Goal: Task Accomplishment & Management: Manage account settings

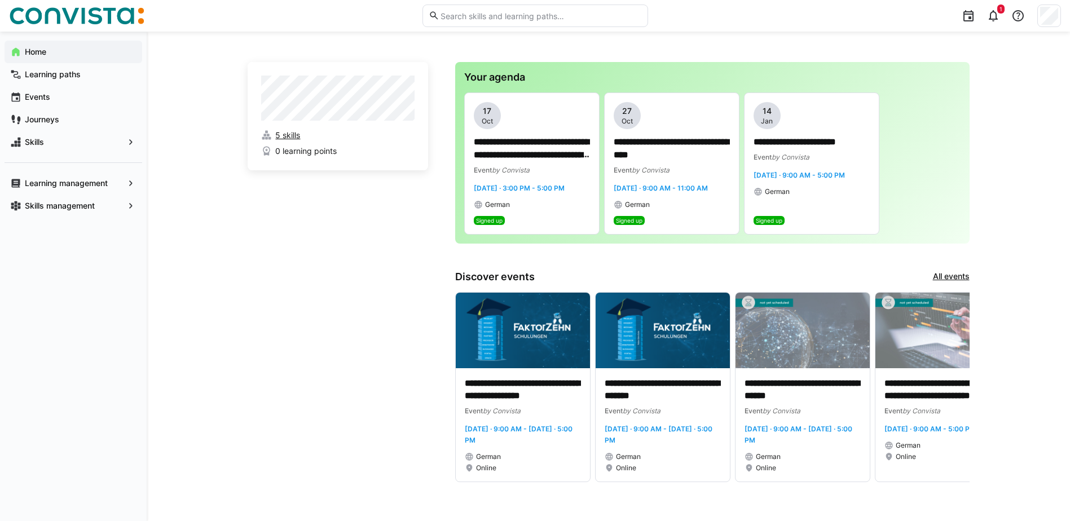
click at [286, 134] on span "5 skills" at bounding box center [287, 135] width 25 height 11
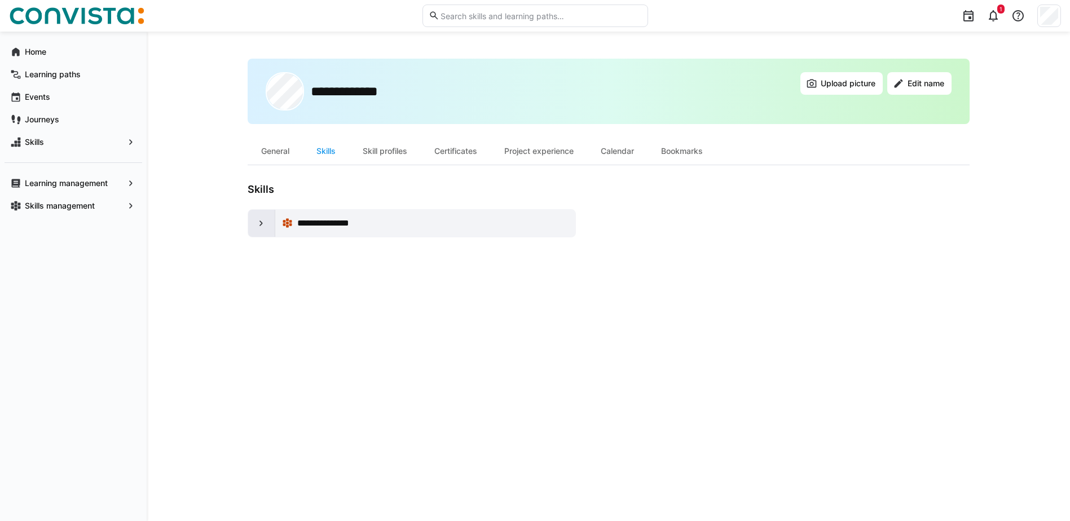
click at [254, 225] on div at bounding box center [261, 223] width 27 height 27
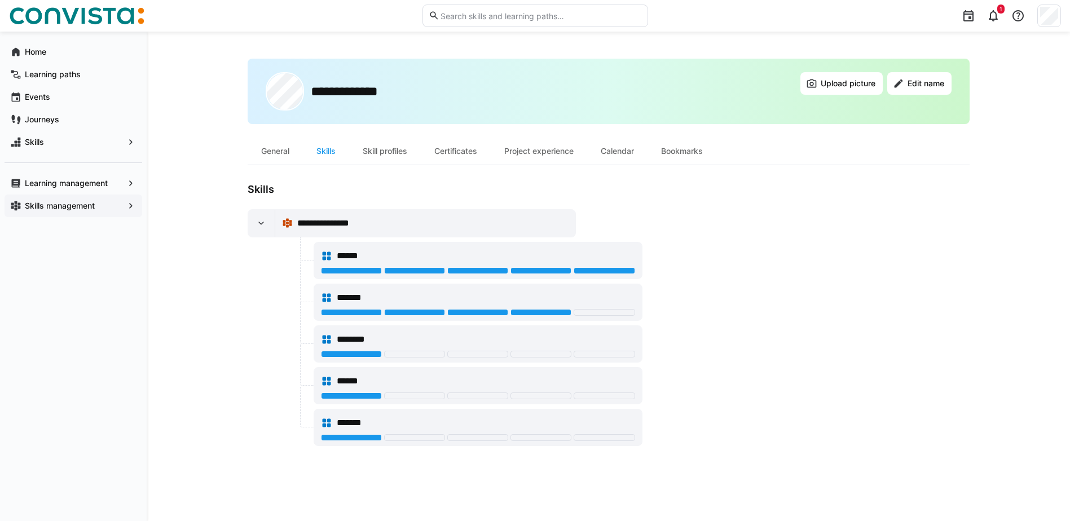
click at [0, 0] on app-navigation-label "Skills management" at bounding box center [0, 0] width 0 height 0
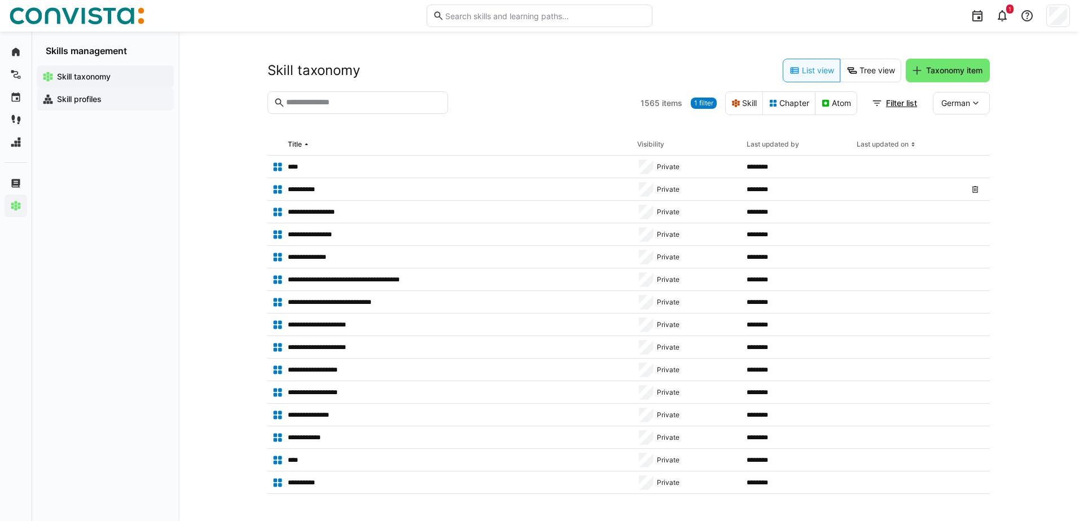
click at [0, 0] on app-navigation-label "Skill profiles" at bounding box center [0, 0] width 0 height 0
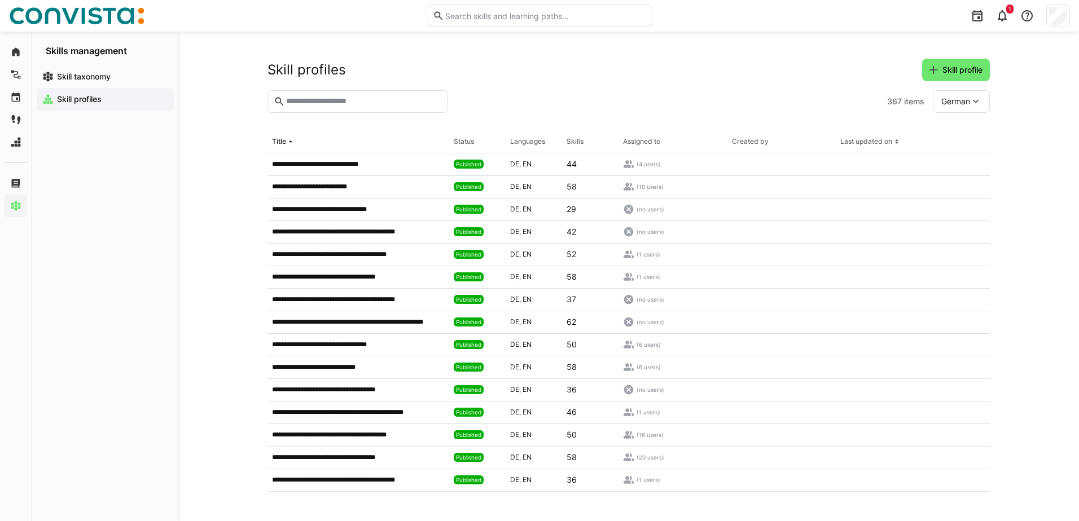
click at [297, 96] on input "text" at bounding box center [363, 101] width 157 height 10
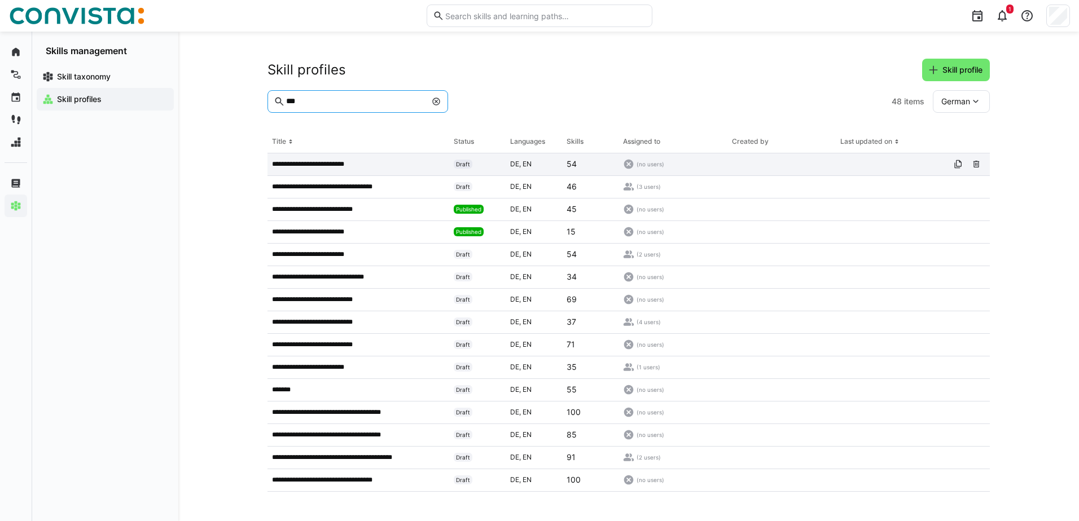
type input "***"
click at [399, 164] on app-table-first-column "**********" at bounding box center [358, 164] width 173 height 9
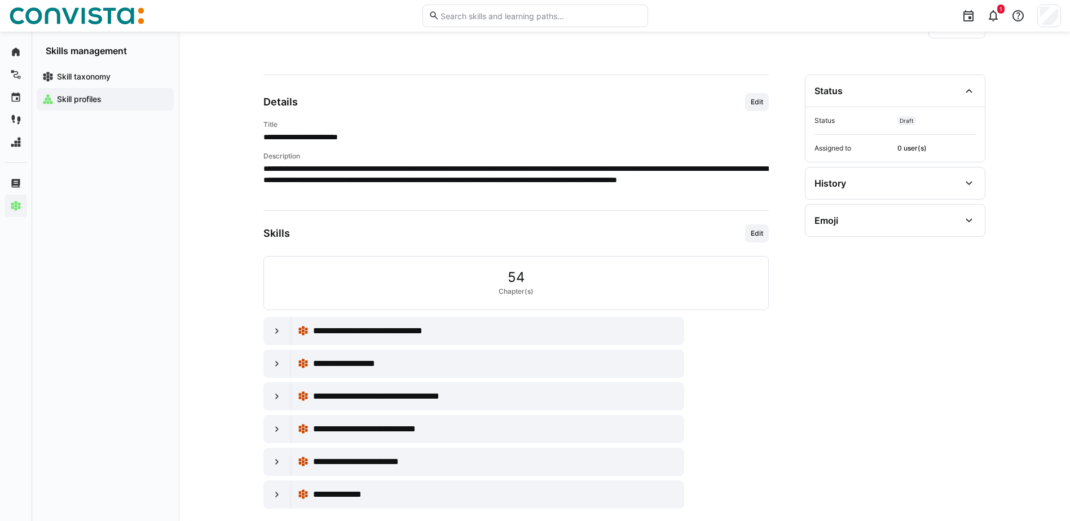
scroll to position [89, 0]
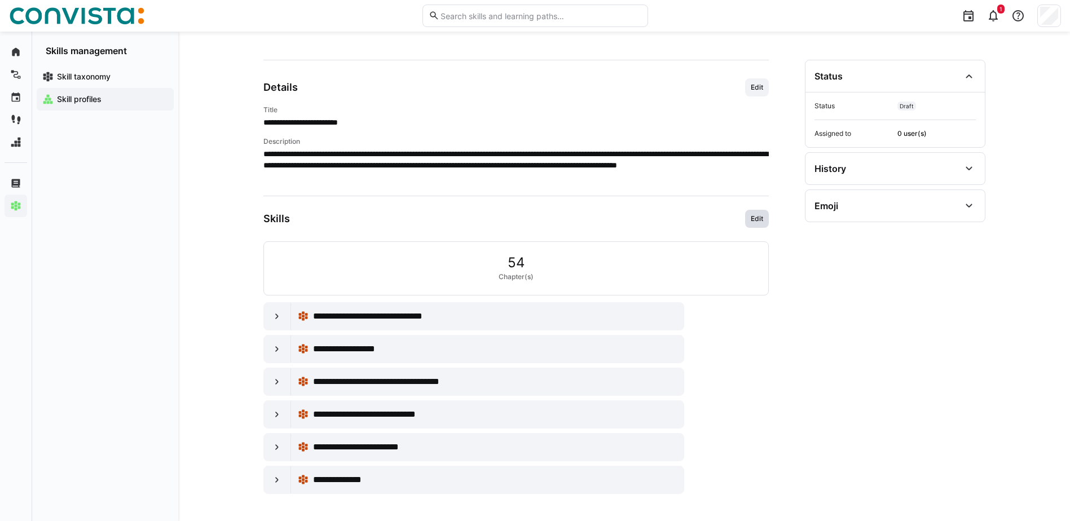
click at [759, 218] on span "Edit" at bounding box center [757, 218] width 15 height 9
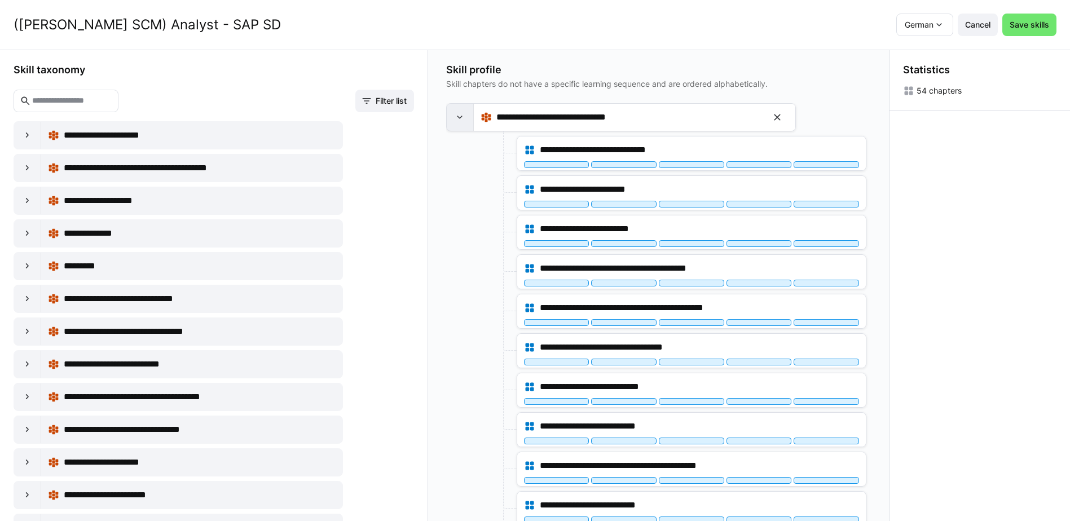
click at [459, 117] on eds-icon at bounding box center [459, 117] width 11 height 11
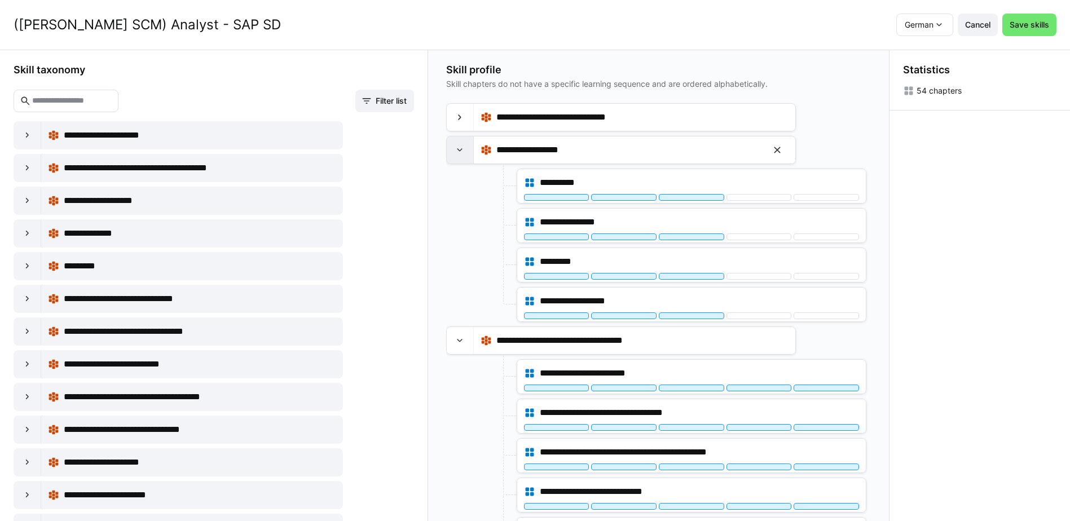
click at [460, 143] on div at bounding box center [460, 150] width 27 height 27
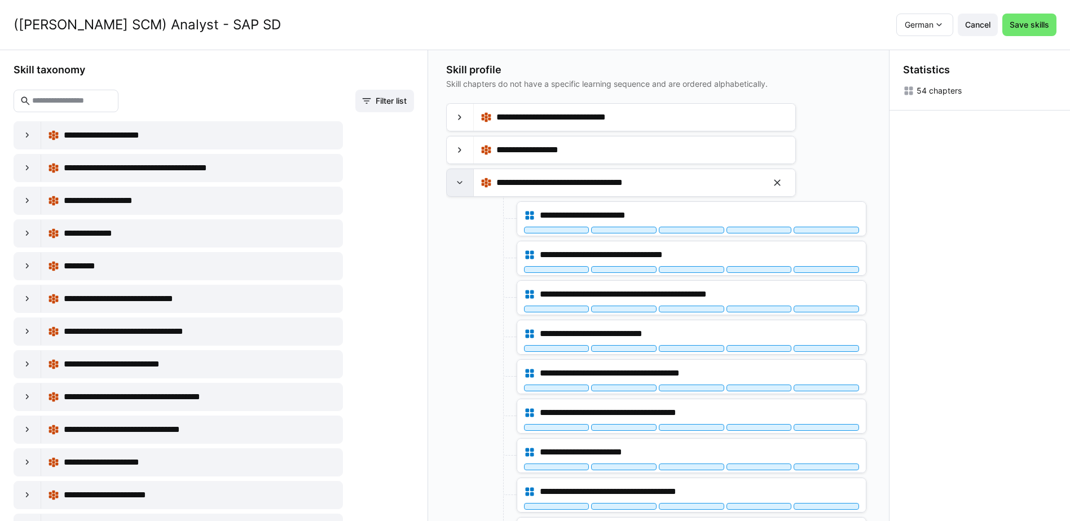
drag, startPoint x: 460, startPoint y: 186, endPoint x: 463, endPoint y: 174, distance: 12.1
click at [460, 185] on eds-icon at bounding box center [459, 182] width 11 height 11
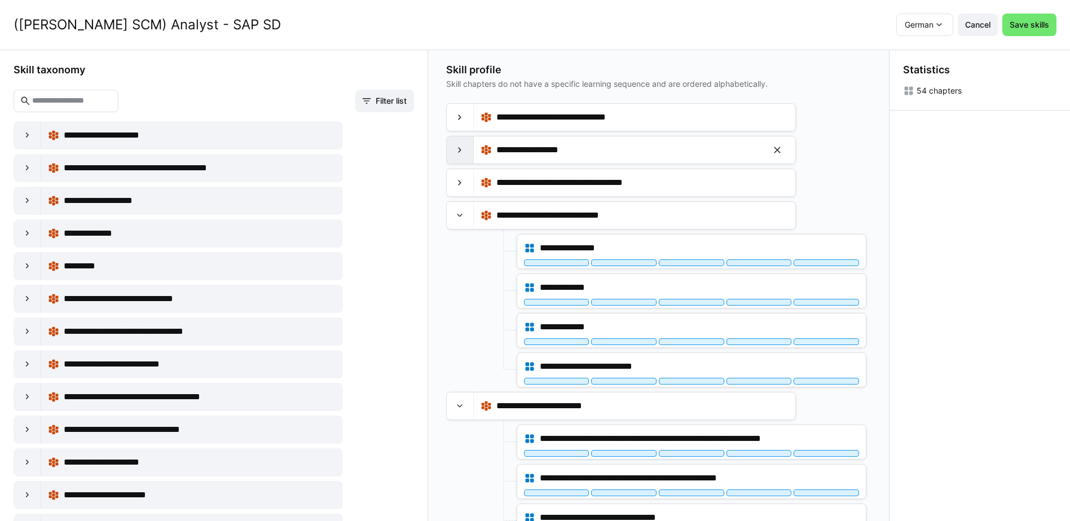
click at [468, 144] on div at bounding box center [460, 150] width 27 height 27
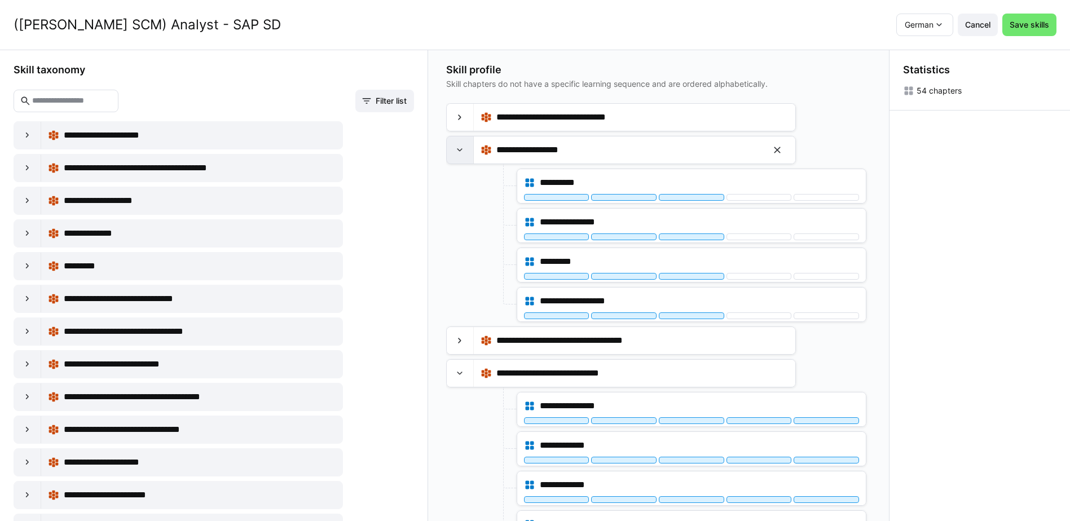
click at [468, 146] on div at bounding box center [460, 150] width 27 height 27
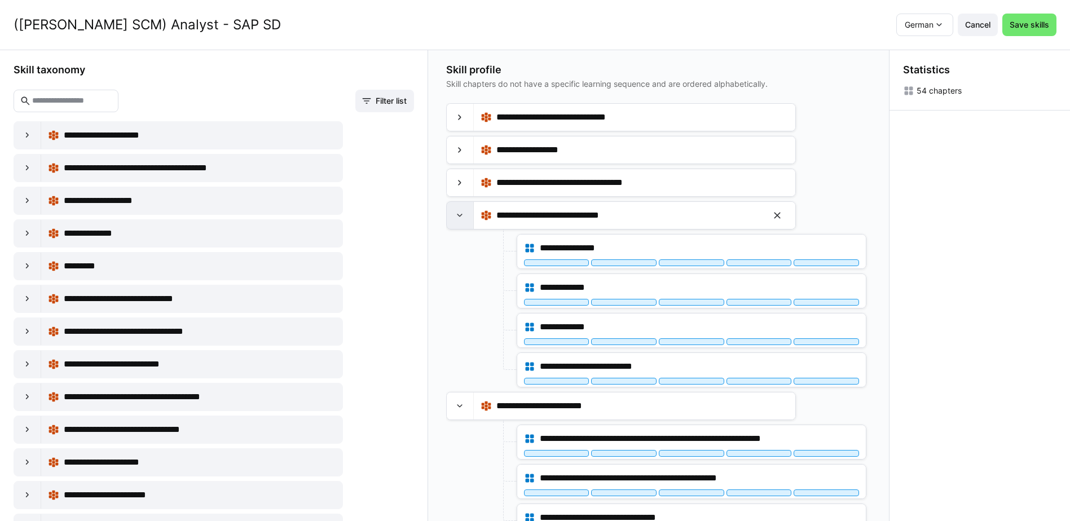
click at [465, 218] on eds-icon at bounding box center [459, 215] width 11 height 11
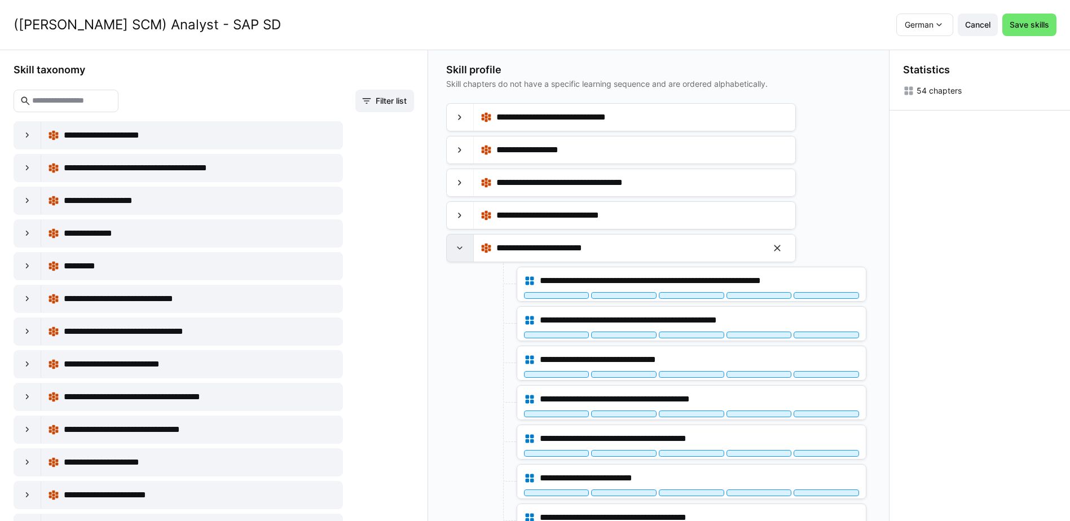
click at [464, 250] on eds-icon at bounding box center [459, 248] width 11 height 11
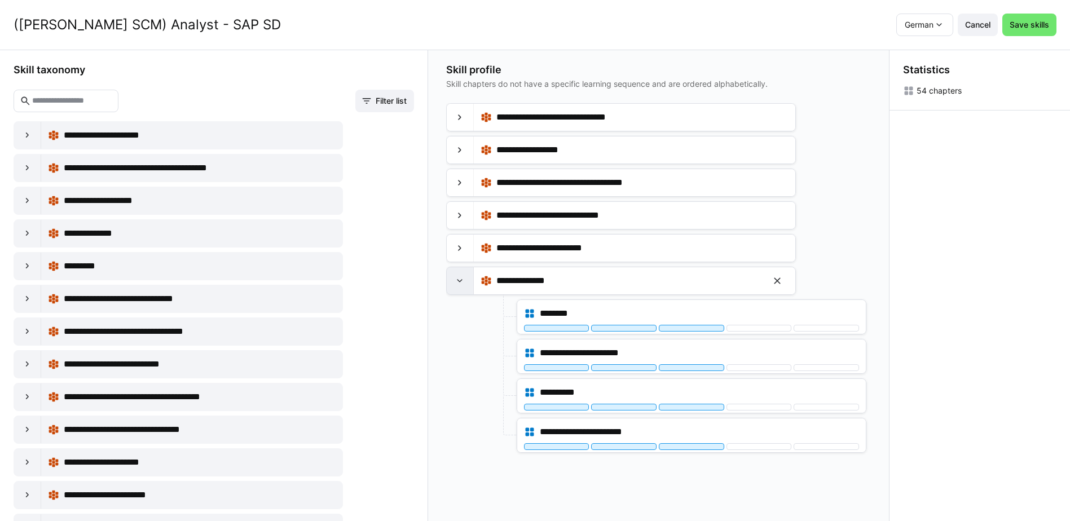
click at [459, 284] on eds-icon at bounding box center [459, 280] width 11 height 11
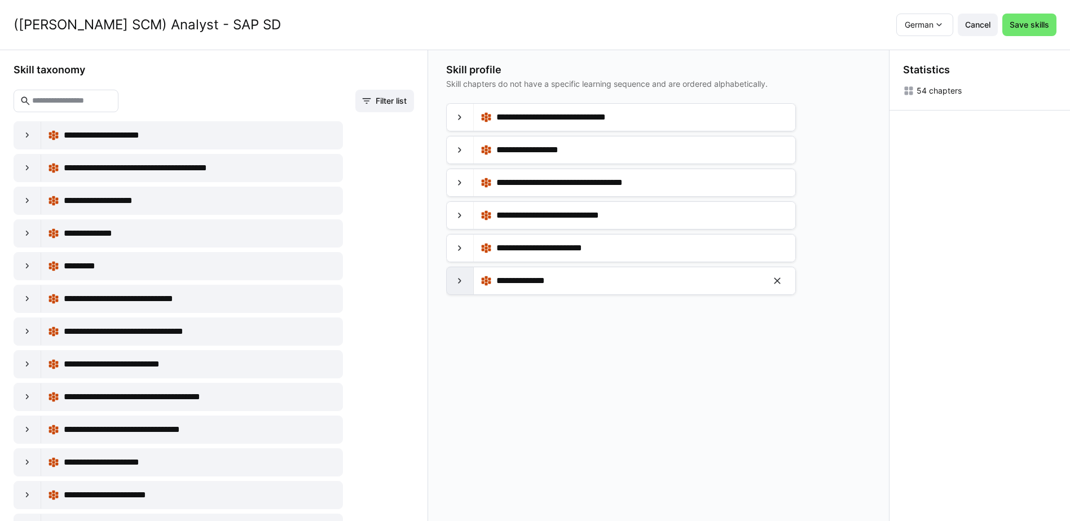
click at [459, 284] on eds-icon at bounding box center [459, 280] width 11 height 11
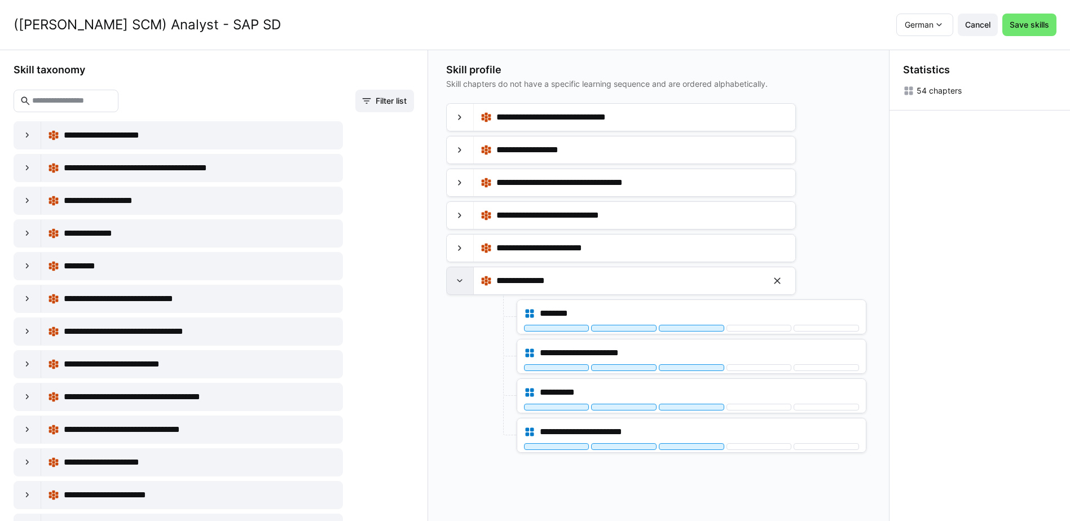
click at [459, 284] on eds-icon at bounding box center [459, 280] width 11 height 11
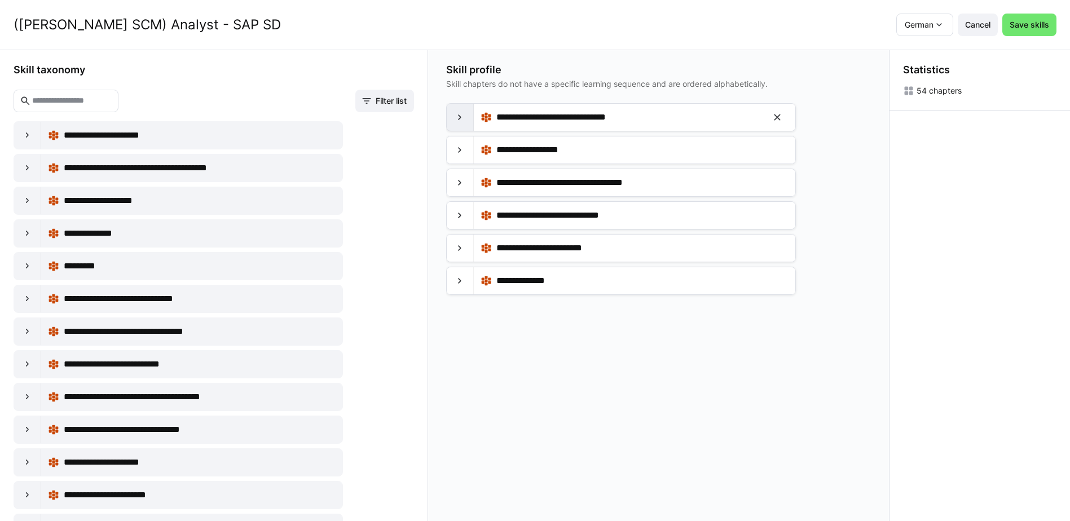
click at [454, 114] on div at bounding box center [460, 117] width 27 height 27
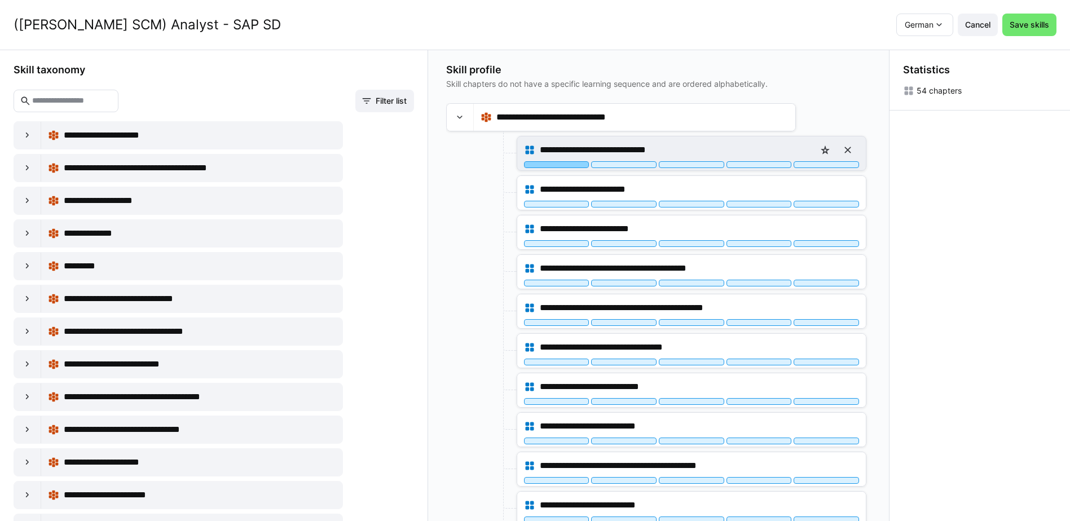
click at [544, 165] on div at bounding box center [556, 164] width 65 height 7
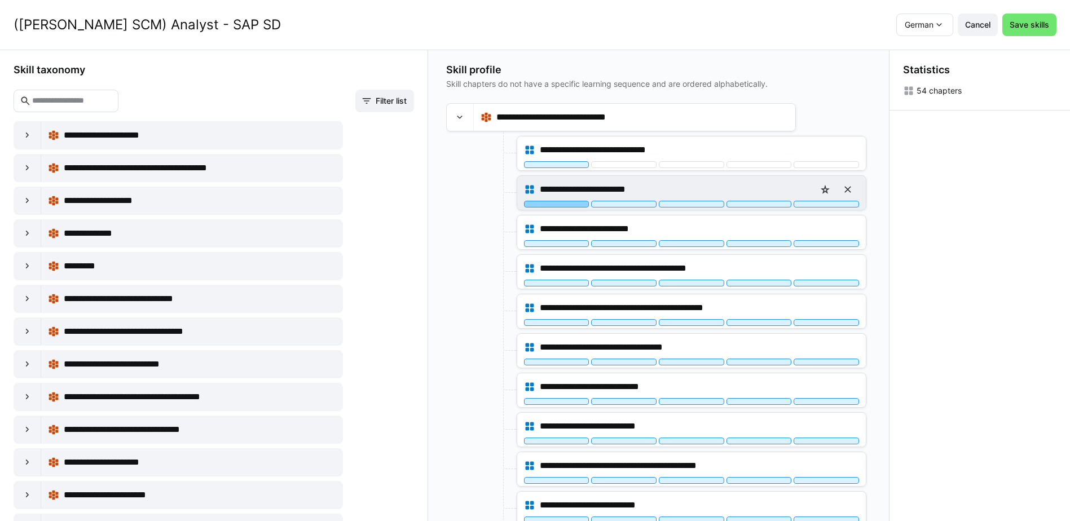
click at [549, 205] on div at bounding box center [556, 204] width 65 height 7
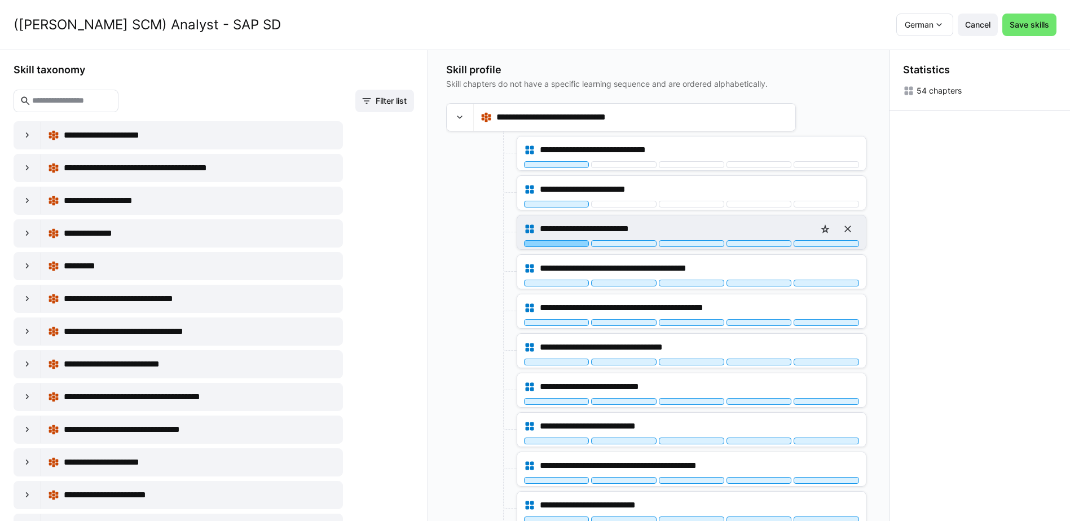
click at [546, 245] on div at bounding box center [556, 243] width 65 height 7
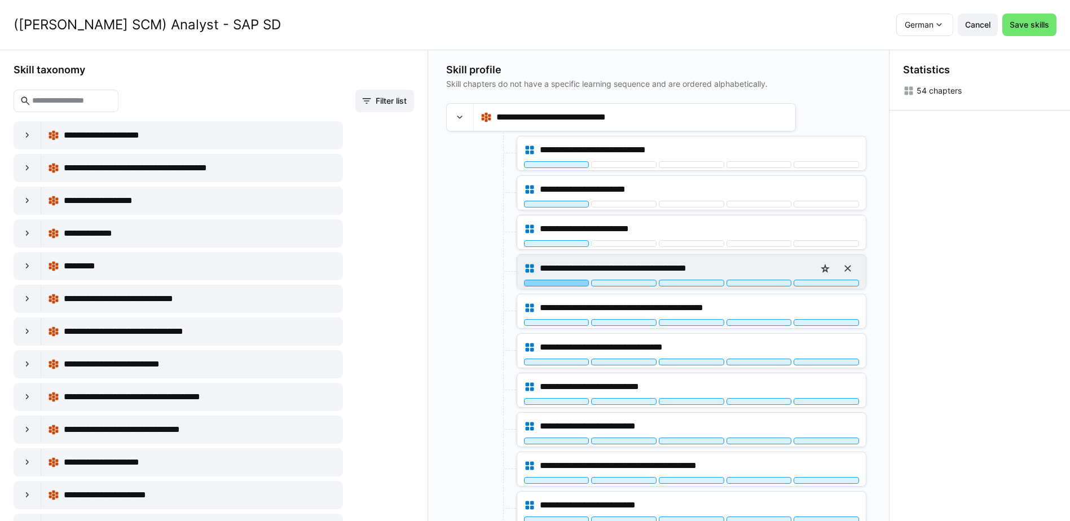
click at [552, 283] on div at bounding box center [556, 283] width 65 height 7
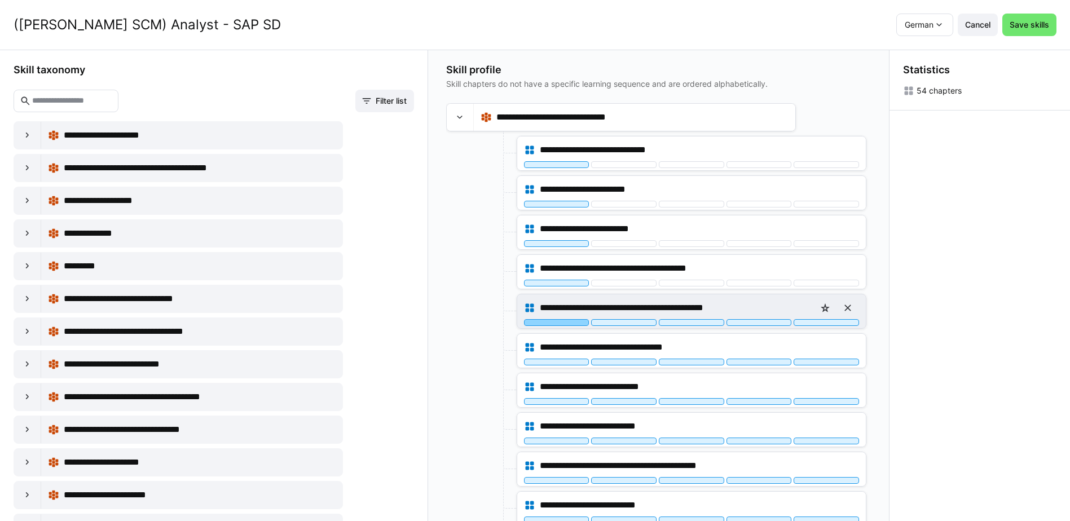
click at [557, 324] on div at bounding box center [556, 322] width 65 height 7
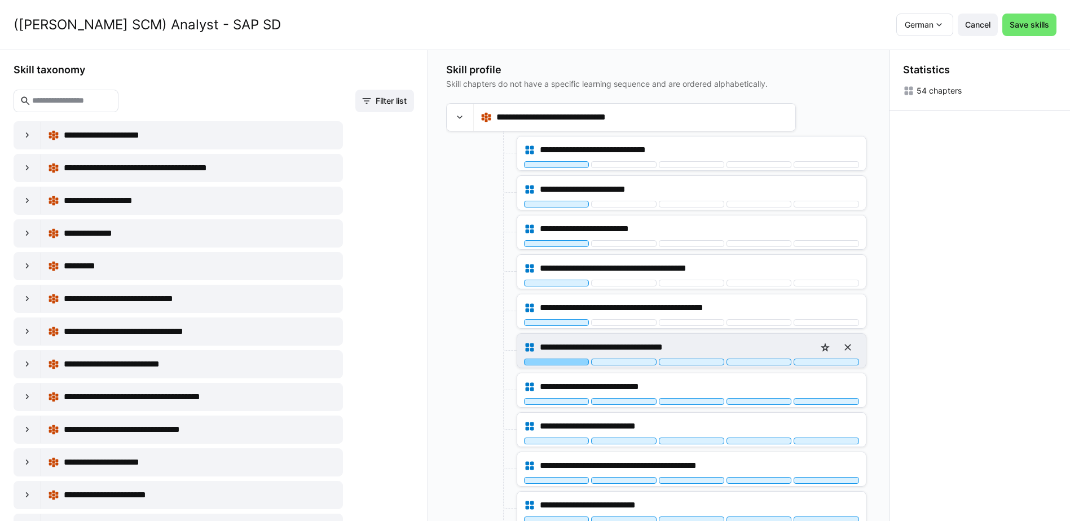
click at [564, 363] on div at bounding box center [556, 362] width 65 height 7
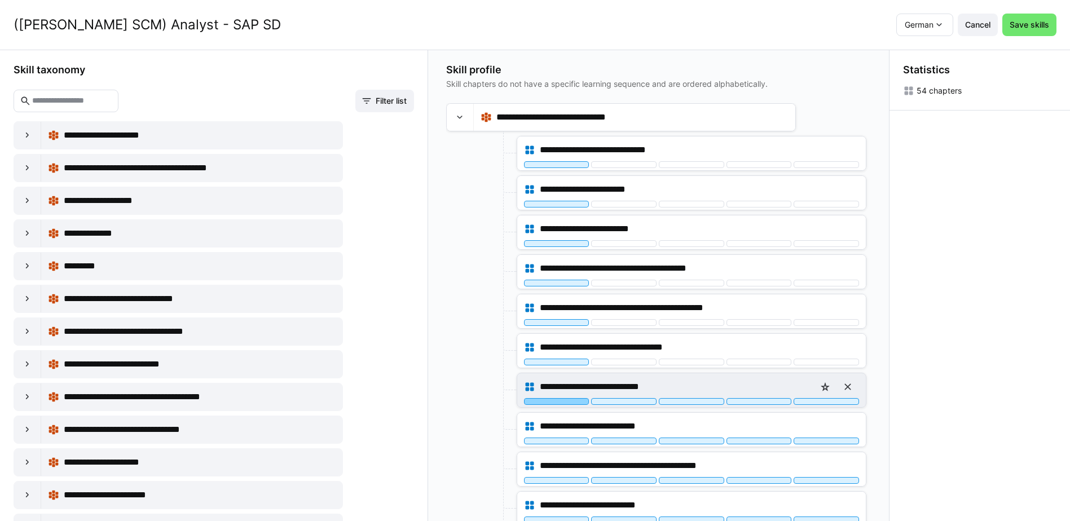
click at [564, 401] on div at bounding box center [556, 401] width 65 height 7
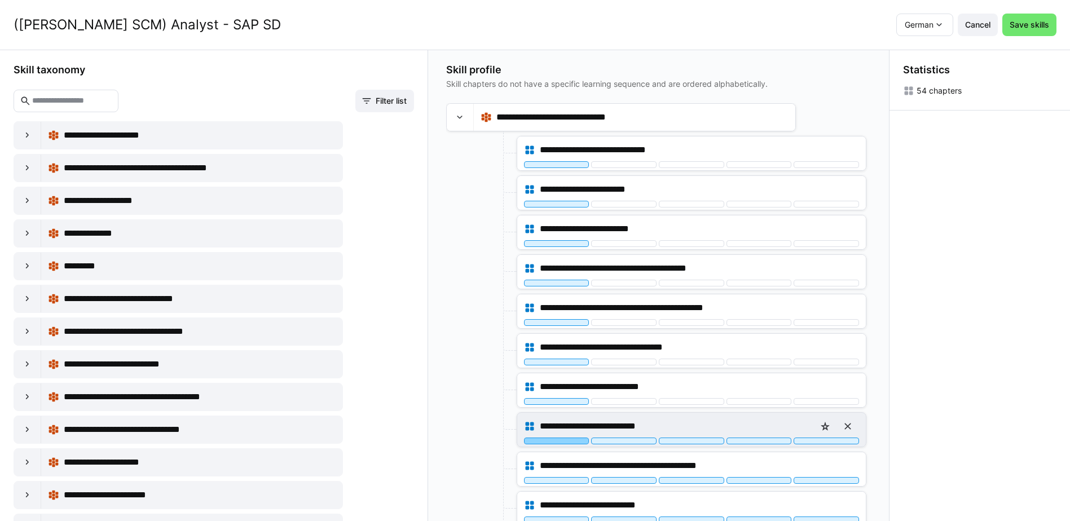
click at [570, 444] on div at bounding box center [556, 441] width 65 height 7
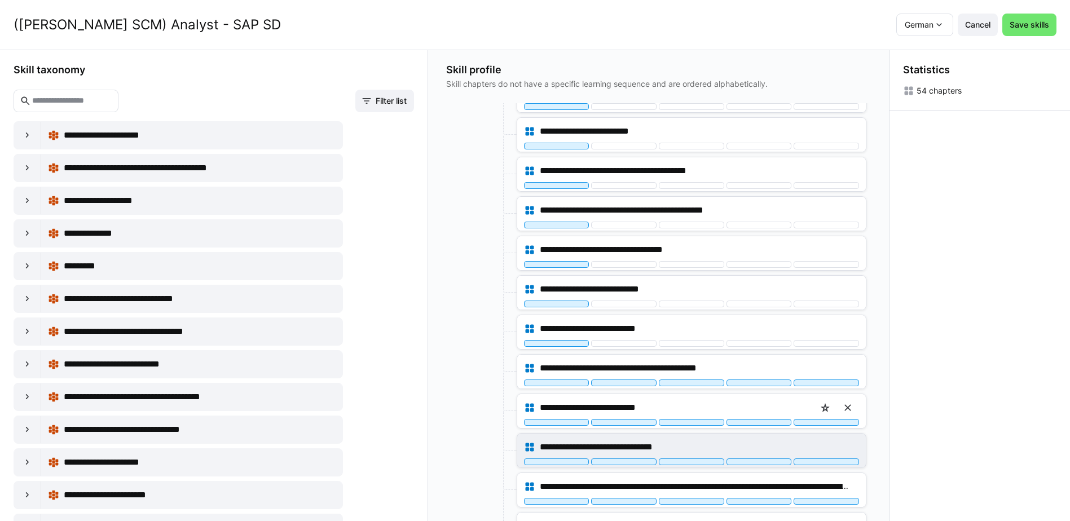
scroll to position [113, 0]
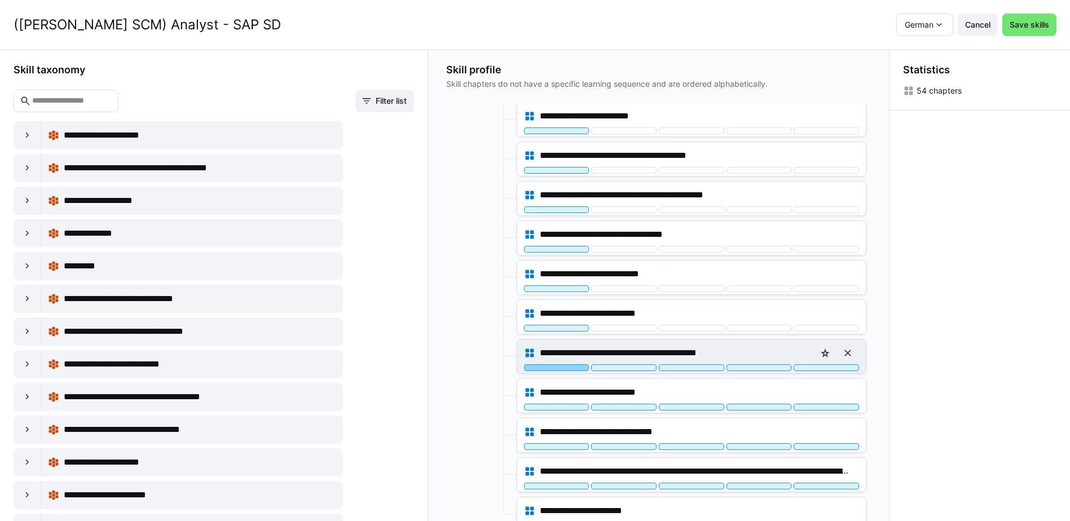
click at [567, 369] on div at bounding box center [556, 367] width 65 height 7
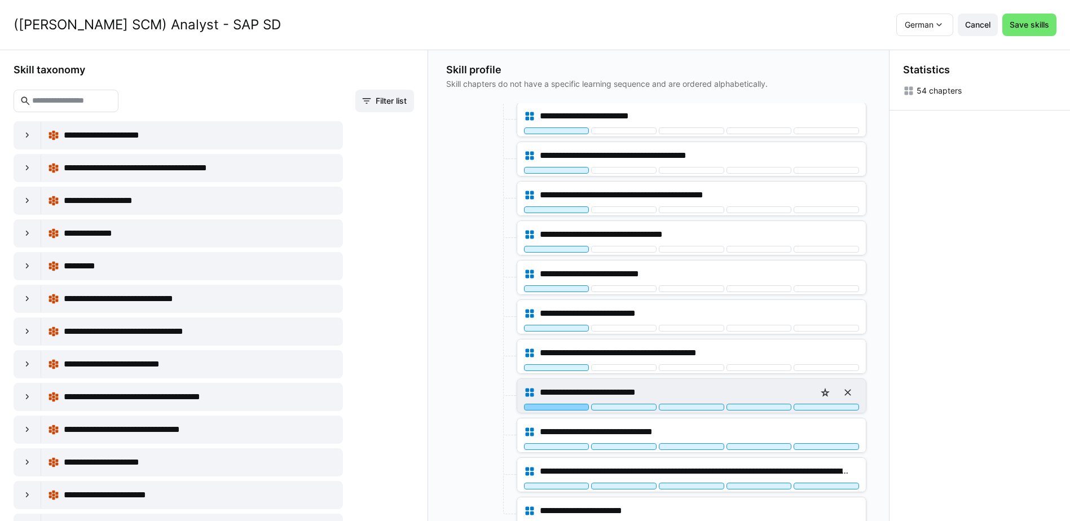
click at [568, 408] on div at bounding box center [556, 407] width 65 height 7
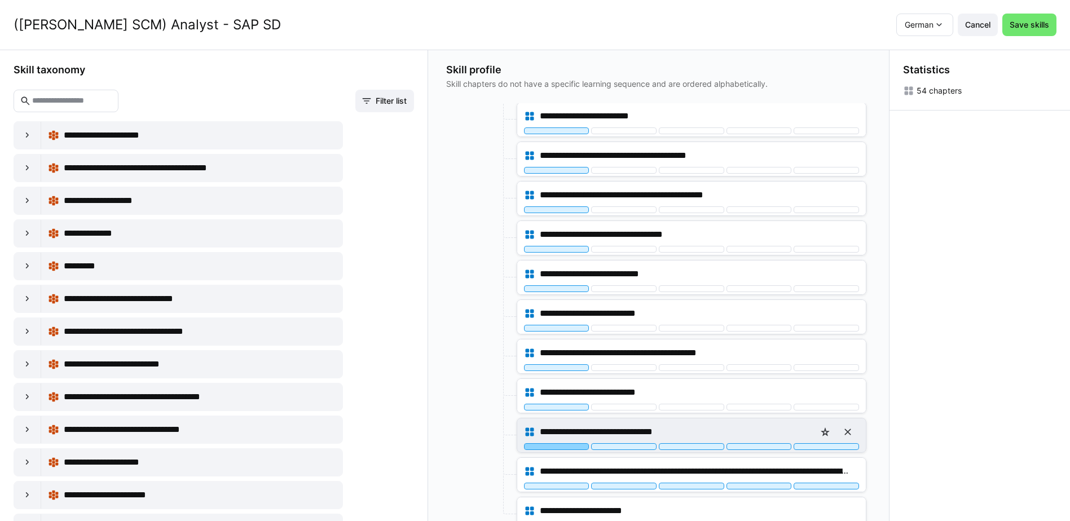
click at [569, 447] on div at bounding box center [556, 446] width 65 height 7
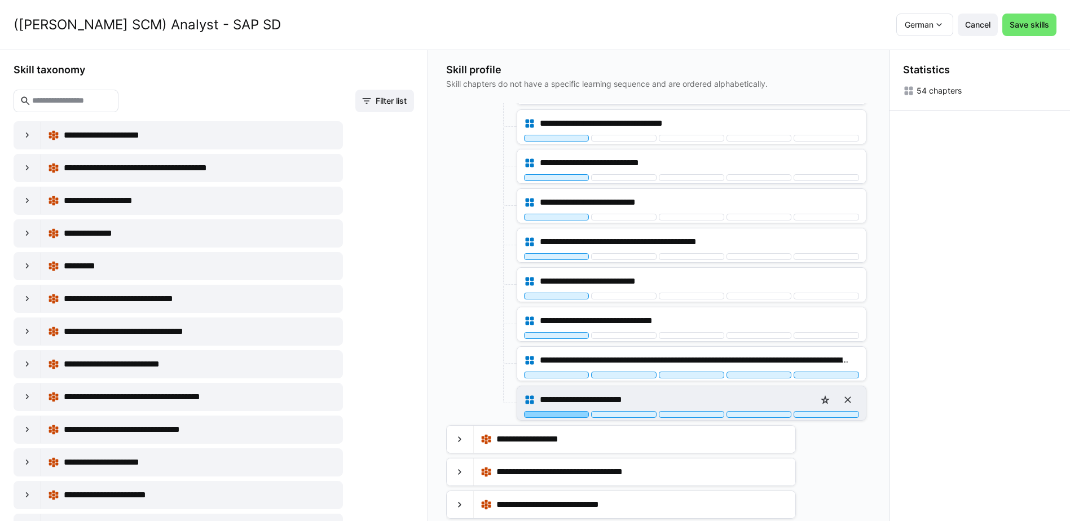
scroll to position [226, 0]
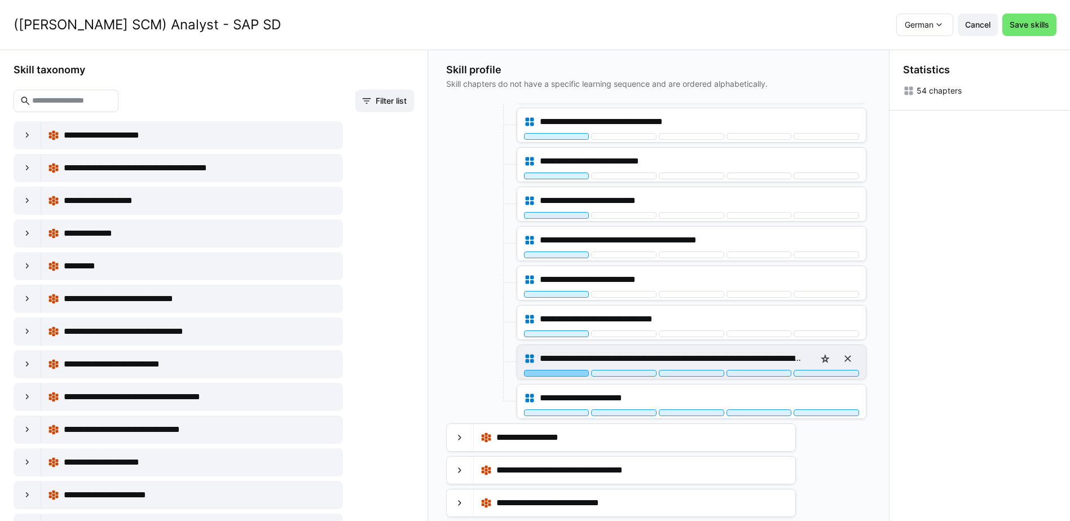
click at [566, 373] on div at bounding box center [556, 373] width 65 height 7
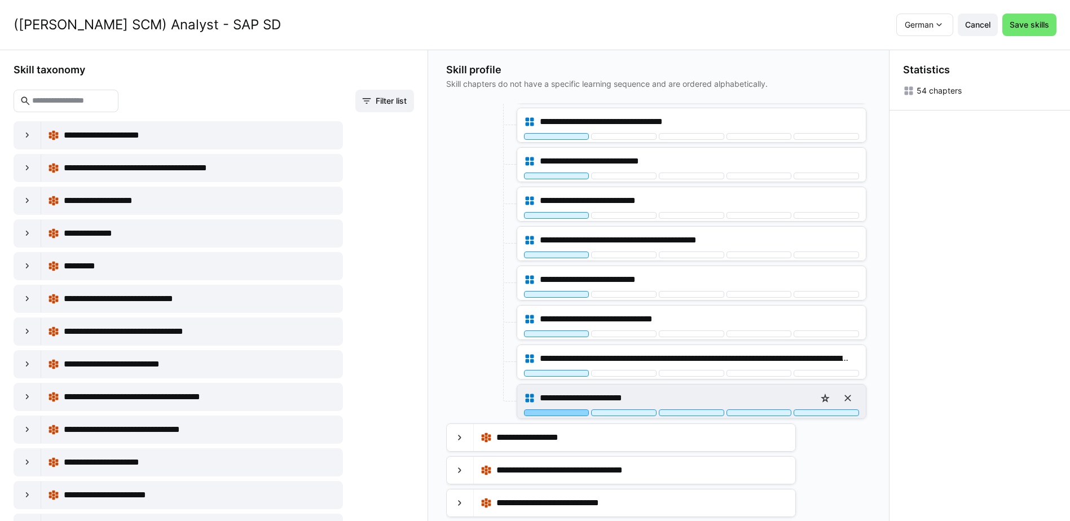
click at [561, 411] on div at bounding box center [556, 413] width 65 height 7
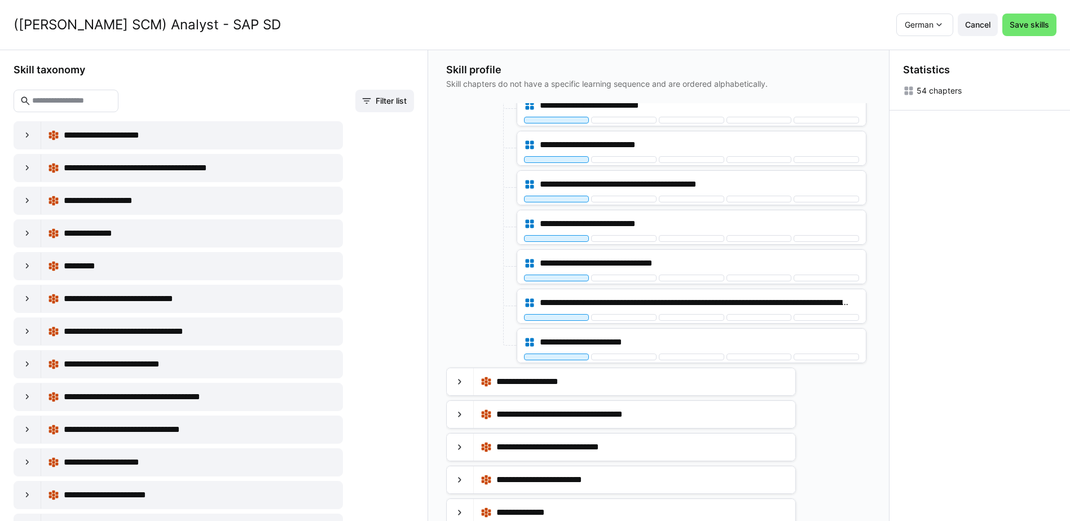
scroll to position [287, 0]
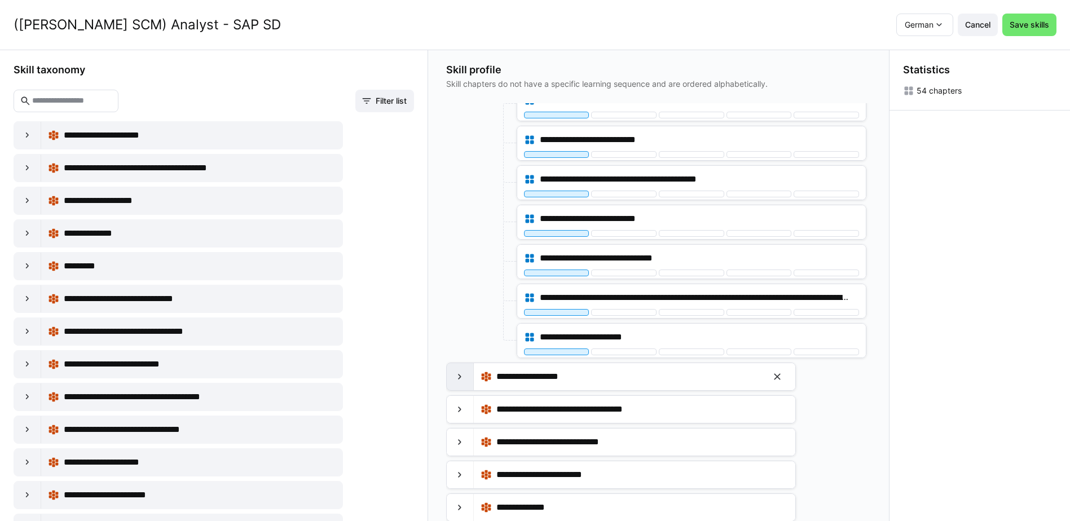
click at [462, 380] on eds-icon at bounding box center [459, 376] width 11 height 11
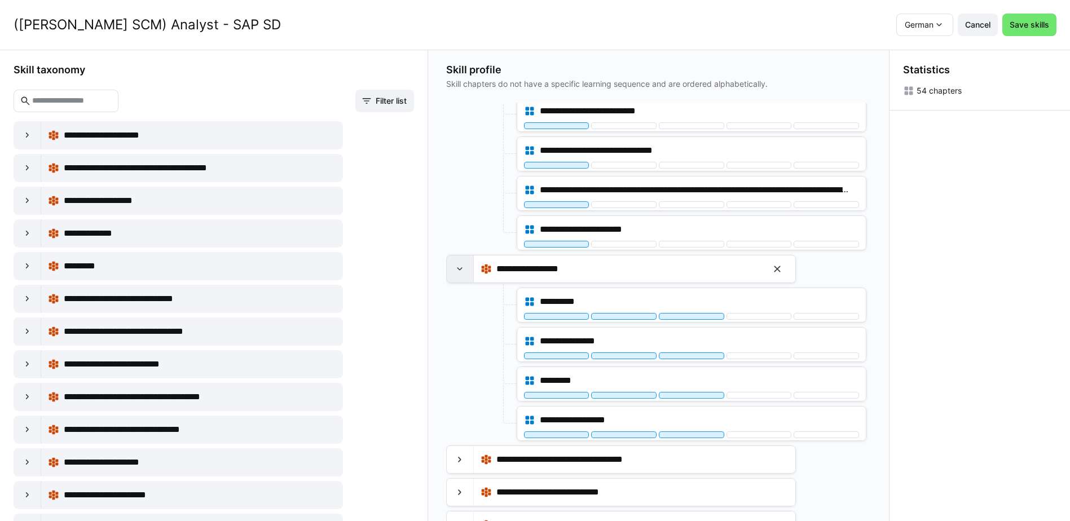
scroll to position [445, 0]
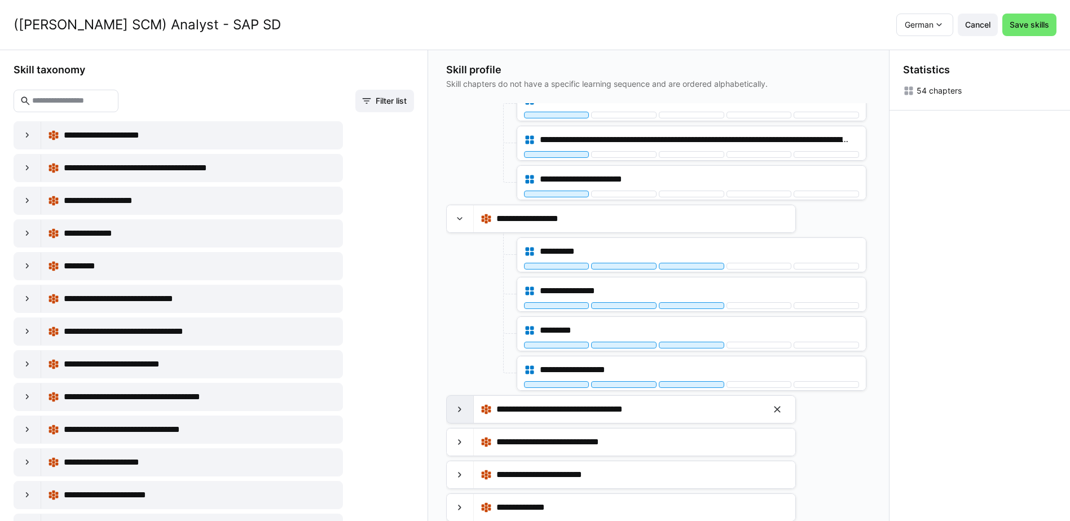
click at [462, 411] on eds-icon at bounding box center [459, 409] width 11 height 11
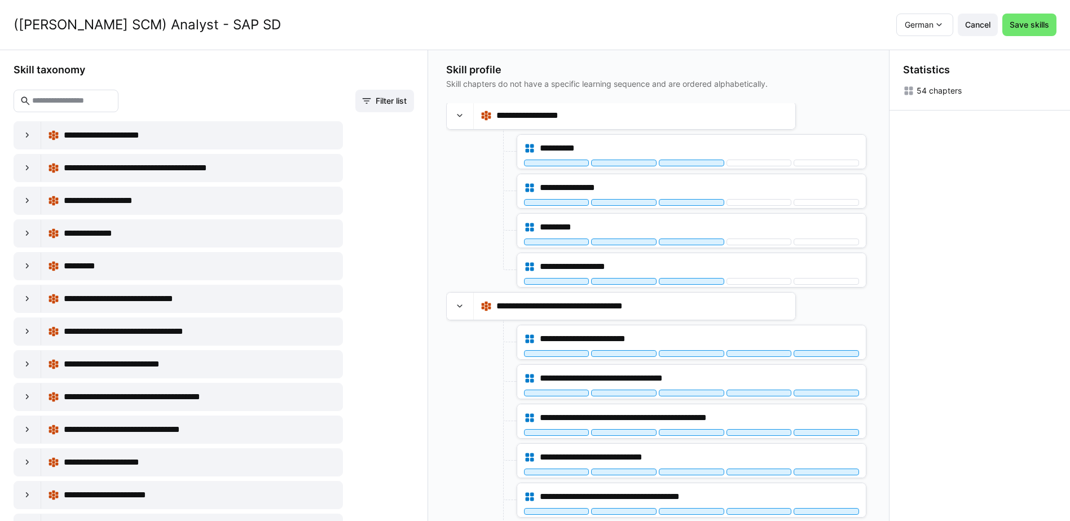
scroll to position [557, 0]
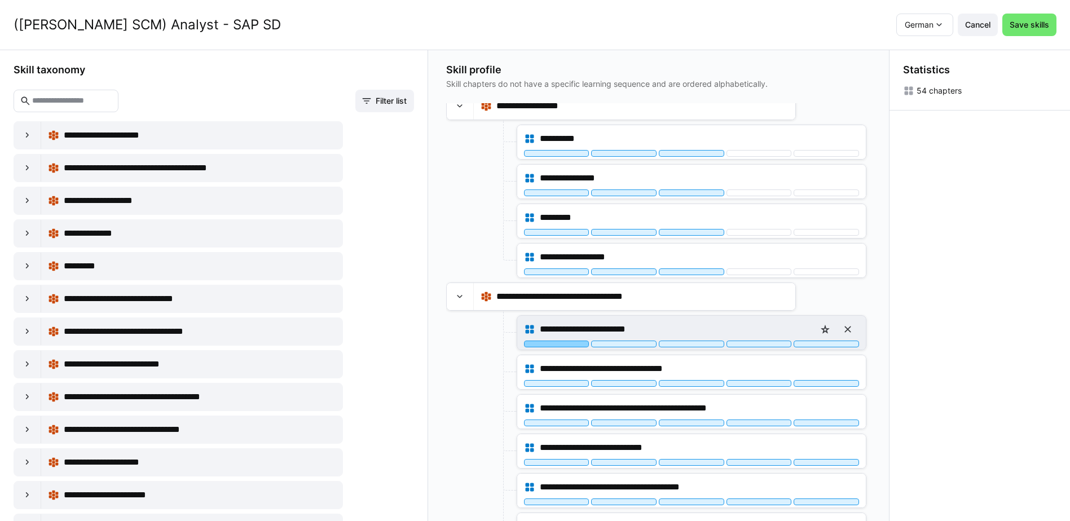
click at [561, 345] on div at bounding box center [556, 344] width 65 height 7
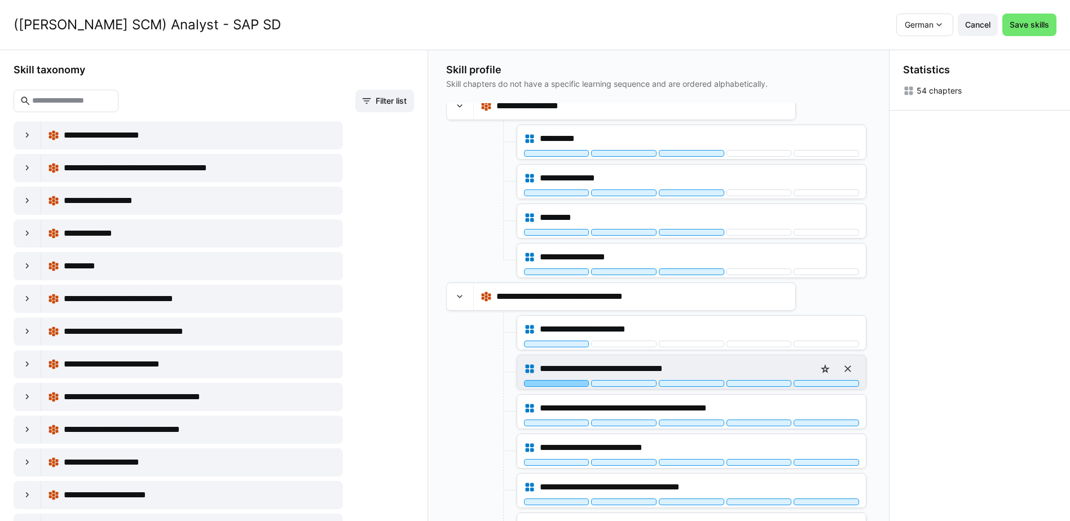
click at [561, 386] on div at bounding box center [556, 383] width 65 height 7
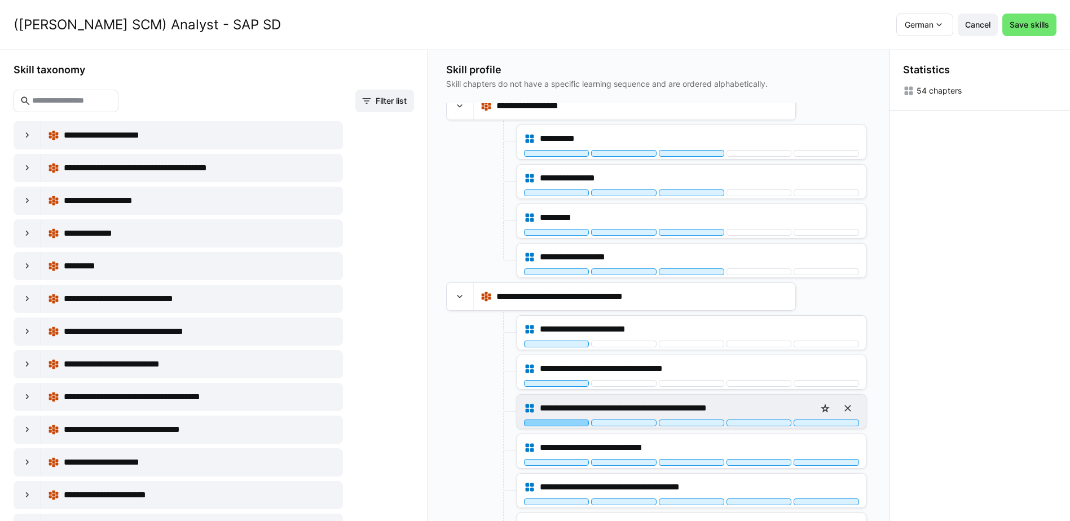
drag, startPoint x: 561, startPoint y: 422, endPoint x: 562, endPoint y: 413, distance: 9.1
click at [562, 422] on div at bounding box center [556, 423] width 65 height 7
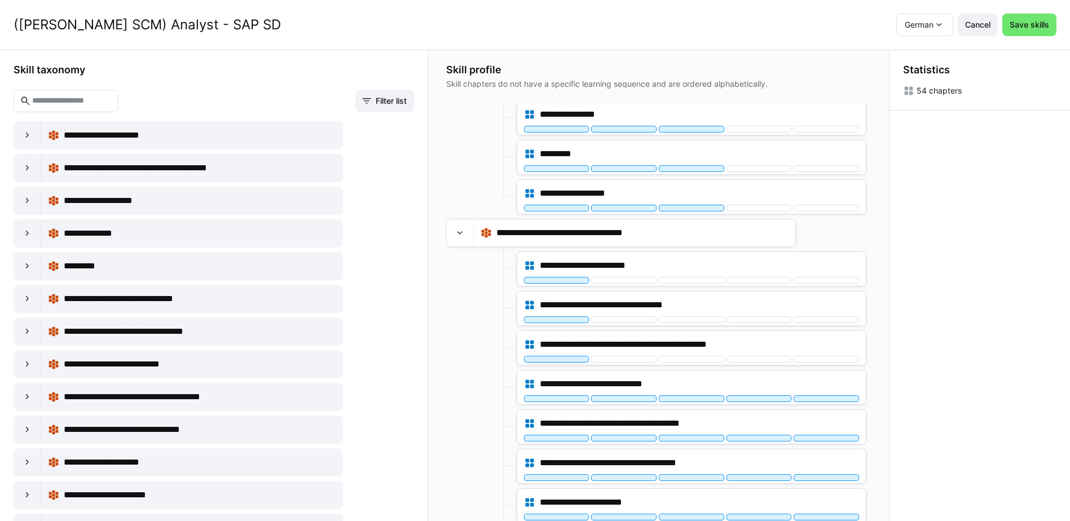
scroll to position [727, 0]
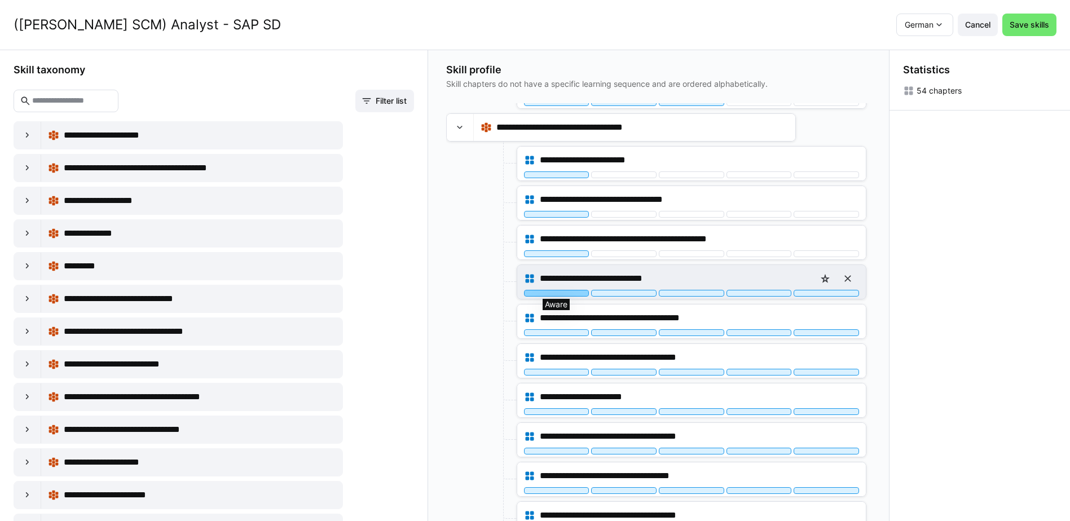
click at [570, 294] on div at bounding box center [556, 293] width 65 height 7
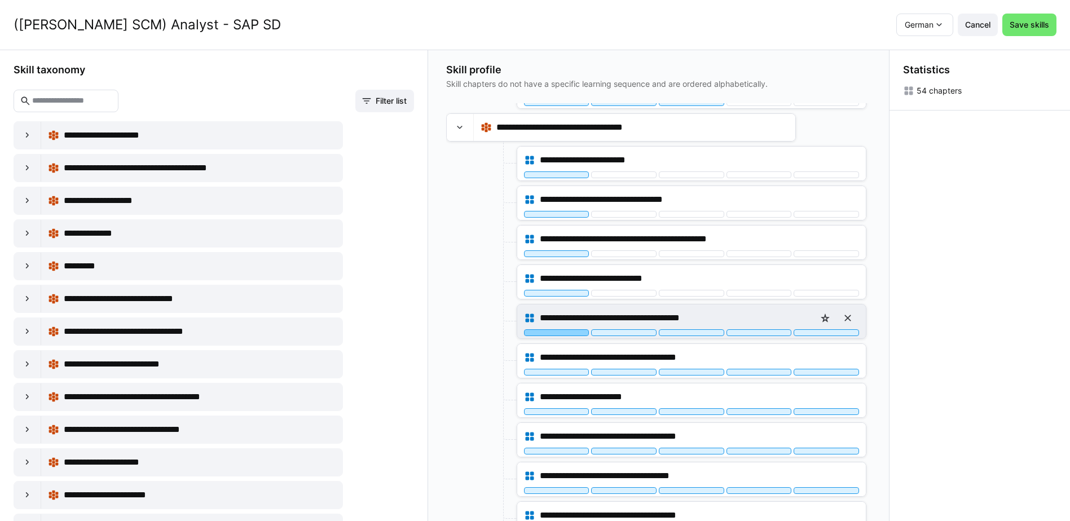
click at [573, 332] on div at bounding box center [556, 332] width 65 height 7
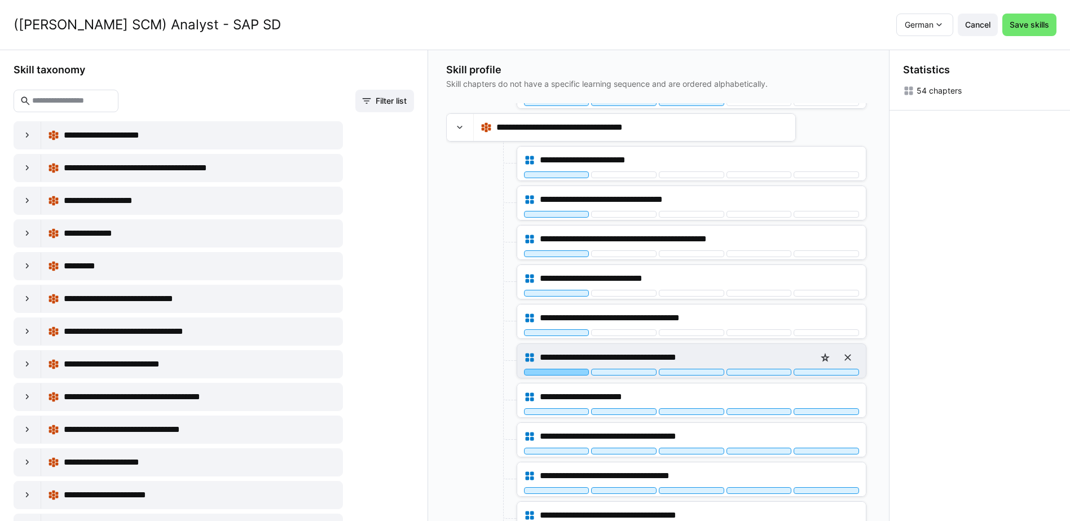
click at [564, 371] on div at bounding box center [556, 372] width 65 height 7
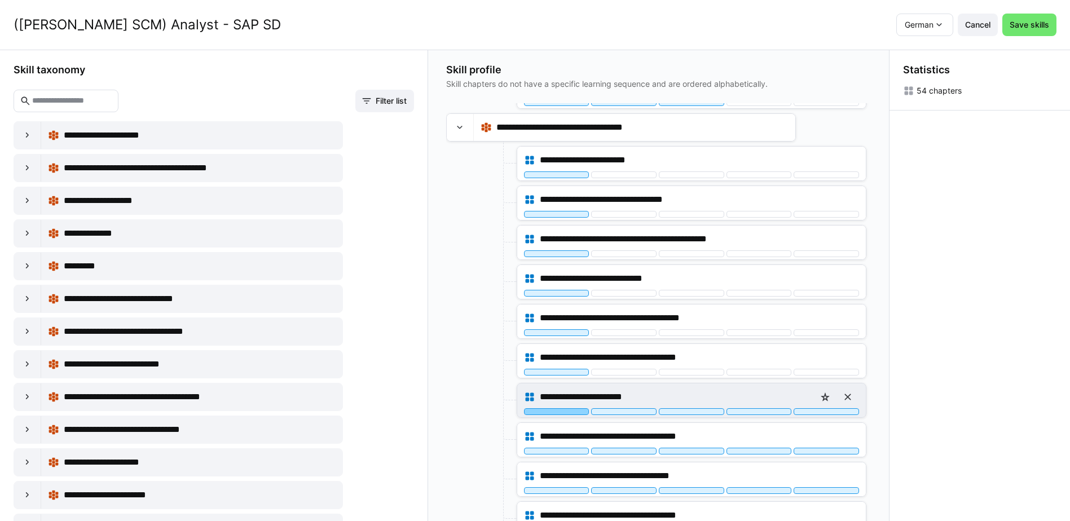
click at [561, 411] on div at bounding box center [556, 411] width 65 height 7
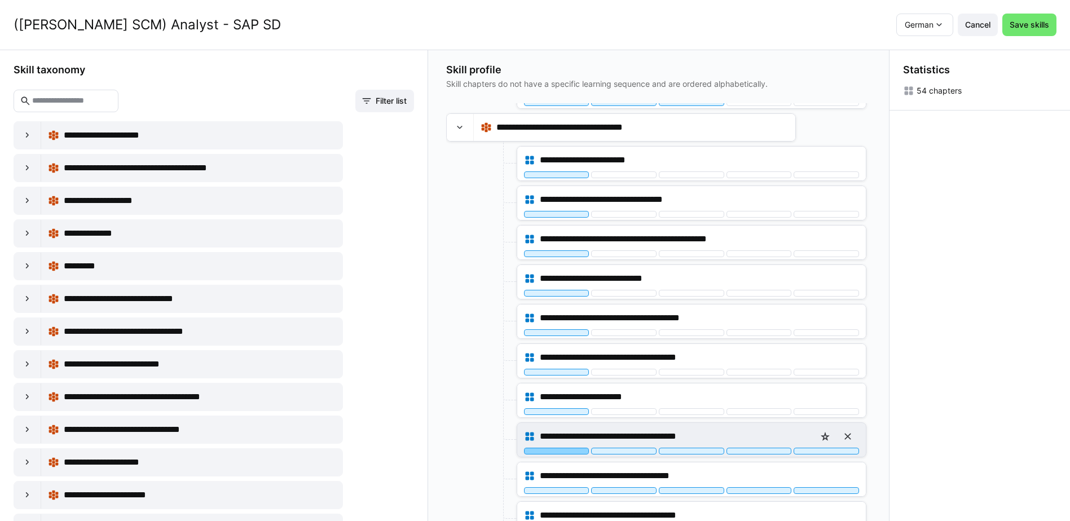
click at [557, 451] on div at bounding box center [556, 451] width 65 height 7
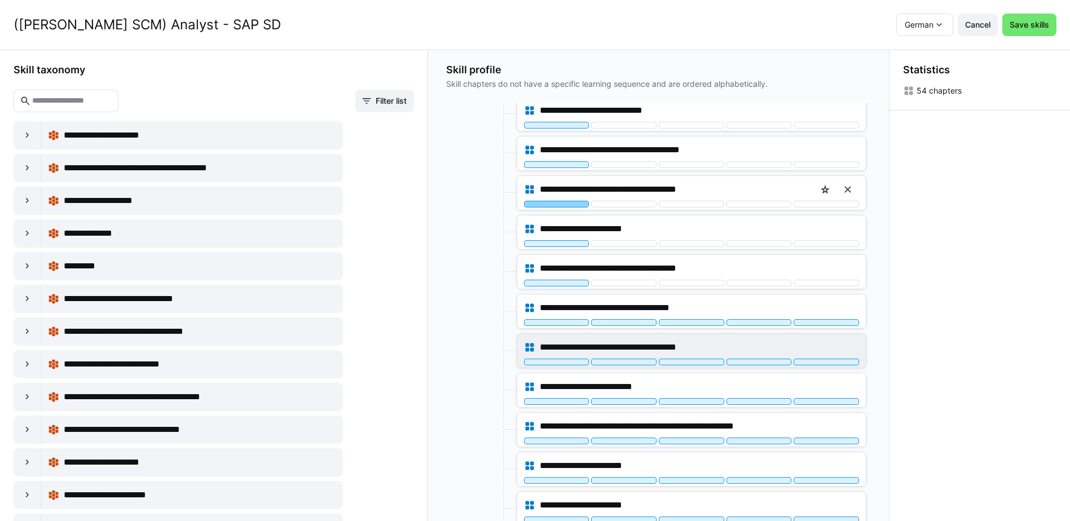
scroll to position [896, 0]
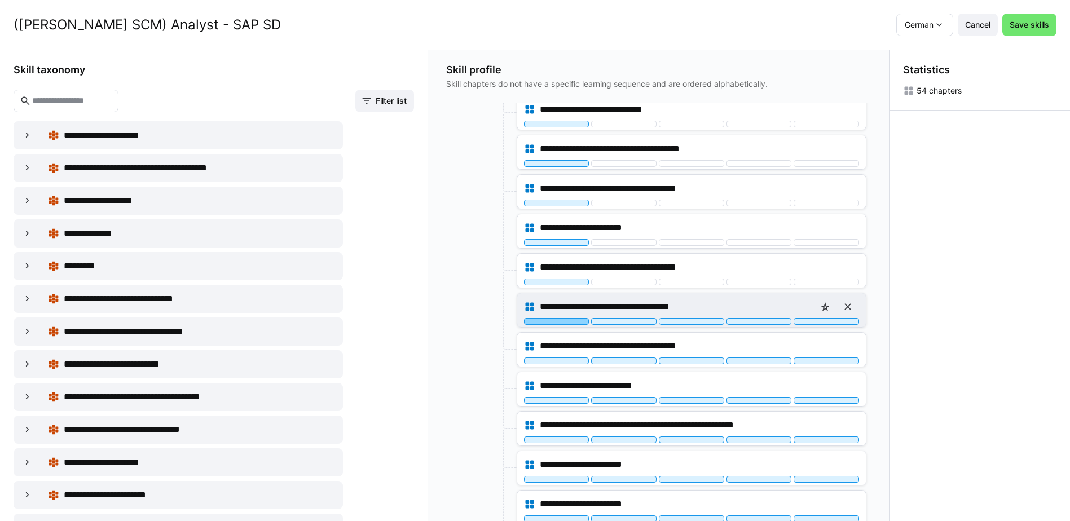
click at [559, 322] on div at bounding box center [556, 321] width 65 height 7
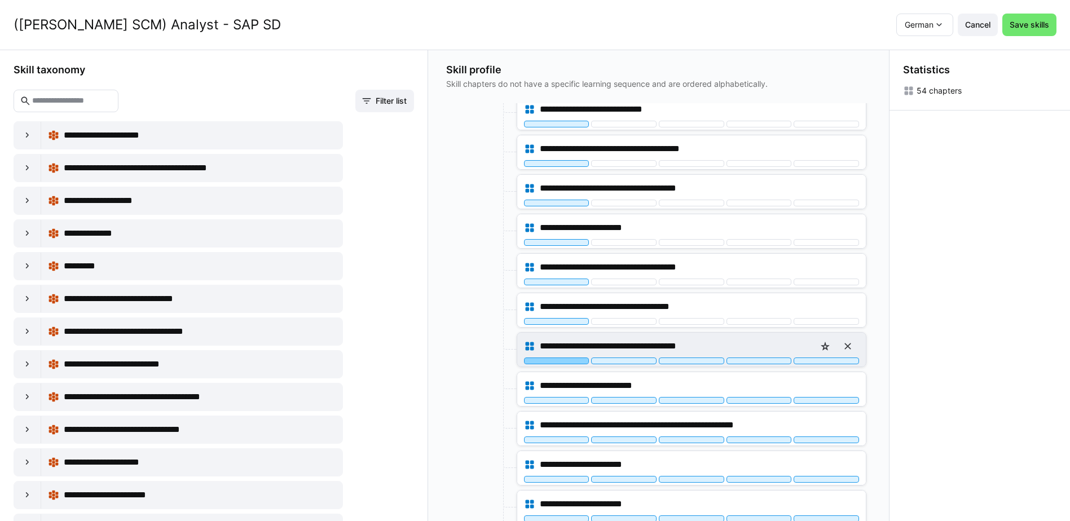
click at [560, 362] on div at bounding box center [556, 361] width 65 height 7
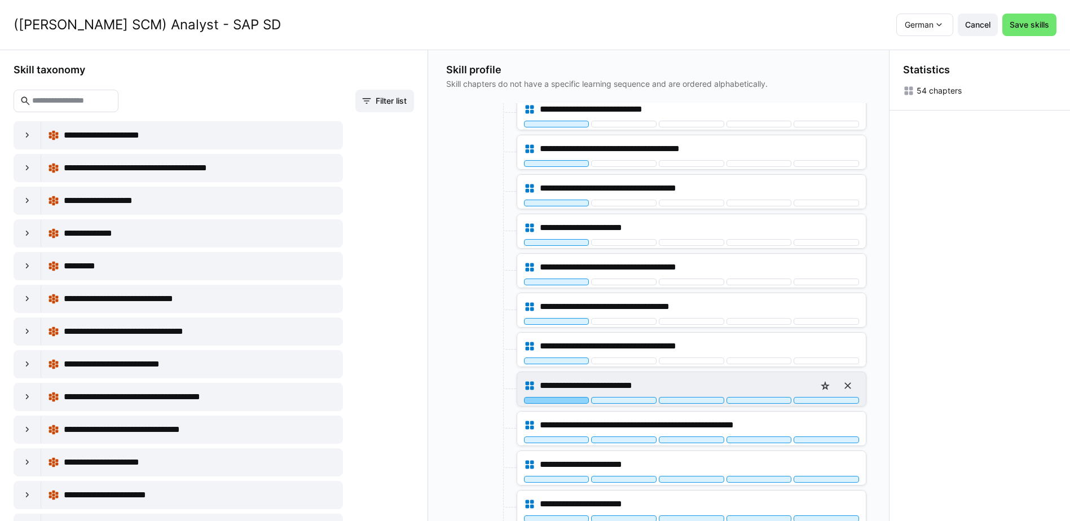
click at [562, 399] on div at bounding box center [556, 400] width 65 height 7
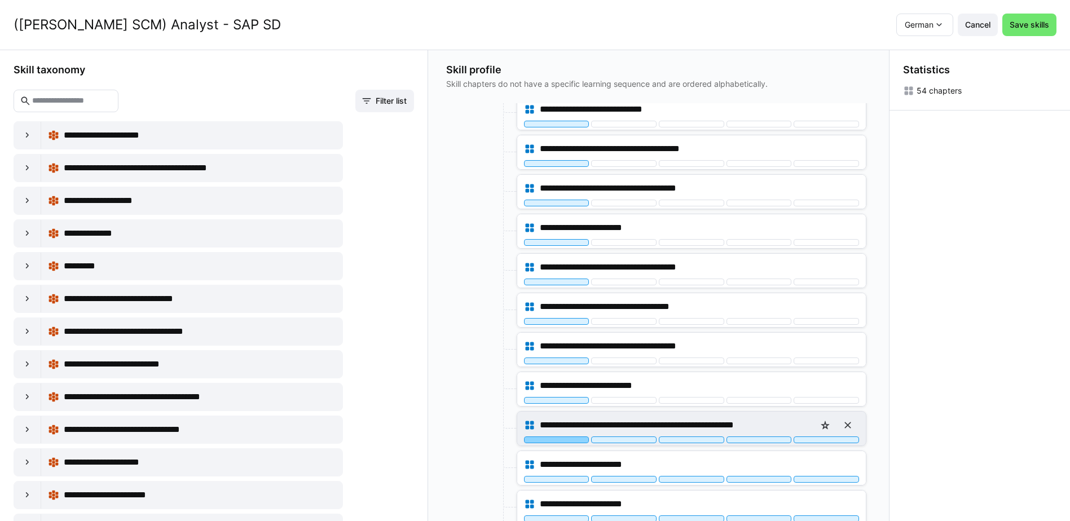
click at [561, 439] on div at bounding box center [556, 440] width 65 height 7
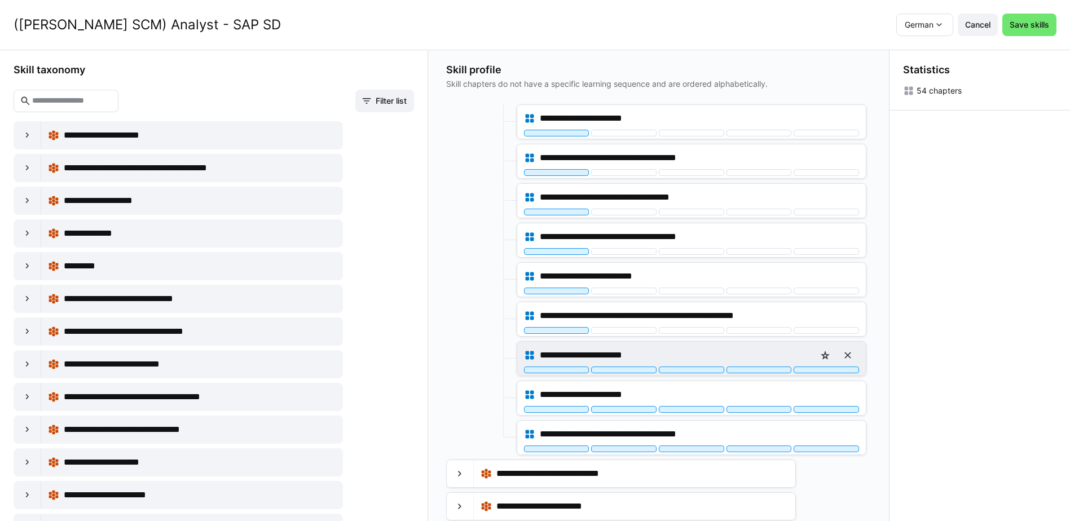
scroll to position [1009, 0]
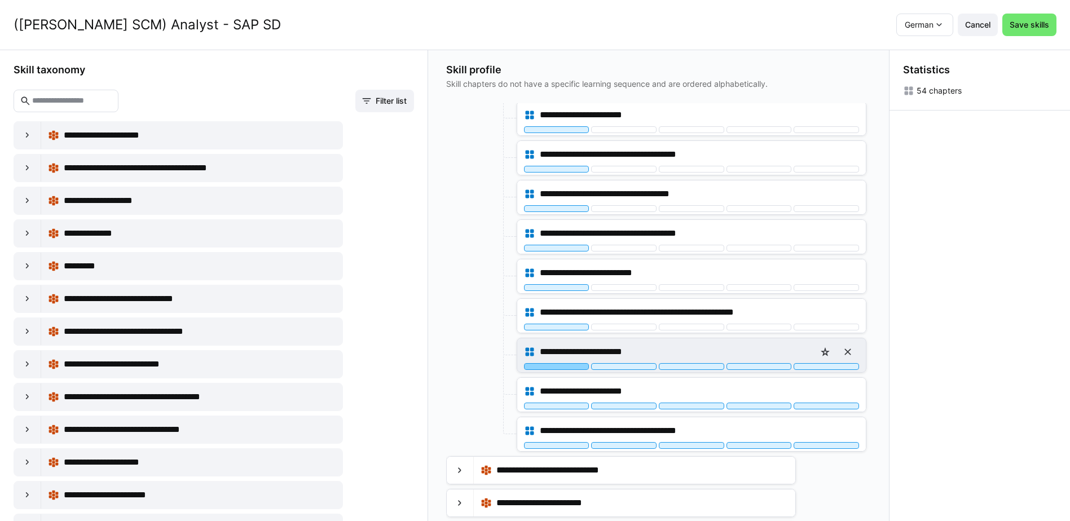
click at [555, 366] on div at bounding box center [556, 366] width 65 height 7
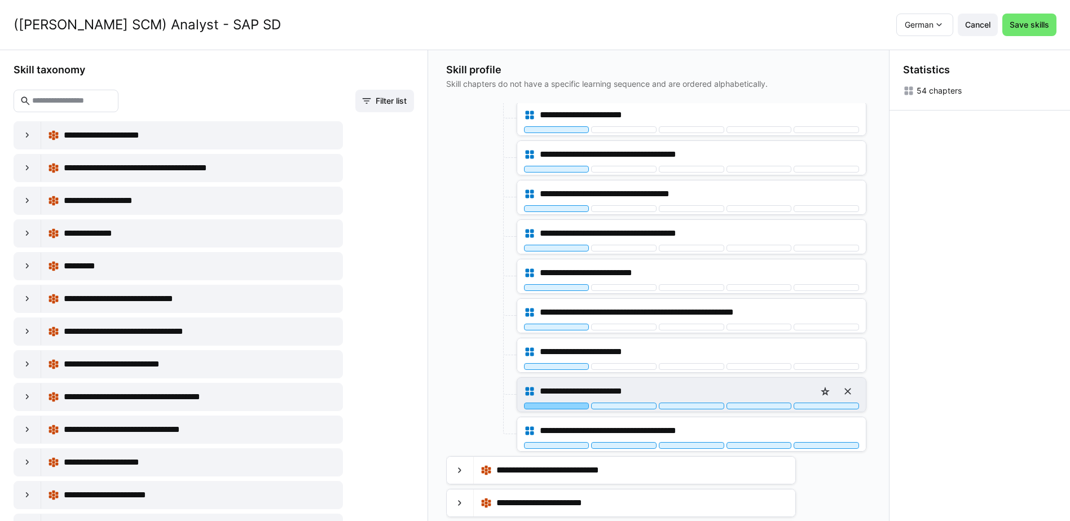
click at [553, 407] on div at bounding box center [556, 406] width 65 height 7
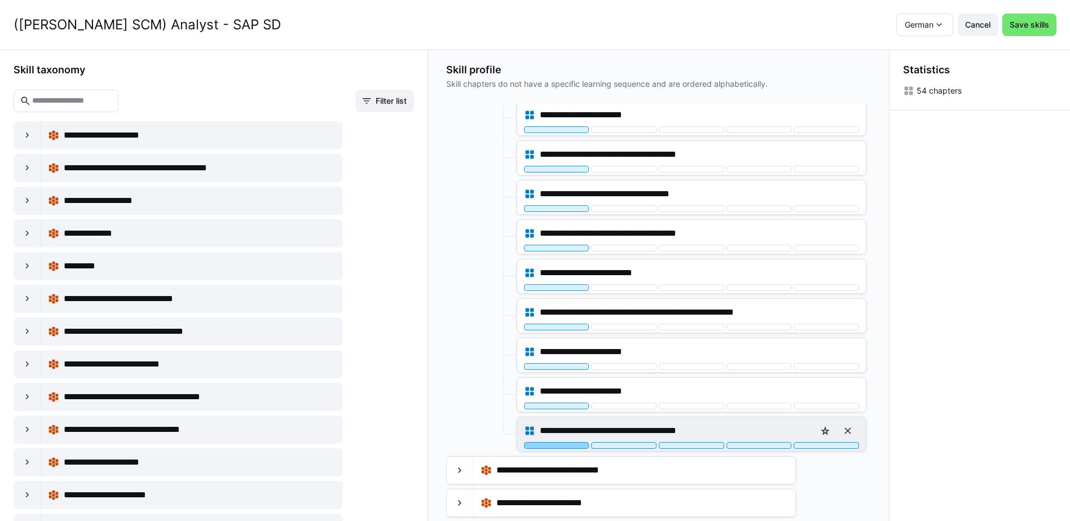
click at [560, 445] on div at bounding box center [556, 445] width 65 height 7
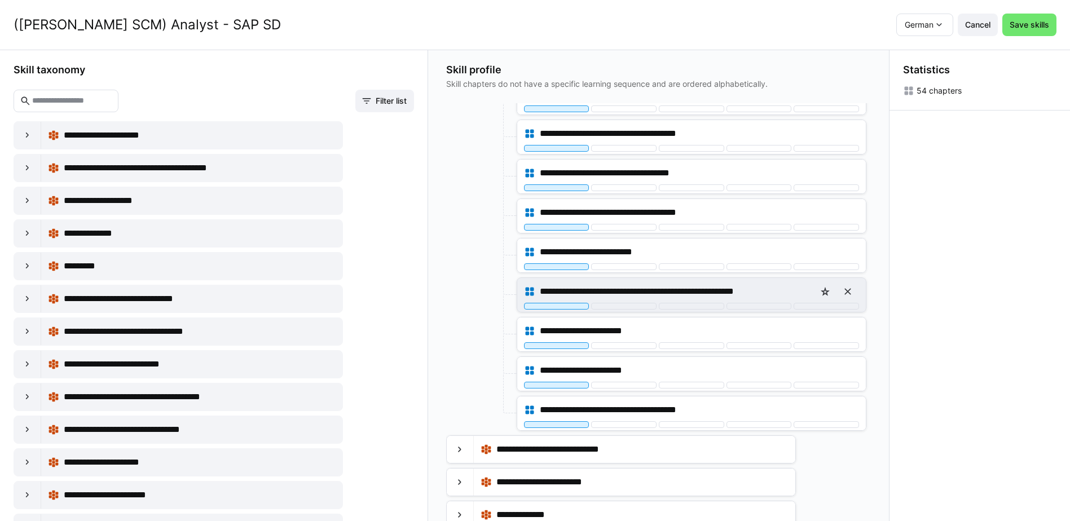
scroll to position [1037, 0]
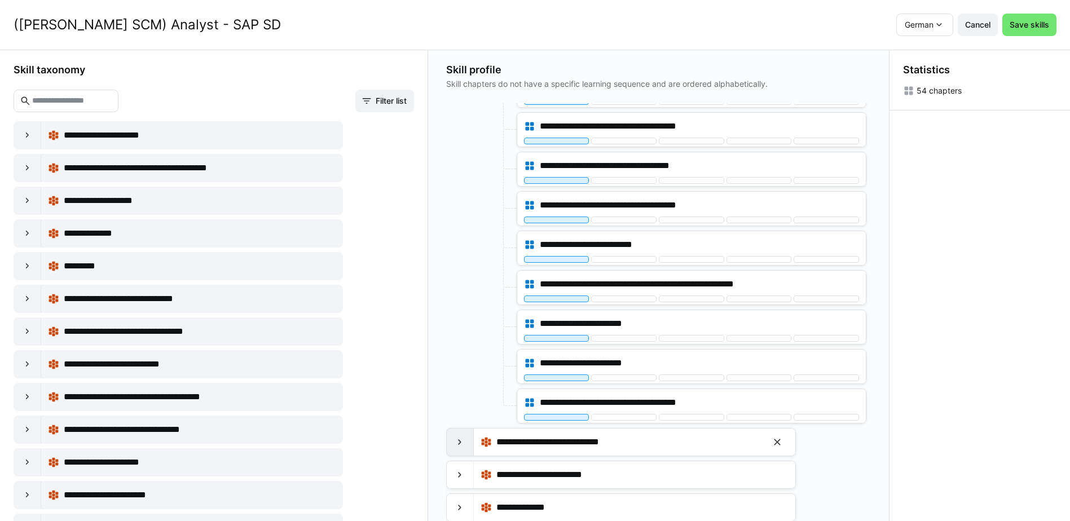
click at [463, 441] on eds-icon at bounding box center [459, 442] width 11 height 11
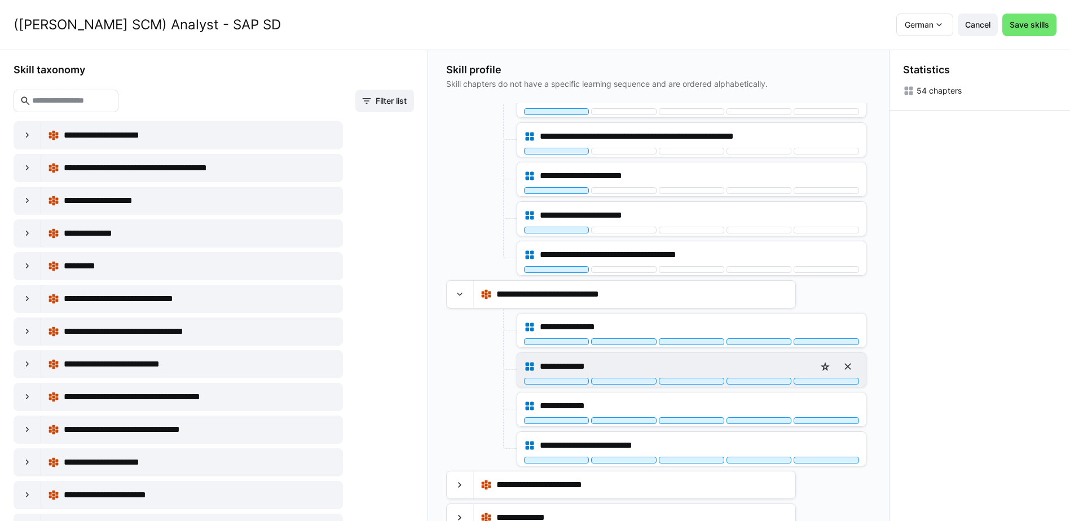
scroll to position [1195, 0]
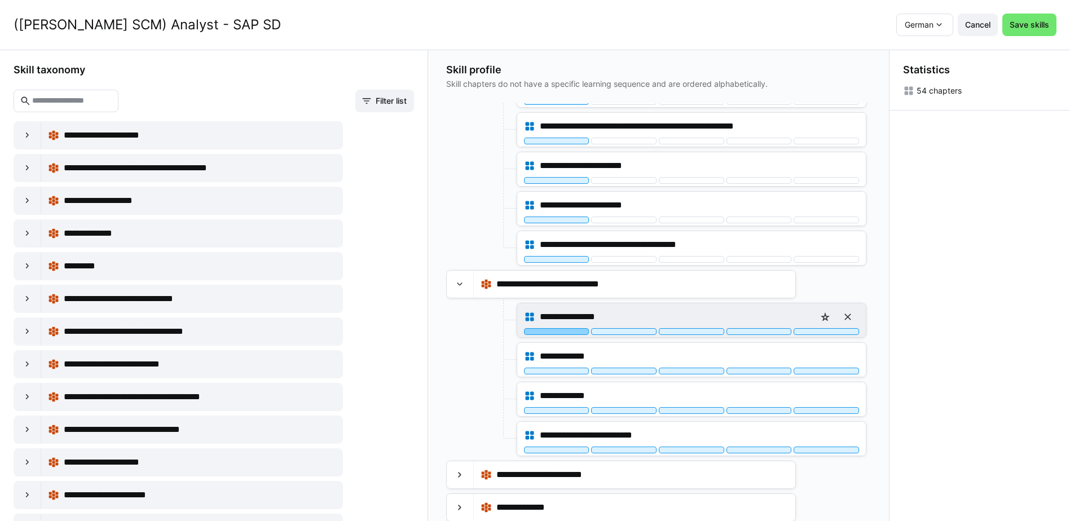
click at [562, 335] on div at bounding box center [556, 331] width 65 height 7
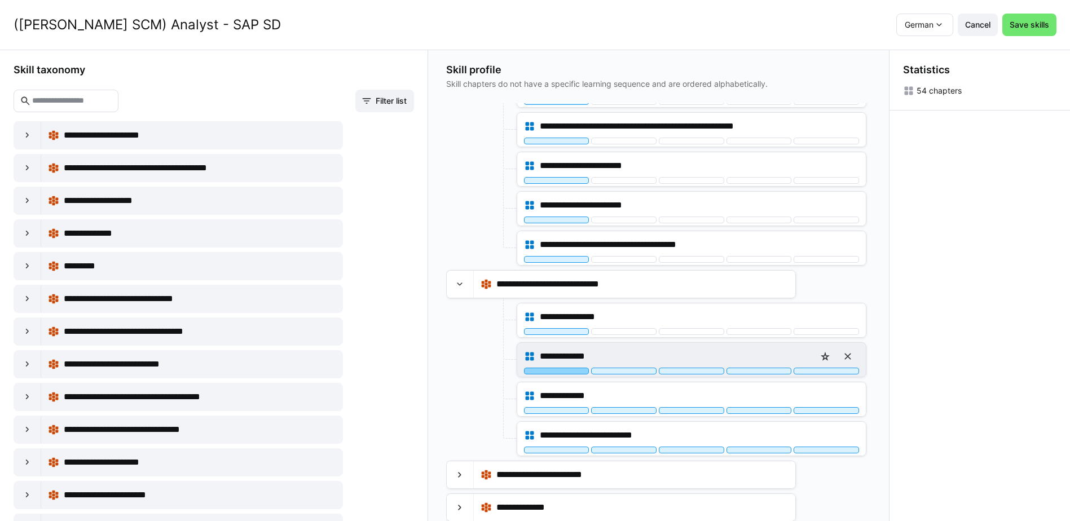
click at [558, 373] on div at bounding box center [556, 371] width 65 height 7
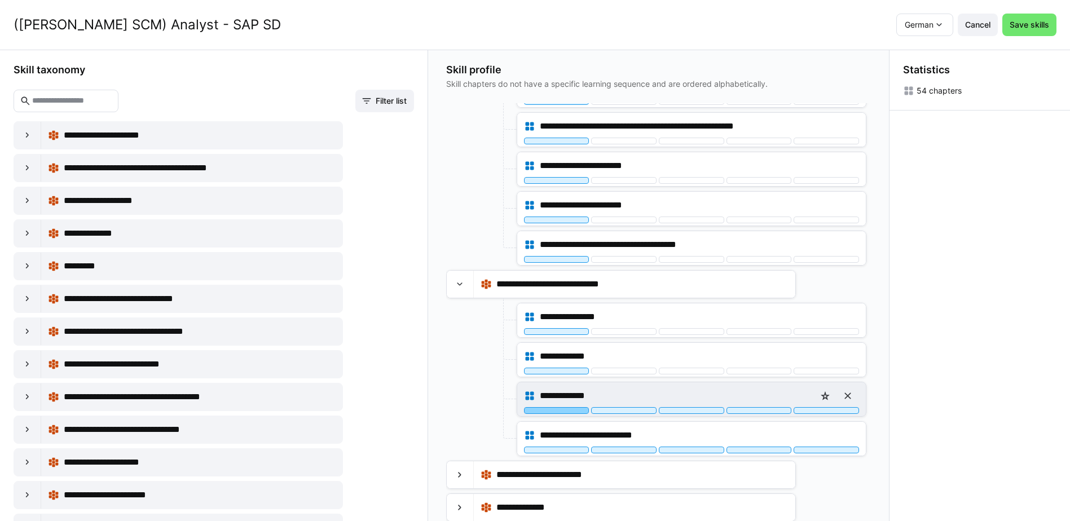
click at [555, 409] on div at bounding box center [556, 410] width 65 height 7
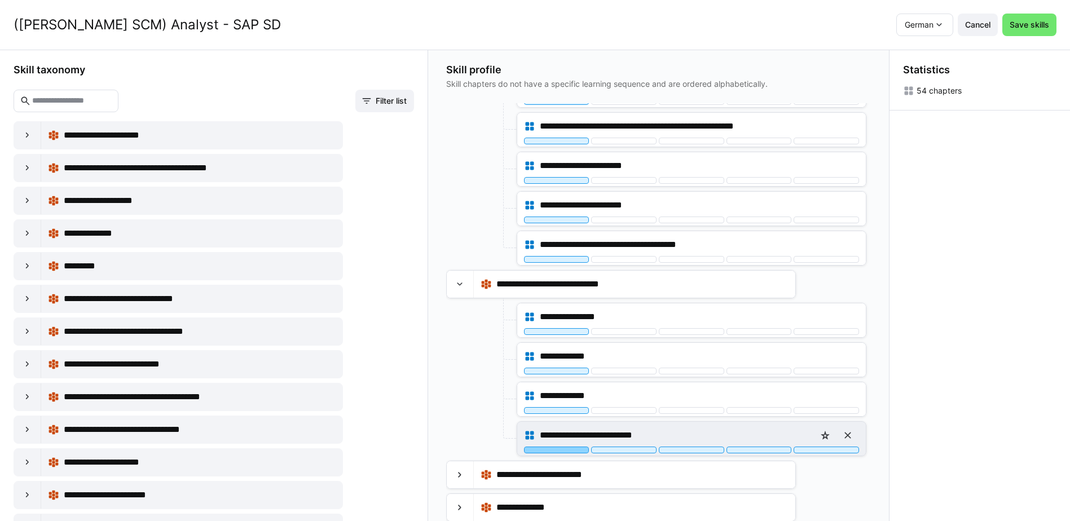
drag, startPoint x: 557, startPoint y: 450, endPoint x: 529, endPoint y: 435, distance: 32.1
click at [557, 450] on div at bounding box center [556, 450] width 65 height 7
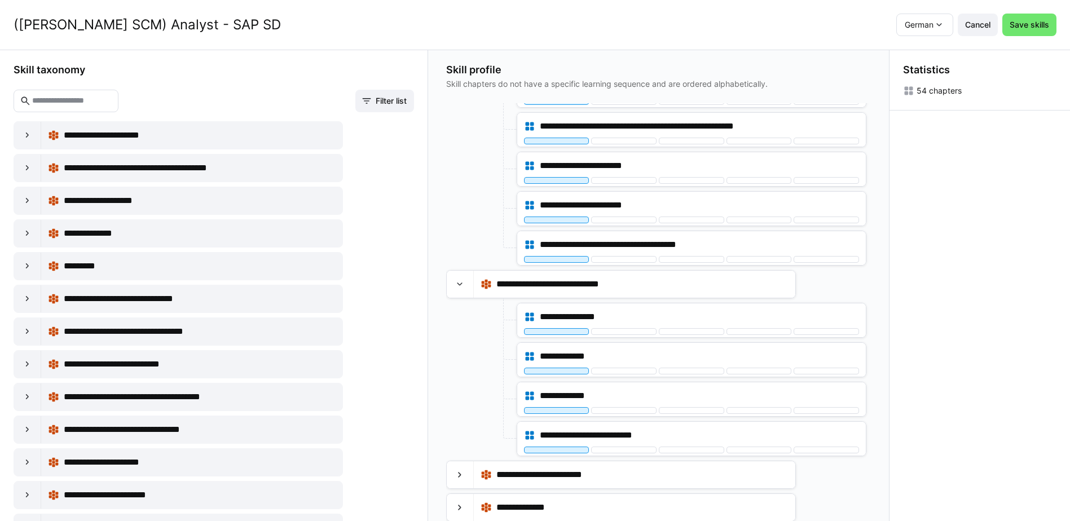
scroll to position [1, 0]
click at [463, 472] on eds-icon at bounding box center [459, 474] width 11 height 11
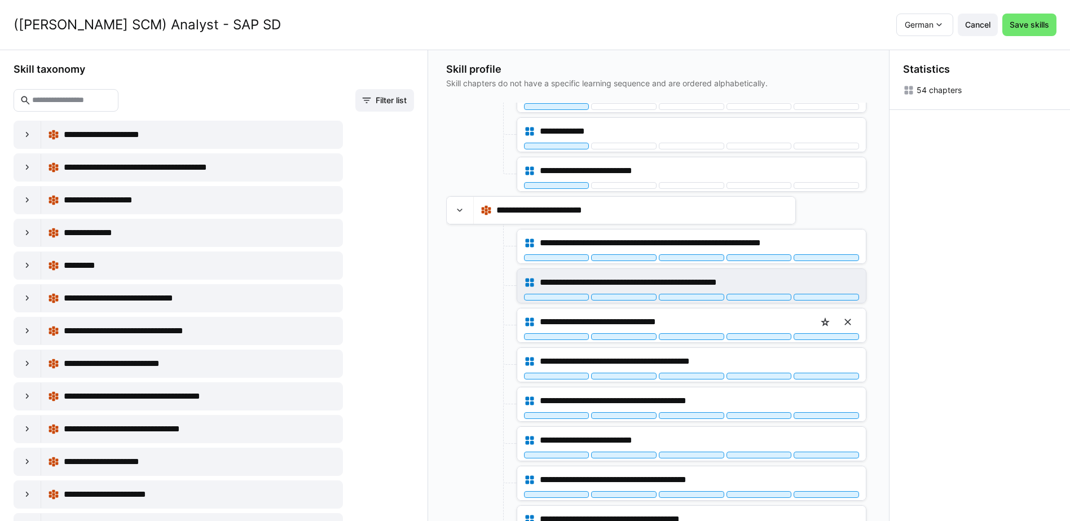
scroll to position [1477, 0]
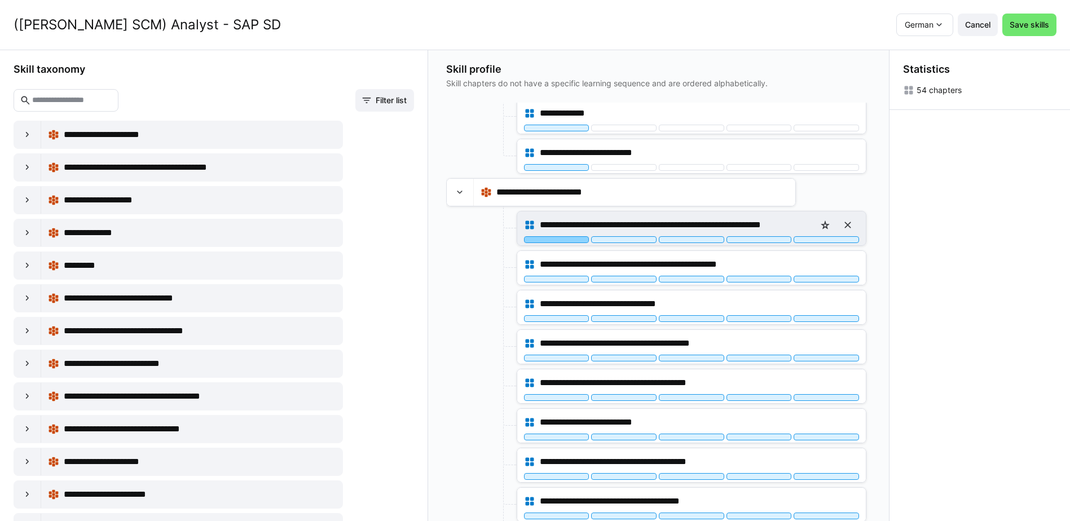
click at [573, 241] on div at bounding box center [556, 239] width 65 height 7
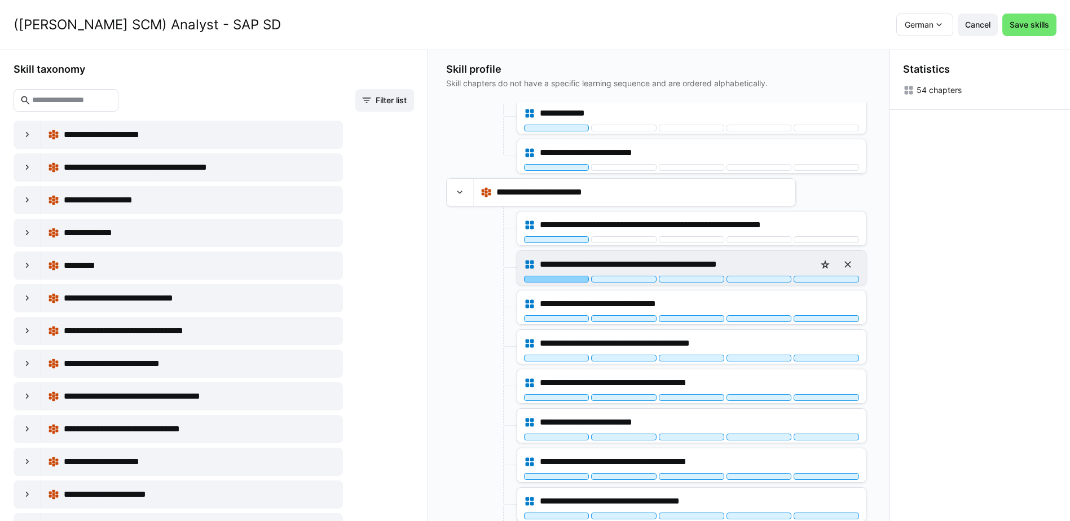
click at [560, 279] on div at bounding box center [556, 279] width 65 height 7
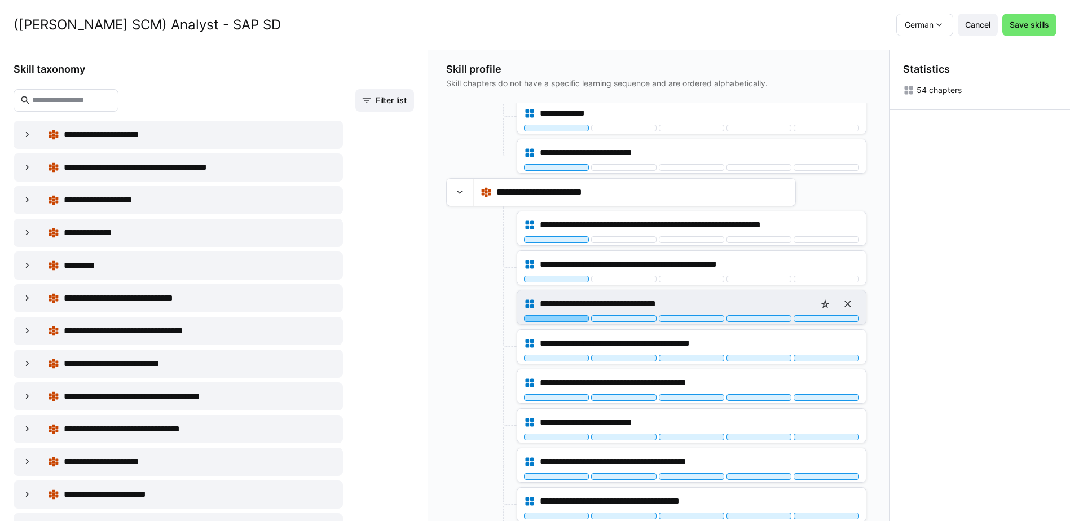
click at [561, 319] on div at bounding box center [556, 318] width 65 height 7
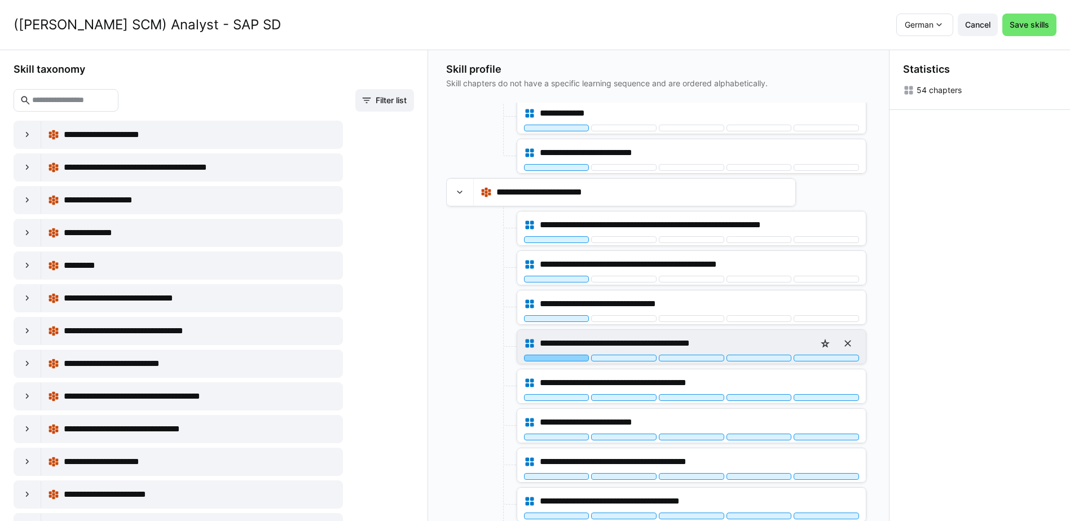
click at [561, 361] on div at bounding box center [556, 358] width 65 height 7
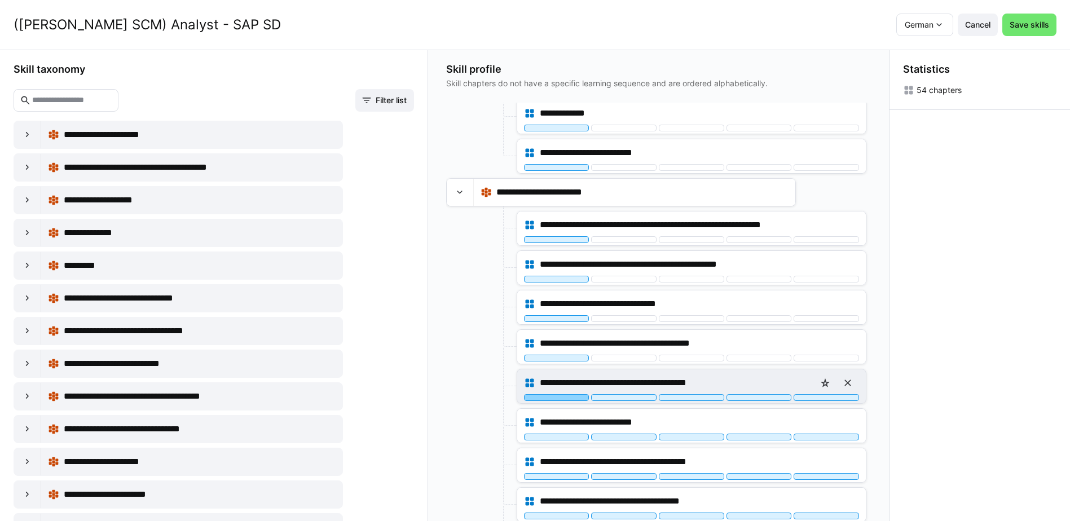
click at [562, 398] on div at bounding box center [556, 397] width 65 height 7
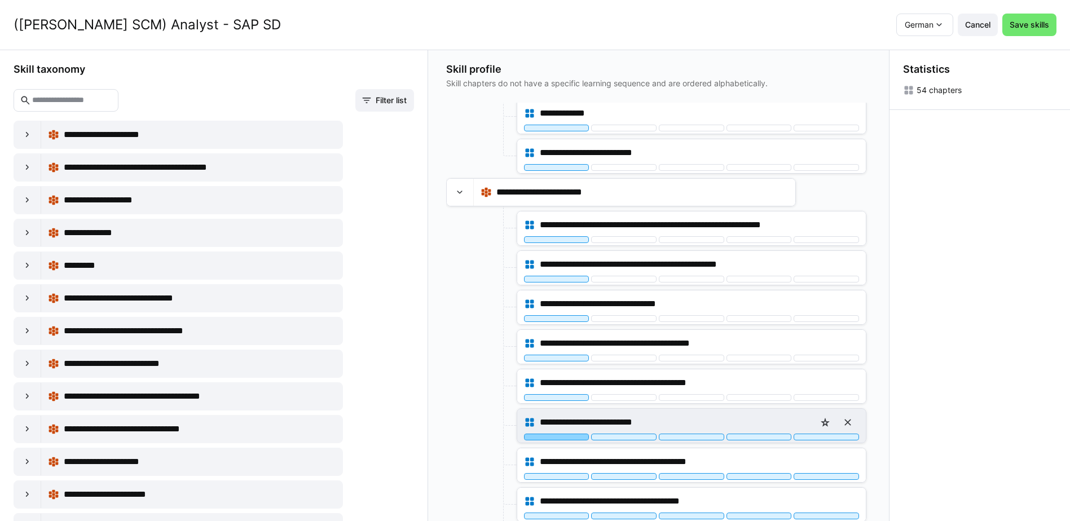
click at [565, 436] on div at bounding box center [556, 437] width 65 height 7
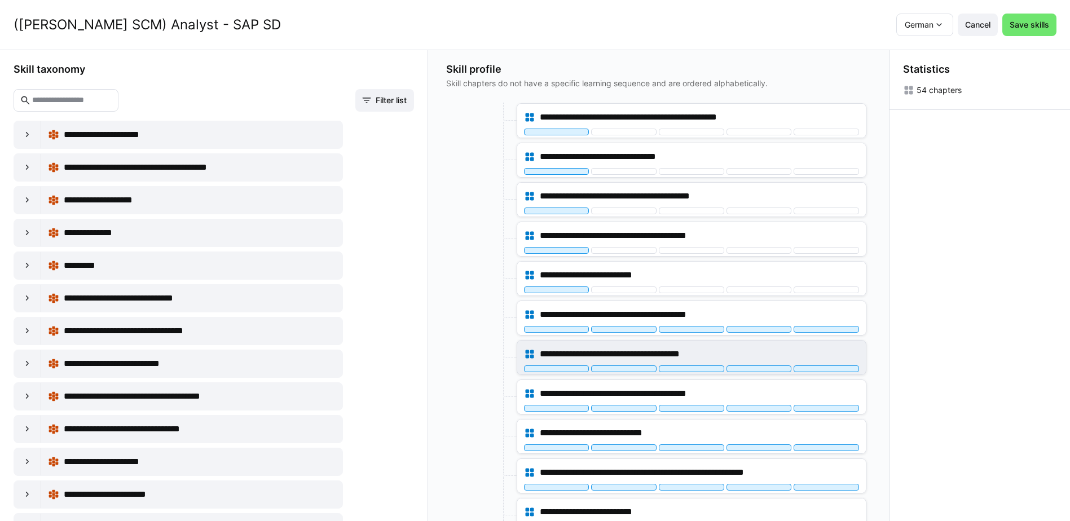
scroll to position [1646, 0]
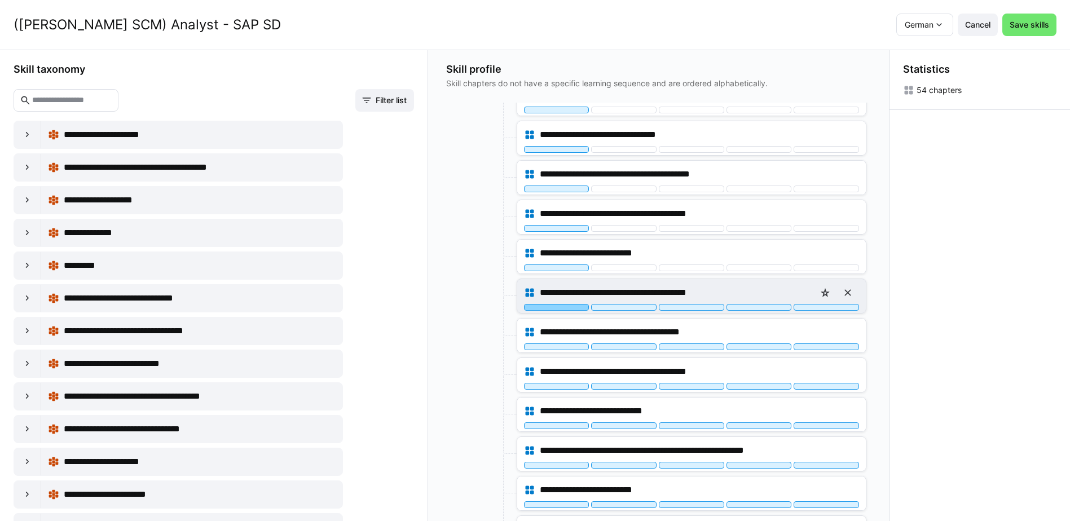
click at [568, 307] on div at bounding box center [556, 307] width 65 height 7
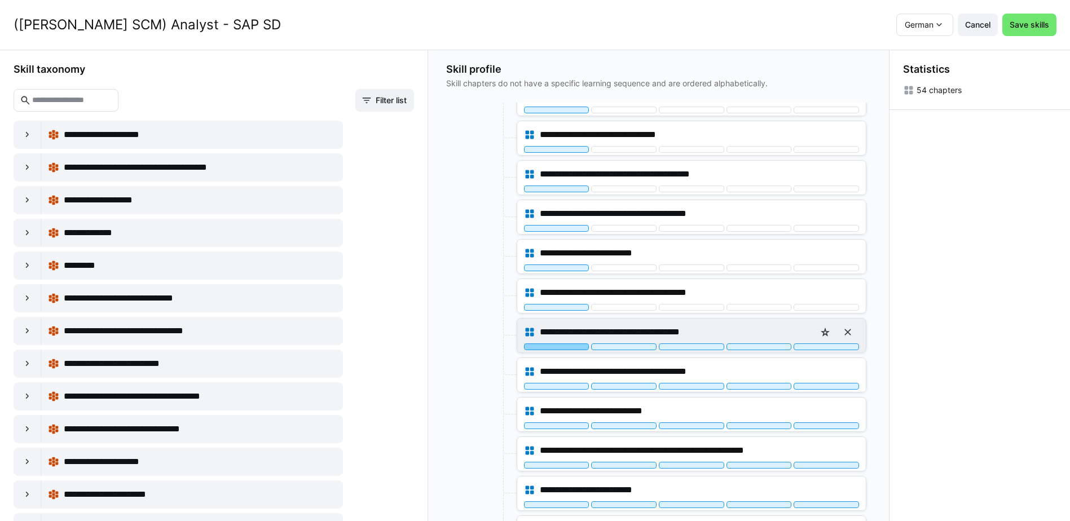
click at [562, 346] on div at bounding box center [556, 347] width 65 height 7
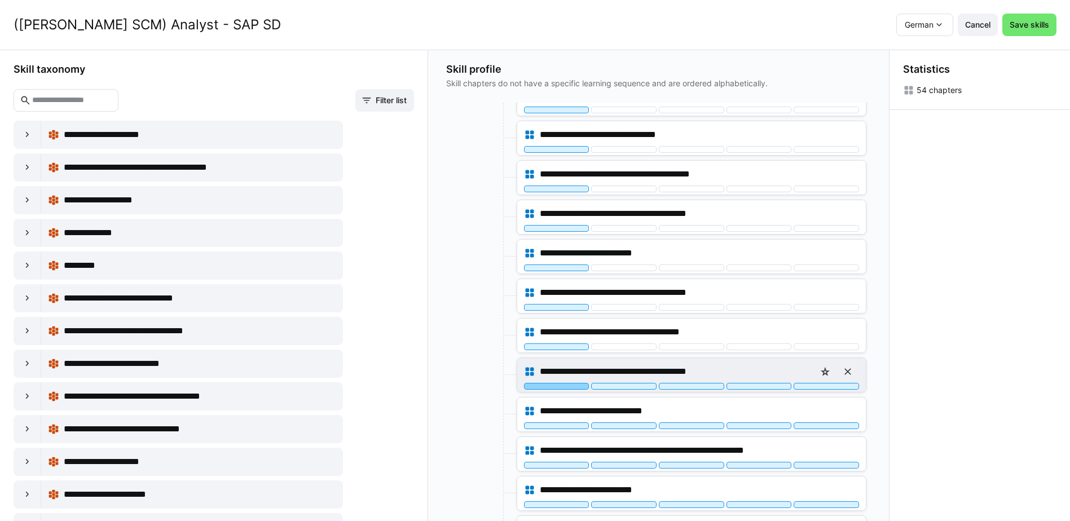
click at [566, 386] on div at bounding box center [556, 386] width 65 height 7
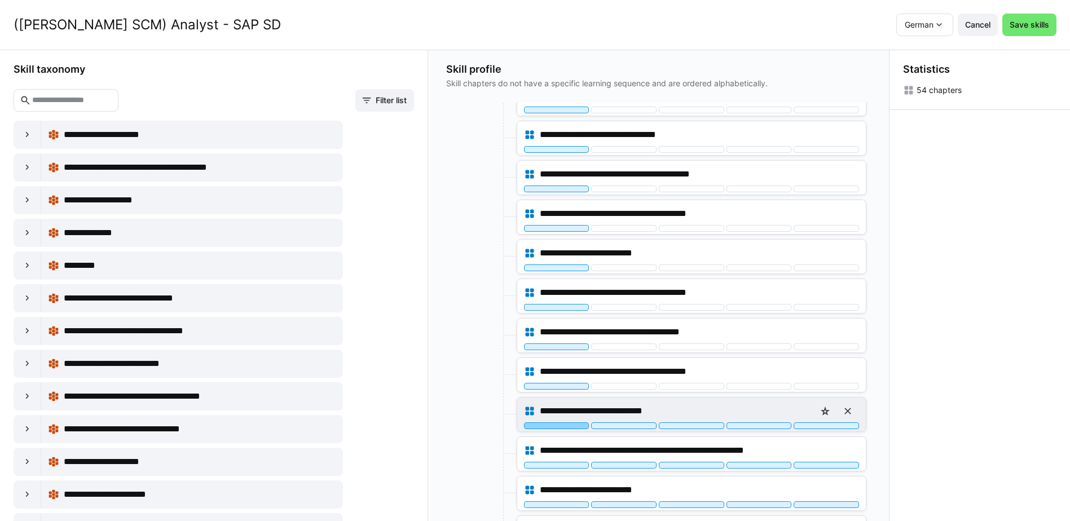
click at [567, 425] on div at bounding box center [556, 426] width 65 height 7
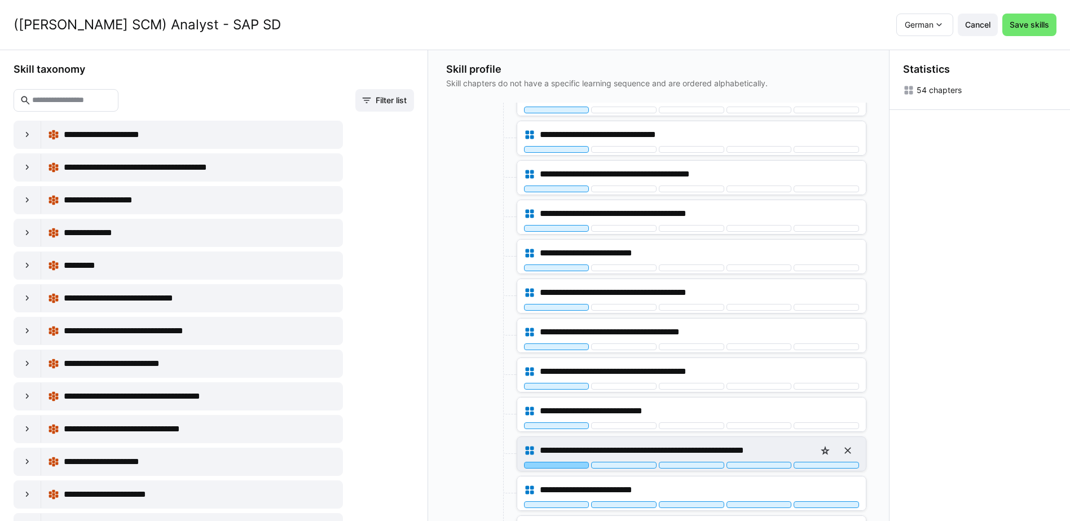
click at [566, 464] on div at bounding box center [556, 465] width 65 height 7
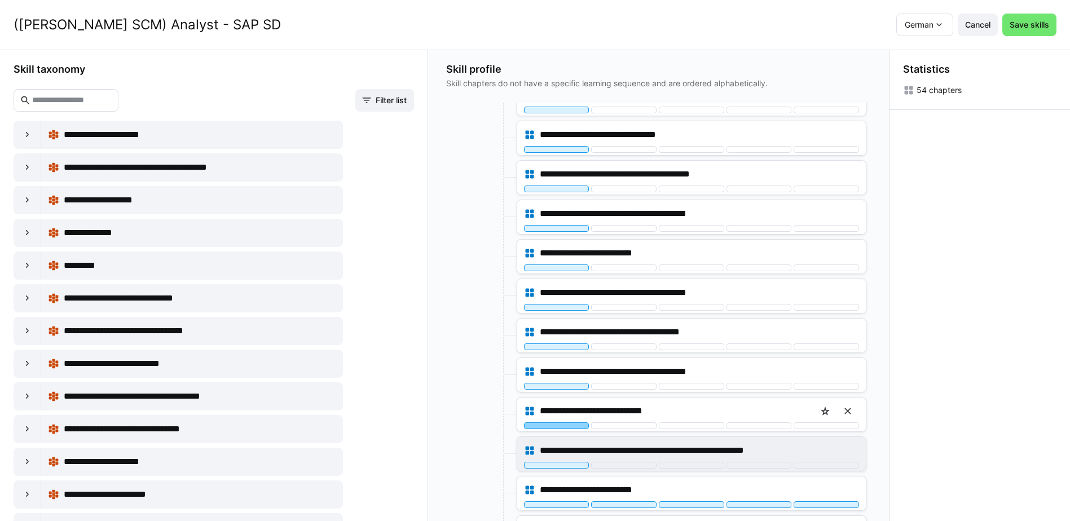
scroll to position [1748, 0]
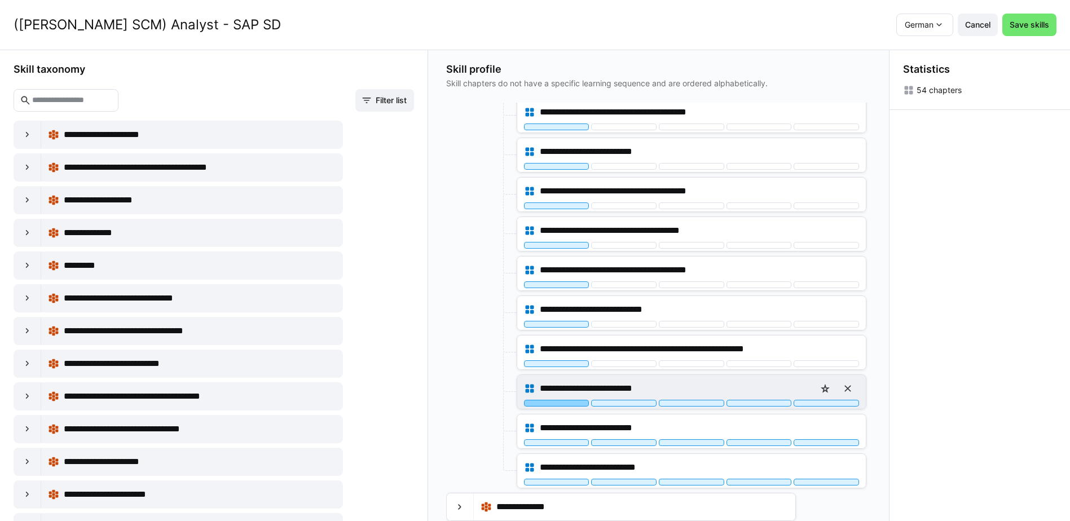
click at [566, 405] on div at bounding box center [556, 403] width 65 height 7
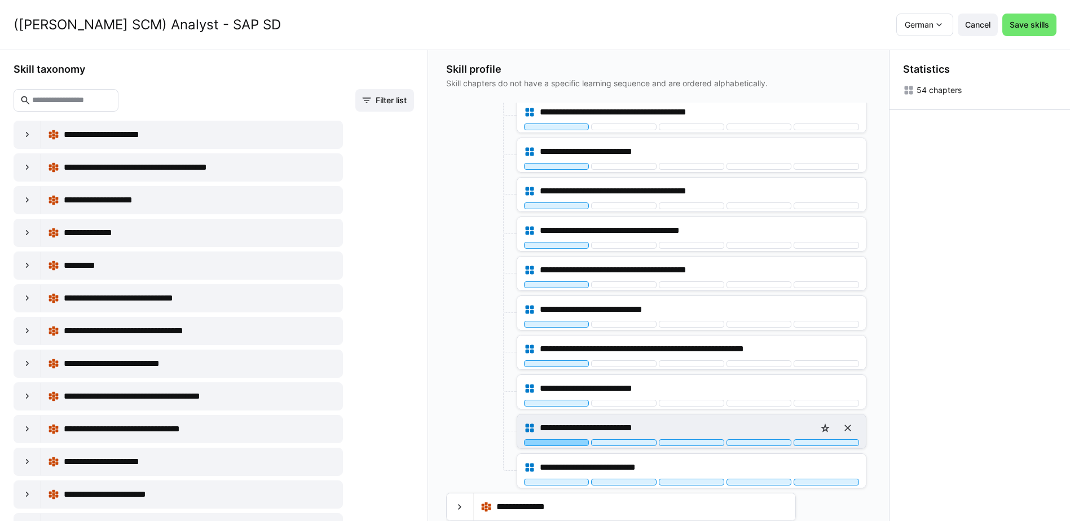
click at [570, 444] on div at bounding box center [556, 442] width 65 height 7
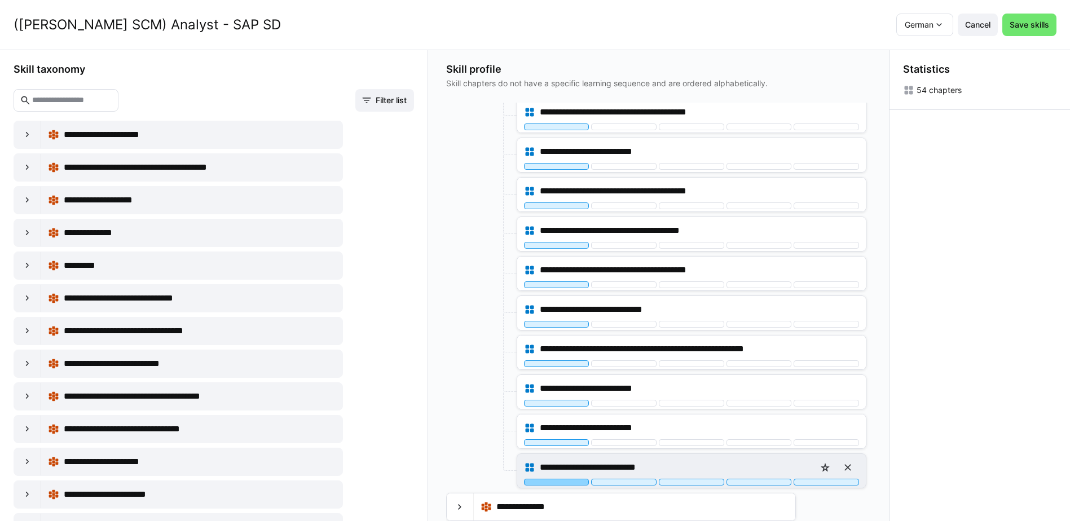
click at [569, 479] on div at bounding box center [556, 482] width 65 height 7
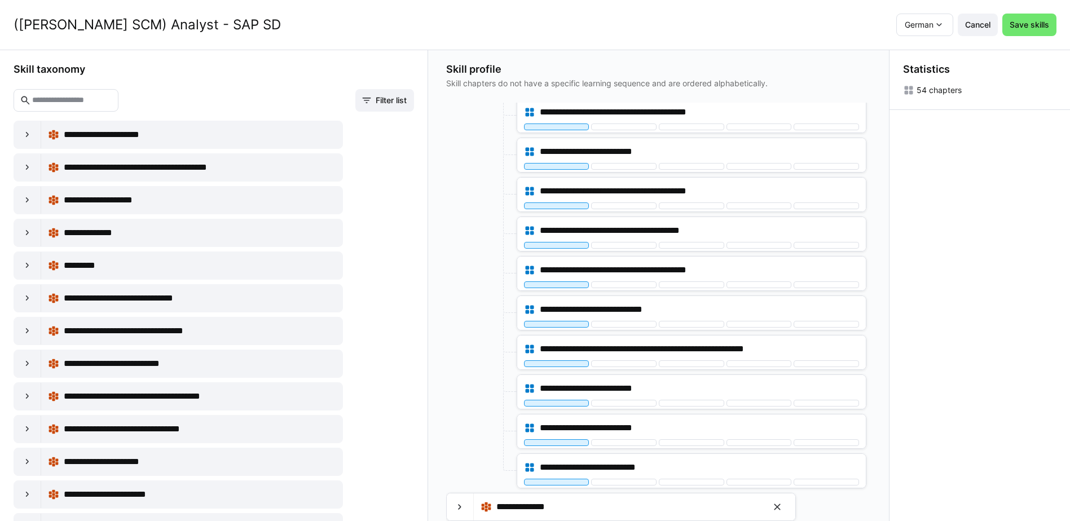
drag, startPoint x: 460, startPoint y: 499, endPoint x: 461, endPoint y: 485, distance: 14.7
click at [460, 498] on div at bounding box center [460, 507] width 27 height 27
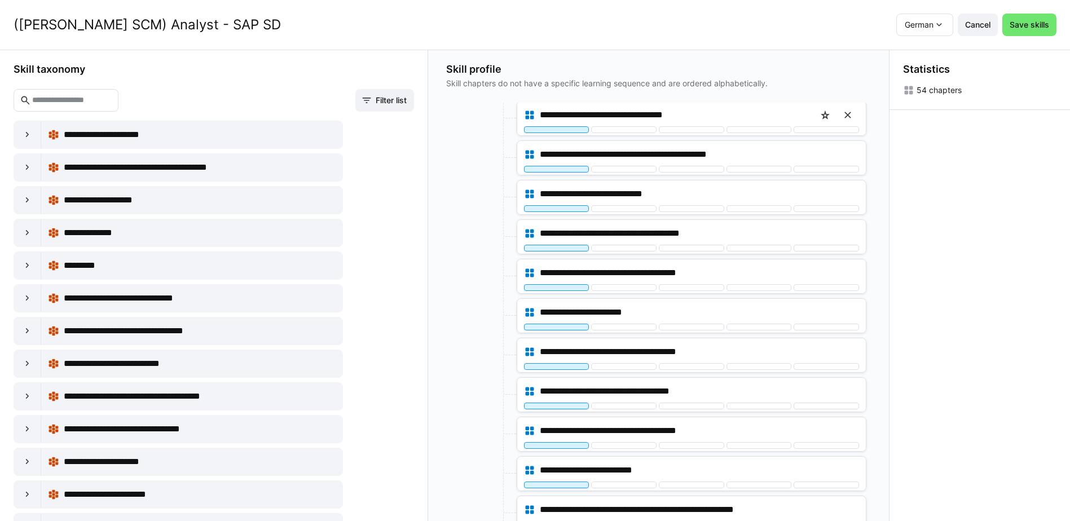
scroll to position [608, 0]
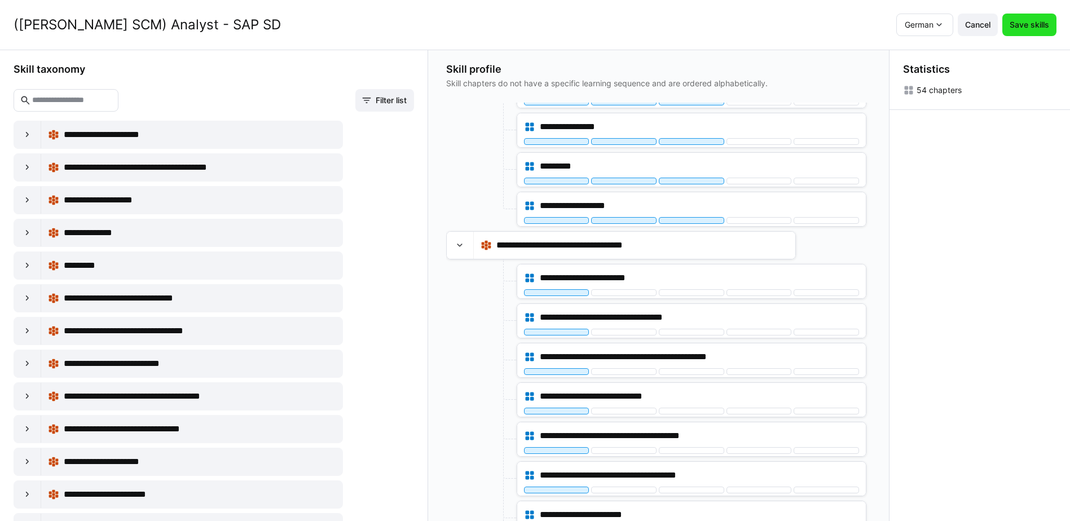
click at [1028, 25] on span "Save skills" at bounding box center [1029, 24] width 43 height 11
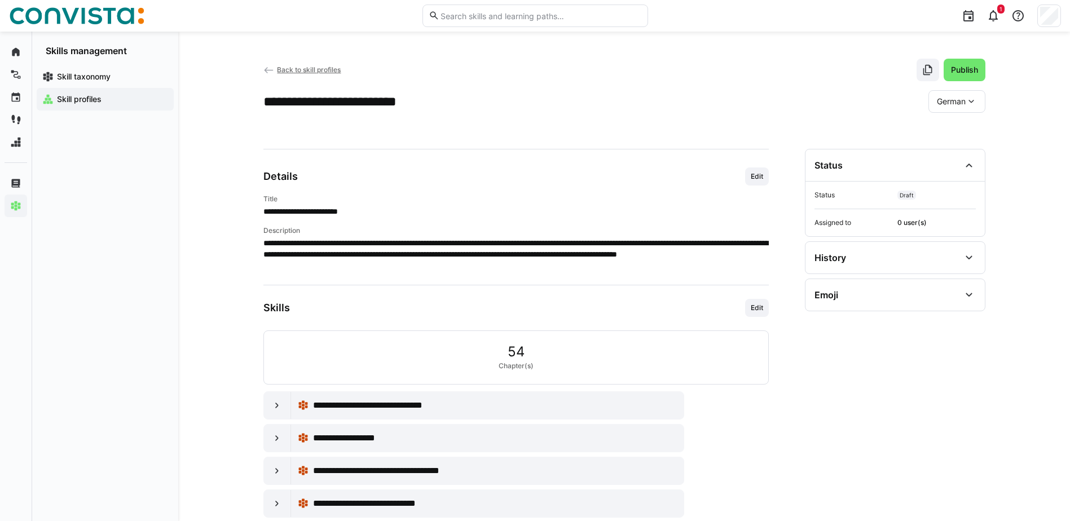
click at [316, 69] on span "Back to skill profiles" at bounding box center [309, 69] width 64 height 8
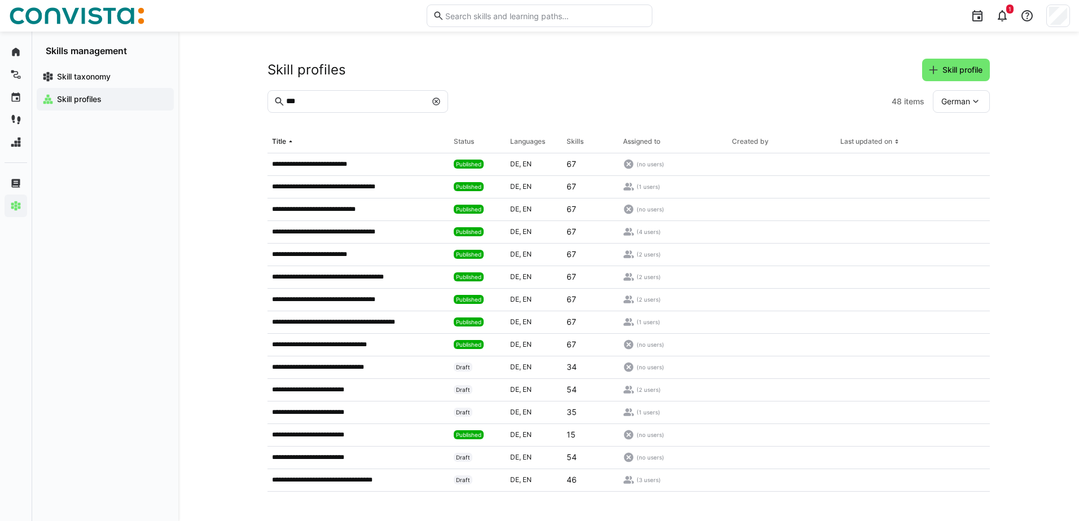
click at [366, 105] on input "***" at bounding box center [355, 101] width 141 height 10
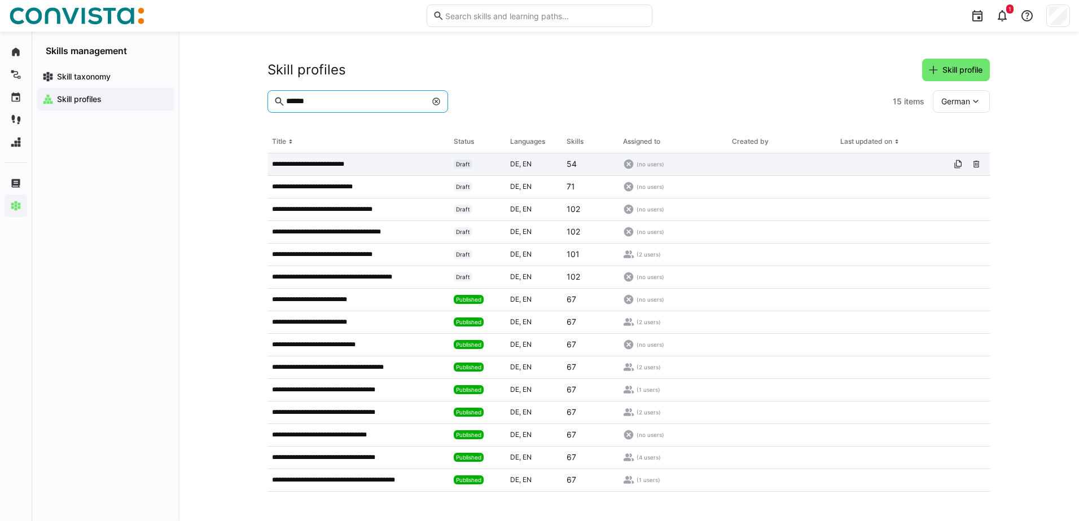
type input "******"
click at [389, 166] on app-table-first-column "**********" at bounding box center [358, 164] width 173 height 9
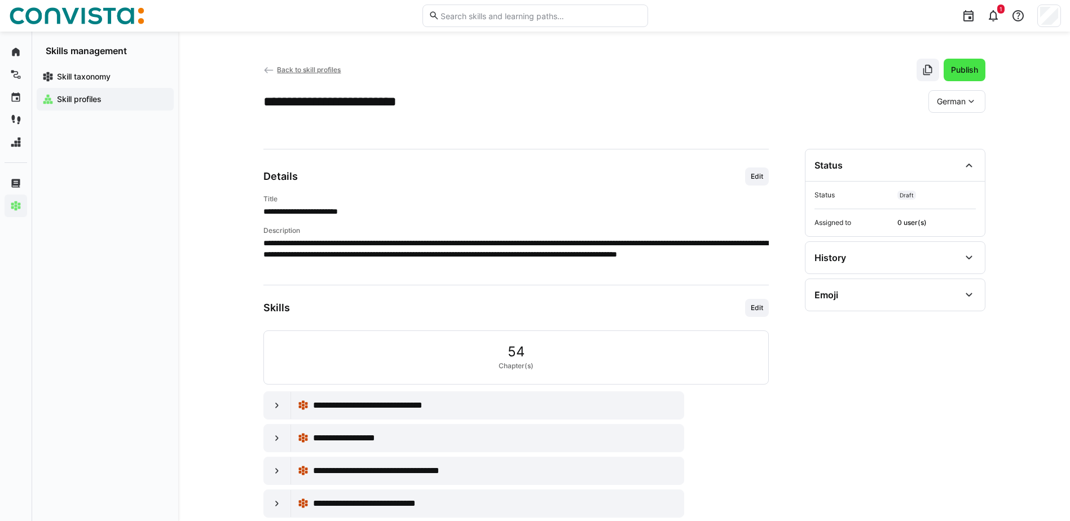
click at [970, 76] on span "Publish" at bounding box center [965, 70] width 42 height 23
click at [305, 71] on span "Back to skill profiles" at bounding box center [309, 69] width 64 height 8
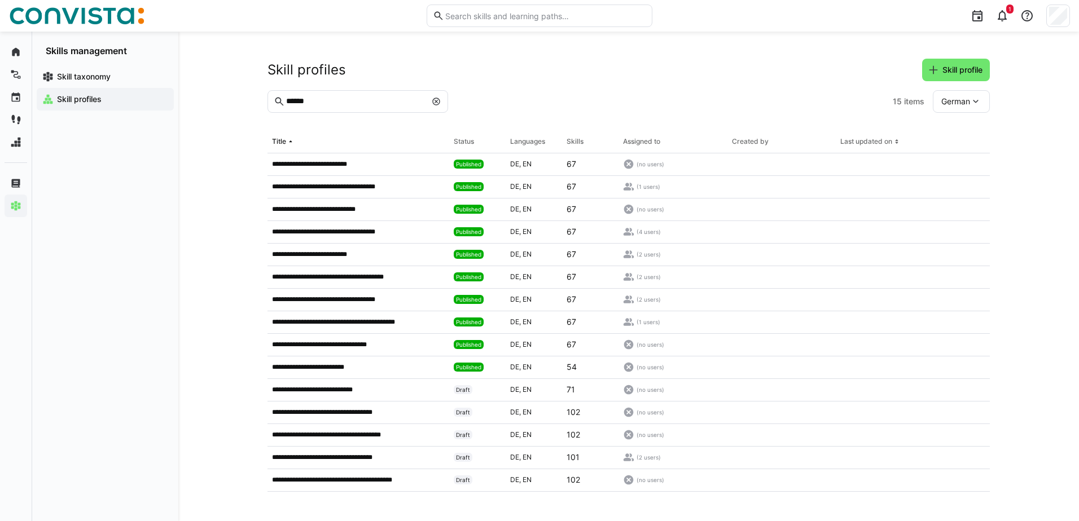
click at [365, 104] on input "******" at bounding box center [355, 101] width 141 height 10
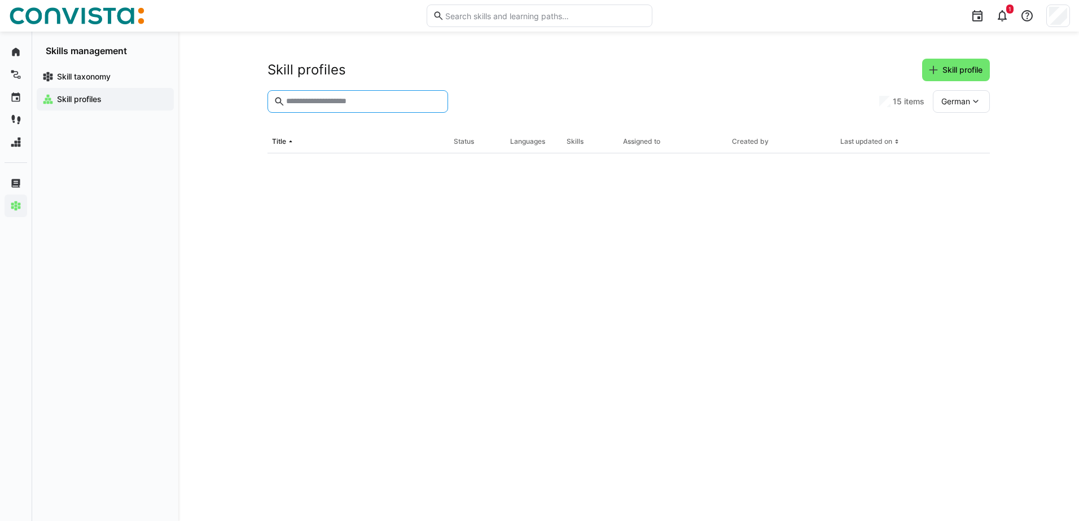
paste input "******"
type input "******"
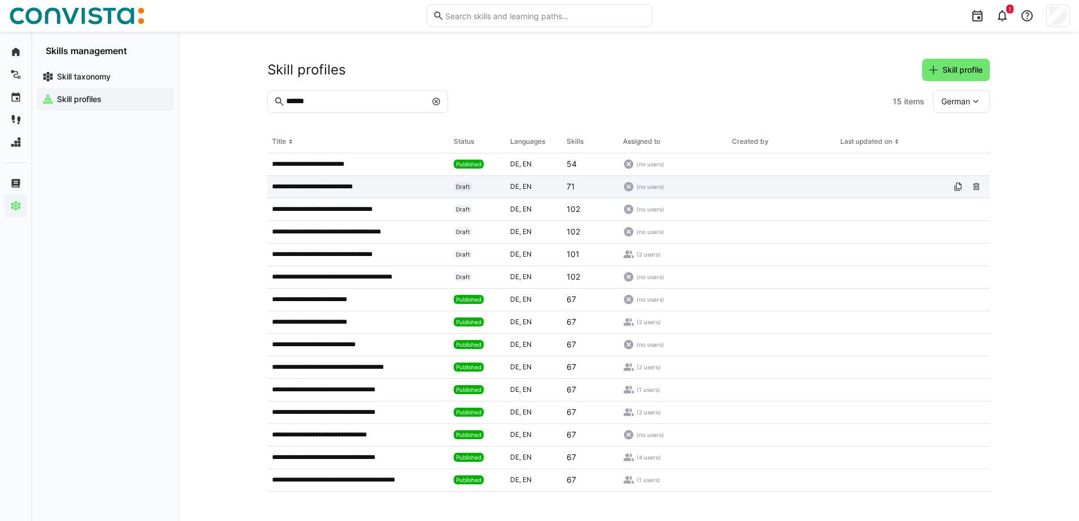
click at [416, 187] on app-table-first-column "**********" at bounding box center [358, 186] width 173 height 9
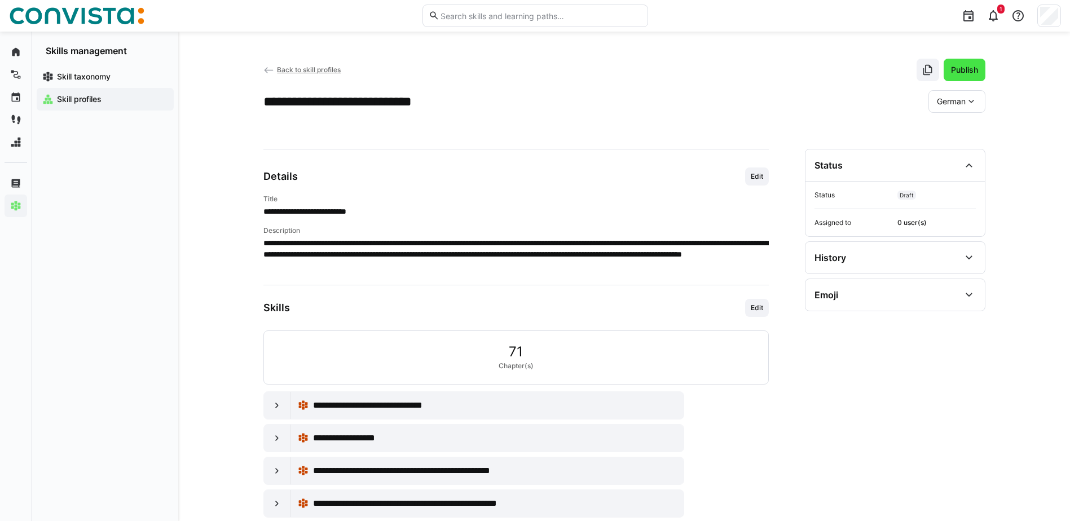
click at [953, 64] on span "Publish" at bounding box center [965, 70] width 42 height 23
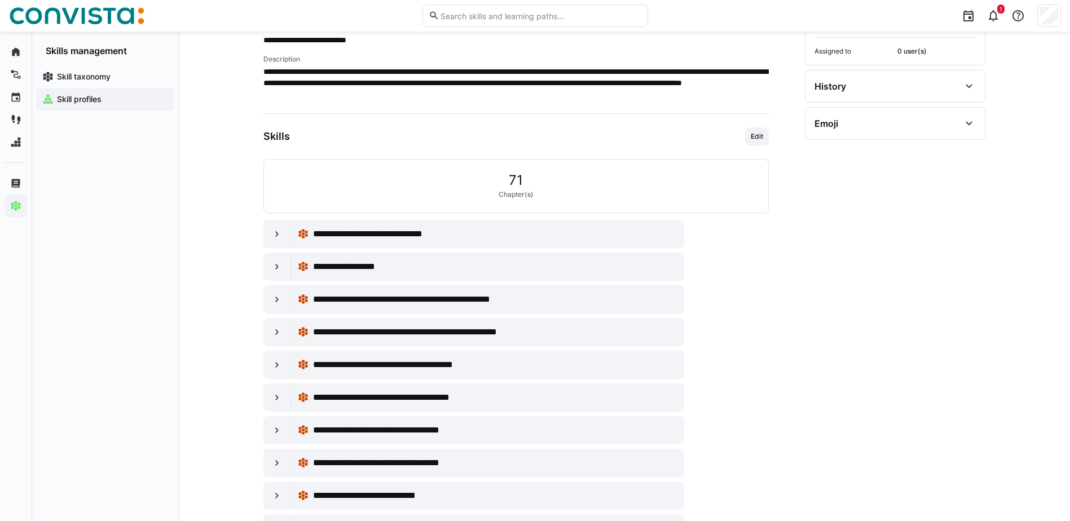
scroll to position [169, 0]
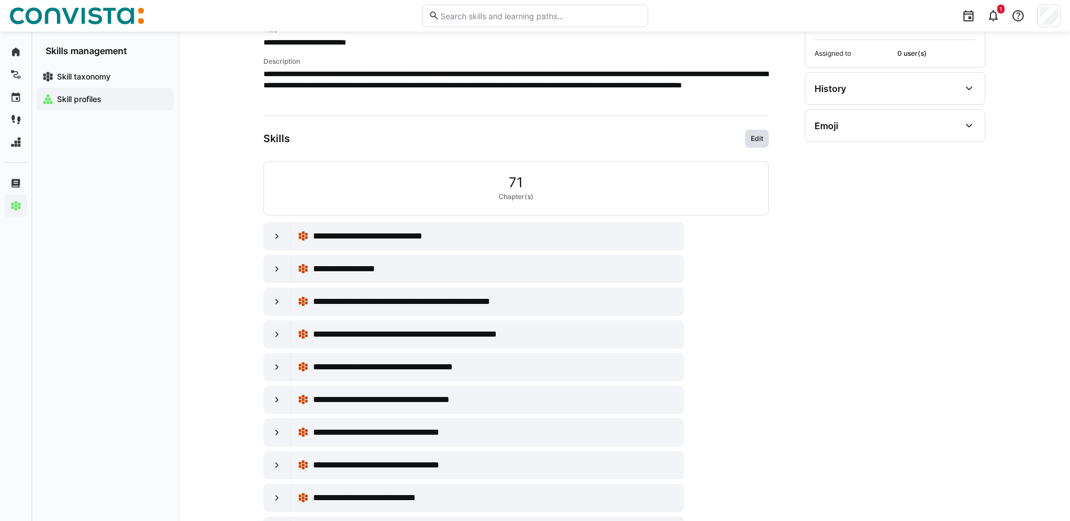
click at [763, 144] on span "Edit" at bounding box center [757, 139] width 24 height 18
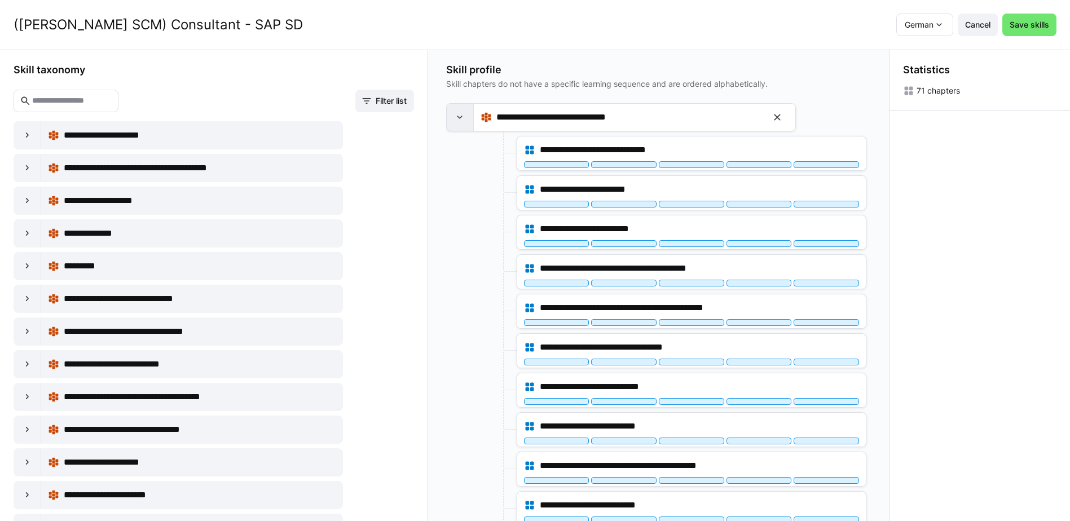
click at [457, 116] on eds-icon at bounding box center [459, 117] width 11 height 11
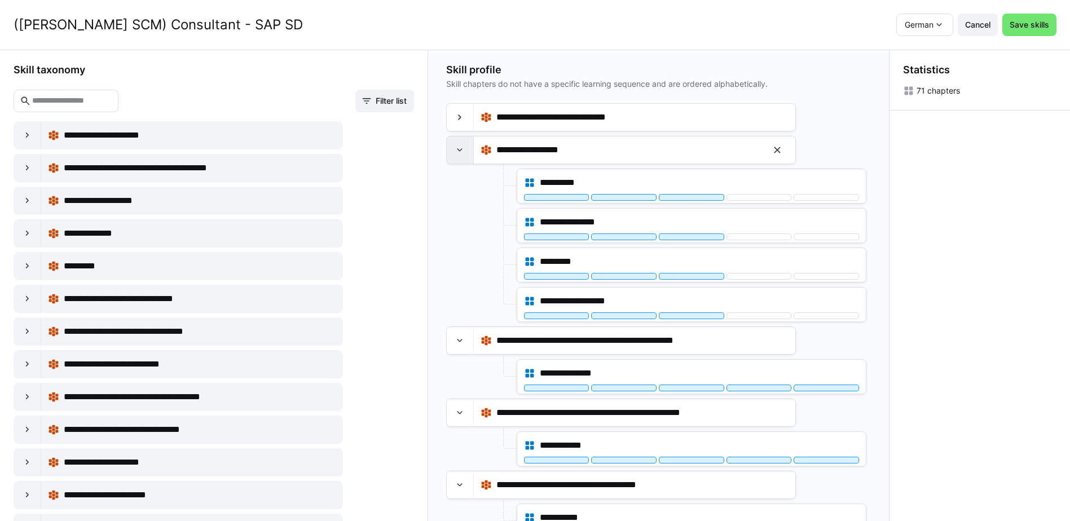
click at [465, 154] on eds-icon at bounding box center [459, 149] width 11 height 11
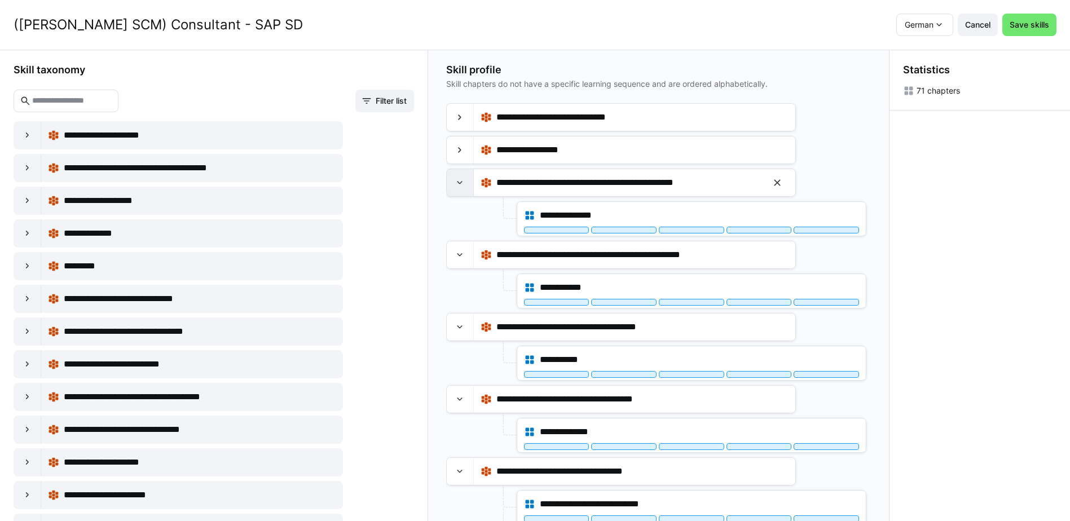
click at [463, 177] on div at bounding box center [460, 182] width 27 height 27
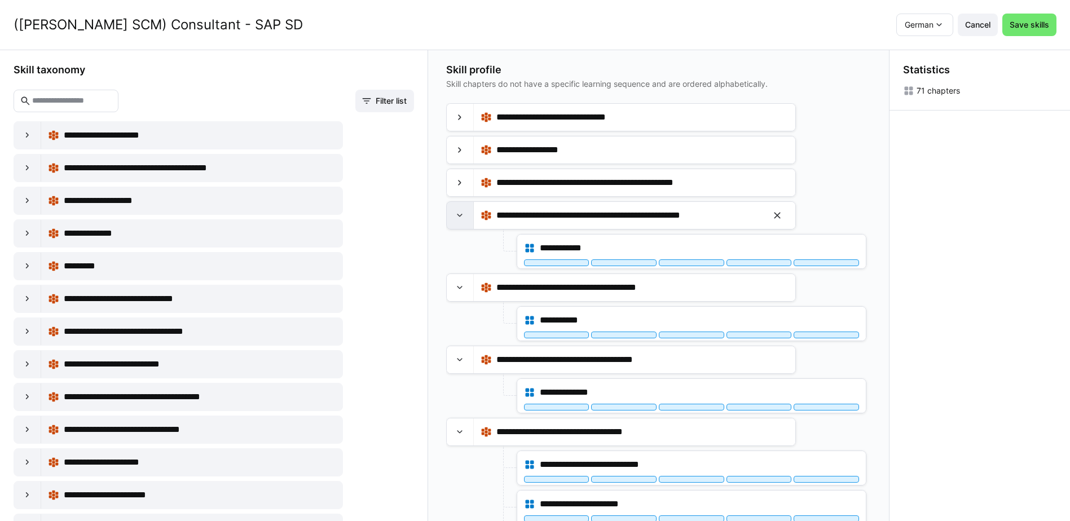
click at [456, 220] on eds-icon at bounding box center [459, 215] width 11 height 11
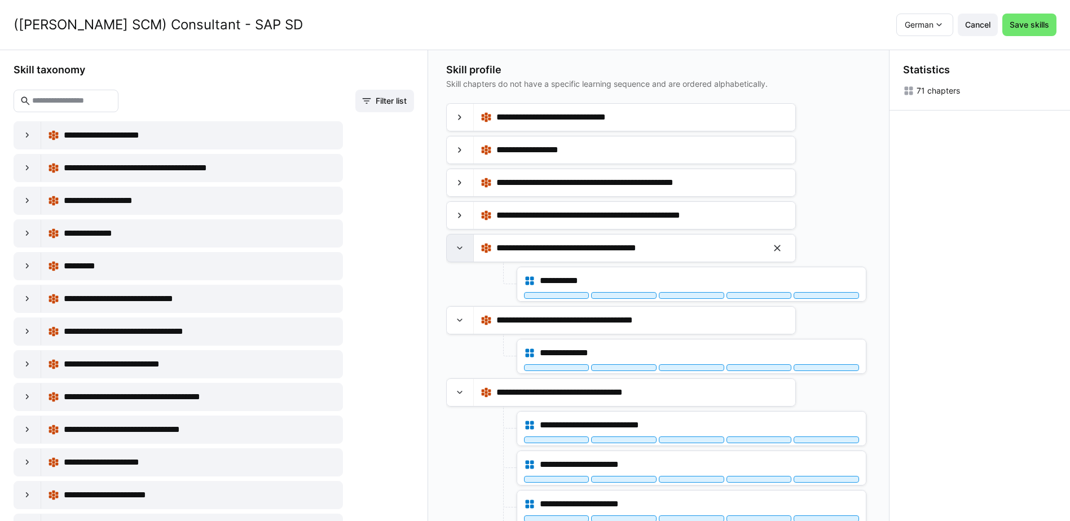
click at [460, 249] on eds-icon at bounding box center [459, 248] width 11 height 11
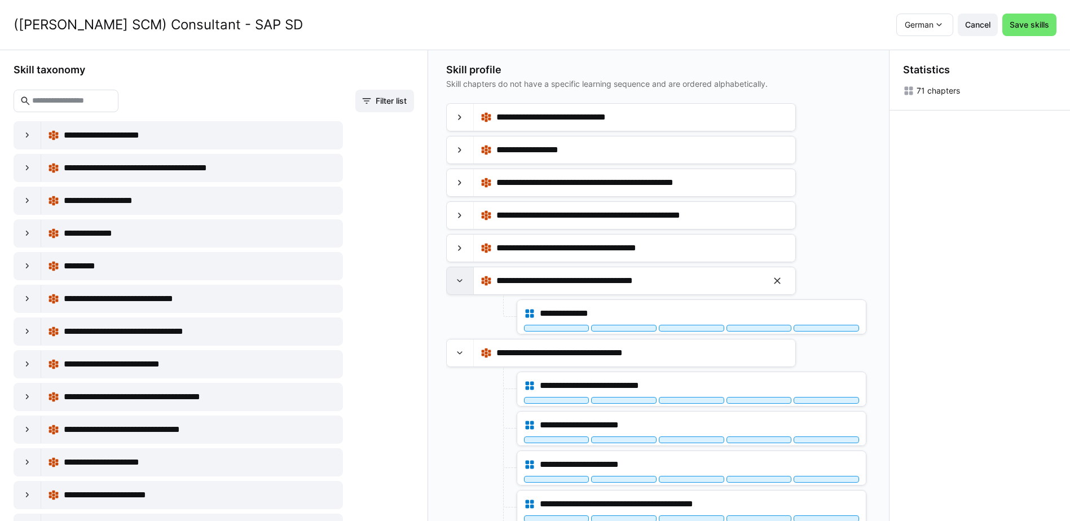
click at [460, 285] on eds-icon at bounding box center [459, 280] width 11 height 11
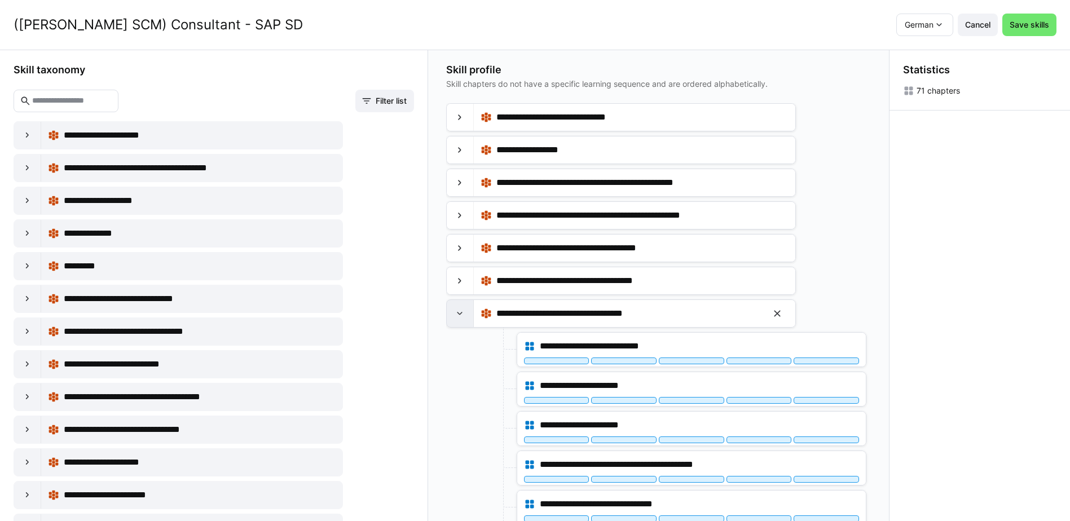
click at [460, 312] on eds-icon at bounding box center [459, 313] width 11 height 11
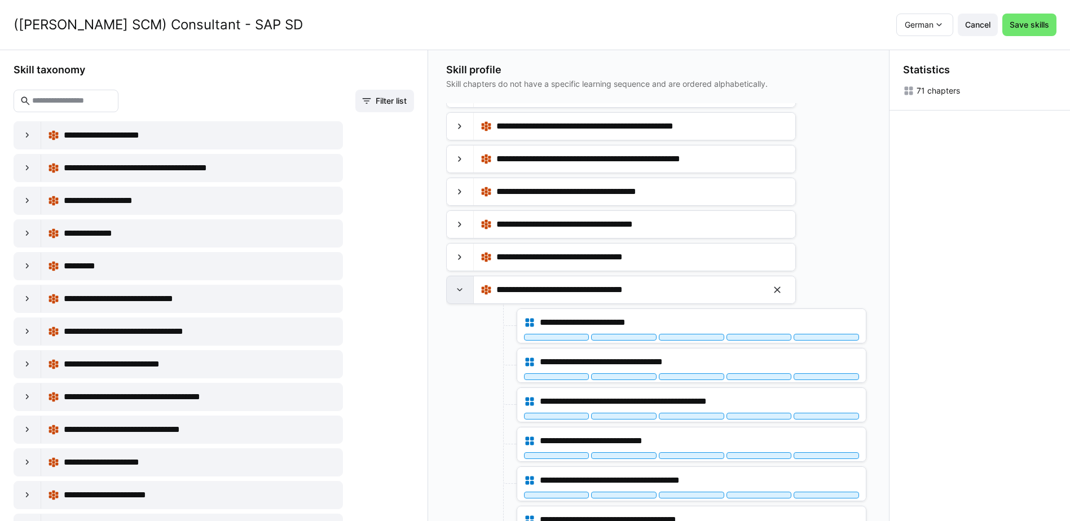
click at [465, 292] on eds-icon at bounding box center [459, 289] width 11 height 11
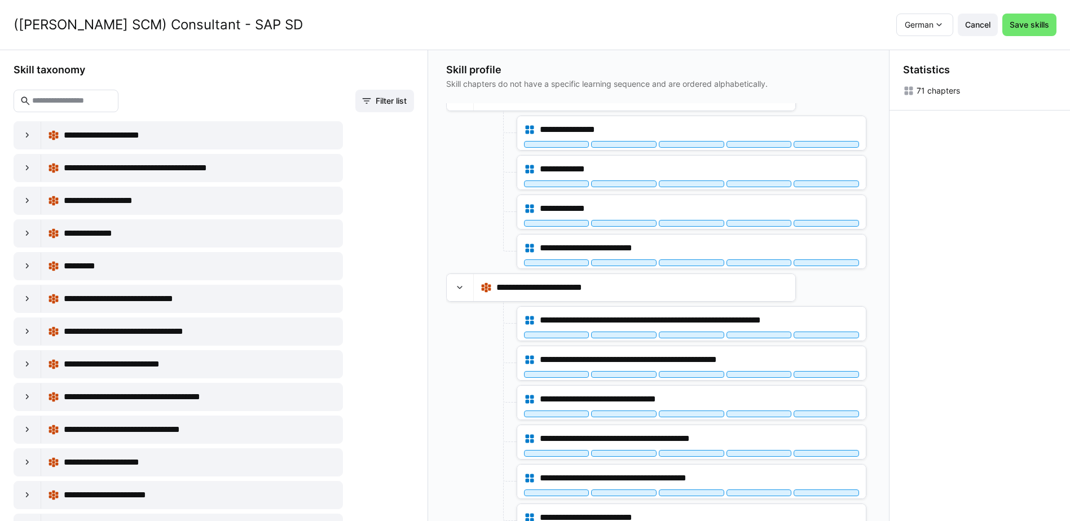
scroll to position [226, 0]
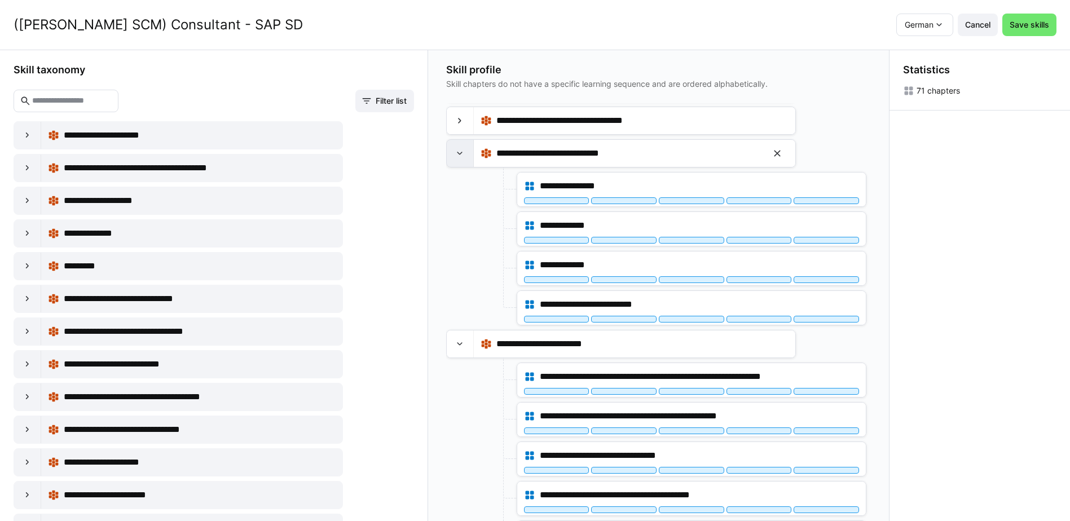
click at [464, 155] on eds-icon at bounding box center [459, 153] width 11 height 11
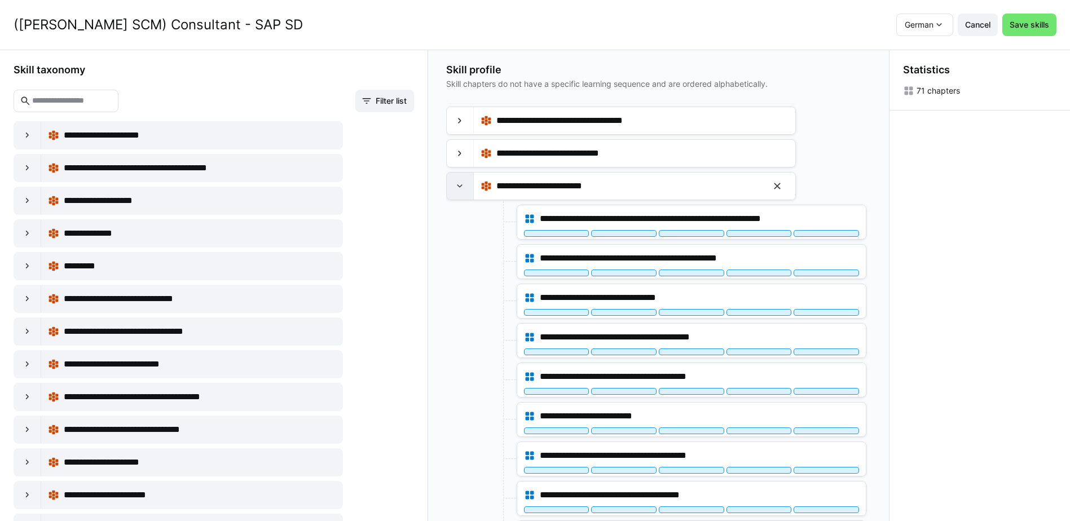
click at [462, 185] on eds-icon at bounding box center [459, 186] width 11 height 11
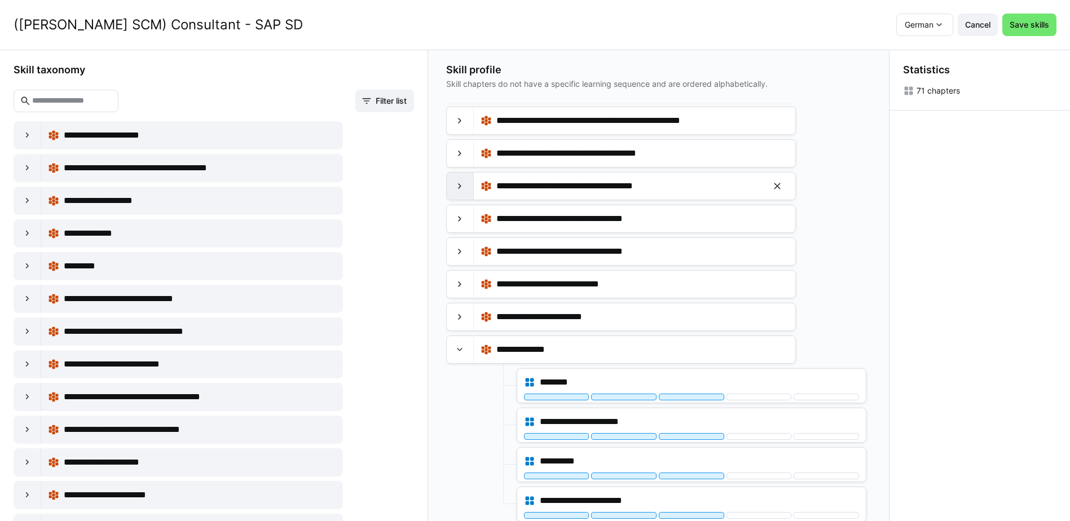
scroll to position [95, 0]
click at [463, 351] on eds-icon at bounding box center [459, 349] width 11 height 11
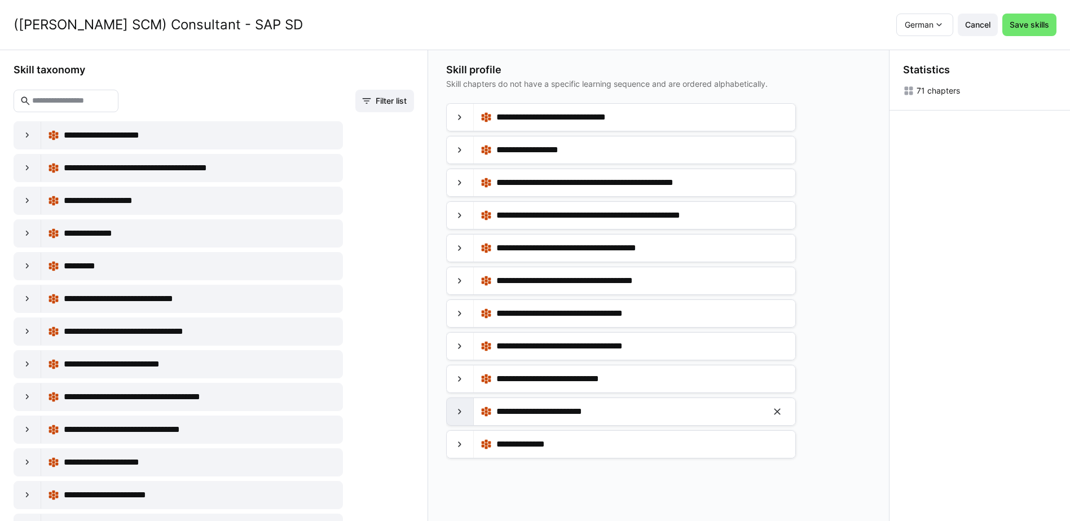
click at [459, 415] on eds-icon at bounding box center [459, 411] width 11 height 11
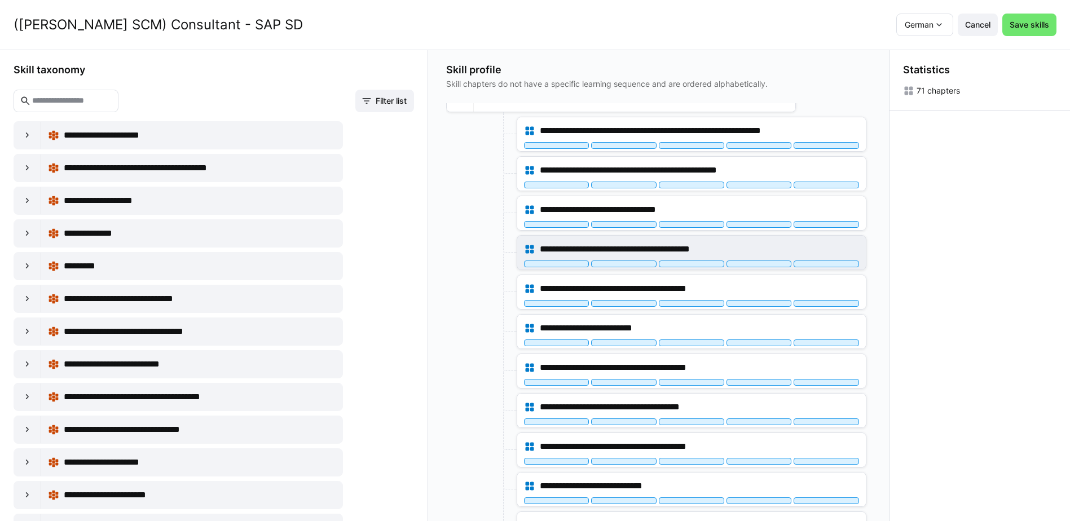
scroll to position [338, 0]
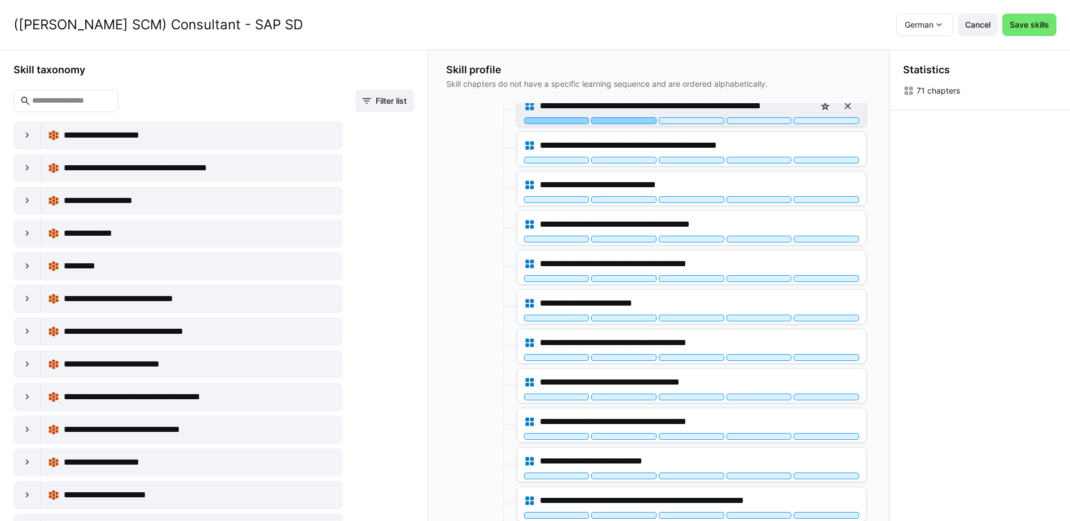
click at [627, 123] on div at bounding box center [623, 120] width 65 height 7
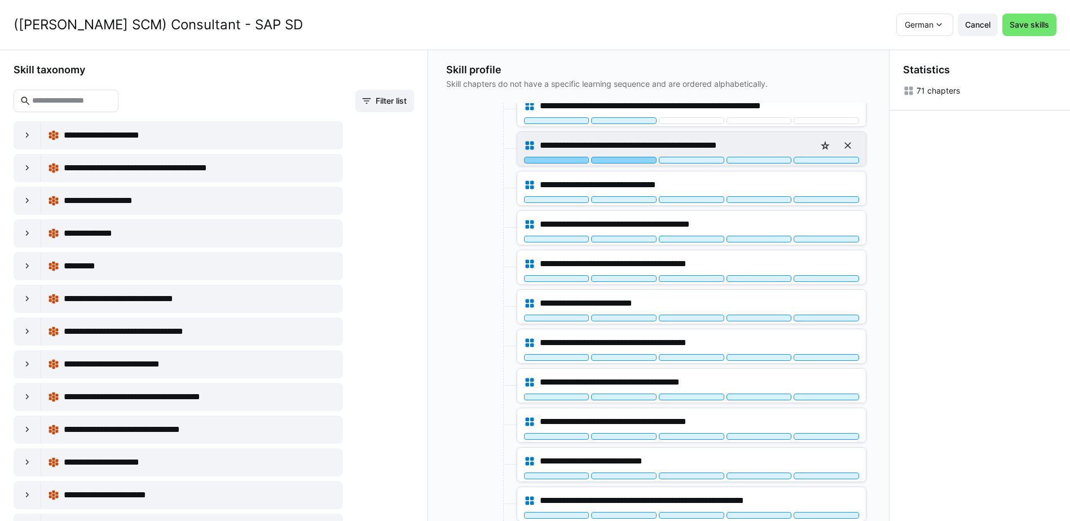
click at [626, 161] on div at bounding box center [623, 160] width 65 height 7
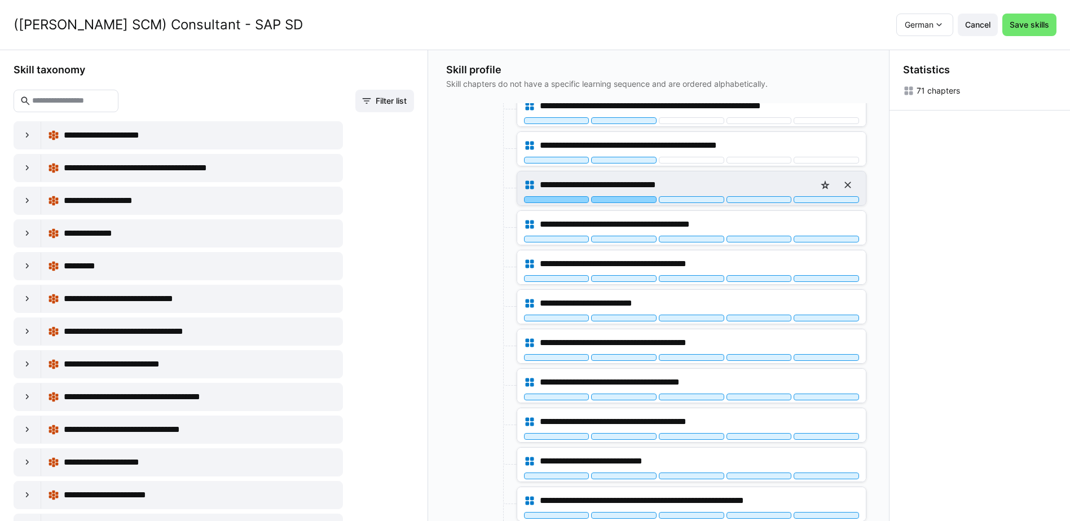
click at [625, 199] on div at bounding box center [623, 199] width 65 height 7
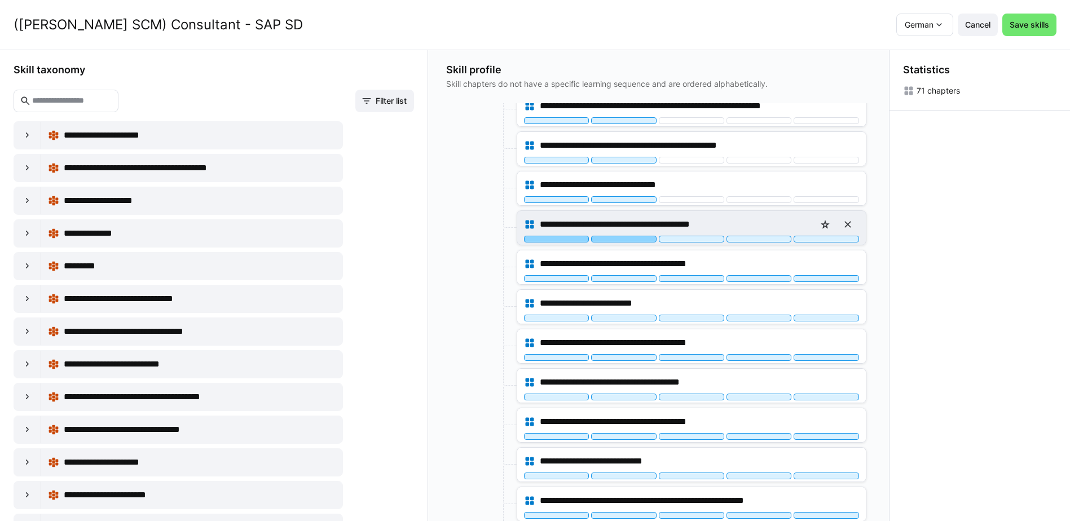
click at [627, 238] on div at bounding box center [623, 239] width 65 height 7
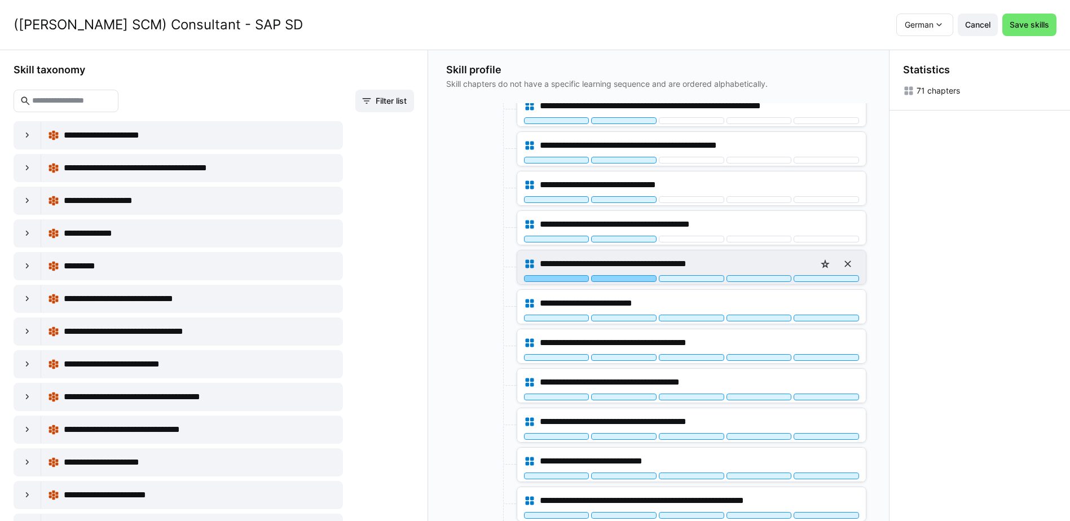
click at [623, 276] on div at bounding box center [623, 278] width 65 height 7
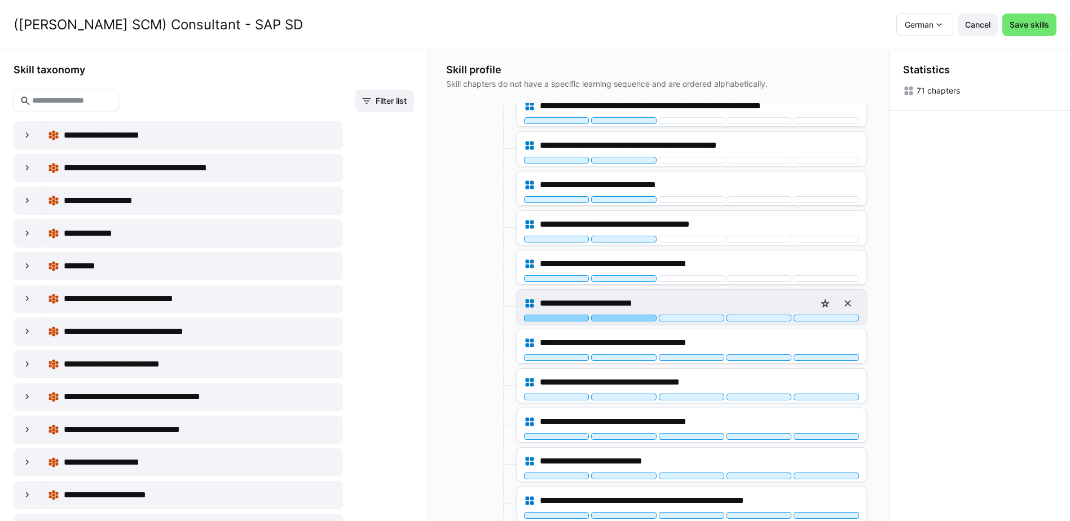
click at [623, 319] on div at bounding box center [623, 318] width 65 height 7
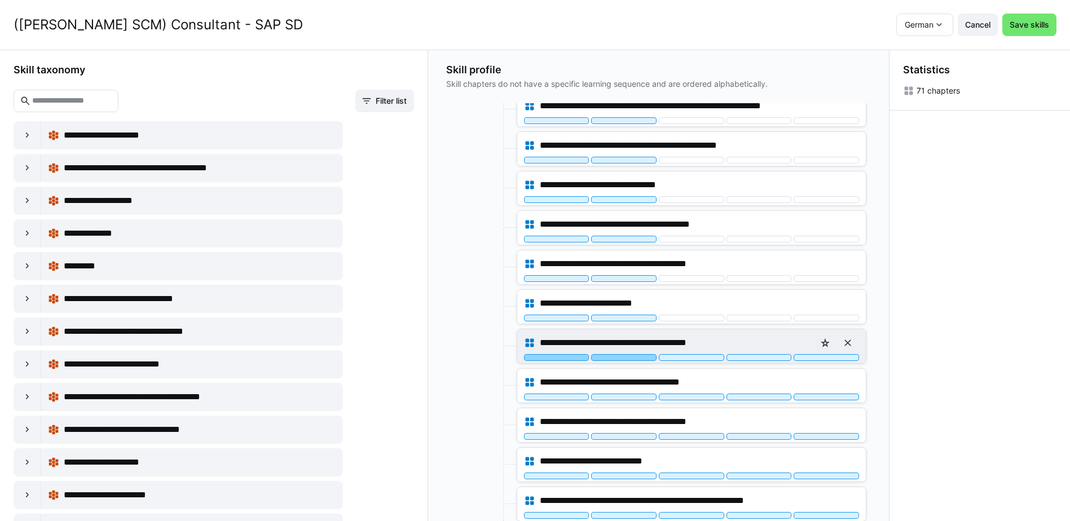
click at [625, 357] on div at bounding box center [623, 357] width 65 height 7
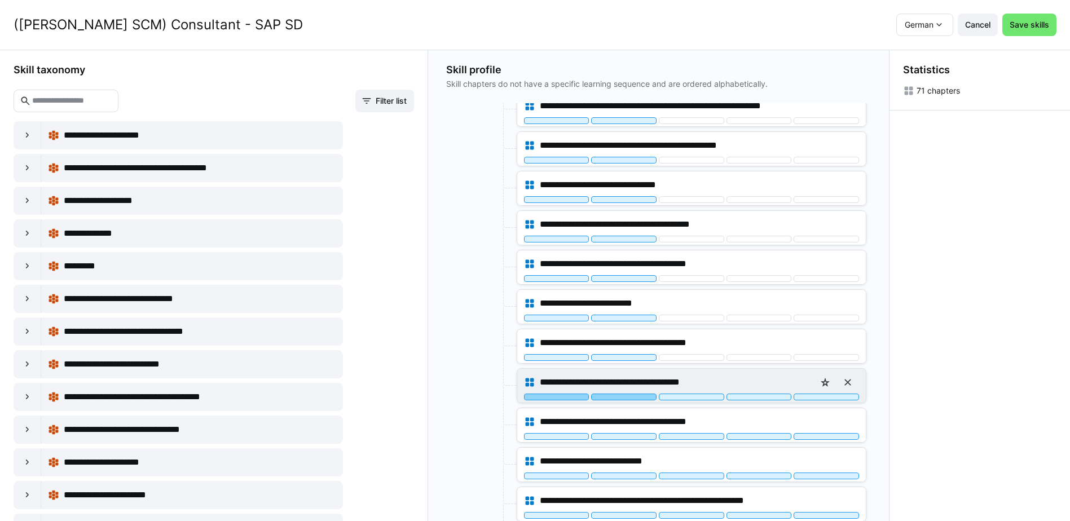
click at [631, 395] on div at bounding box center [623, 397] width 65 height 7
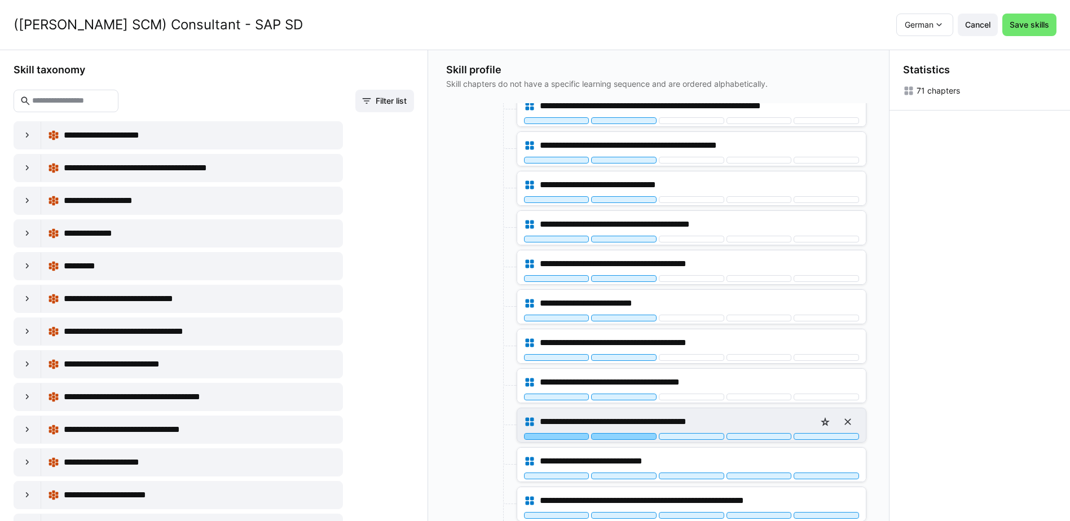
click at [631, 437] on div at bounding box center [623, 436] width 65 height 7
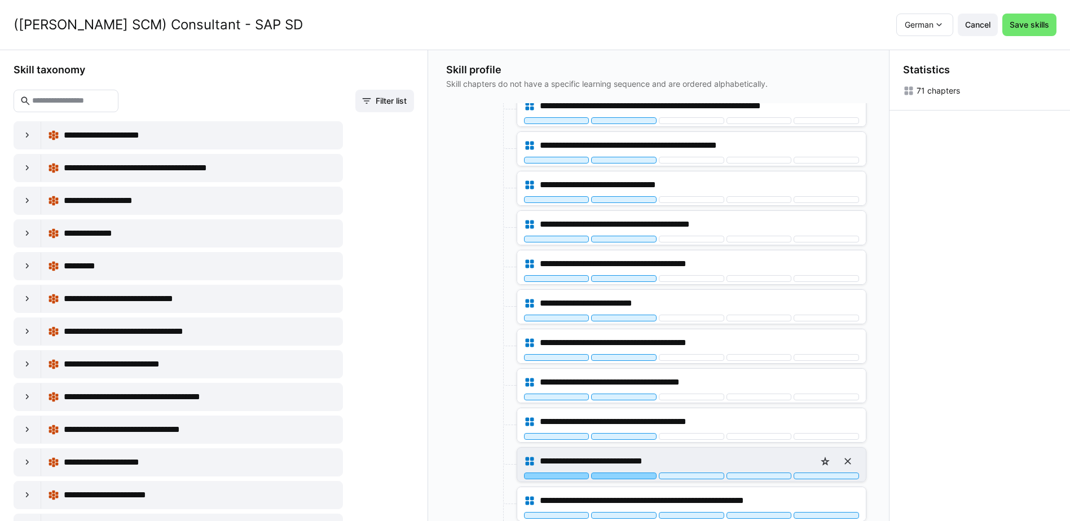
click at [628, 476] on div at bounding box center [623, 476] width 65 height 7
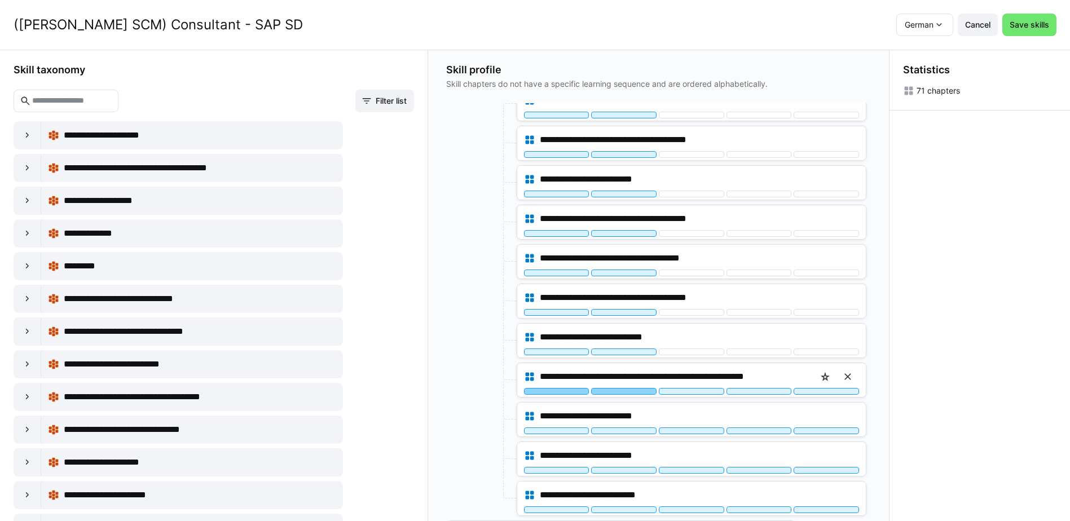
scroll to position [490, 0]
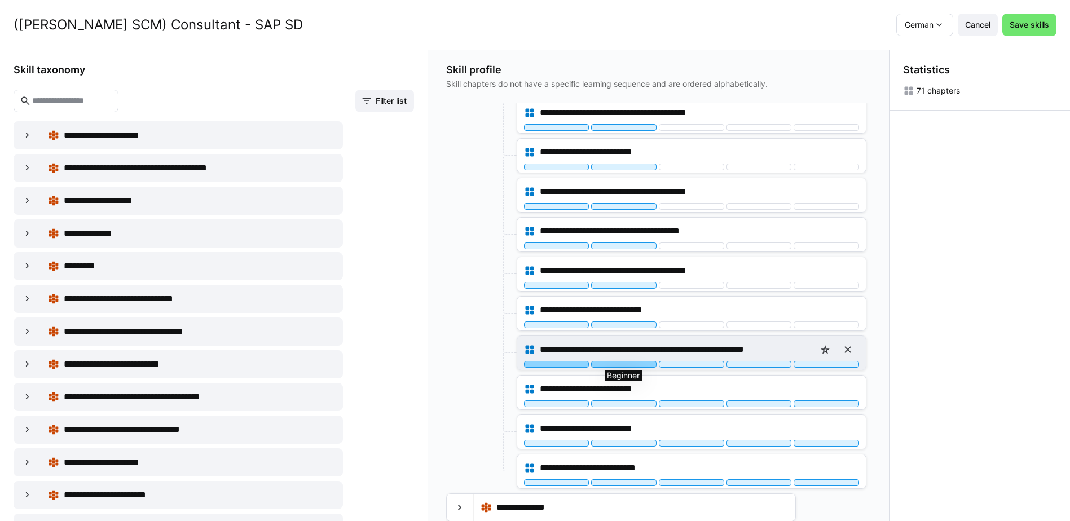
click at [631, 363] on div at bounding box center [623, 364] width 65 height 7
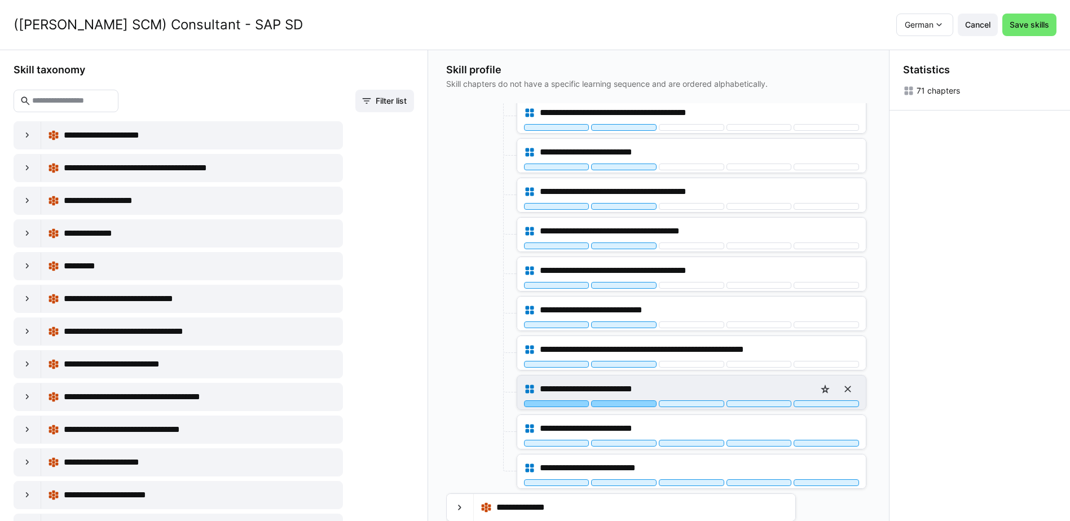
click at [632, 404] on div at bounding box center [623, 404] width 65 height 7
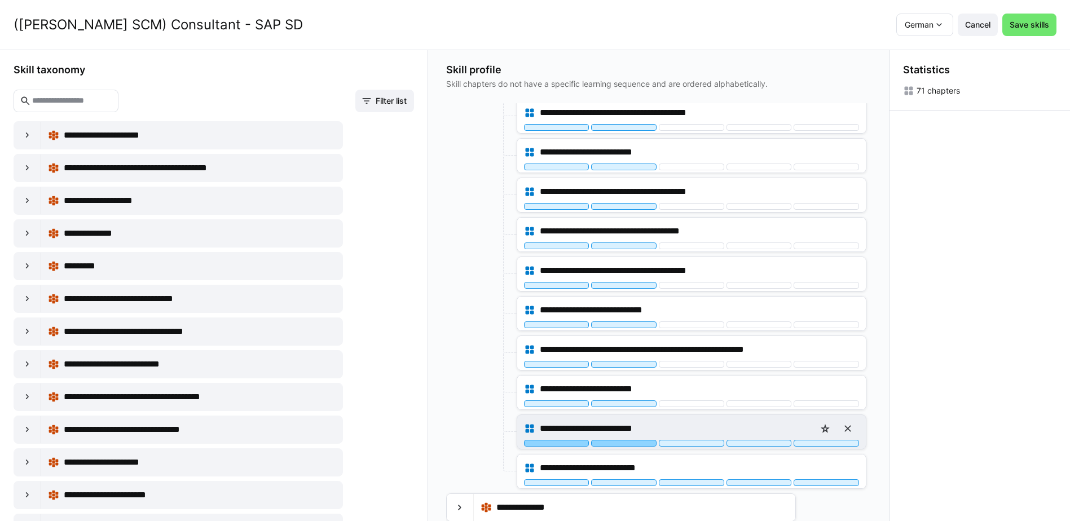
click at [627, 443] on div at bounding box center [623, 443] width 65 height 7
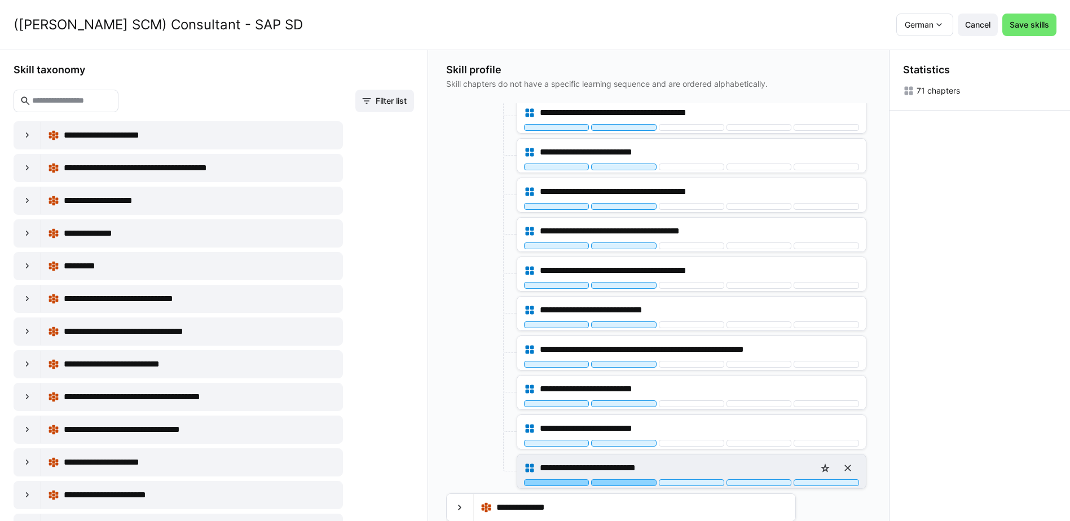
click at [628, 484] on div at bounding box center [623, 483] width 65 height 7
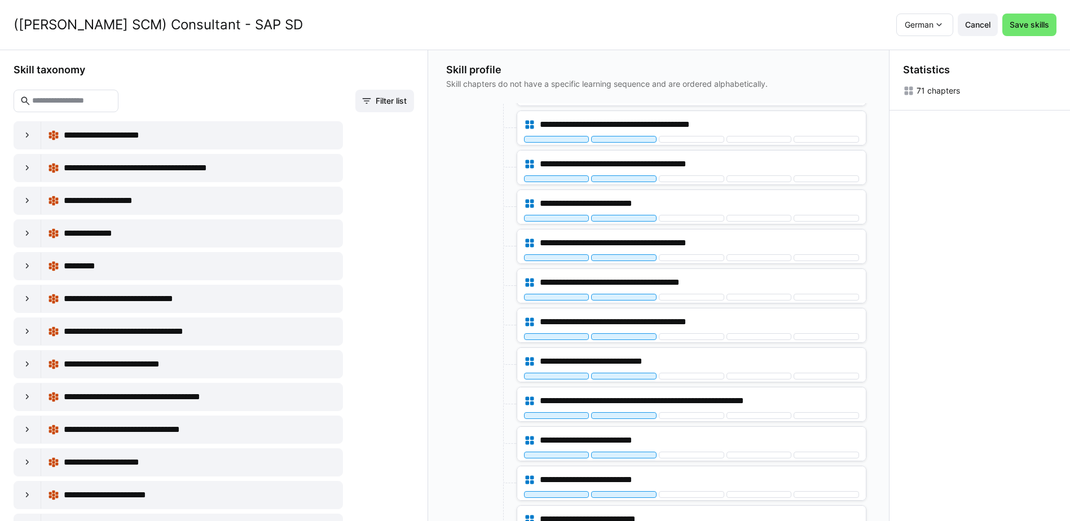
scroll to position [95, 0]
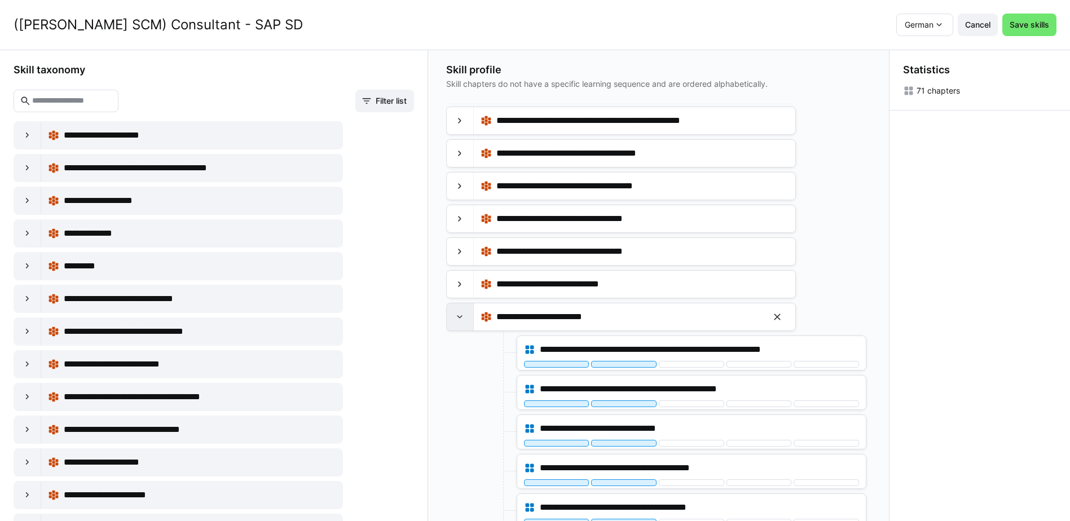
click at [464, 318] on eds-icon at bounding box center [459, 316] width 11 height 11
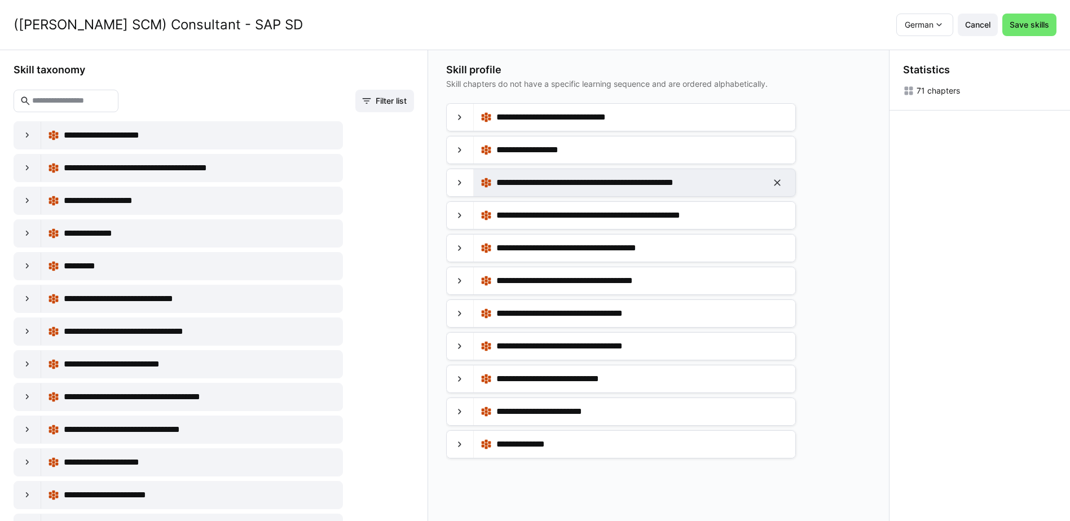
scroll to position [113, 0]
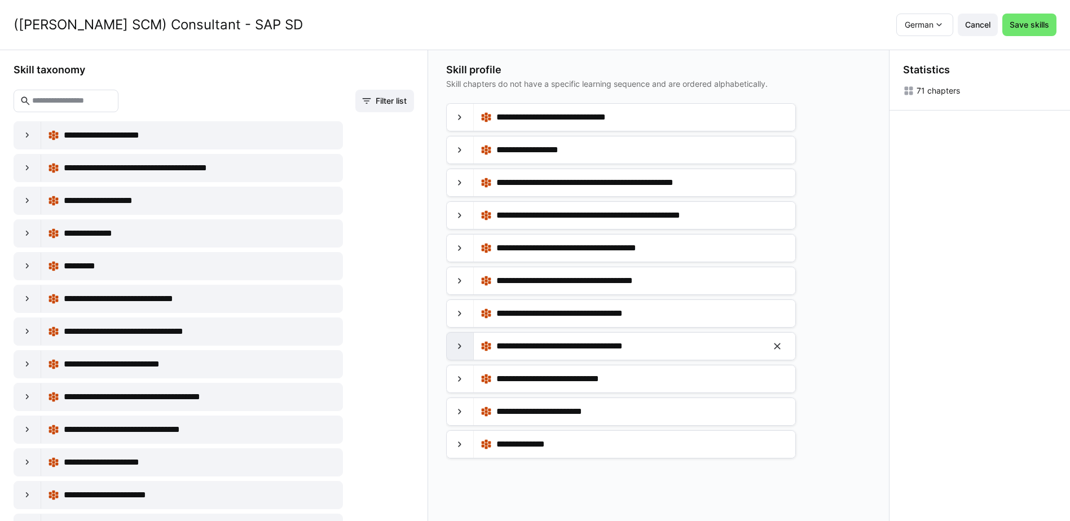
click at [455, 347] on eds-icon at bounding box center [459, 346] width 11 height 11
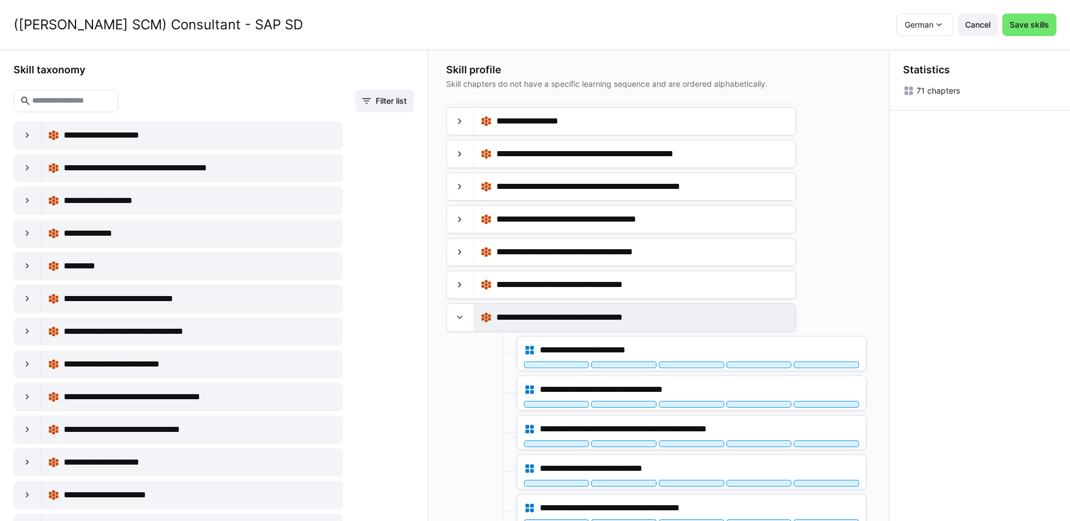
scroll to position [56, 0]
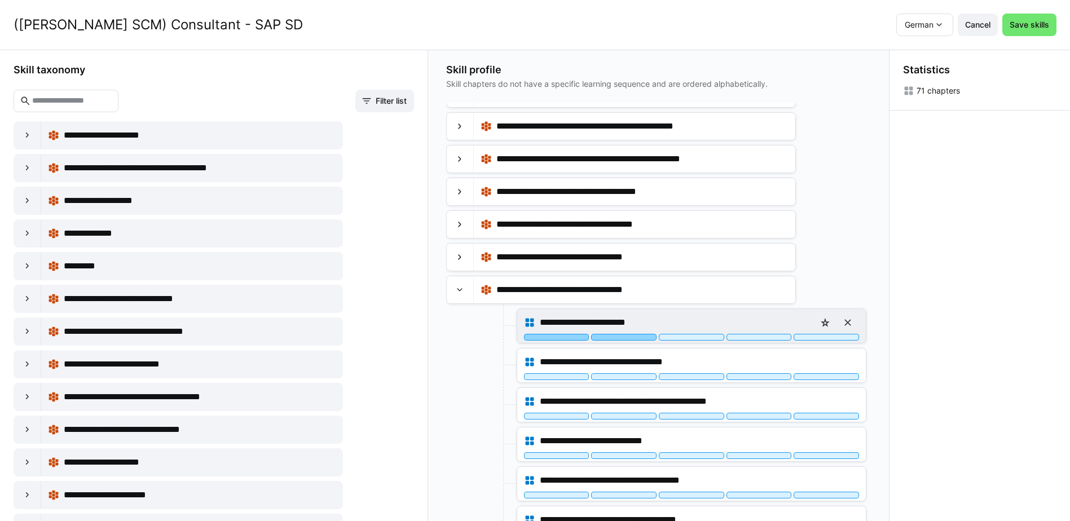
click at [621, 336] on div at bounding box center [623, 337] width 65 height 7
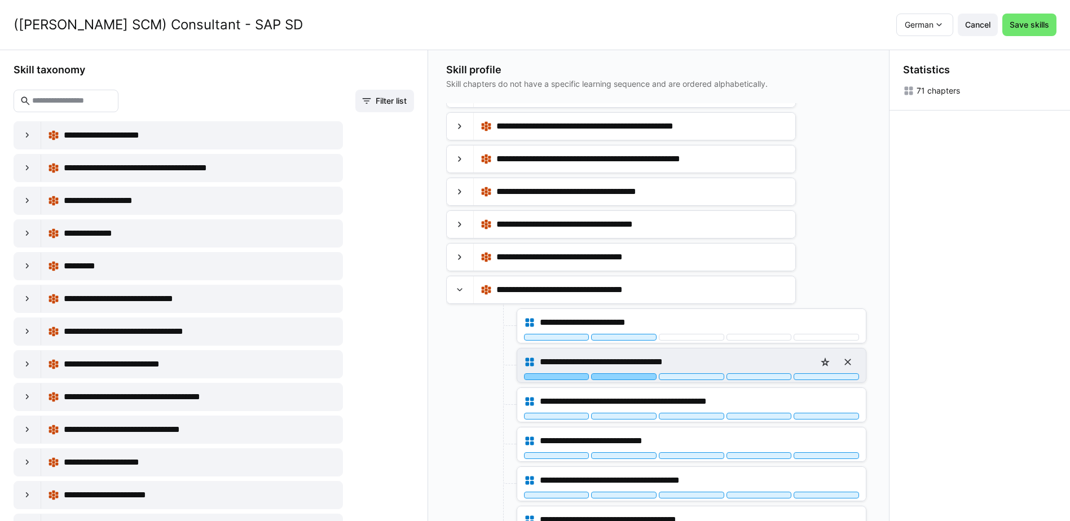
click at [635, 376] on div at bounding box center [623, 376] width 65 height 7
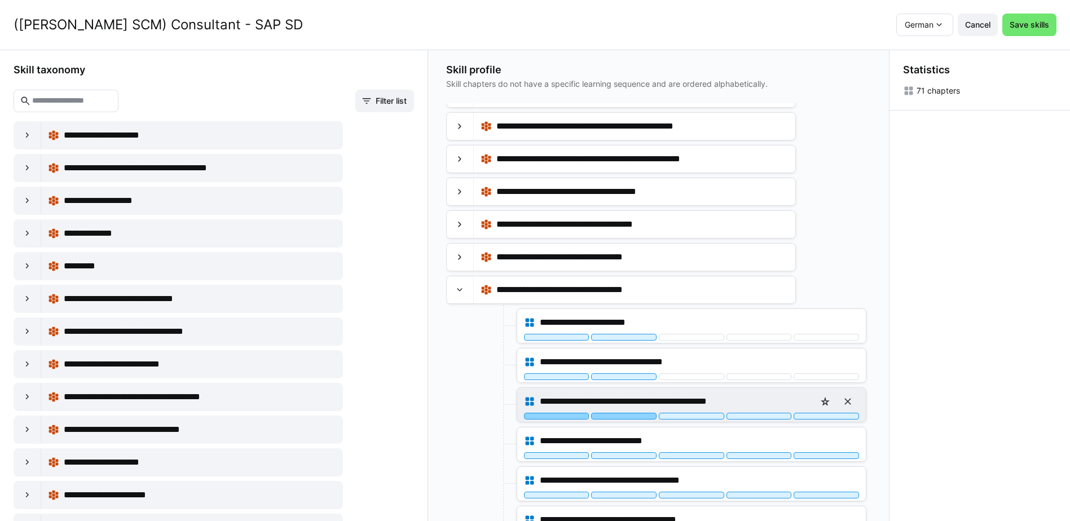
click at [644, 416] on div at bounding box center [623, 416] width 65 height 7
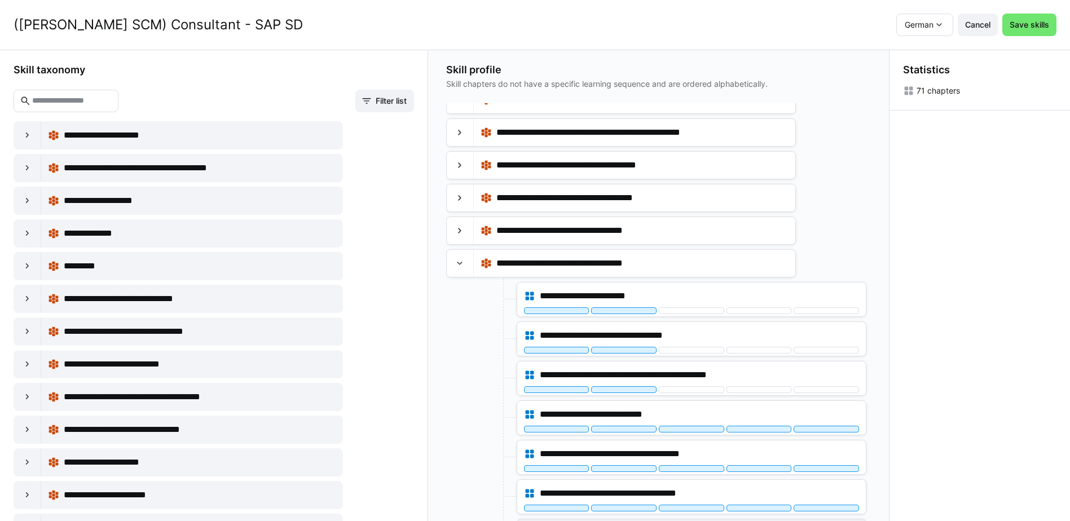
scroll to position [338, 0]
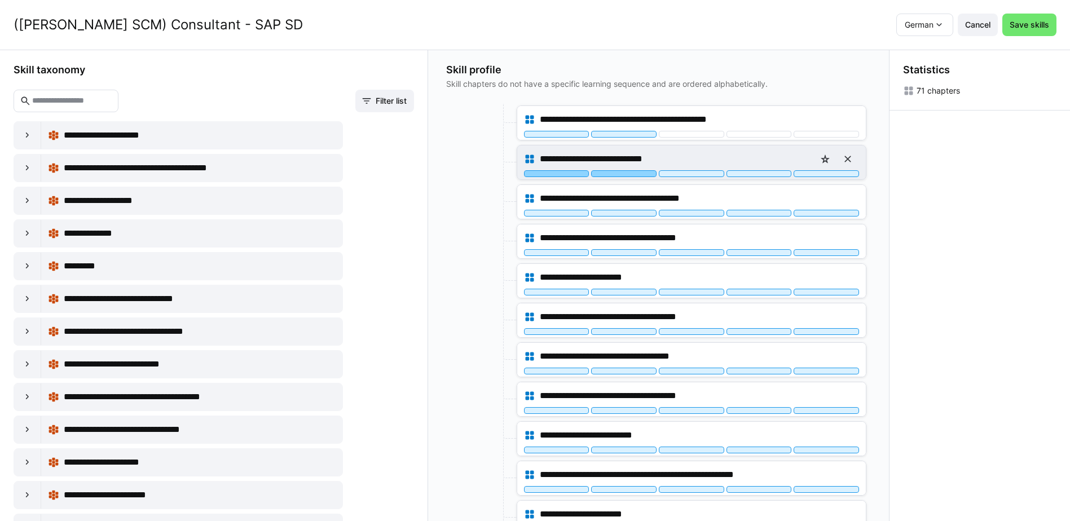
click at [633, 174] on div at bounding box center [623, 173] width 65 height 7
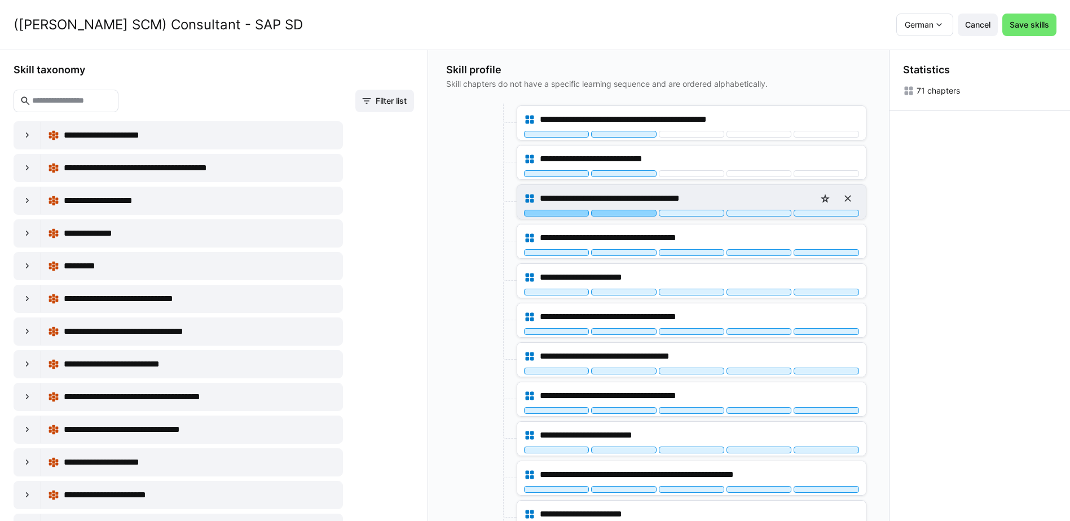
click at [626, 216] on div at bounding box center [623, 213] width 65 height 7
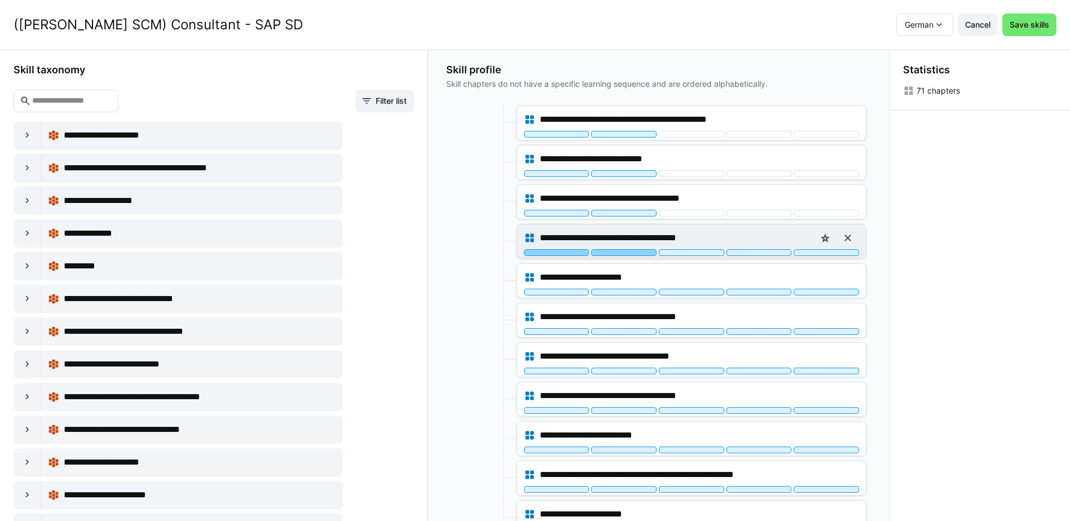
click at [626, 254] on div at bounding box center [623, 252] width 65 height 7
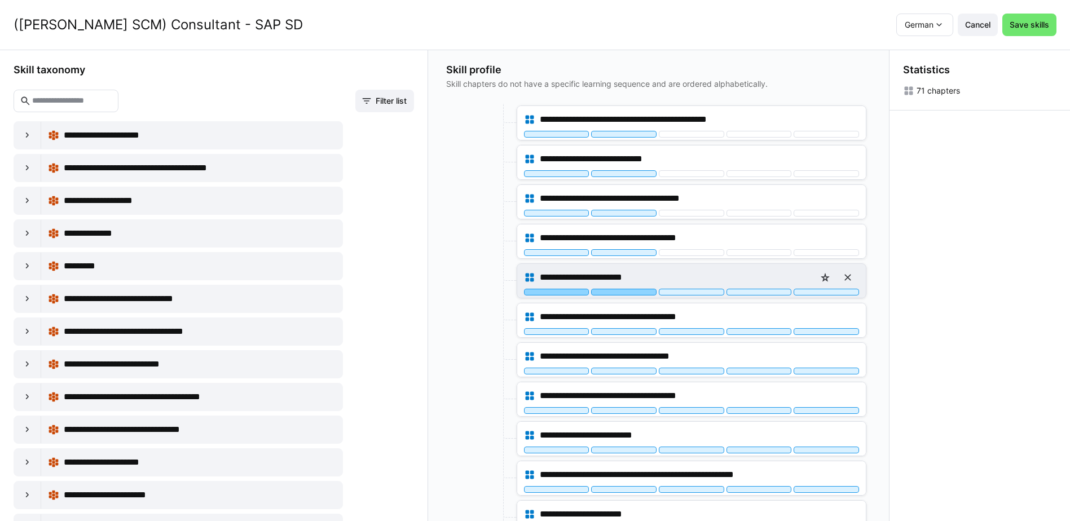
click at [629, 291] on div at bounding box center [623, 292] width 65 height 7
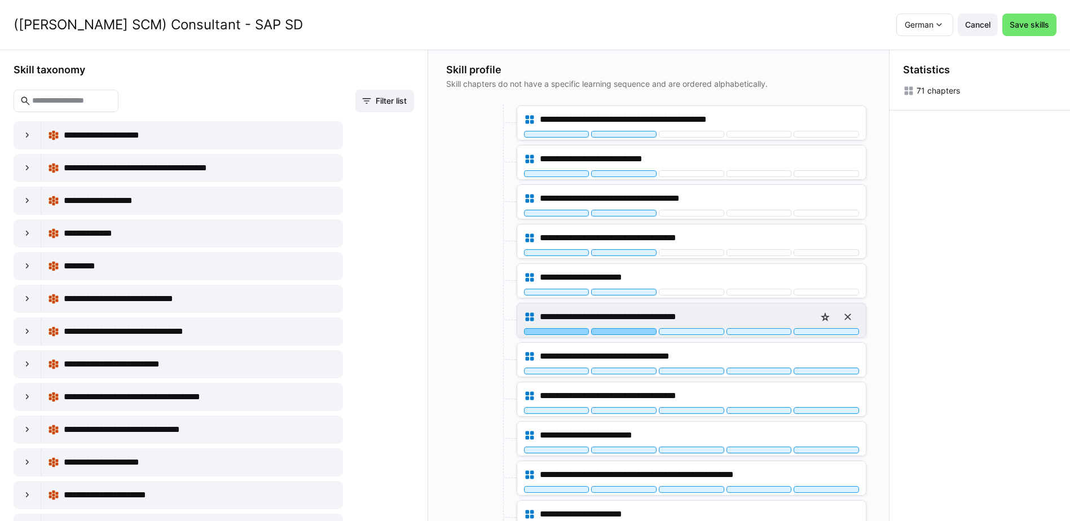
click at [630, 332] on div at bounding box center [623, 331] width 65 height 7
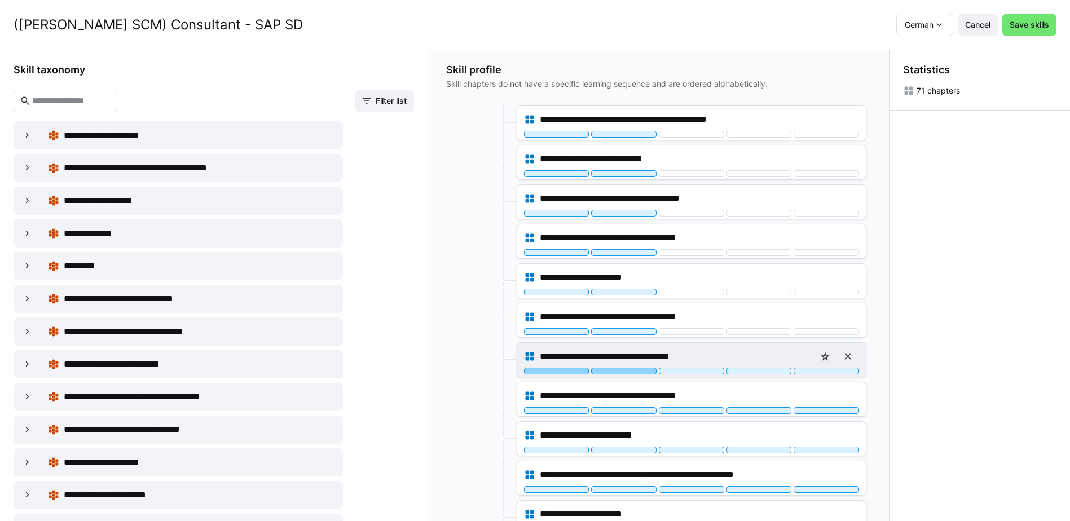
click at [636, 372] on div at bounding box center [623, 371] width 65 height 7
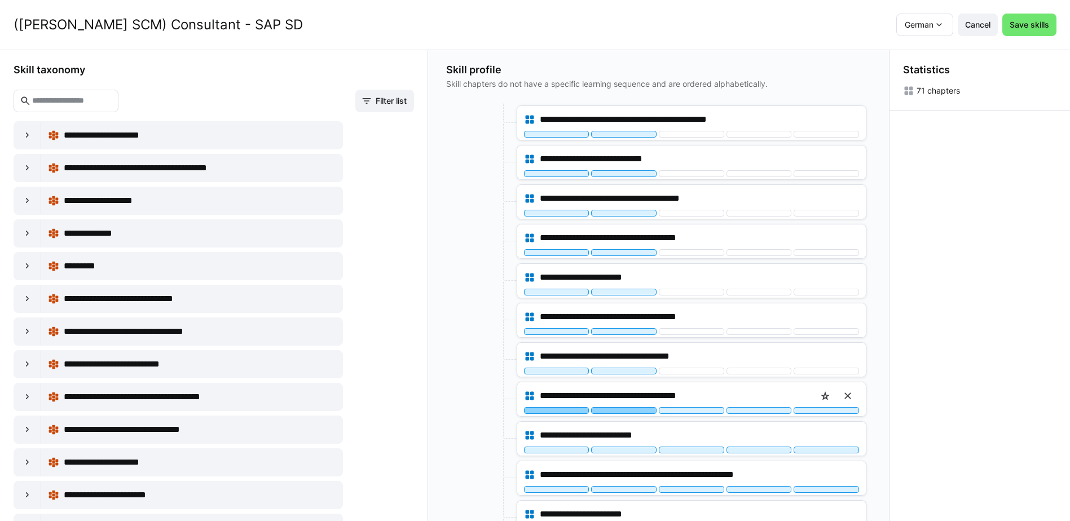
drag, startPoint x: 634, startPoint y: 410, endPoint x: 678, endPoint y: 184, distance: 230.4
click at [635, 407] on div "**********" at bounding box center [691, 400] width 349 height 34
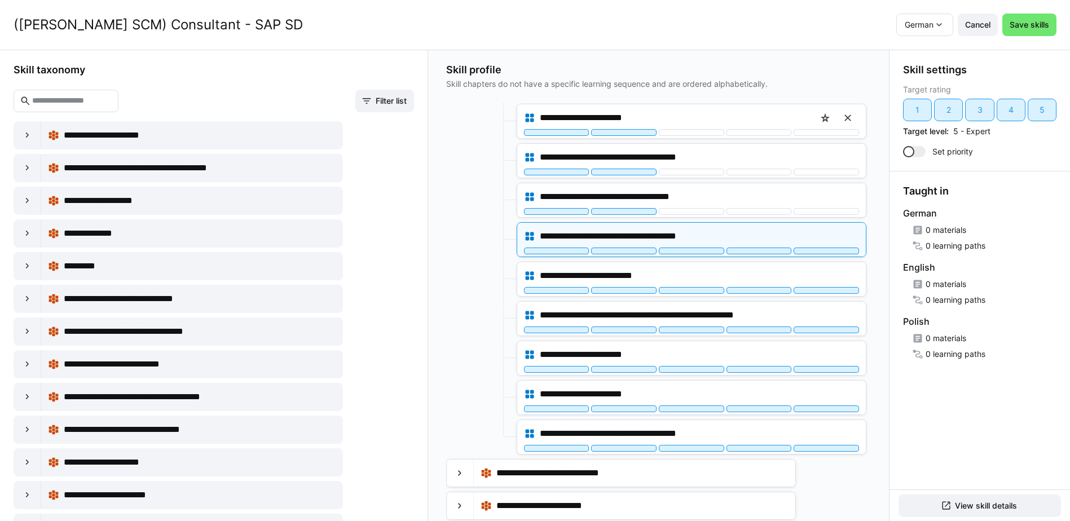
scroll to position [508, 0]
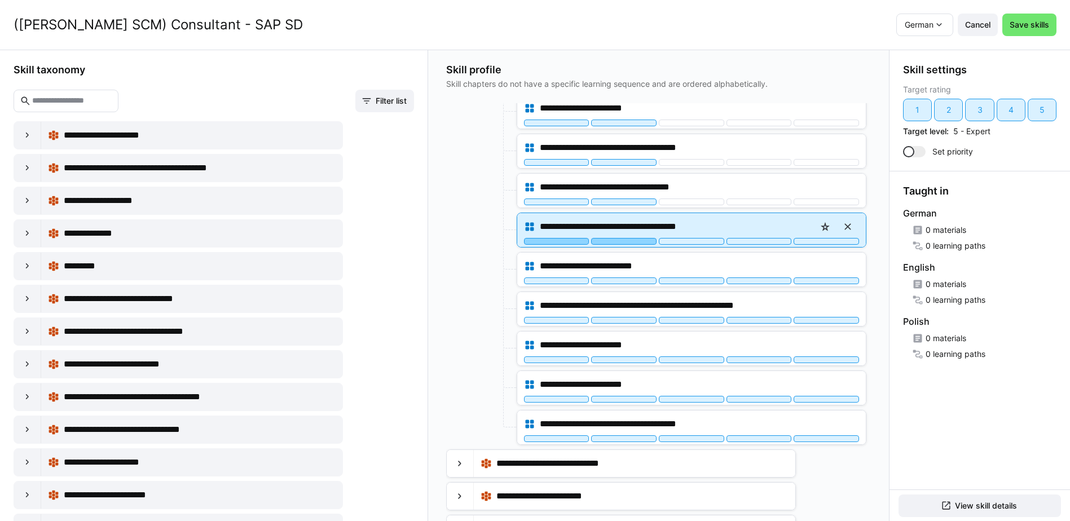
click at [631, 241] on div at bounding box center [623, 241] width 65 height 7
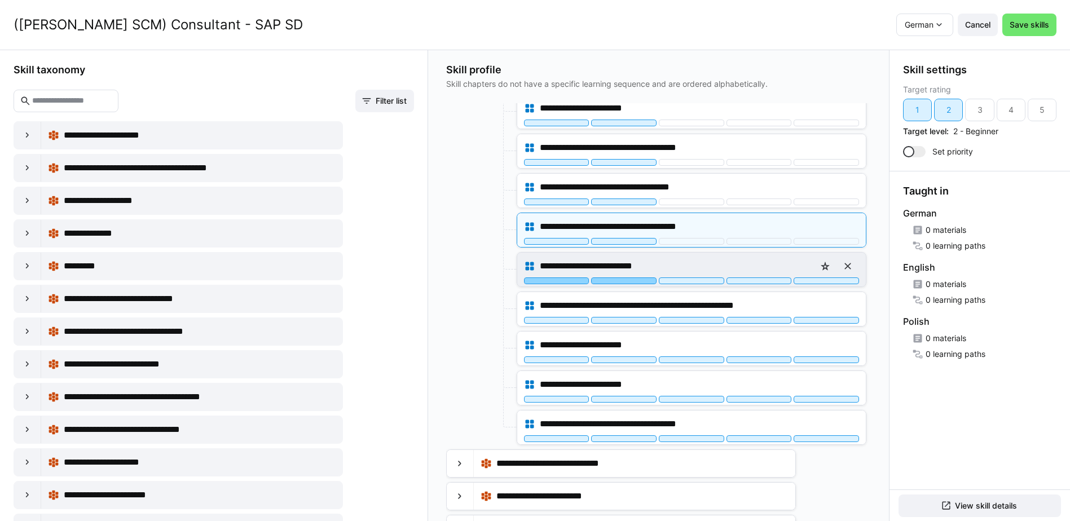
click at [625, 282] on div at bounding box center [623, 281] width 65 height 7
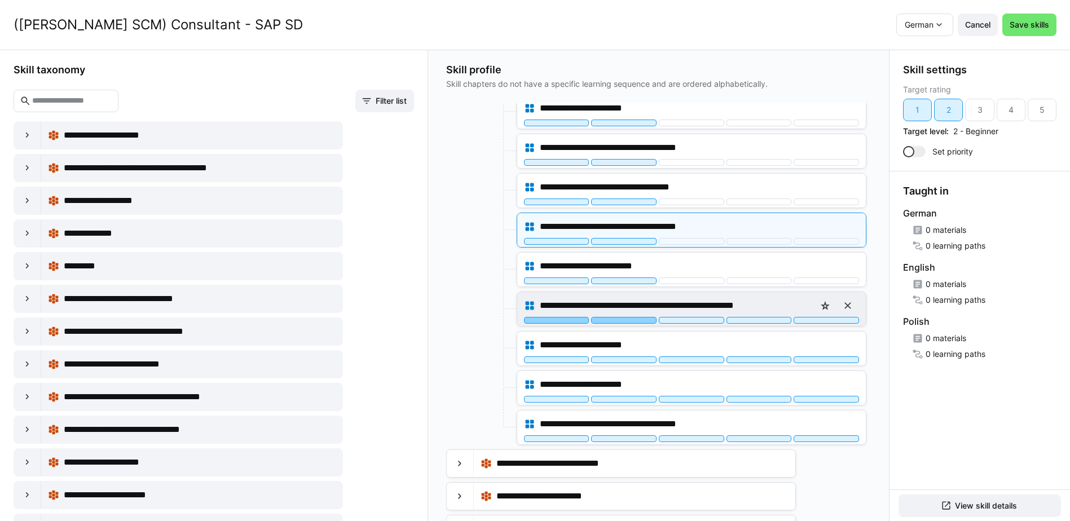
click at [630, 320] on div at bounding box center [623, 320] width 65 height 7
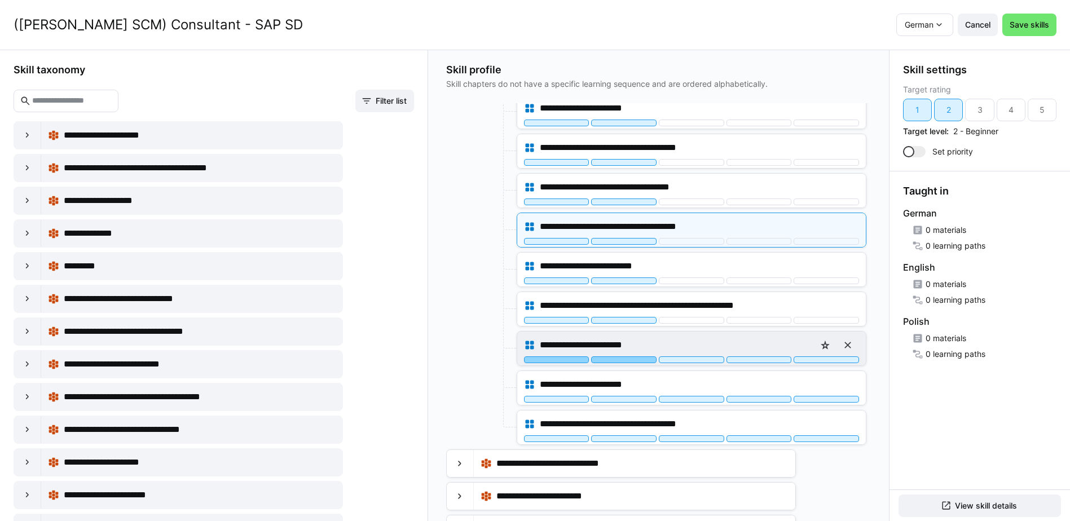
click at [629, 360] on div at bounding box center [623, 360] width 65 height 7
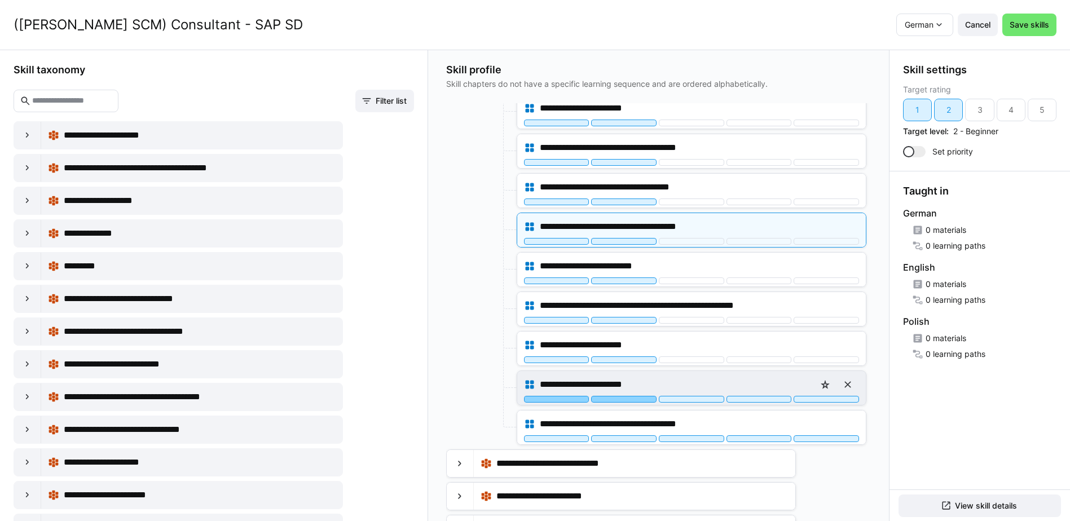
click at [623, 400] on div at bounding box center [623, 399] width 65 height 7
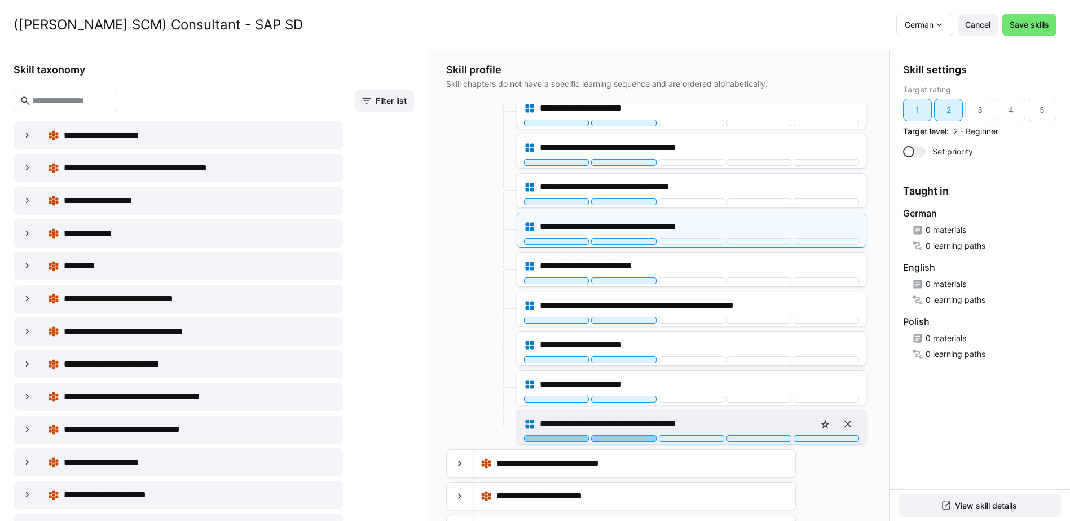
click at [624, 440] on div at bounding box center [623, 439] width 65 height 7
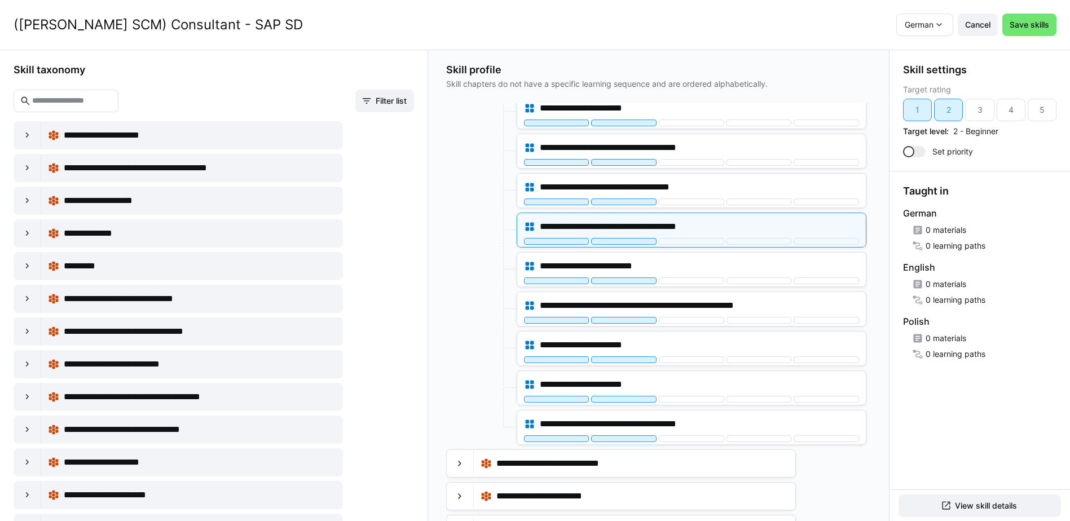
click at [459, 372] on div at bounding box center [480, 388] width 68 height 35
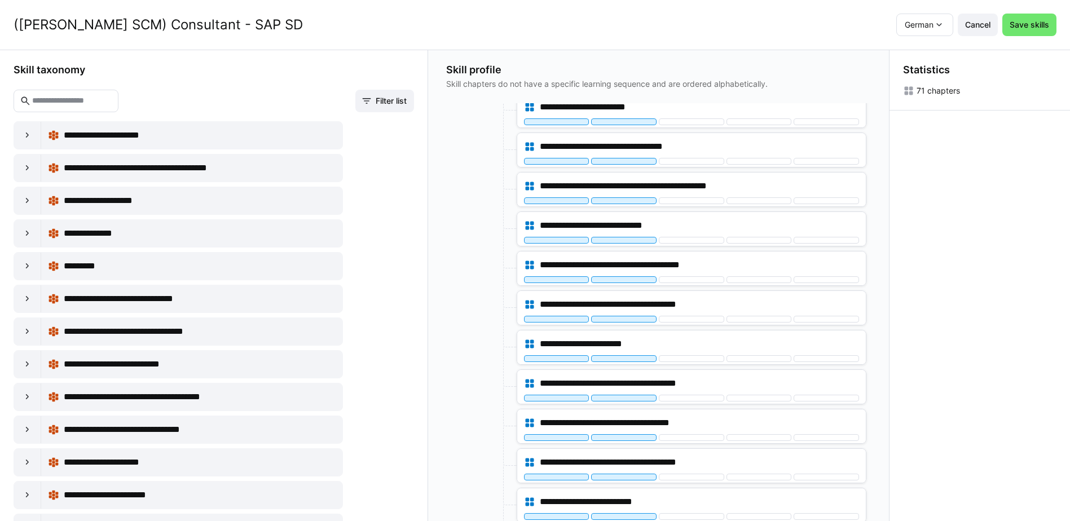
scroll to position [169, 0]
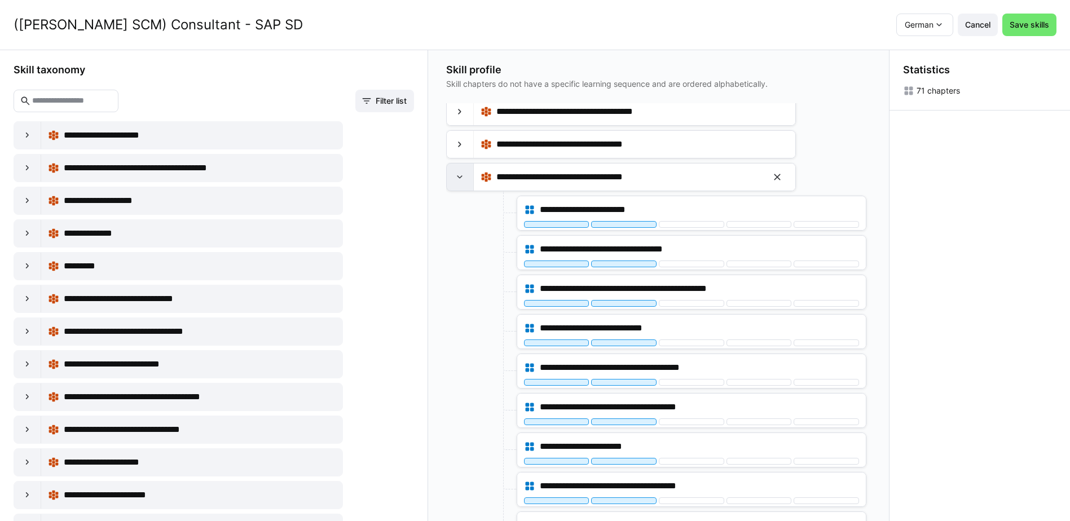
click at [460, 183] on div at bounding box center [460, 177] width 27 height 27
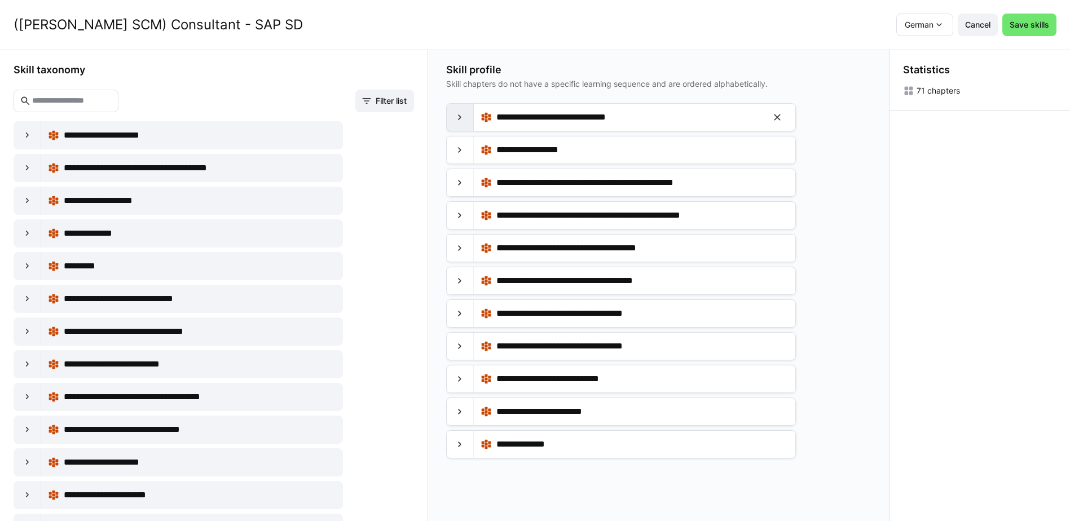
click at [463, 116] on eds-icon at bounding box center [459, 117] width 11 height 11
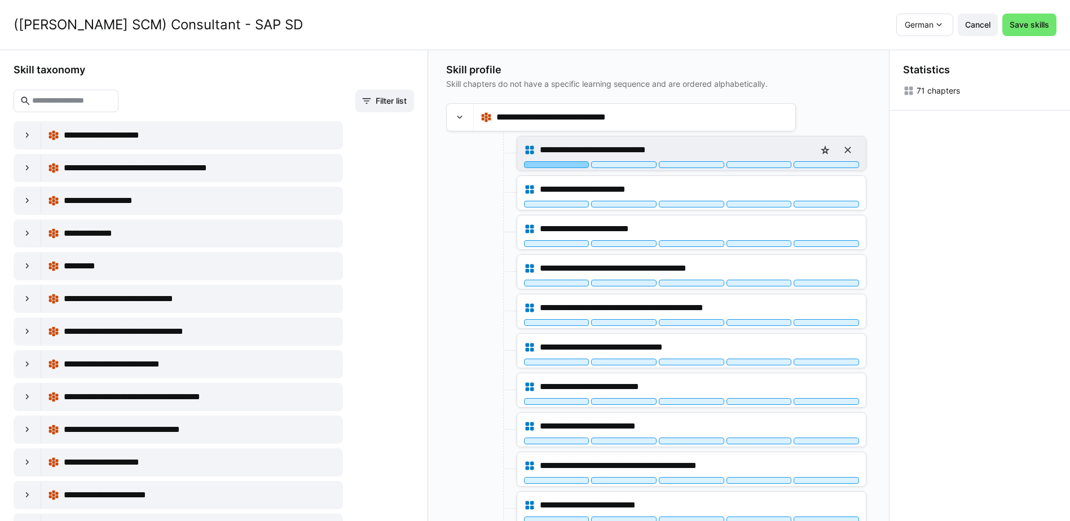
click at [569, 165] on div at bounding box center [556, 164] width 65 height 7
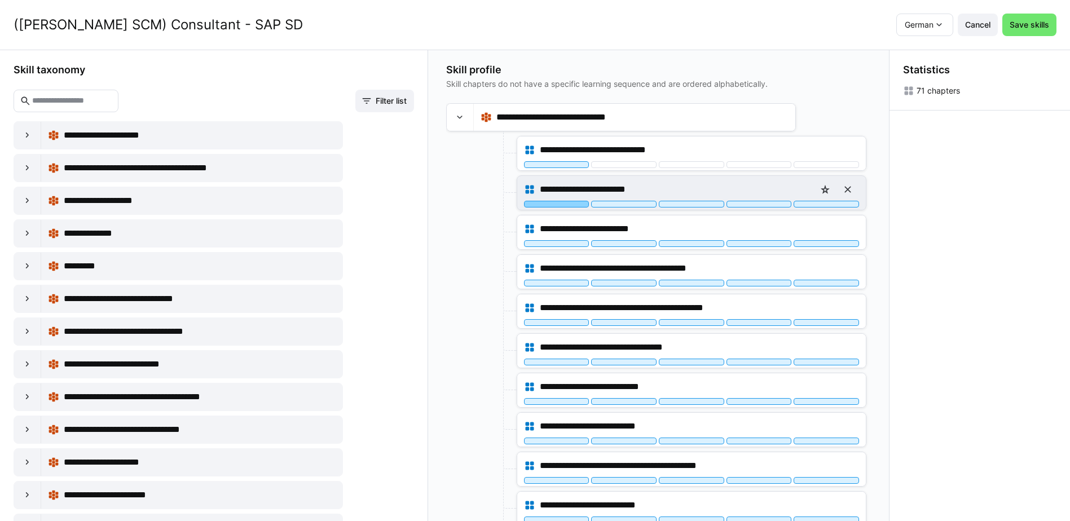
click at [568, 205] on div at bounding box center [556, 204] width 65 height 7
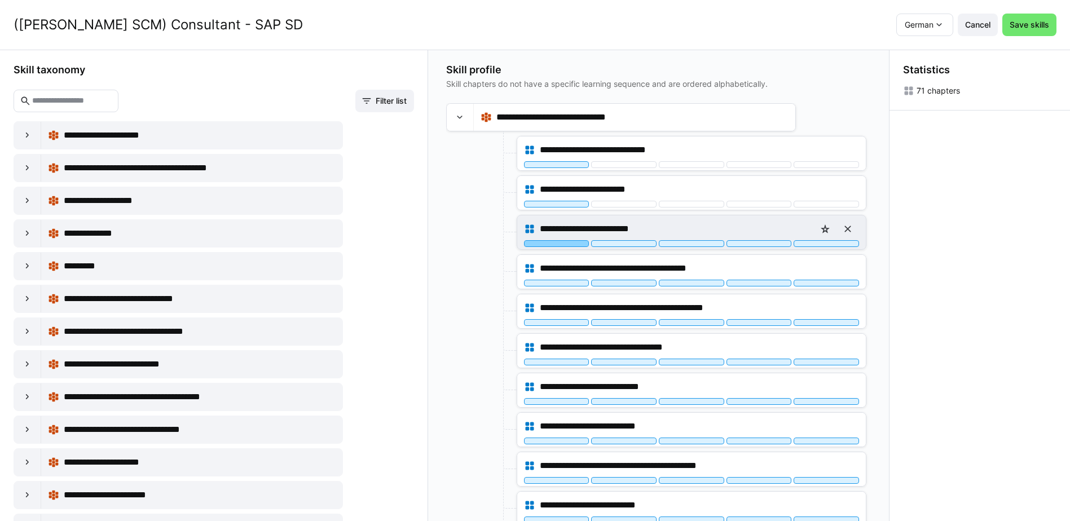
click at [564, 245] on div at bounding box center [556, 243] width 65 height 7
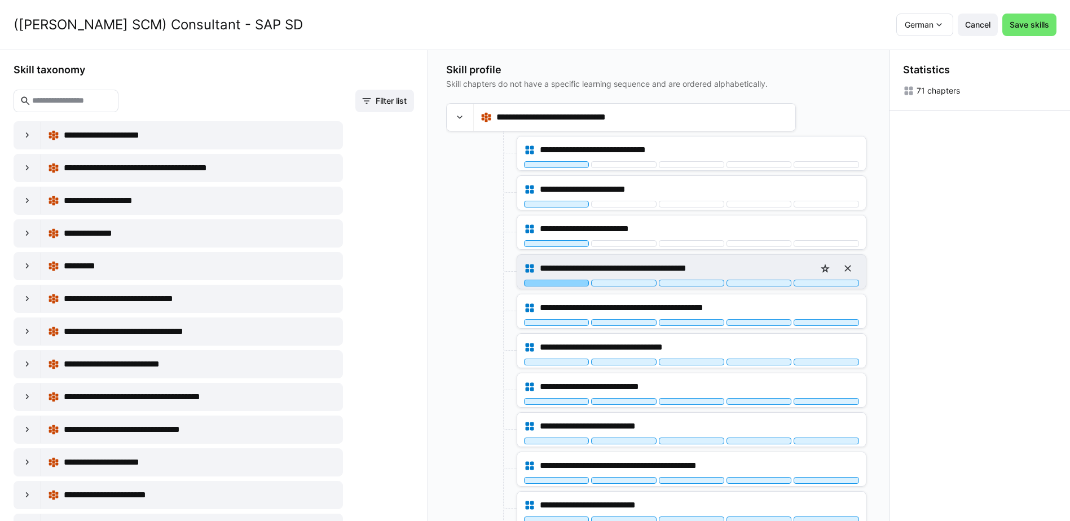
click at [568, 285] on div at bounding box center [556, 283] width 65 height 7
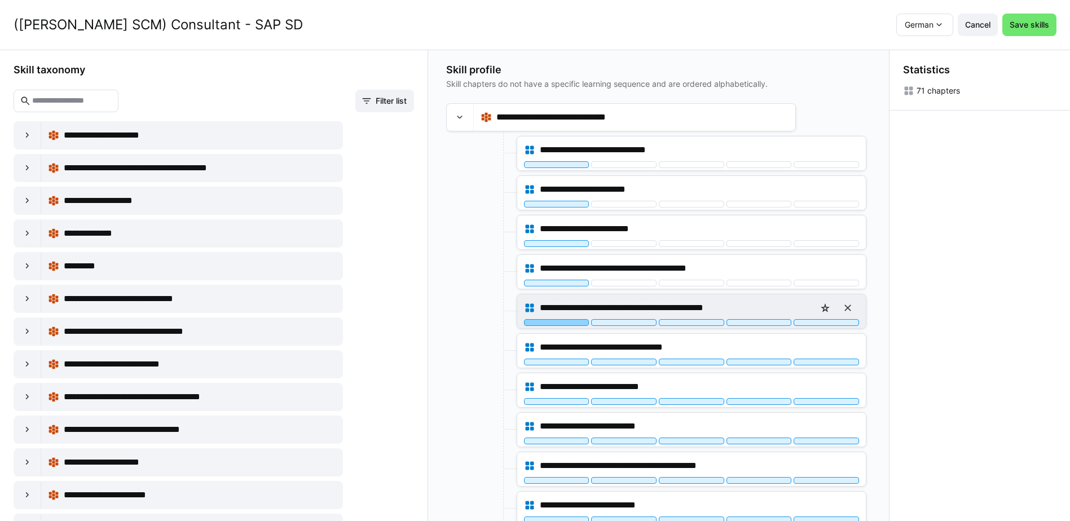
click at [570, 325] on div at bounding box center [556, 322] width 65 height 7
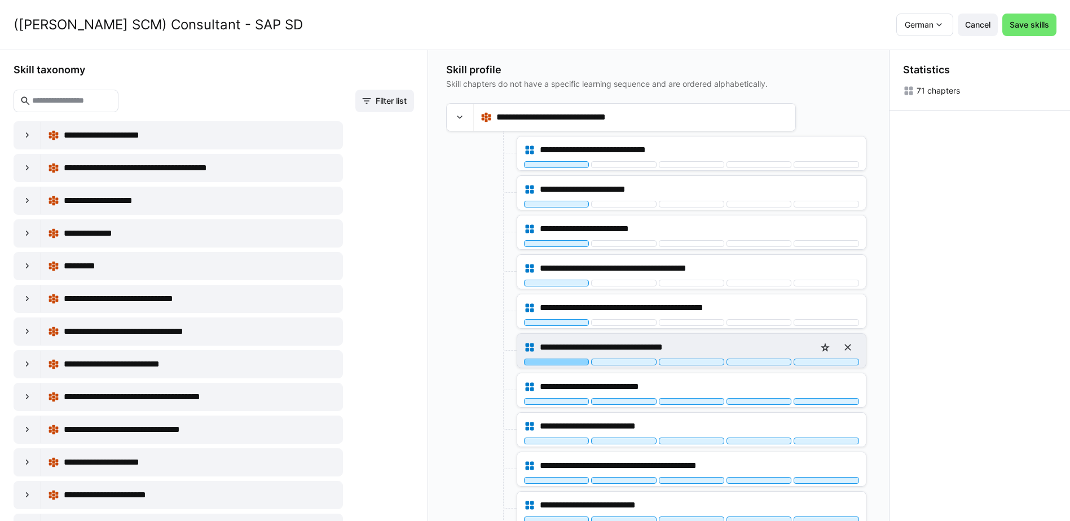
click at [570, 363] on div at bounding box center [556, 362] width 65 height 7
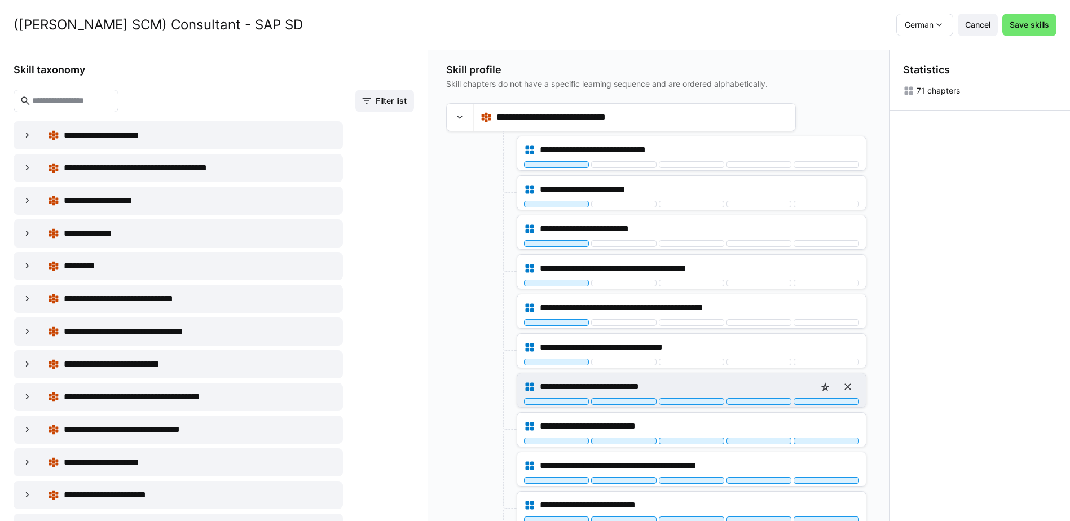
click at [571, 405] on div "**********" at bounding box center [691, 390] width 349 height 34
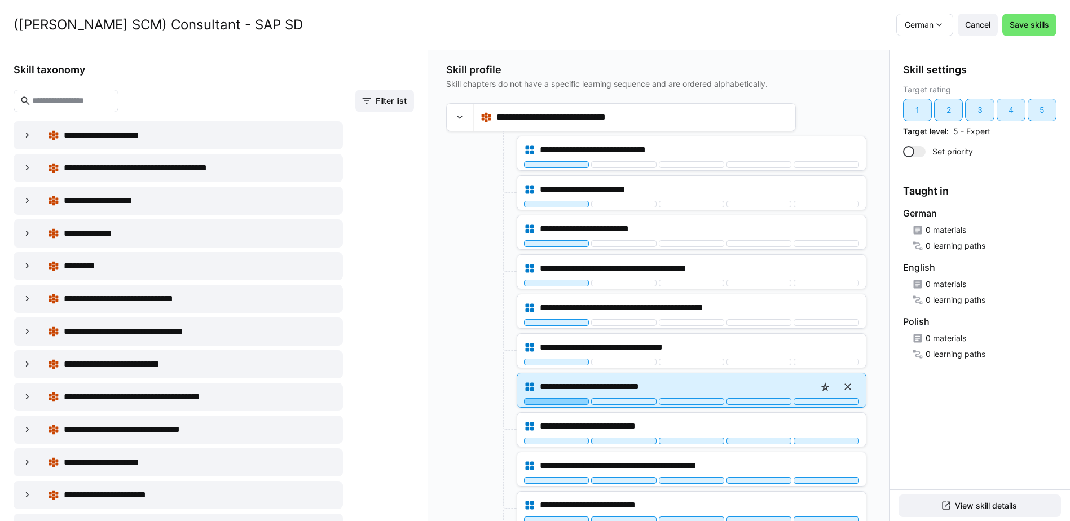
click at [574, 402] on div at bounding box center [556, 401] width 65 height 7
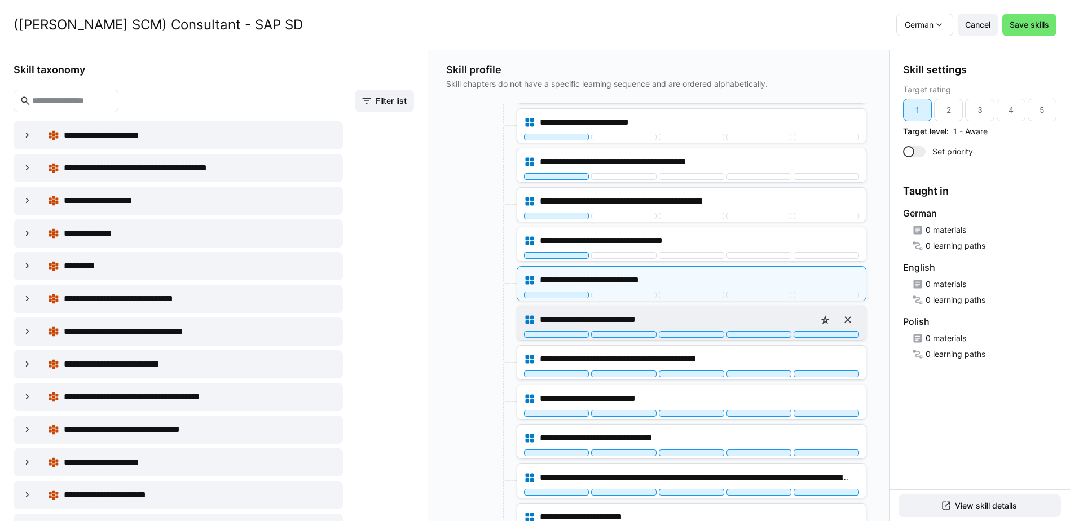
scroll to position [113, 0]
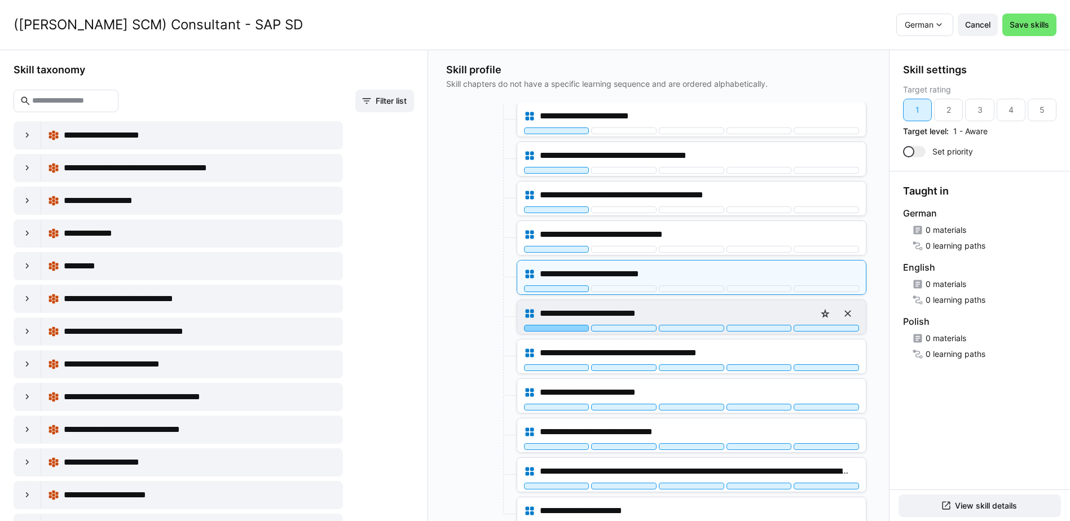
click at [569, 329] on div at bounding box center [556, 328] width 65 height 7
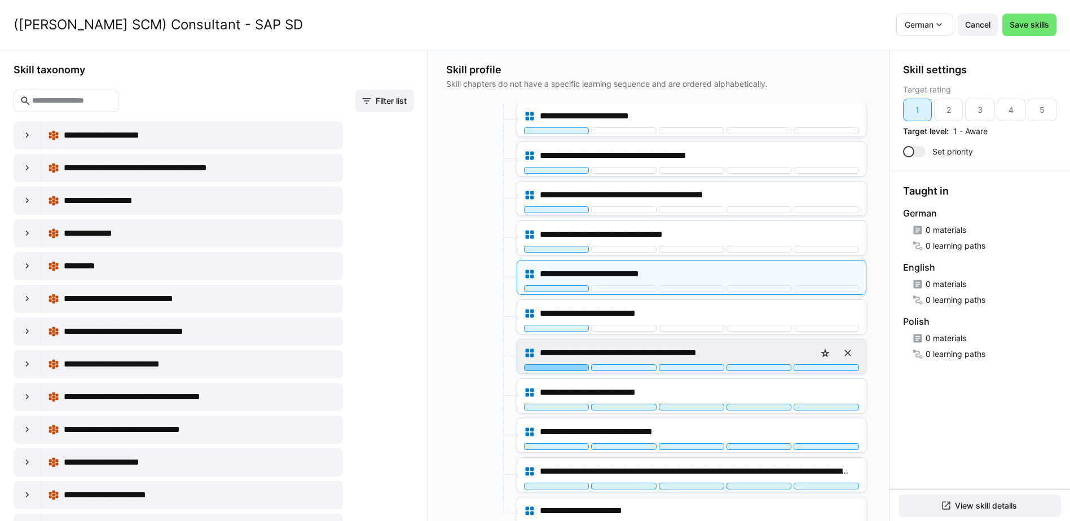
click at [572, 368] on div at bounding box center [556, 367] width 65 height 7
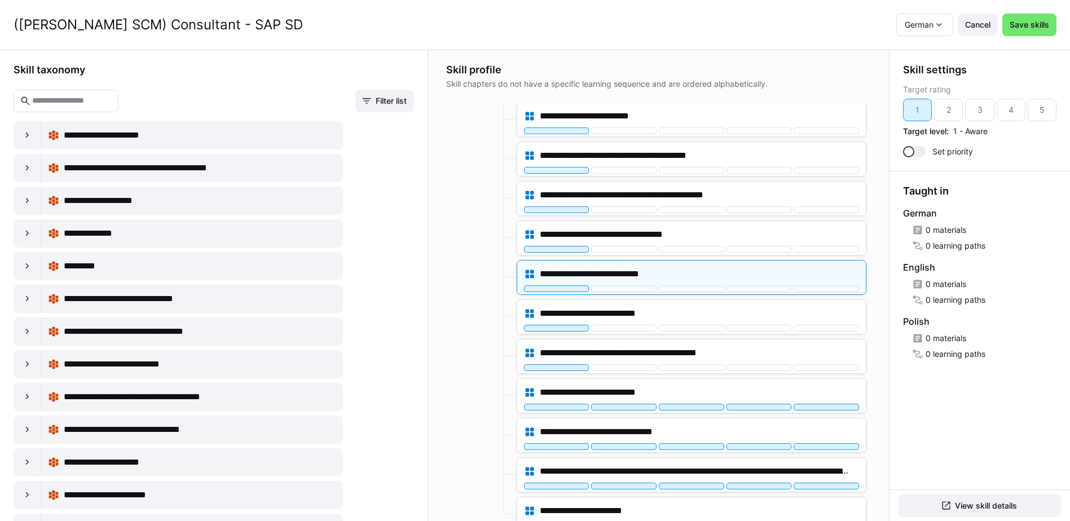
click at [480, 323] on div at bounding box center [480, 317] width 68 height 35
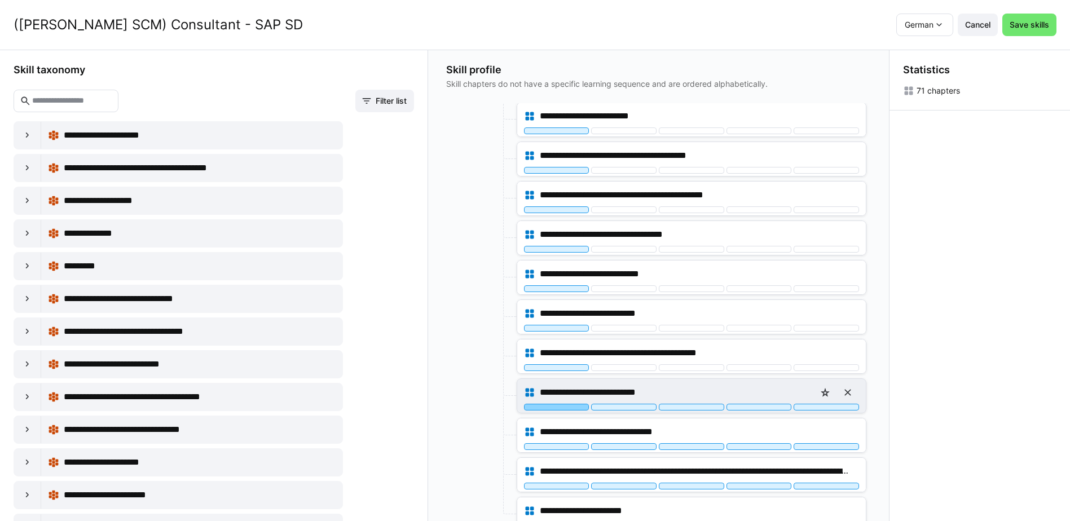
click at [559, 410] on div at bounding box center [556, 407] width 65 height 7
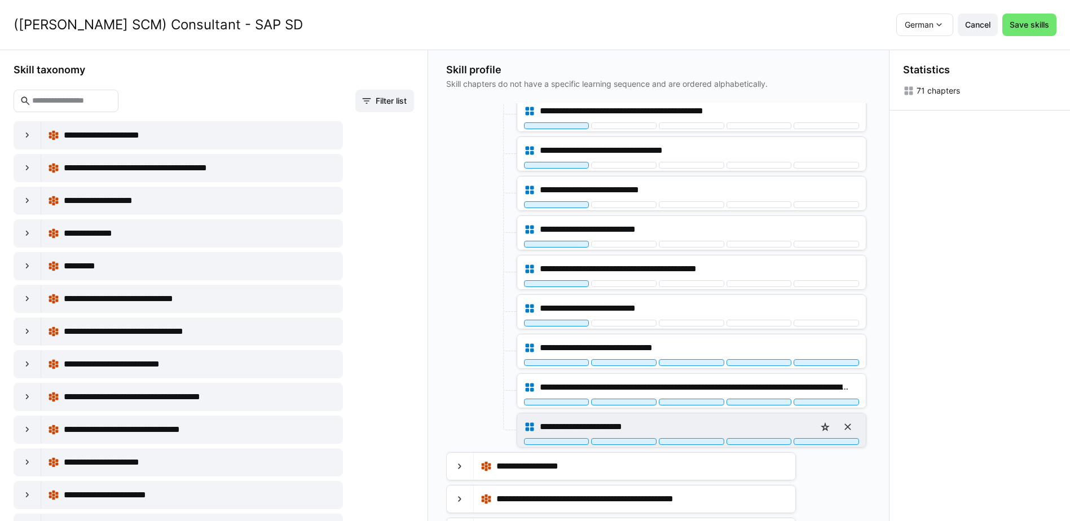
scroll to position [226, 0]
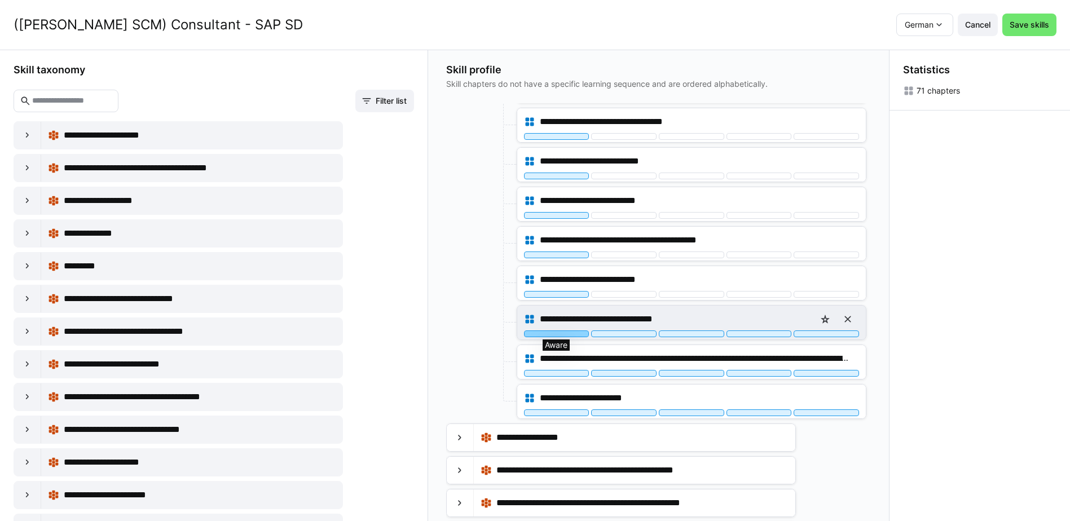
click at [570, 336] on div at bounding box center [556, 334] width 65 height 7
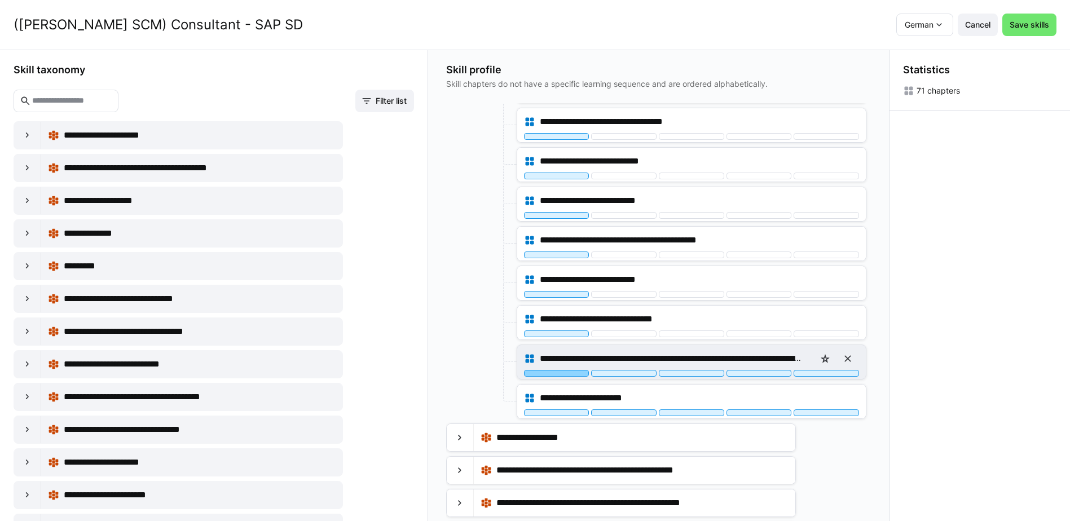
click at [569, 372] on div at bounding box center [556, 373] width 65 height 7
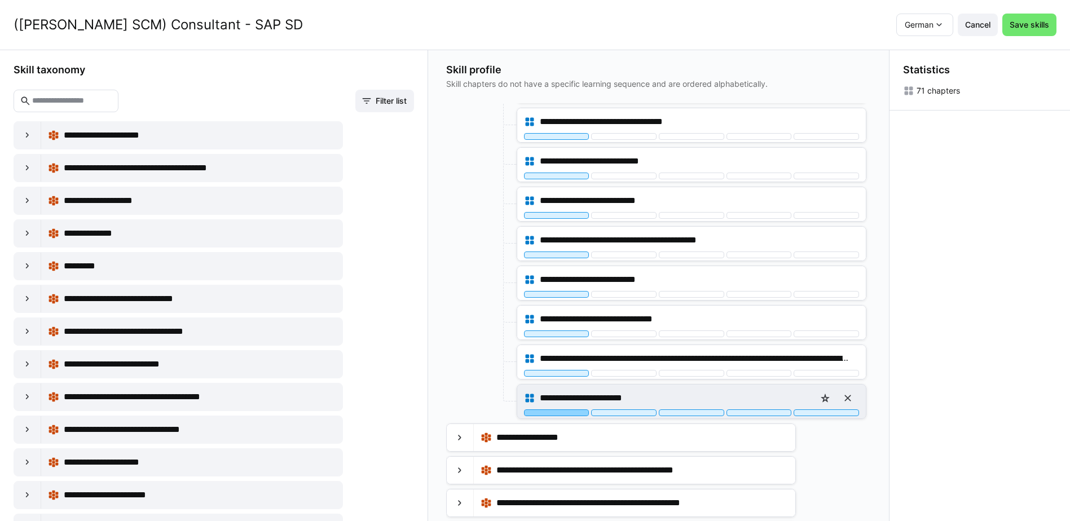
click at [573, 410] on div at bounding box center [556, 413] width 65 height 7
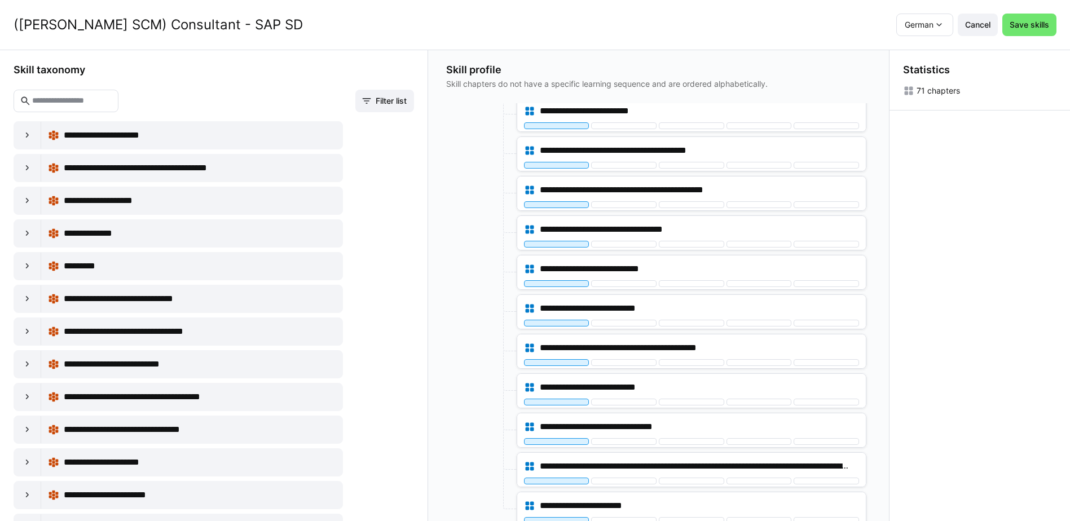
scroll to position [0, 0]
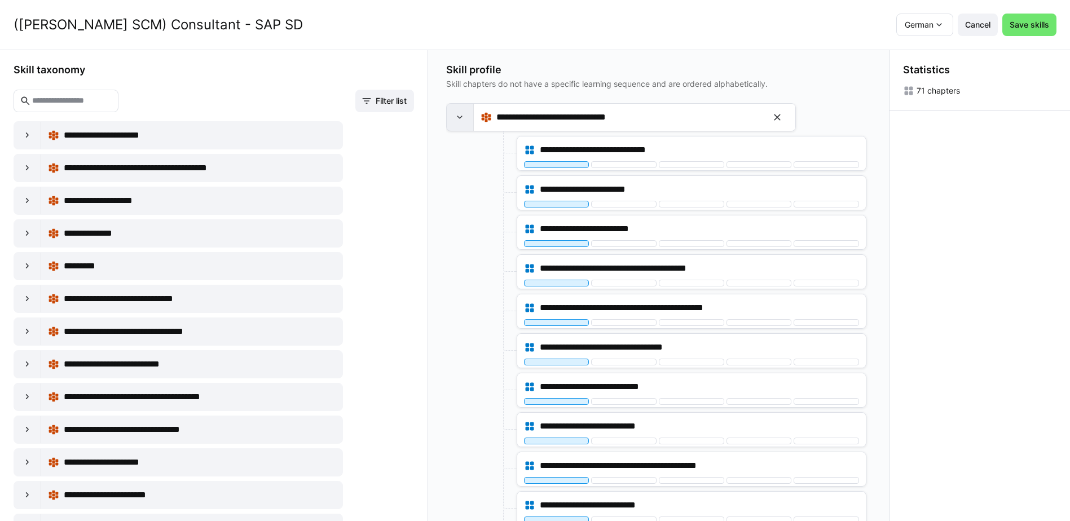
click at [455, 117] on div at bounding box center [460, 117] width 27 height 27
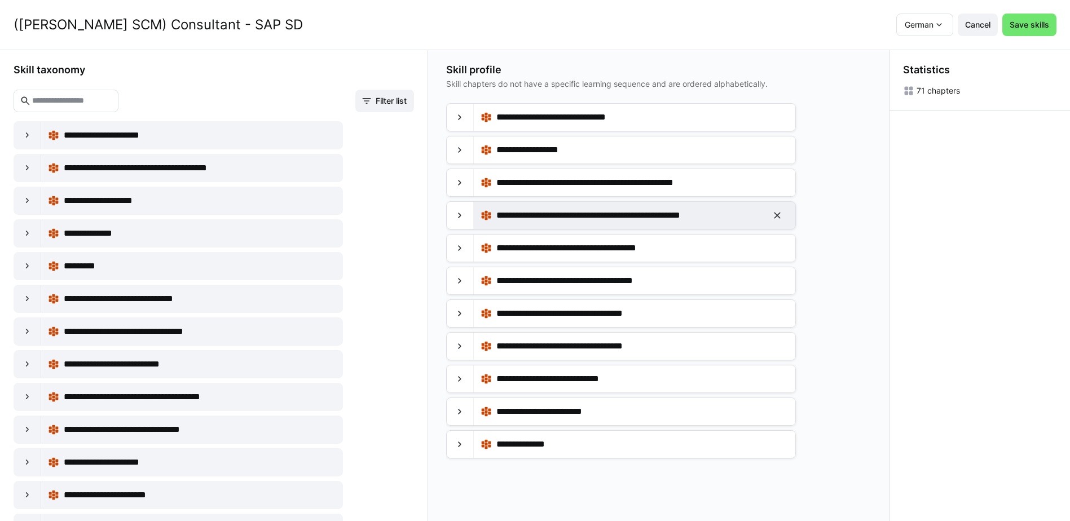
scroll to position [56, 0]
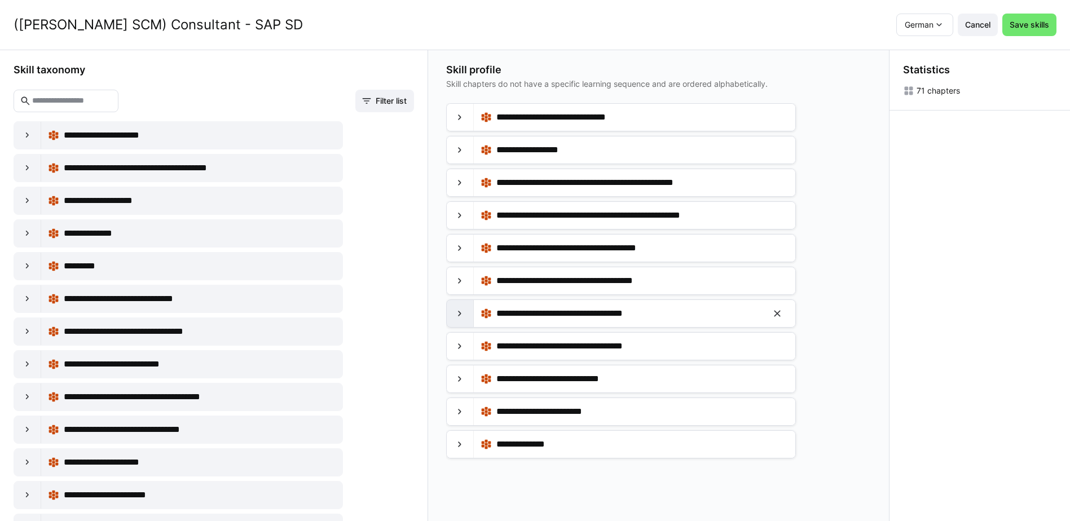
click at [460, 319] on div at bounding box center [460, 313] width 27 height 27
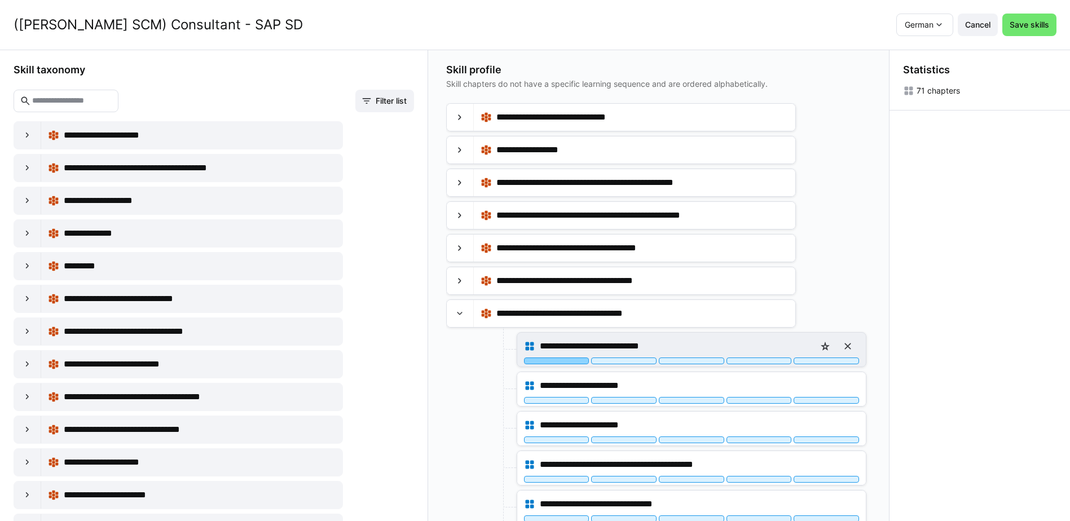
click at [552, 362] on div at bounding box center [556, 361] width 65 height 7
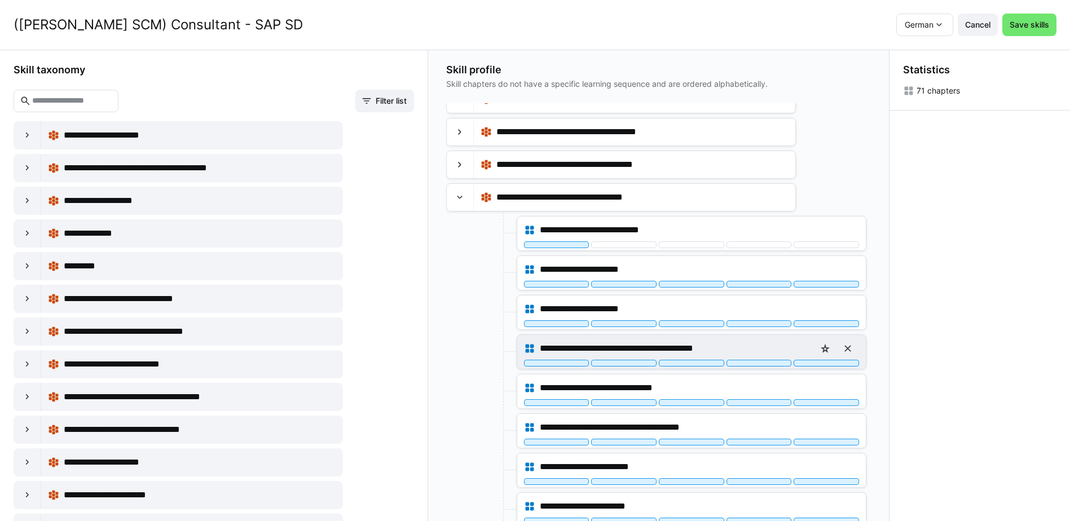
scroll to position [169, 0]
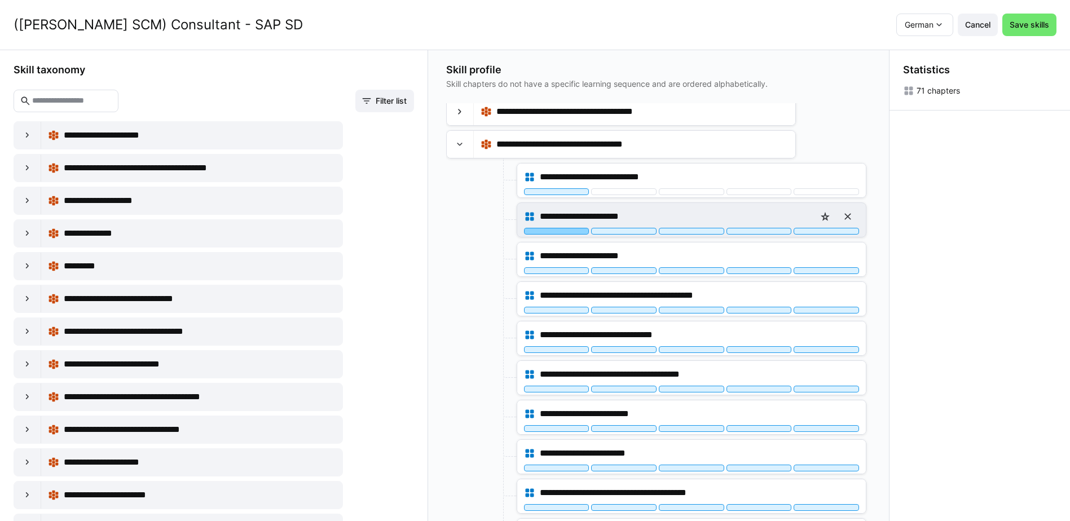
click at [571, 234] on div at bounding box center [556, 231] width 65 height 7
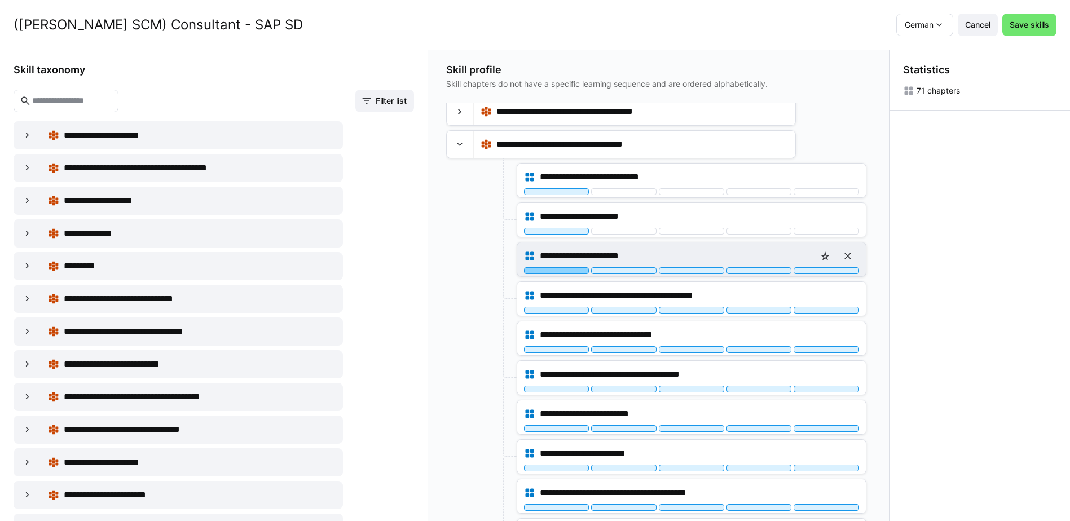
click at [572, 270] on div at bounding box center [556, 270] width 65 height 7
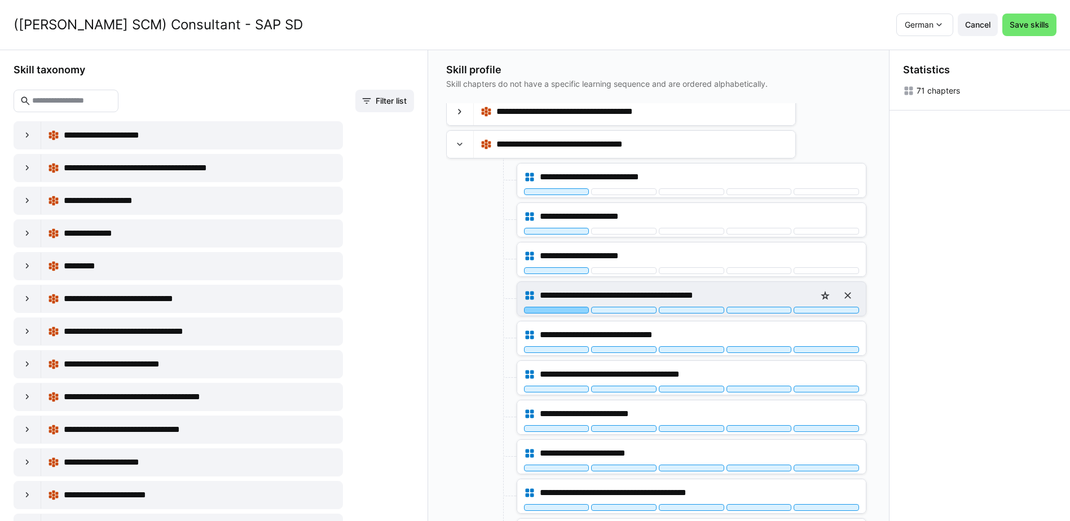
click at [576, 310] on div at bounding box center [556, 310] width 65 height 7
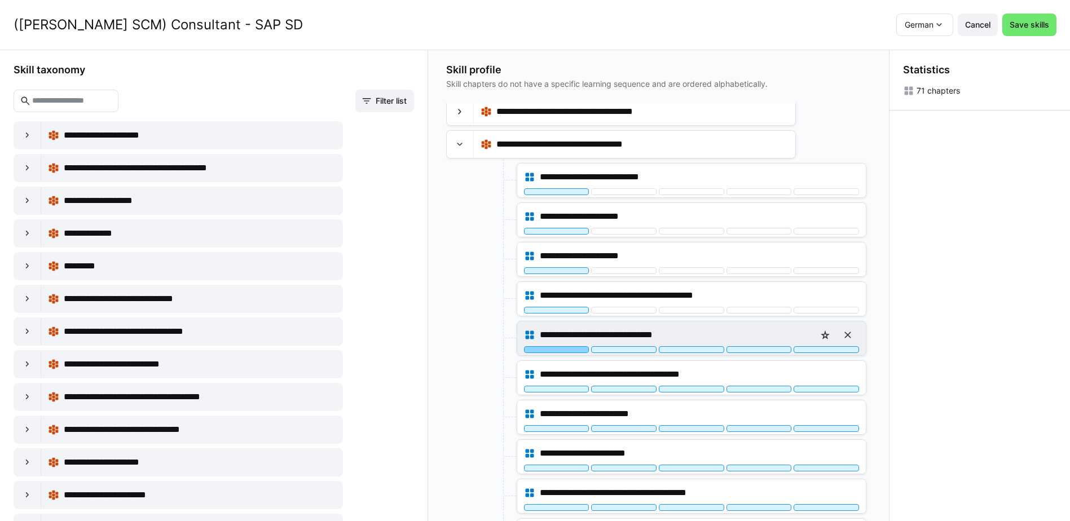
click at [575, 350] on div at bounding box center [556, 349] width 65 height 7
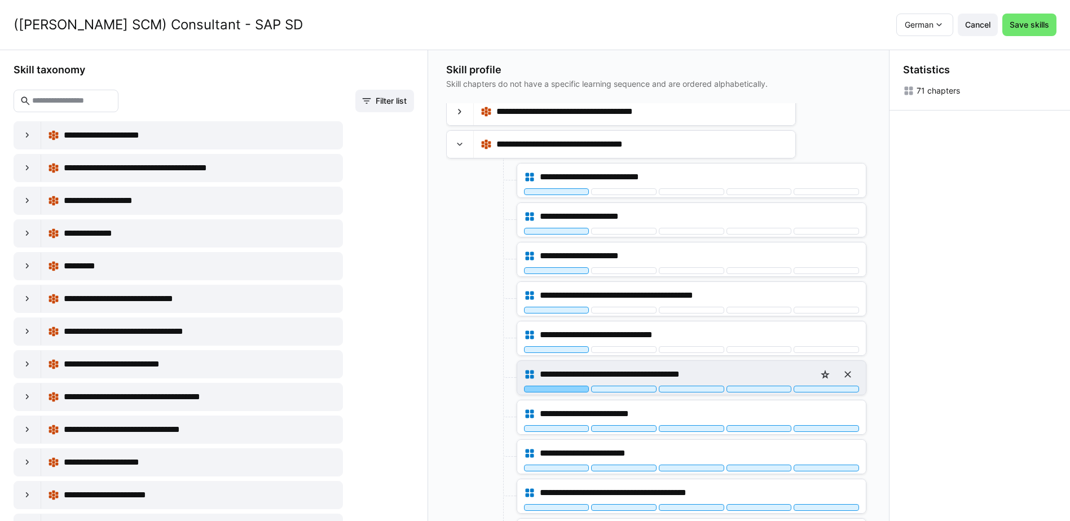
click at [573, 390] on div at bounding box center [556, 389] width 65 height 7
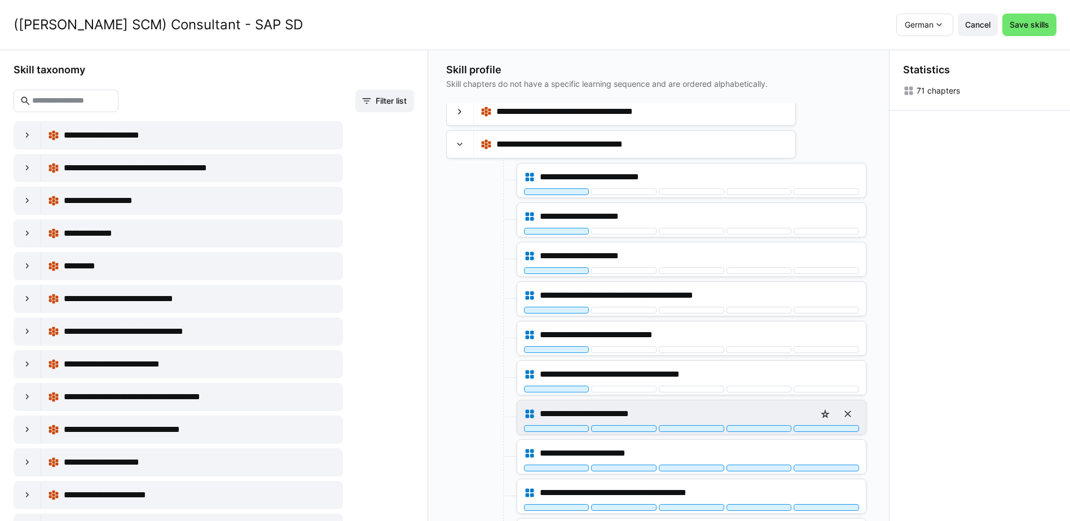
click at [573, 433] on div "**********" at bounding box center [691, 418] width 349 height 34
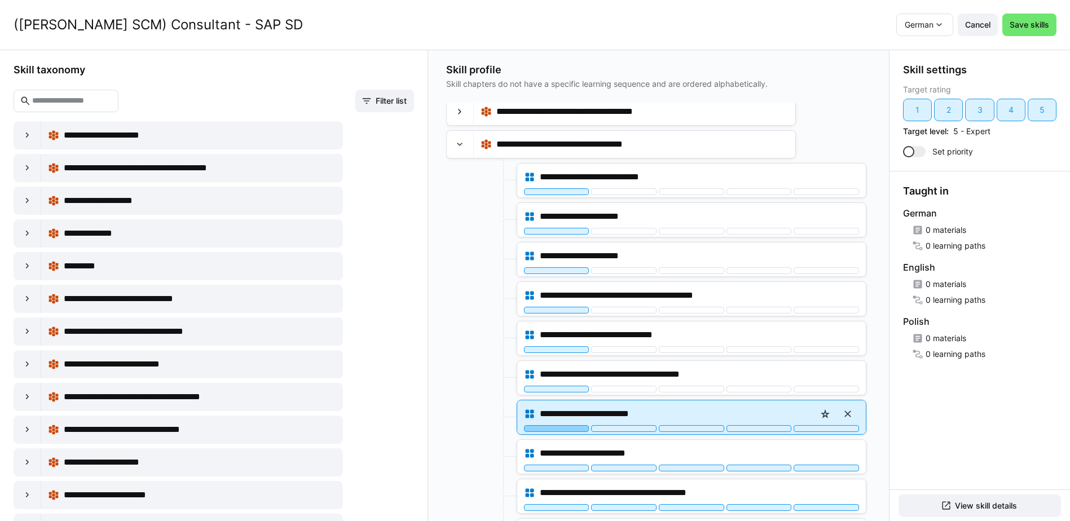
click at [574, 430] on div at bounding box center [556, 428] width 65 height 7
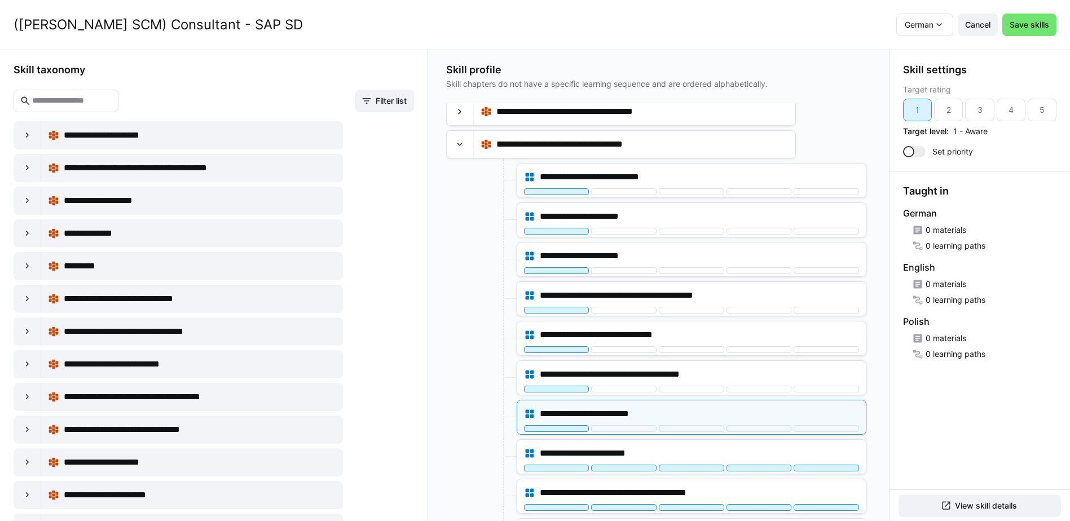
click at [494, 408] on div at bounding box center [480, 417] width 68 height 35
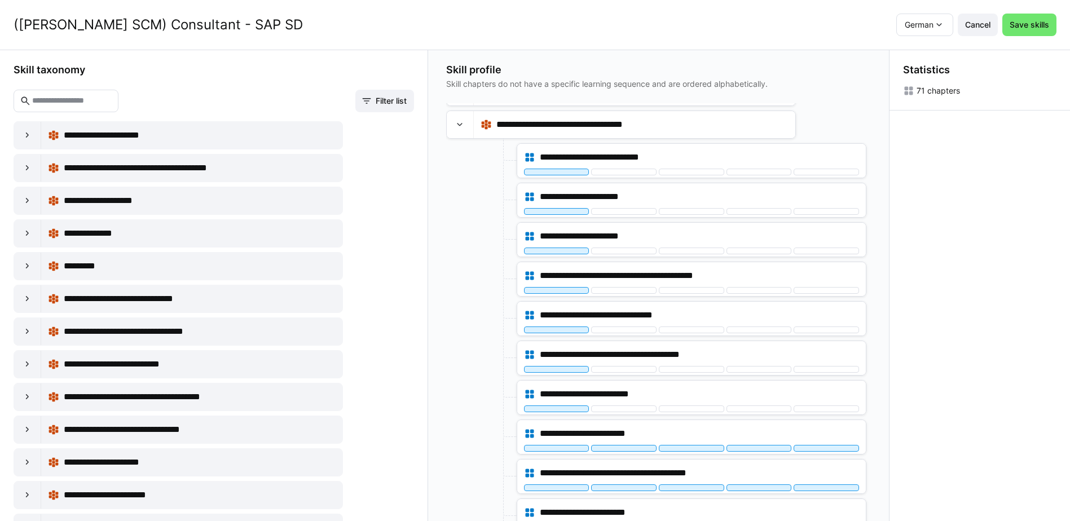
scroll to position [282, 0]
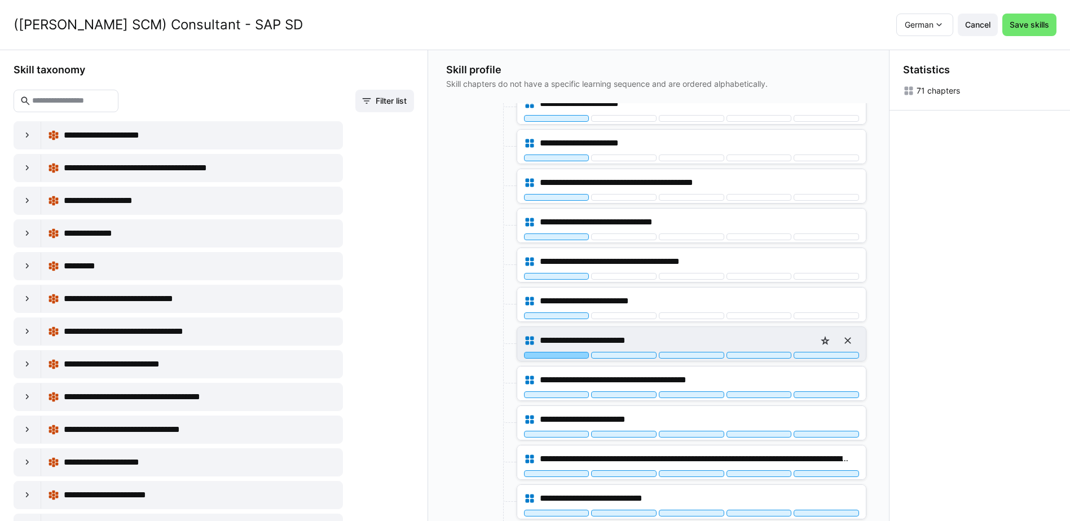
click at [561, 357] on div at bounding box center [556, 355] width 65 height 7
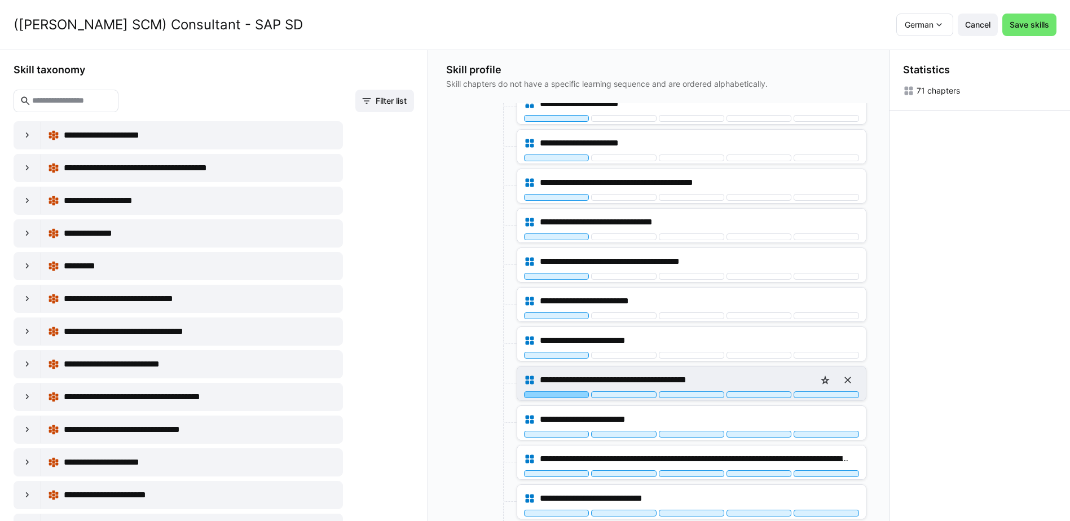
click at [562, 394] on div at bounding box center [556, 395] width 65 height 7
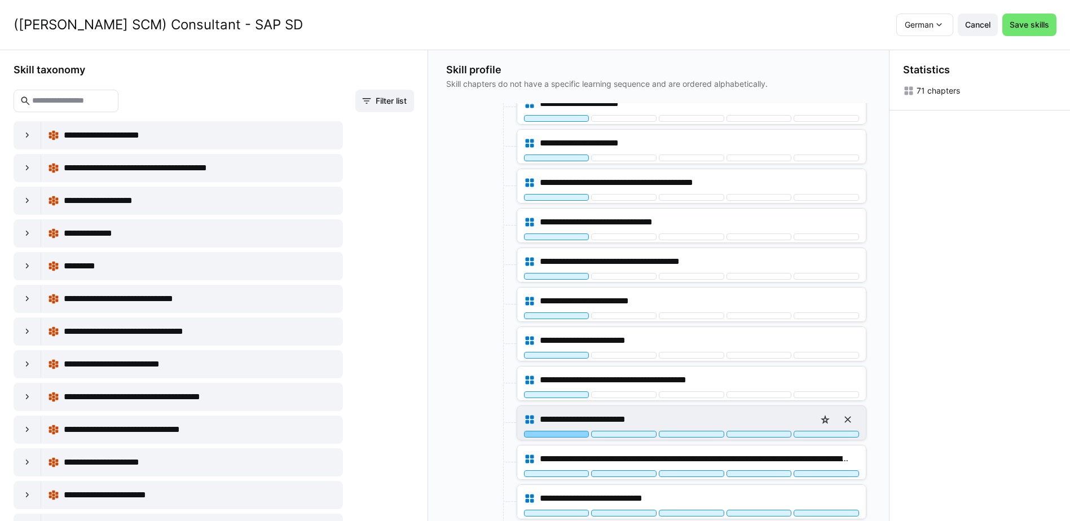
click at [566, 437] on div at bounding box center [556, 434] width 65 height 7
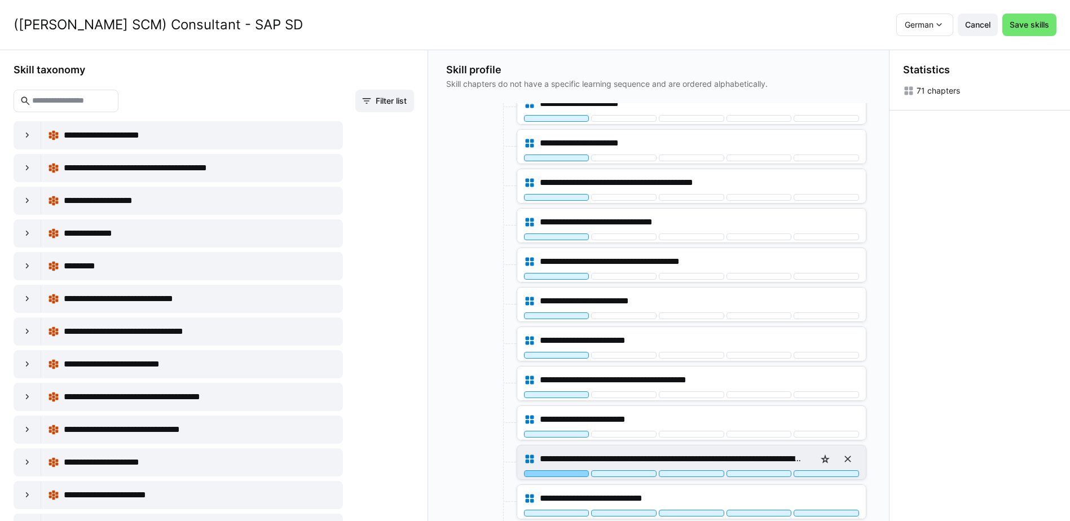
click at [565, 473] on div at bounding box center [556, 474] width 65 height 7
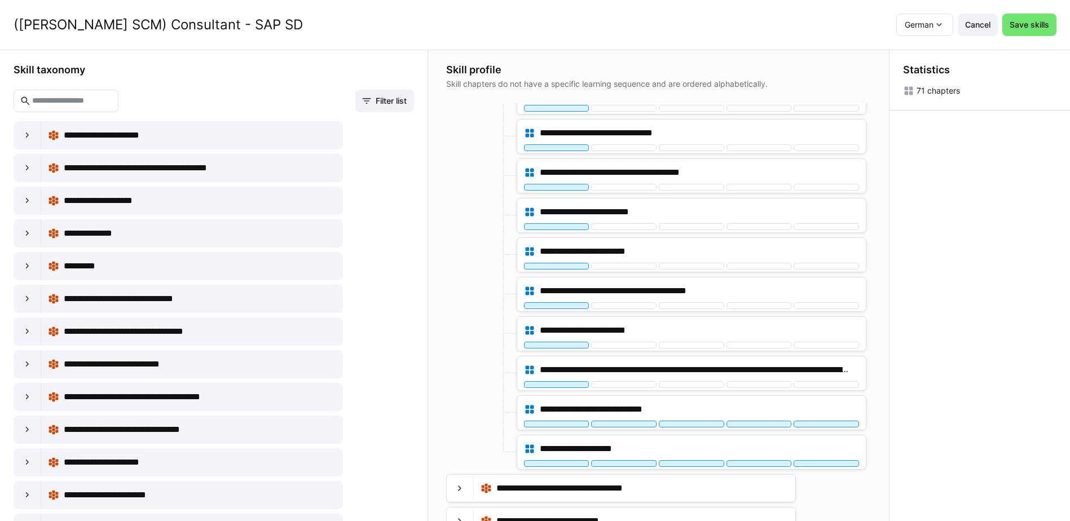
scroll to position [395, 0]
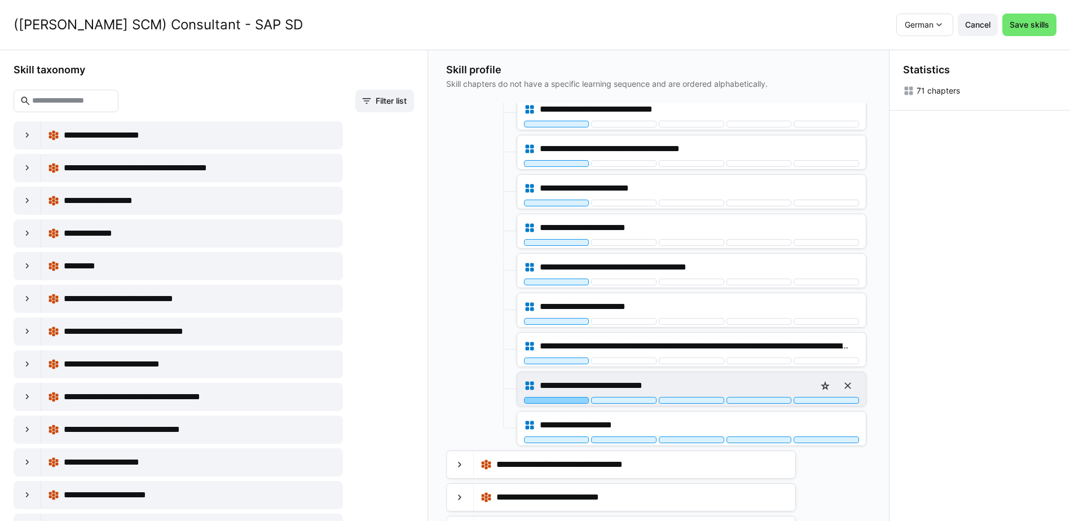
click at [560, 401] on div at bounding box center [556, 400] width 65 height 7
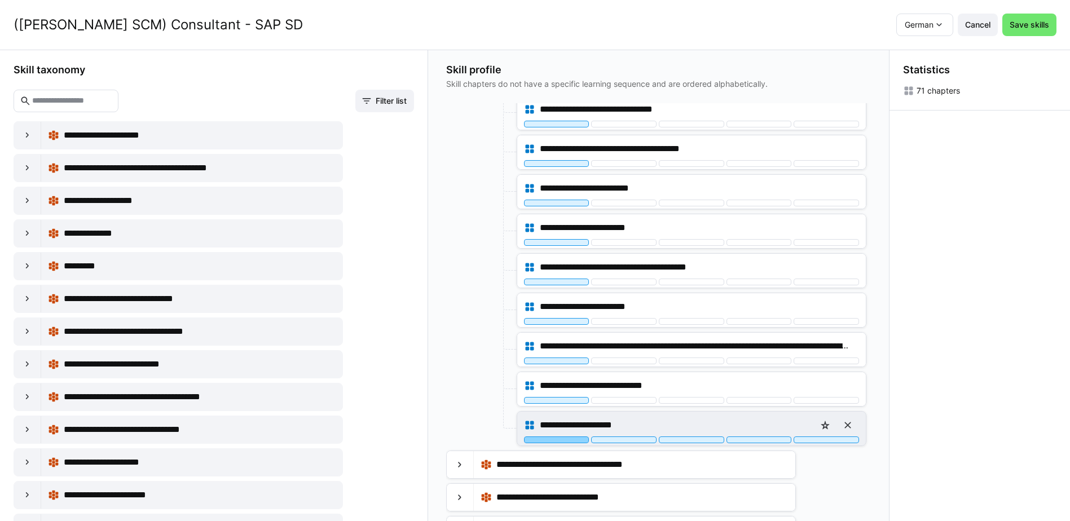
click at [568, 441] on div at bounding box center [556, 440] width 65 height 7
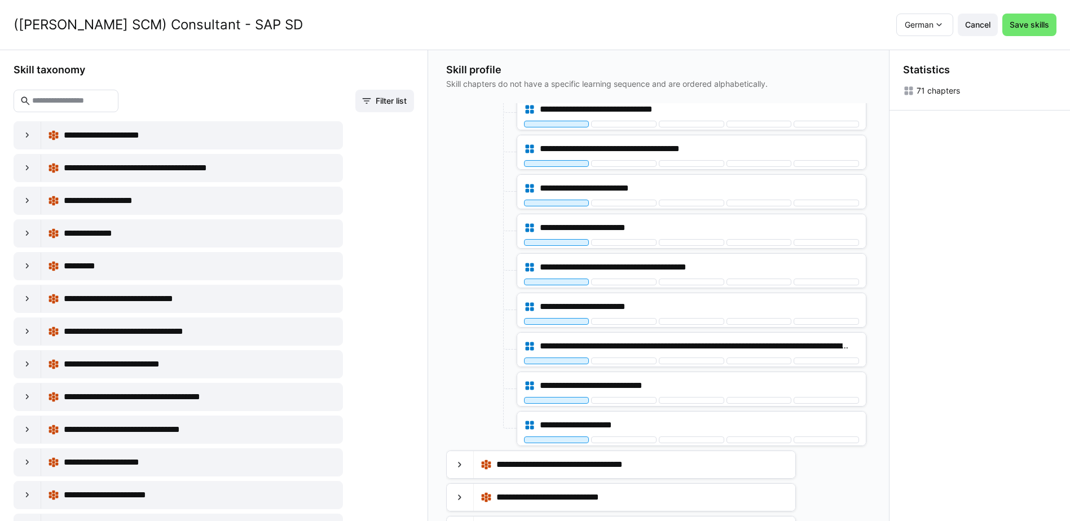
scroll to position [0, 0]
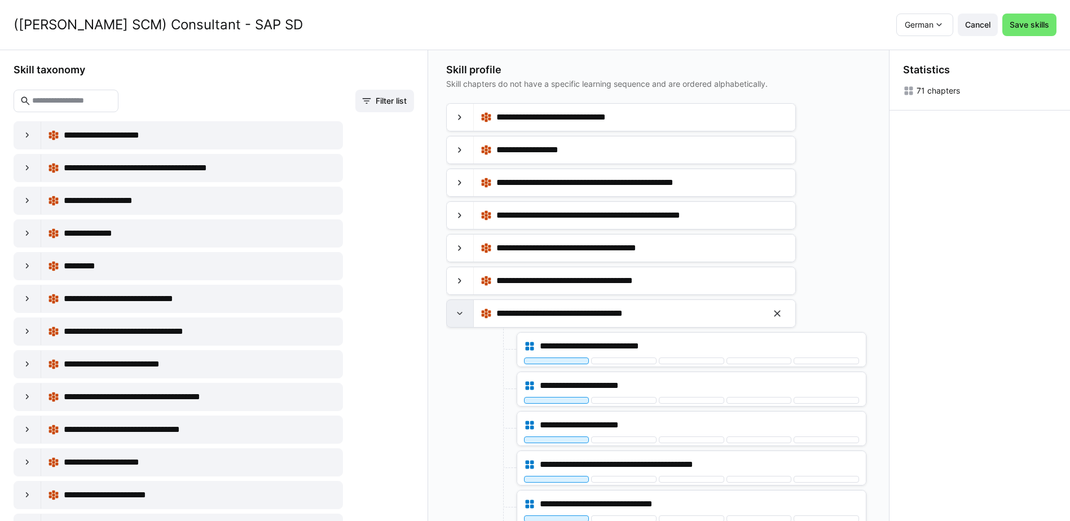
click at [465, 313] on eds-icon at bounding box center [459, 313] width 11 height 11
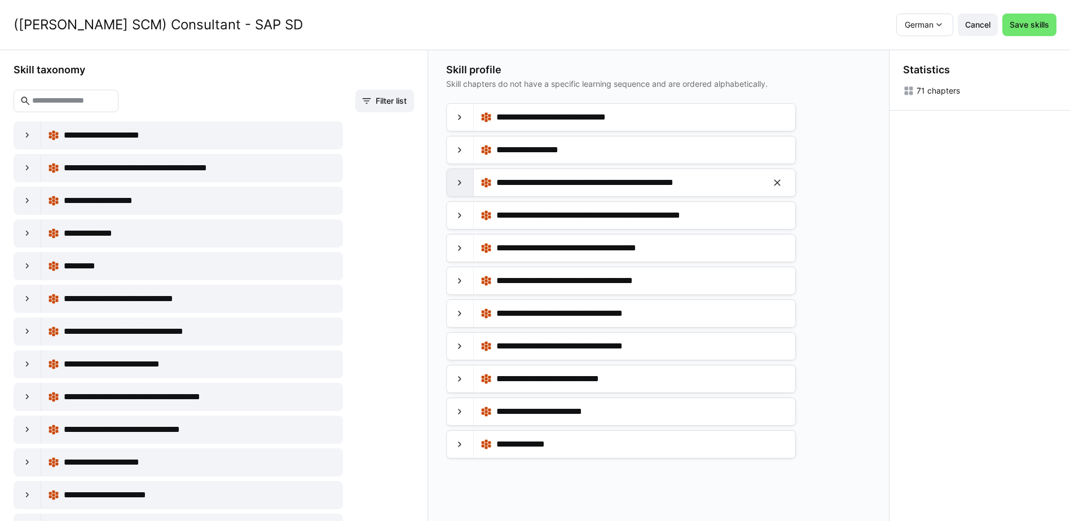
click at [464, 182] on eds-icon at bounding box center [459, 182] width 11 height 11
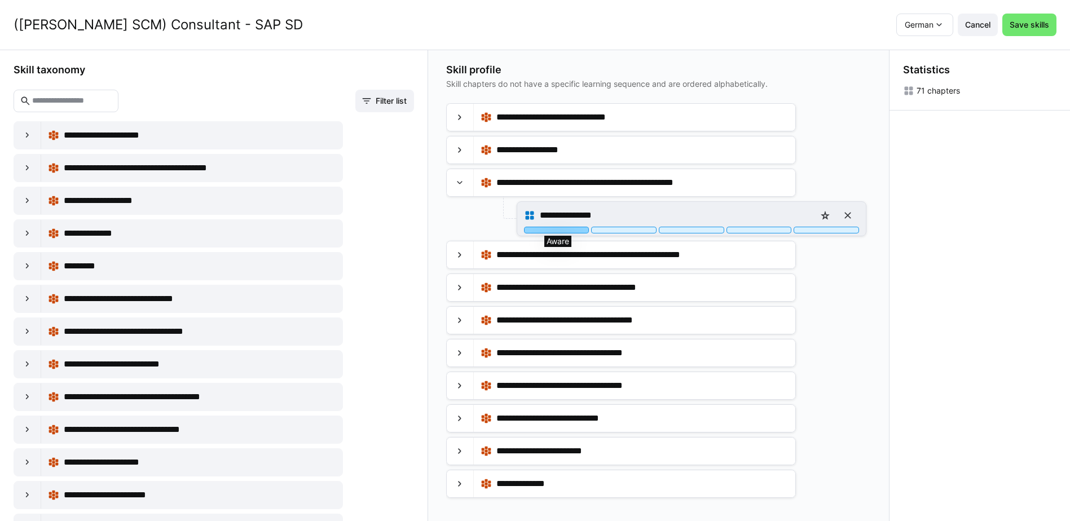
click at [578, 231] on div at bounding box center [556, 230] width 65 height 7
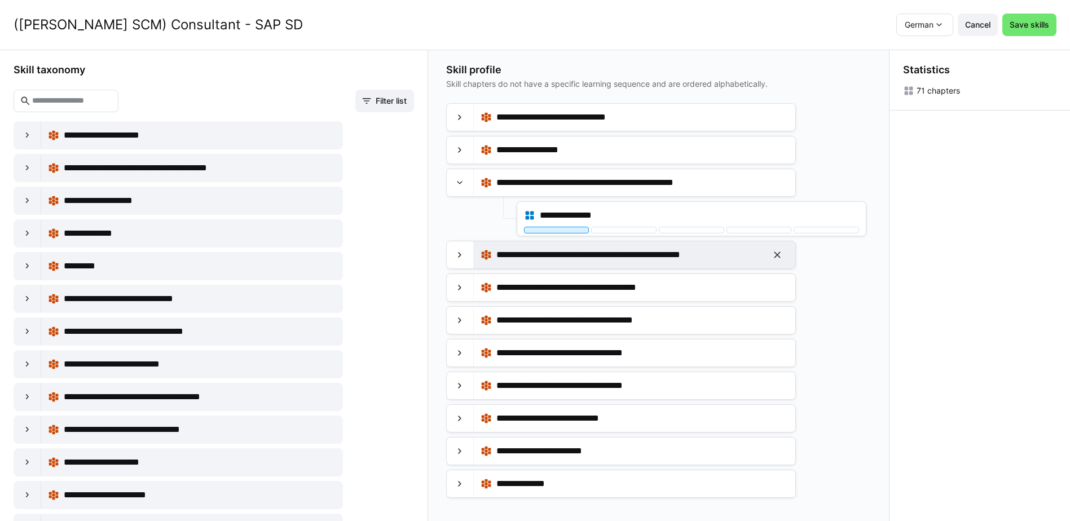
drag, startPoint x: 456, startPoint y: 256, endPoint x: 483, endPoint y: 261, distance: 27.6
click at [457, 256] on eds-icon at bounding box center [459, 254] width 11 height 11
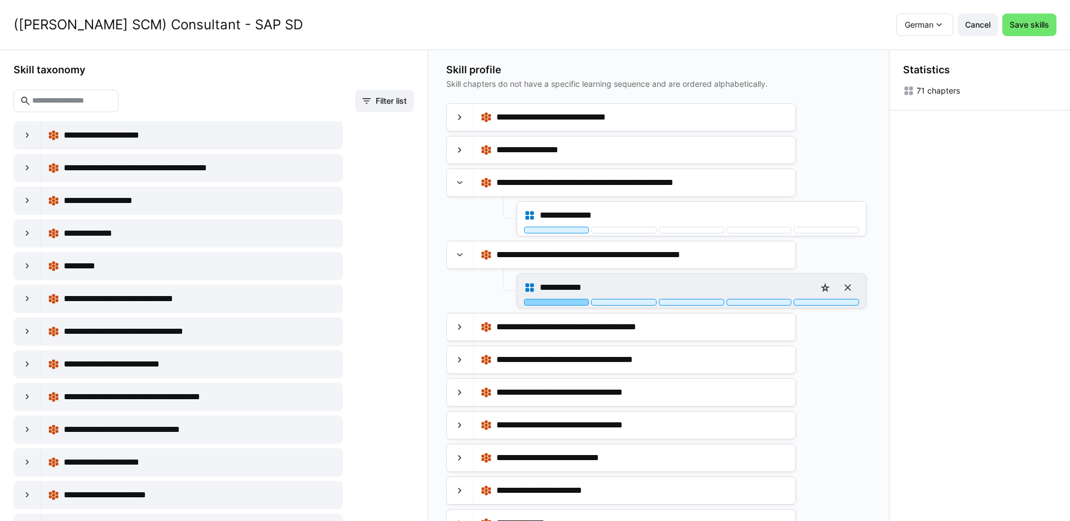
click at [560, 304] on div at bounding box center [556, 302] width 65 height 7
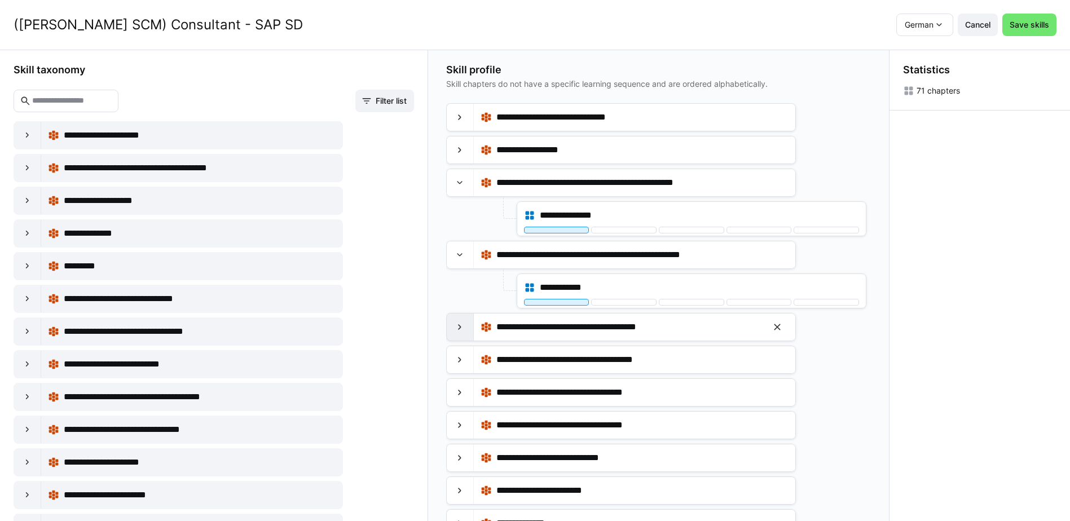
click at [459, 332] on eds-icon at bounding box center [459, 327] width 11 height 11
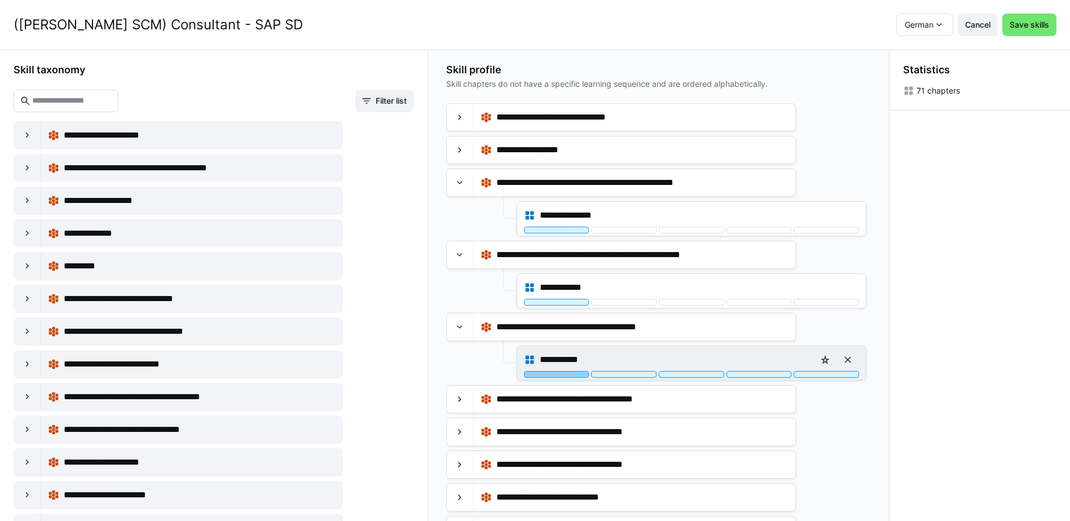
click at [558, 375] on div at bounding box center [556, 374] width 65 height 7
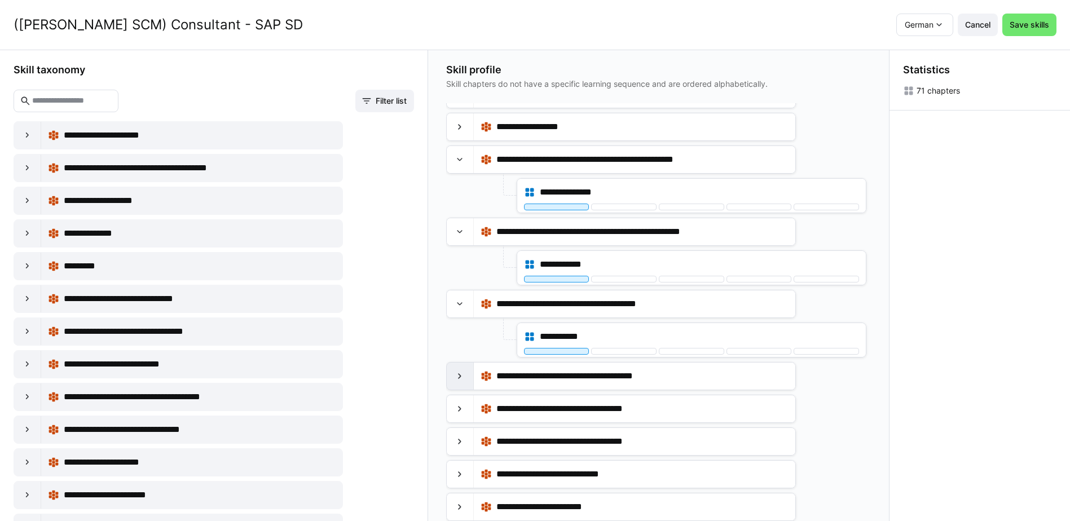
scroll to position [55, 0]
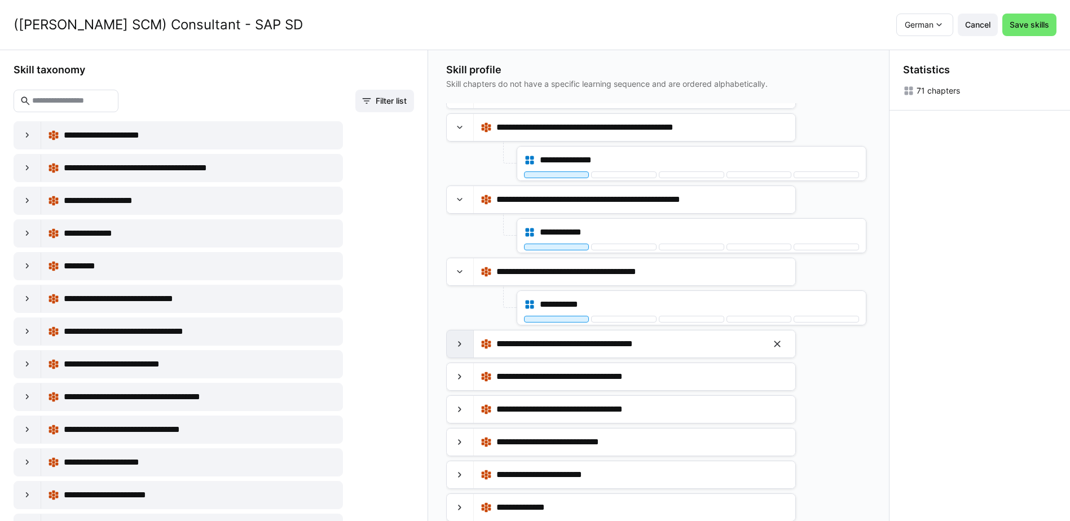
click at [459, 344] on eds-icon at bounding box center [459, 343] width 11 height 11
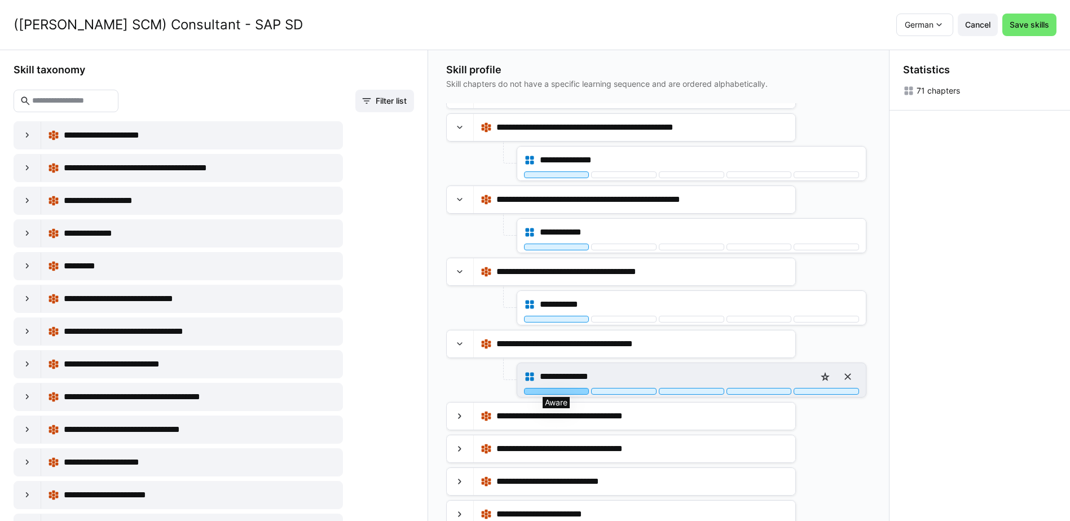
click at [559, 392] on div at bounding box center [556, 391] width 65 height 7
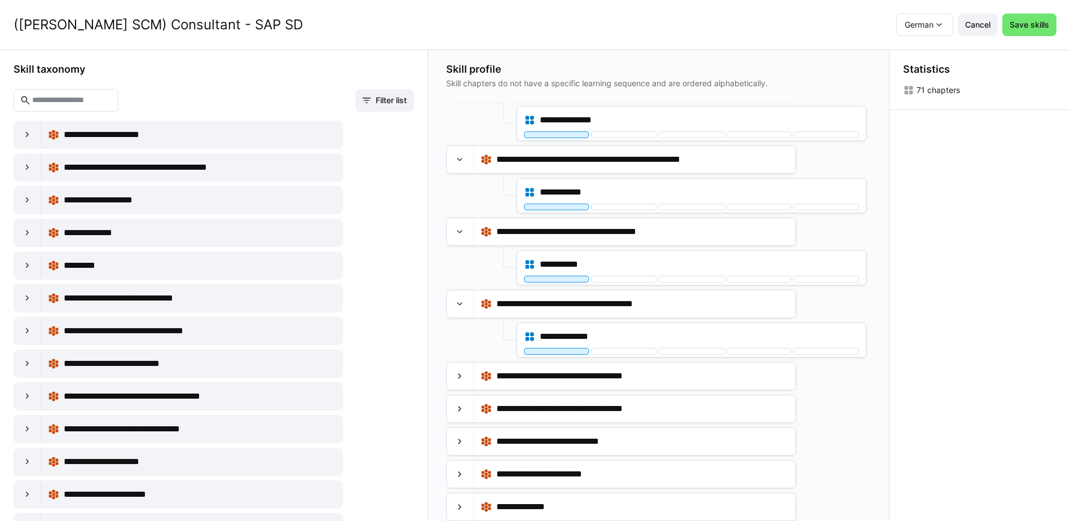
scroll to position [113, 0]
click at [461, 445] on eds-icon at bounding box center [459, 441] width 11 height 11
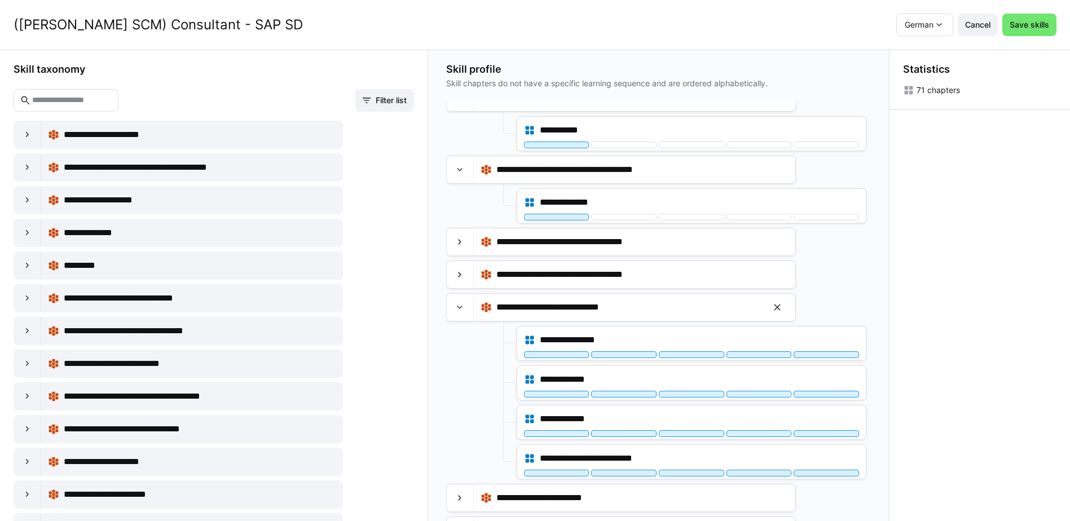
scroll to position [253, 0]
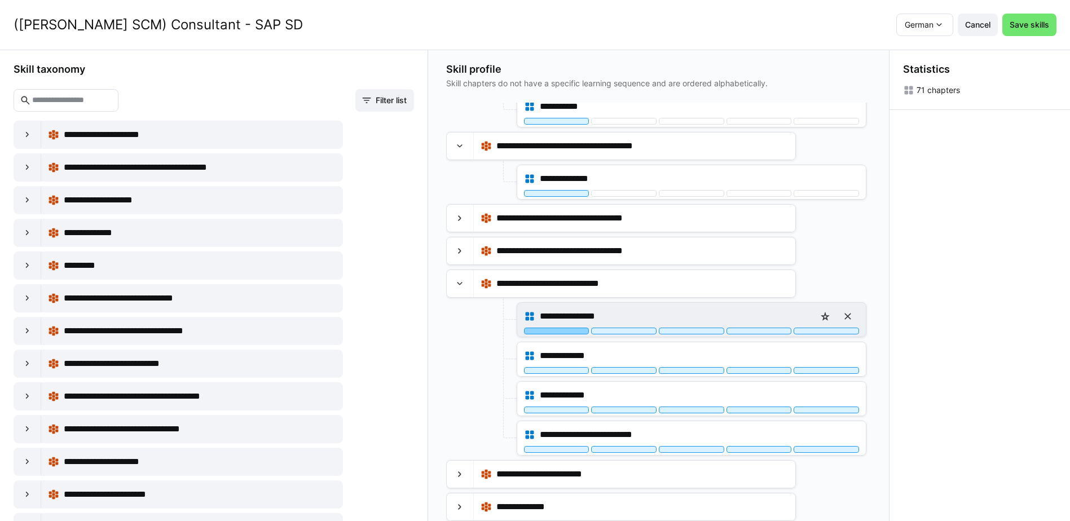
click at [561, 332] on div at bounding box center [556, 331] width 65 height 7
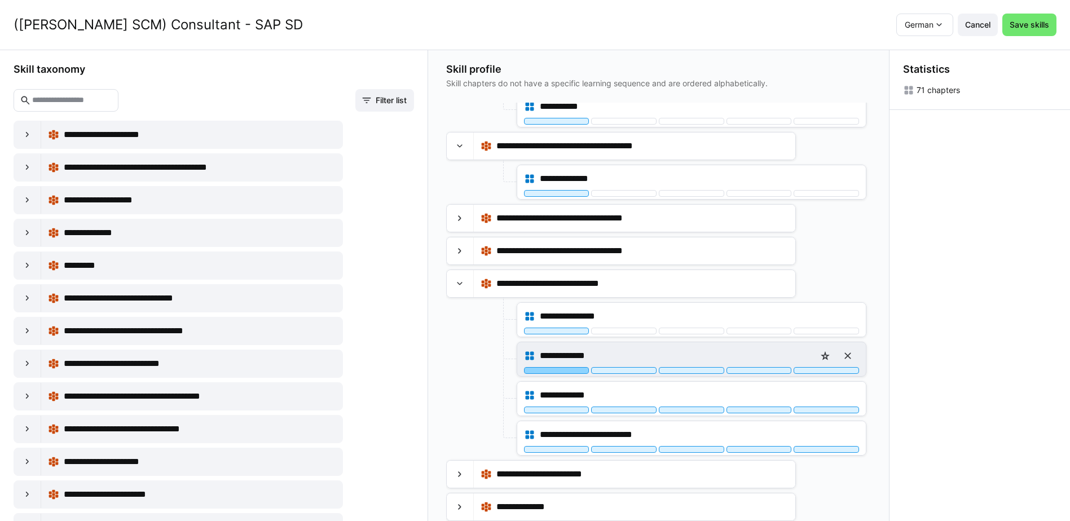
click at [565, 372] on div at bounding box center [556, 370] width 65 height 7
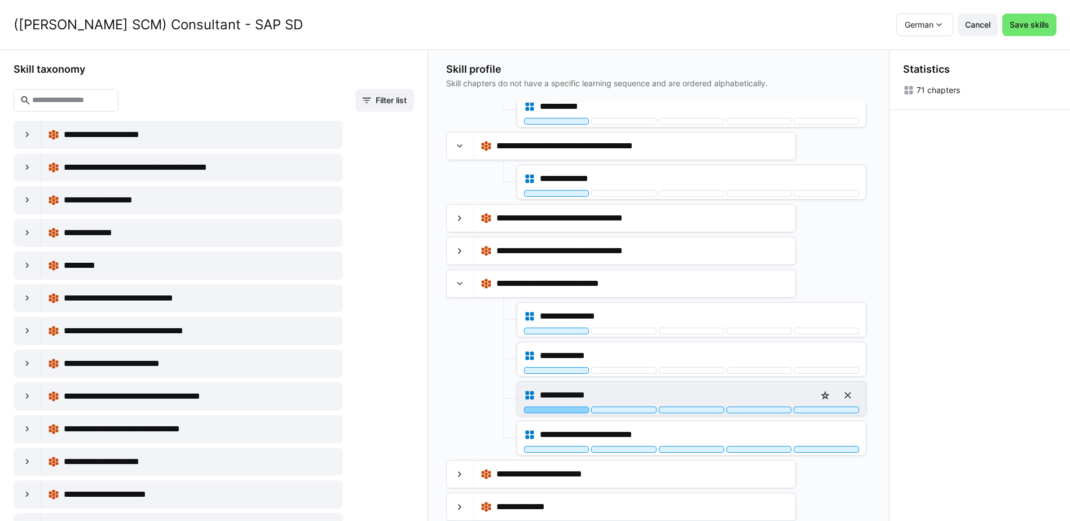
click at [569, 411] on div at bounding box center [556, 410] width 65 height 7
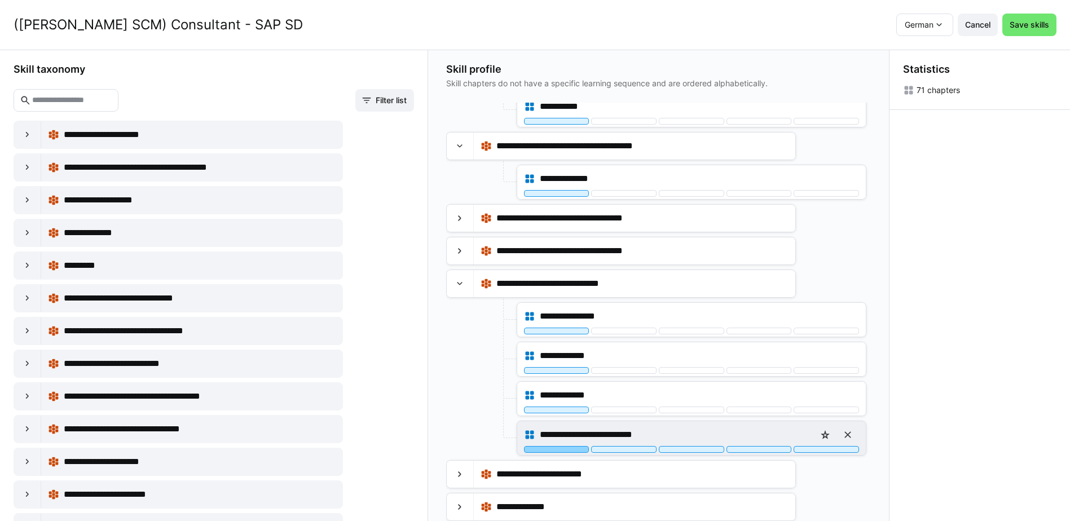
click at [567, 451] on div at bounding box center [556, 449] width 65 height 7
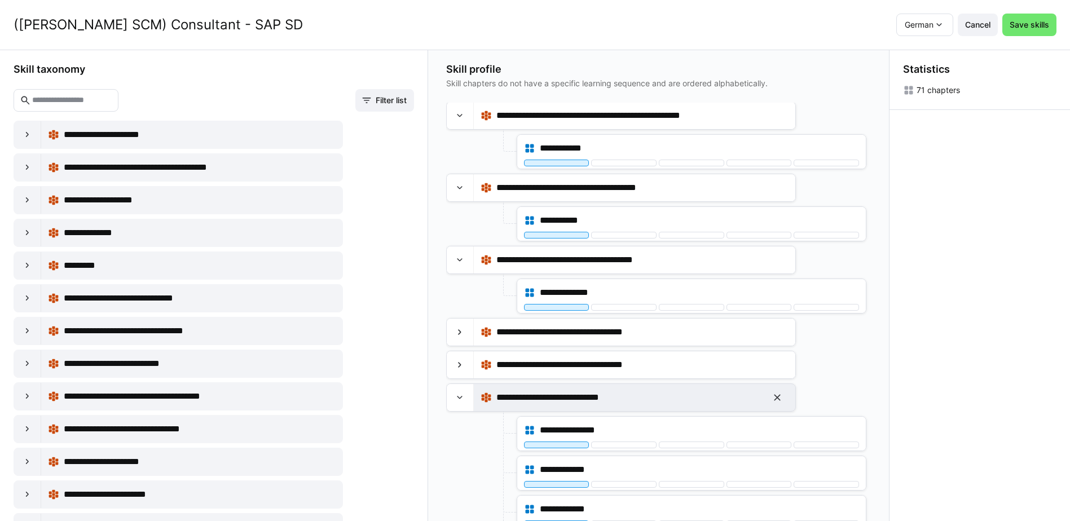
scroll to position [0, 0]
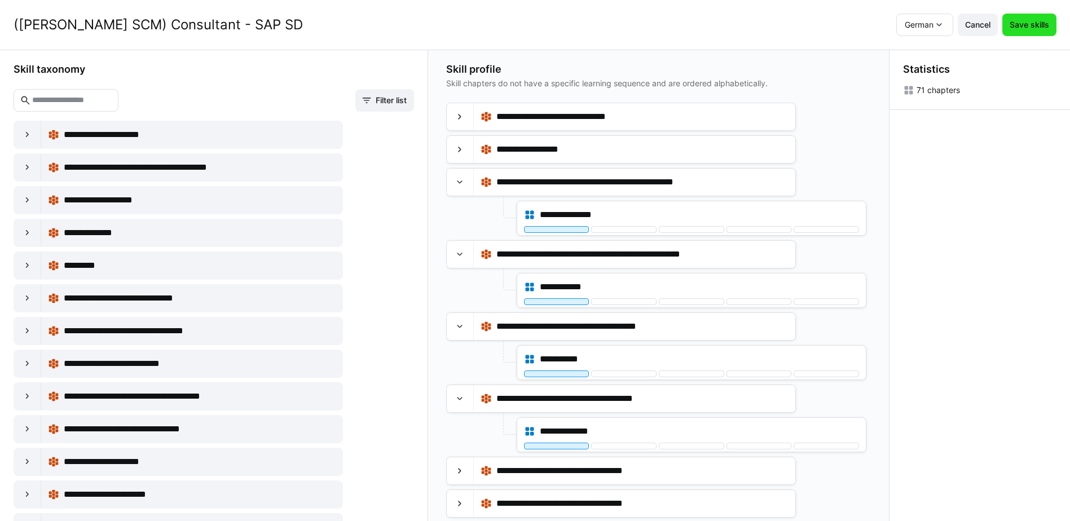
click at [1043, 27] on span "Save skills" at bounding box center [1029, 24] width 43 height 11
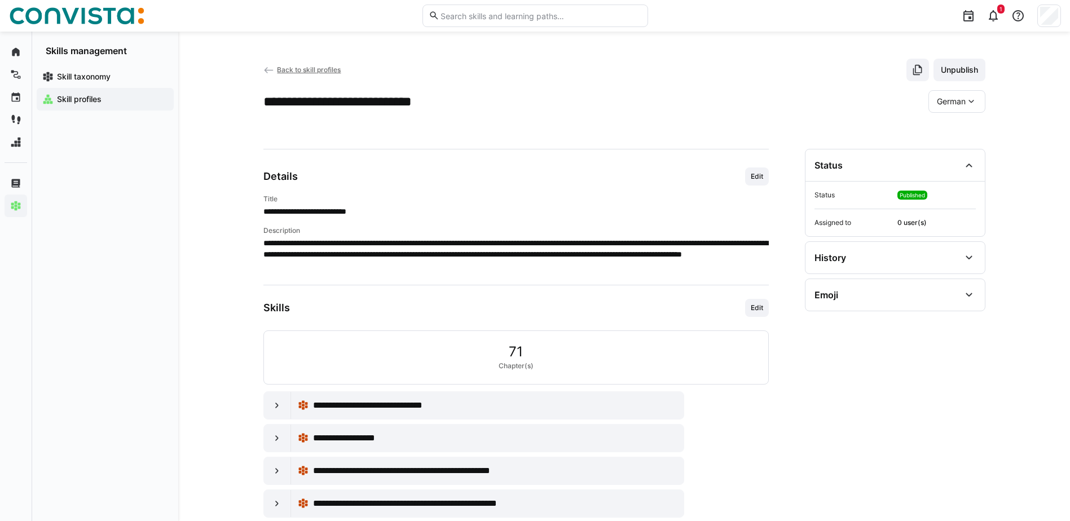
click at [315, 71] on span "Back to skill profiles" at bounding box center [309, 69] width 64 height 8
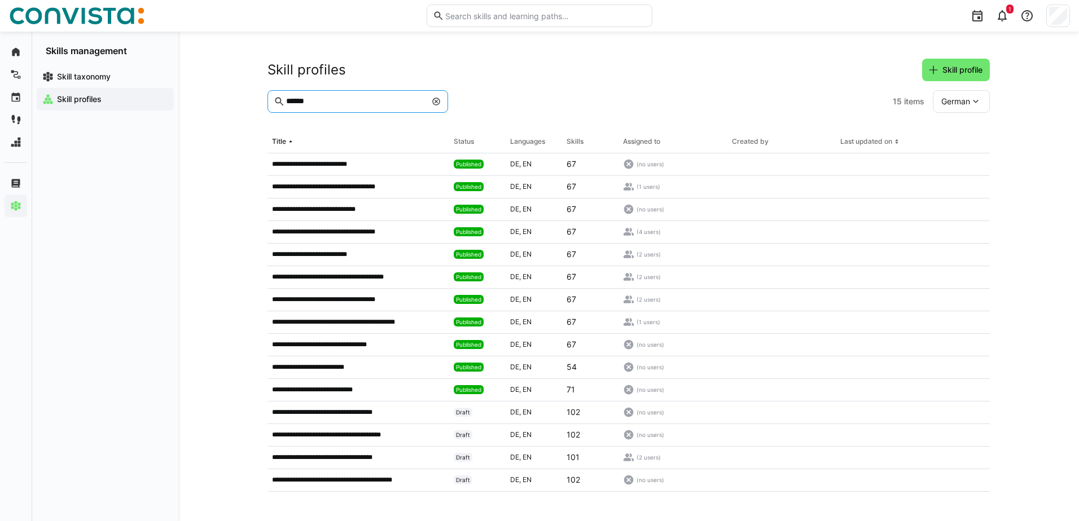
drag, startPoint x: 337, startPoint y: 101, endPoint x: 221, endPoint y: 103, distance: 115.7
click at [221, 103] on div "**********" at bounding box center [628, 277] width 900 height 490
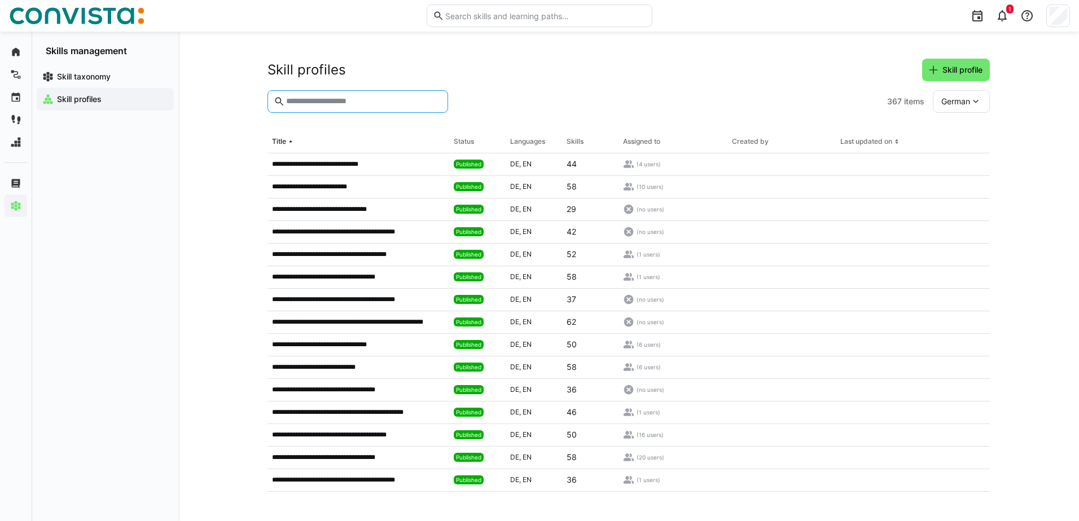
paste input "******"
type input "******"
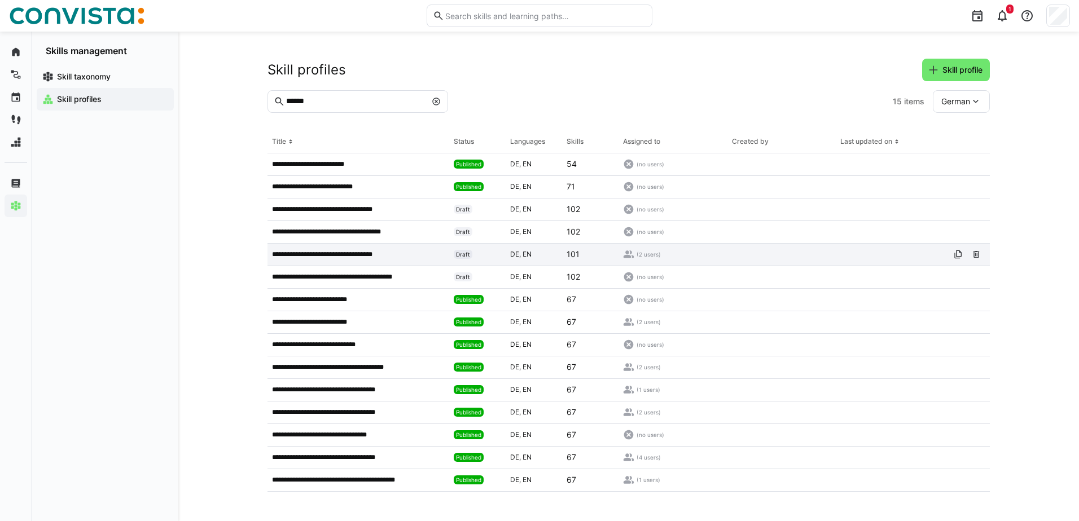
click at [423, 255] on app-table-first-column "**********" at bounding box center [358, 254] width 173 height 9
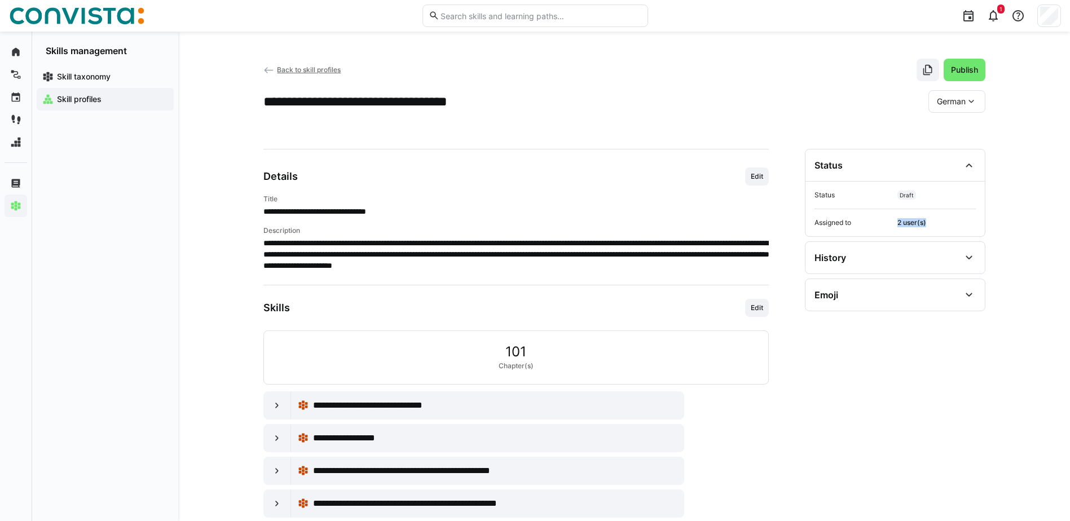
drag, startPoint x: 899, startPoint y: 222, endPoint x: 926, endPoint y: 223, distance: 27.1
click at [926, 223] on span "2 user(s)" at bounding box center [937, 222] width 78 height 9
drag, startPoint x: 926, startPoint y: 223, endPoint x: 974, endPoint y: 70, distance: 160.8
click at [974, 70] on span "Publish" at bounding box center [964, 69] width 30 height 11
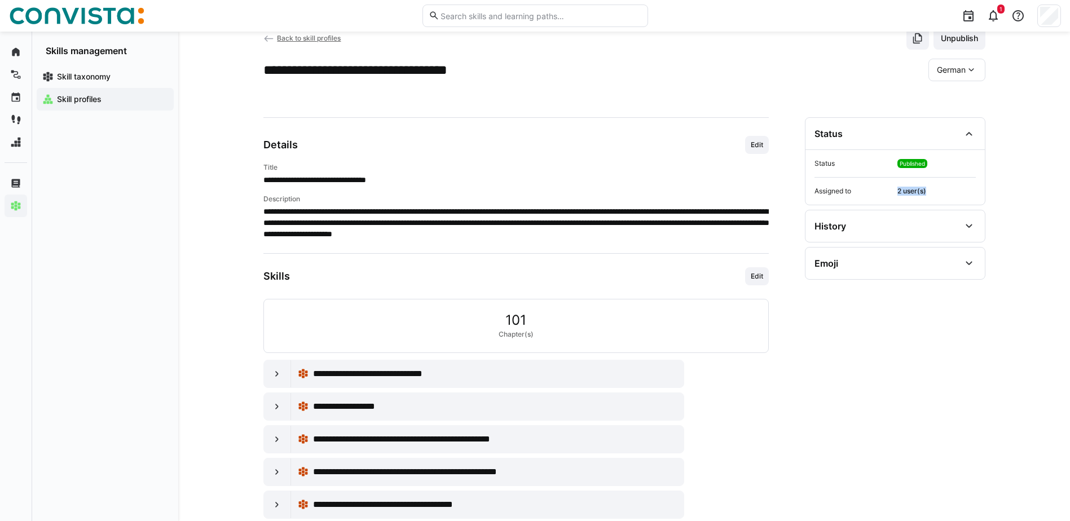
scroll to position [113, 0]
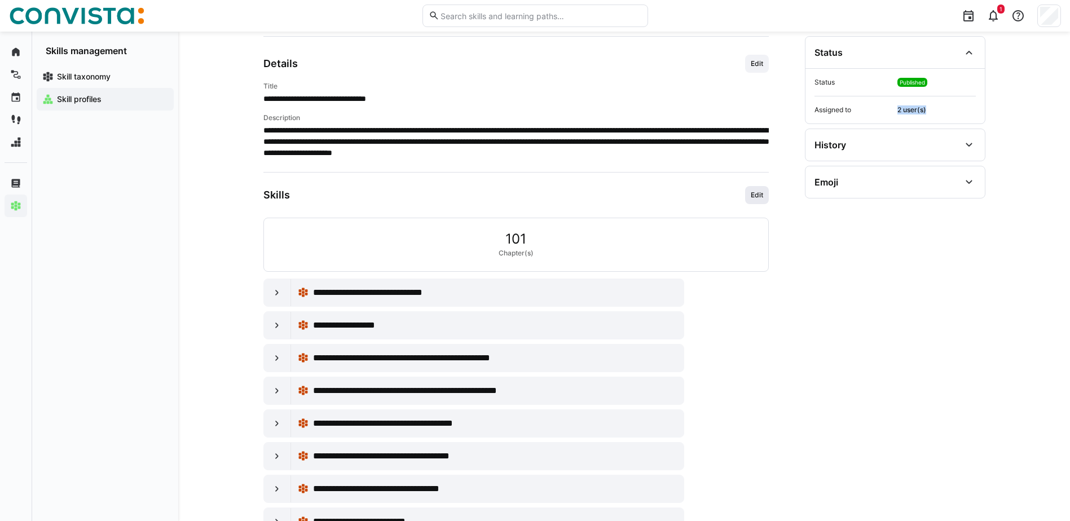
click at [754, 197] on span "Edit" at bounding box center [757, 195] width 15 height 9
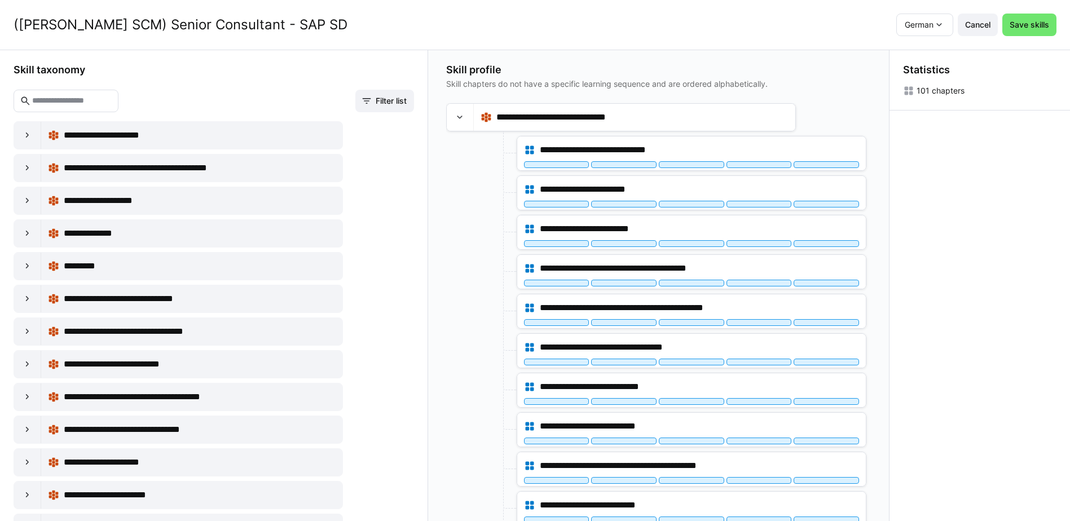
click at [106, 103] on input "text" at bounding box center [71, 101] width 81 height 10
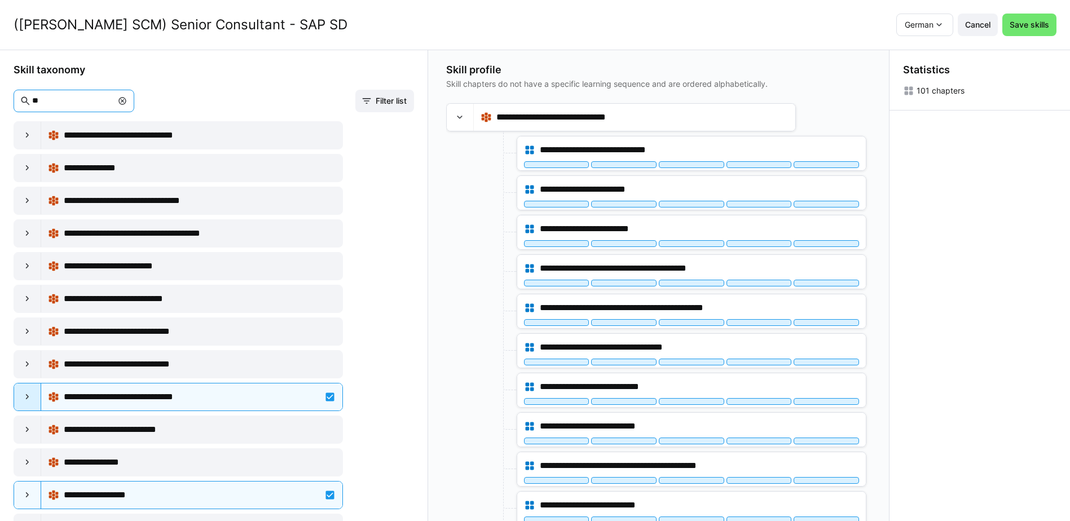
type input "**"
click at [32, 395] on eds-icon at bounding box center [27, 397] width 11 height 11
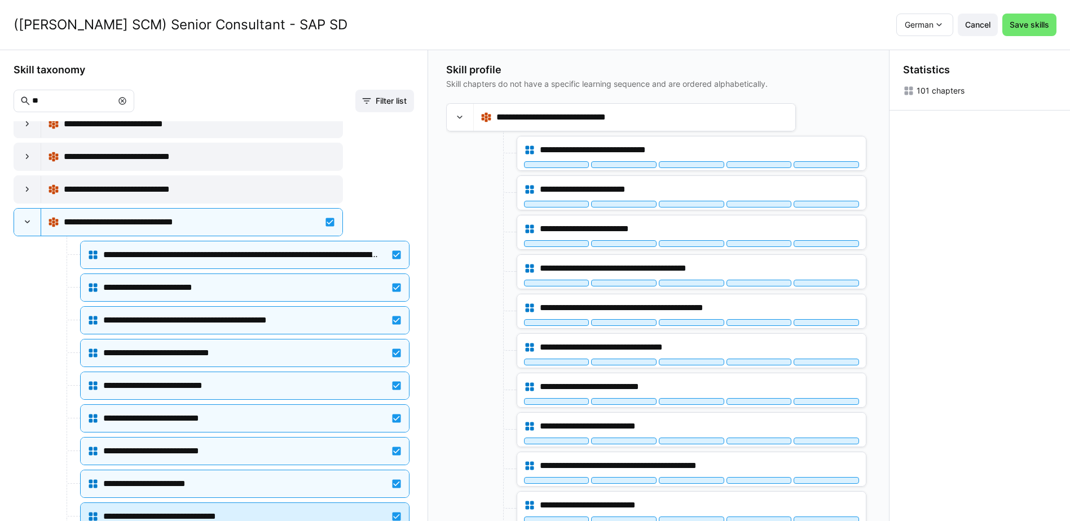
scroll to position [169, 0]
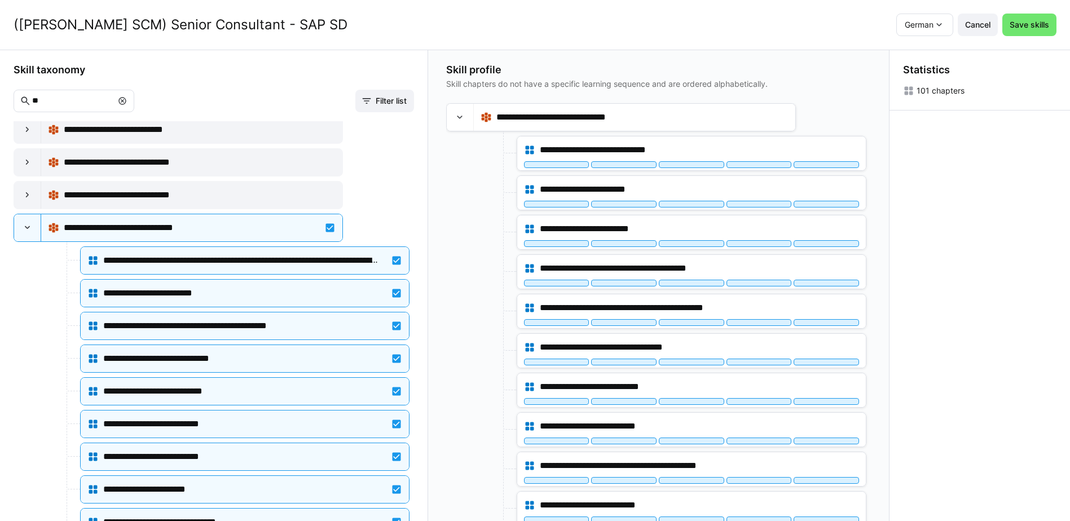
click at [479, 183] on div at bounding box center [480, 192] width 68 height 35
click at [127, 102] on eds-icon at bounding box center [122, 100] width 9 height 9
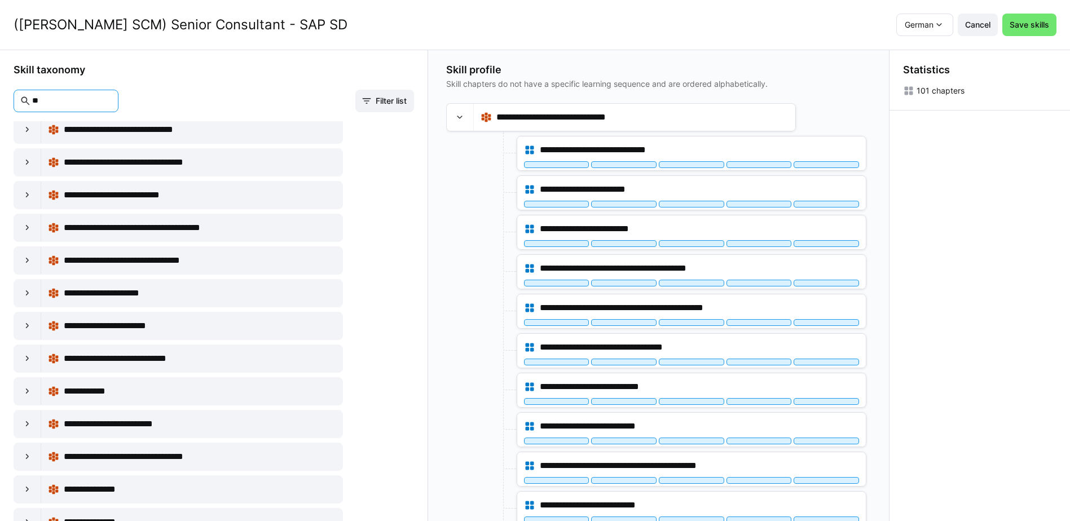
scroll to position [1773, 0]
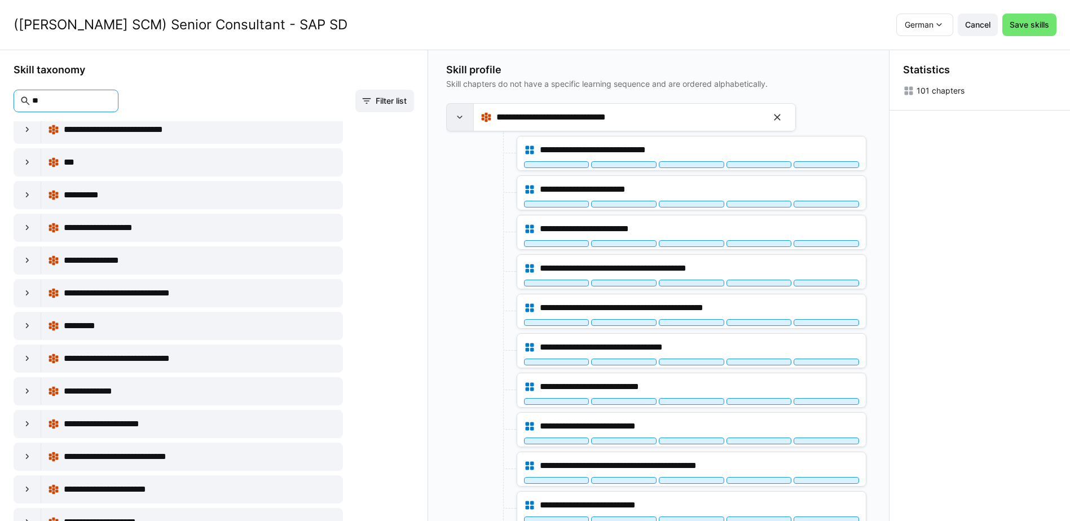
click at [465, 116] on eds-icon at bounding box center [459, 117] width 11 height 11
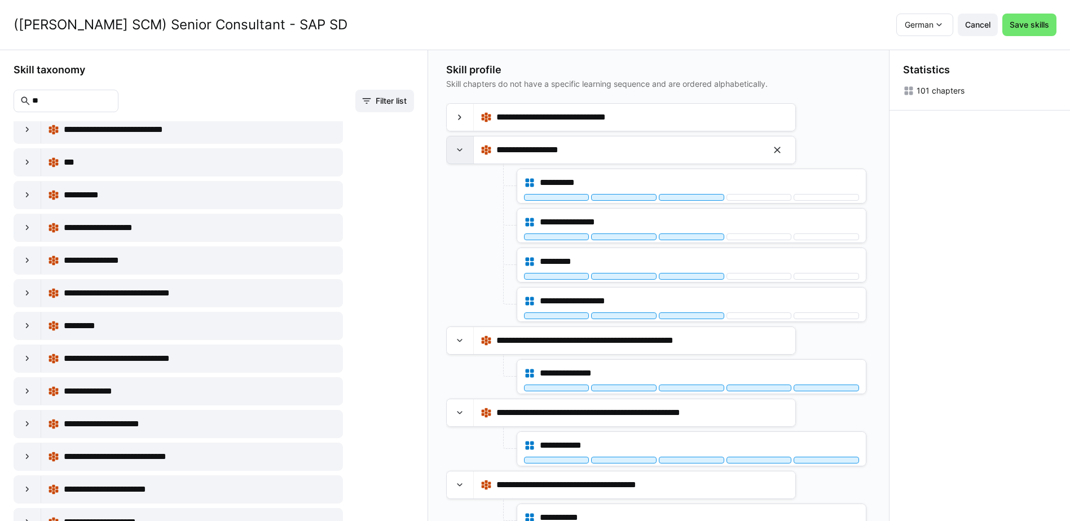
click at [461, 151] on eds-icon at bounding box center [459, 149] width 11 height 11
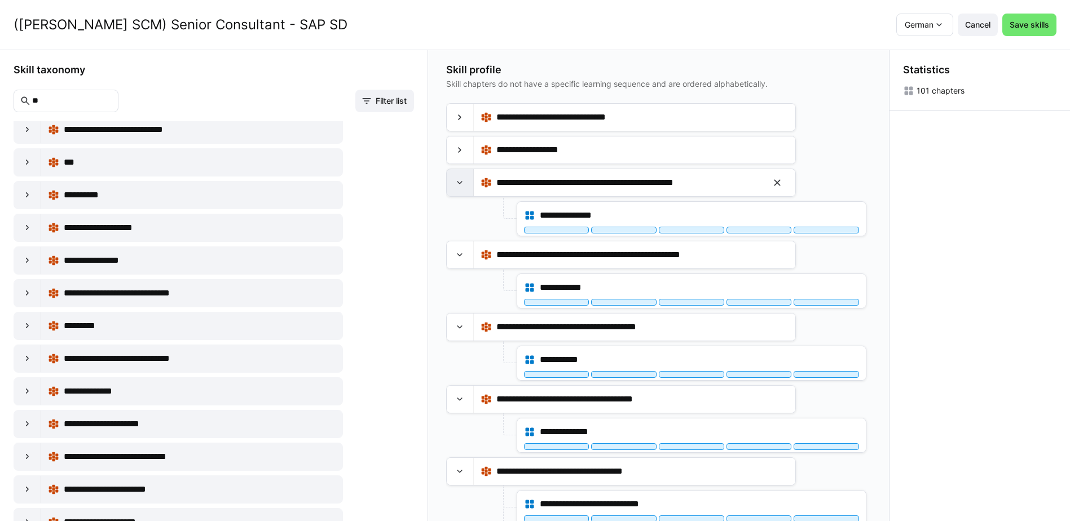
click at [468, 182] on div at bounding box center [460, 182] width 27 height 27
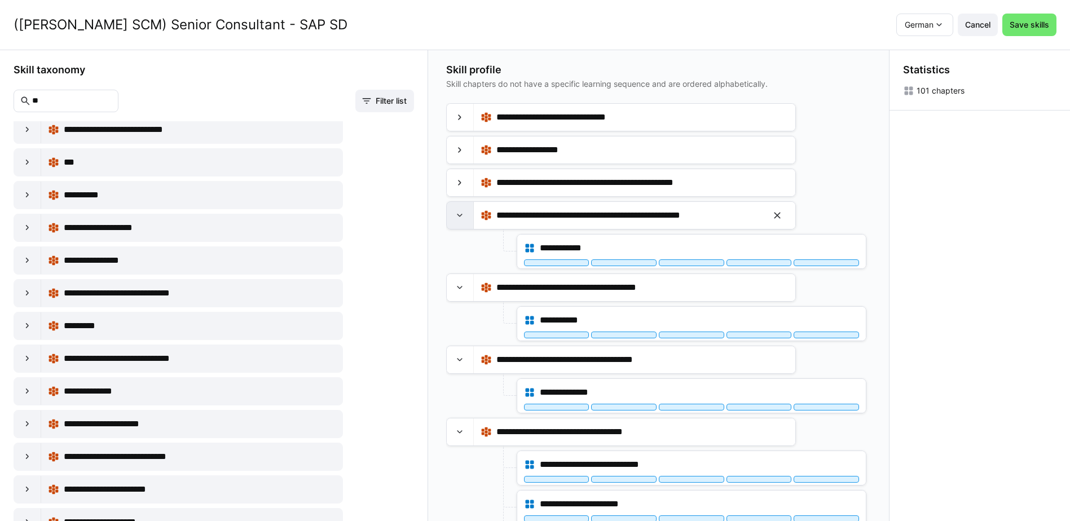
click at [463, 208] on div at bounding box center [460, 215] width 27 height 27
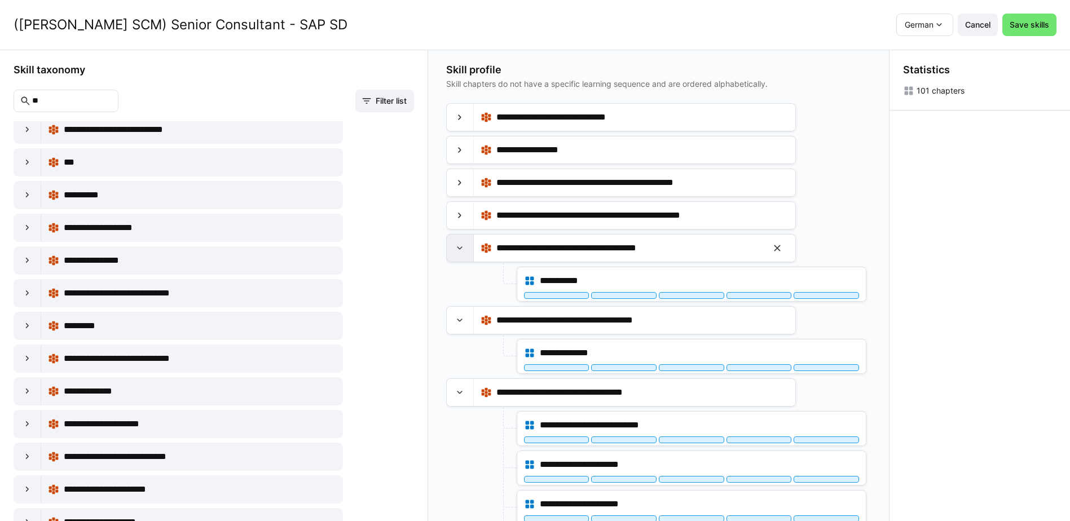
click at [460, 251] on eds-icon at bounding box center [459, 248] width 11 height 11
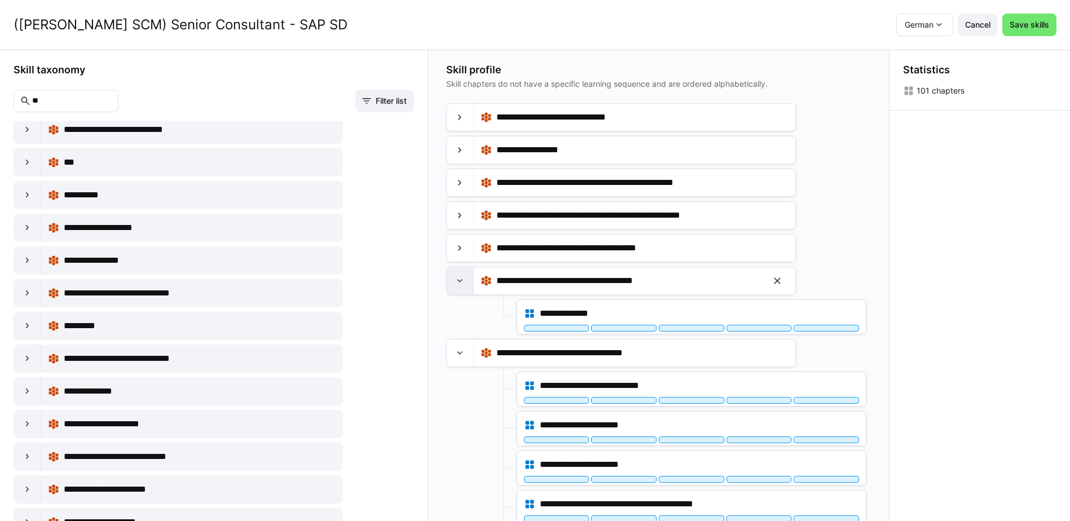
click at [465, 287] on div at bounding box center [460, 280] width 27 height 27
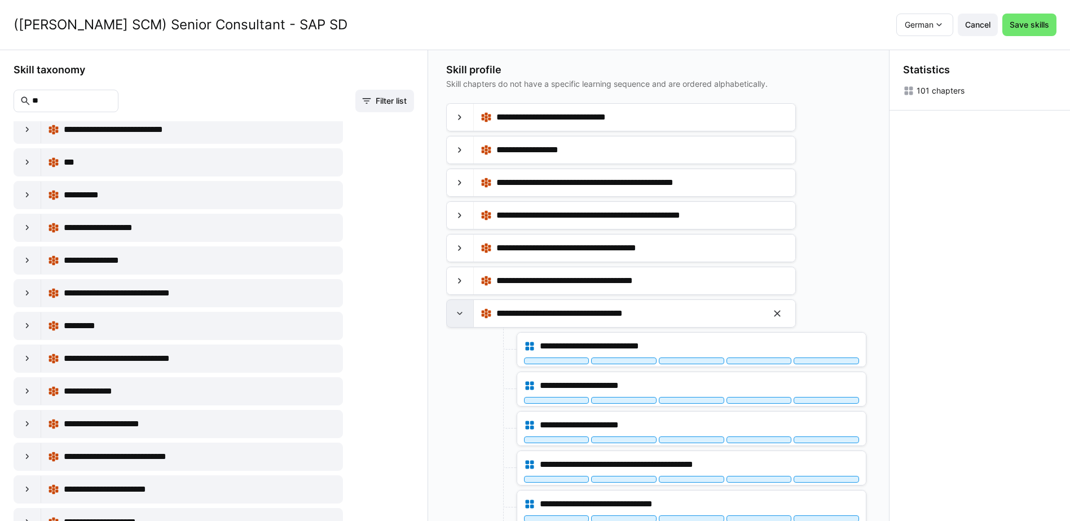
click at [464, 314] on eds-icon at bounding box center [459, 313] width 11 height 11
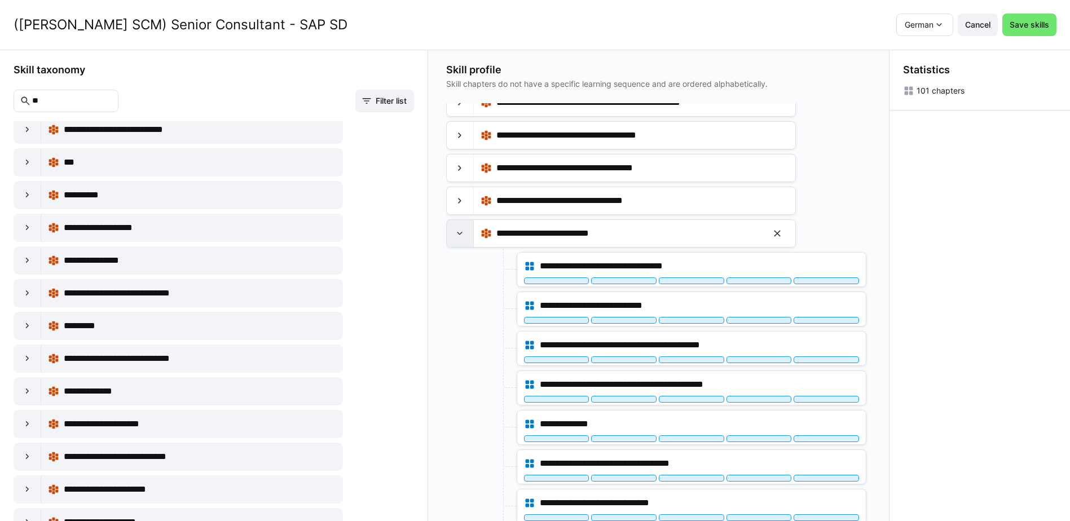
click at [462, 239] on eds-icon at bounding box center [459, 233] width 11 height 11
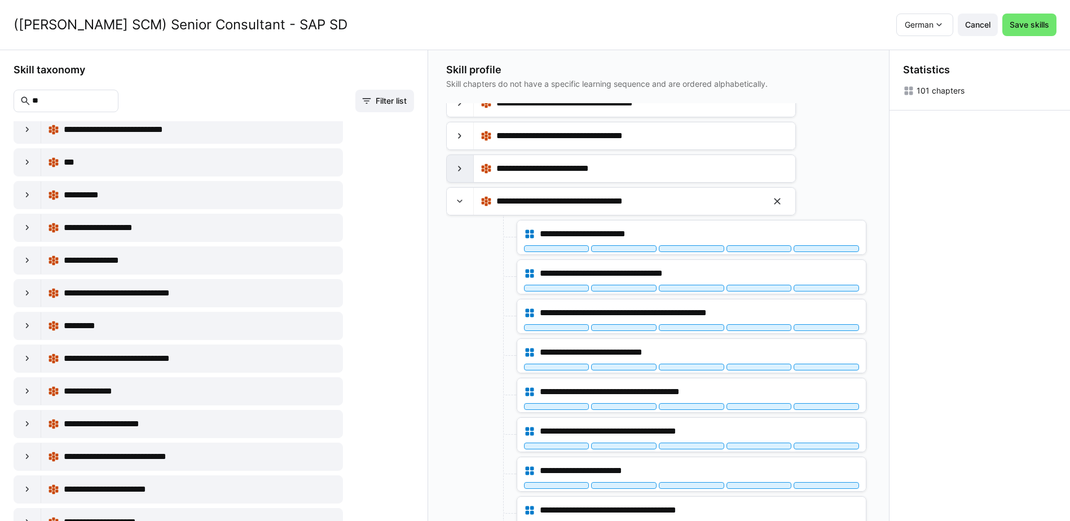
scroll to position [169, 0]
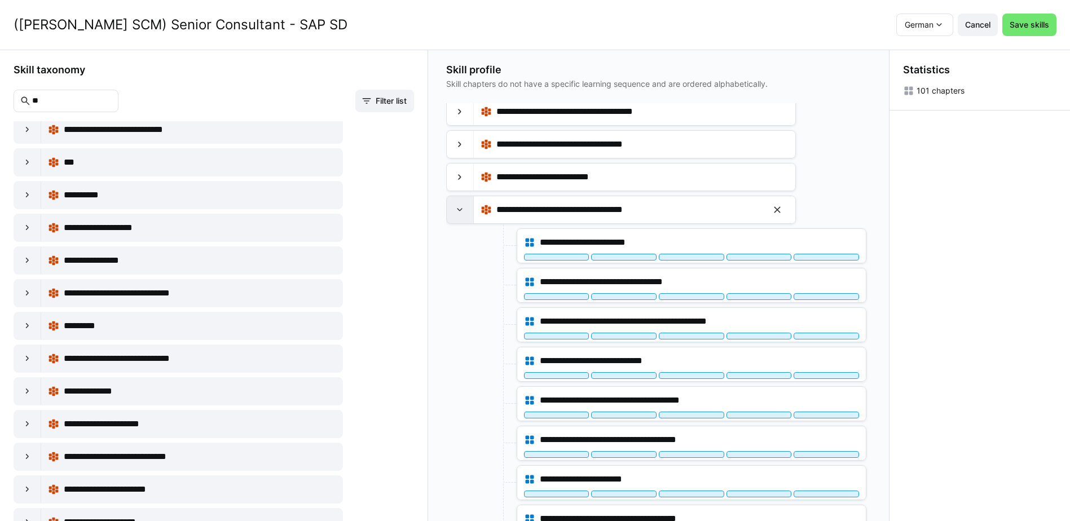
click at [464, 211] on eds-icon at bounding box center [459, 209] width 11 height 11
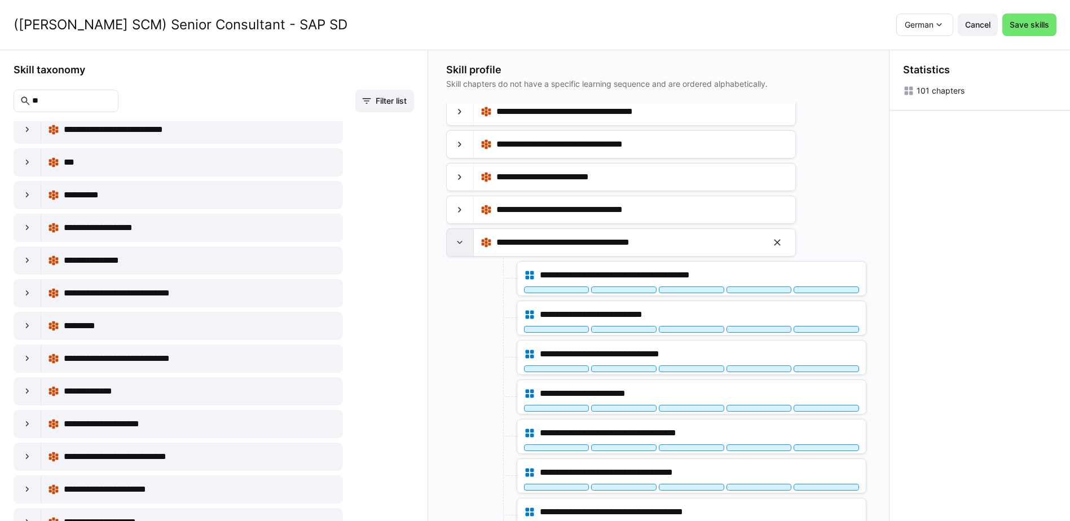
click at [465, 246] on eds-icon at bounding box center [459, 242] width 11 height 11
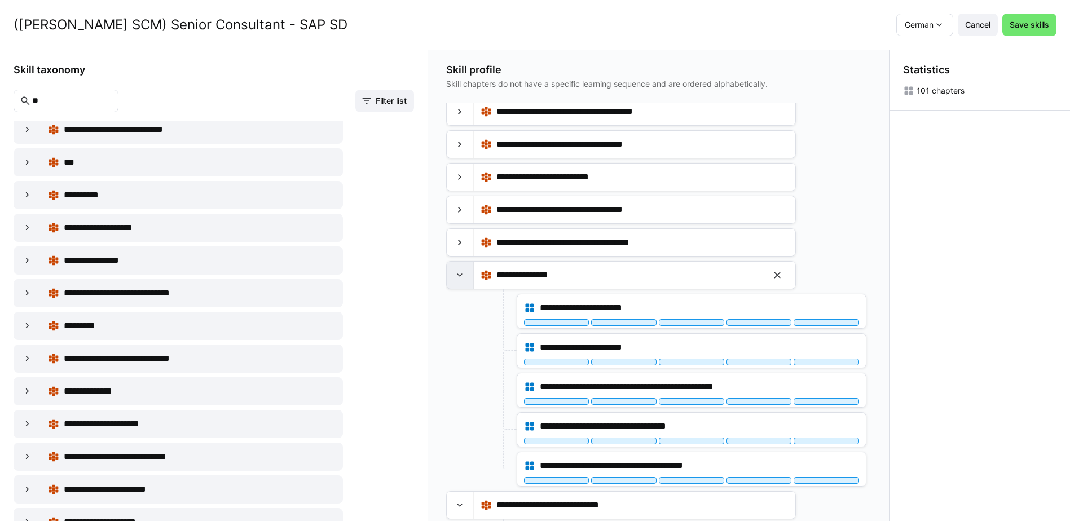
click at [465, 275] on eds-icon at bounding box center [459, 275] width 11 height 11
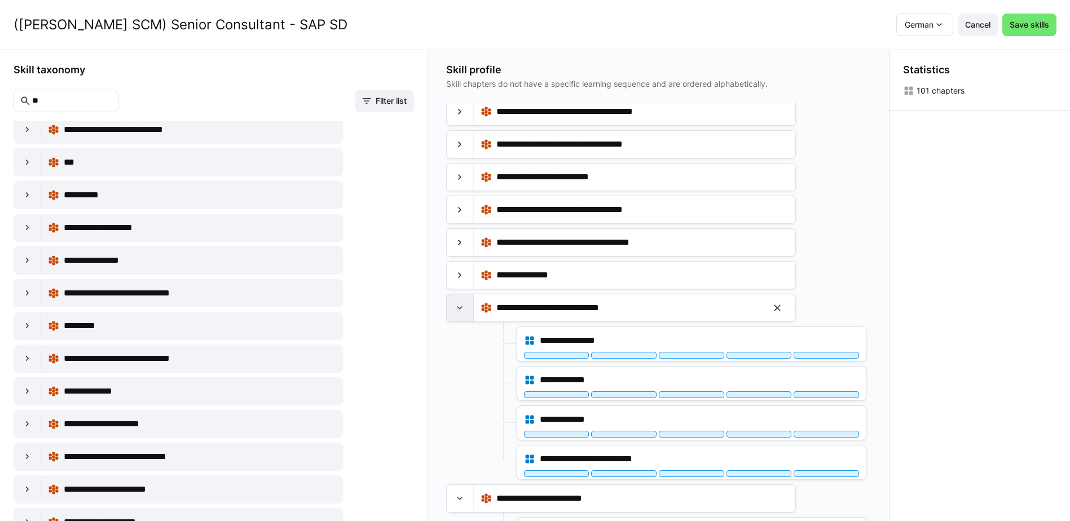
click at [461, 304] on eds-icon at bounding box center [459, 307] width 11 height 11
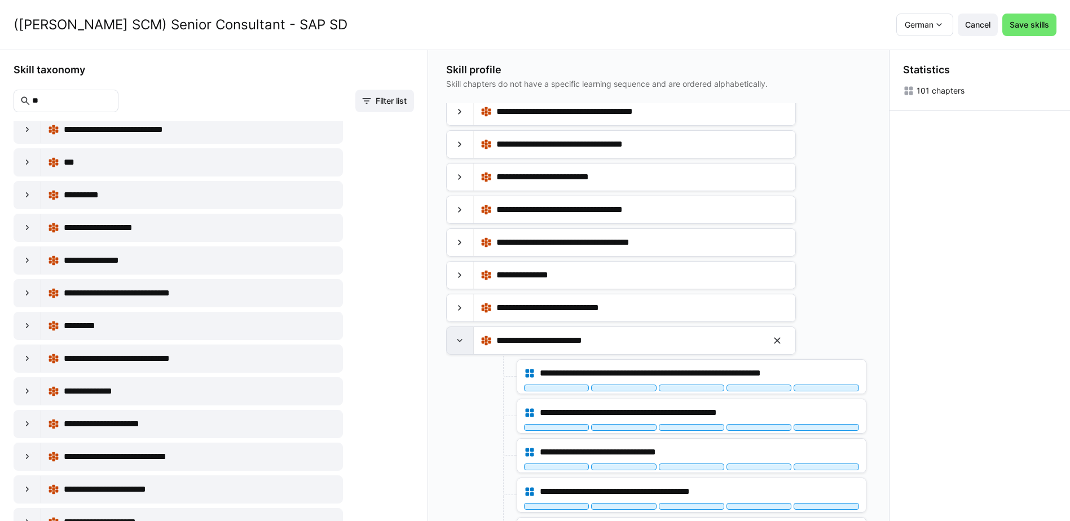
drag, startPoint x: 461, startPoint y: 336, endPoint x: 461, endPoint y: 346, distance: 10.7
click at [461, 336] on eds-icon at bounding box center [459, 340] width 11 height 11
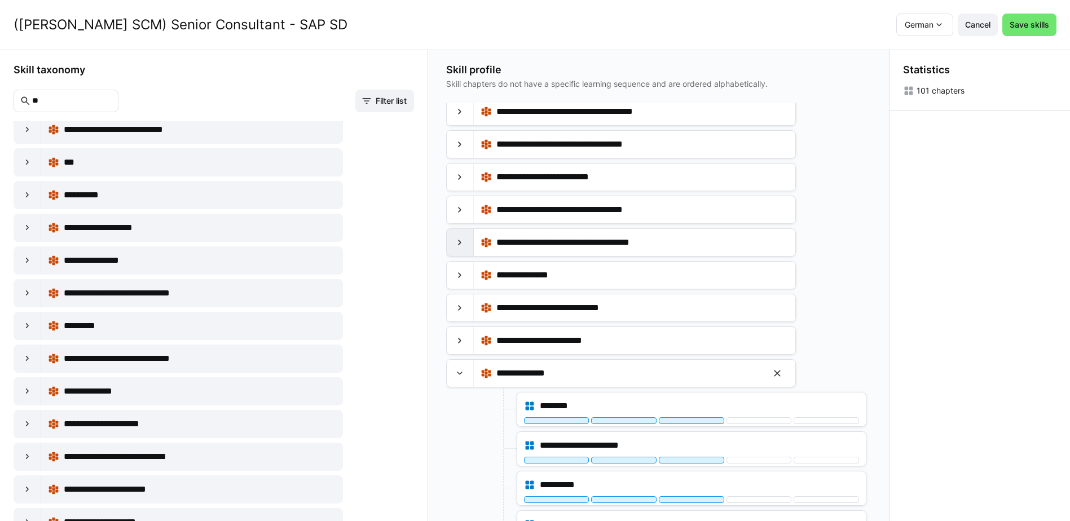
click at [457, 375] on eds-icon at bounding box center [459, 373] width 11 height 11
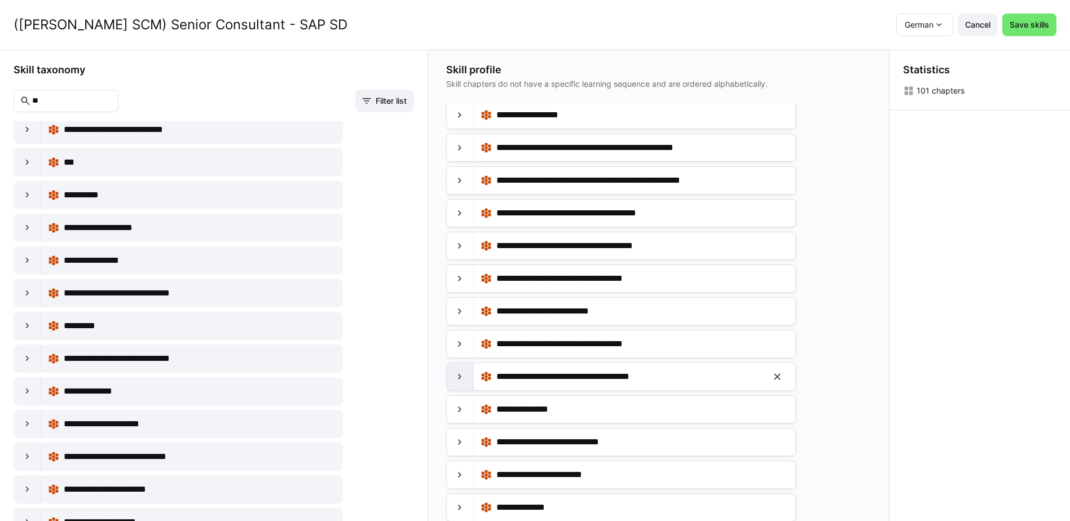
scroll to position [1, 0]
click at [468, 469] on div at bounding box center [460, 474] width 27 height 27
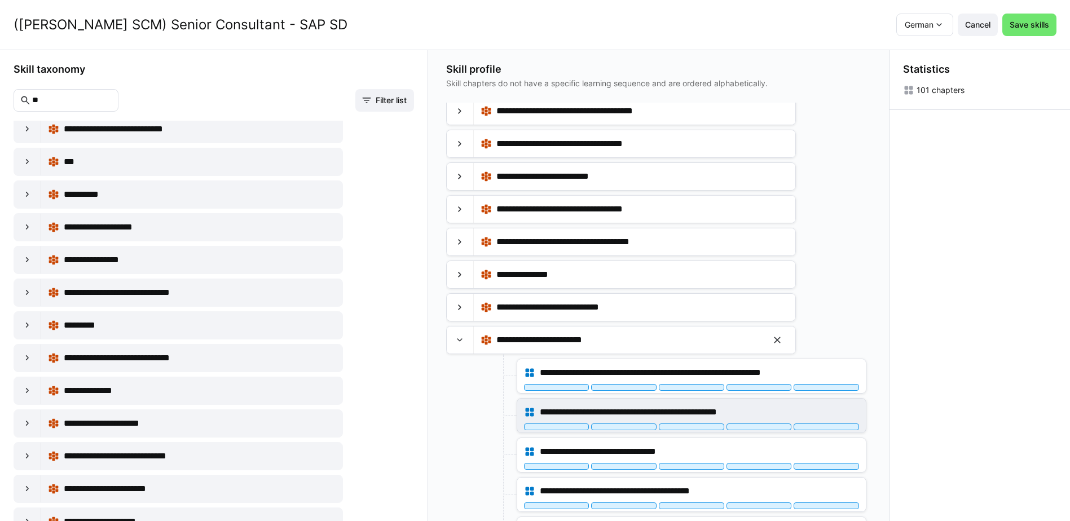
scroll to position [338, 0]
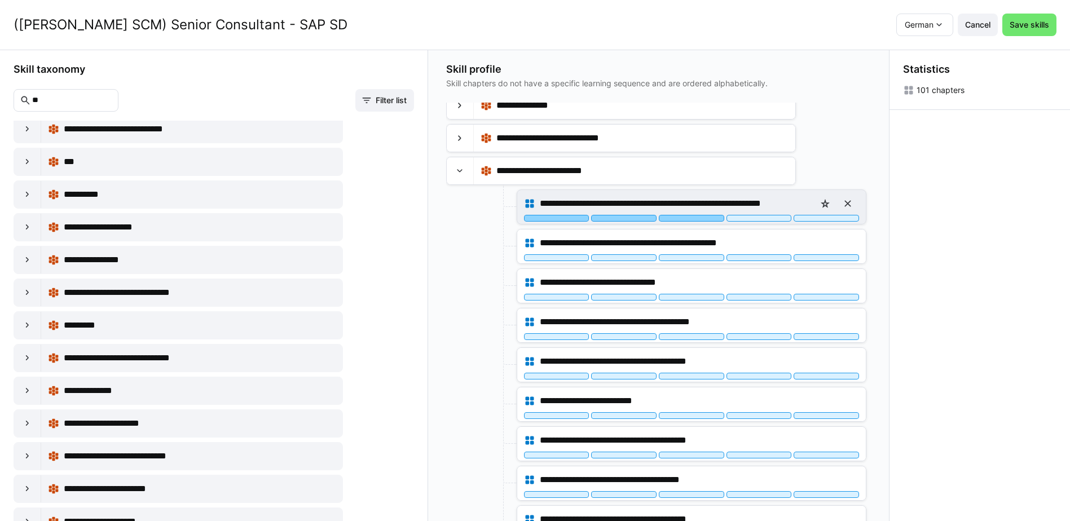
click at [693, 217] on div at bounding box center [691, 218] width 65 height 7
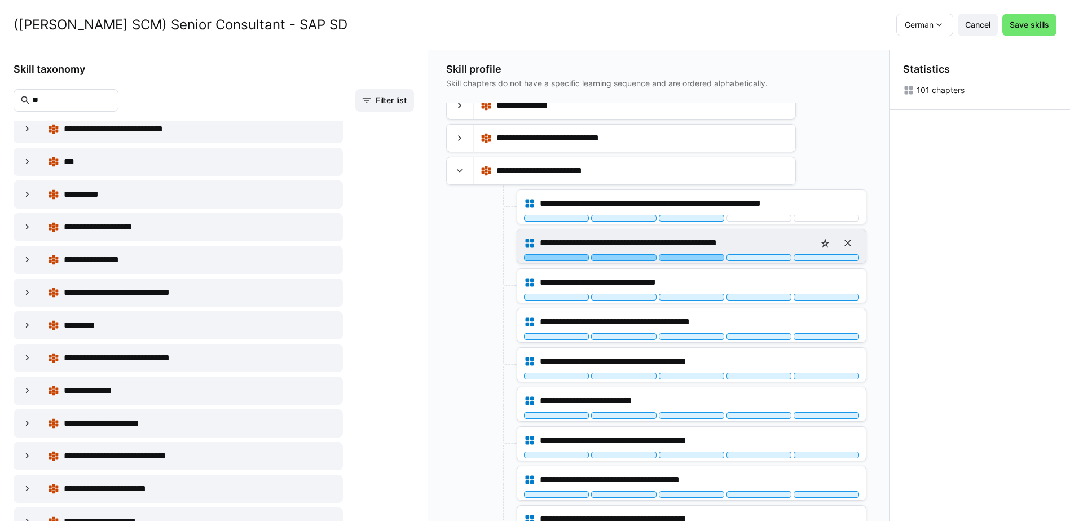
click at [697, 258] on div at bounding box center [691, 257] width 65 height 7
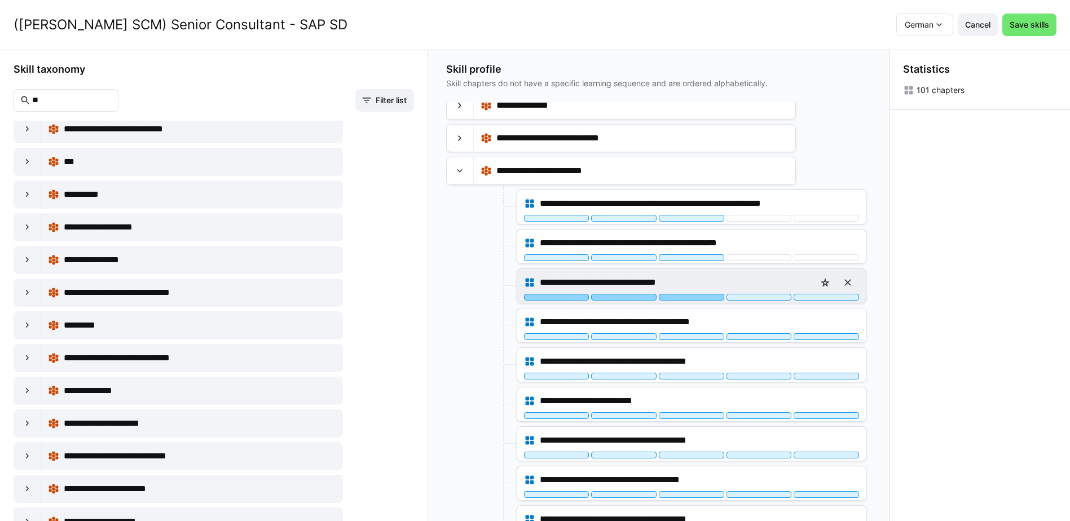
click at [698, 297] on div at bounding box center [691, 297] width 65 height 7
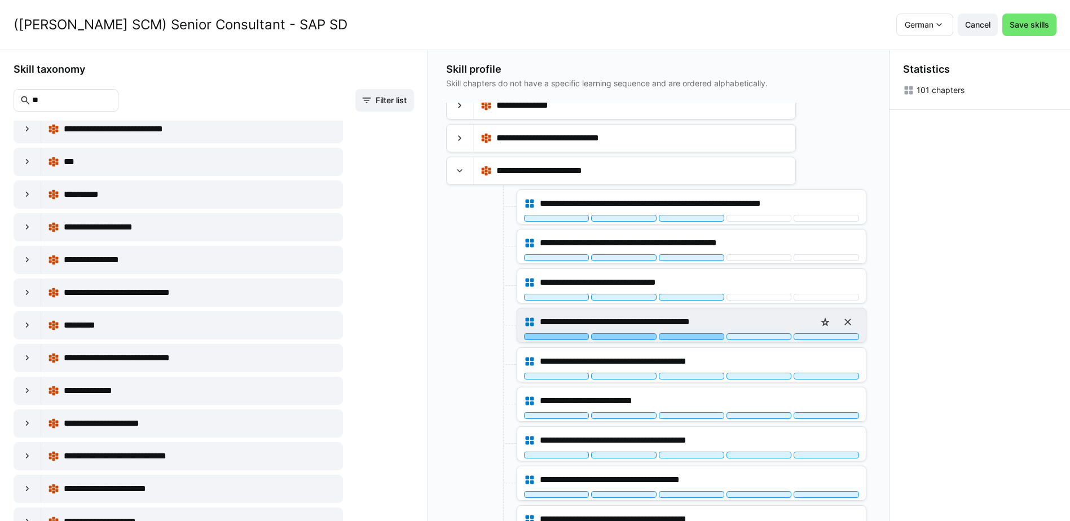
click at [700, 336] on div at bounding box center [691, 336] width 65 height 7
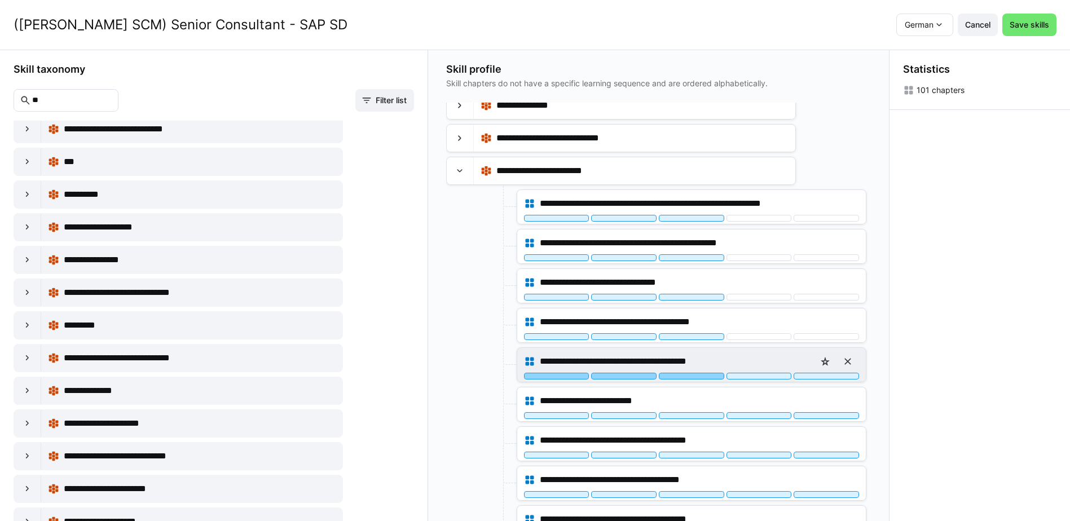
click at [694, 376] on div at bounding box center [691, 376] width 65 height 7
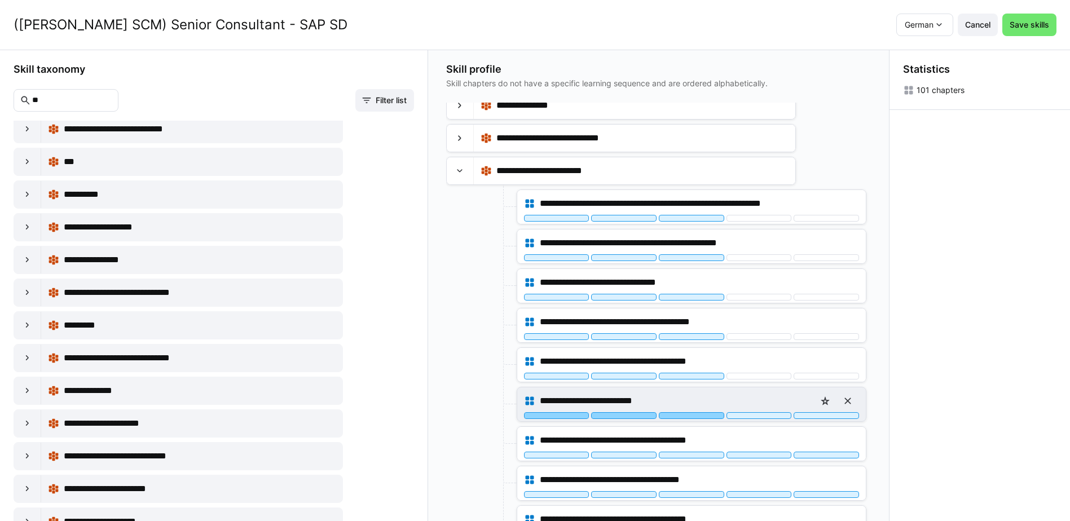
click at [701, 415] on div at bounding box center [691, 415] width 65 height 7
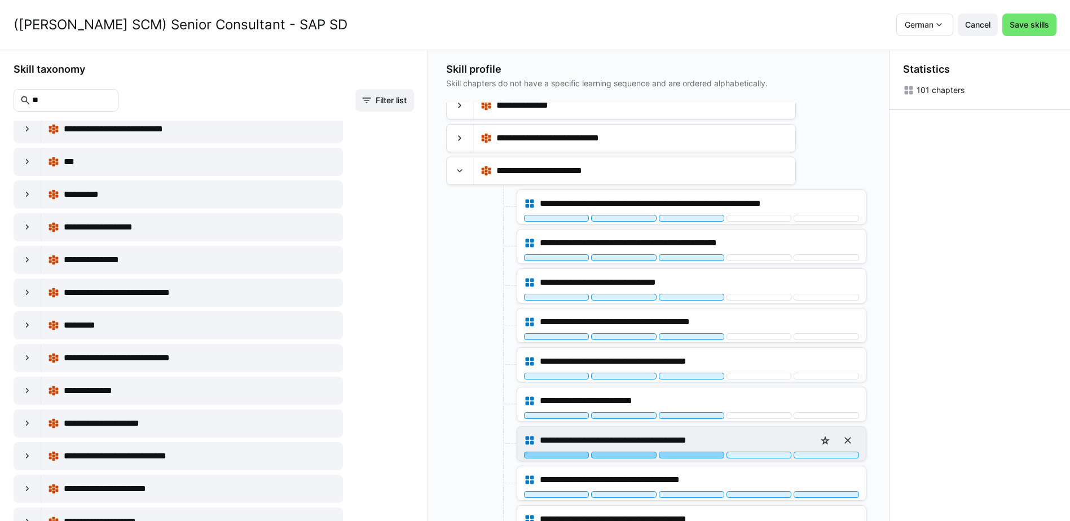
click at [695, 455] on div at bounding box center [691, 455] width 65 height 7
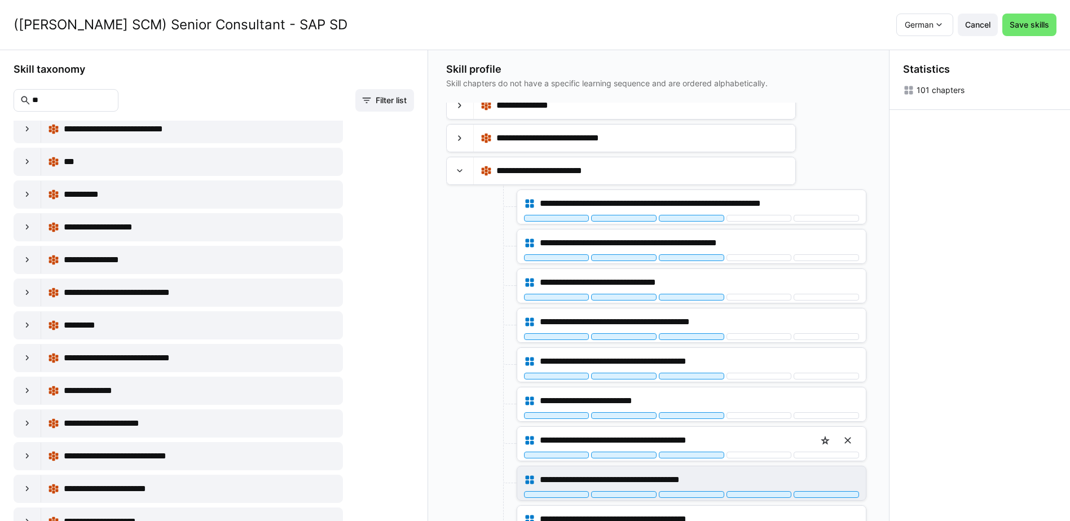
scroll to position [169, 0]
click at [702, 495] on div at bounding box center [691, 494] width 65 height 7
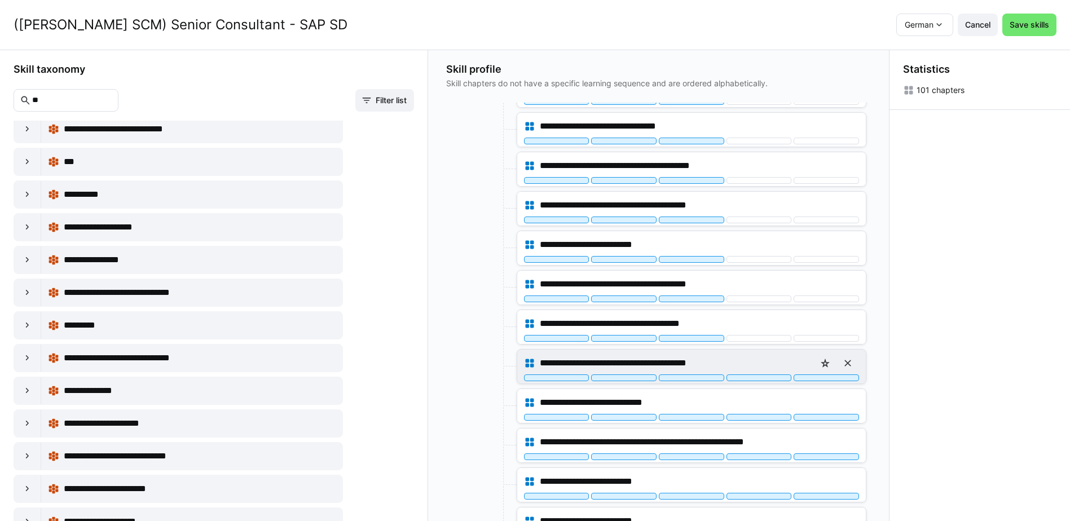
scroll to position [508, 0]
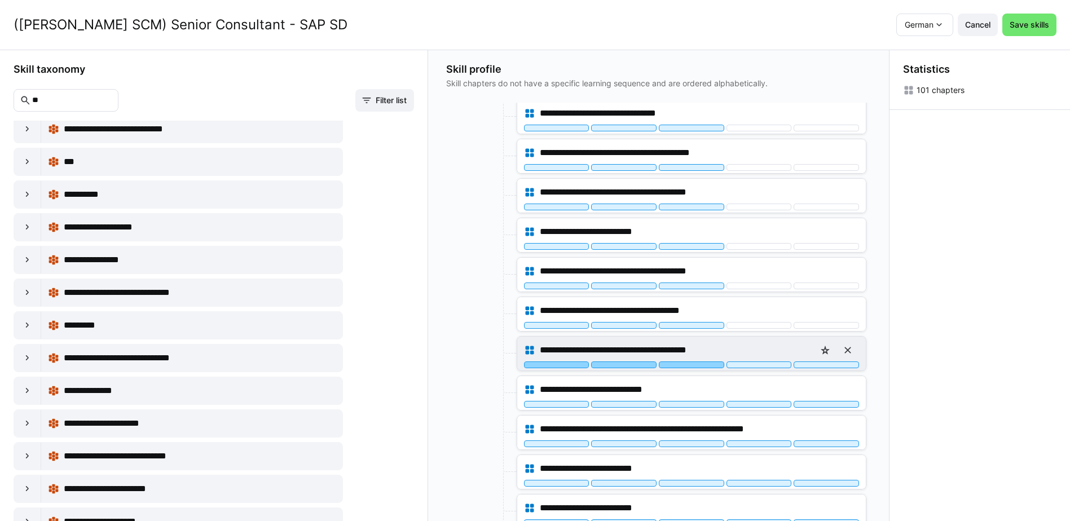
click at [698, 364] on div at bounding box center [691, 365] width 65 height 7
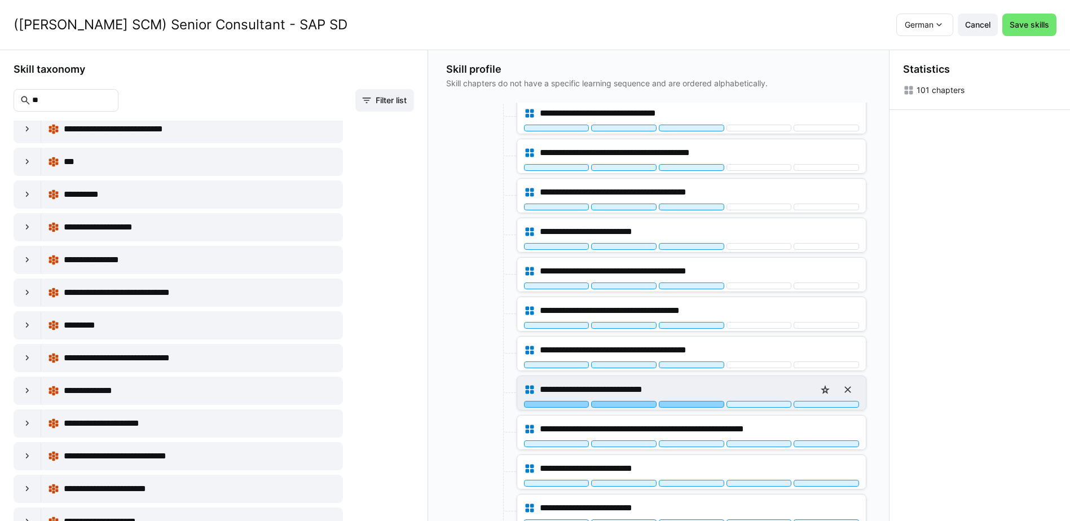
click at [701, 405] on div at bounding box center [691, 404] width 65 height 7
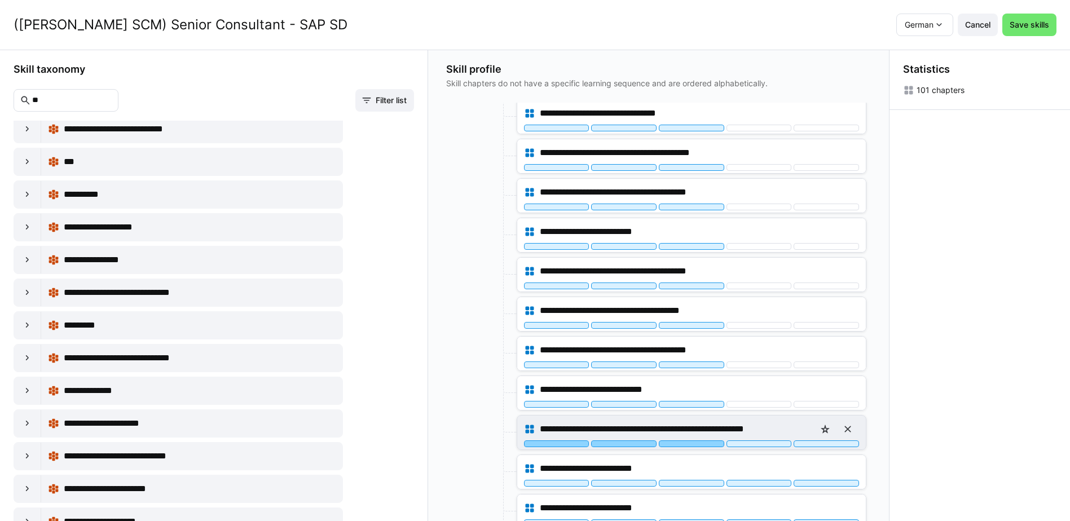
click at [700, 443] on div at bounding box center [691, 444] width 65 height 7
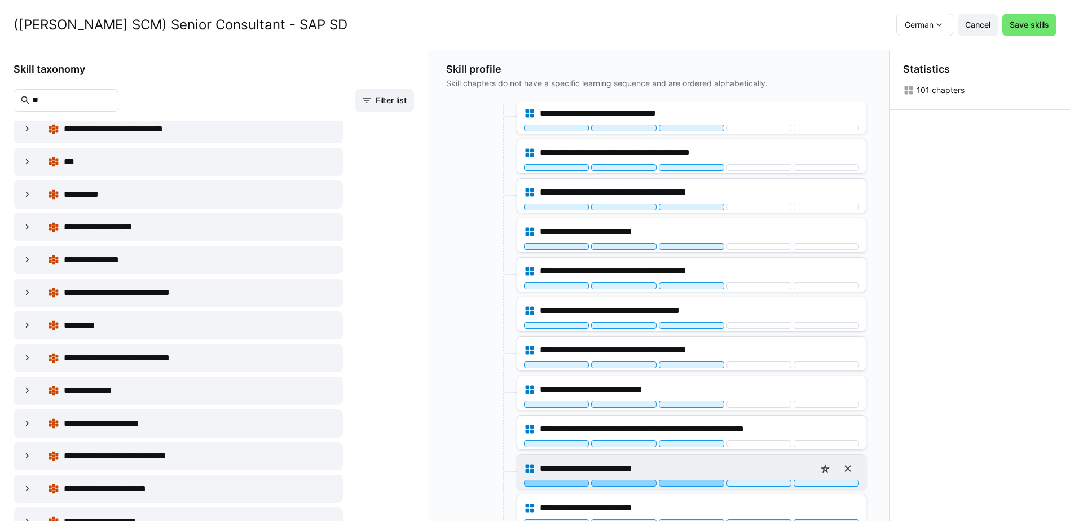
click at [698, 484] on div at bounding box center [691, 483] width 65 height 7
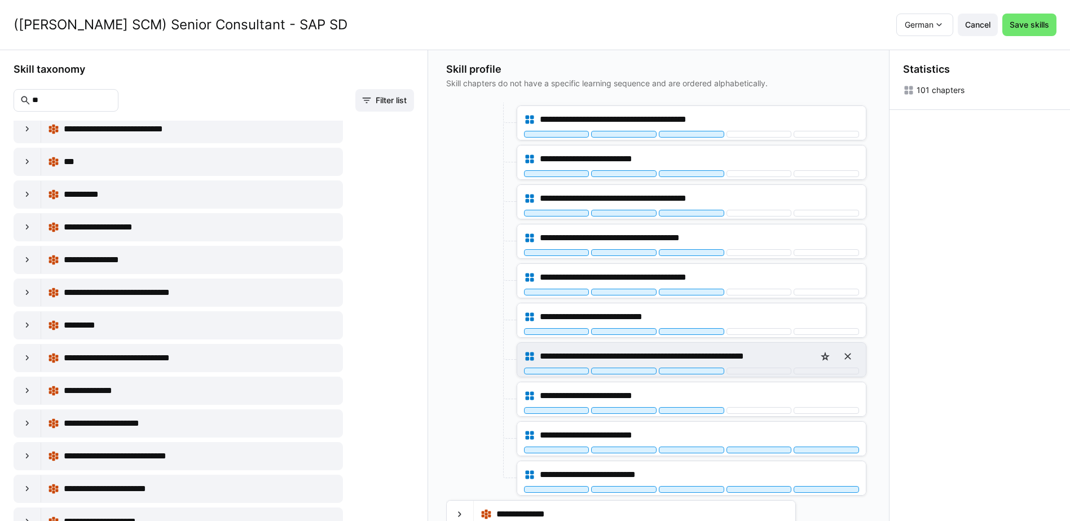
scroll to position [588, 0]
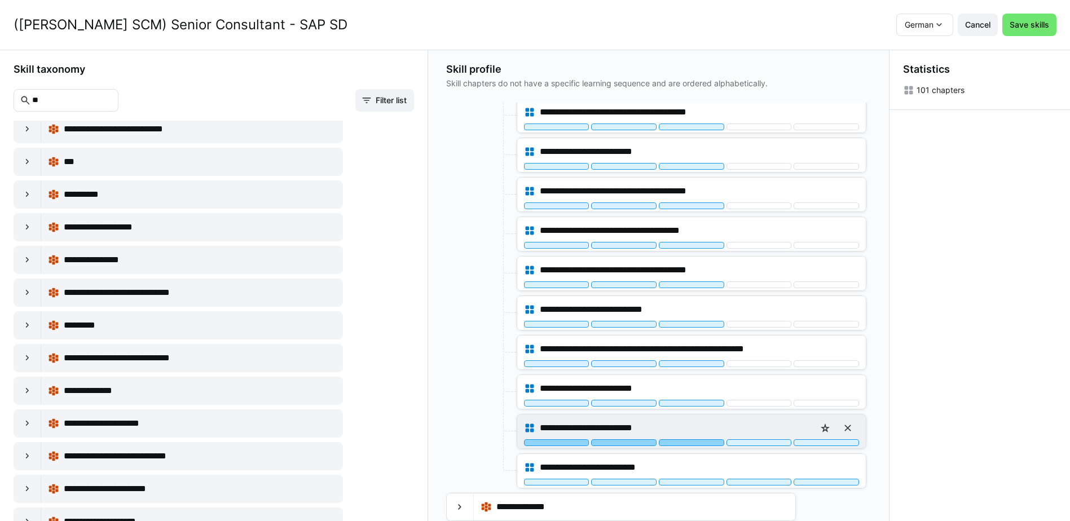
click at [698, 441] on div at bounding box center [691, 442] width 65 height 7
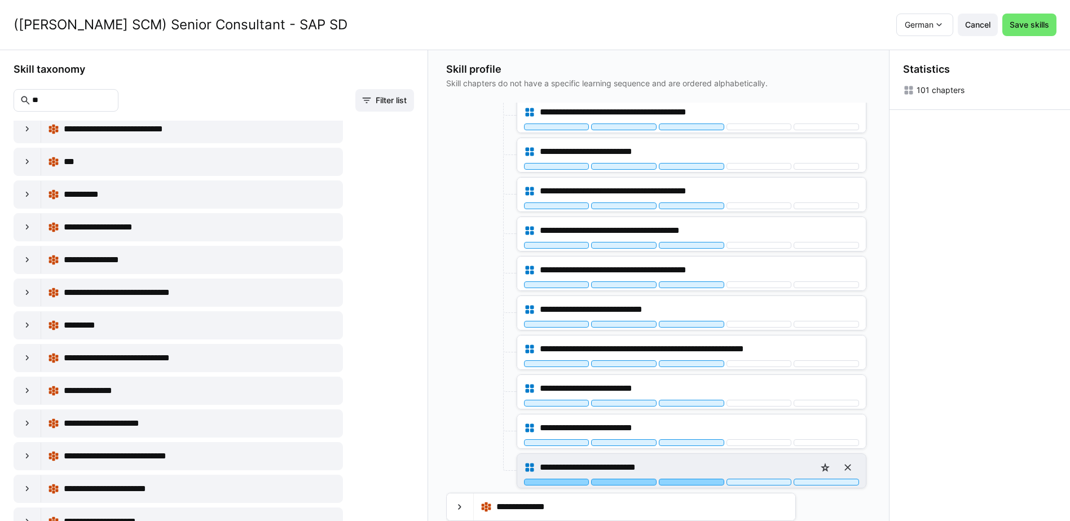
click at [698, 483] on div at bounding box center [691, 482] width 65 height 7
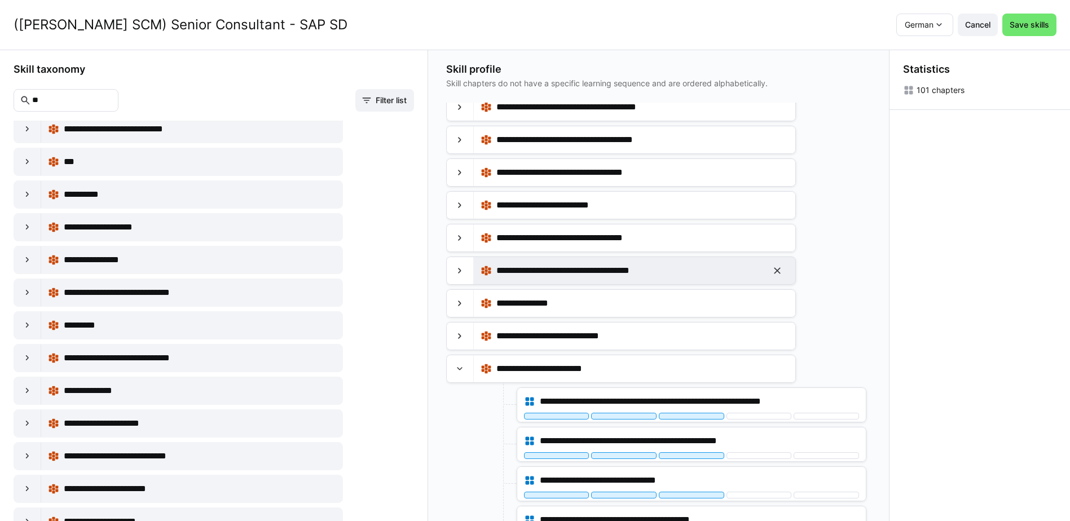
scroll to position [137, 0]
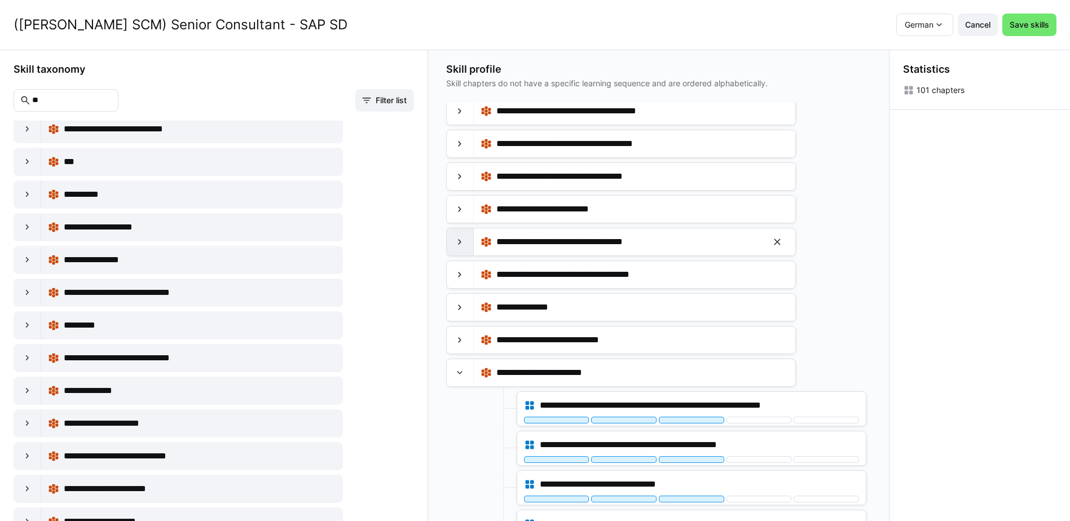
click at [464, 245] on eds-icon at bounding box center [459, 241] width 11 height 11
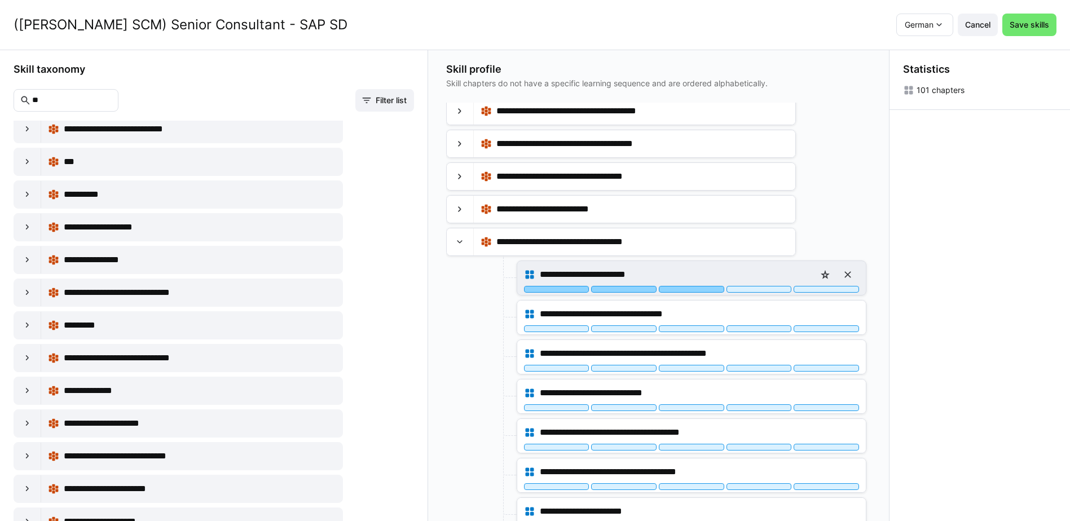
click at [706, 292] on div at bounding box center [691, 289] width 65 height 7
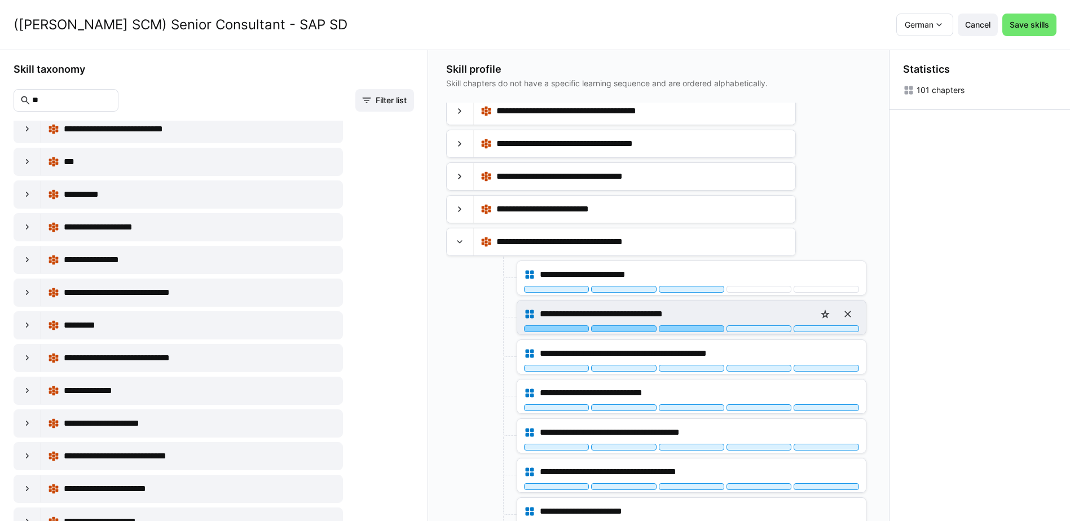
click at [700, 329] on div at bounding box center [691, 329] width 65 height 7
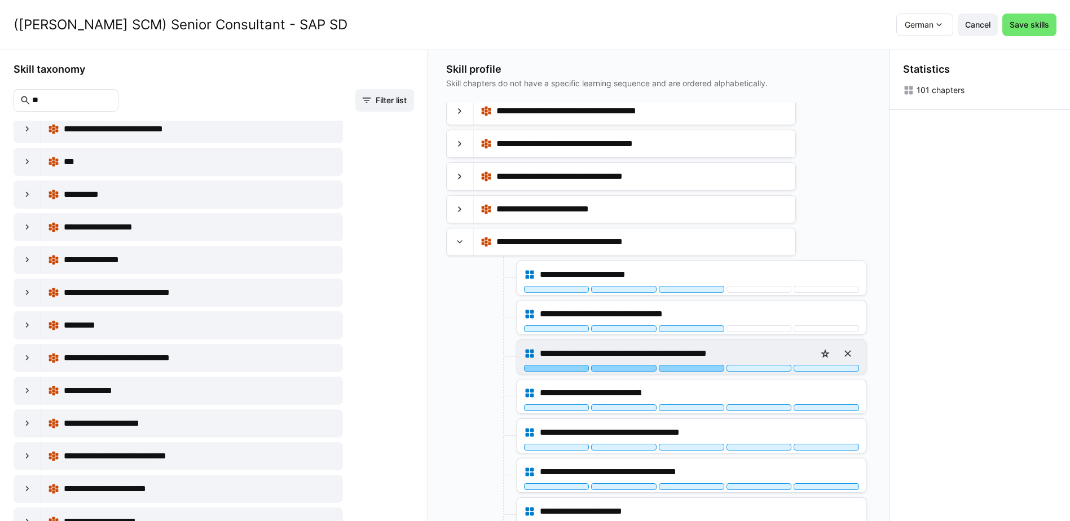
click at [703, 370] on div at bounding box center [691, 368] width 65 height 7
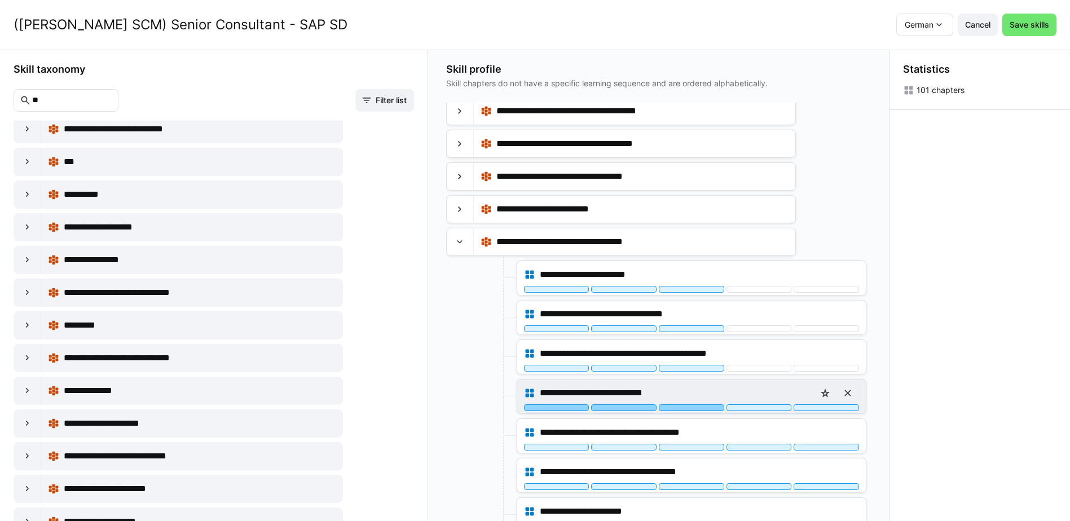
click at [705, 410] on div at bounding box center [691, 408] width 65 height 7
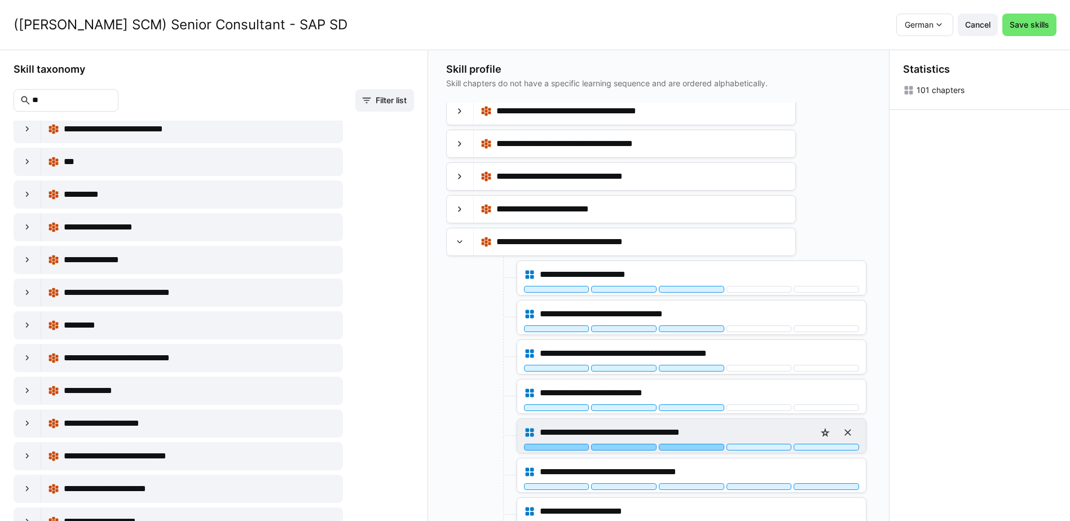
click at [701, 446] on div at bounding box center [691, 447] width 65 height 7
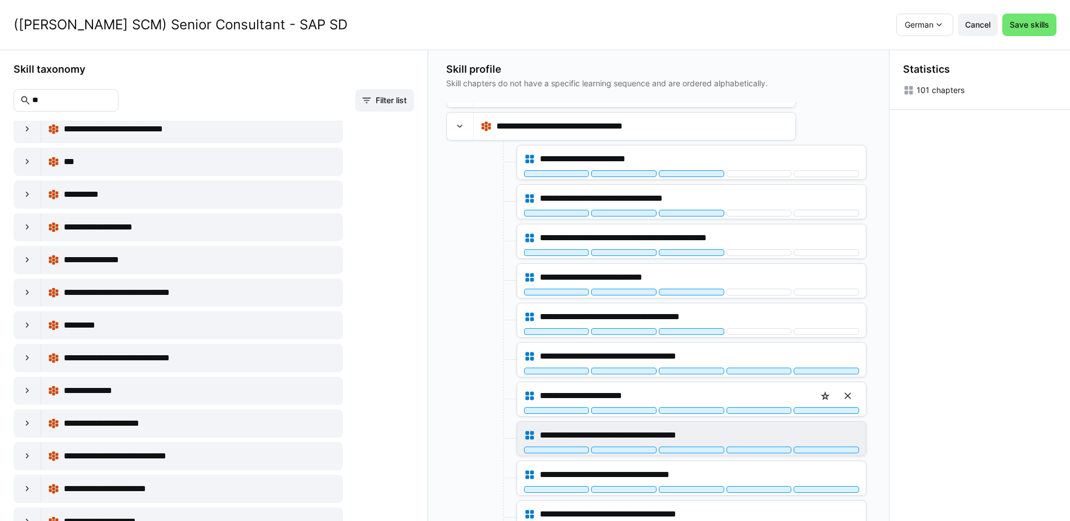
scroll to position [306, 0]
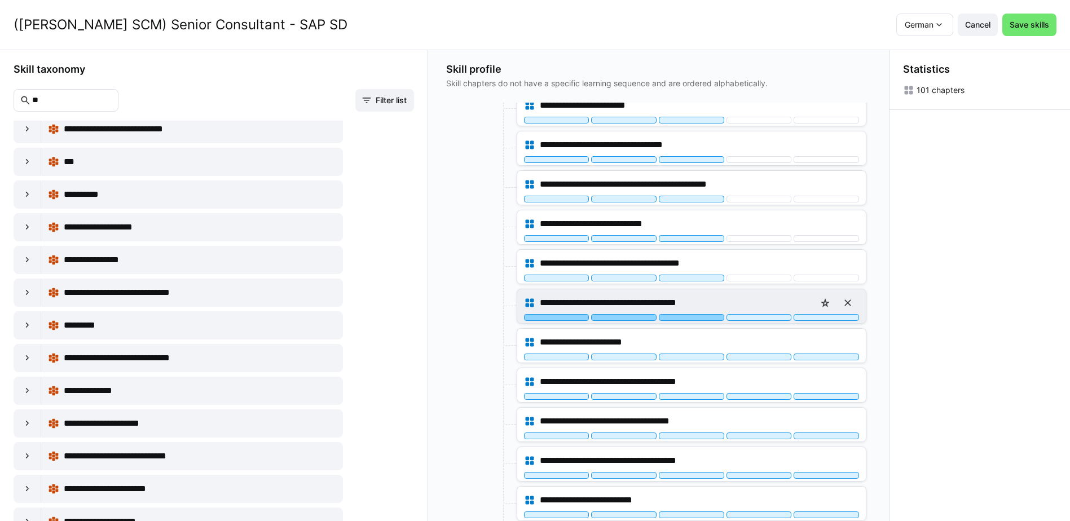
click at [700, 320] on div at bounding box center [691, 317] width 65 height 7
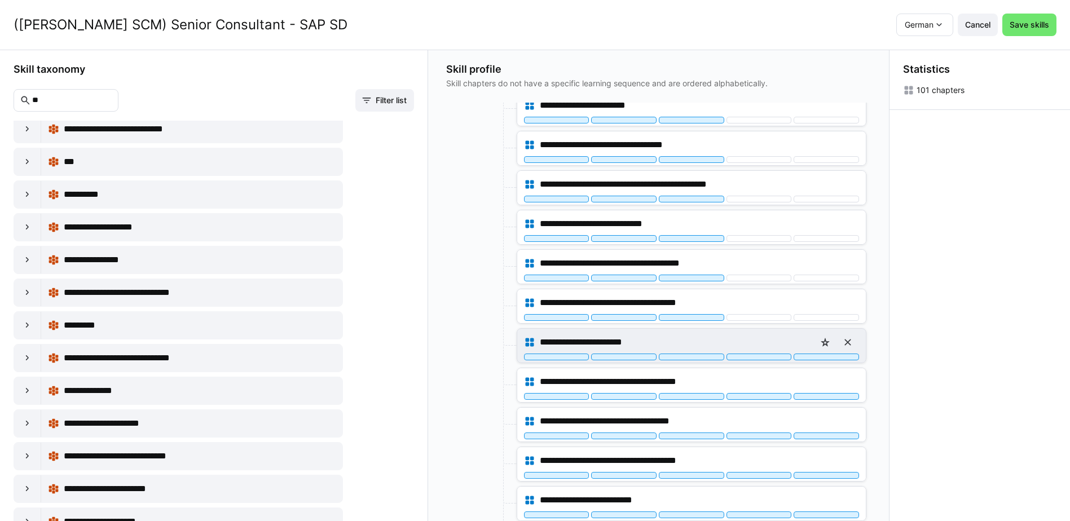
click at [699, 361] on div "**********" at bounding box center [691, 346] width 349 height 34
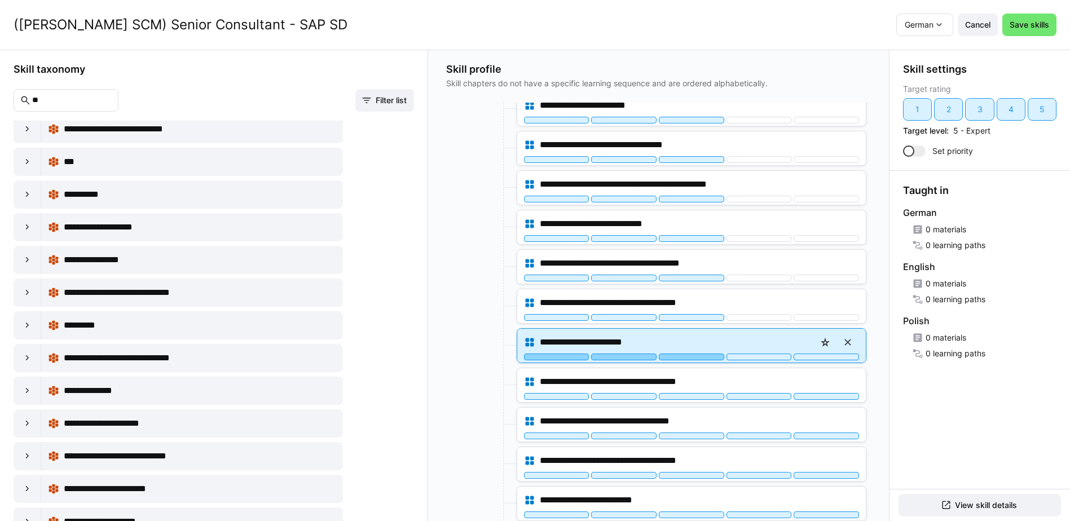
click at [699, 358] on div at bounding box center [691, 357] width 65 height 7
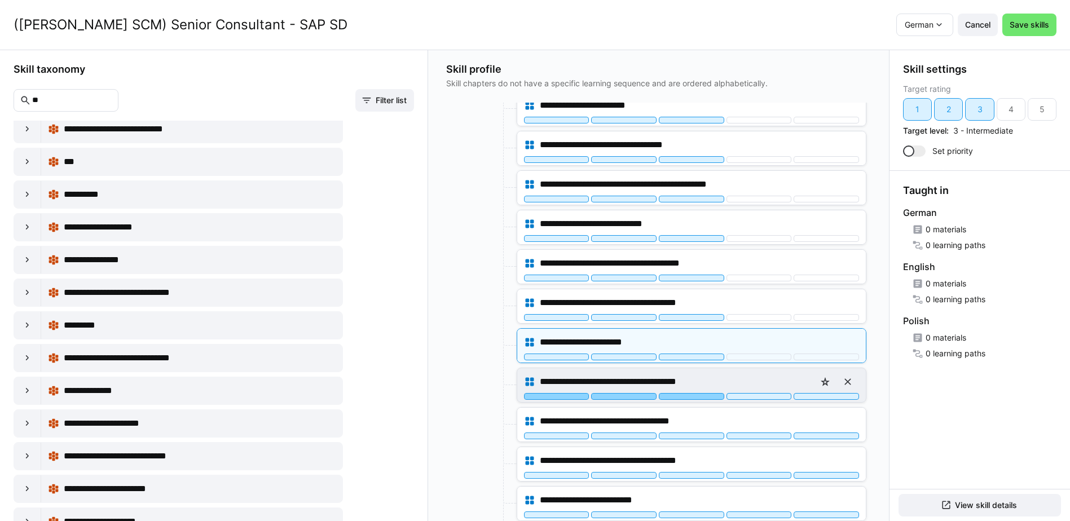
click at [701, 397] on div at bounding box center [691, 396] width 65 height 7
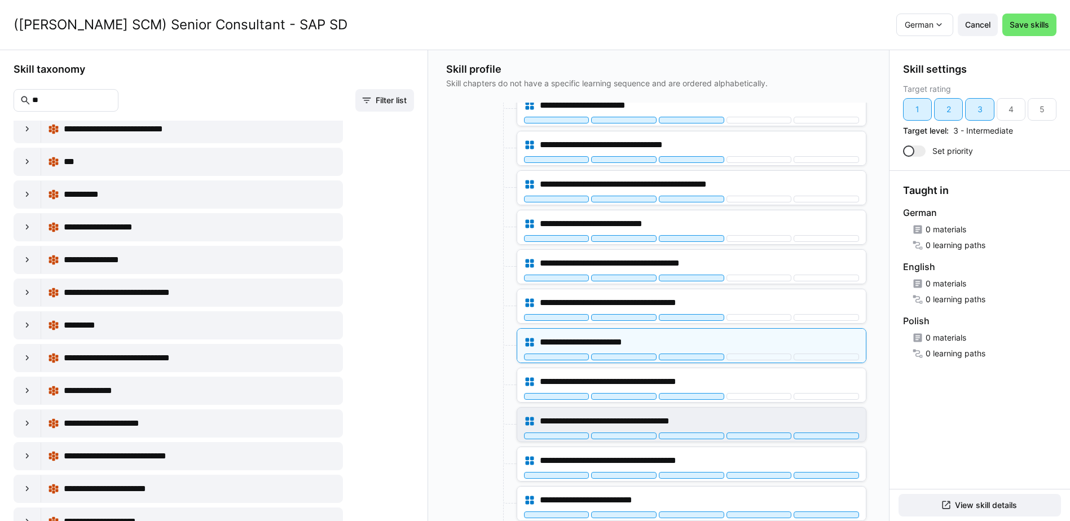
drag, startPoint x: 456, startPoint y: 372, endPoint x: 661, endPoint y: 409, distance: 208.7
click at [460, 372] on div at bounding box center [480, 385] width 68 height 35
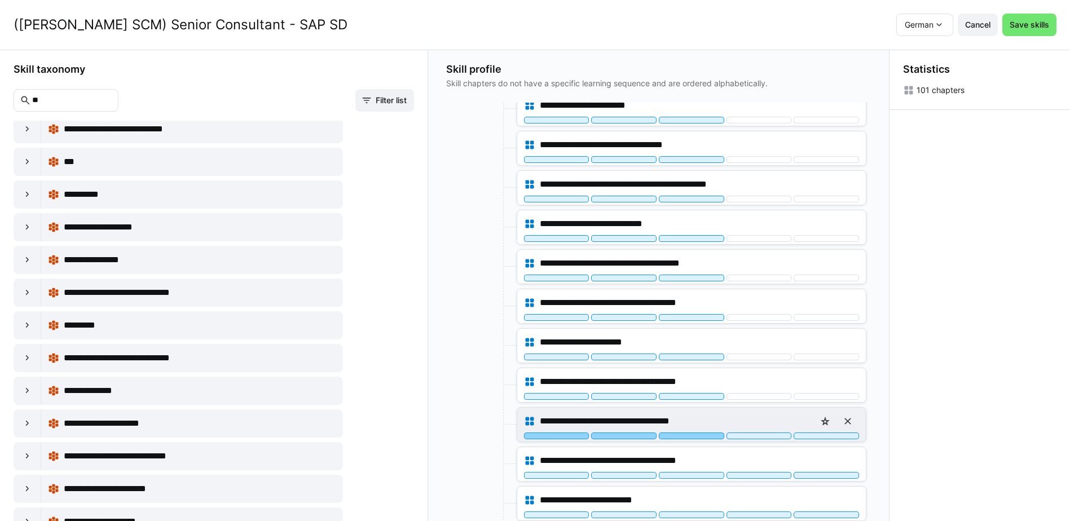
click at [708, 436] on div at bounding box center [691, 436] width 65 height 7
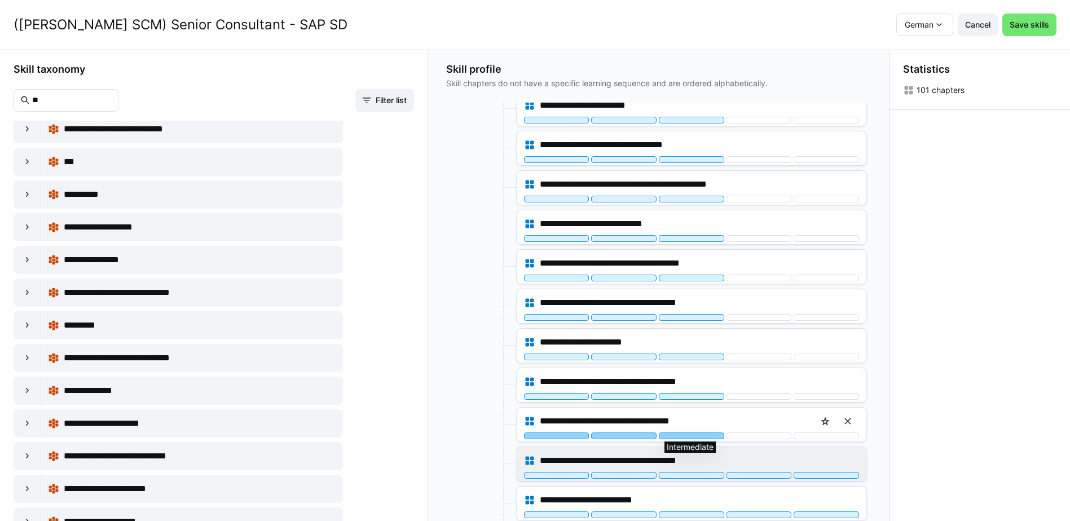
scroll to position [338, 0]
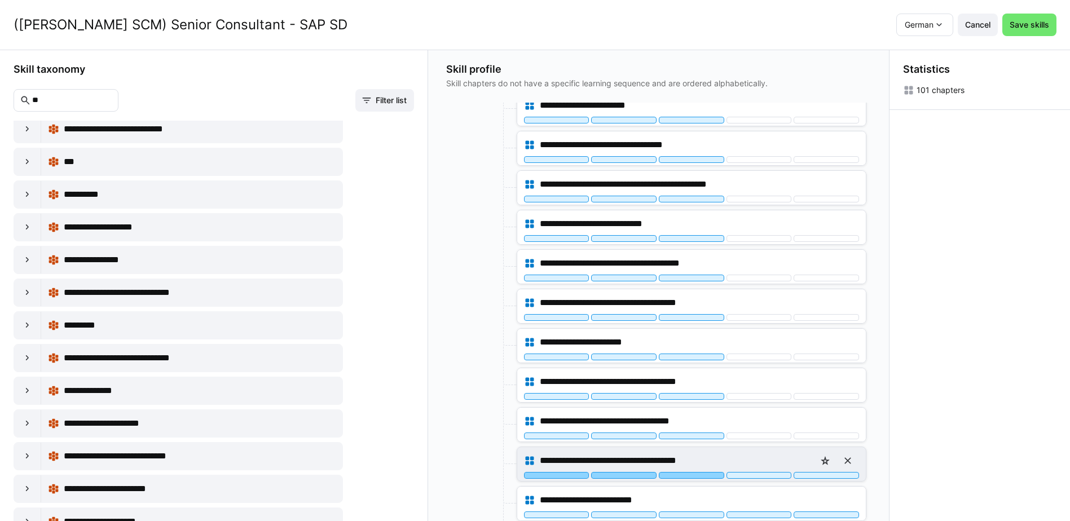
click at [707, 474] on div at bounding box center [691, 475] width 65 height 7
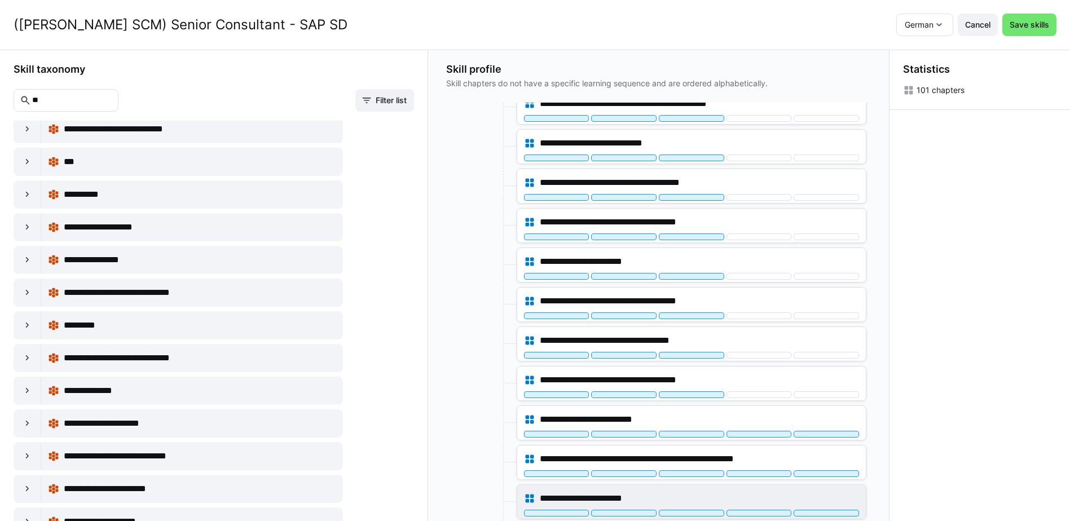
scroll to position [475, 0]
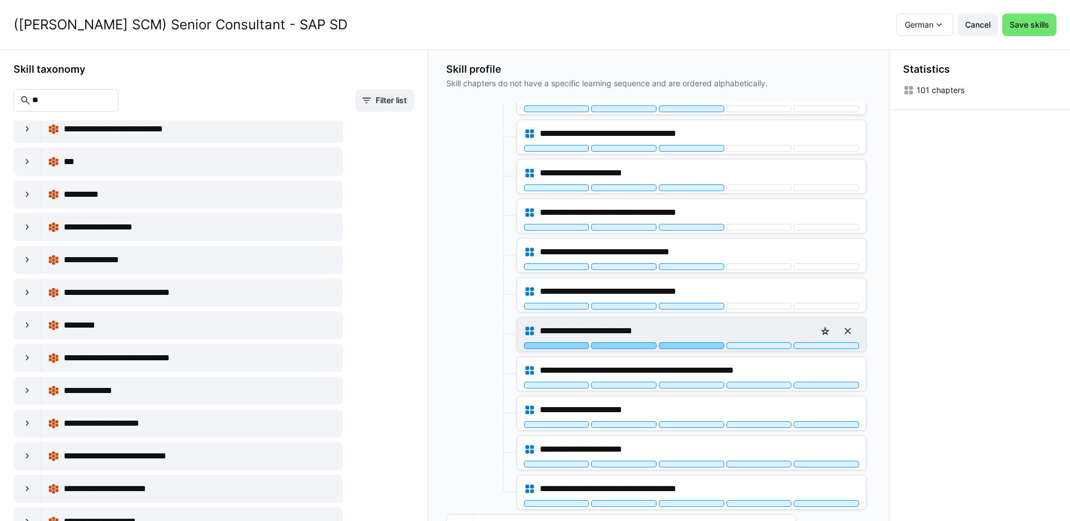
click at [708, 348] on div at bounding box center [691, 345] width 65 height 7
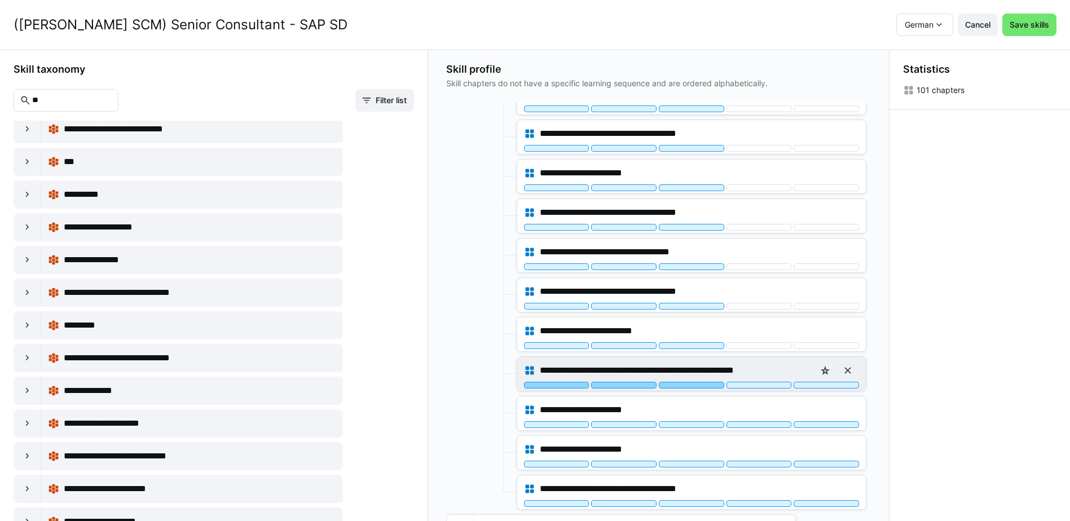
click at [705, 385] on div at bounding box center [691, 385] width 65 height 7
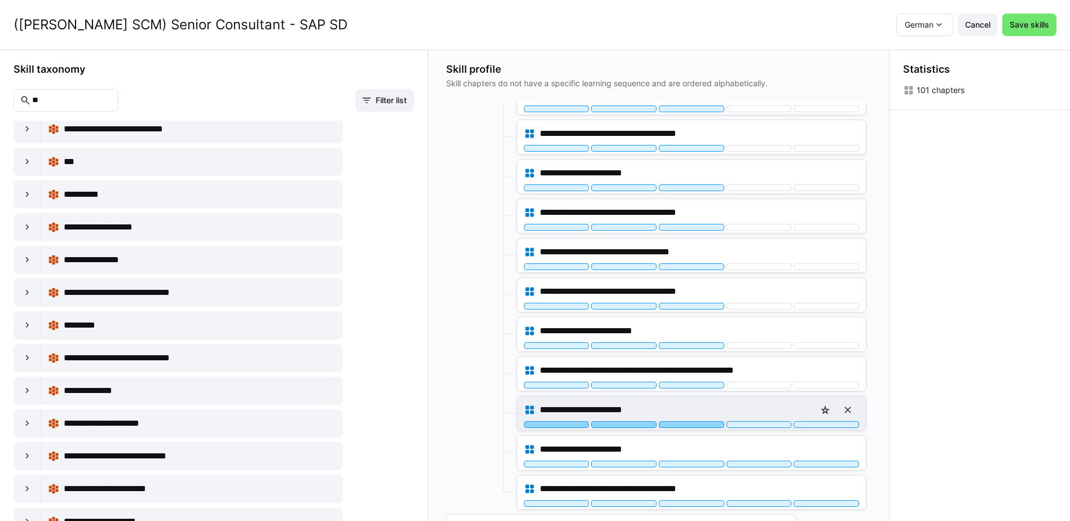
click at [700, 427] on div at bounding box center [691, 424] width 65 height 7
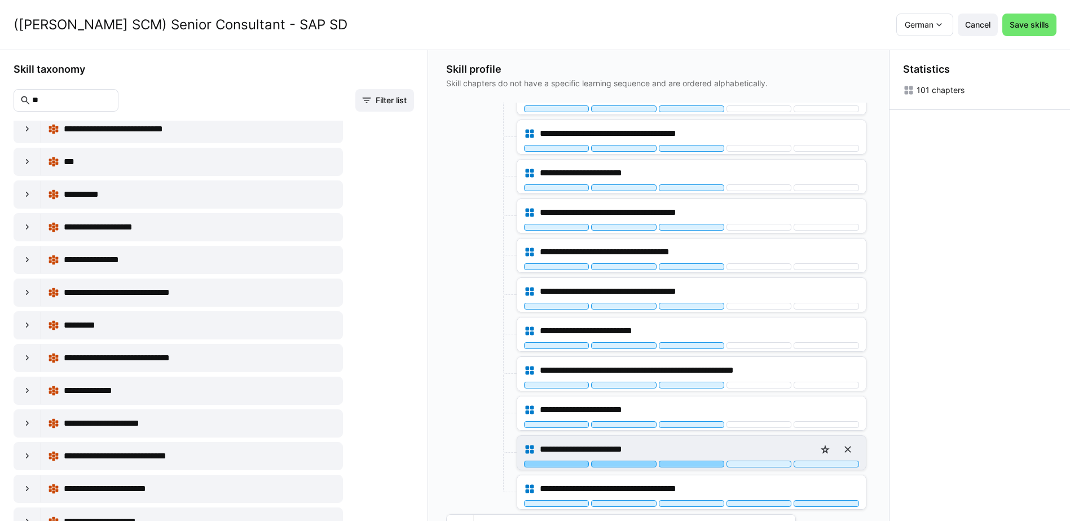
click at [705, 464] on div at bounding box center [691, 464] width 65 height 7
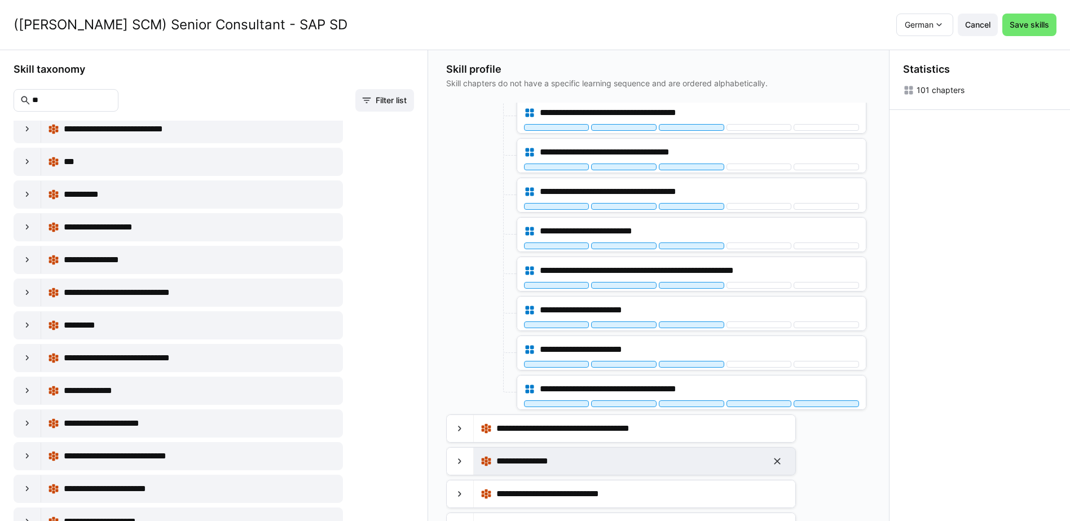
scroll to position [588, 0]
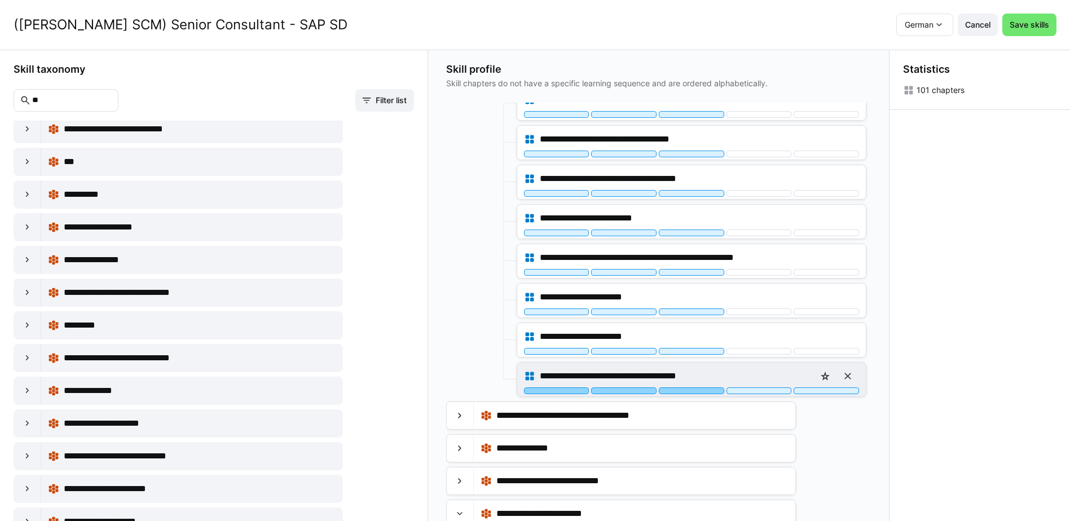
click at [705, 392] on div at bounding box center [691, 391] width 65 height 7
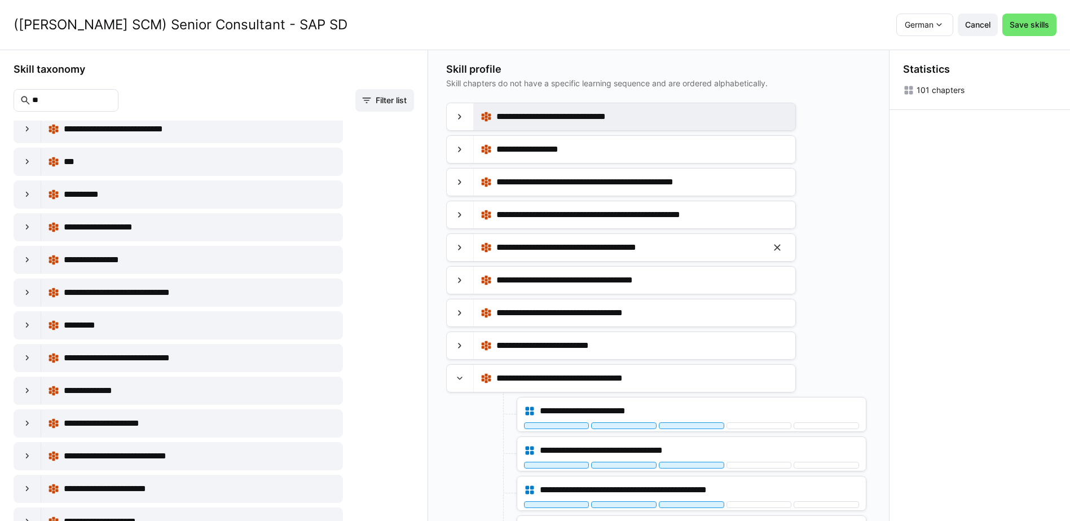
scroll to position [0, 0]
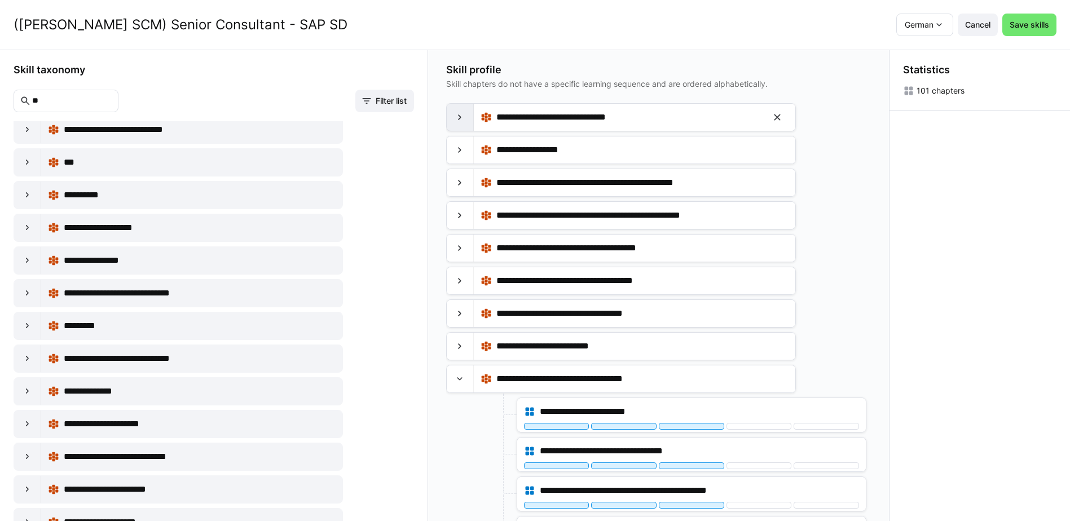
click at [465, 117] on eds-icon at bounding box center [459, 117] width 11 height 11
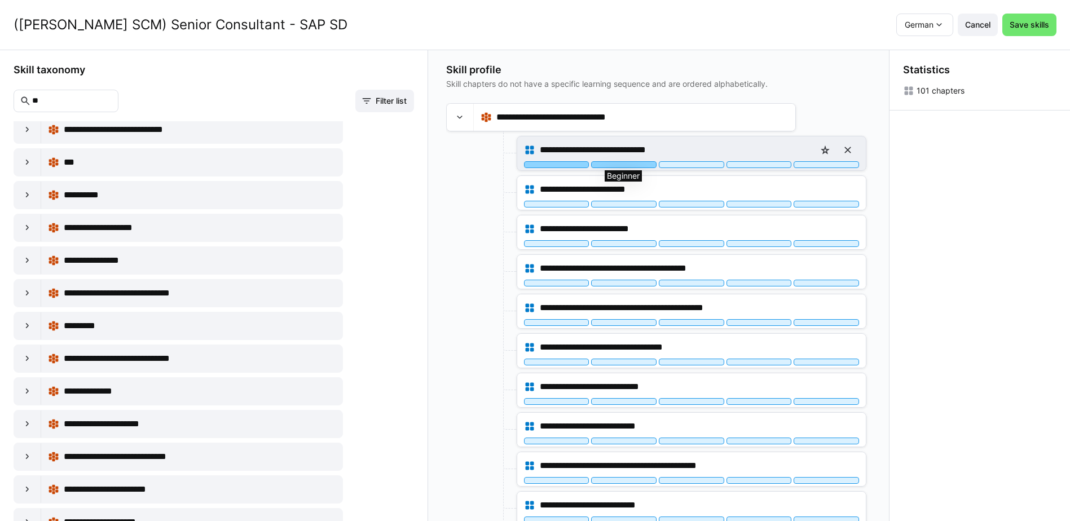
click at [642, 165] on div at bounding box center [623, 164] width 65 height 7
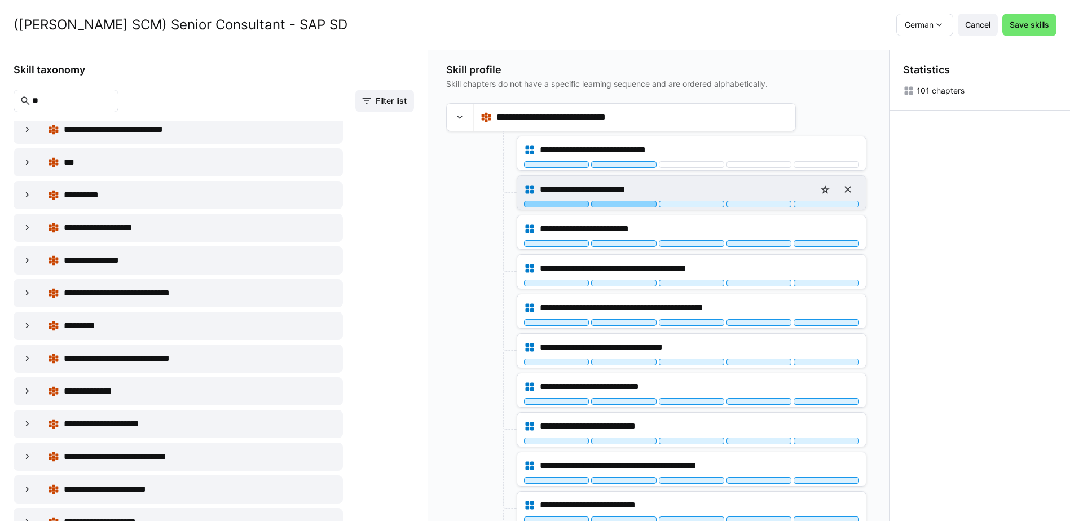
click at [645, 204] on div at bounding box center [623, 204] width 65 height 7
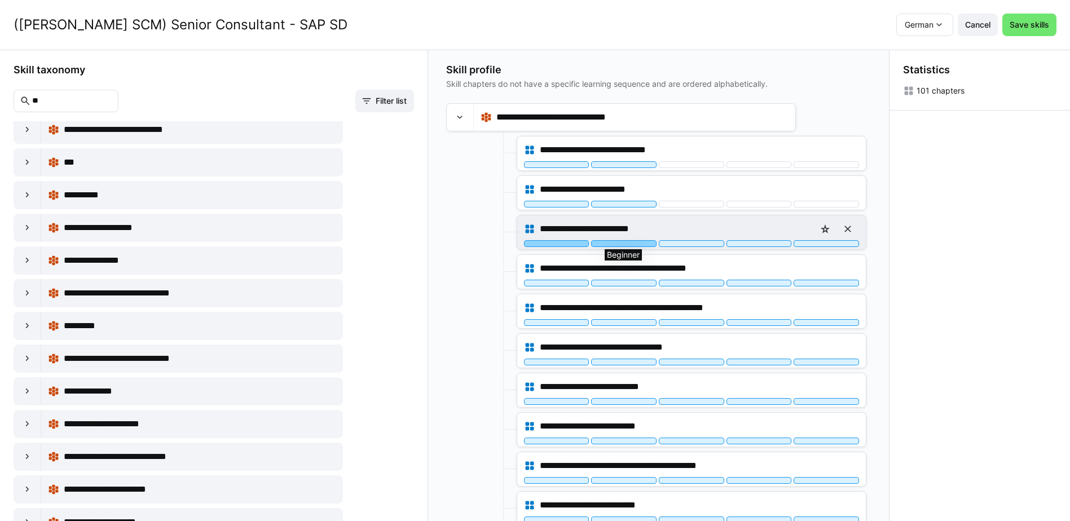
click at [640, 246] on div at bounding box center [623, 243] width 65 height 7
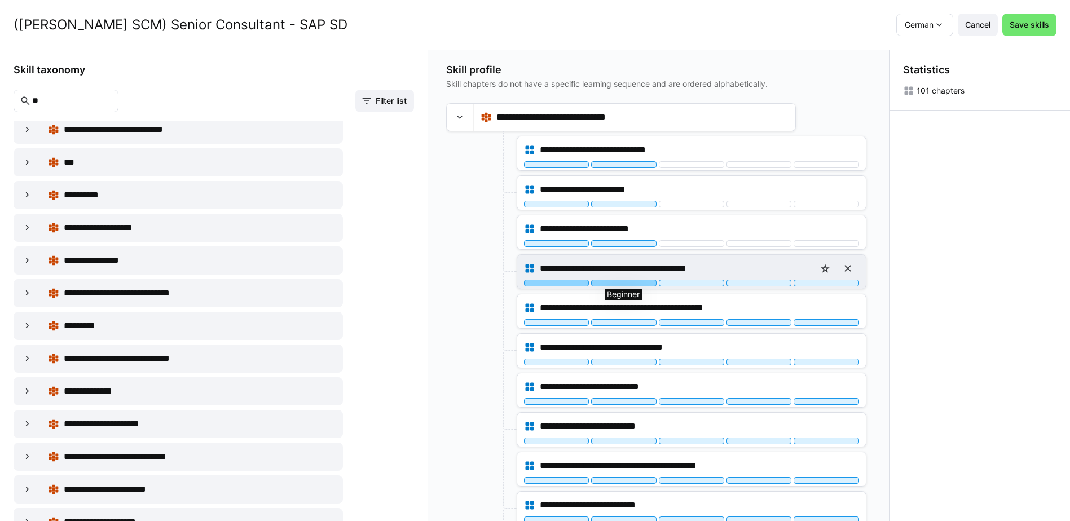
click at [636, 282] on div at bounding box center [623, 283] width 65 height 7
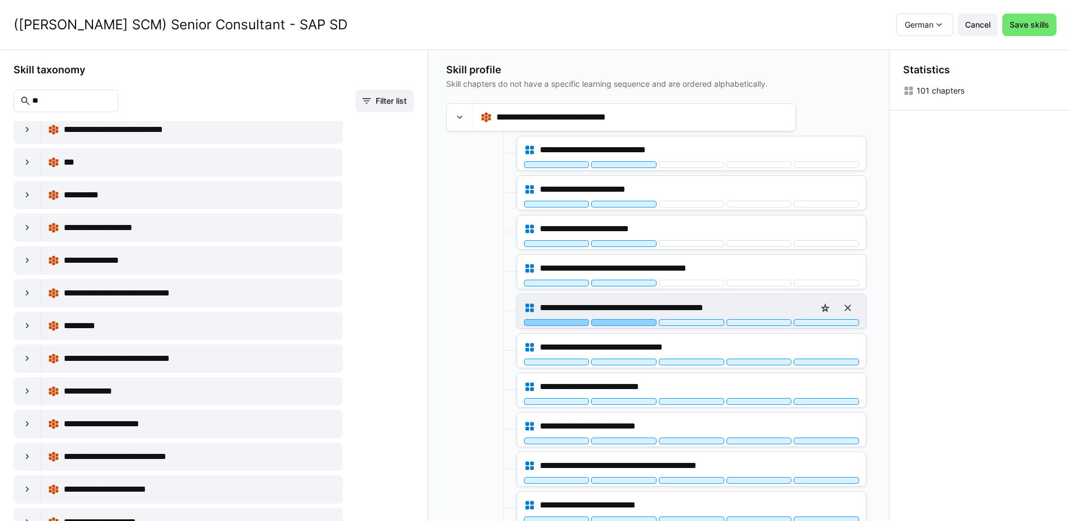
click at [641, 322] on div at bounding box center [623, 322] width 65 height 7
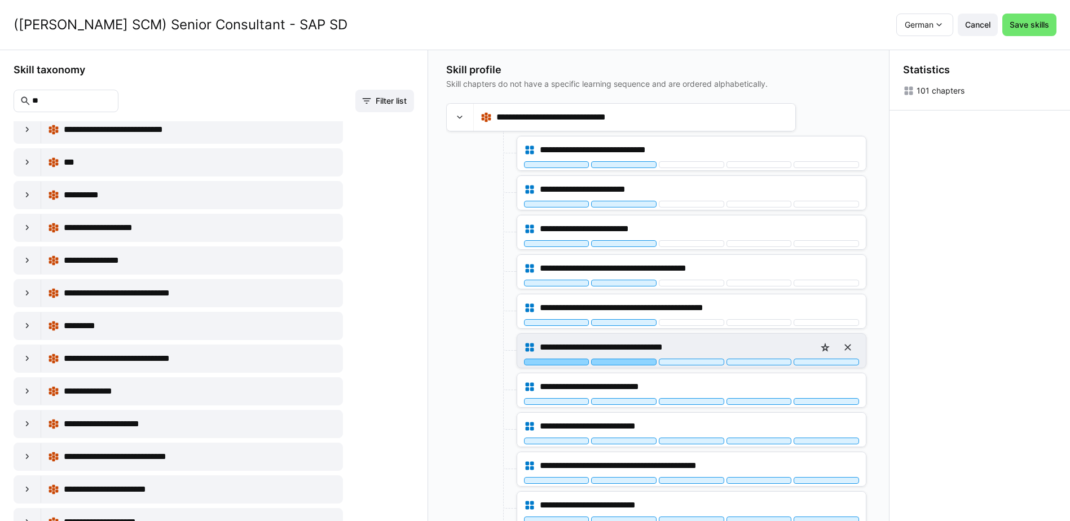
click at [641, 363] on div at bounding box center [623, 362] width 65 height 7
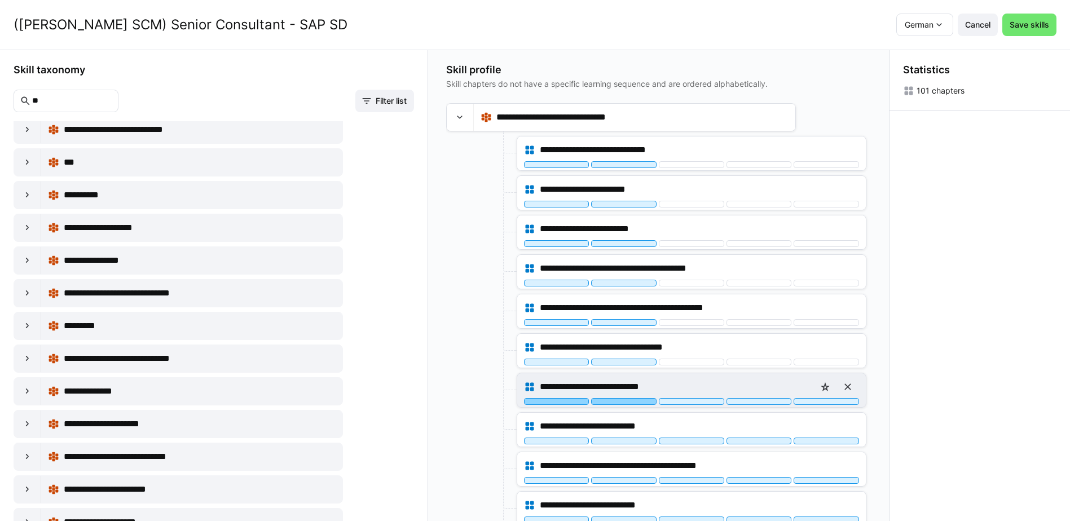
click at [639, 401] on div at bounding box center [623, 401] width 65 height 7
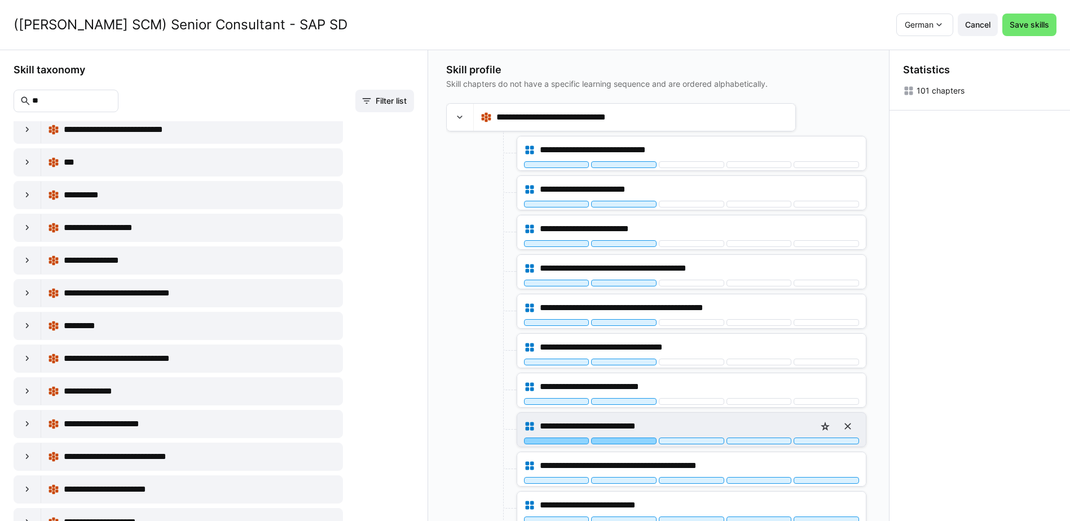
click at [635, 442] on div at bounding box center [623, 441] width 65 height 7
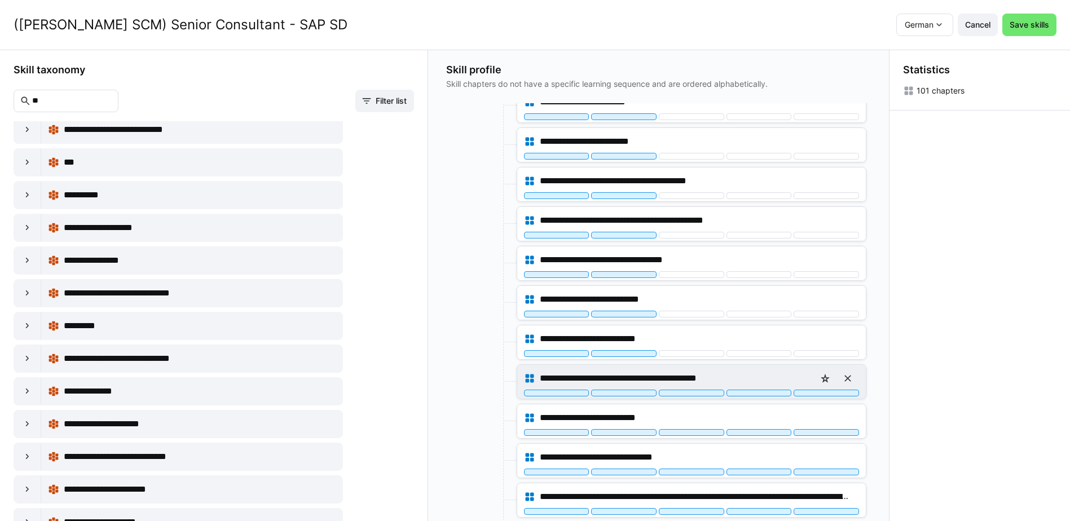
scroll to position [113, 0]
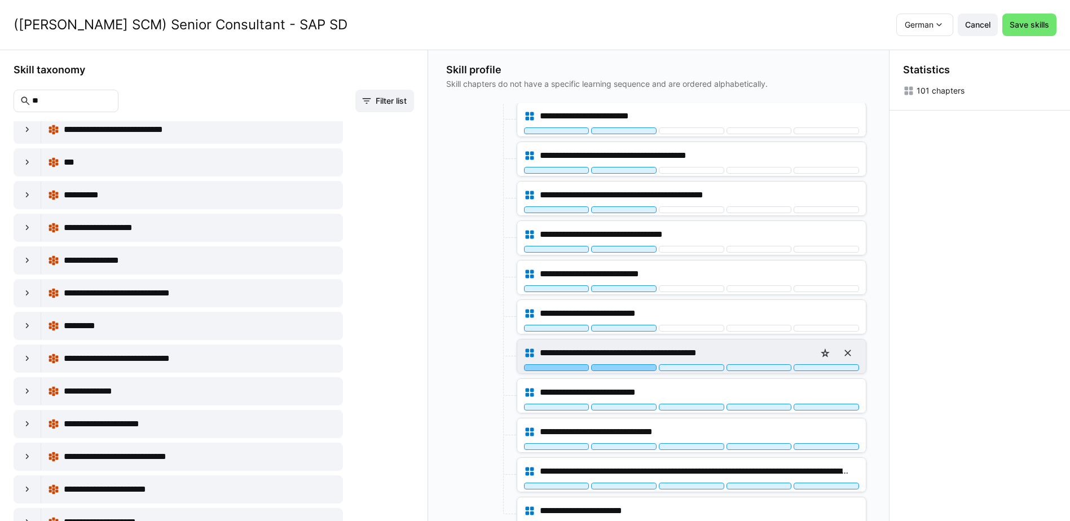
click at [640, 368] on div at bounding box center [623, 367] width 65 height 7
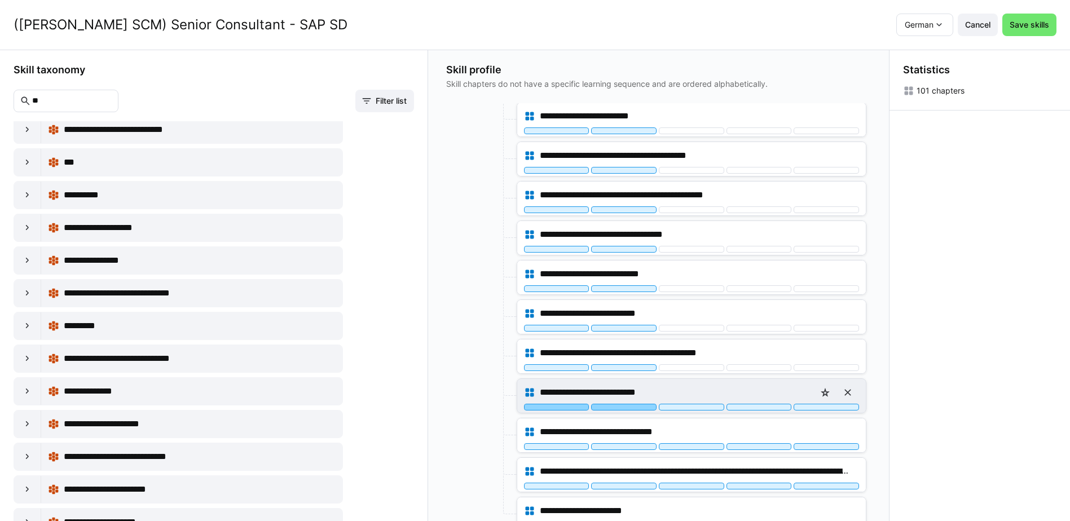
click at [641, 408] on div at bounding box center [623, 407] width 65 height 7
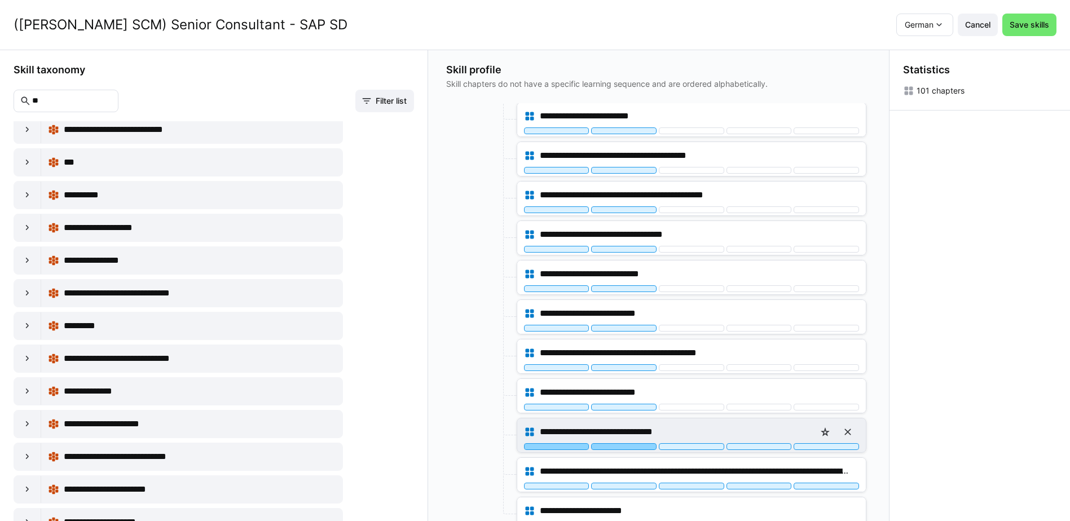
click at [639, 448] on div at bounding box center [623, 446] width 65 height 7
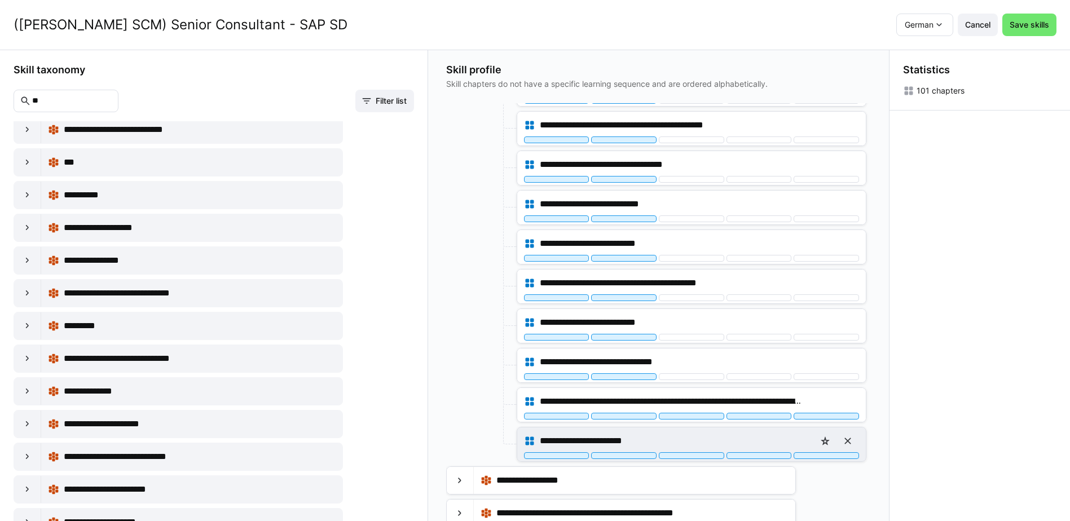
scroll to position [282, 0]
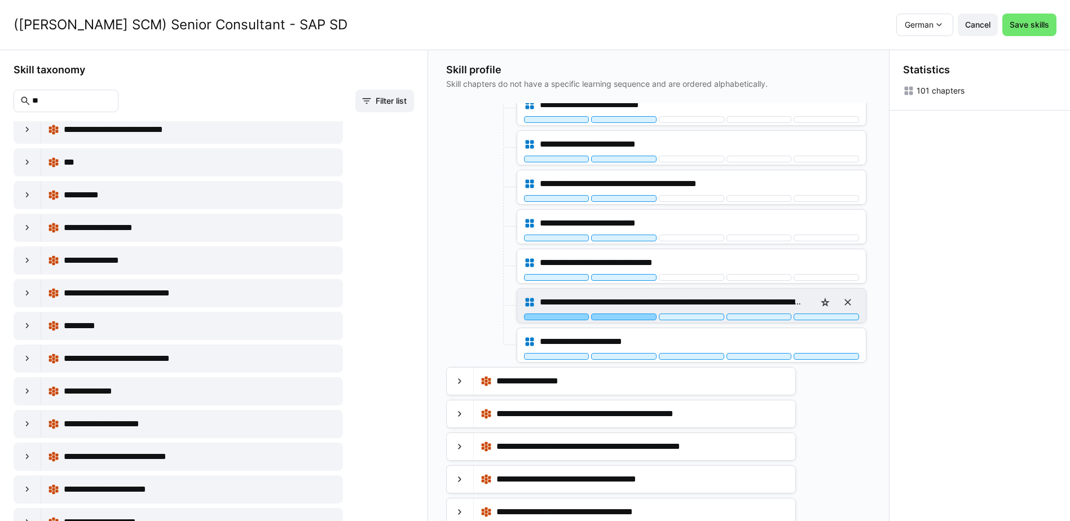
click at [636, 319] on div at bounding box center [623, 317] width 65 height 7
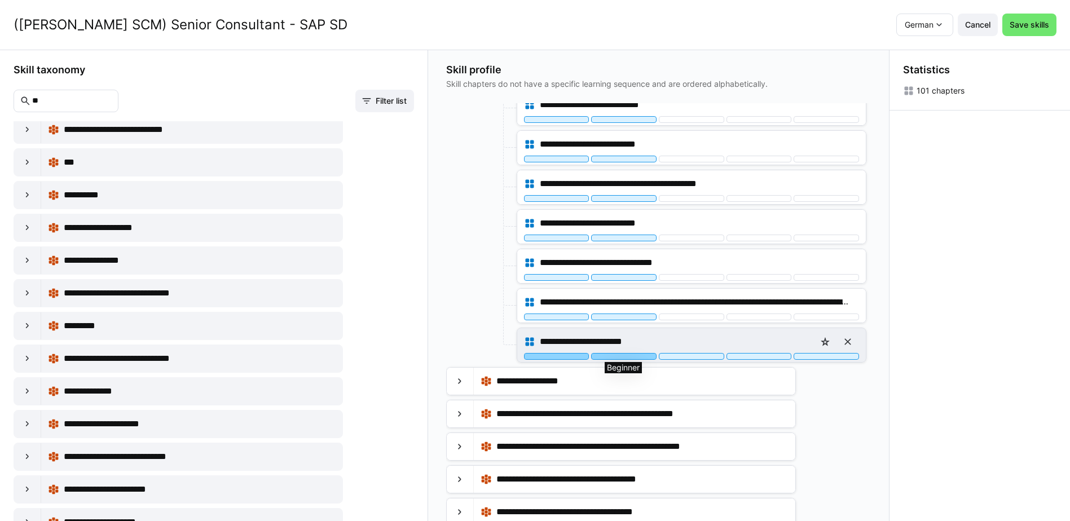
click at [636, 358] on div at bounding box center [623, 356] width 65 height 7
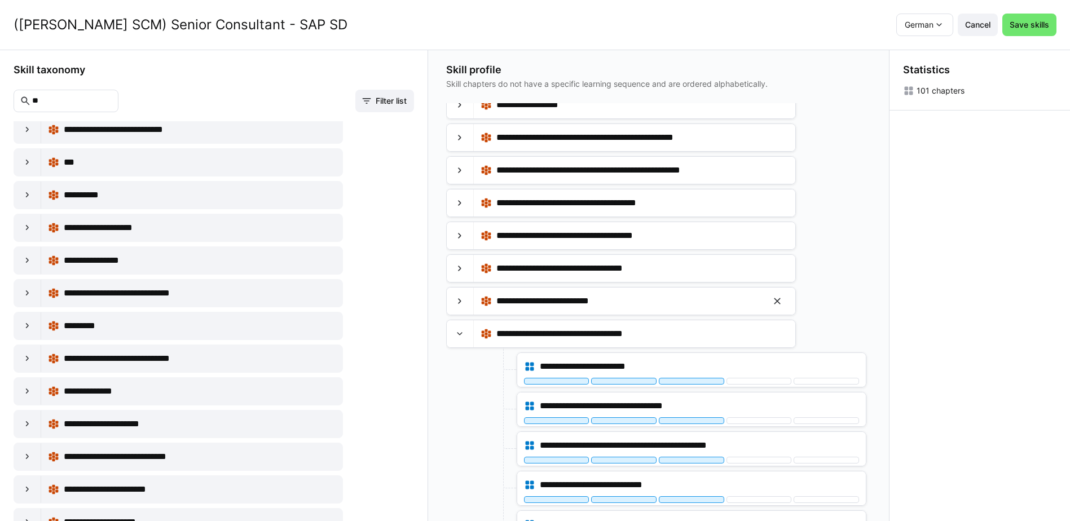
scroll to position [564, 0]
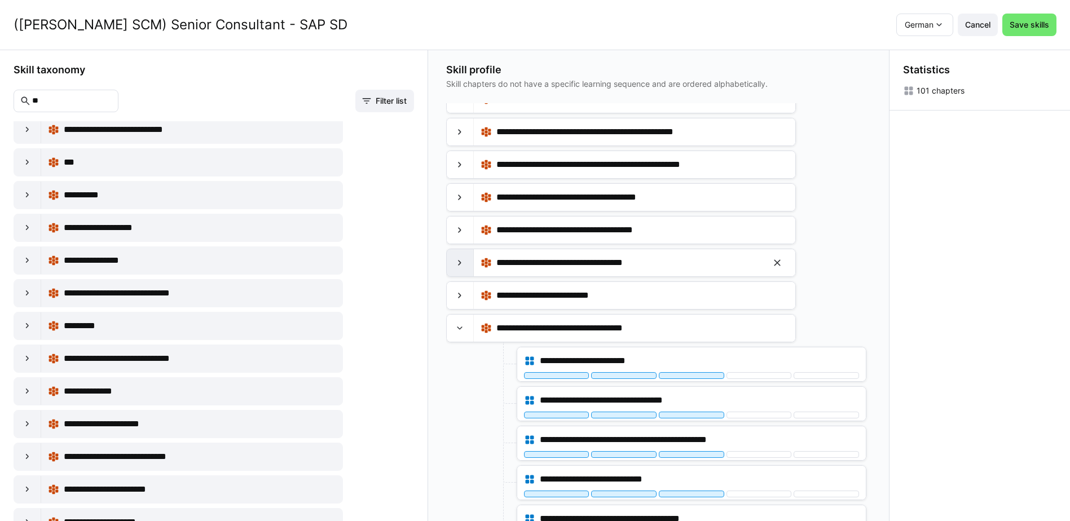
click at [464, 262] on eds-icon at bounding box center [459, 262] width 11 height 11
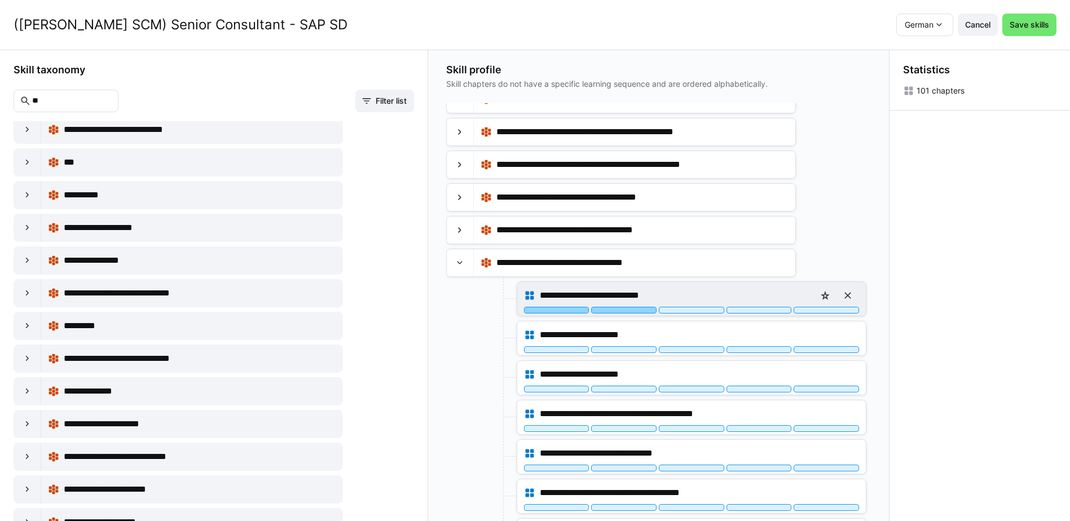
click at [630, 310] on div at bounding box center [623, 310] width 65 height 7
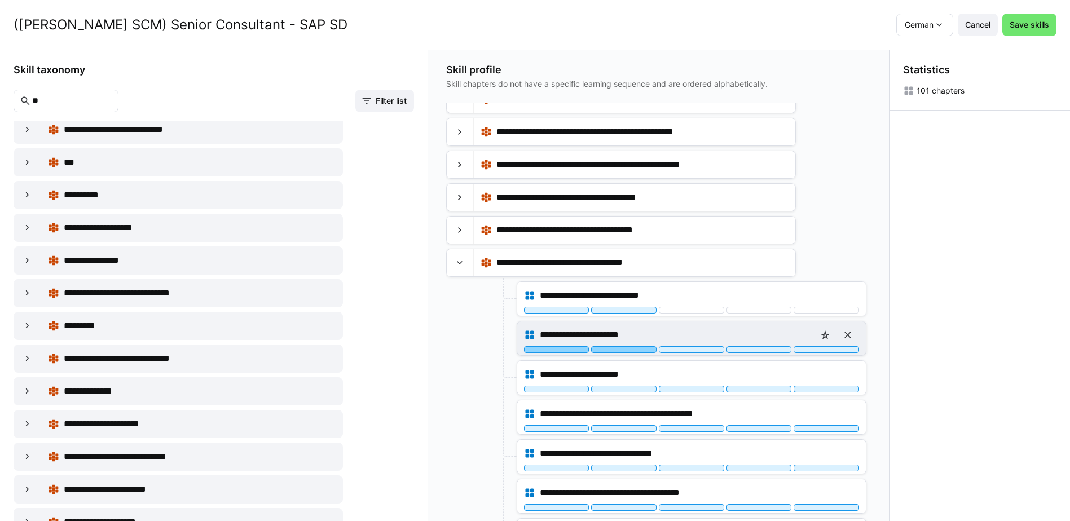
click at [634, 349] on div at bounding box center [623, 349] width 65 height 7
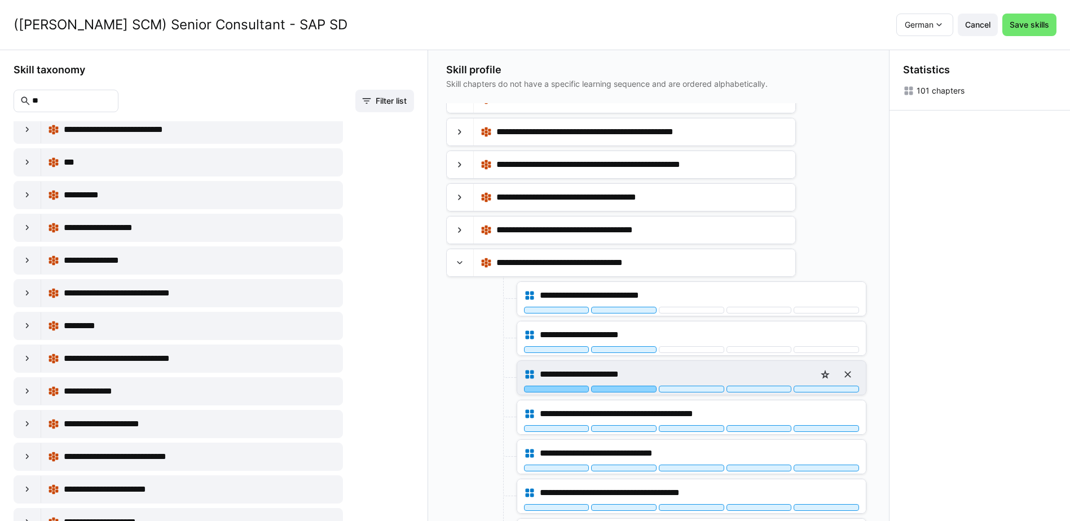
click at [637, 391] on div at bounding box center [623, 389] width 65 height 7
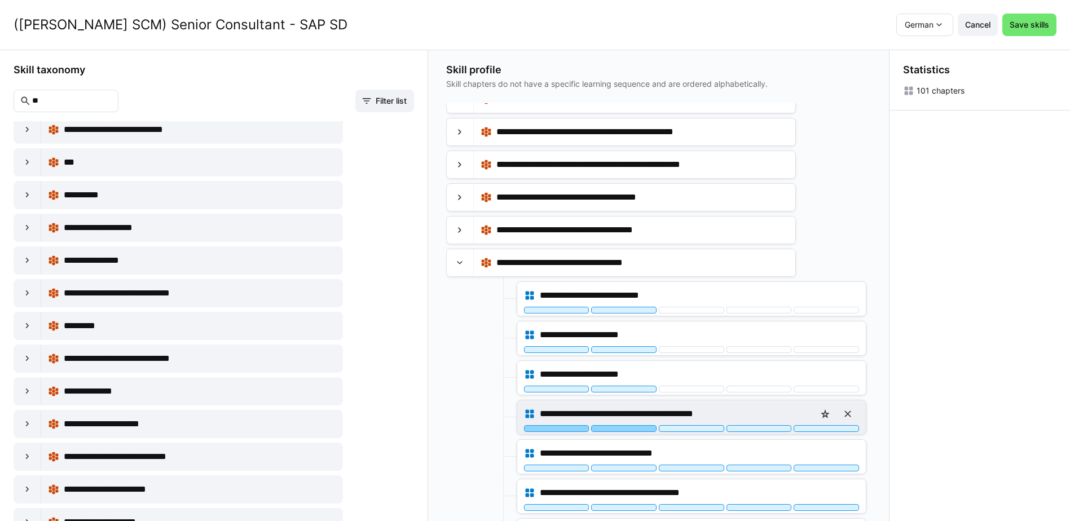
click at [636, 428] on div at bounding box center [623, 428] width 65 height 7
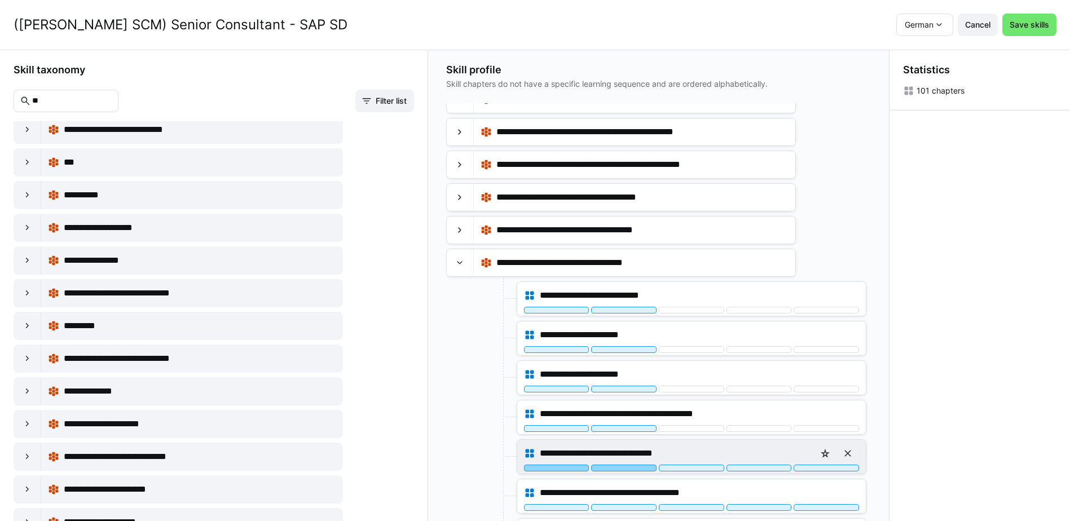
click at [638, 468] on div at bounding box center [623, 468] width 65 height 7
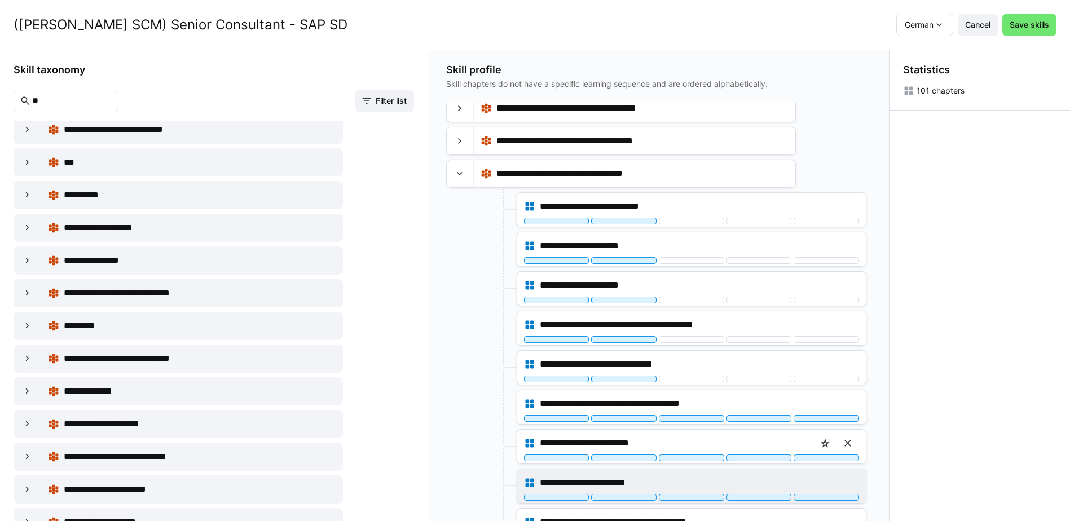
scroll to position [790, 0]
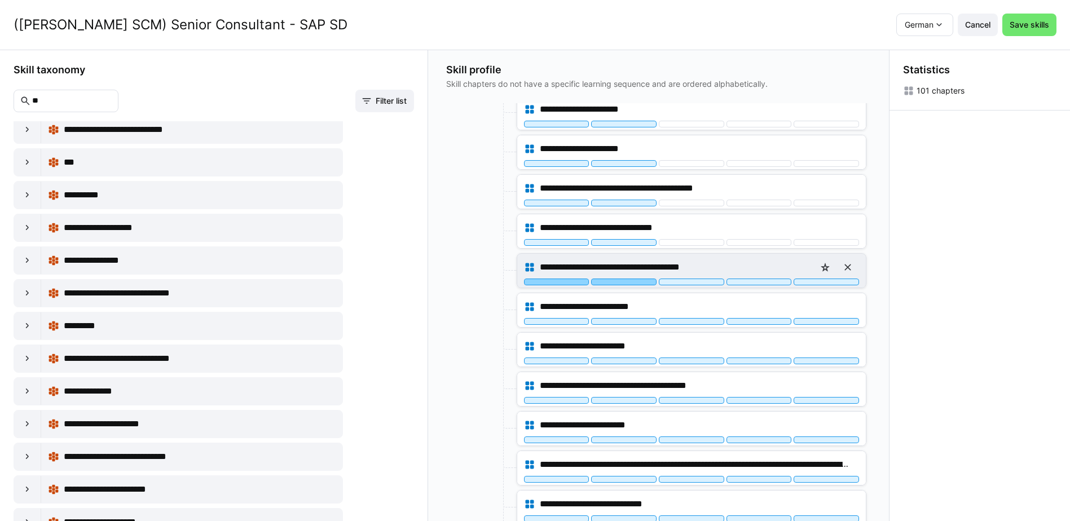
click at [635, 283] on div at bounding box center [623, 282] width 65 height 7
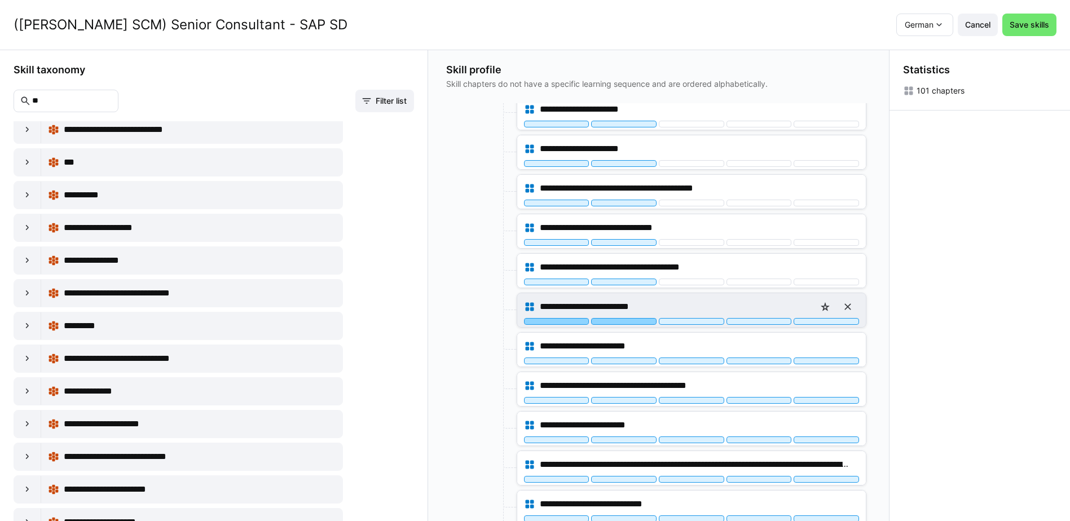
click at [634, 322] on div at bounding box center [623, 321] width 65 height 7
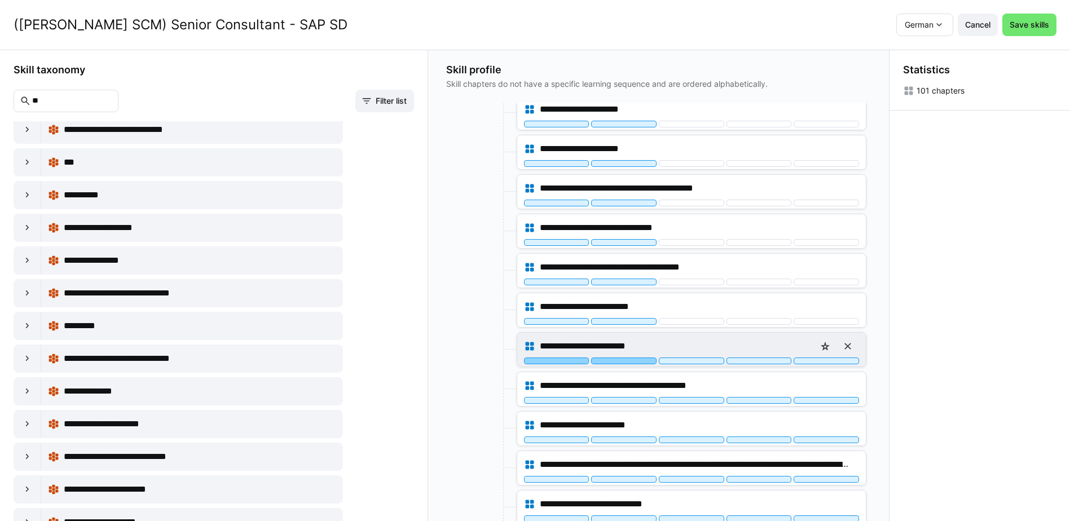
click at [636, 361] on div at bounding box center [623, 361] width 65 height 7
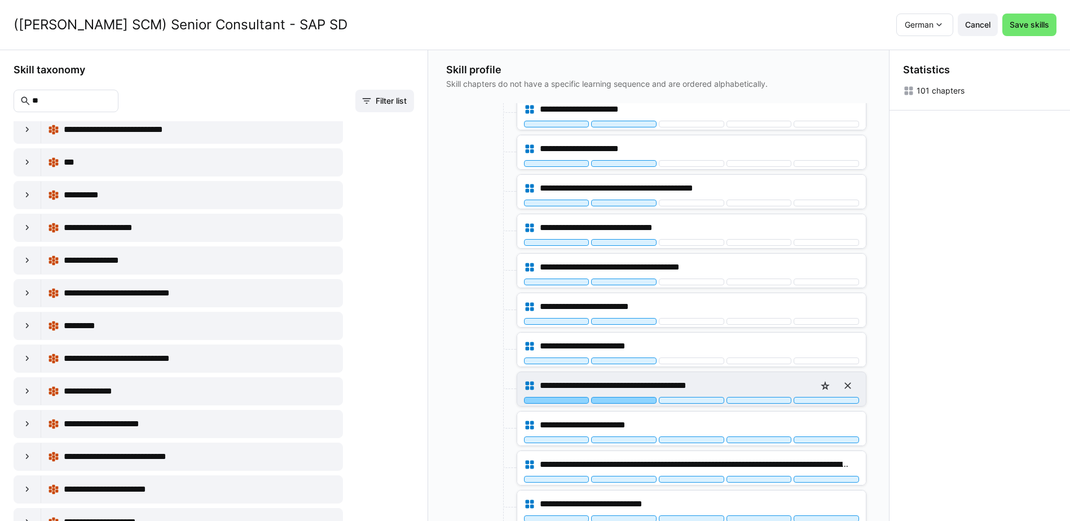
click at [632, 403] on div at bounding box center [623, 400] width 65 height 7
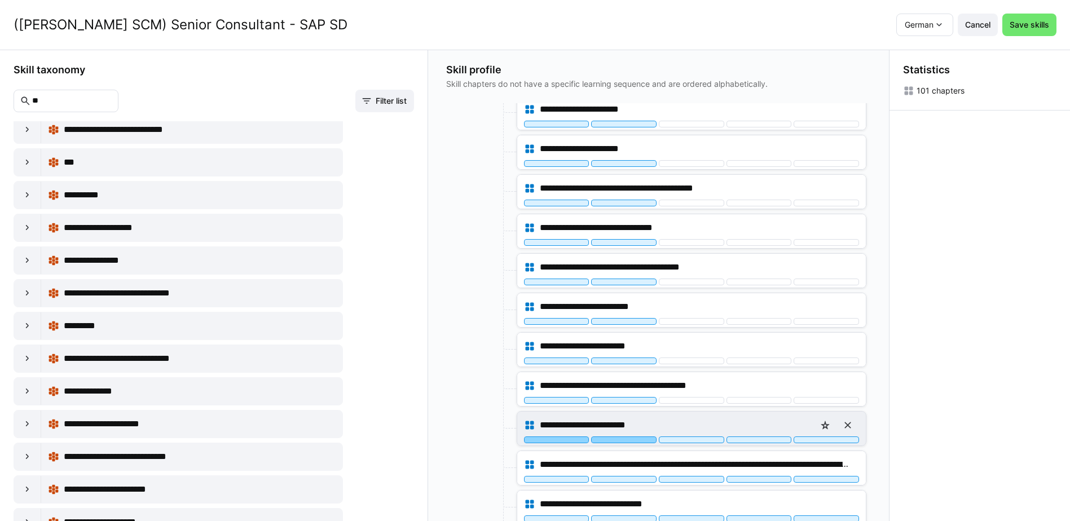
click at [640, 439] on div at bounding box center [623, 440] width 65 height 7
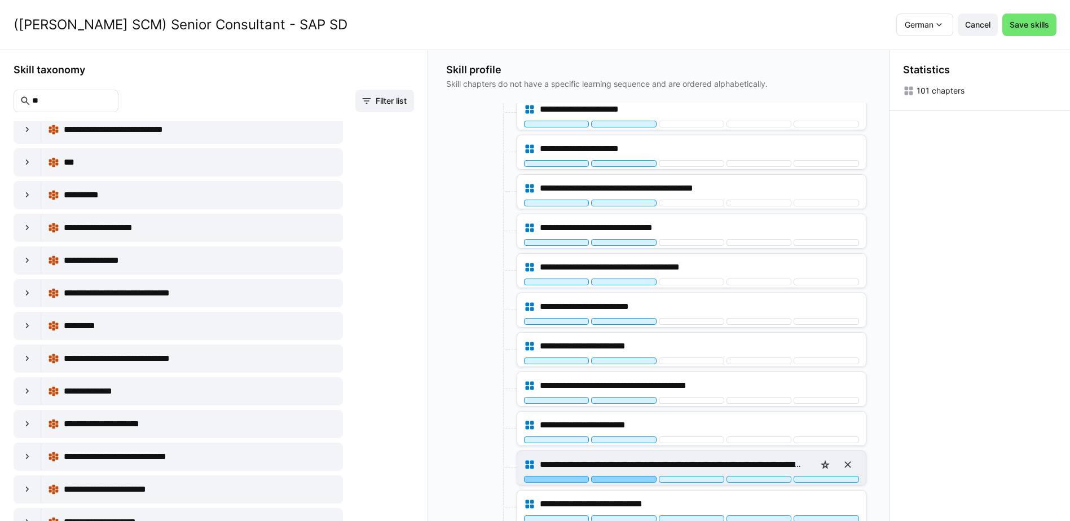
click at [637, 480] on div at bounding box center [623, 479] width 65 height 7
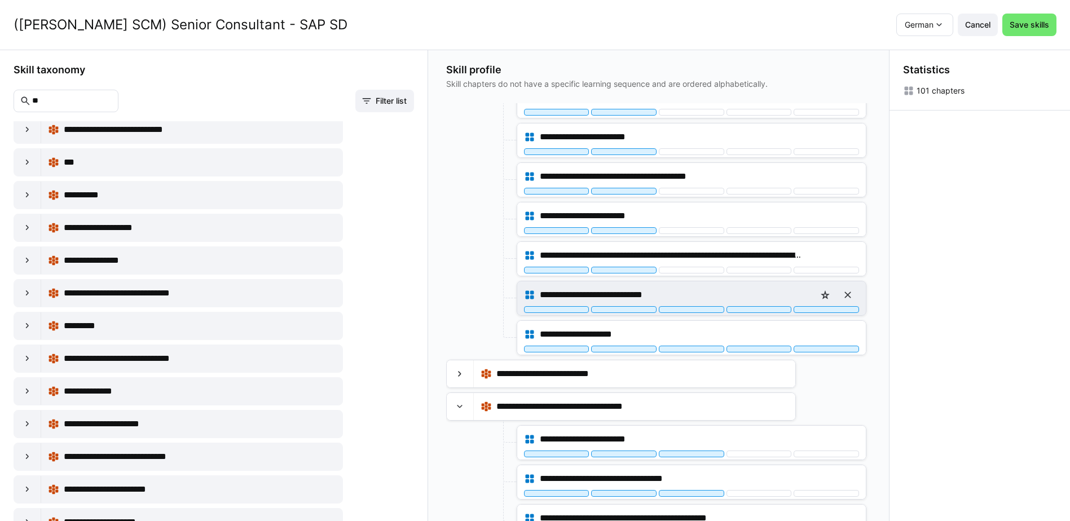
scroll to position [1015, 0]
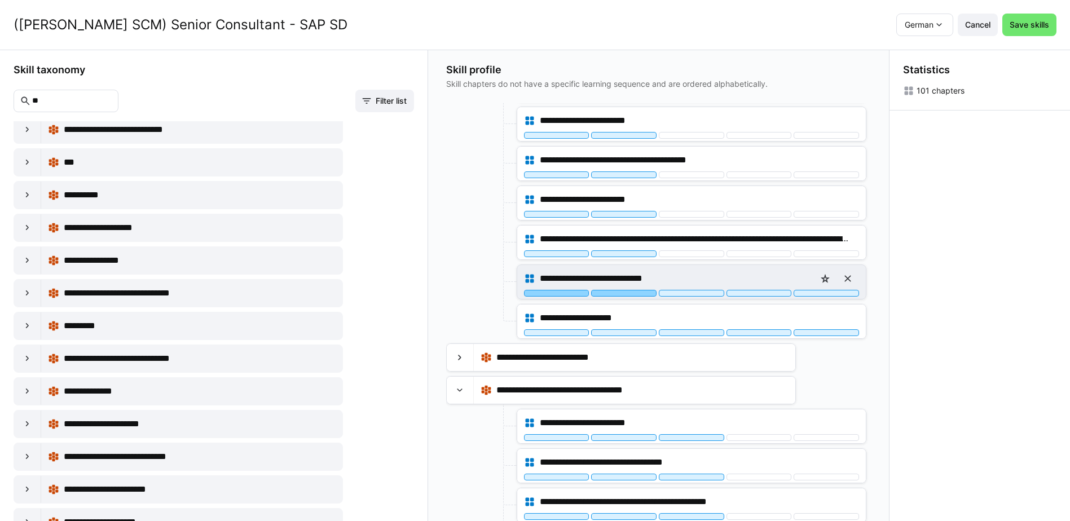
click at [623, 294] on div at bounding box center [623, 293] width 65 height 7
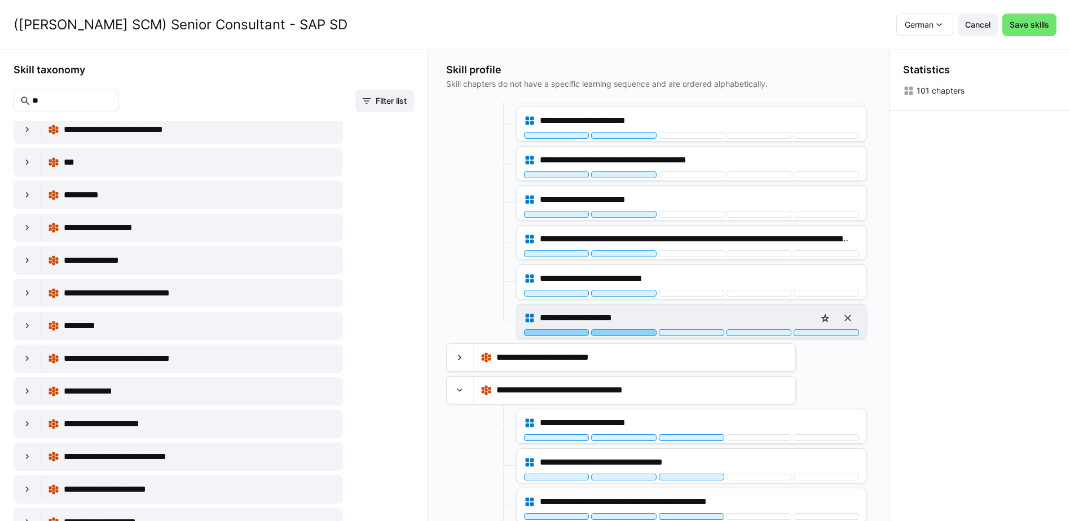
click at [631, 334] on div at bounding box center [623, 332] width 65 height 7
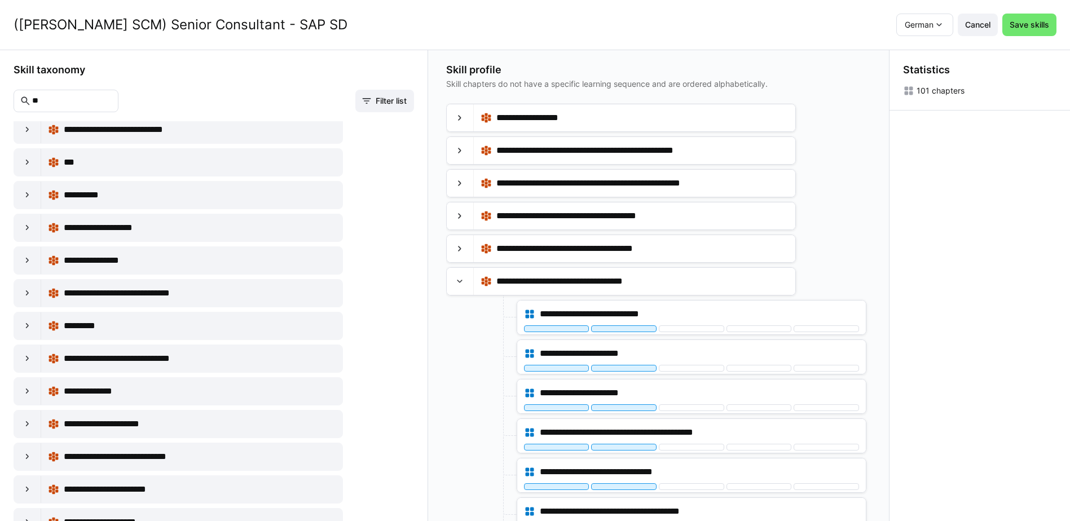
scroll to position [508, 0]
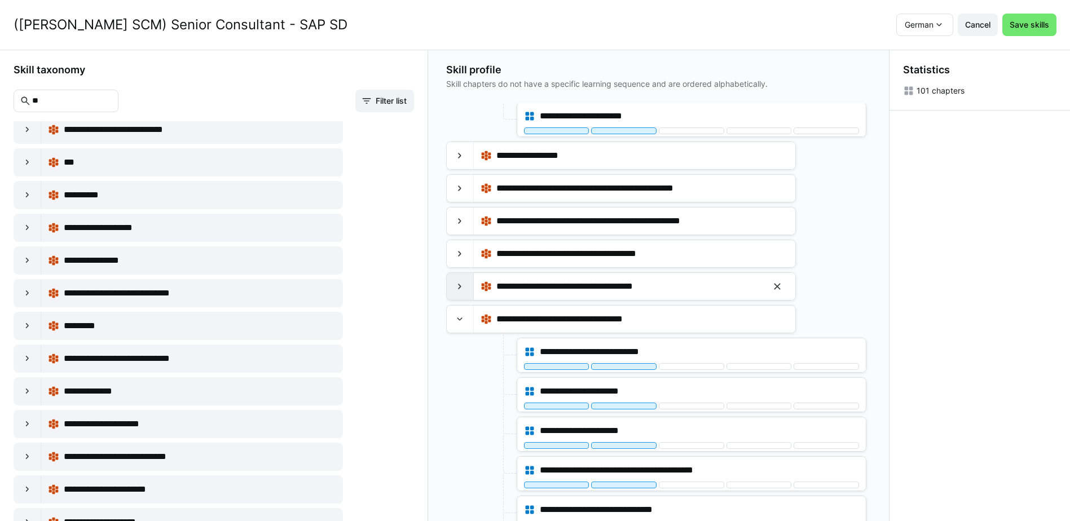
click at [465, 287] on eds-icon at bounding box center [459, 286] width 11 height 11
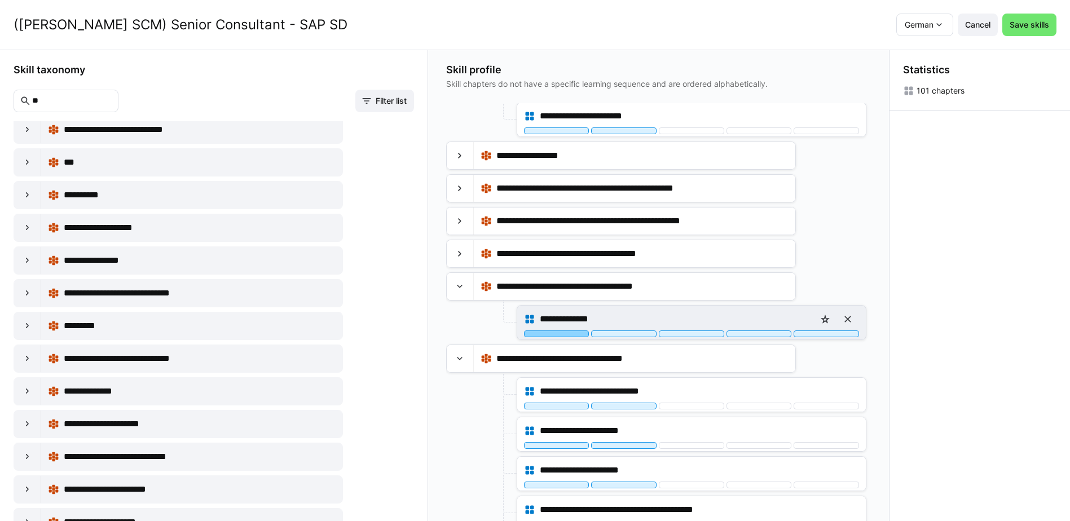
click at [566, 335] on div at bounding box center [556, 334] width 65 height 7
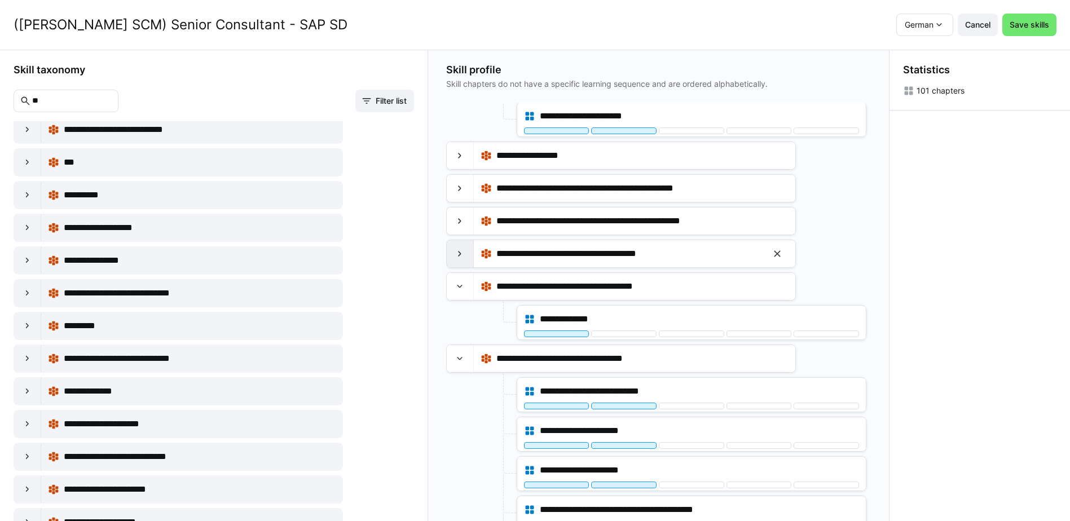
click at [463, 253] on eds-icon at bounding box center [459, 253] width 11 height 11
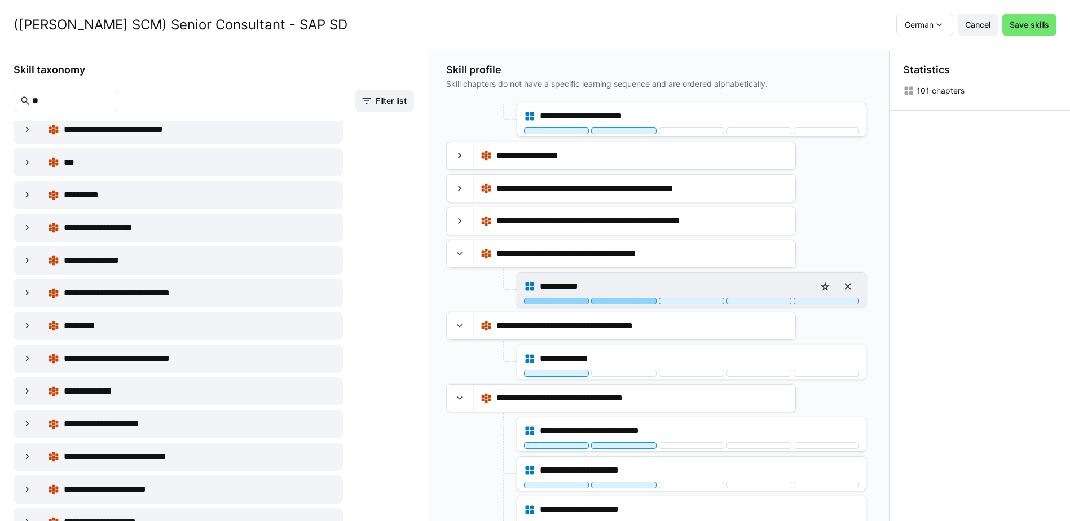
click at [625, 301] on div at bounding box center [623, 301] width 65 height 7
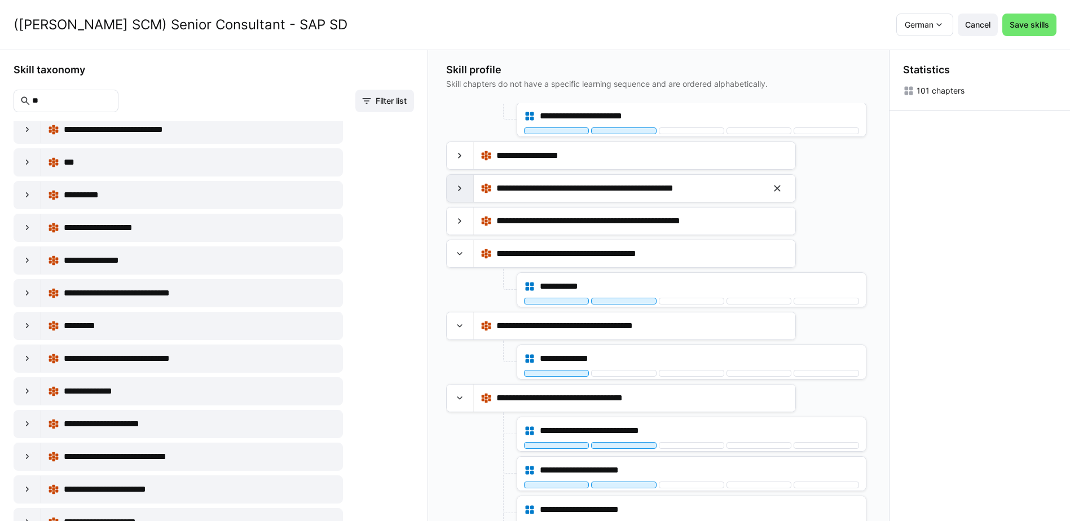
click at [470, 192] on div at bounding box center [460, 188] width 27 height 27
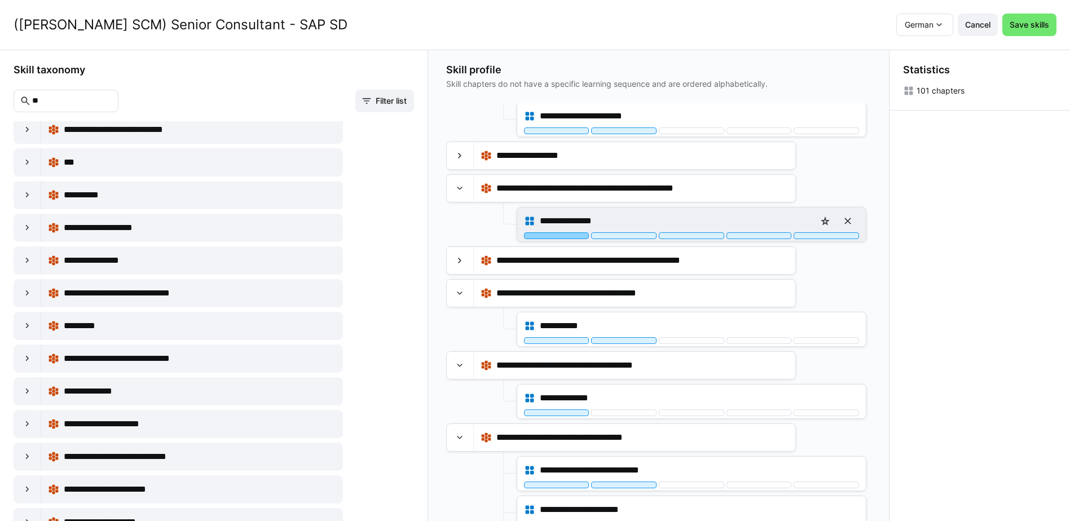
click at [553, 236] on div at bounding box center [556, 235] width 65 height 7
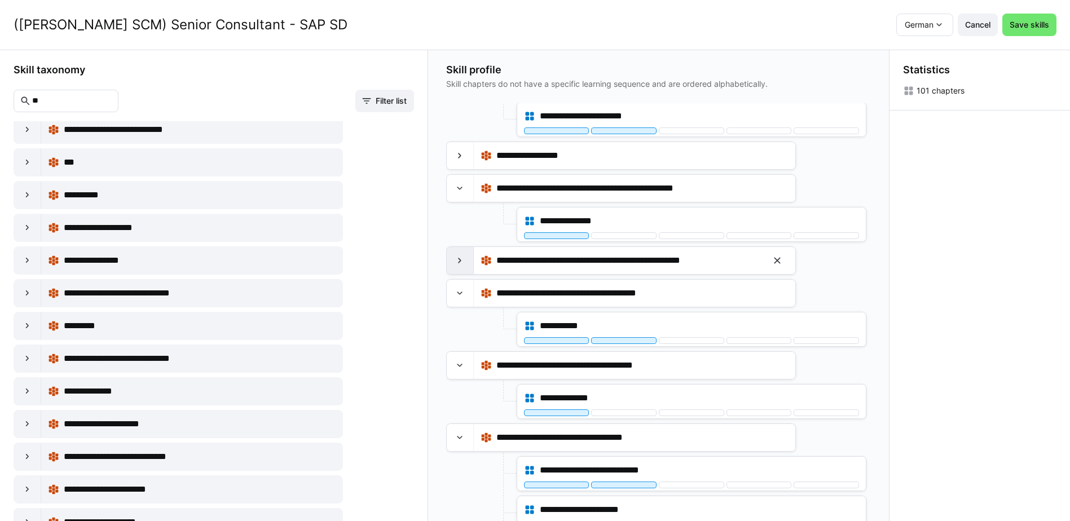
click at [469, 262] on div at bounding box center [460, 260] width 27 height 27
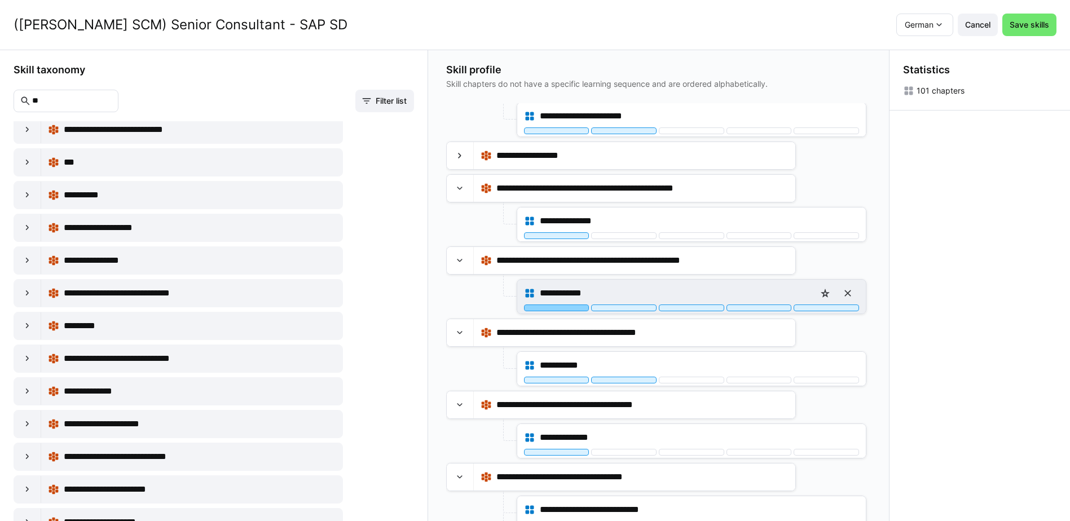
click at [561, 308] on div at bounding box center [556, 308] width 65 height 7
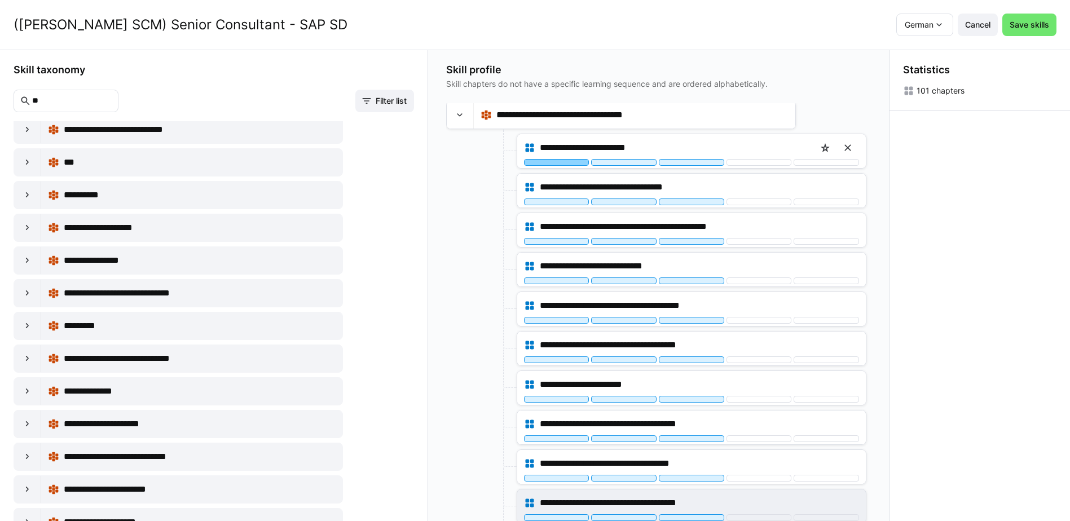
scroll to position [1298, 0]
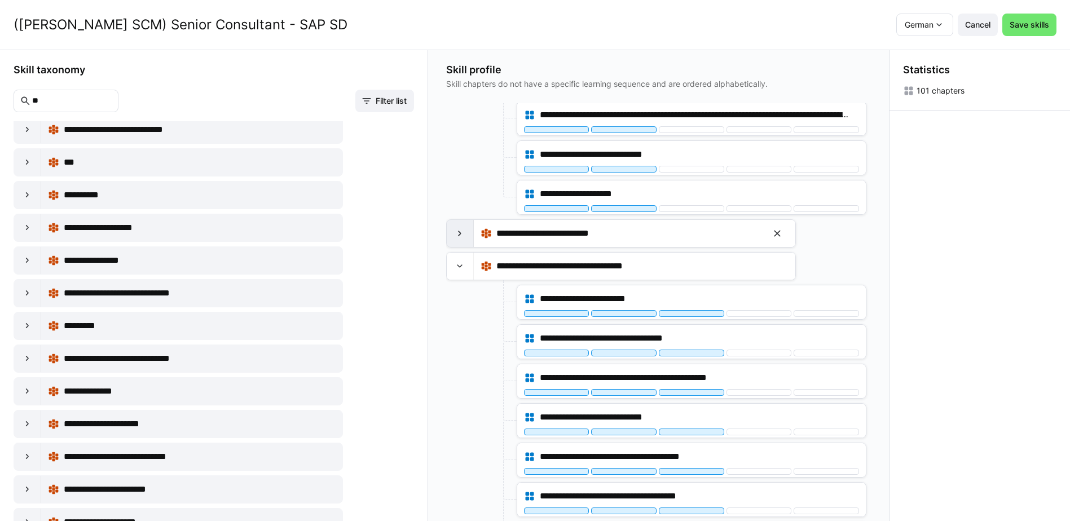
click at [459, 232] on eds-icon at bounding box center [459, 233] width 11 height 11
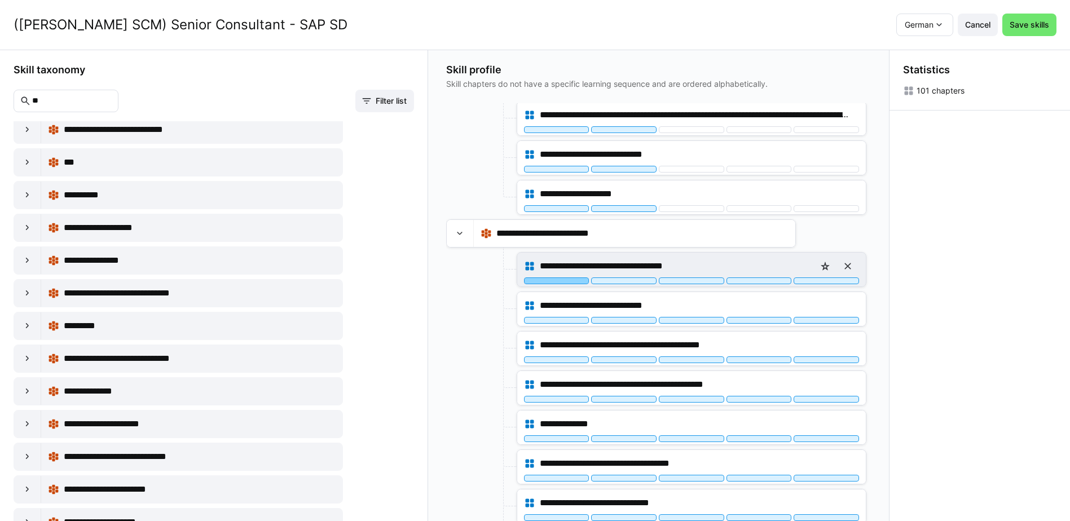
click at [556, 281] on div at bounding box center [556, 281] width 65 height 7
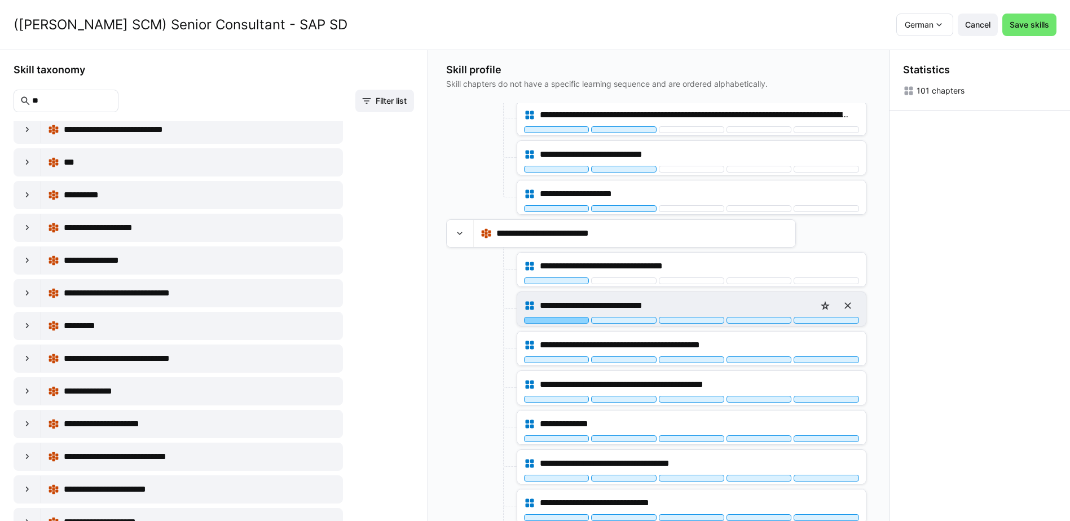
click at [562, 320] on div at bounding box center [556, 320] width 65 height 7
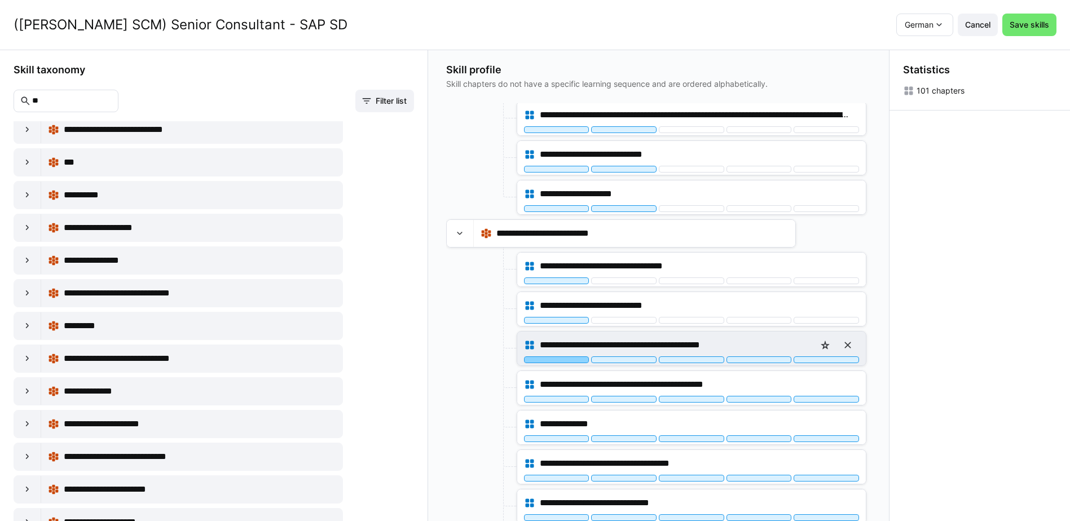
click at [573, 360] on div at bounding box center [556, 360] width 65 height 7
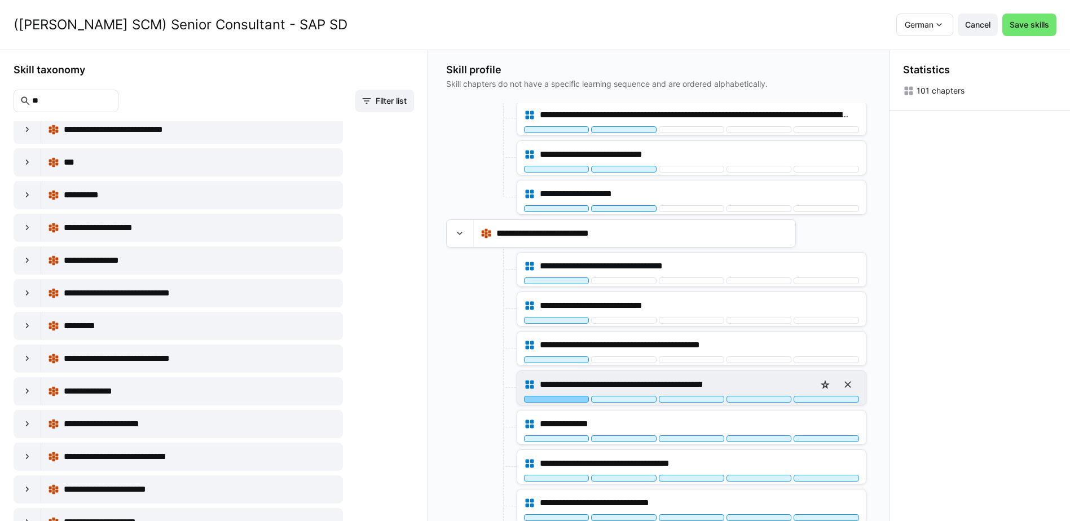
click at [577, 398] on div at bounding box center [556, 399] width 65 height 7
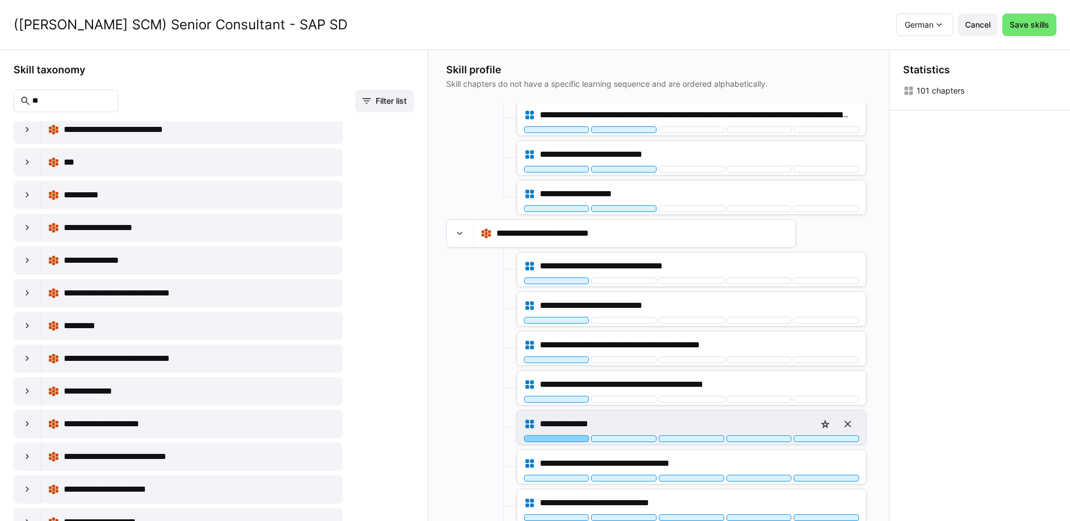
click at [574, 438] on div at bounding box center [556, 439] width 65 height 7
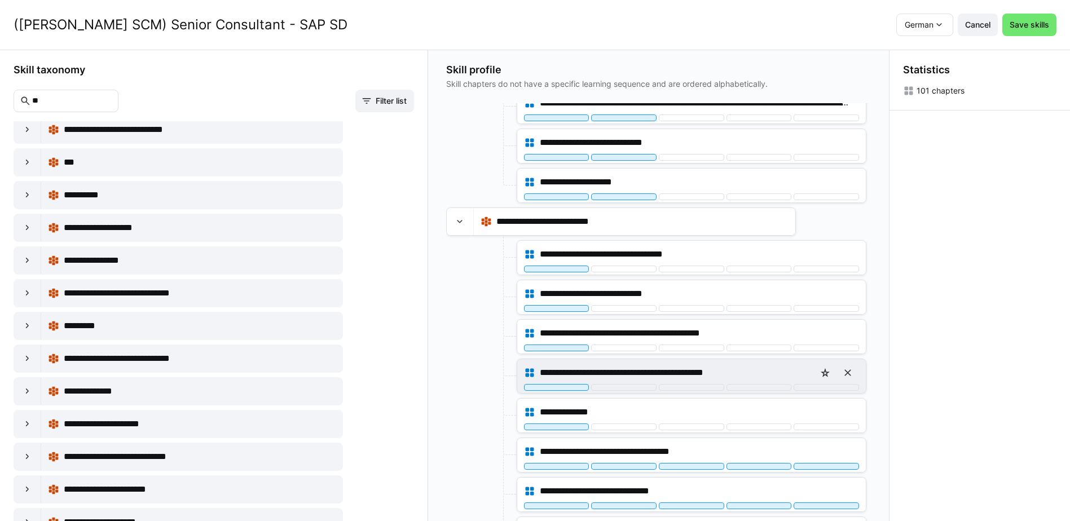
scroll to position [1410, 0]
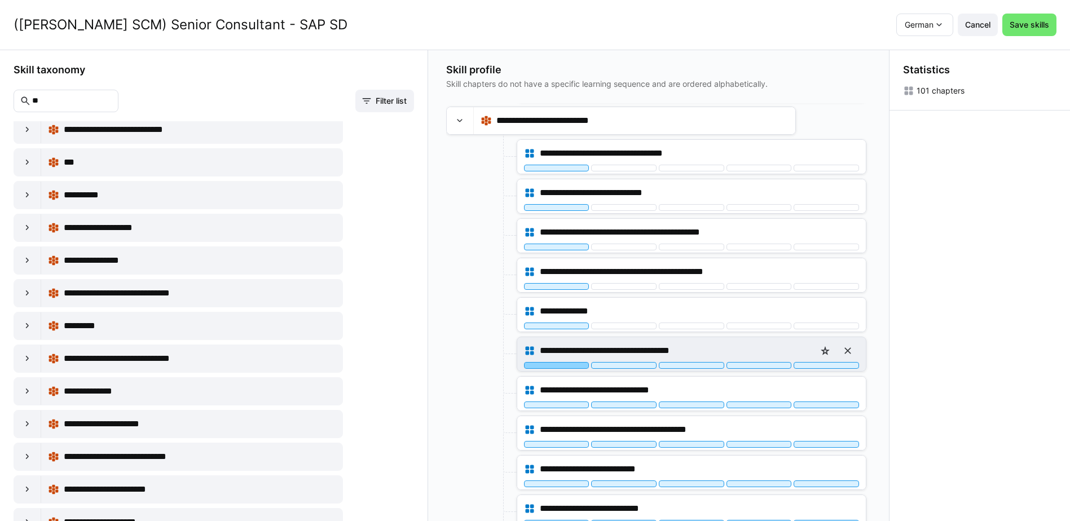
click at [577, 367] on div at bounding box center [556, 365] width 65 height 7
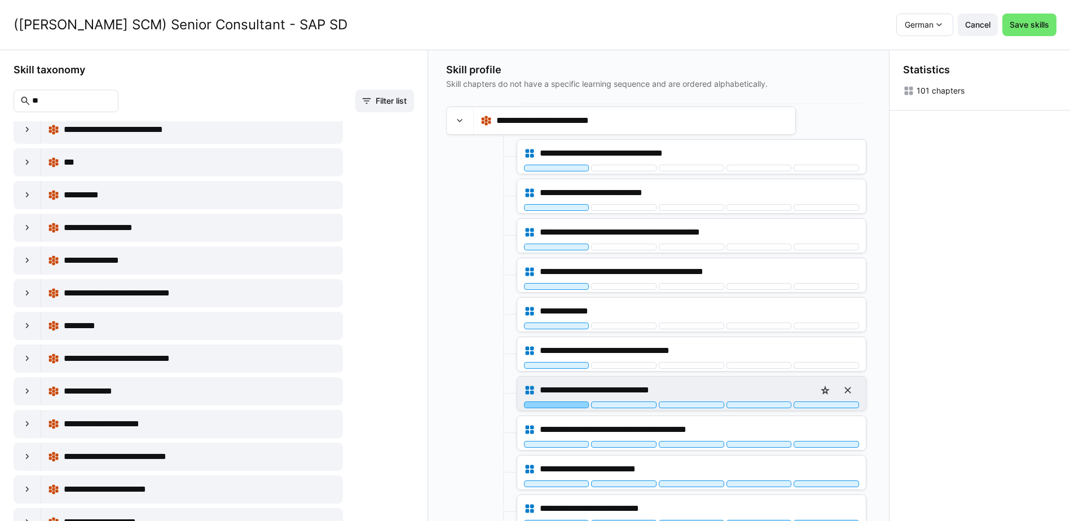
click at [575, 408] on div "**********" at bounding box center [691, 394] width 349 height 34
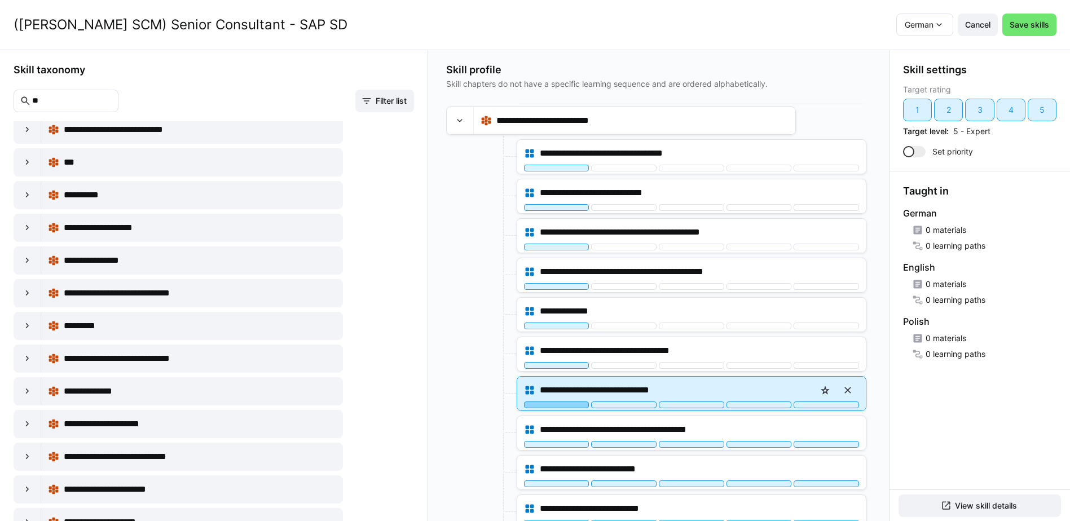
click at [575, 405] on div at bounding box center [556, 405] width 65 height 7
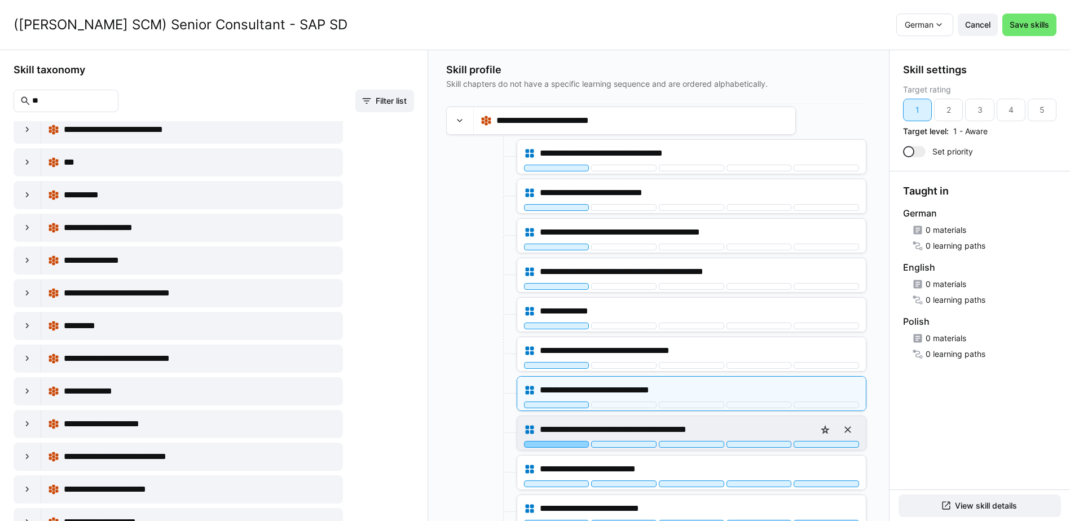
click at [574, 444] on div at bounding box center [556, 444] width 65 height 7
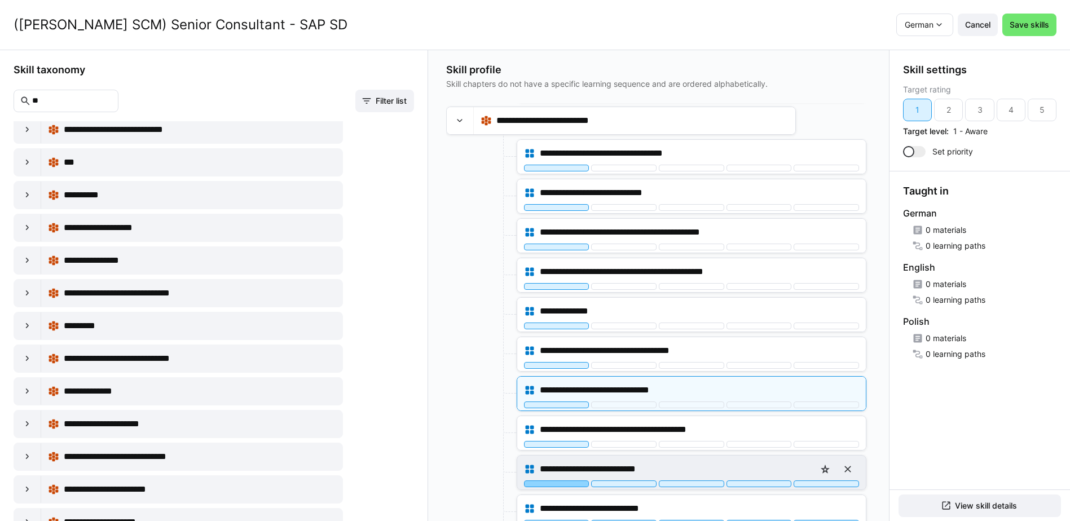
click at [574, 485] on div at bounding box center [556, 484] width 65 height 7
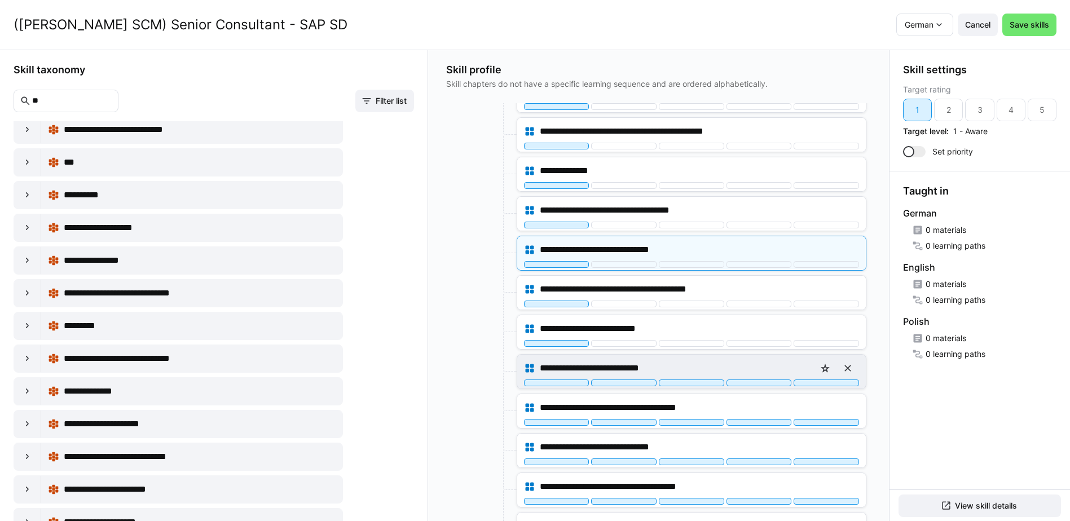
scroll to position [1580, 0]
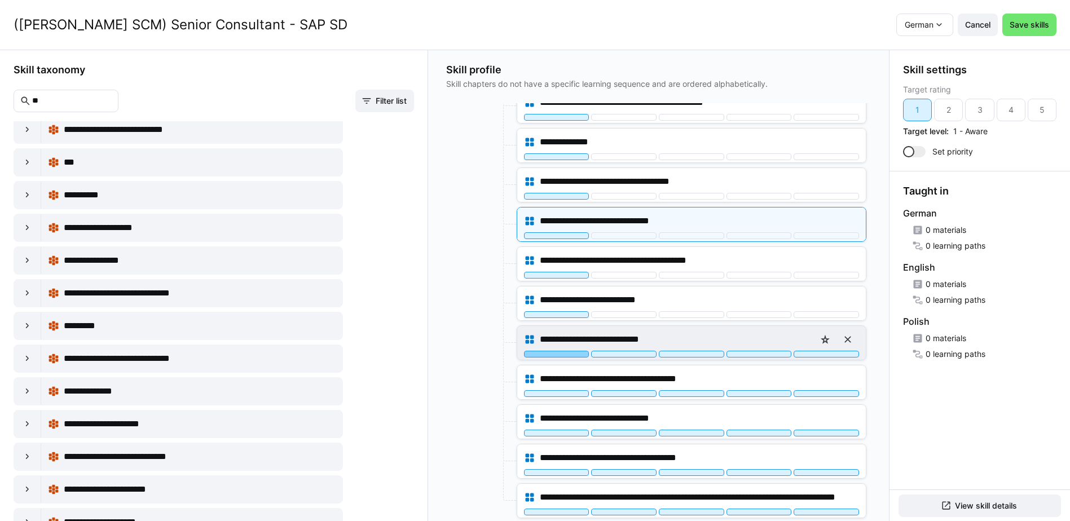
click at [573, 353] on div at bounding box center [556, 354] width 65 height 7
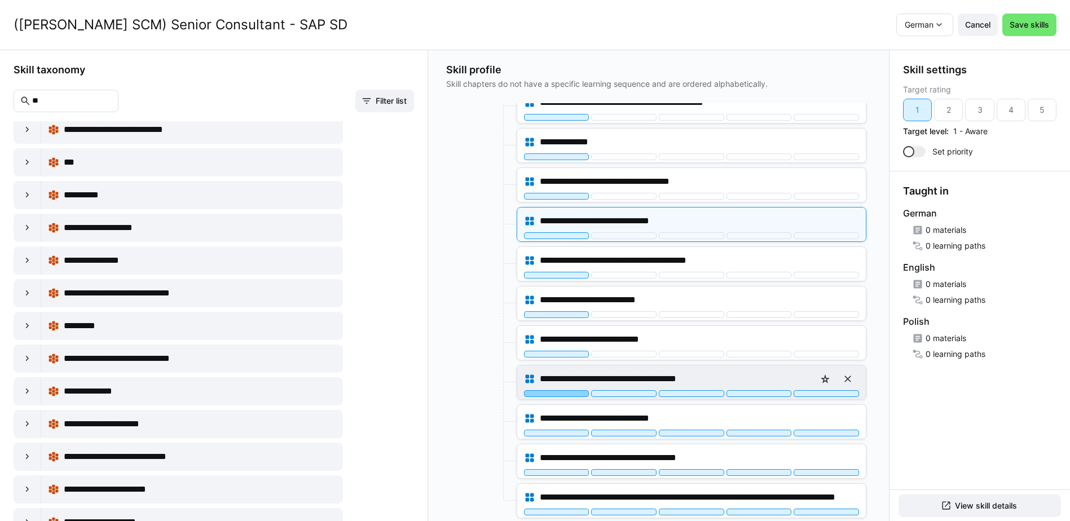
click at [568, 394] on div at bounding box center [556, 393] width 65 height 7
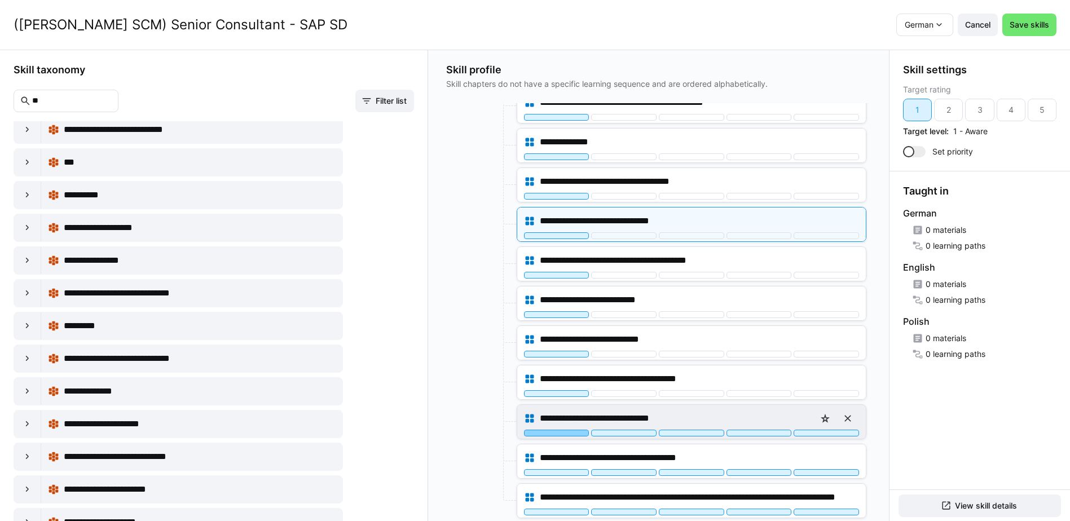
click at [572, 433] on div at bounding box center [556, 433] width 65 height 7
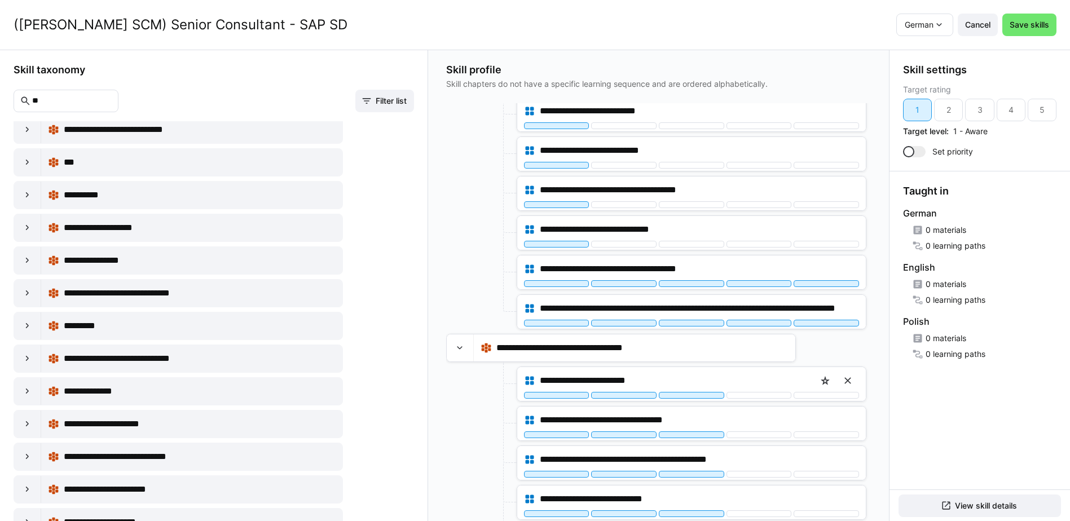
scroll to position [1805, 0]
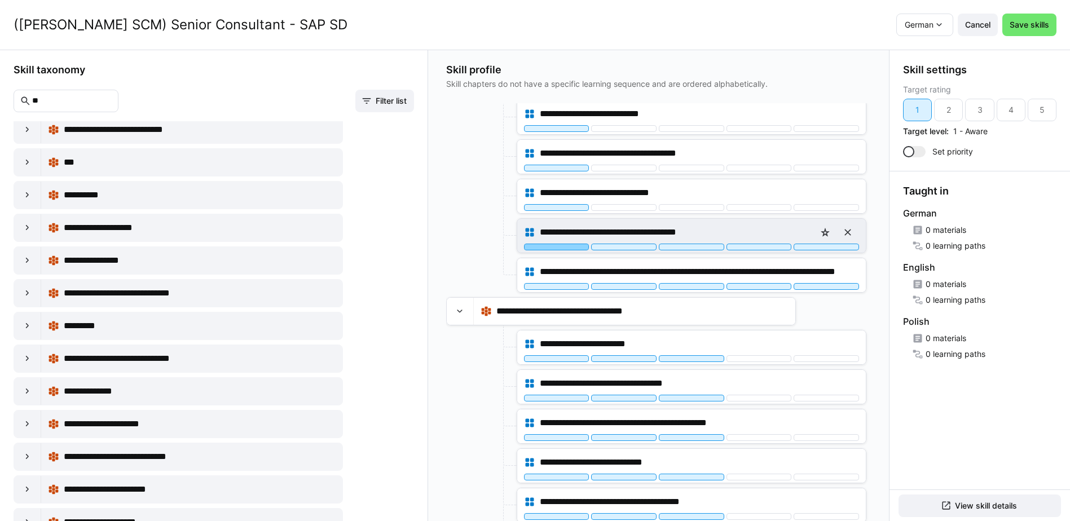
click at [577, 248] on div at bounding box center [556, 247] width 65 height 7
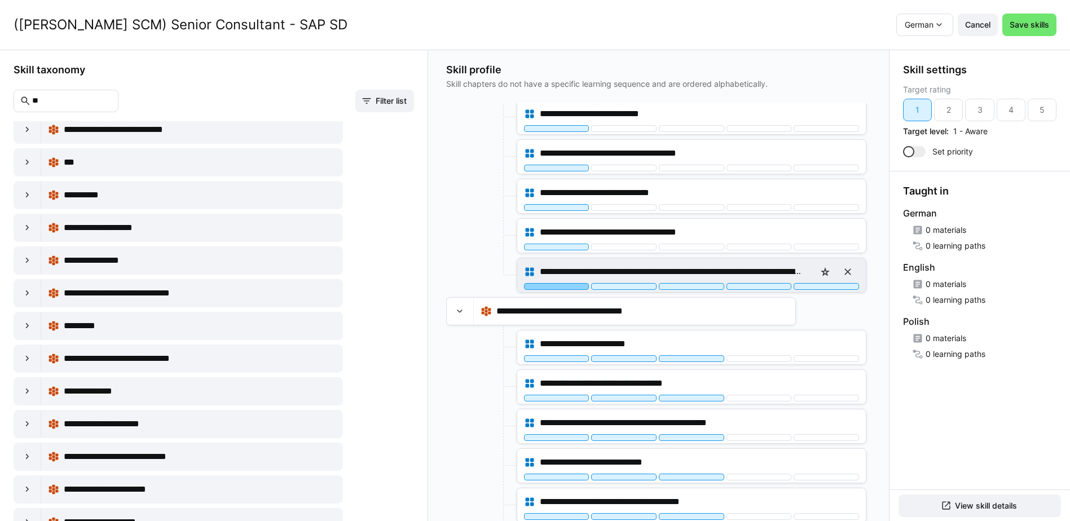
click at [569, 284] on div at bounding box center [556, 286] width 65 height 7
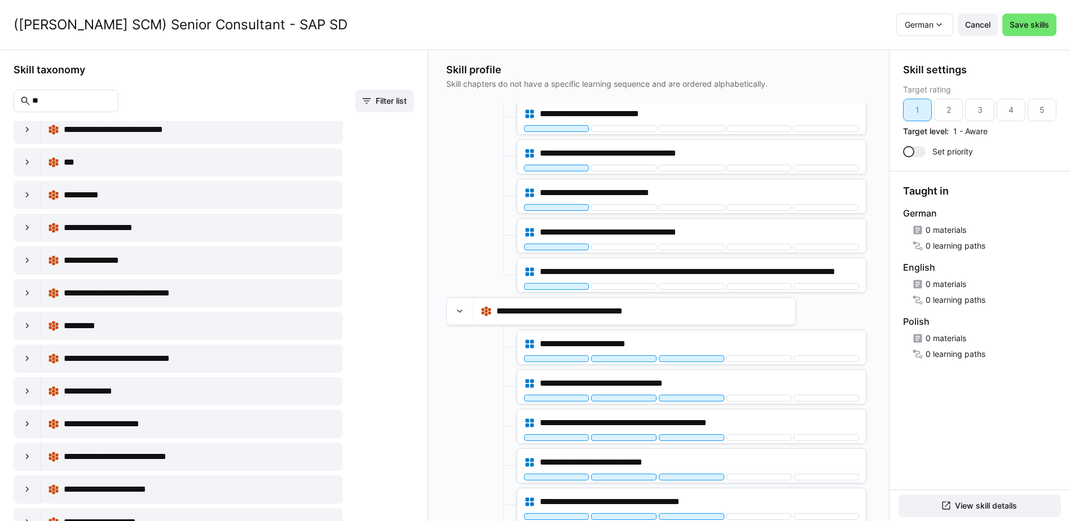
click at [452, 236] on div at bounding box center [480, 235] width 68 height 35
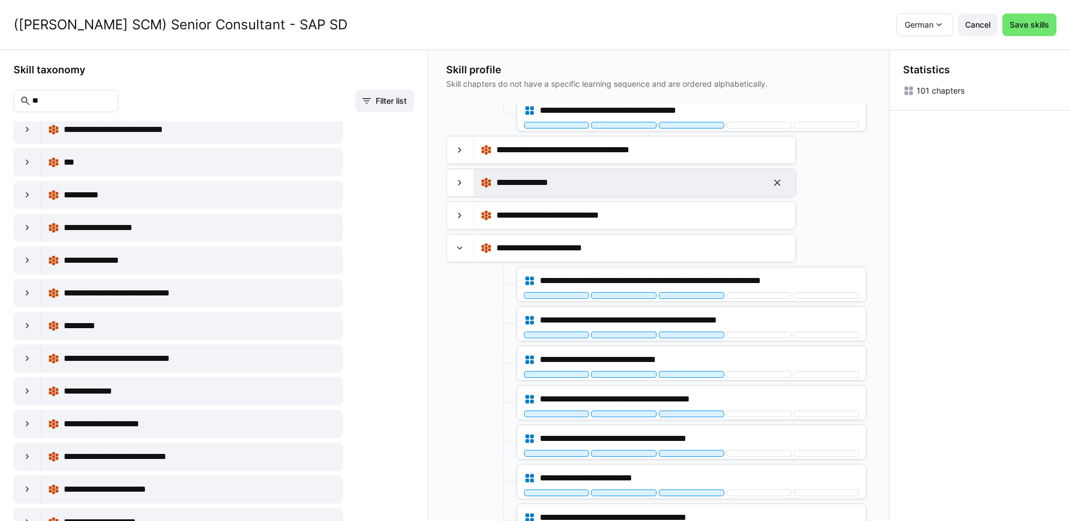
scroll to position [2539, 0]
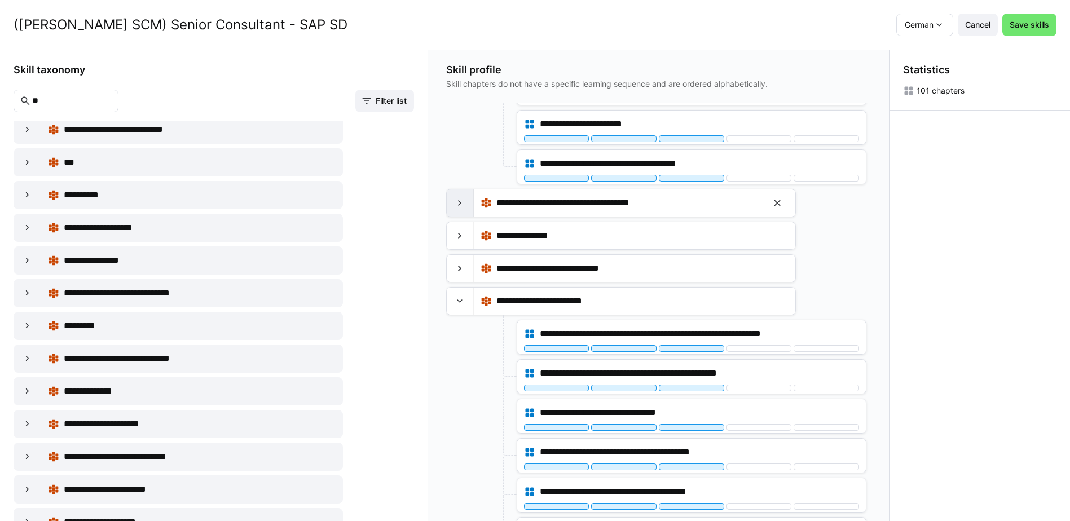
click at [468, 202] on div at bounding box center [460, 203] width 27 height 27
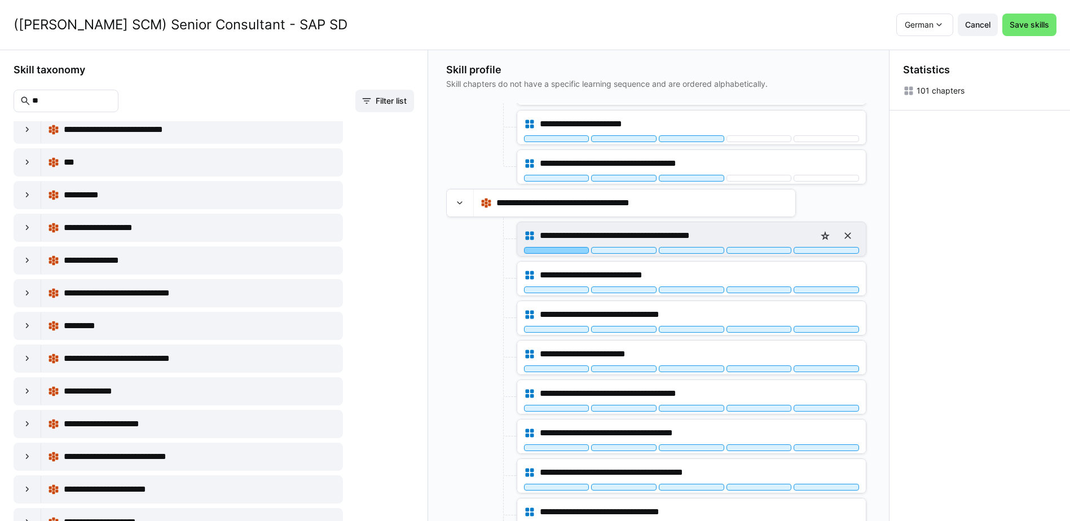
click at [559, 252] on div at bounding box center [556, 250] width 65 height 7
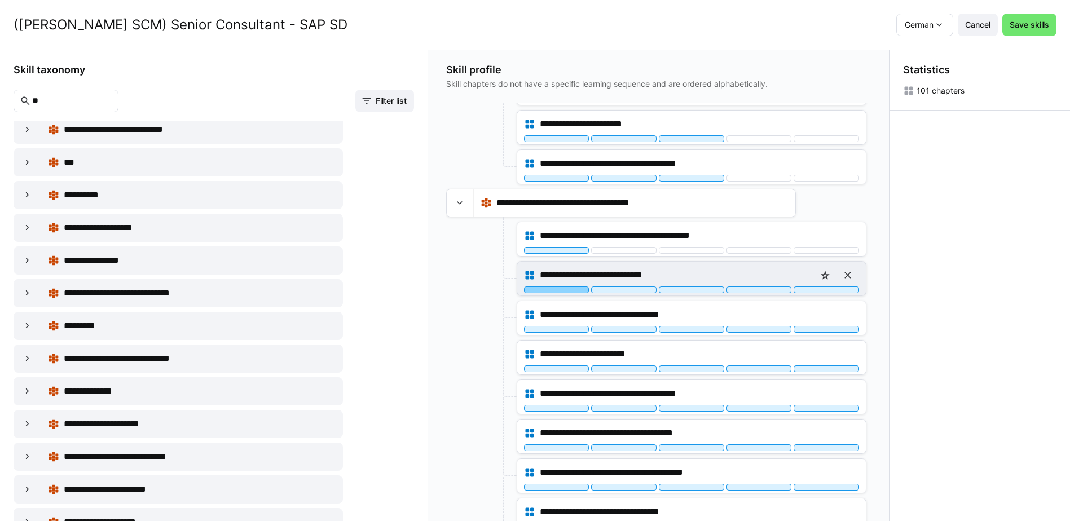
click at [574, 290] on div at bounding box center [556, 290] width 65 height 7
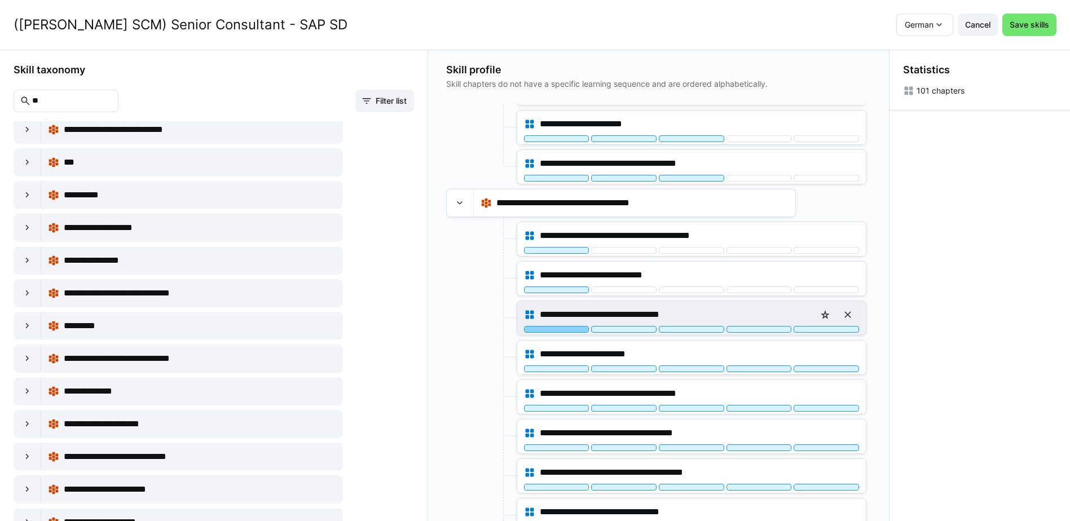
click at [575, 328] on div at bounding box center [556, 329] width 65 height 7
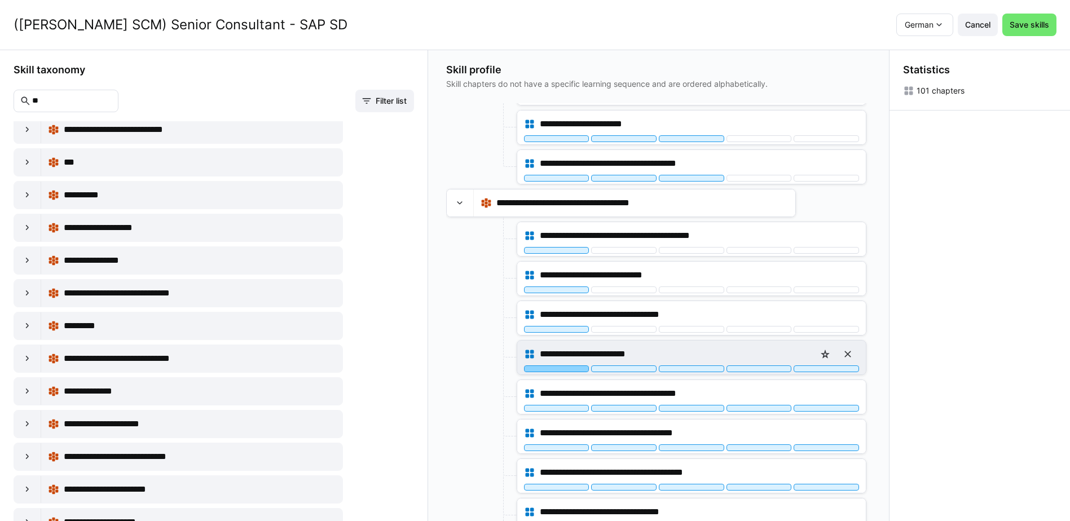
click at [573, 368] on div at bounding box center [556, 369] width 65 height 7
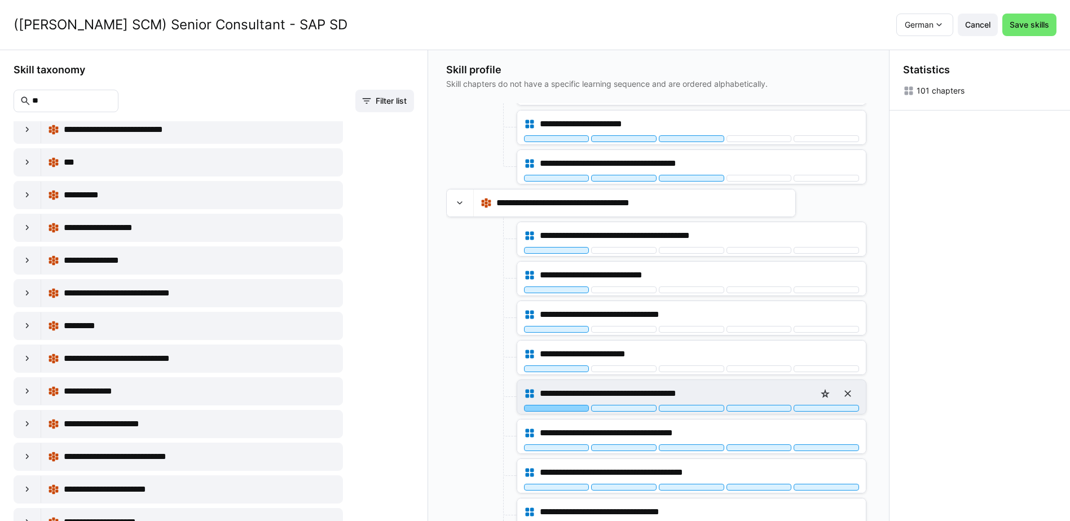
click at [579, 409] on div at bounding box center [556, 408] width 65 height 7
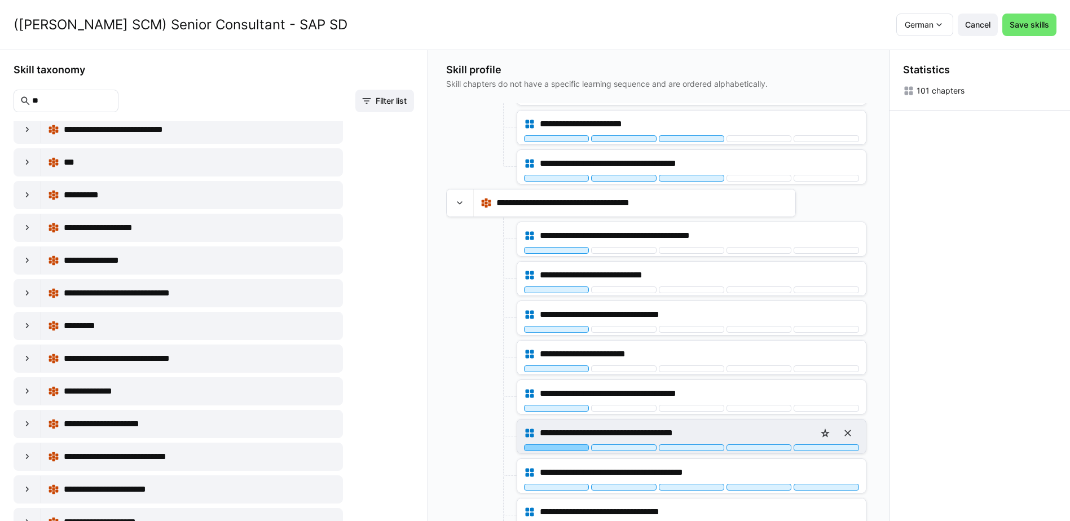
click at [573, 450] on div at bounding box center [556, 448] width 65 height 7
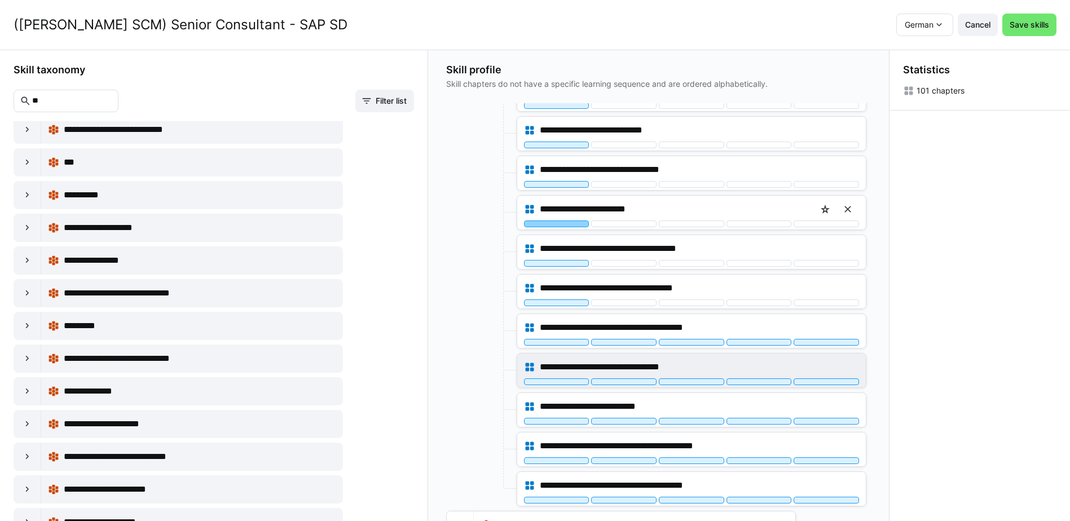
scroll to position [2708, 0]
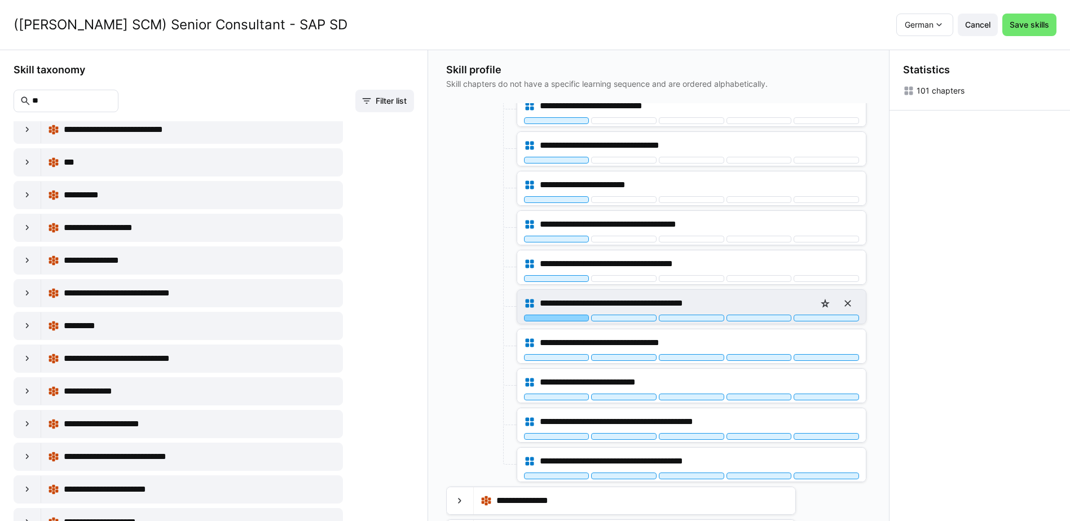
click at [572, 317] on div at bounding box center [556, 318] width 65 height 7
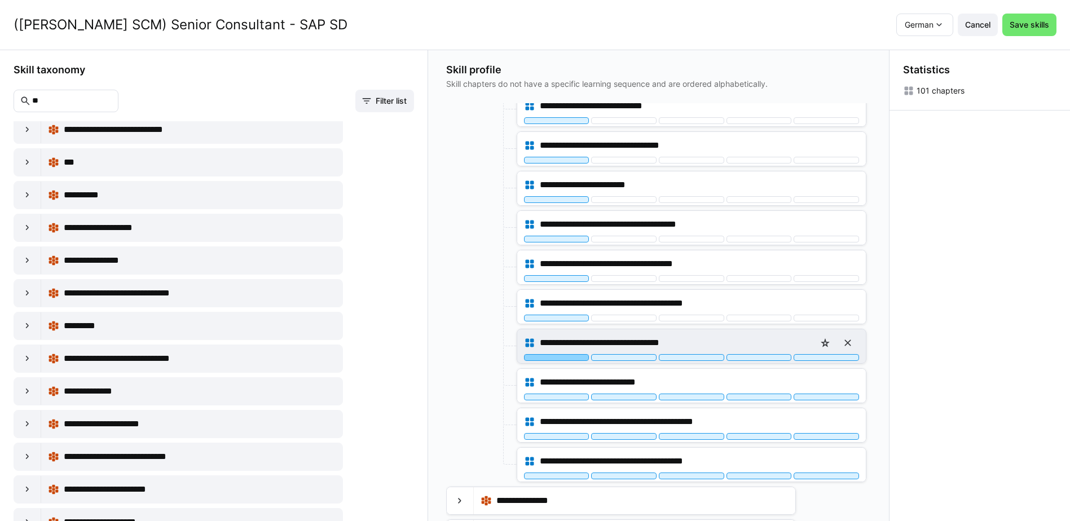
click at [573, 361] on div at bounding box center [556, 357] width 65 height 7
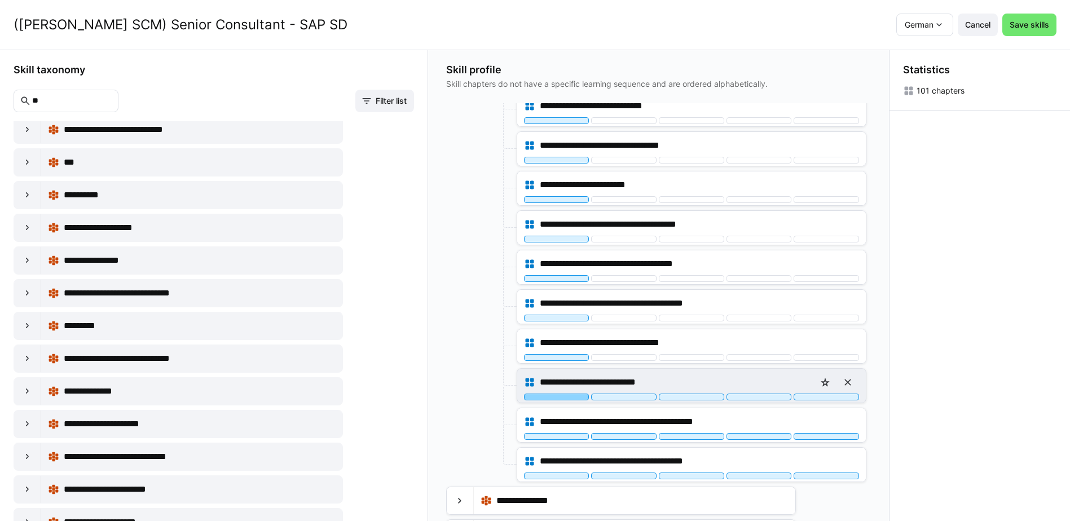
click at [570, 398] on div at bounding box center [556, 397] width 65 height 7
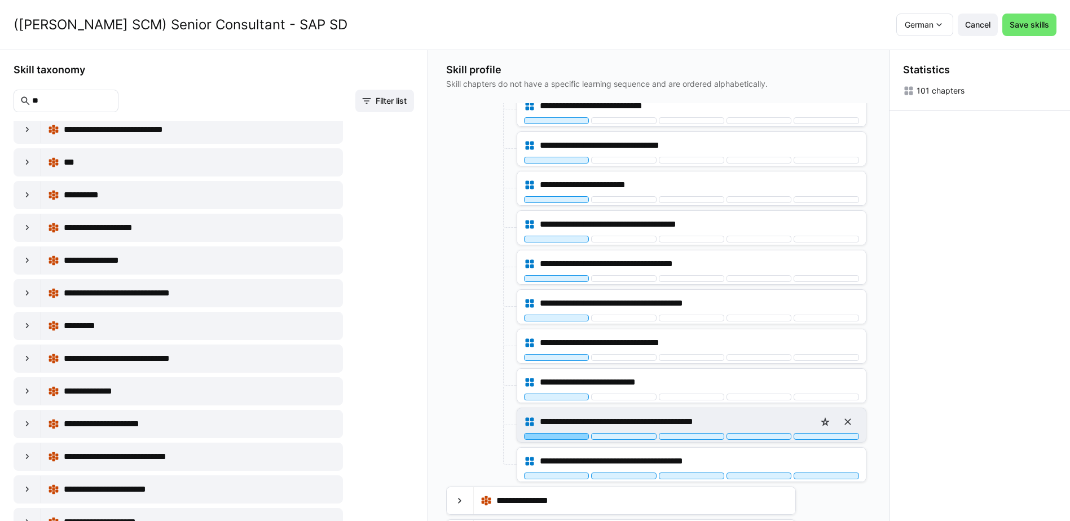
click at [568, 436] on div at bounding box center [556, 436] width 65 height 7
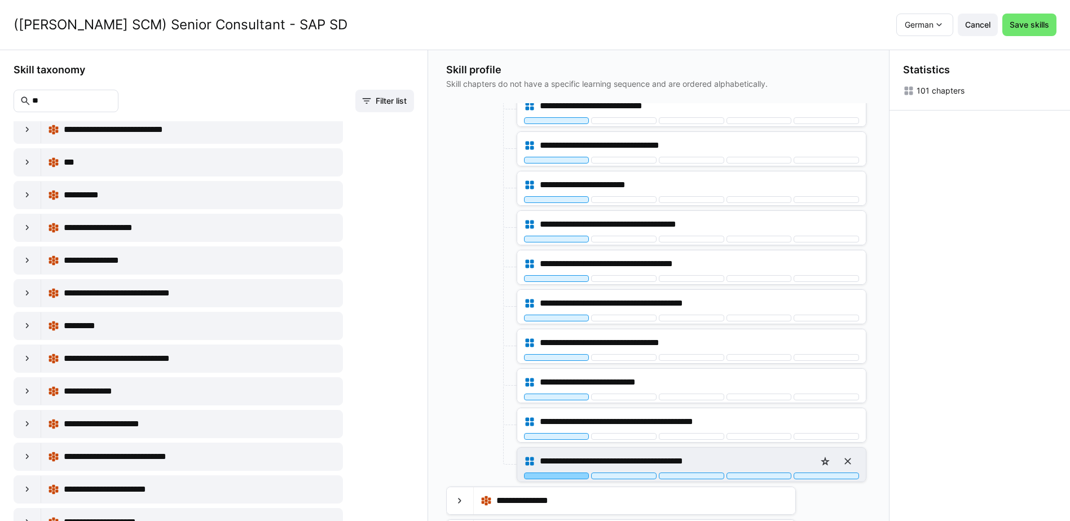
click at [574, 477] on div at bounding box center [556, 476] width 65 height 7
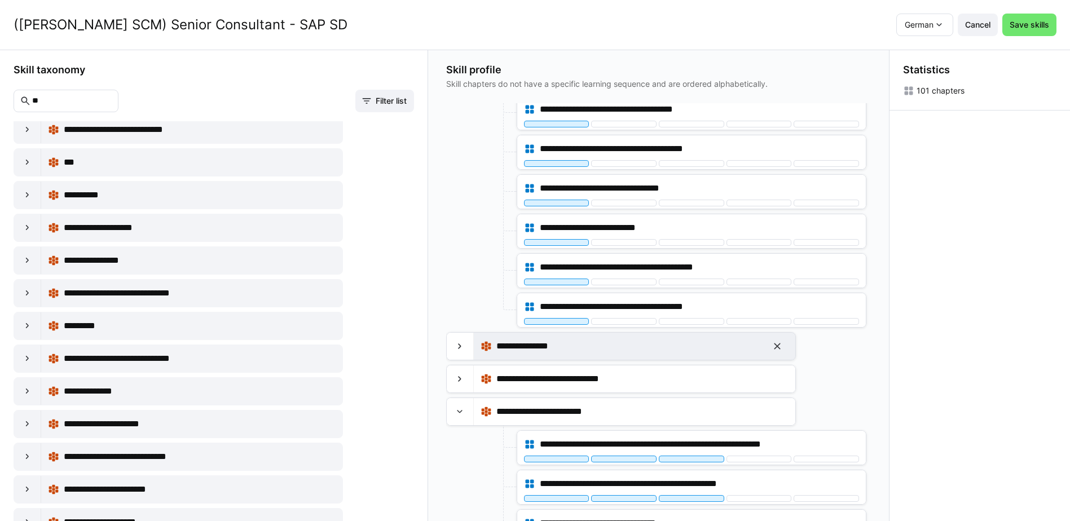
scroll to position [2877, 0]
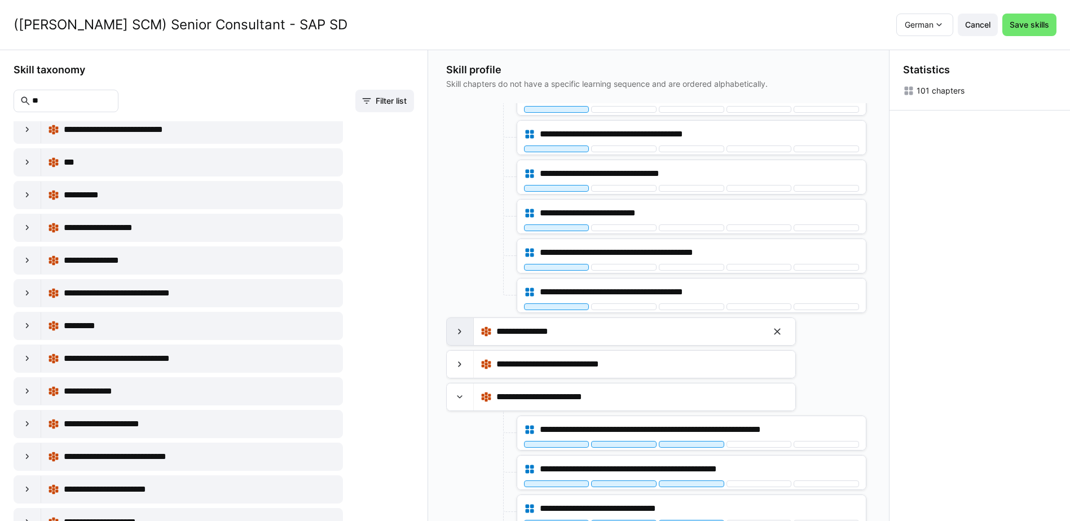
click at [465, 328] on eds-icon at bounding box center [459, 331] width 11 height 11
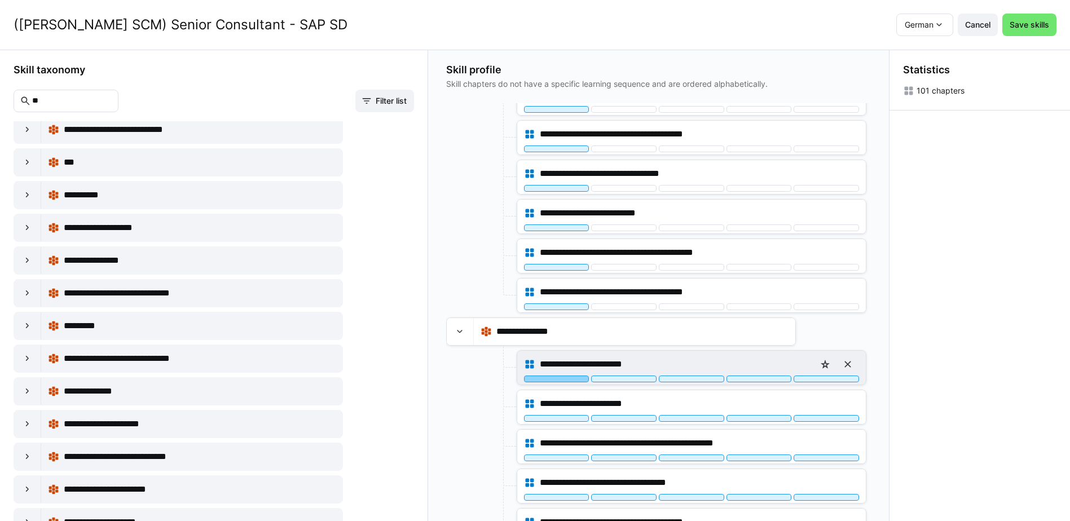
click at [573, 380] on div at bounding box center [556, 379] width 65 height 7
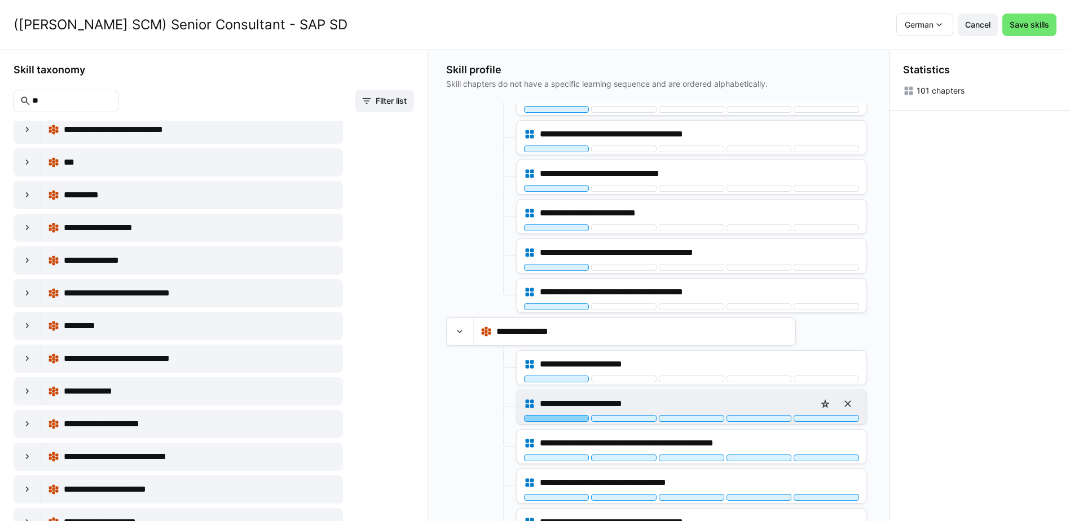
click at [577, 420] on div at bounding box center [556, 418] width 65 height 7
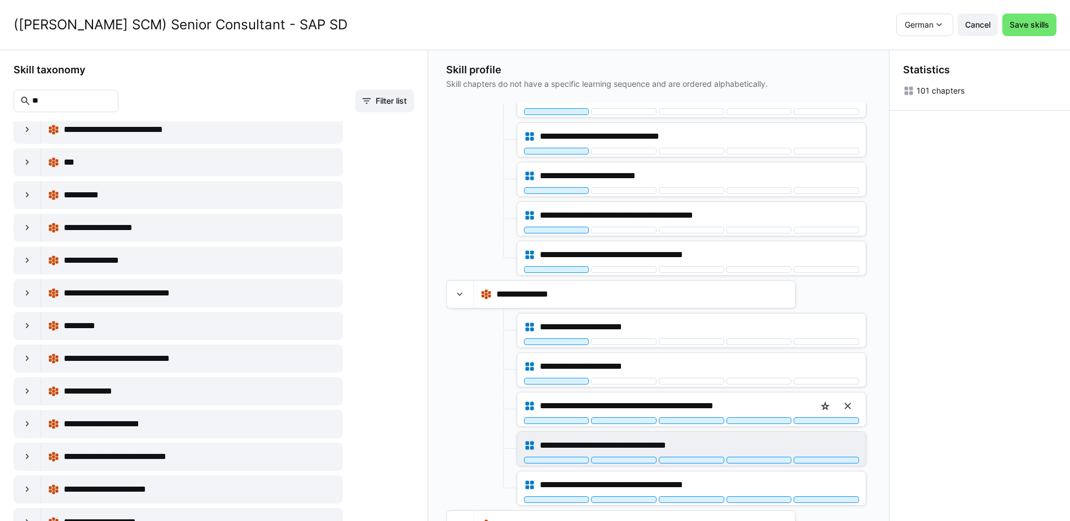
scroll to position [2990, 0]
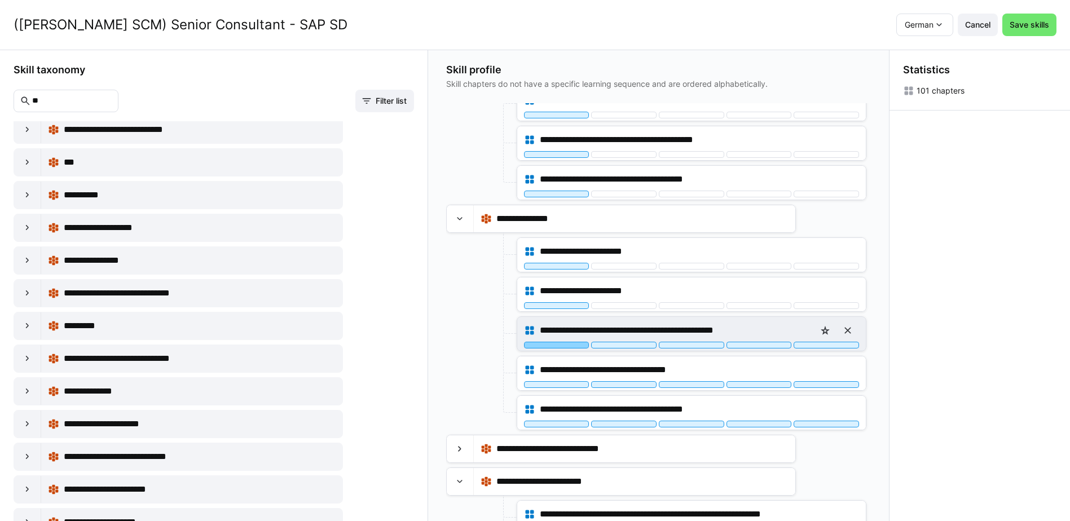
click at [581, 346] on div at bounding box center [556, 345] width 65 height 7
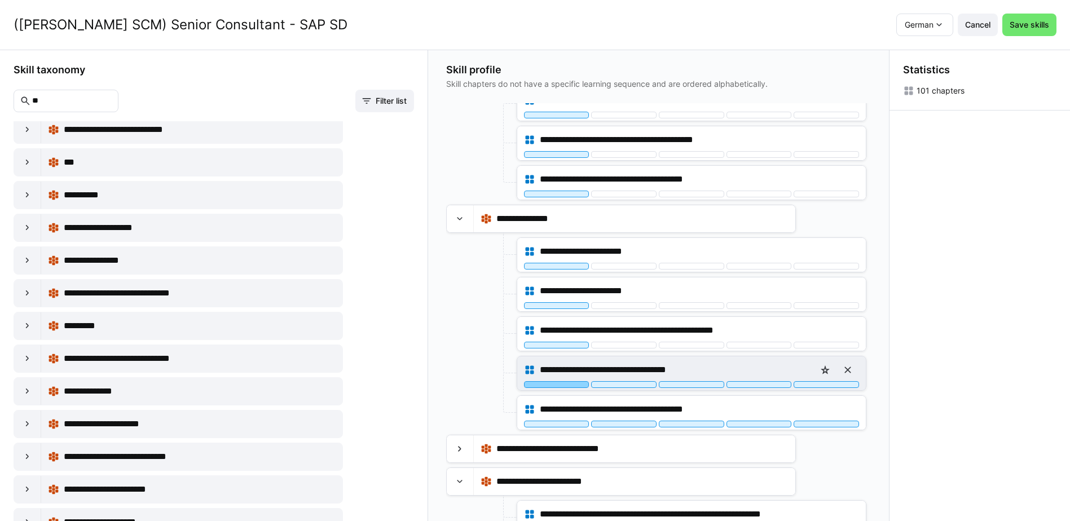
click at [578, 385] on div at bounding box center [556, 384] width 65 height 7
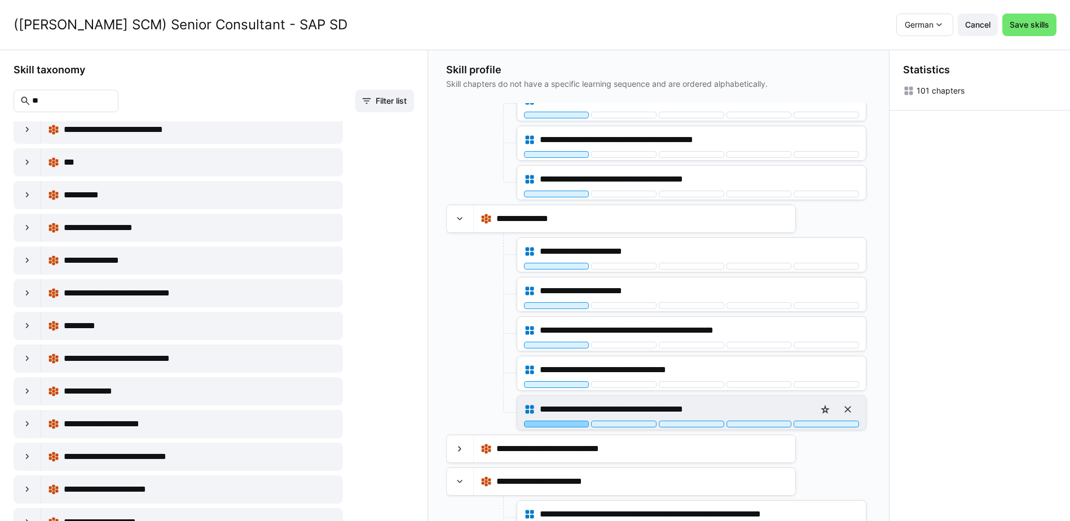
click at [577, 424] on div at bounding box center [556, 424] width 65 height 7
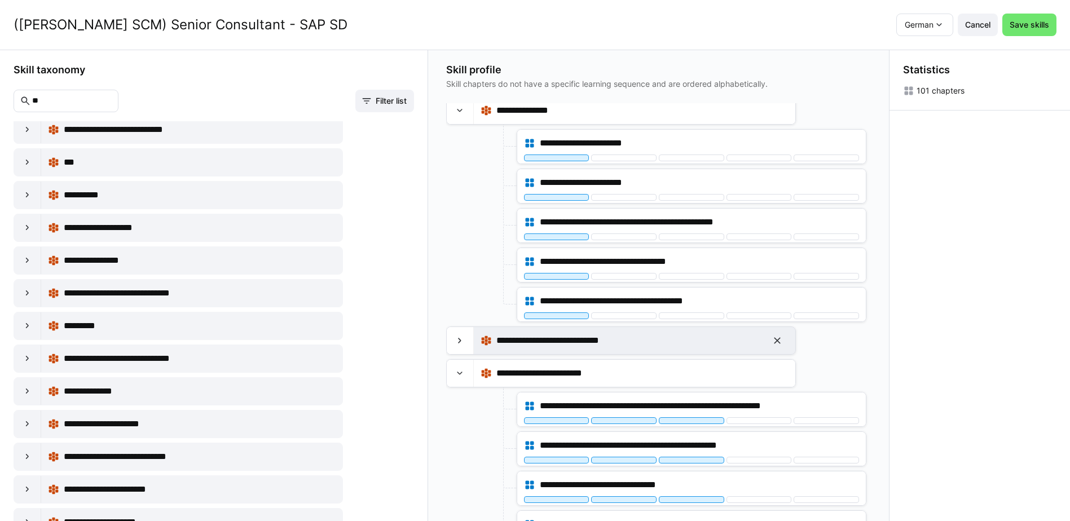
scroll to position [3103, 0]
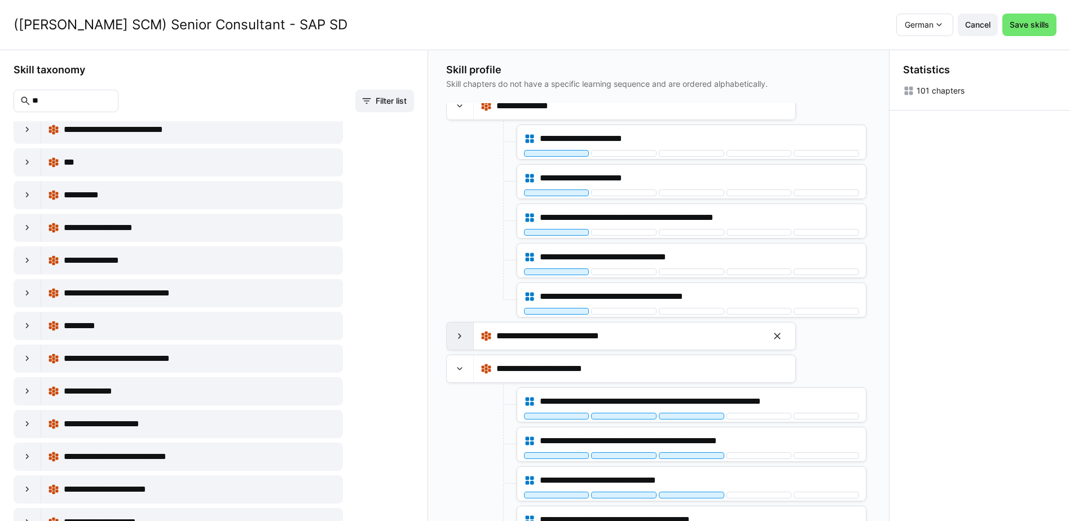
click at [458, 338] on eds-icon at bounding box center [459, 336] width 11 height 11
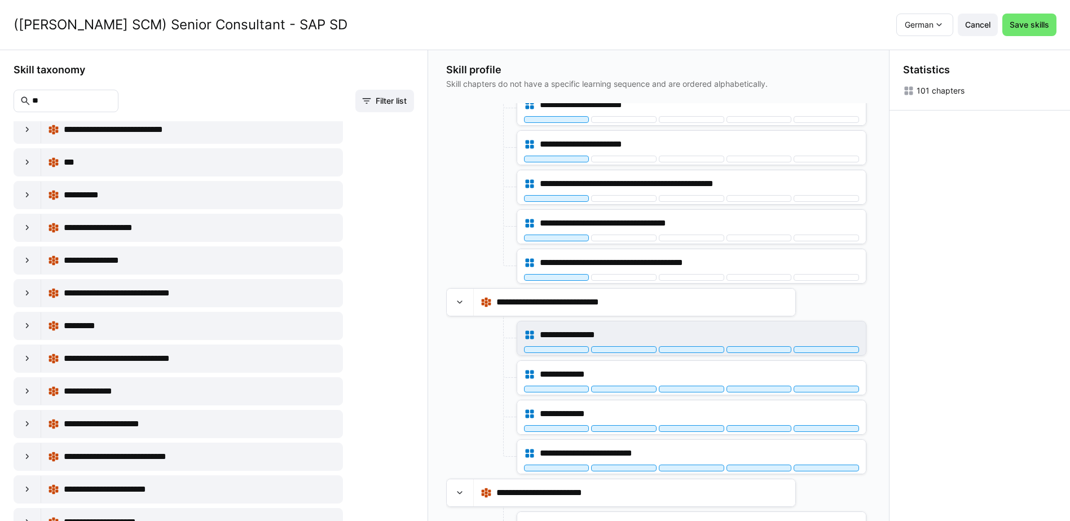
scroll to position [3159, 0]
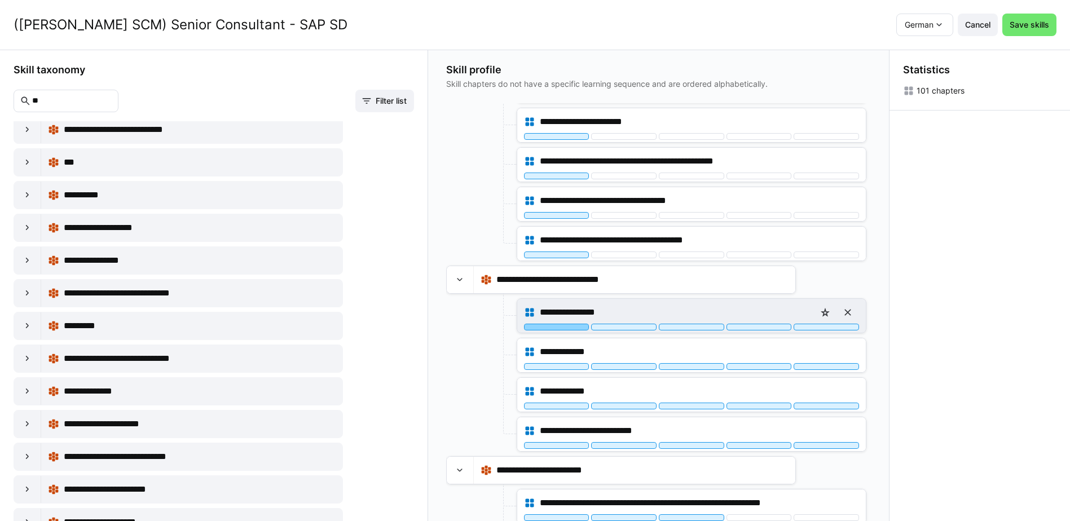
click at [571, 328] on div at bounding box center [556, 327] width 65 height 7
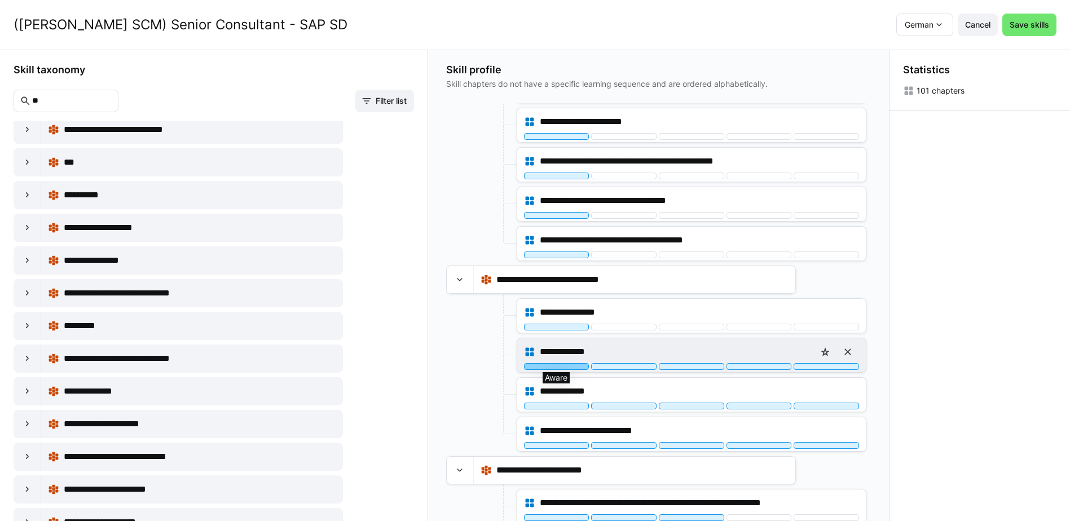
click at [574, 369] on div at bounding box center [556, 366] width 65 height 7
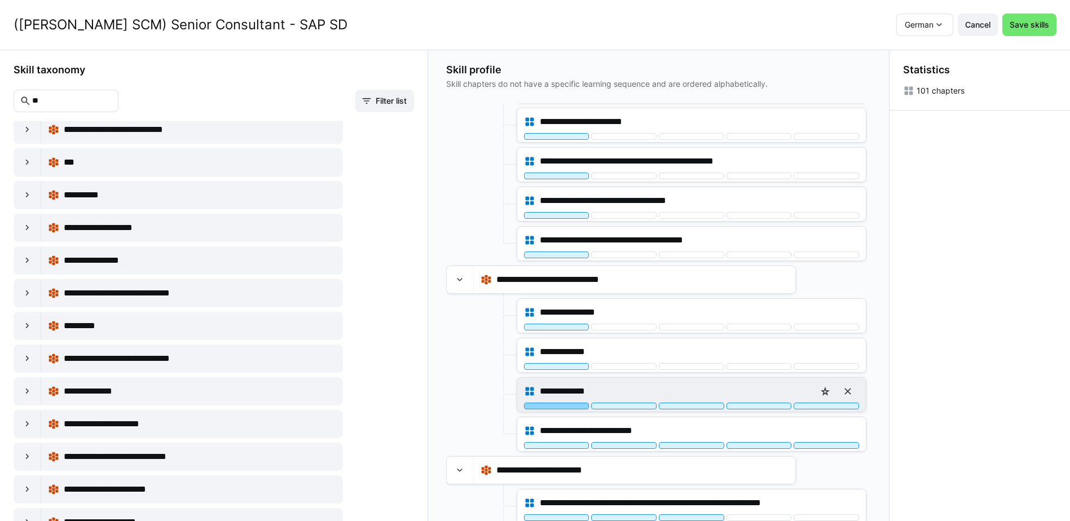
click at [573, 406] on div at bounding box center [556, 406] width 65 height 7
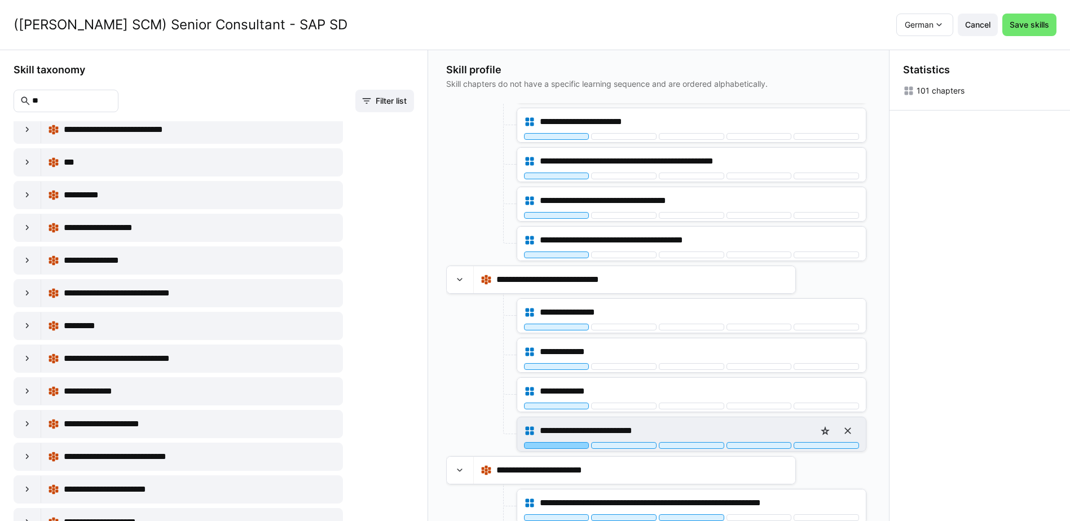
click at [571, 446] on div at bounding box center [556, 445] width 65 height 7
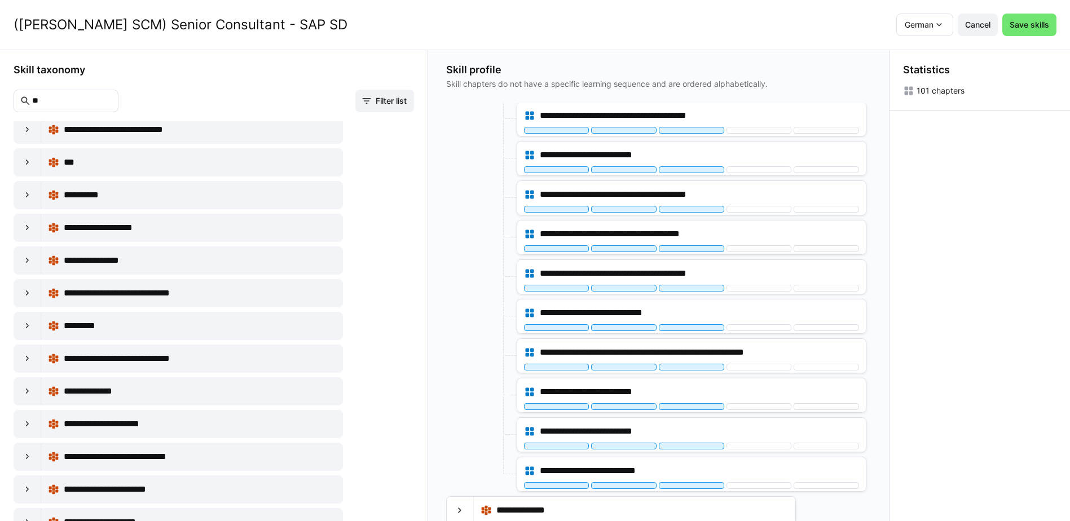
scroll to position [3708, 0]
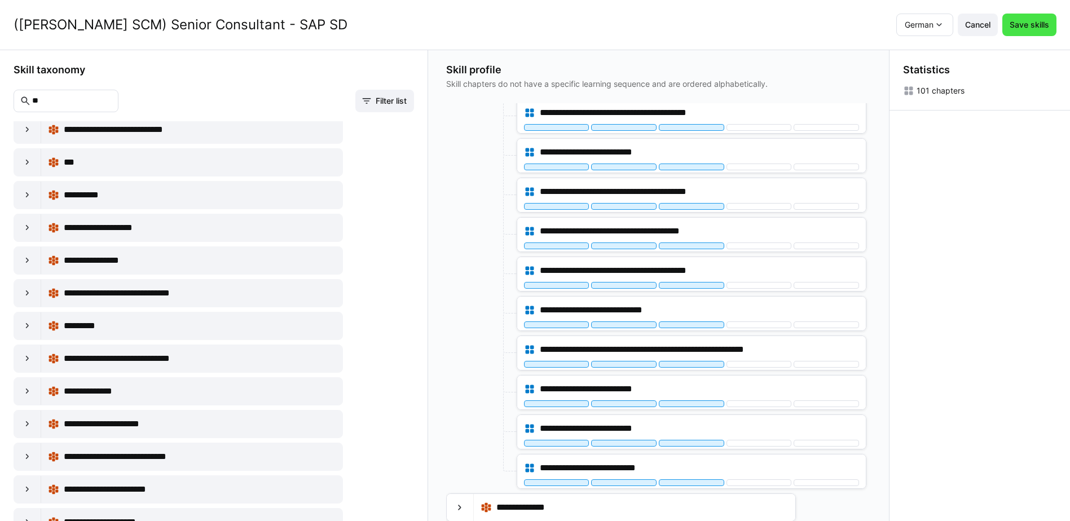
click at [1030, 28] on span "Save skills" at bounding box center [1029, 24] width 43 height 11
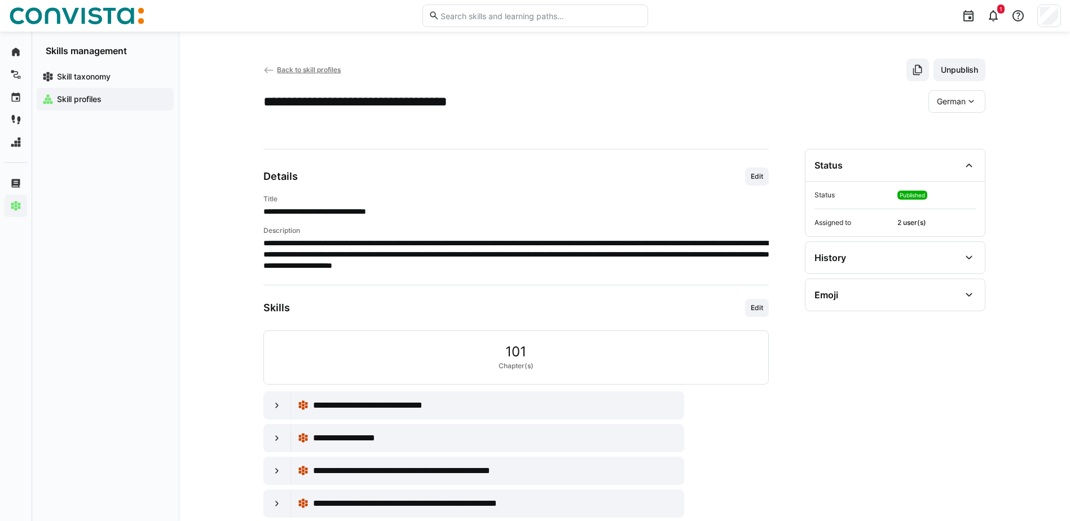
click at [318, 70] on span "Back to skill profiles" at bounding box center [309, 69] width 64 height 8
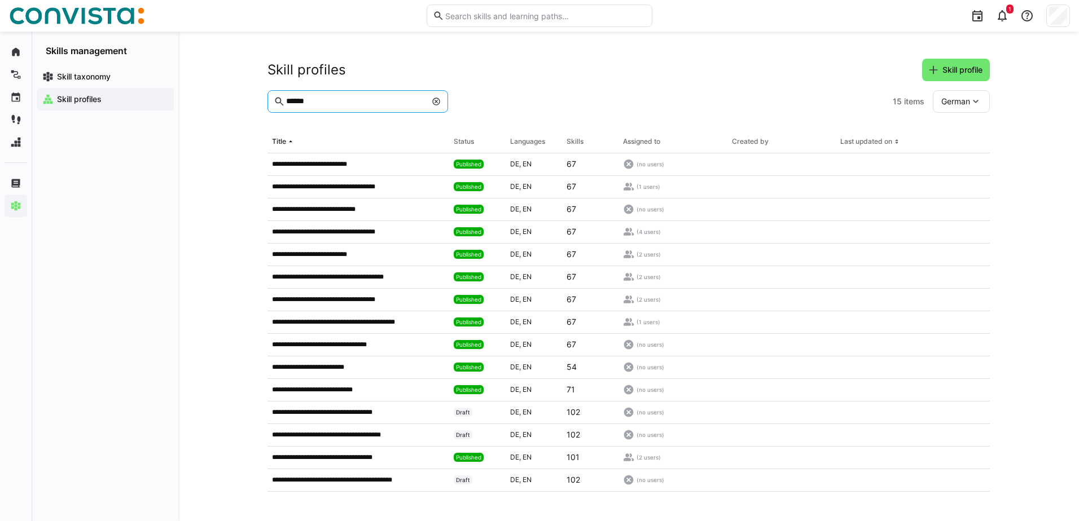
drag, startPoint x: 361, startPoint y: 104, endPoint x: 195, endPoint y: 113, distance: 165.5
click at [197, 113] on div "**********" at bounding box center [628, 277] width 900 height 490
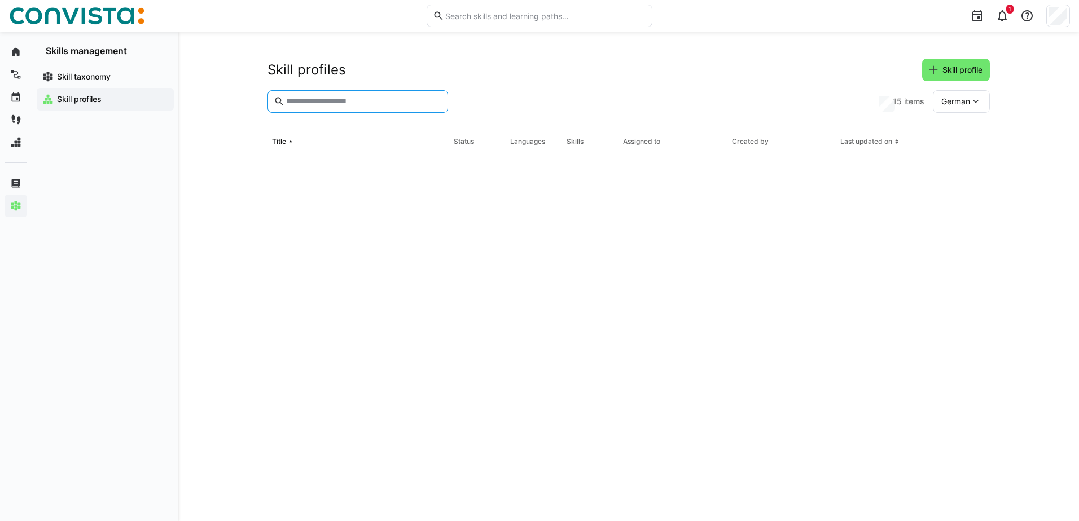
paste input "******"
type input "******"
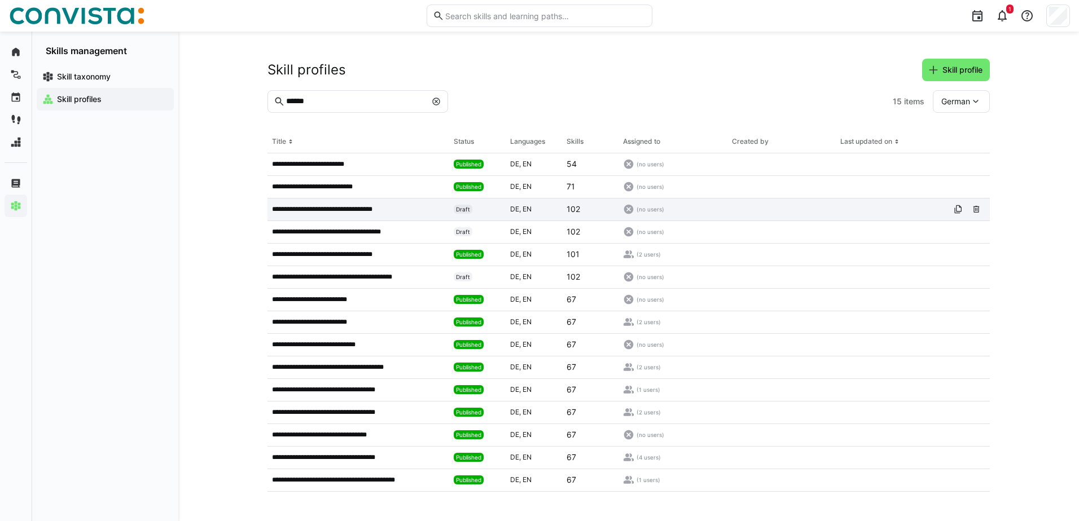
click at [390, 209] on p "**********" at bounding box center [335, 209] width 127 height 9
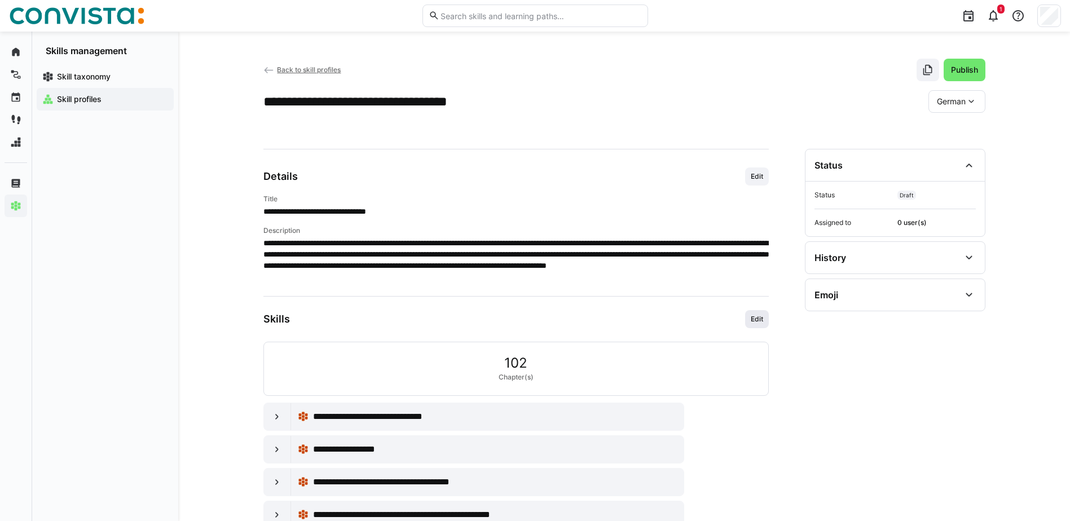
click at [759, 320] on span "Edit" at bounding box center [757, 319] width 15 height 9
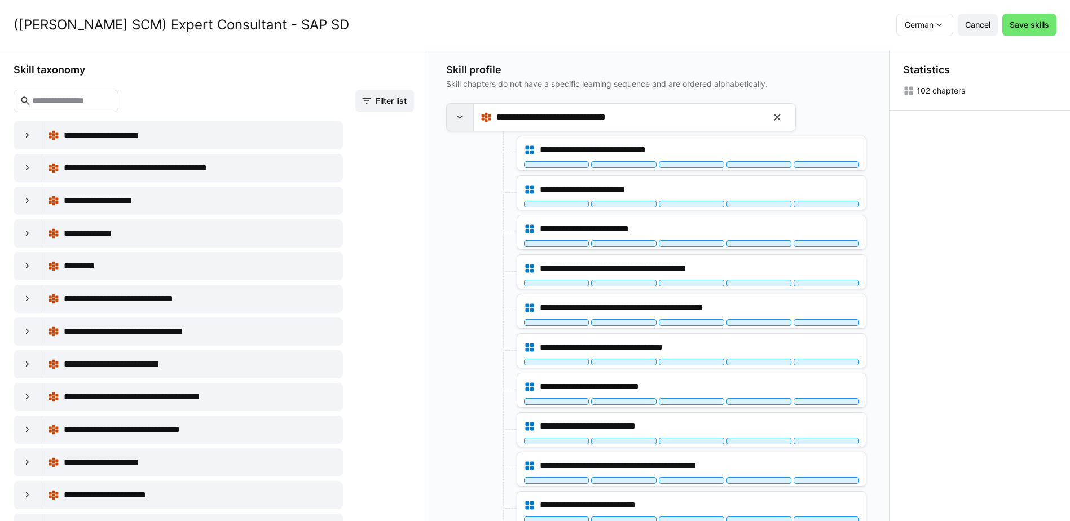
click at [468, 115] on div at bounding box center [460, 117] width 27 height 27
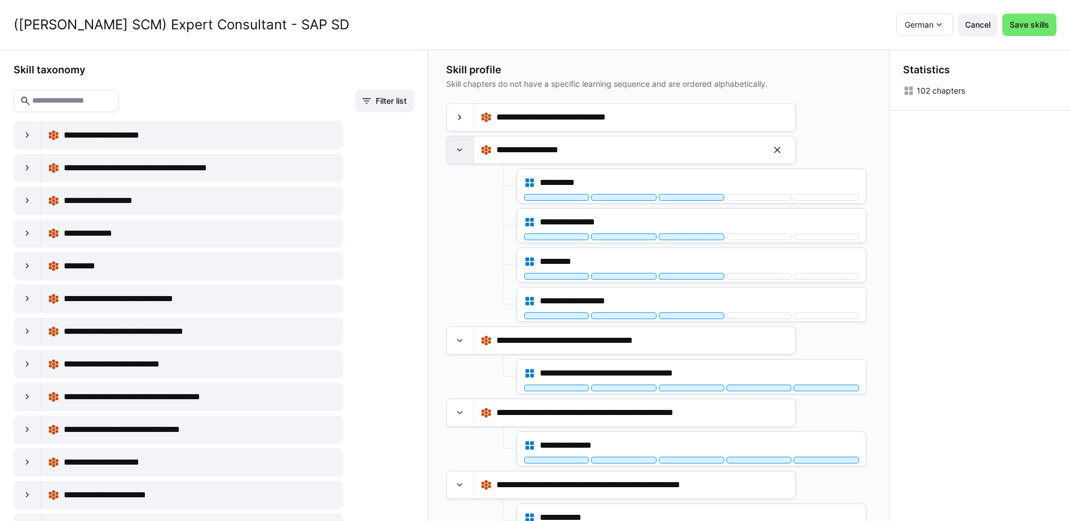
click at [463, 151] on eds-icon at bounding box center [459, 149] width 11 height 11
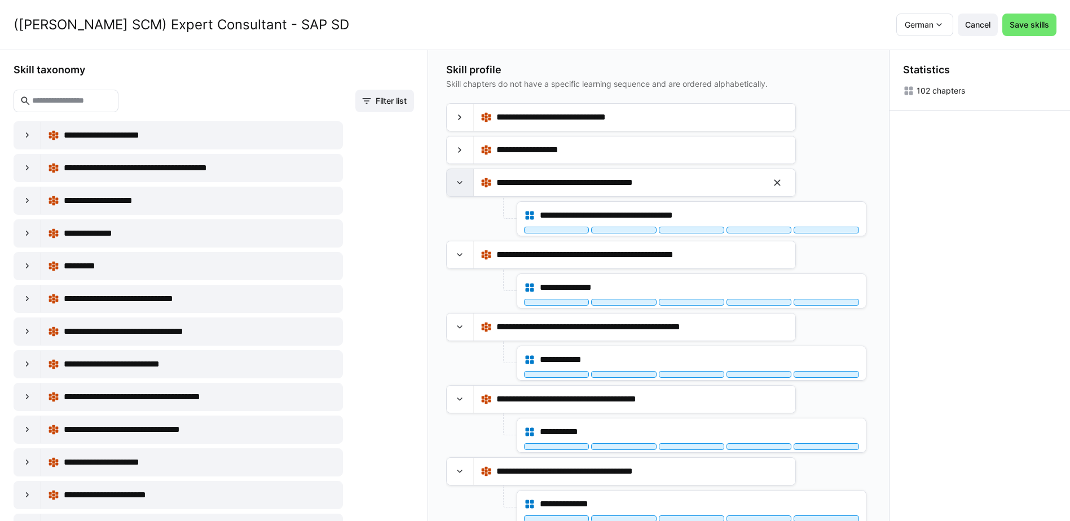
click at [463, 180] on eds-icon at bounding box center [459, 182] width 11 height 11
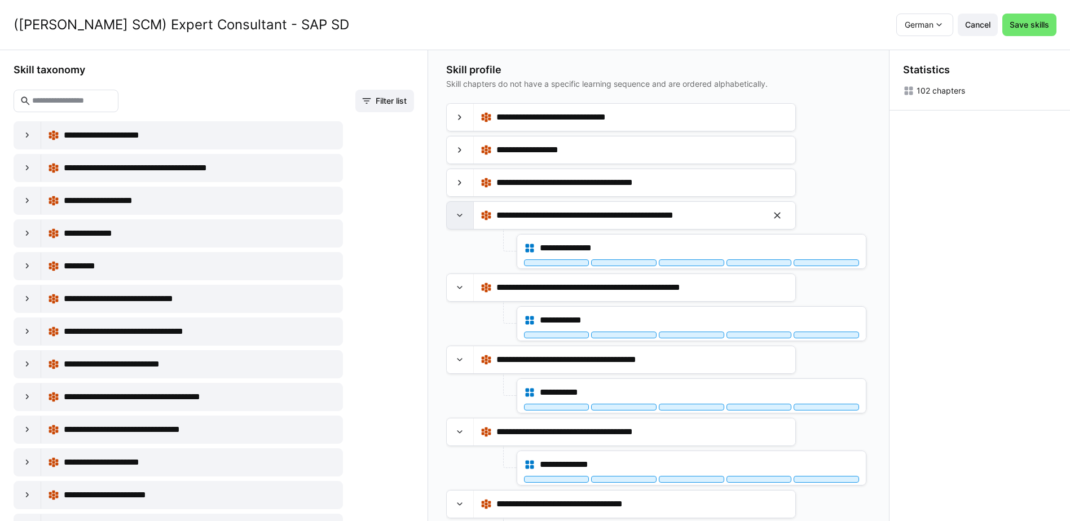
click at [468, 216] on div at bounding box center [460, 215] width 27 height 27
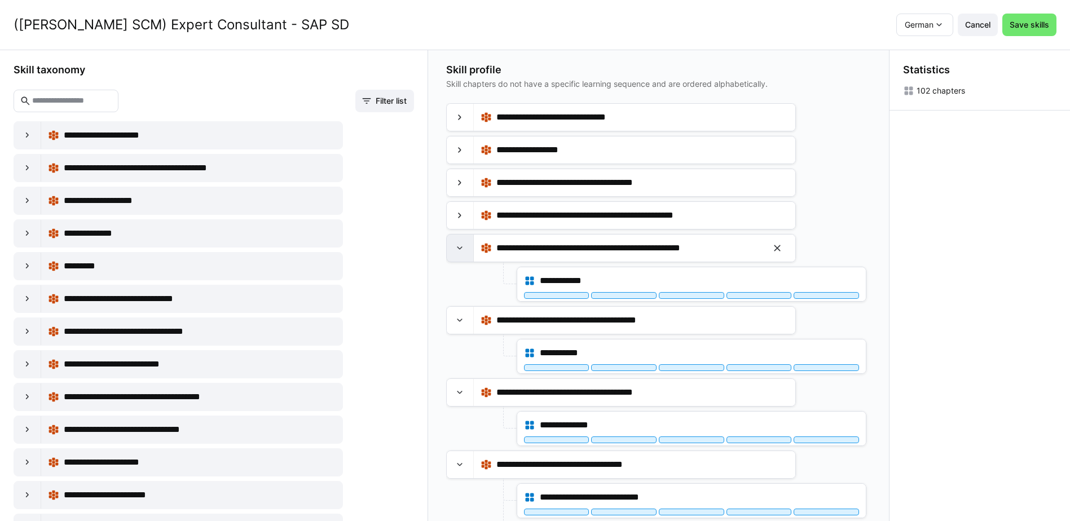
click at [456, 249] on eds-icon at bounding box center [459, 248] width 11 height 11
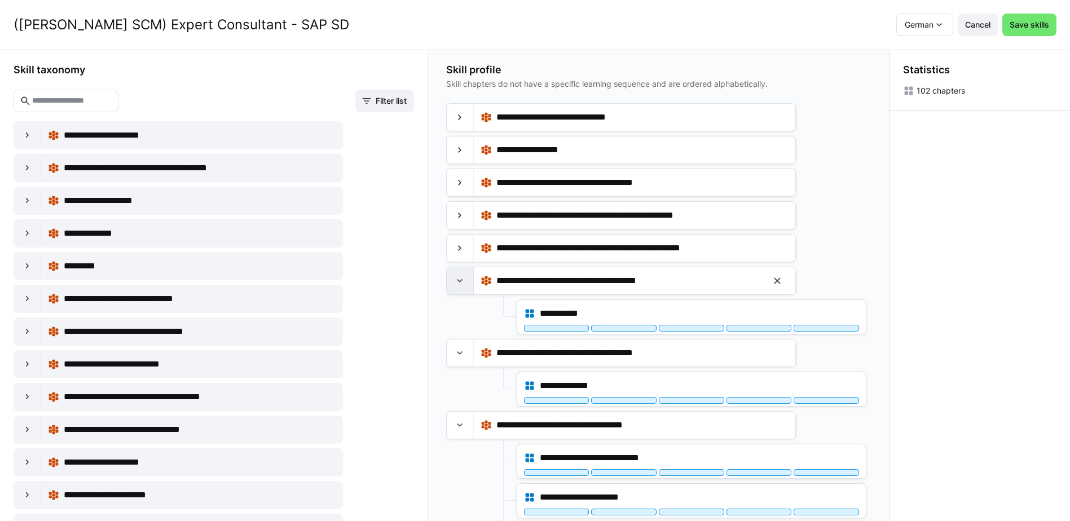
click at [465, 281] on eds-icon at bounding box center [459, 280] width 11 height 11
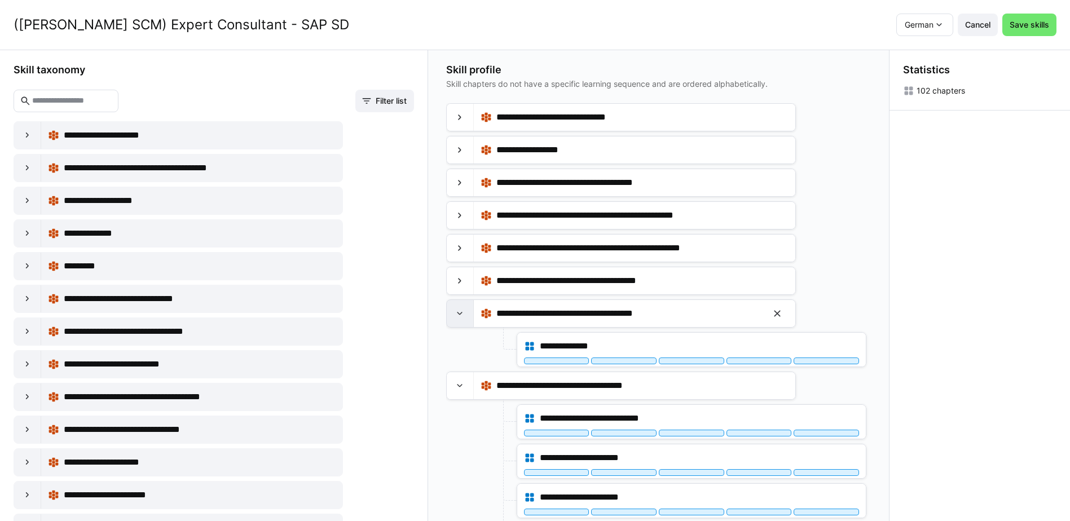
click at [463, 302] on div at bounding box center [460, 313] width 27 height 27
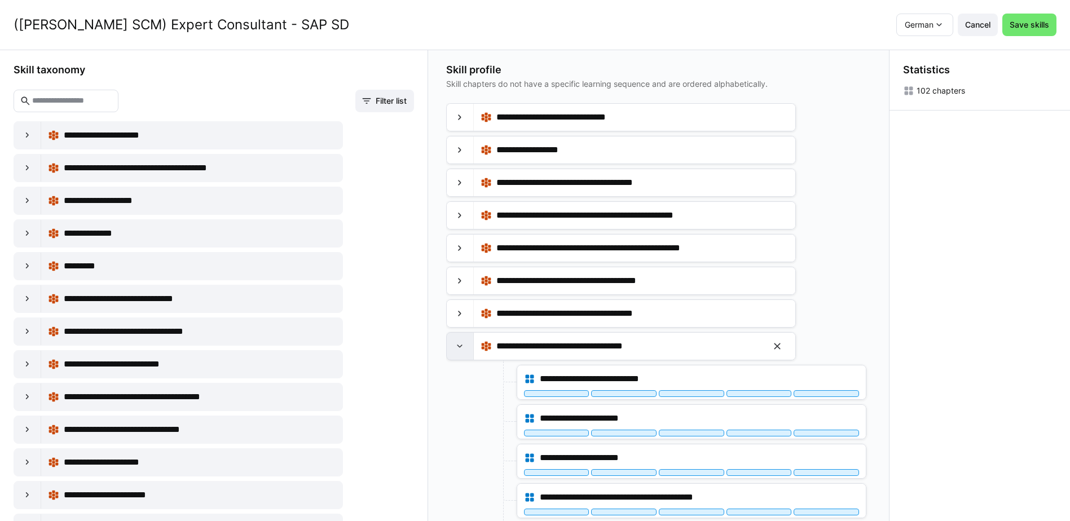
click at [465, 354] on div at bounding box center [460, 346] width 27 height 27
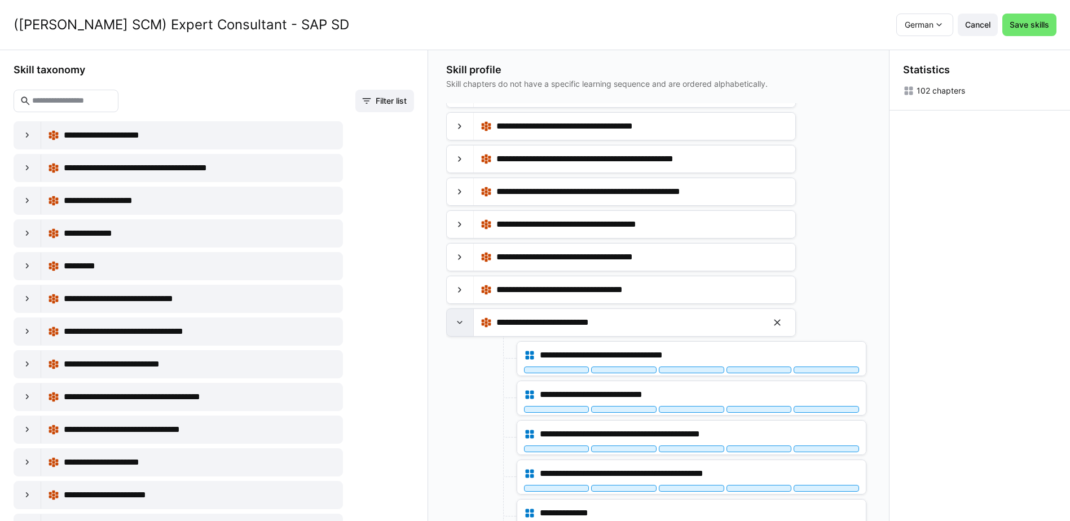
click at [465, 328] on div at bounding box center [460, 322] width 27 height 27
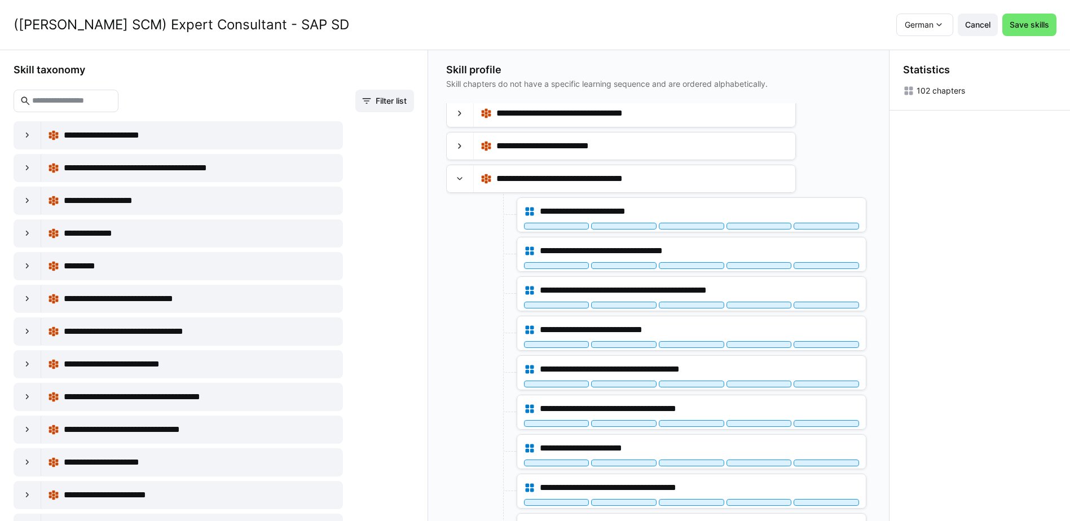
scroll to position [226, 0]
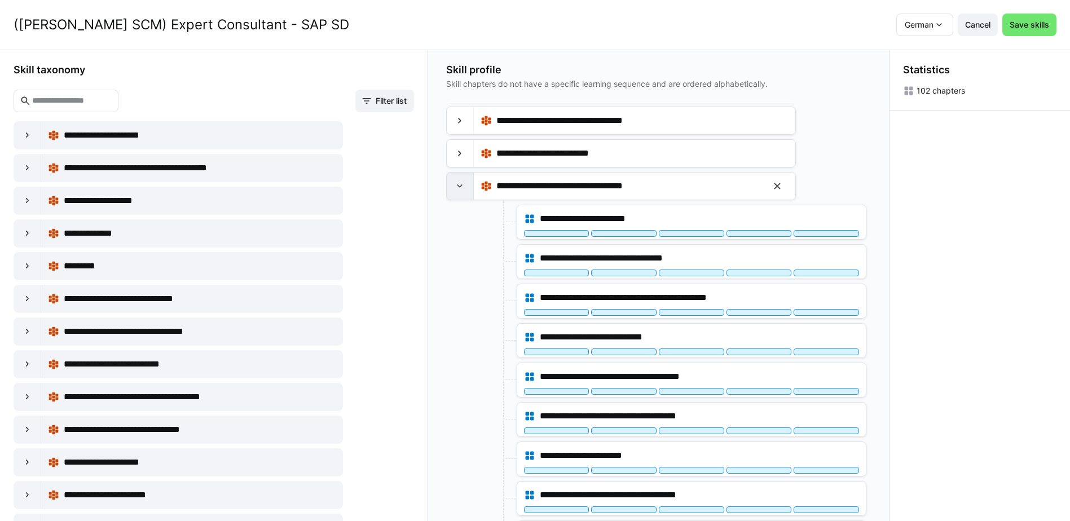
click at [464, 189] on eds-icon at bounding box center [459, 186] width 11 height 11
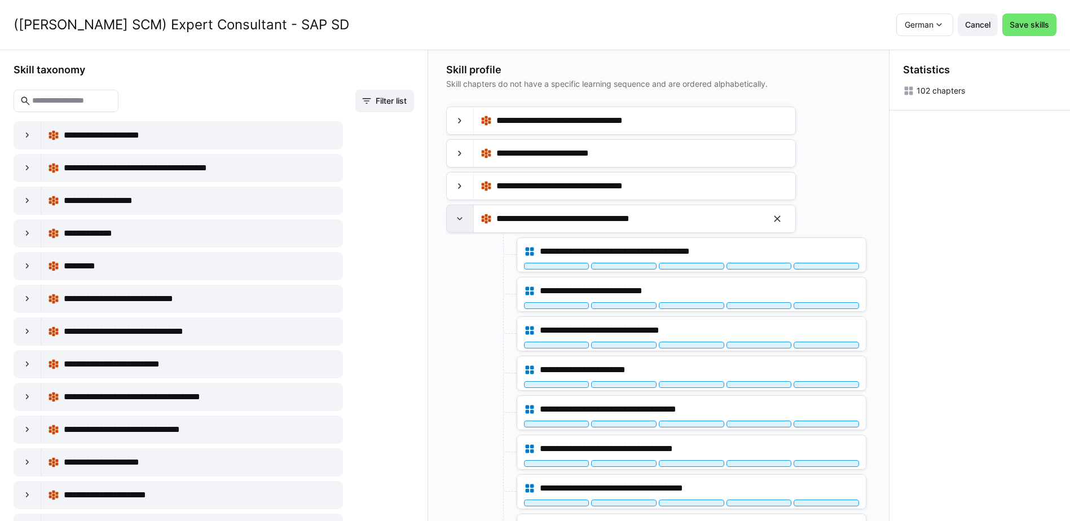
click at [461, 216] on eds-icon at bounding box center [459, 218] width 11 height 11
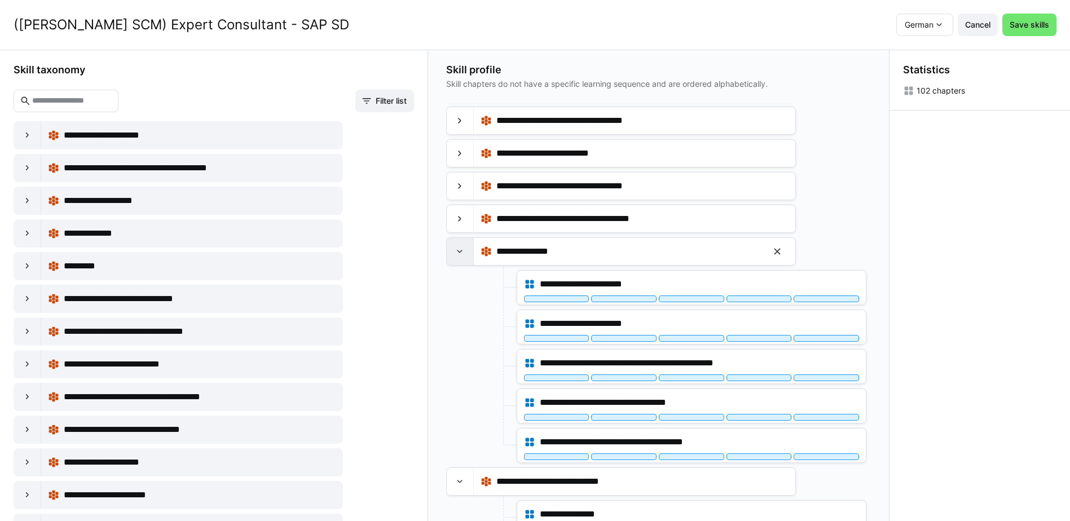
click at [464, 249] on eds-icon at bounding box center [459, 251] width 11 height 11
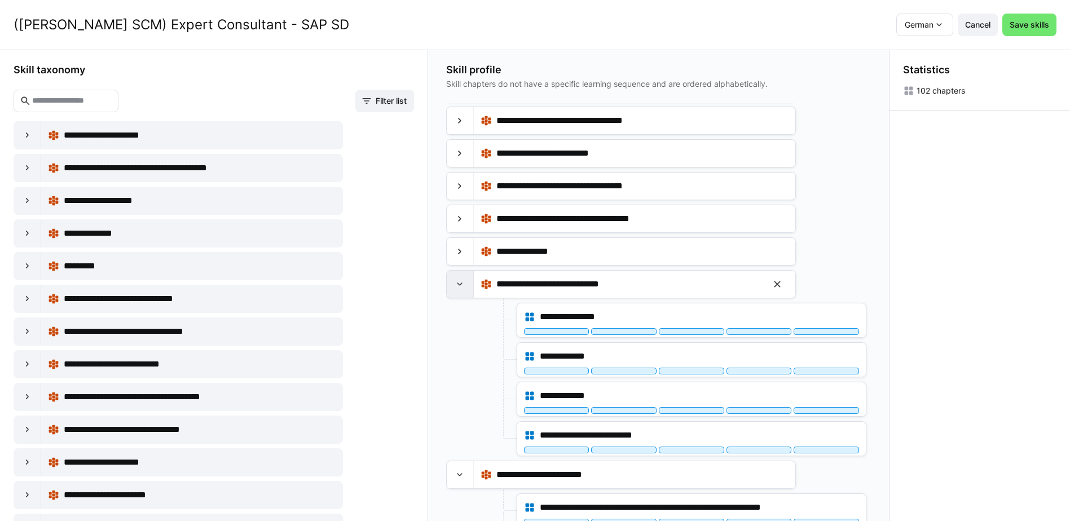
click at [460, 286] on eds-icon at bounding box center [459, 284] width 11 height 11
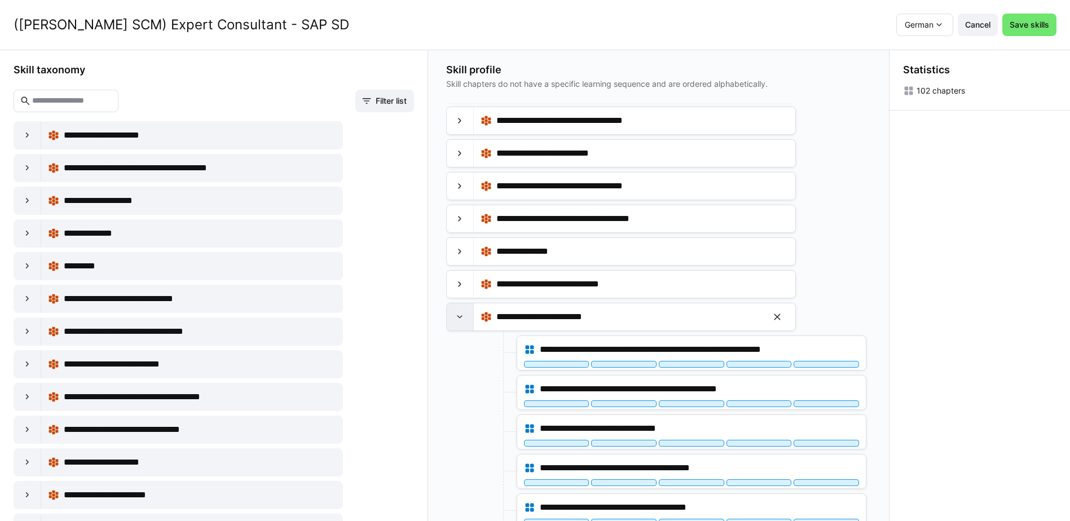
click at [459, 317] on eds-icon at bounding box center [459, 316] width 11 height 11
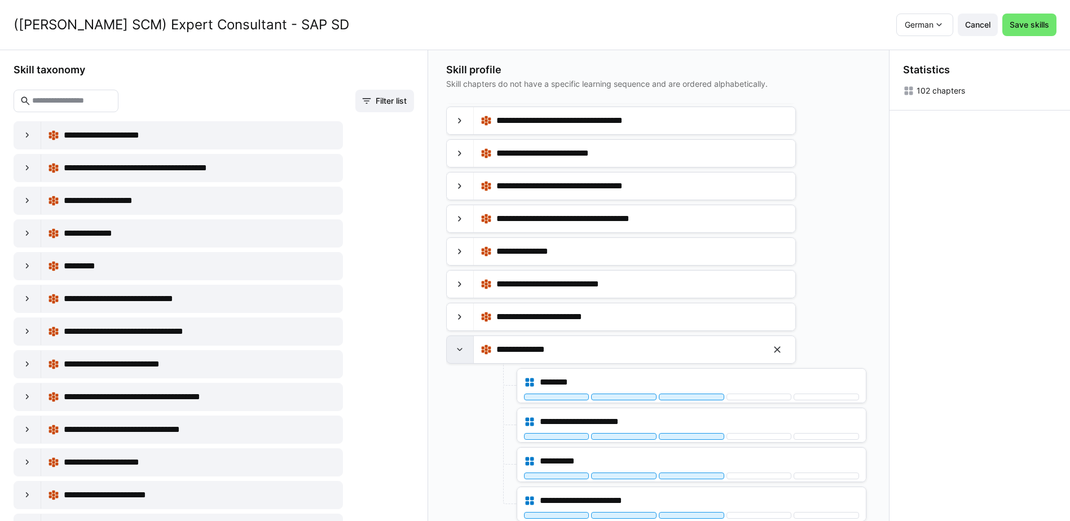
click at [465, 351] on eds-icon at bounding box center [459, 349] width 11 height 11
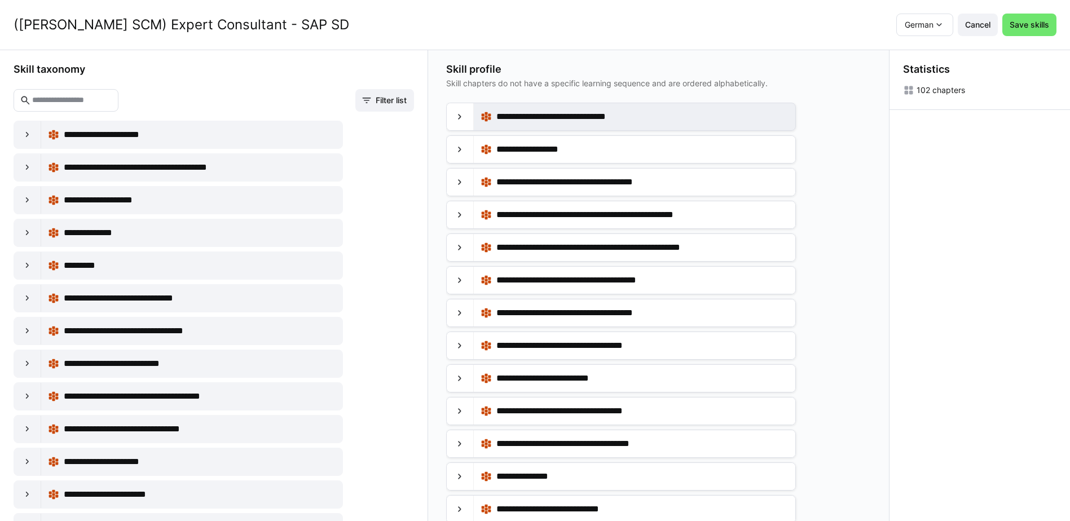
scroll to position [0, 0]
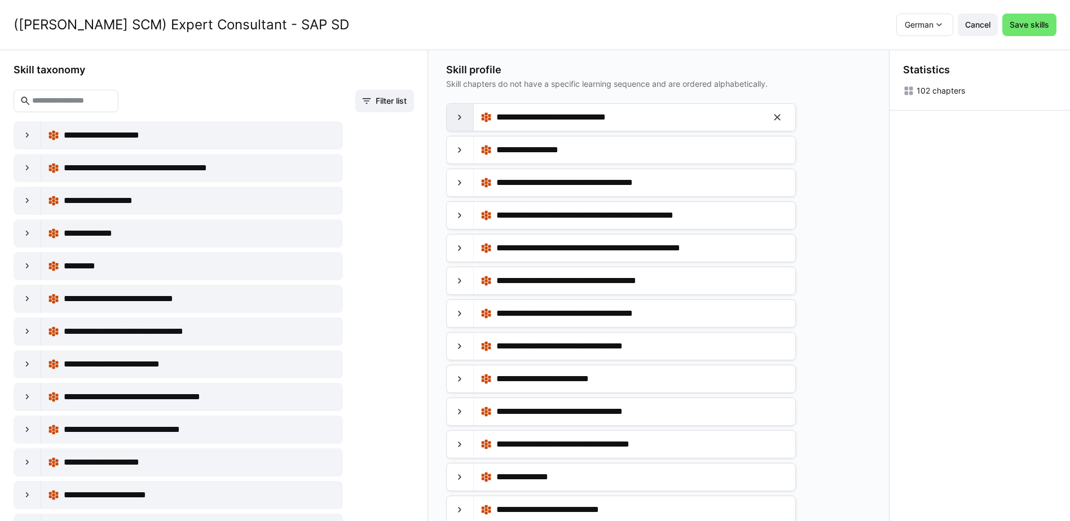
click at [465, 115] on eds-icon at bounding box center [459, 117] width 11 height 11
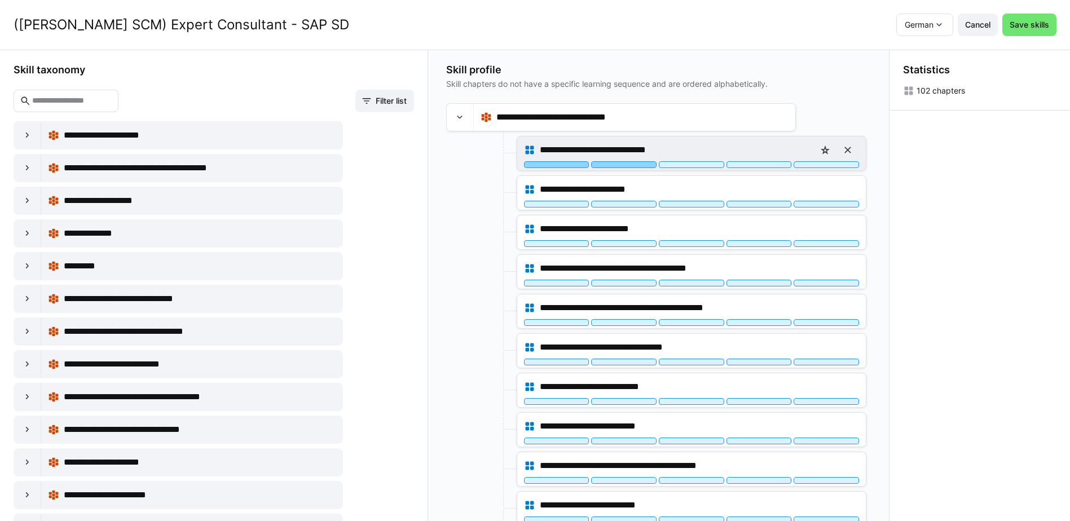
click at [625, 164] on div at bounding box center [623, 164] width 65 height 7
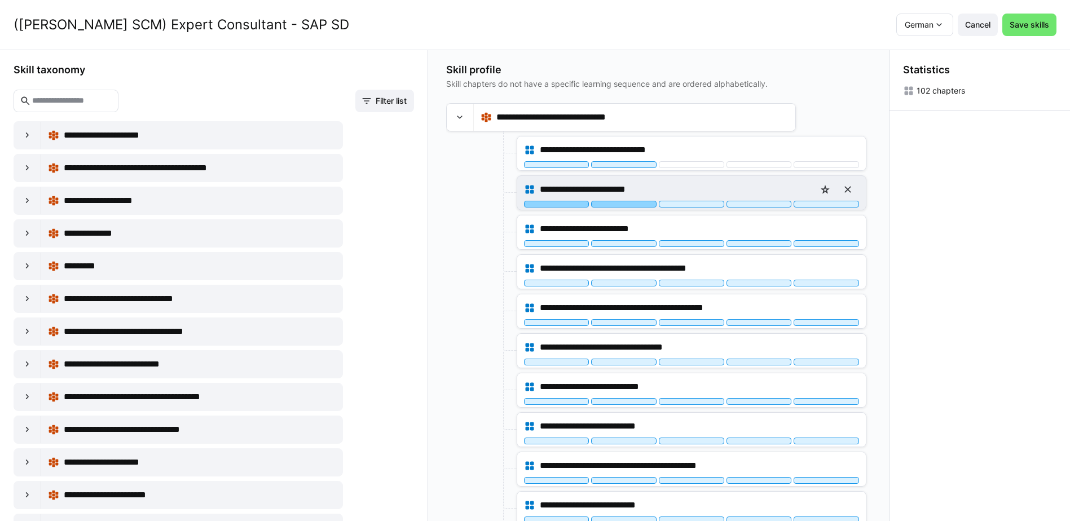
click at [628, 204] on div at bounding box center [623, 204] width 65 height 7
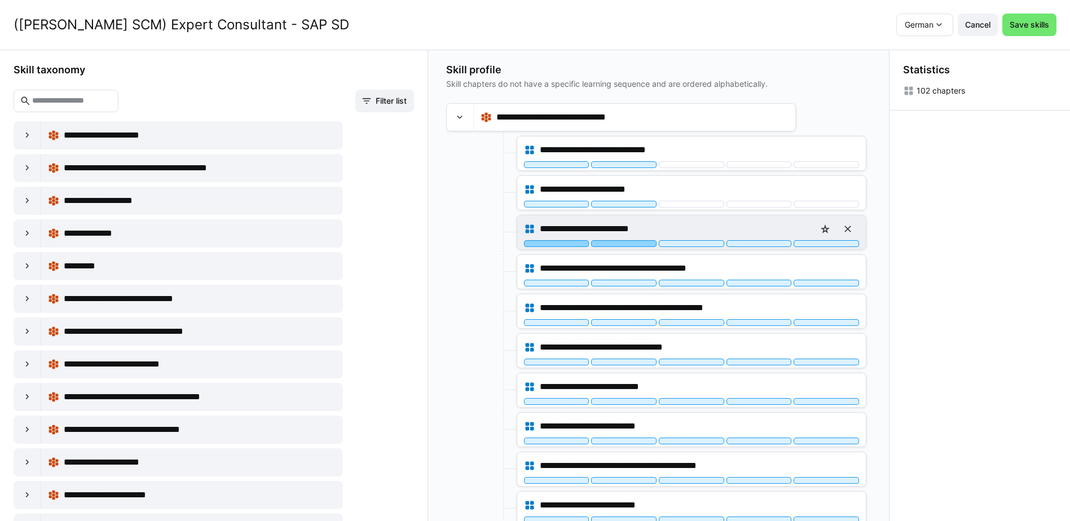
click at [626, 245] on div at bounding box center [623, 243] width 65 height 7
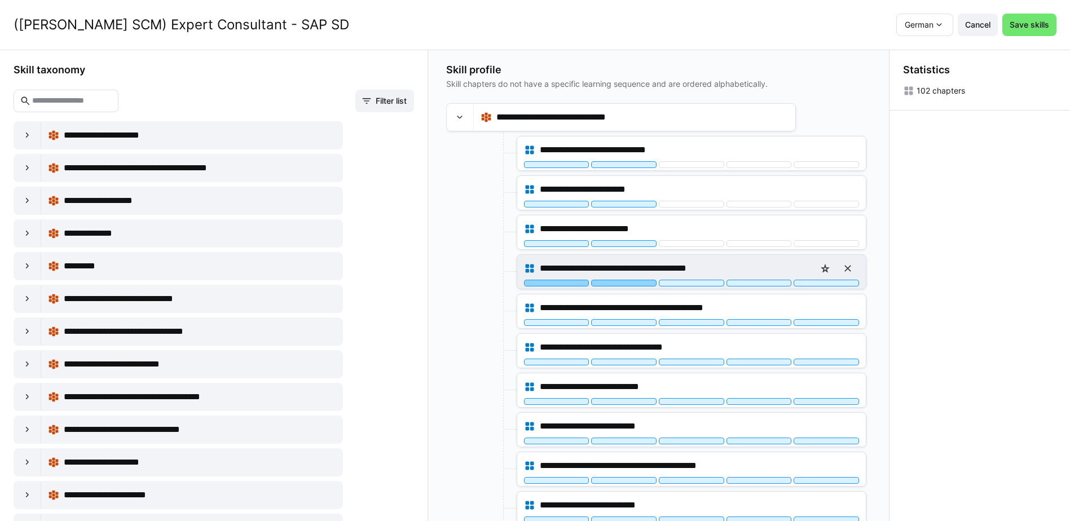
click at [627, 282] on div at bounding box center [623, 283] width 65 height 7
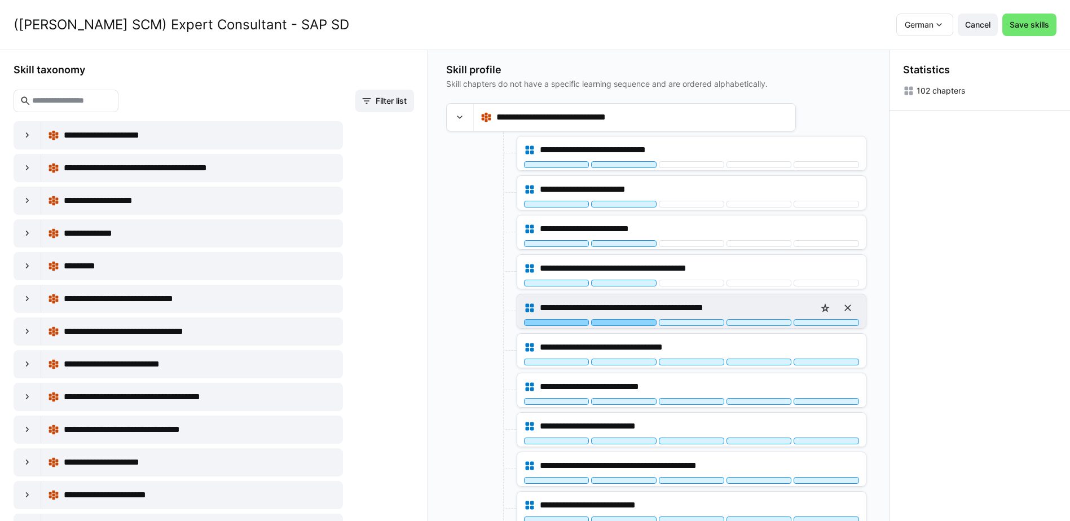
click at [635, 324] on div at bounding box center [623, 322] width 65 height 7
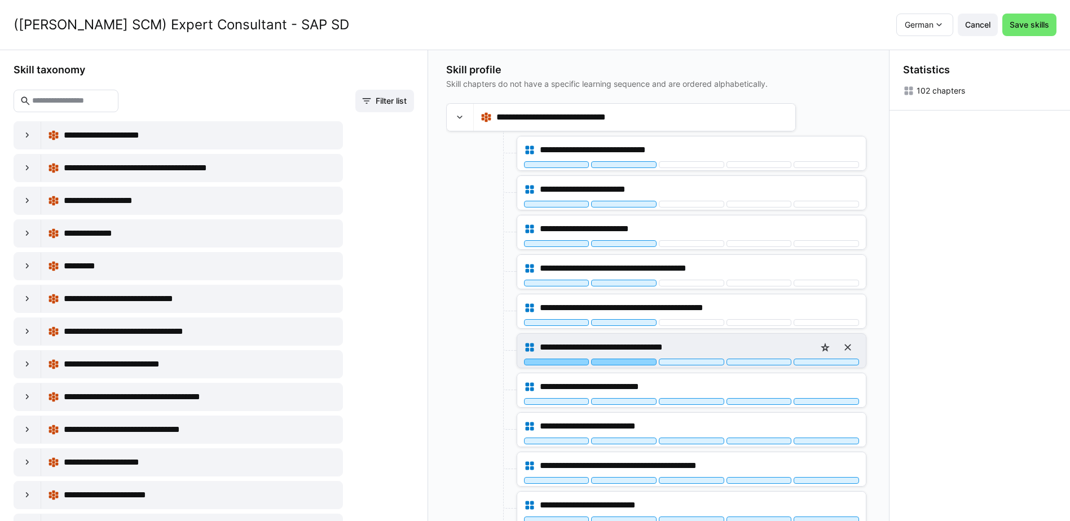
click at [629, 363] on div at bounding box center [623, 362] width 65 height 7
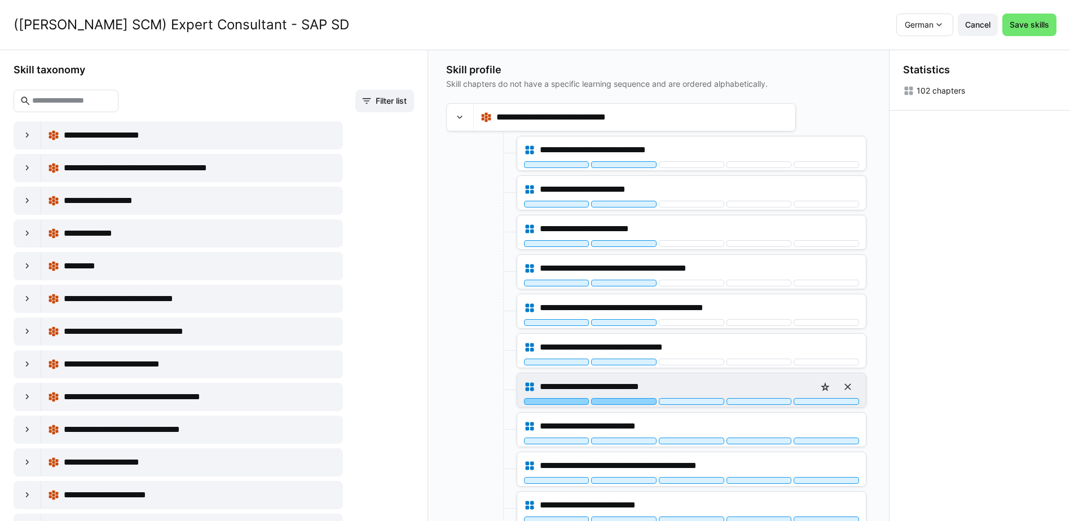
click at [636, 402] on div at bounding box center [623, 401] width 65 height 7
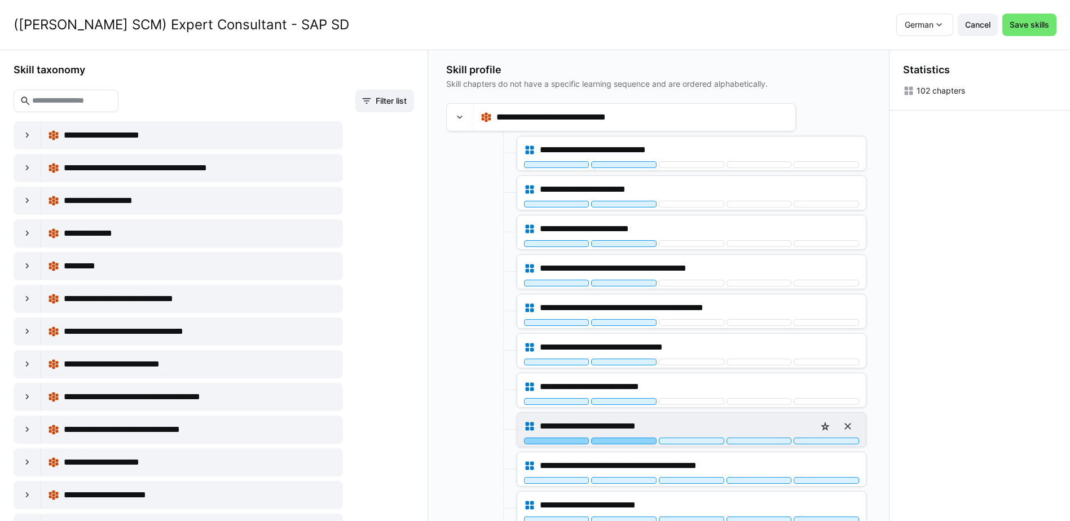
click at [636, 439] on div at bounding box center [623, 441] width 65 height 7
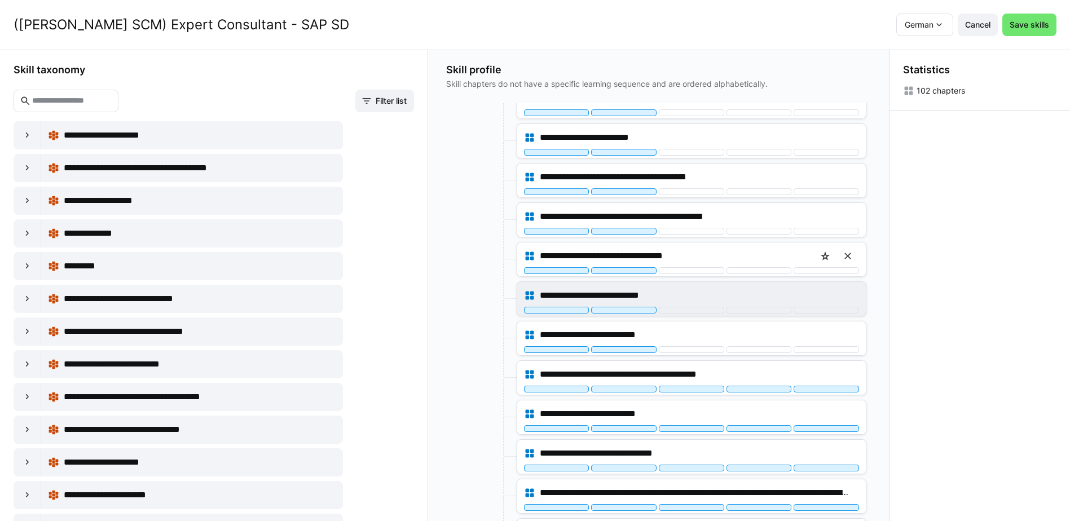
scroll to position [113, 0]
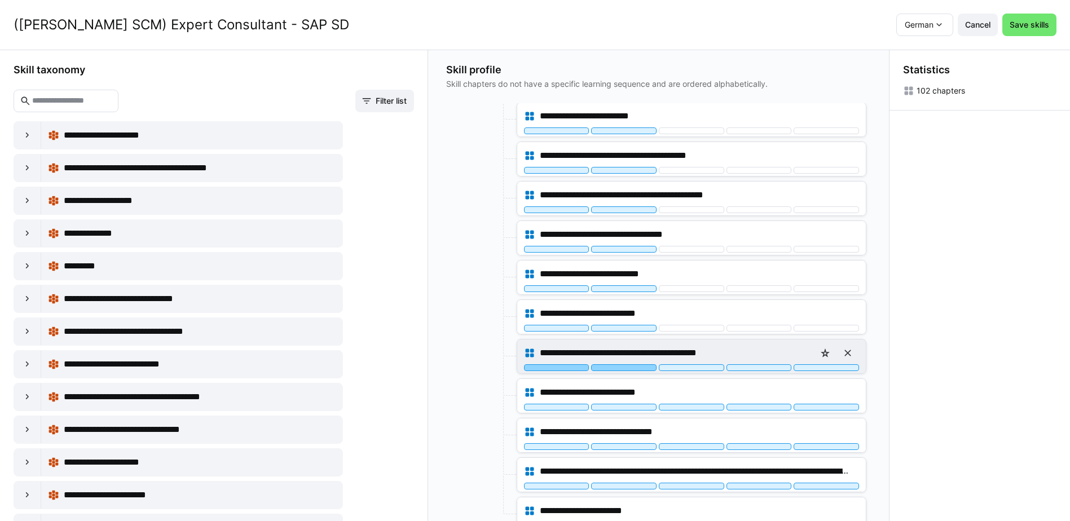
click at [630, 369] on div at bounding box center [623, 367] width 65 height 7
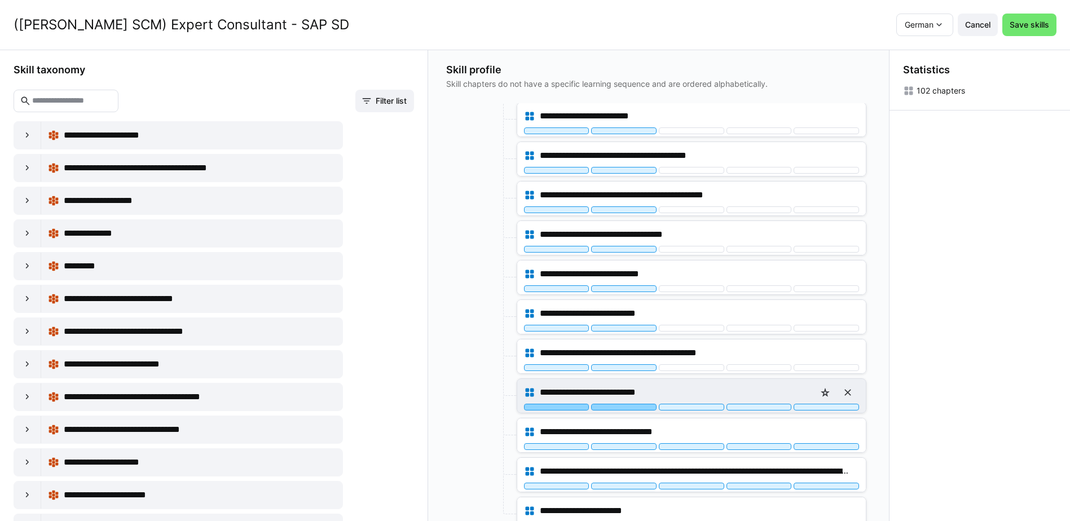
click at [628, 408] on div at bounding box center [623, 407] width 65 height 7
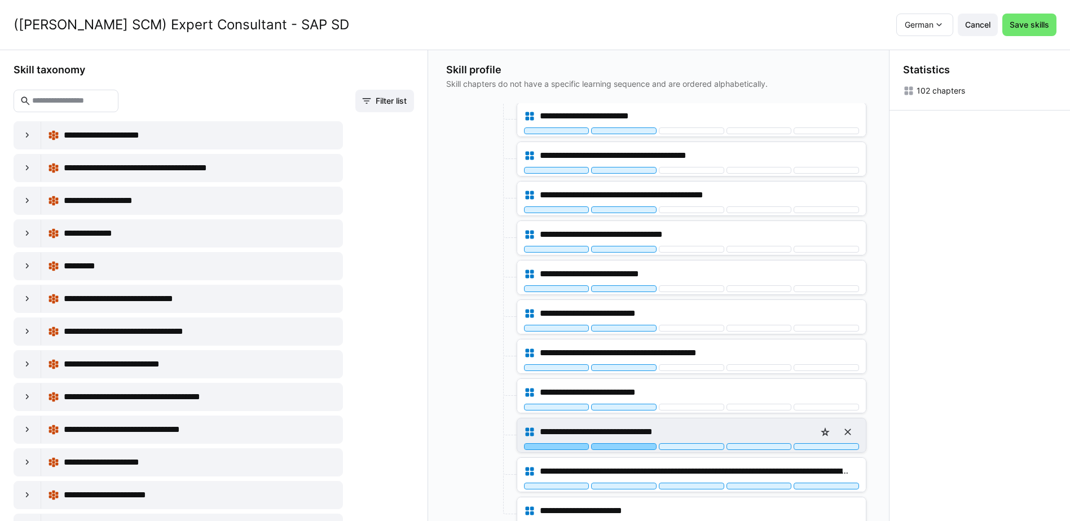
click at [632, 447] on div at bounding box center [623, 446] width 65 height 7
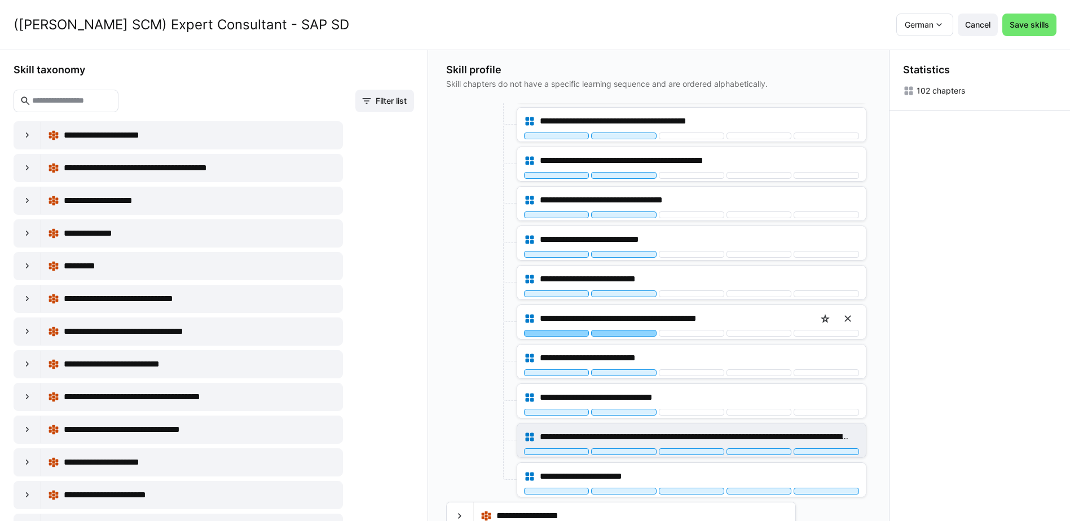
scroll to position [226, 0]
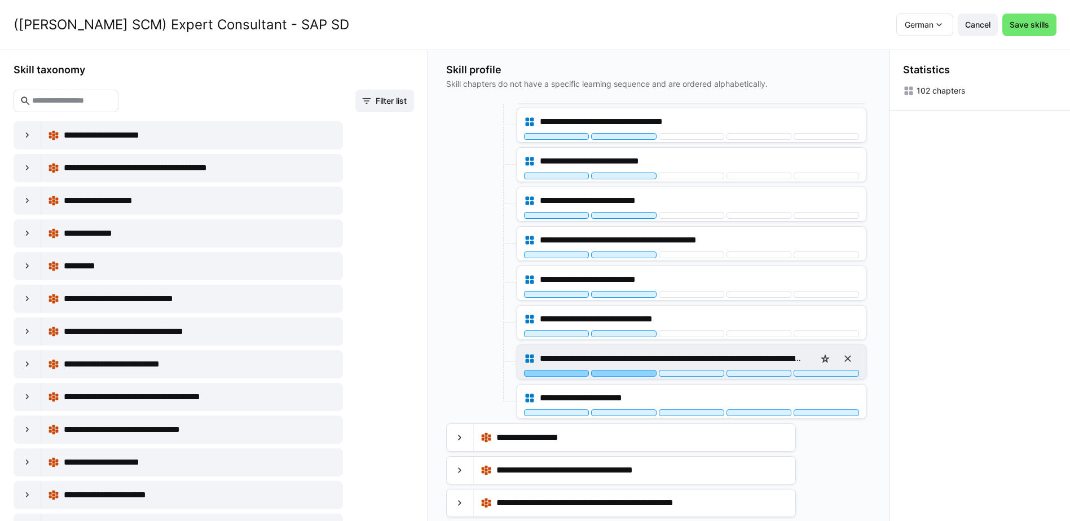
click at [634, 373] on div at bounding box center [623, 373] width 65 height 7
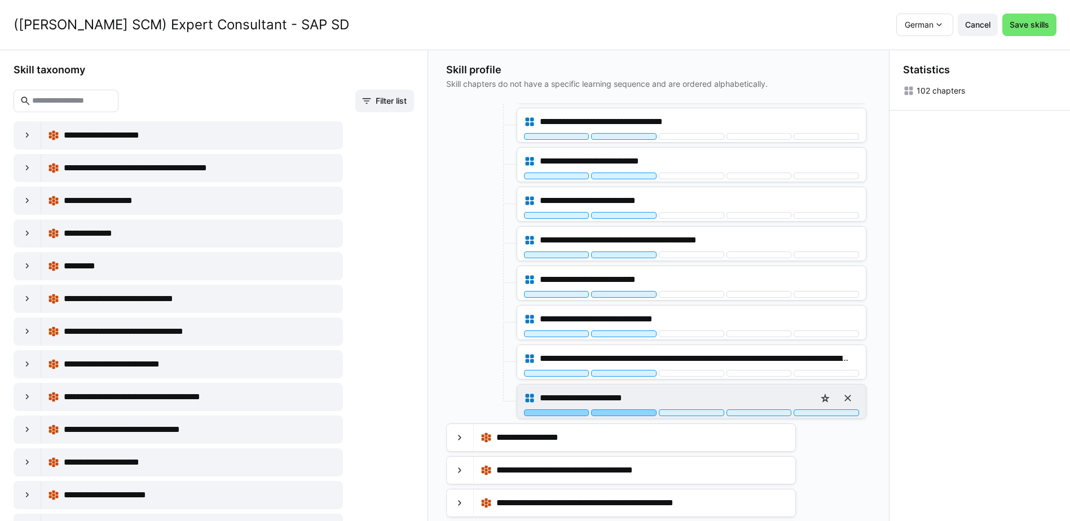
click at [630, 414] on div at bounding box center [623, 413] width 65 height 7
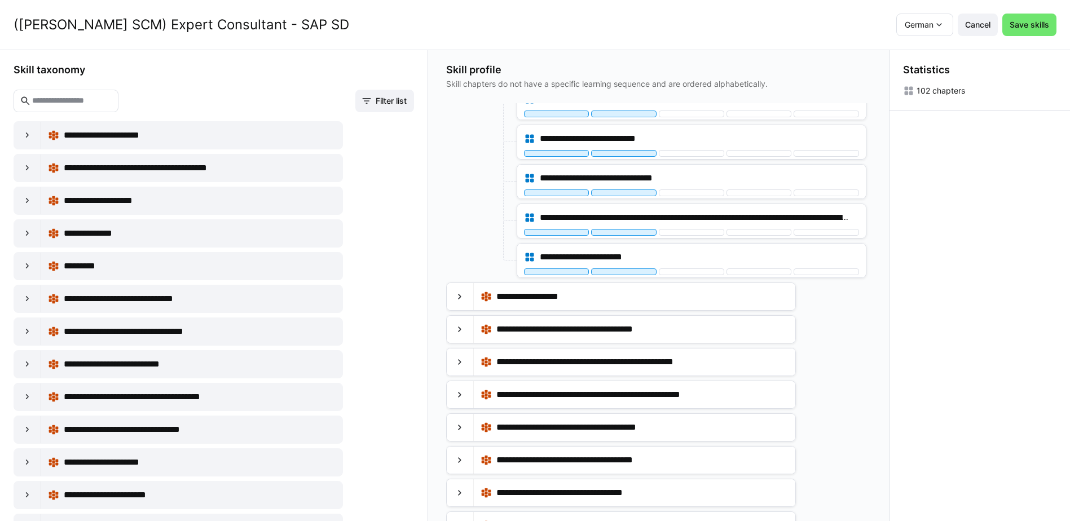
scroll to position [395, 0]
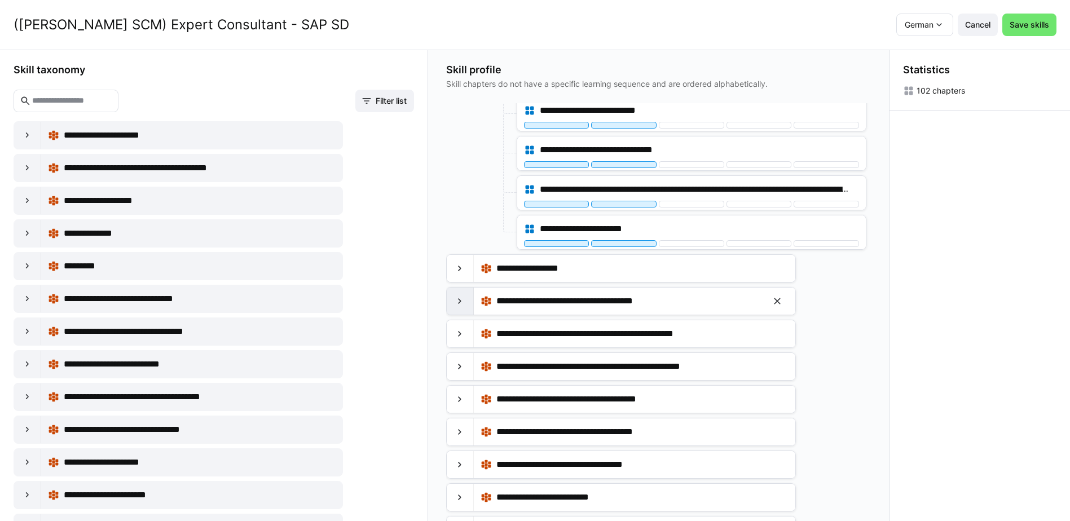
click at [462, 305] on eds-icon at bounding box center [459, 301] width 11 height 11
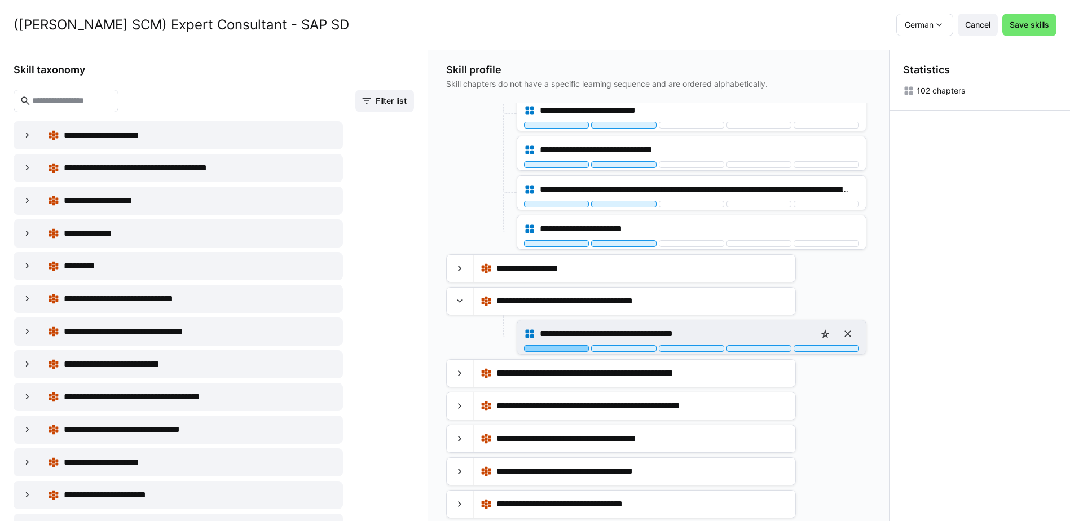
click at [576, 349] on div at bounding box center [556, 348] width 65 height 7
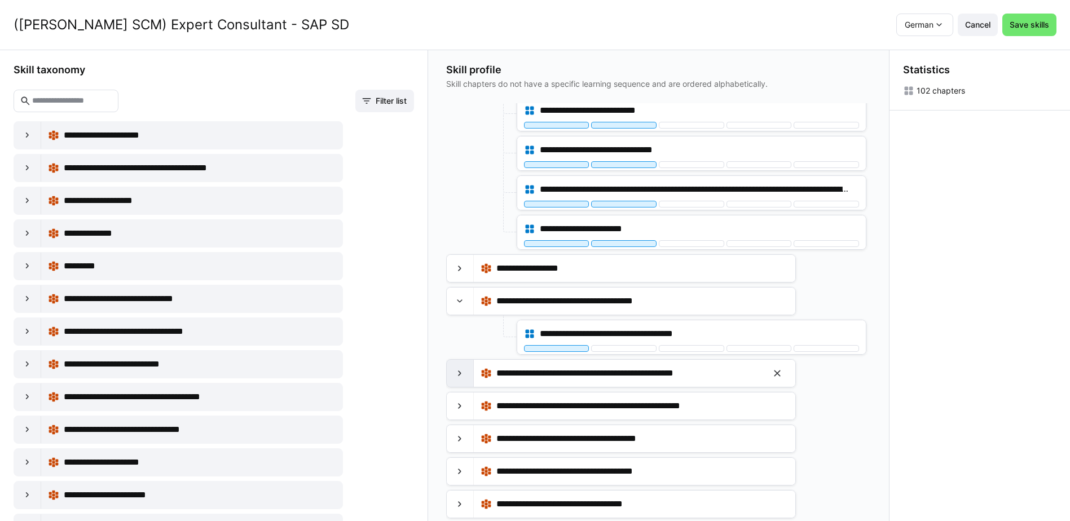
click at [456, 375] on eds-icon at bounding box center [459, 373] width 11 height 11
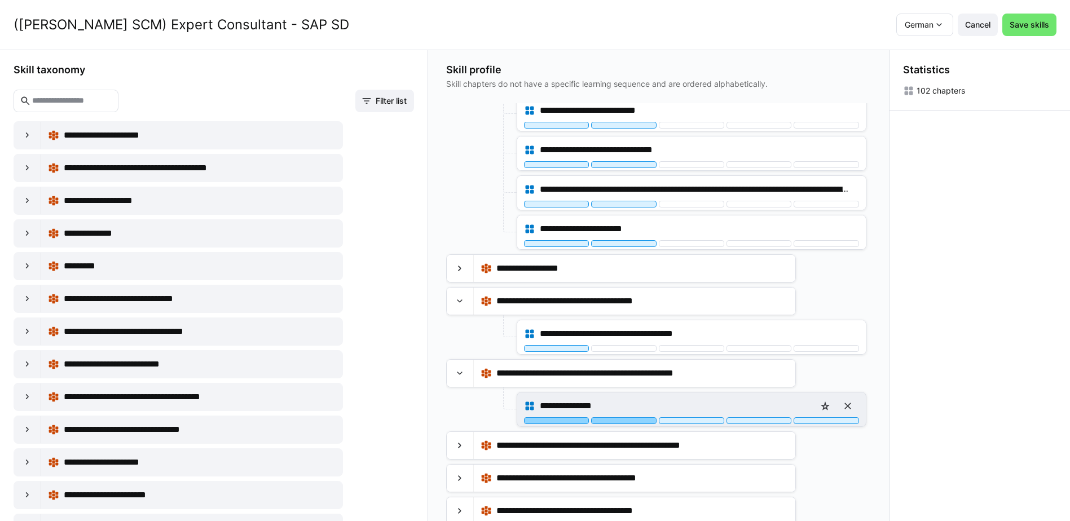
click at [628, 421] on div at bounding box center [623, 420] width 65 height 7
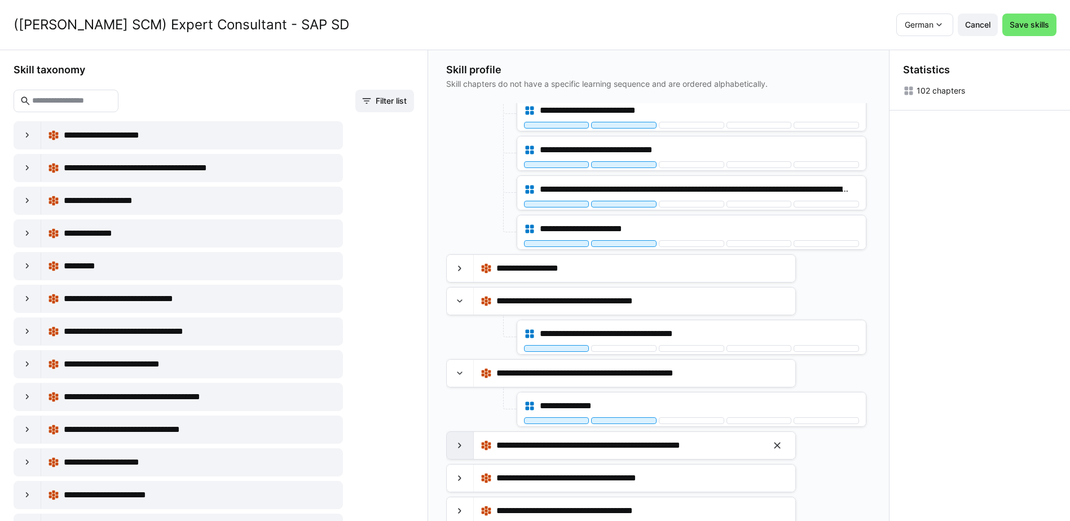
click at [456, 449] on eds-icon at bounding box center [459, 445] width 11 height 11
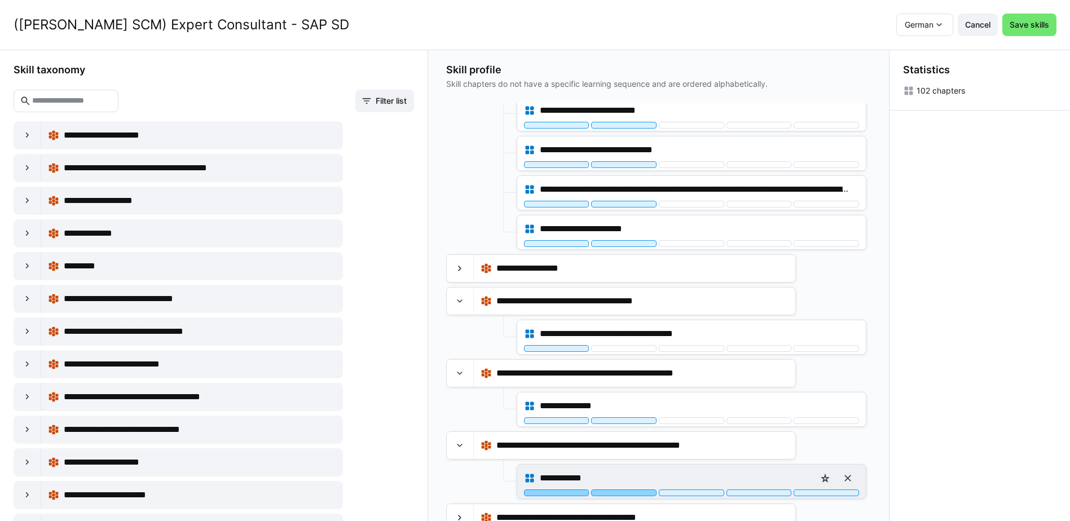
click at [623, 493] on div at bounding box center [623, 493] width 65 height 7
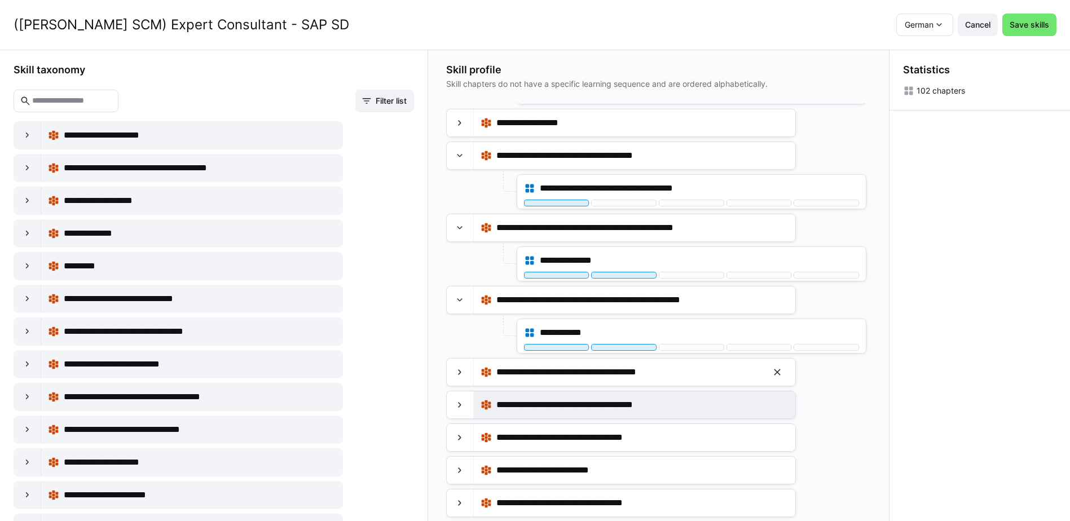
scroll to position [564, 0]
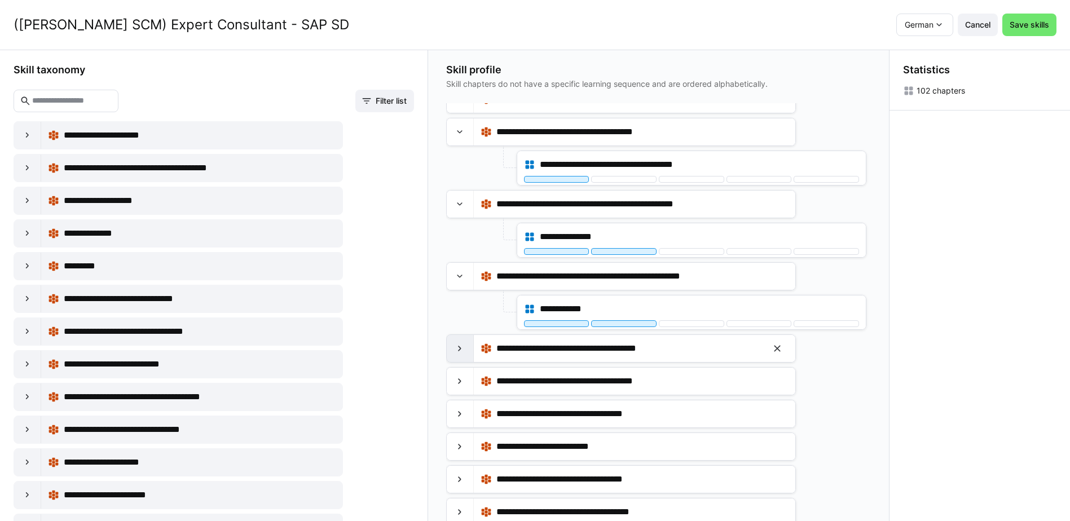
click at [465, 345] on eds-icon at bounding box center [459, 348] width 11 height 11
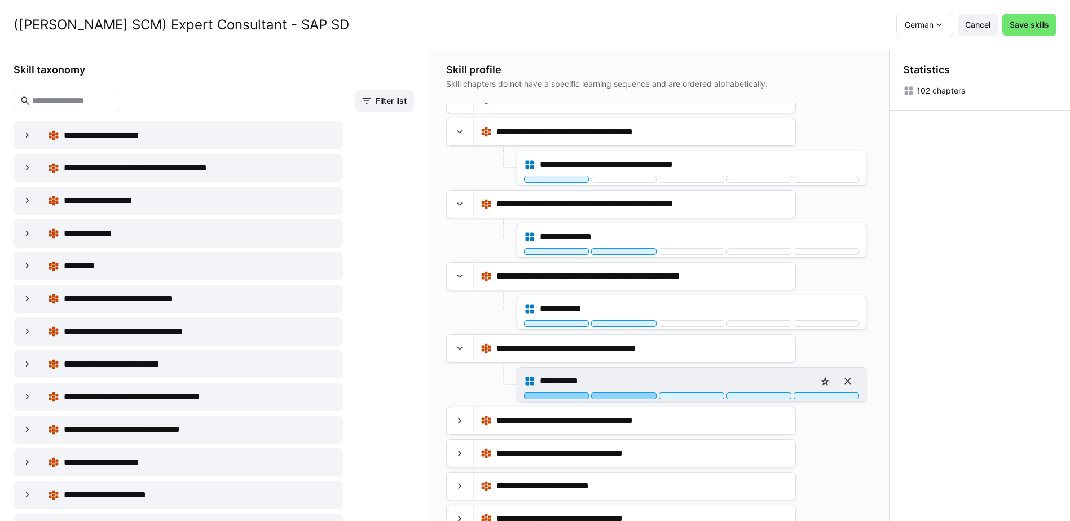
click at [631, 398] on div at bounding box center [623, 396] width 65 height 7
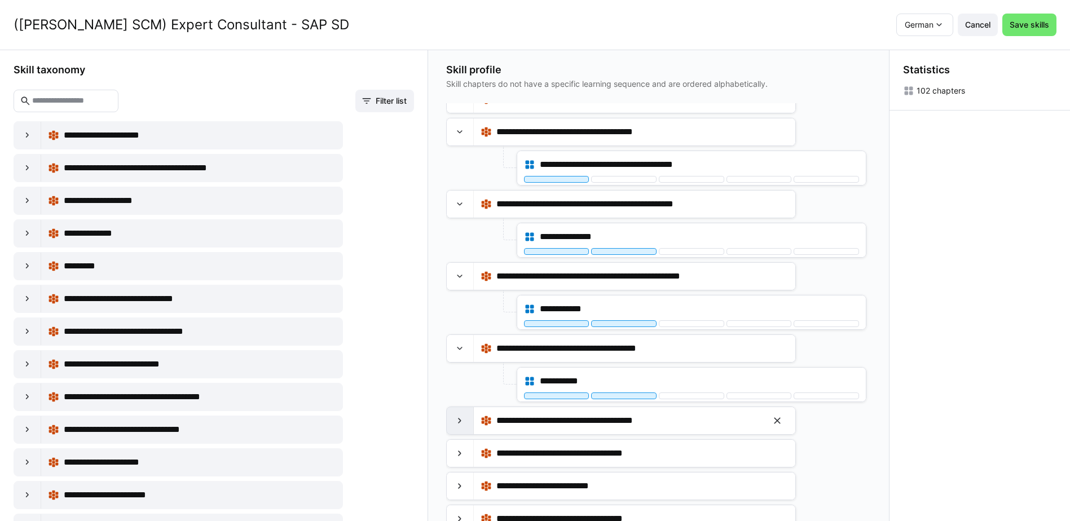
click at [453, 421] on div at bounding box center [460, 420] width 27 height 27
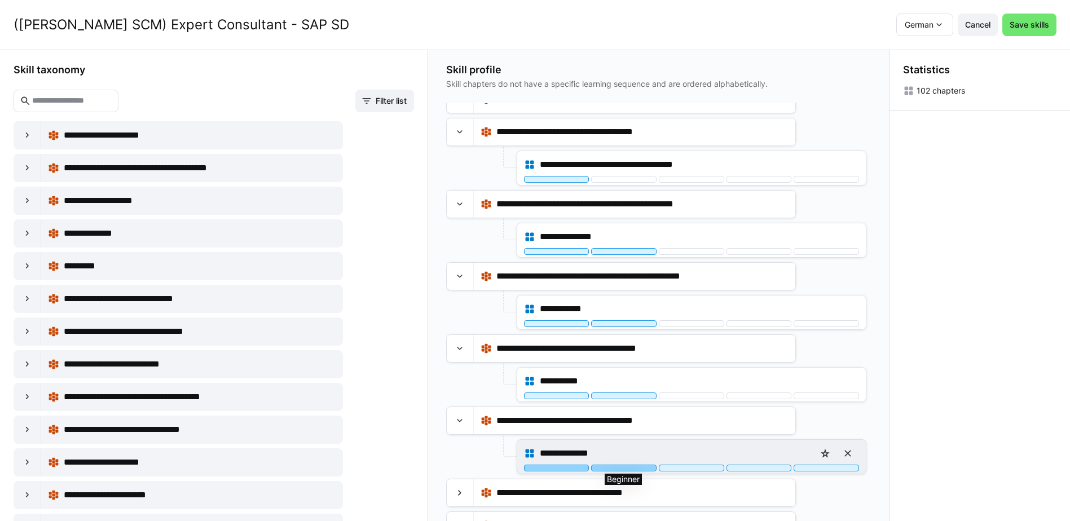
click at [630, 468] on div at bounding box center [623, 468] width 65 height 7
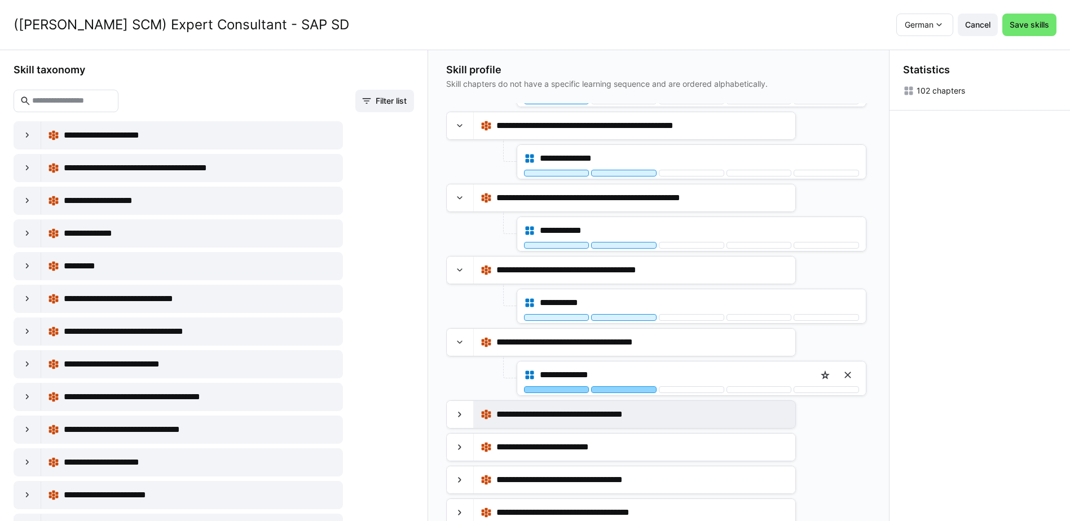
scroll to position [677, 0]
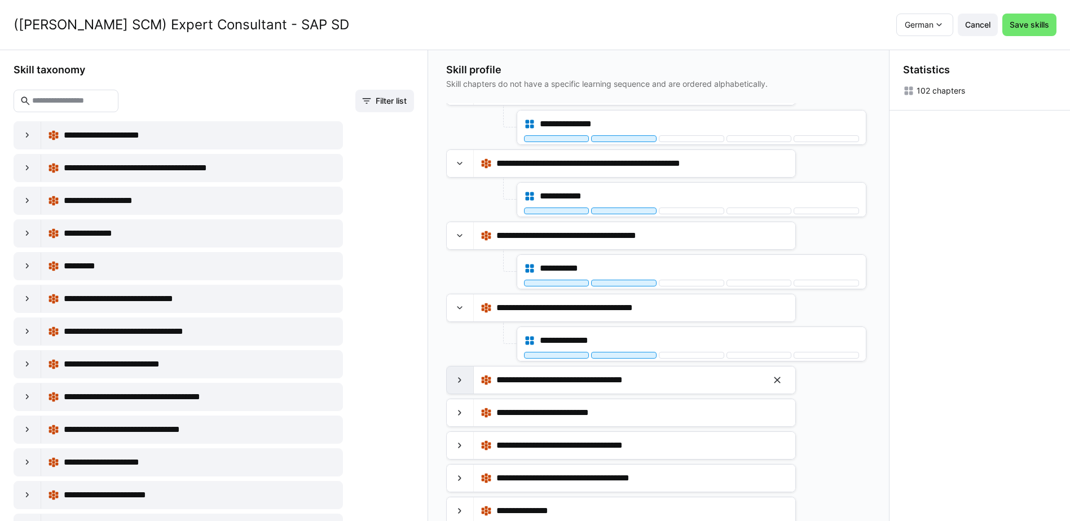
click at [458, 383] on eds-icon at bounding box center [459, 380] width 11 height 11
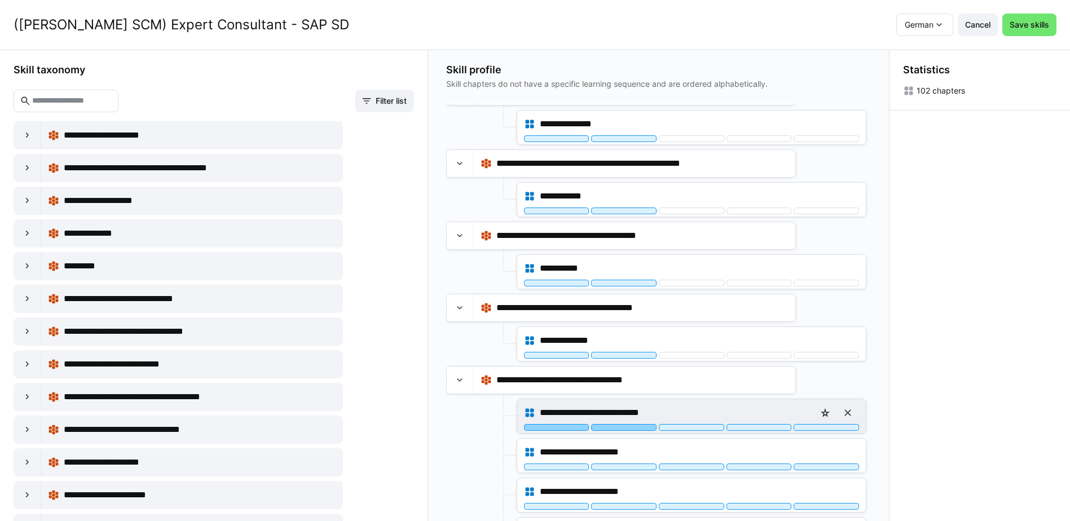
click at [627, 428] on div at bounding box center [623, 427] width 65 height 7
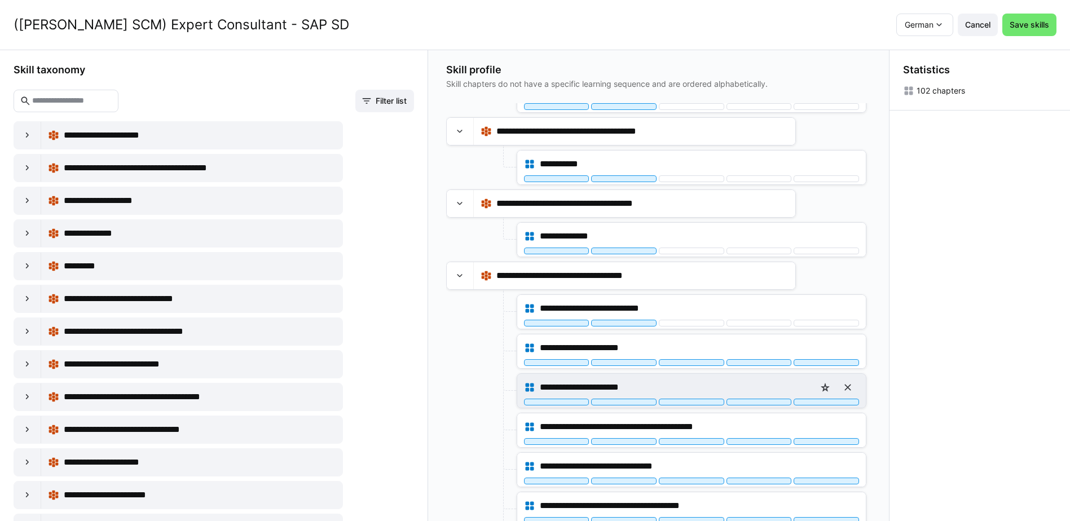
scroll to position [790, 0]
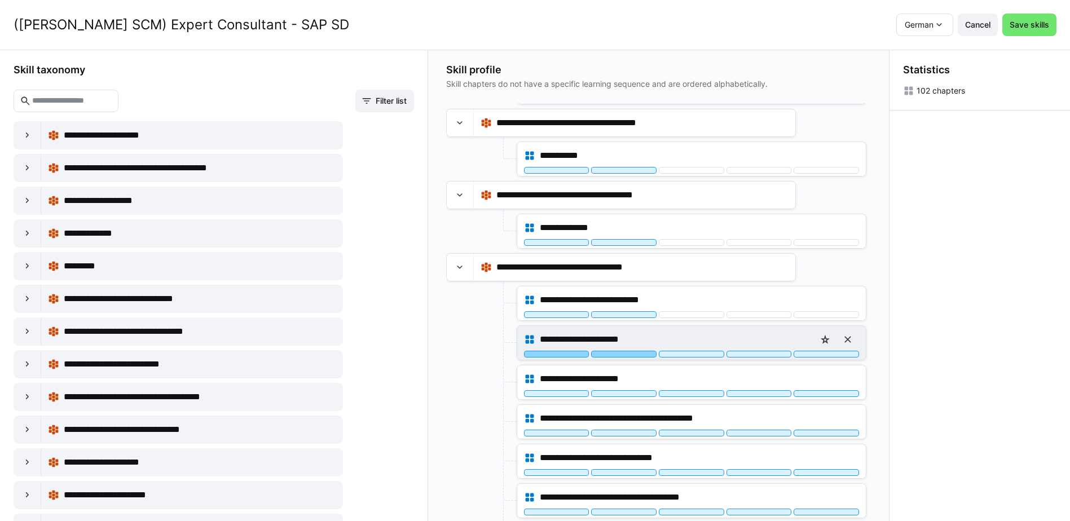
click at [635, 357] on div at bounding box center [623, 354] width 65 height 7
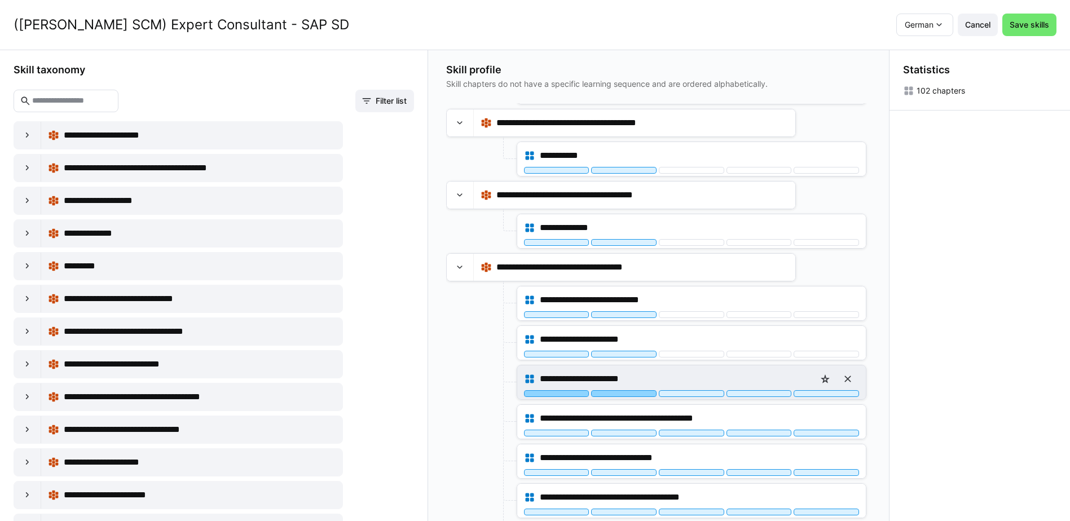
click at [630, 393] on div at bounding box center [623, 393] width 65 height 7
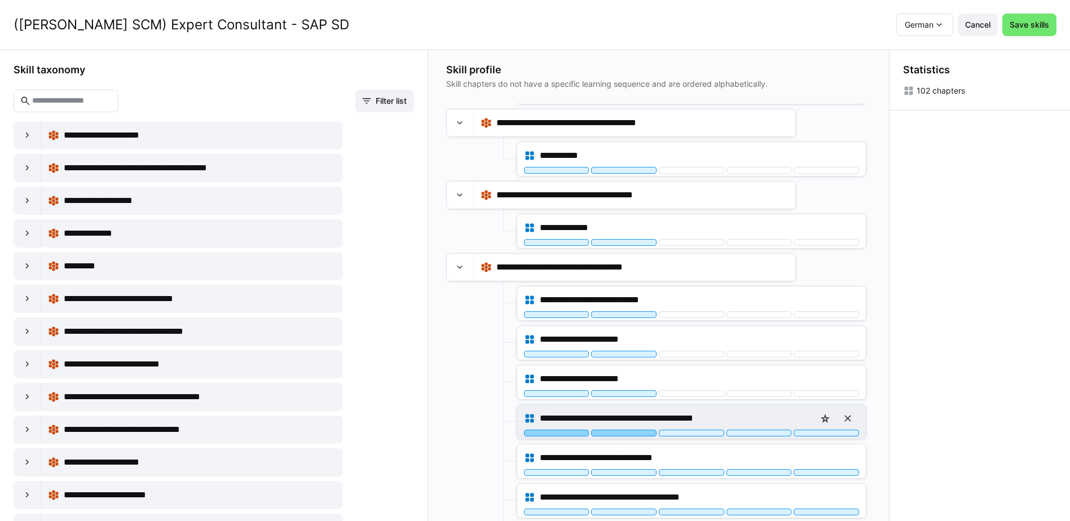
click at [636, 433] on div at bounding box center [623, 433] width 65 height 7
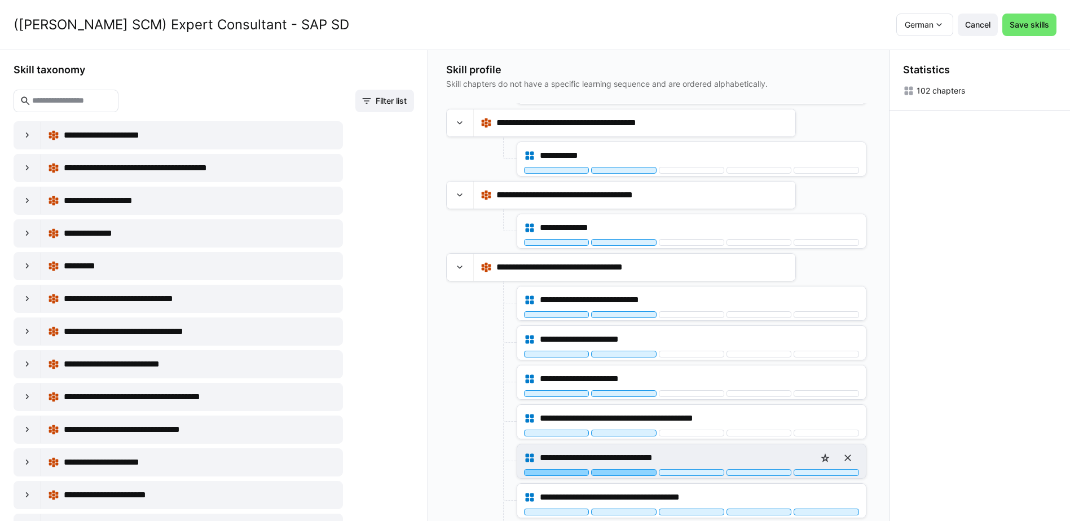
click at [635, 472] on div at bounding box center [623, 472] width 65 height 7
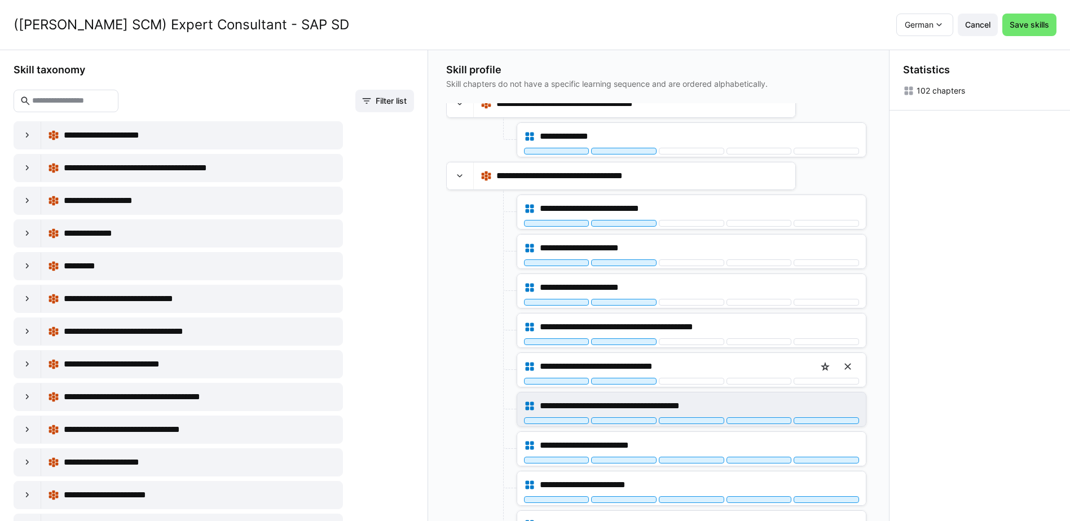
scroll to position [903, 0]
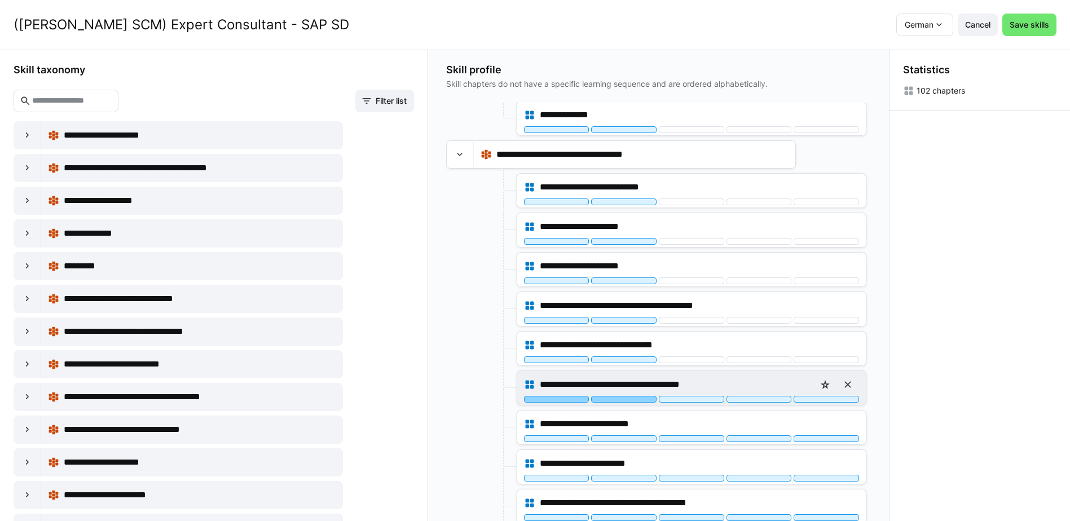
click at [638, 398] on div at bounding box center [623, 399] width 65 height 7
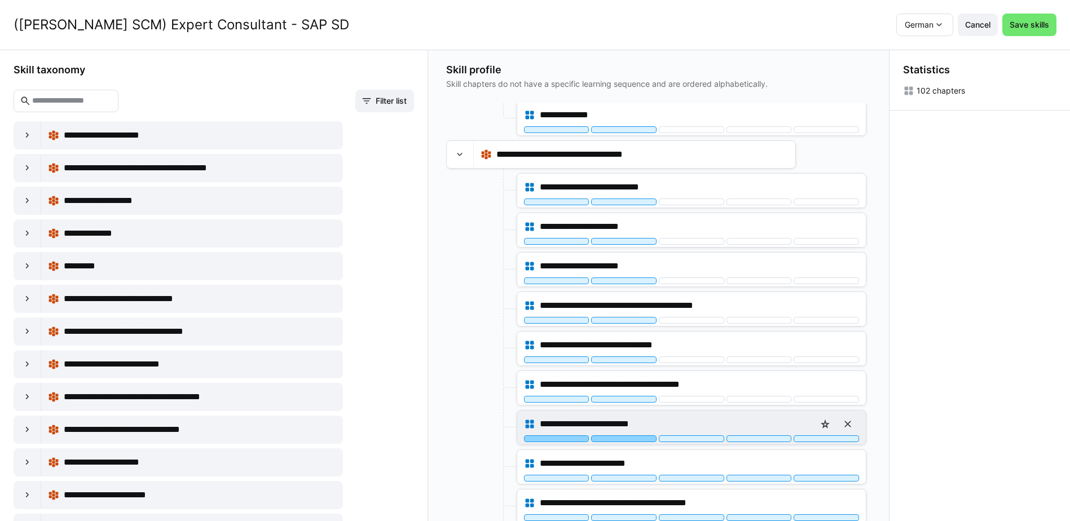
click at [635, 439] on div at bounding box center [623, 439] width 65 height 7
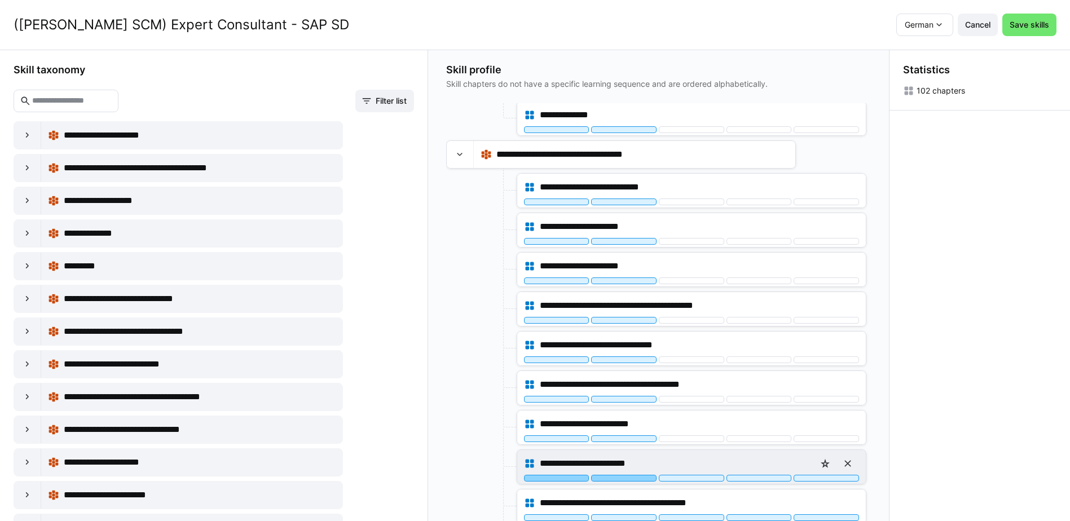
click at [641, 479] on div at bounding box center [623, 478] width 65 height 7
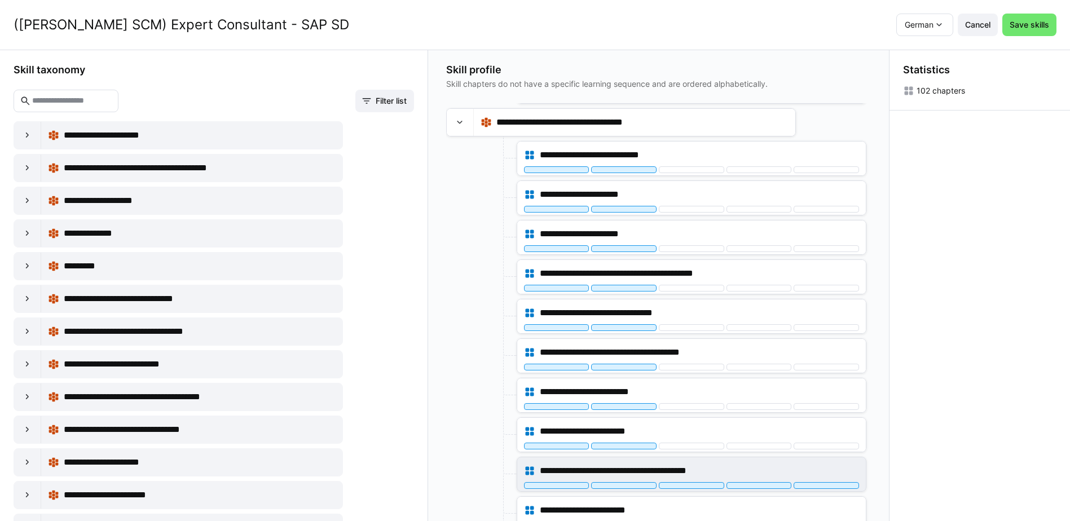
scroll to position [1015, 0]
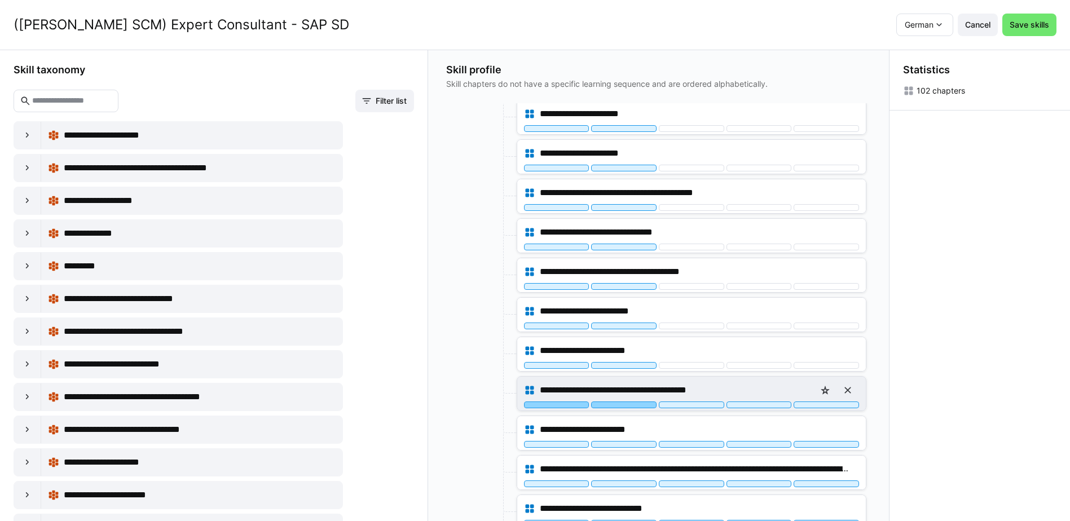
click at [638, 404] on div at bounding box center [623, 405] width 65 height 7
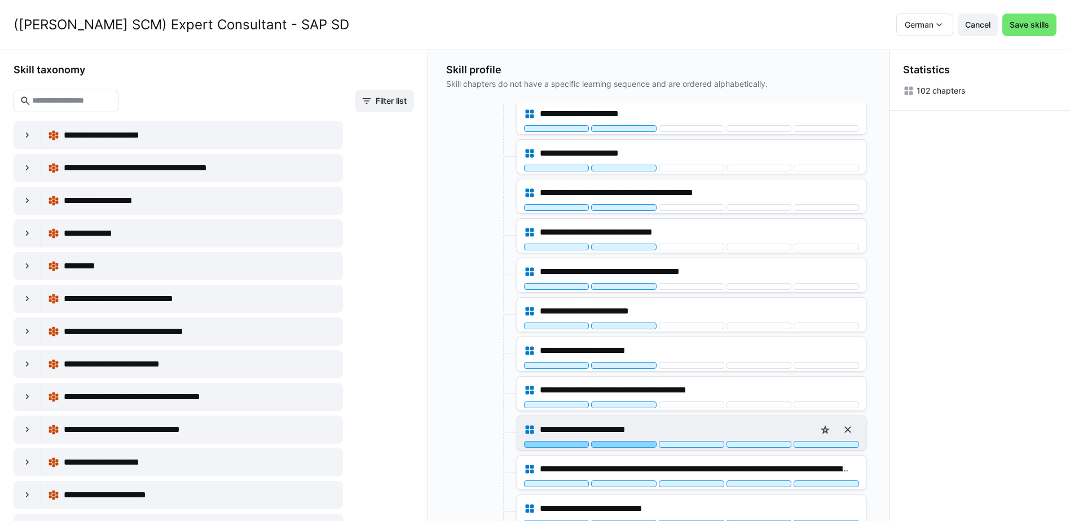
click at [640, 446] on div at bounding box center [623, 444] width 65 height 7
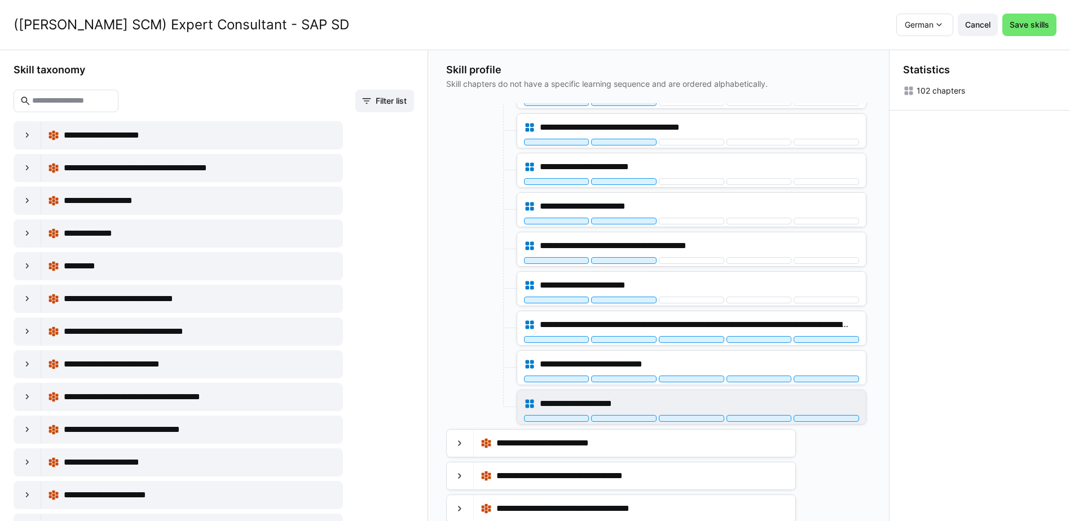
scroll to position [1185, 0]
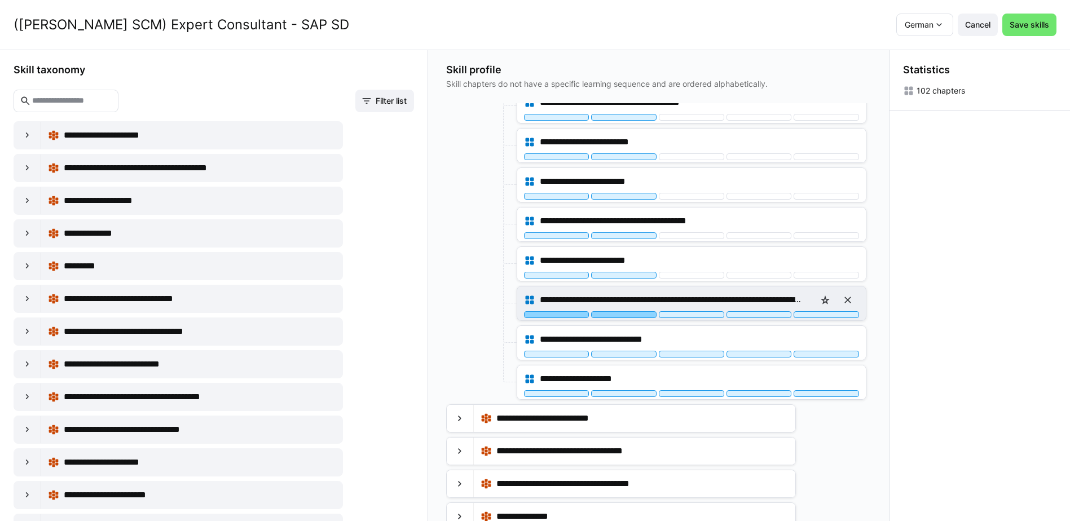
click at [634, 315] on div at bounding box center [623, 314] width 65 height 7
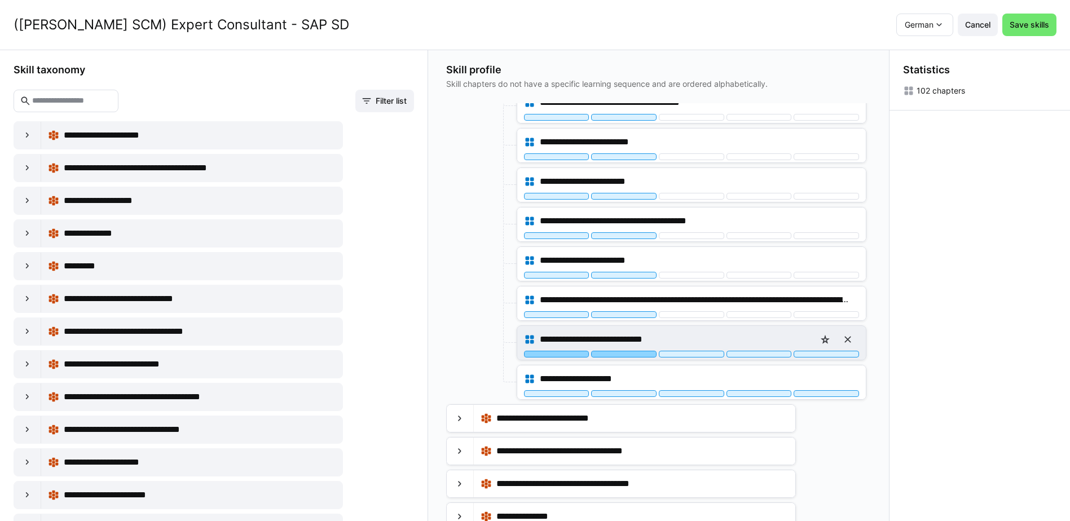
click at [632, 353] on div at bounding box center [623, 354] width 65 height 7
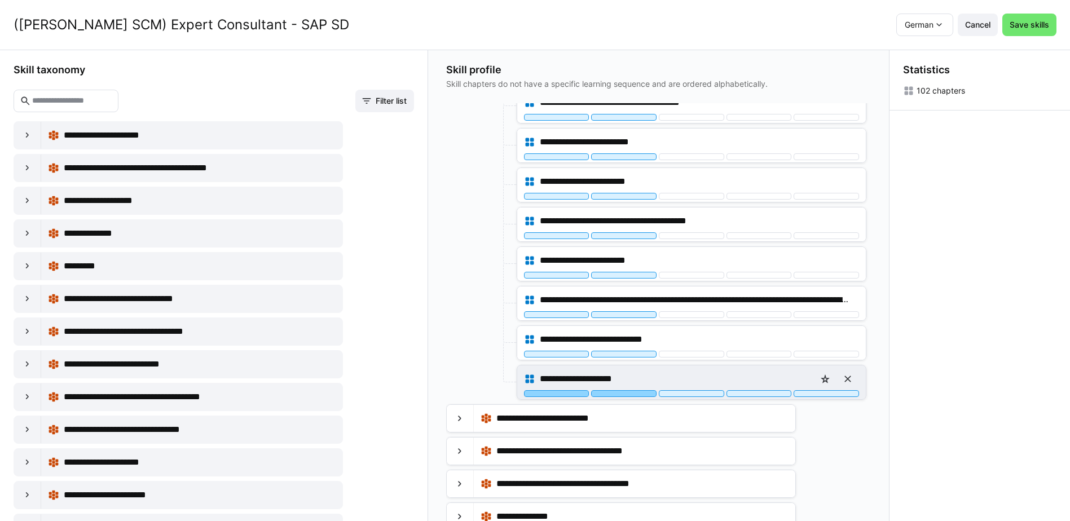
click at [634, 393] on div at bounding box center [623, 393] width 65 height 7
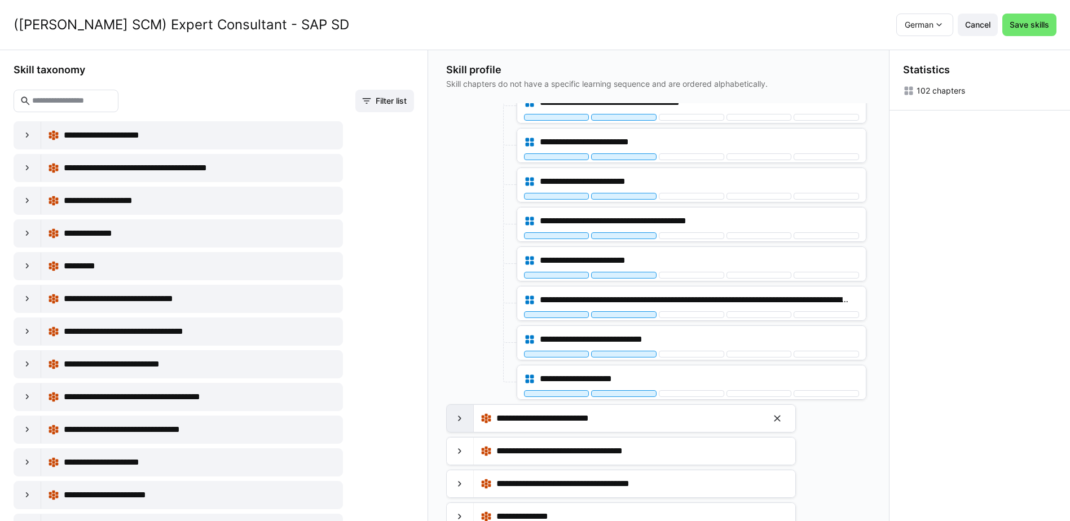
click at [465, 416] on eds-icon at bounding box center [459, 418] width 11 height 11
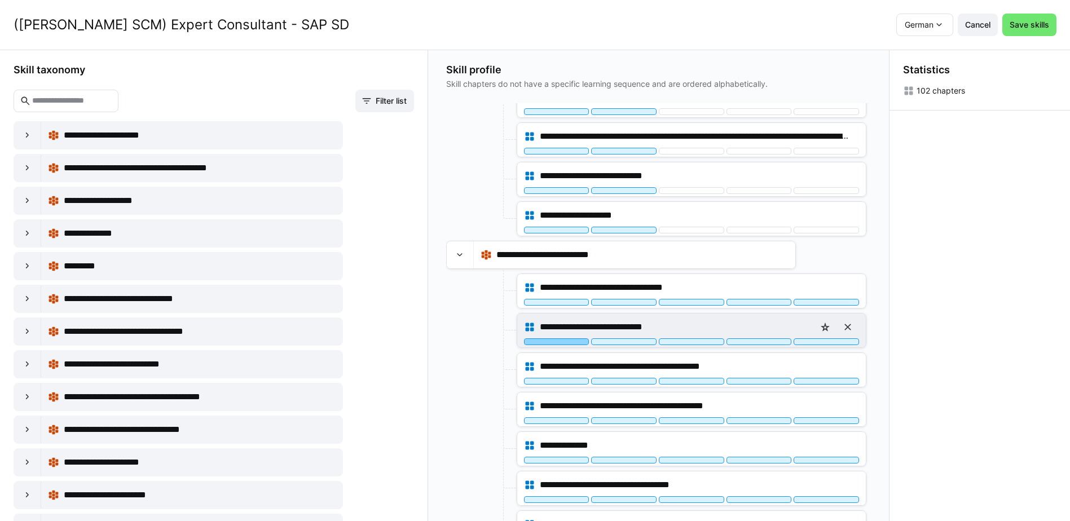
scroll to position [1354, 0]
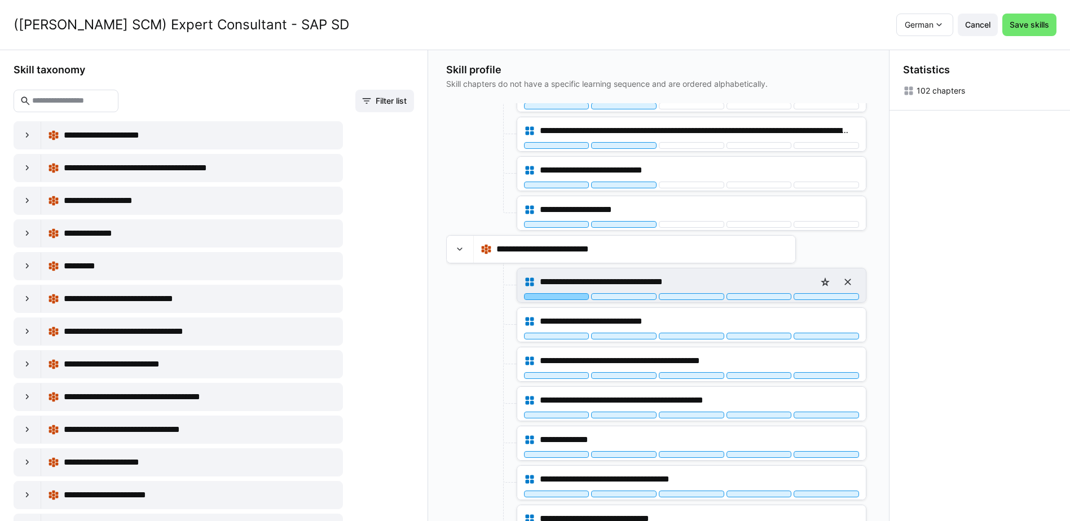
click at [577, 298] on div at bounding box center [556, 296] width 65 height 7
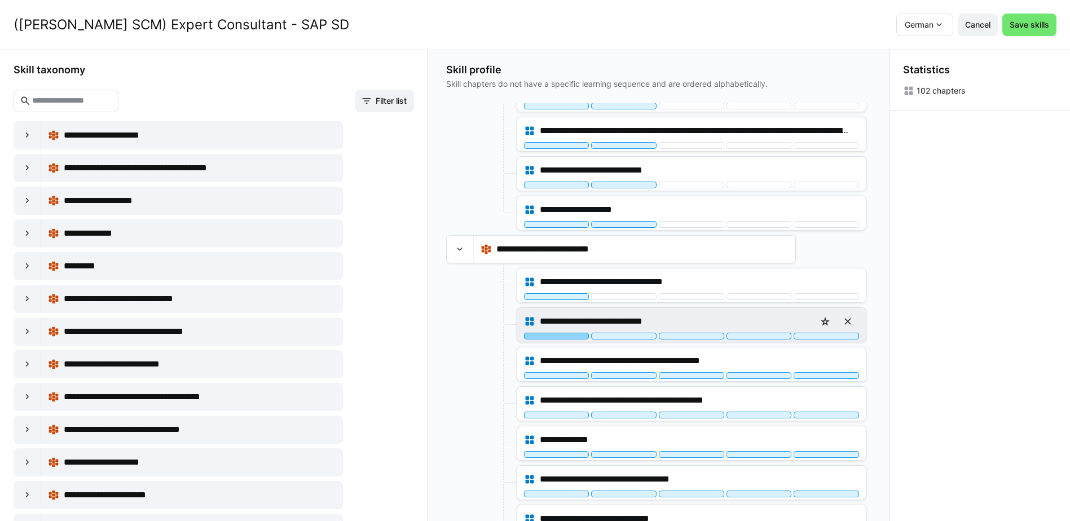
click at [571, 337] on div at bounding box center [556, 336] width 65 height 7
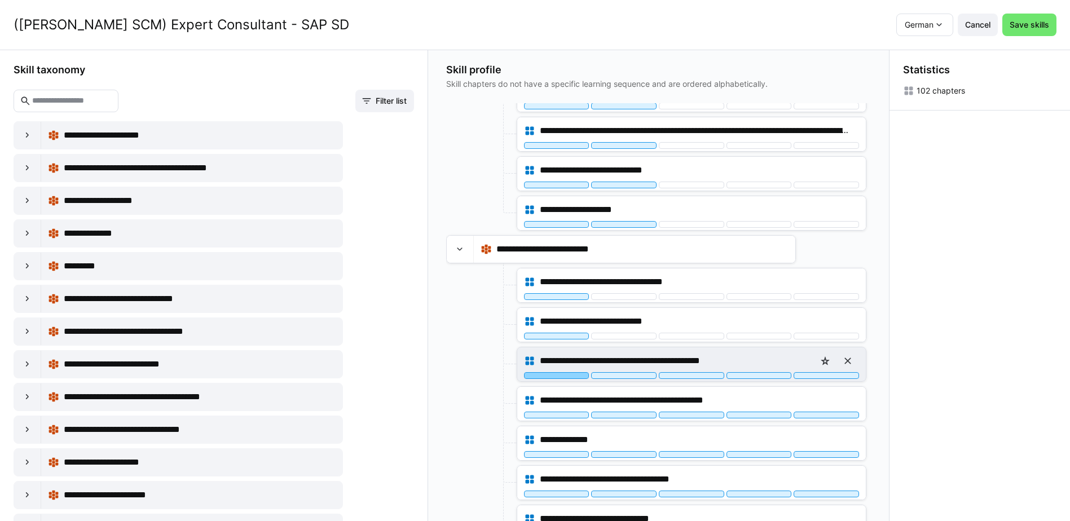
click at [575, 373] on div at bounding box center [556, 375] width 65 height 7
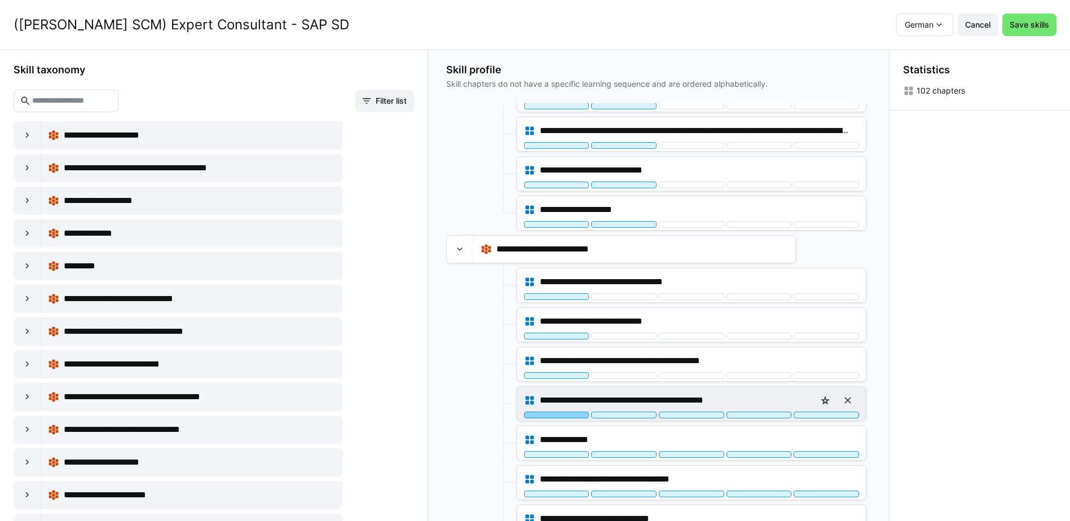
click at [573, 417] on div at bounding box center [556, 415] width 65 height 7
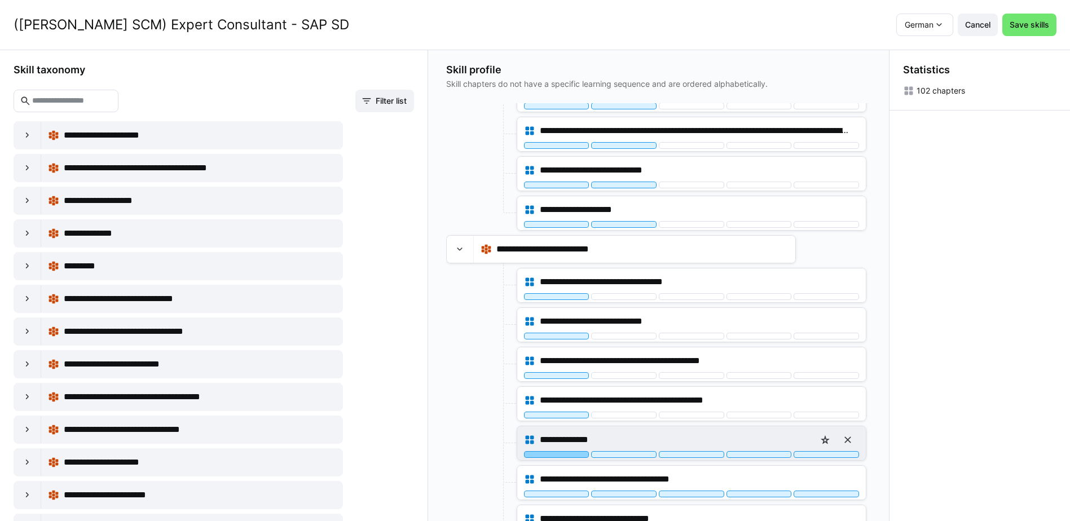
click at [573, 455] on div at bounding box center [556, 454] width 65 height 7
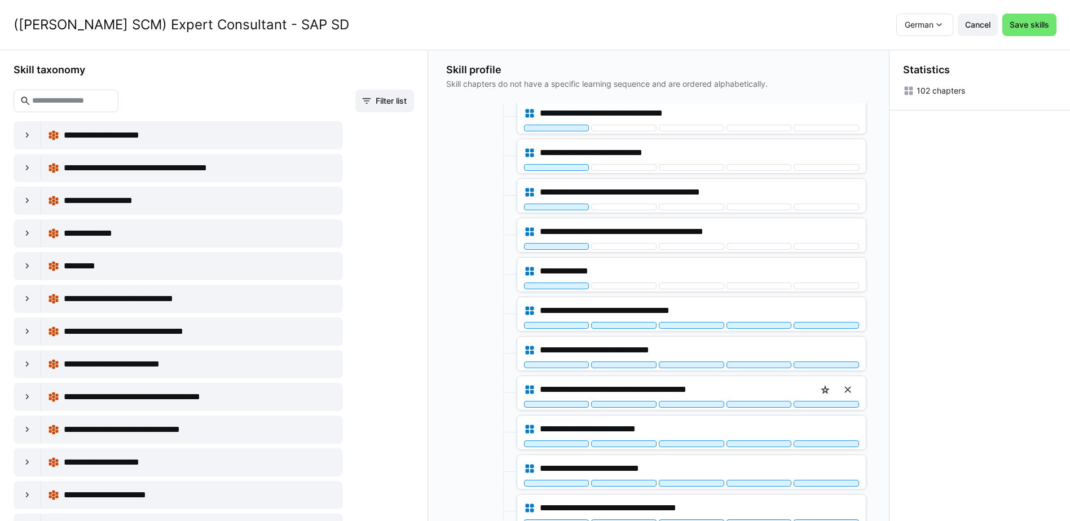
scroll to position [1523, 0]
click at [569, 326] on div at bounding box center [556, 325] width 65 height 7
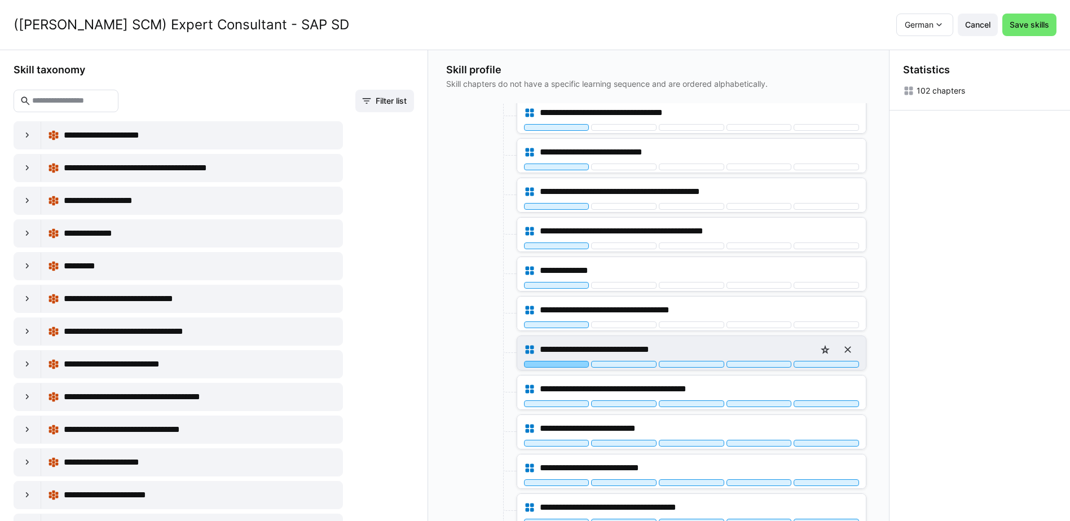
click at [568, 365] on div at bounding box center [556, 364] width 65 height 7
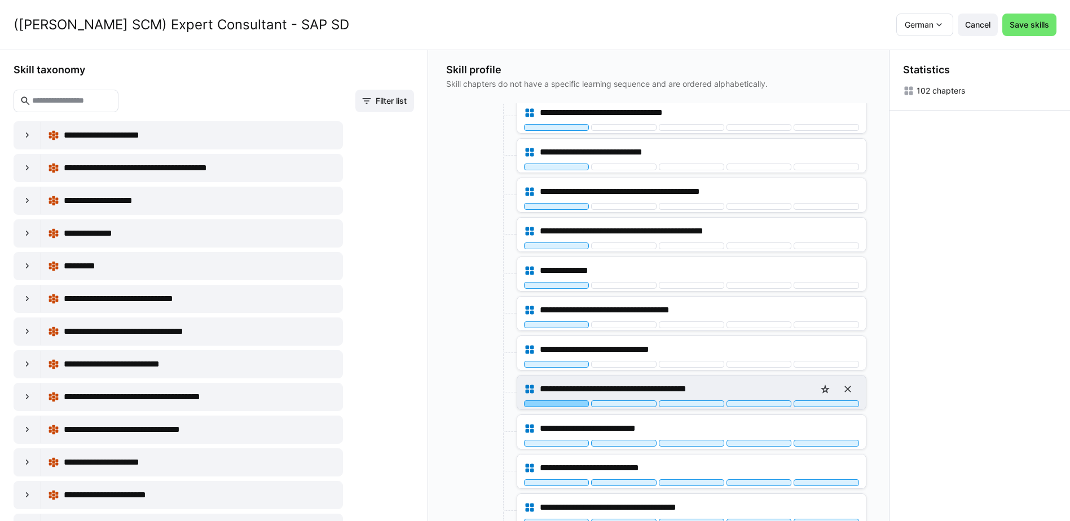
click at [570, 404] on div at bounding box center [556, 404] width 65 height 7
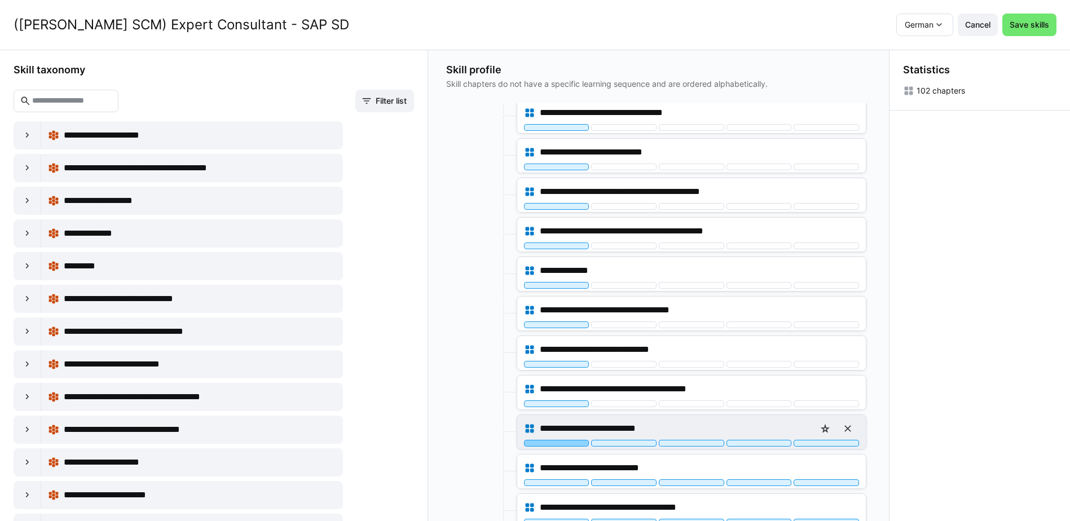
click at [560, 443] on div at bounding box center [556, 443] width 65 height 7
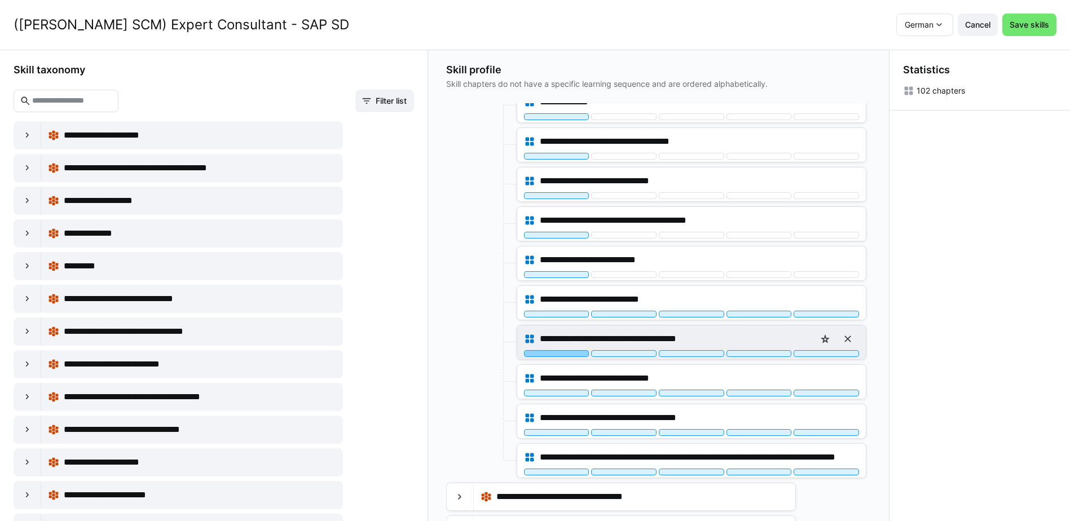
scroll to position [1692, 0]
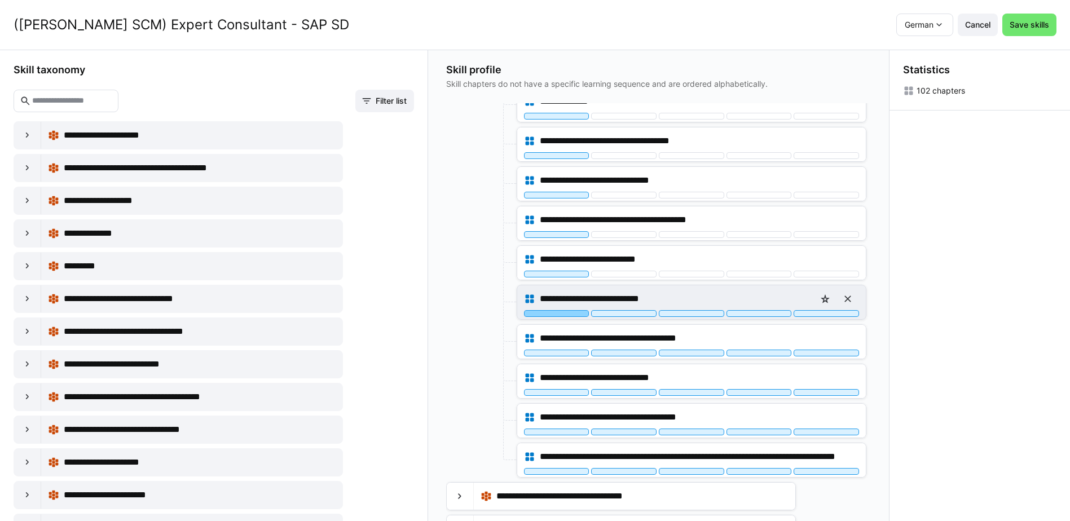
click at [569, 314] on div at bounding box center [556, 313] width 65 height 7
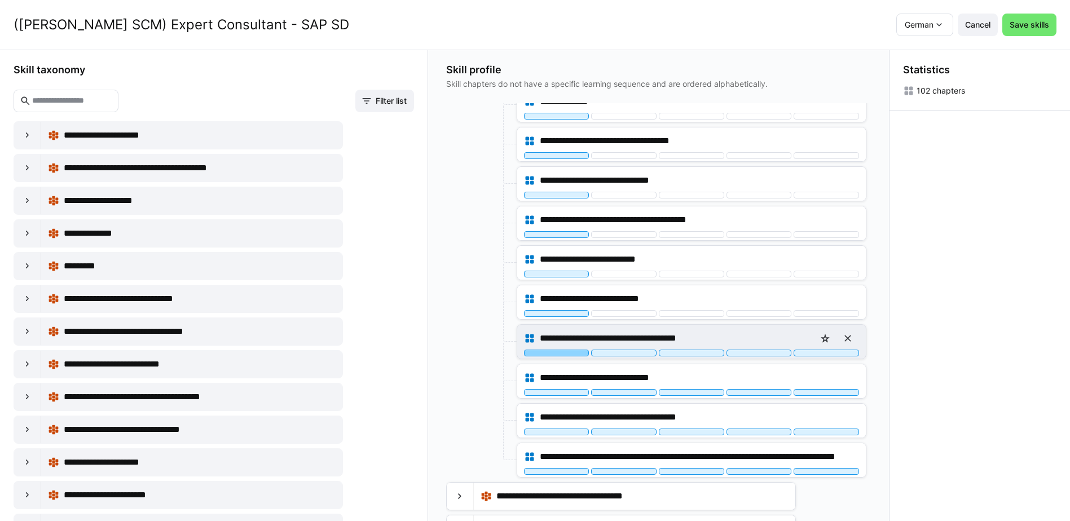
click at [569, 353] on div at bounding box center [556, 353] width 65 height 7
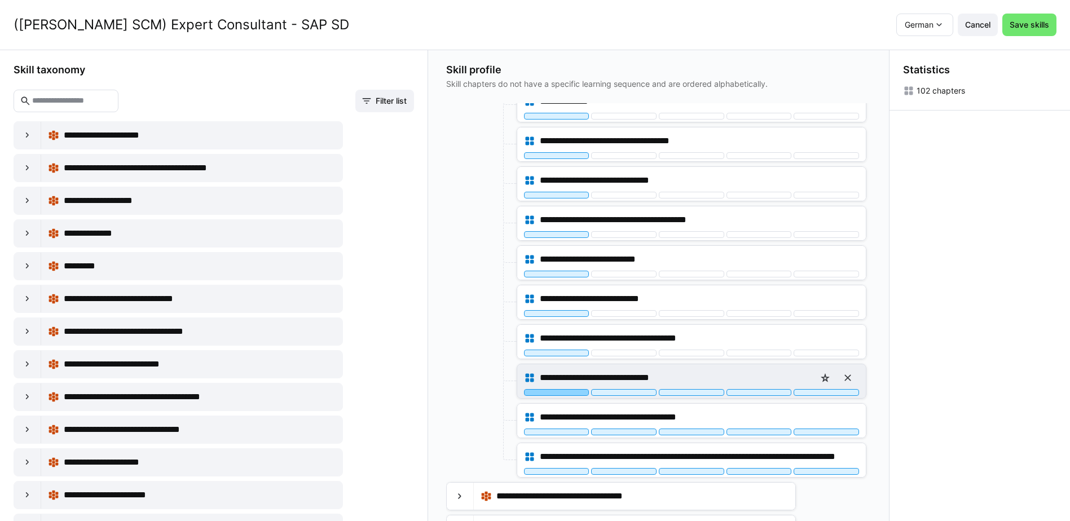
click at [573, 391] on div at bounding box center [556, 392] width 65 height 7
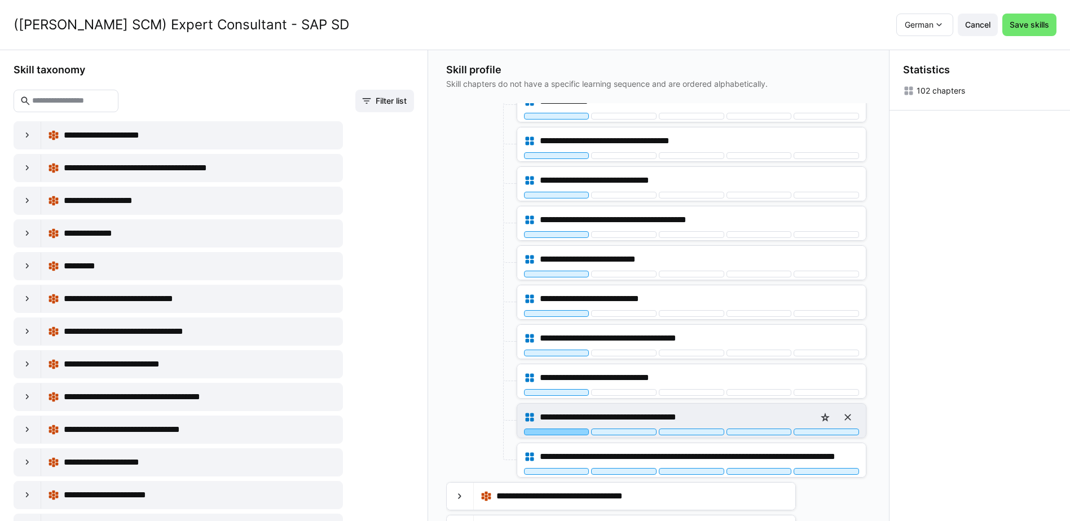
click at [571, 433] on div at bounding box center [556, 432] width 65 height 7
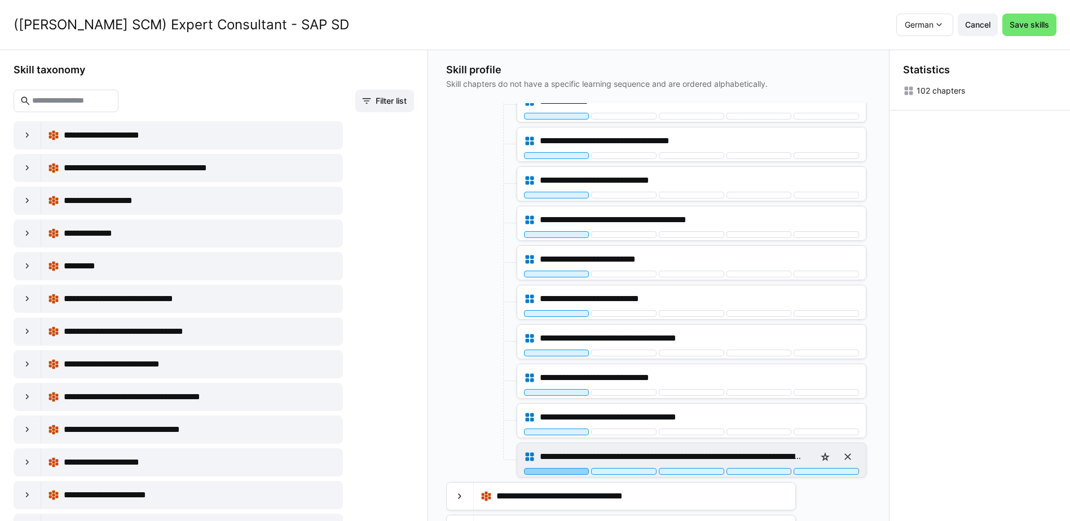
click at [569, 471] on div at bounding box center [556, 471] width 65 height 7
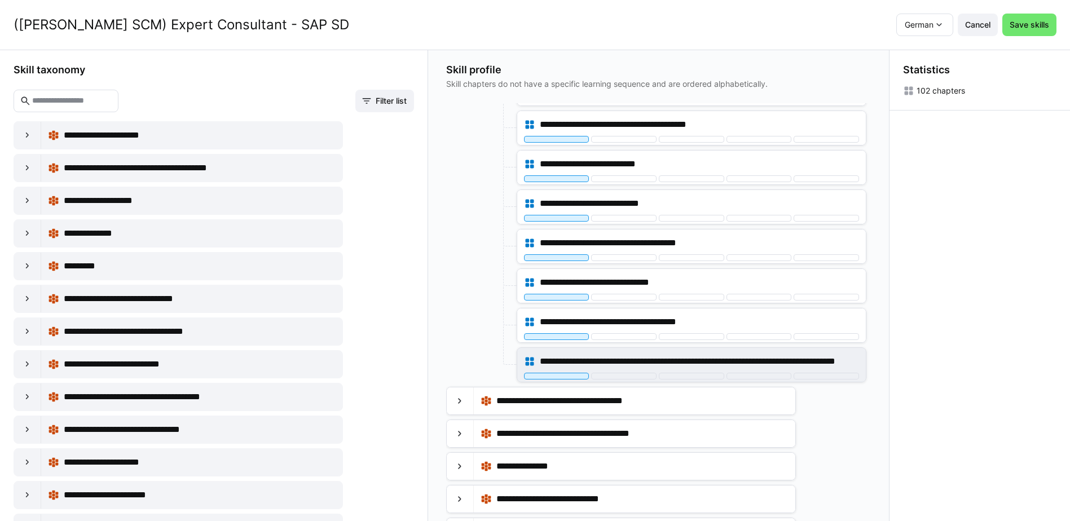
scroll to position [1845, 0]
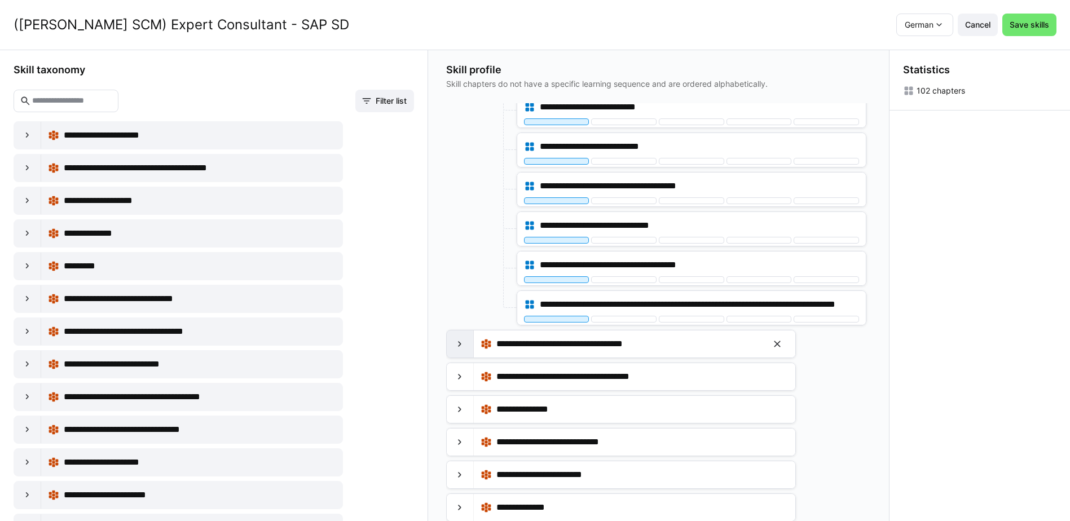
click at [465, 342] on eds-icon at bounding box center [459, 343] width 11 height 11
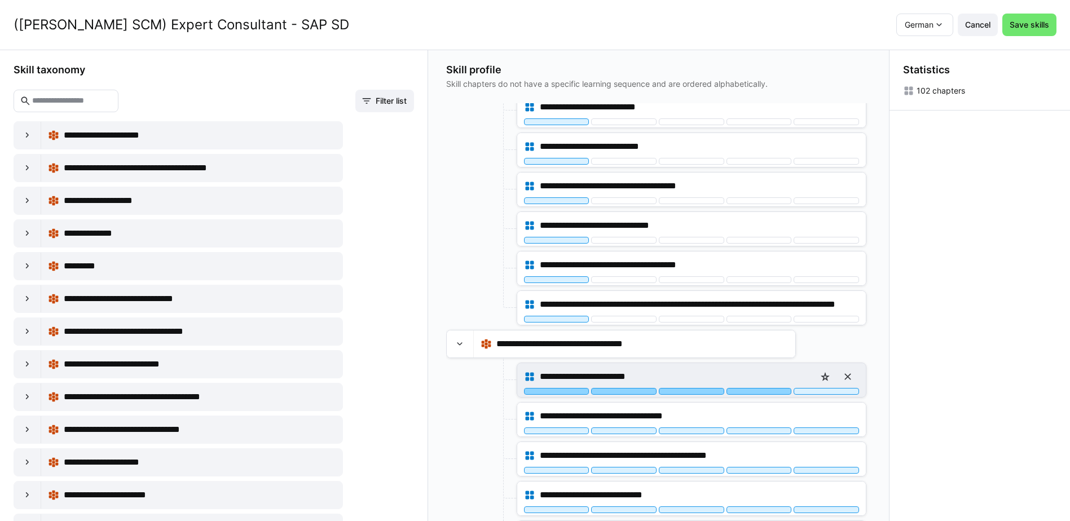
click at [757, 393] on div at bounding box center [759, 391] width 65 height 7
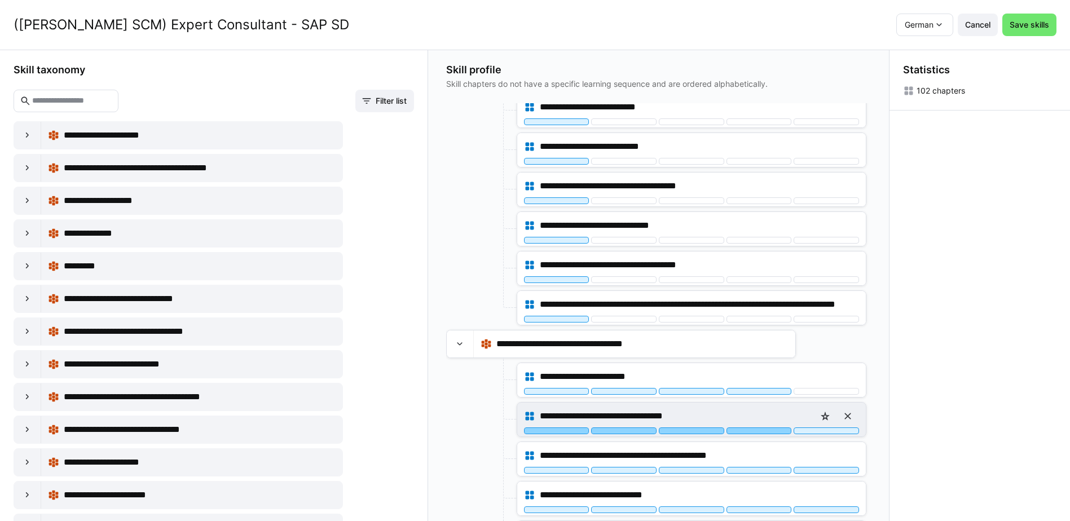
click at [764, 433] on div at bounding box center [759, 431] width 65 height 7
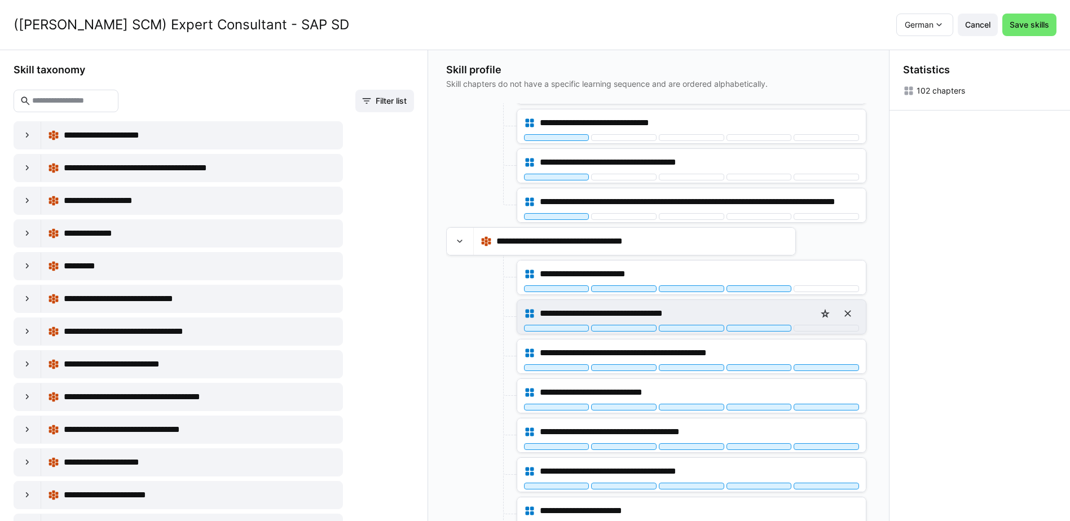
scroll to position [2014, 0]
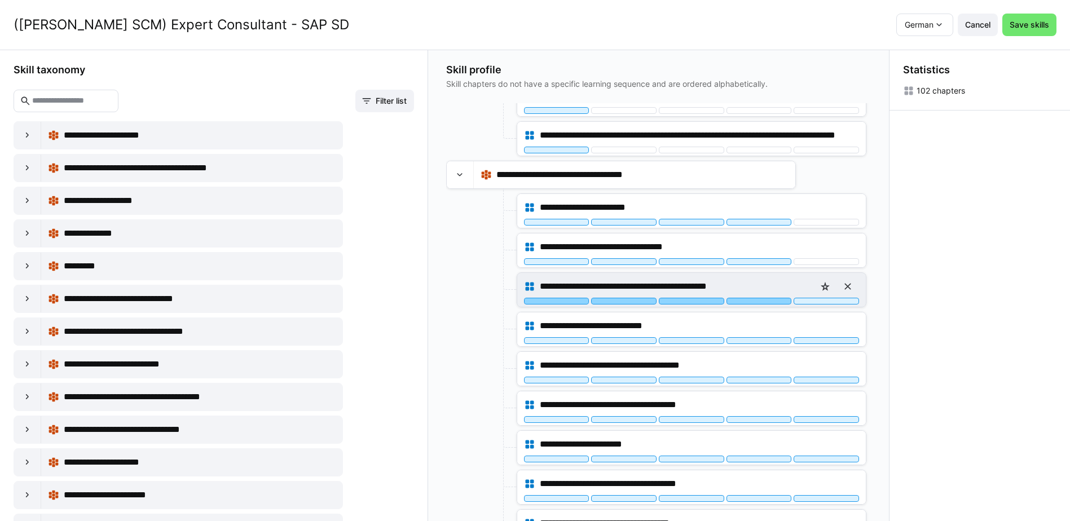
click at [762, 301] on div at bounding box center [759, 301] width 65 height 7
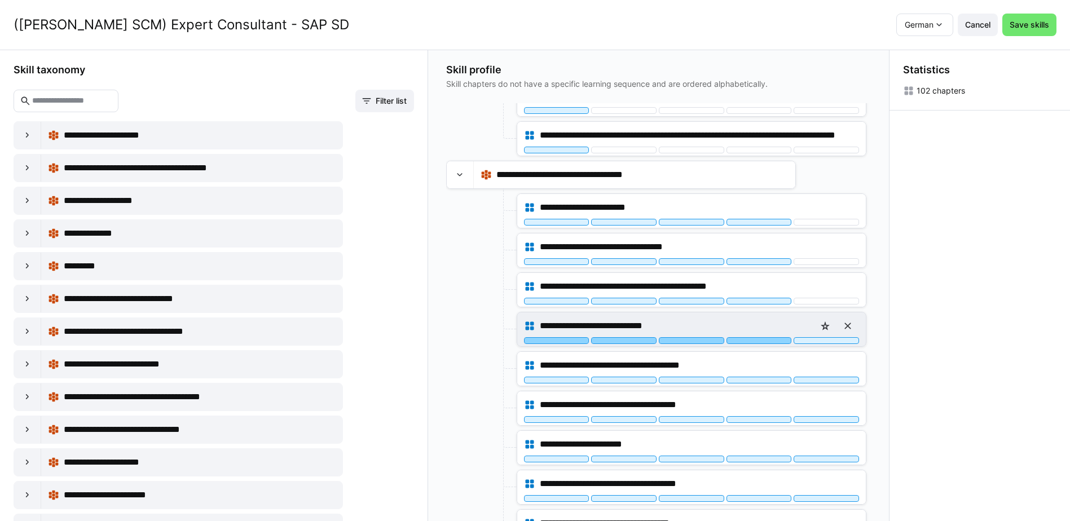
click at [762, 341] on div at bounding box center [759, 340] width 65 height 7
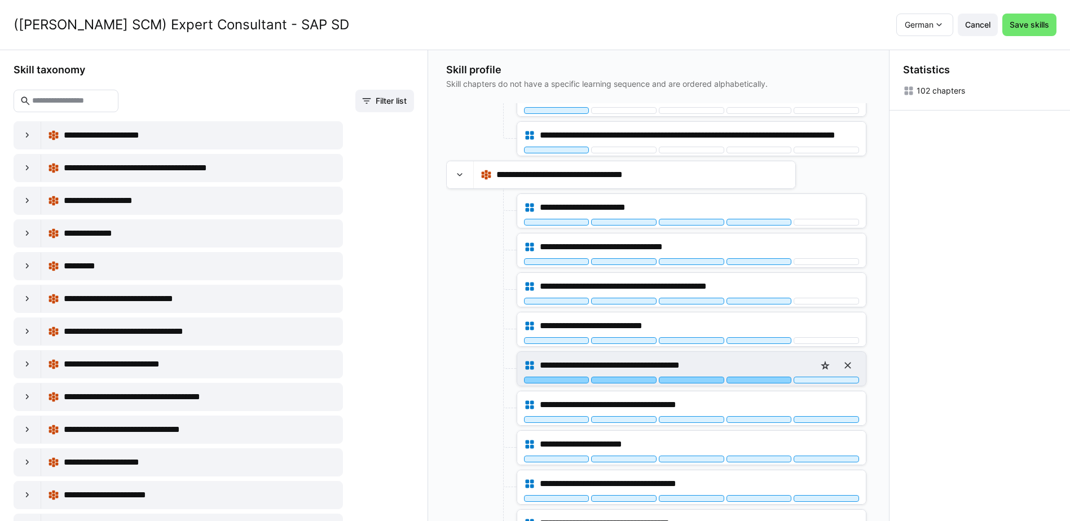
click at [763, 382] on div at bounding box center [759, 380] width 65 height 7
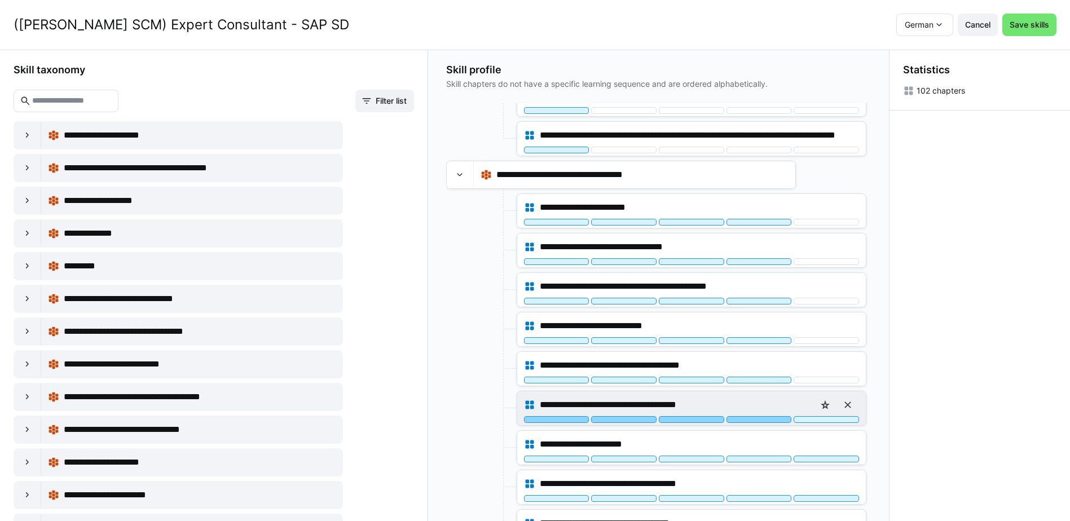
click at [766, 420] on div at bounding box center [759, 419] width 65 height 7
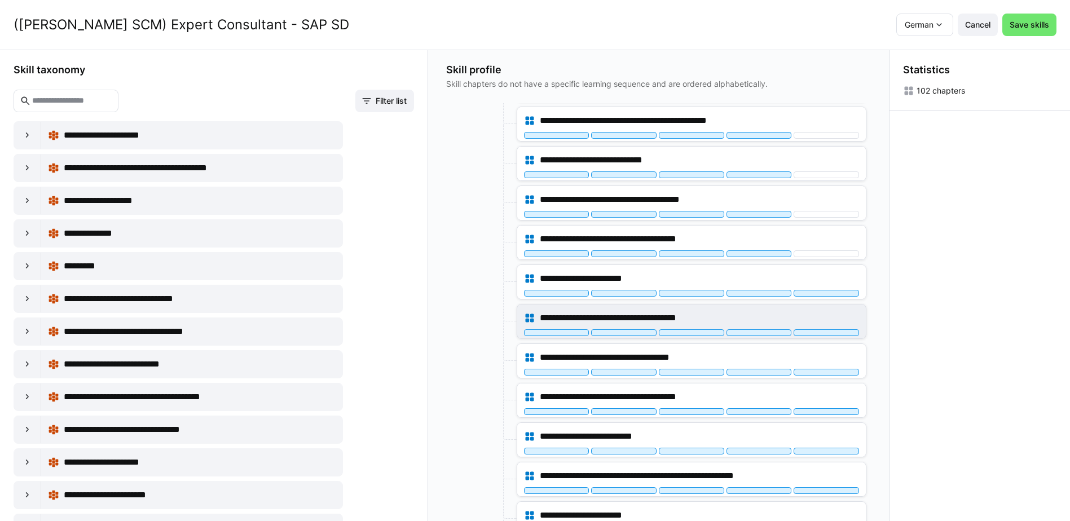
scroll to position [2183, 0]
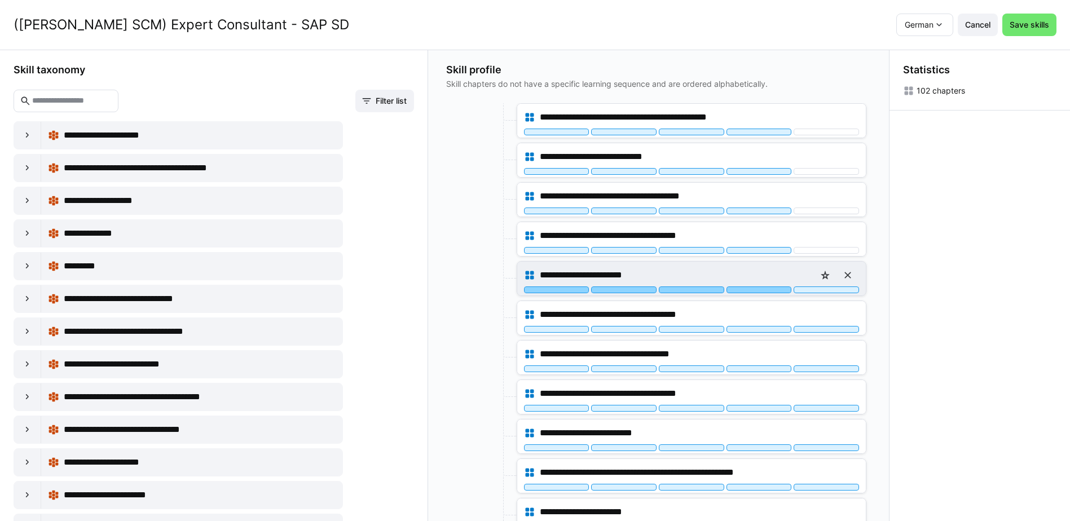
click at [770, 291] on div at bounding box center [759, 290] width 65 height 7
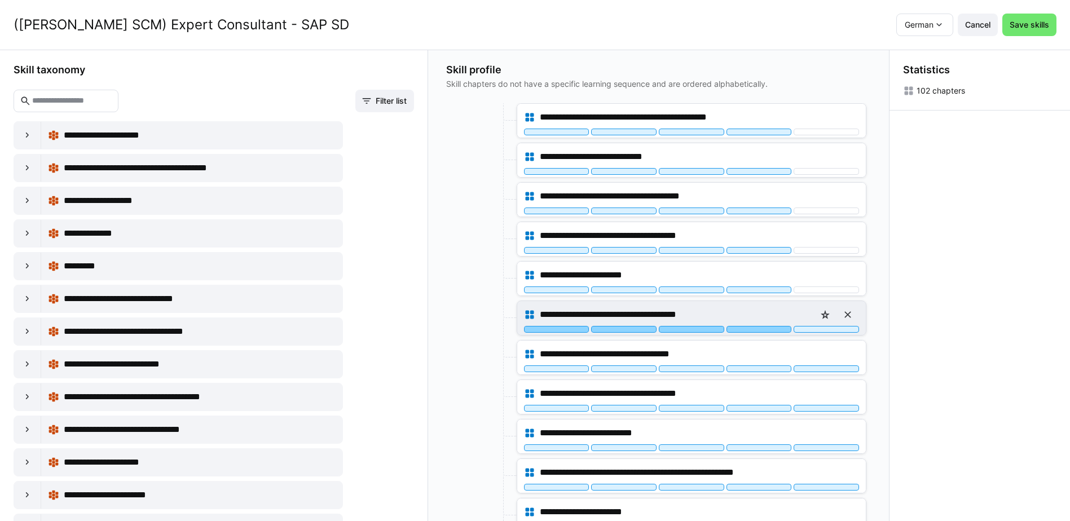
click at [770, 330] on div at bounding box center [759, 329] width 65 height 7
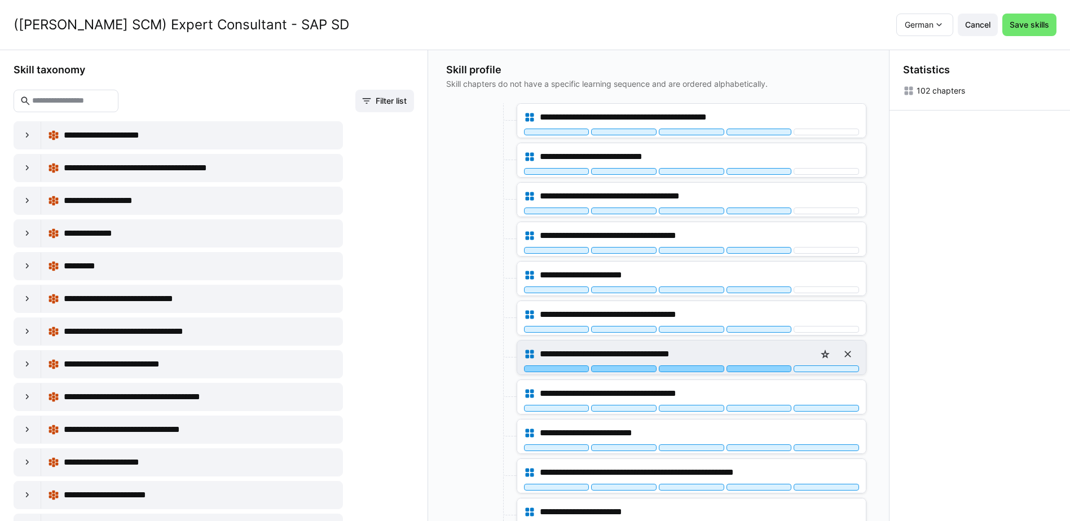
click at [771, 369] on div at bounding box center [759, 369] width 65 height 7
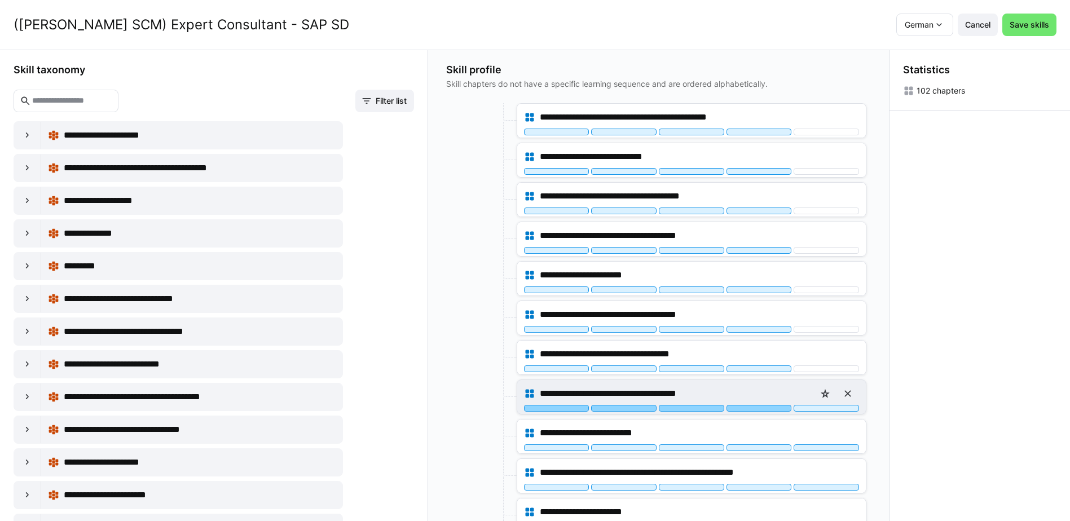
click at [772, 407] on div at bounding box center [759, 408] width 65 height 7
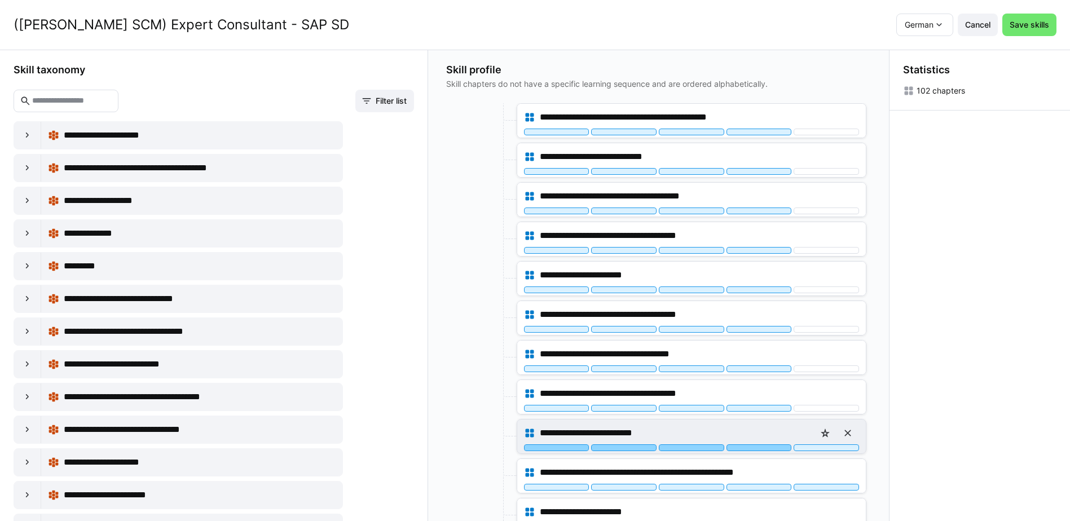
click at [776, 449] on div at bounding box center [759, 448] width 65 height 7
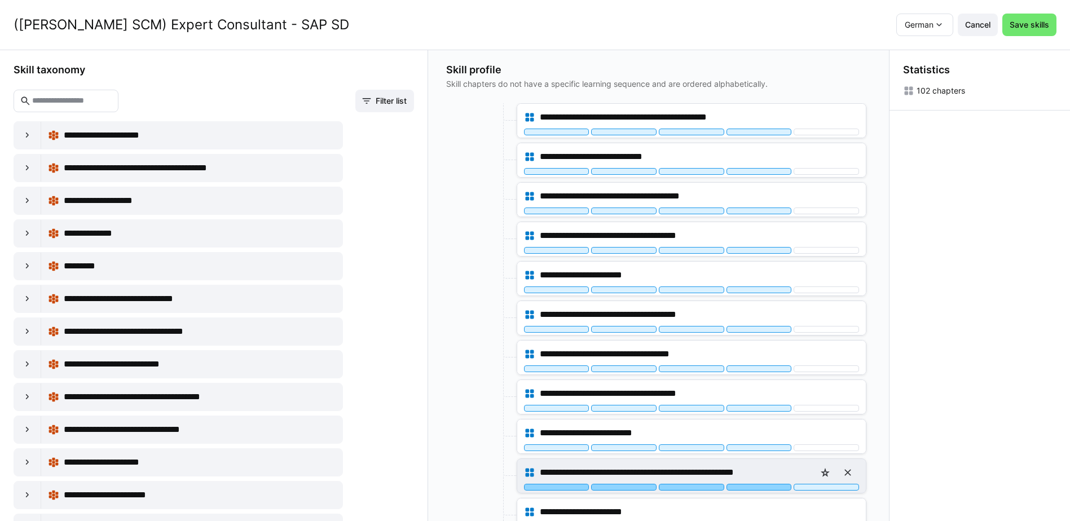
click at [771, 486] on div at bounding box center [759, 487] width 65 height 7
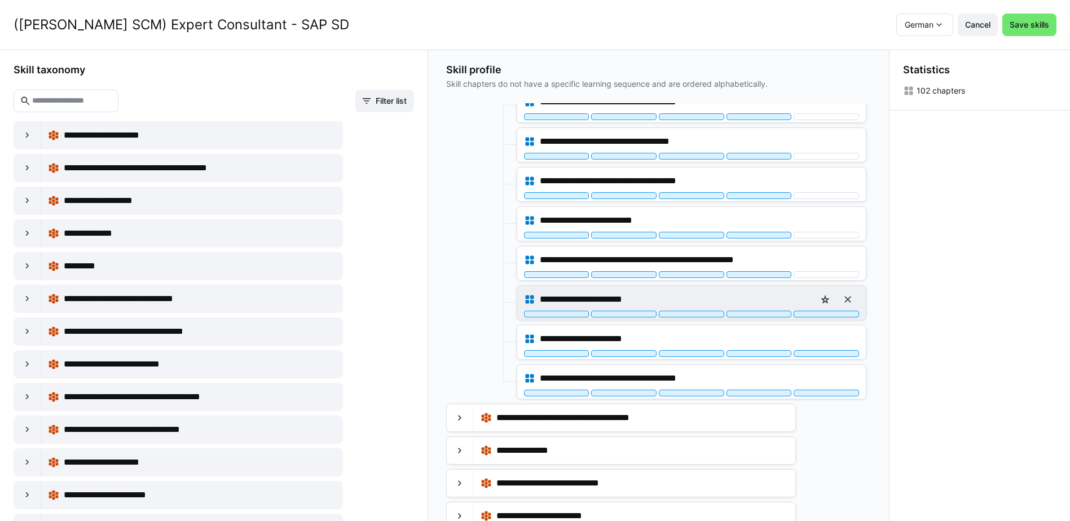
scroll to position [2409, 0]
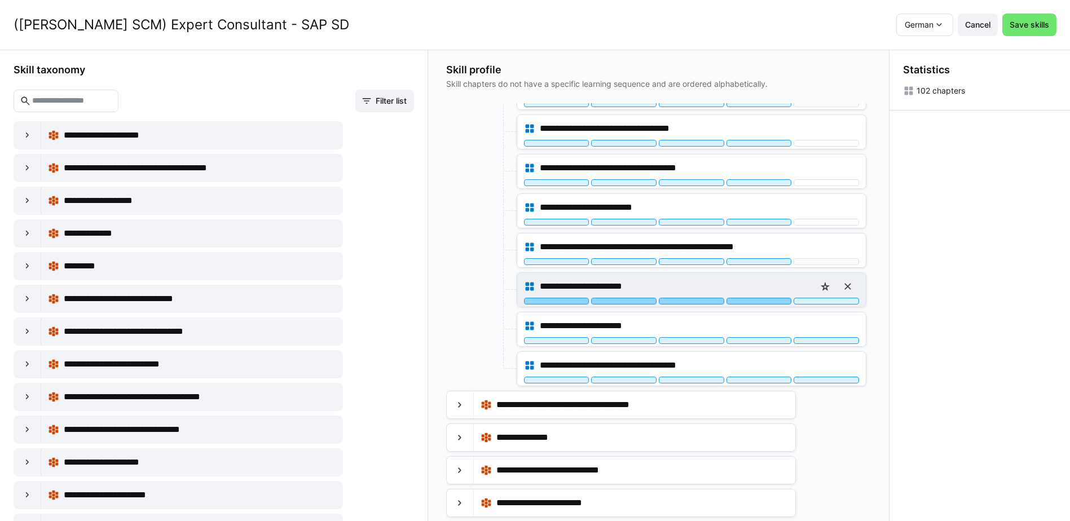
click at [771, 302] on div at bounding box center [759, 301] width 65 height 7
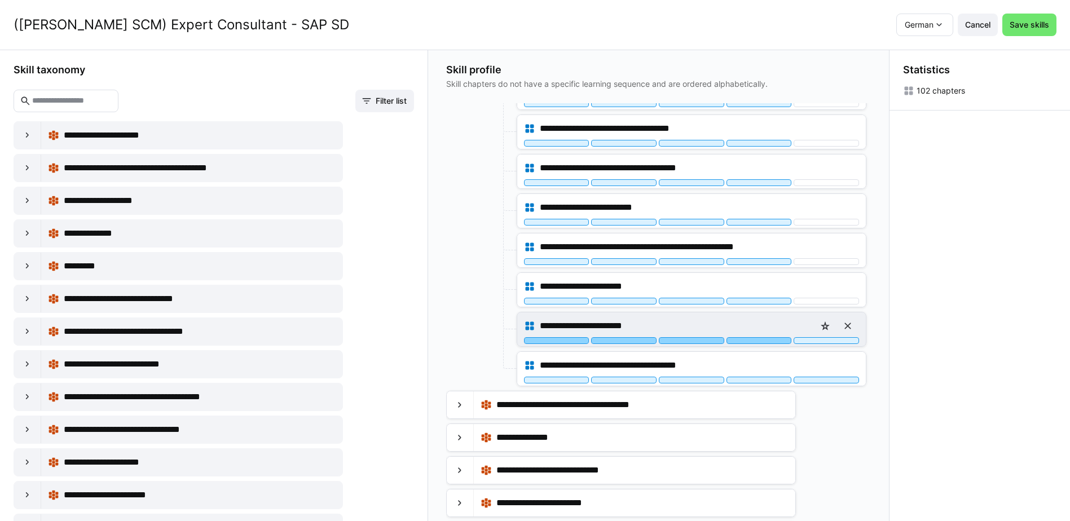
click at [769, 340] on div at bounding box center [759, 340] width 65 height 7
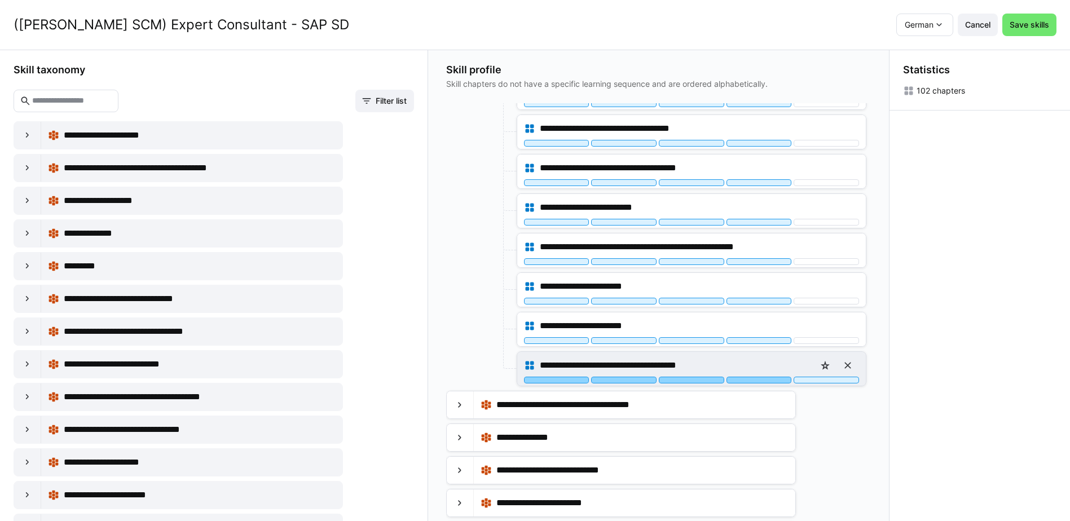
click at [773, 383] on div at bounding box center [759, 380] width 65 height 7
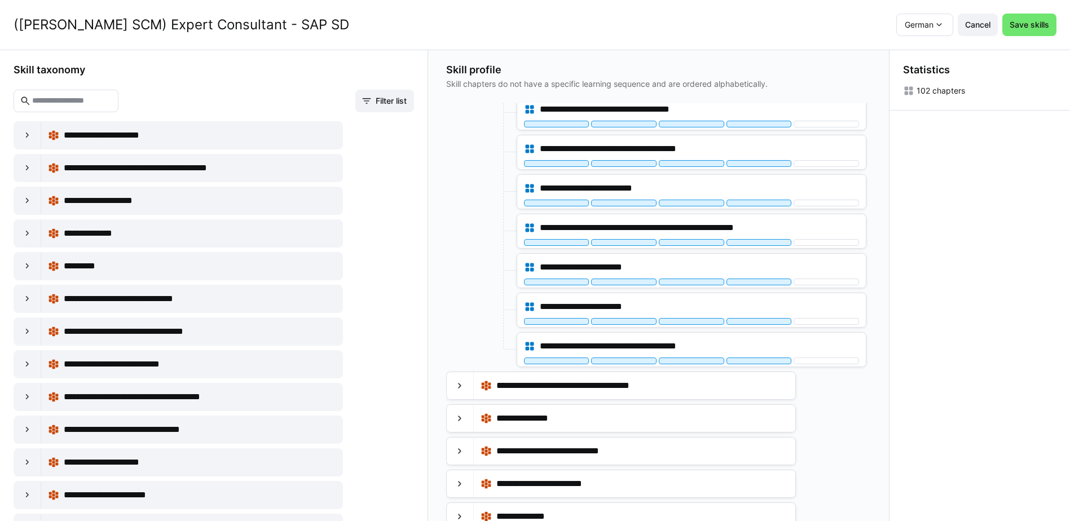
scroll to position [2437, 0]
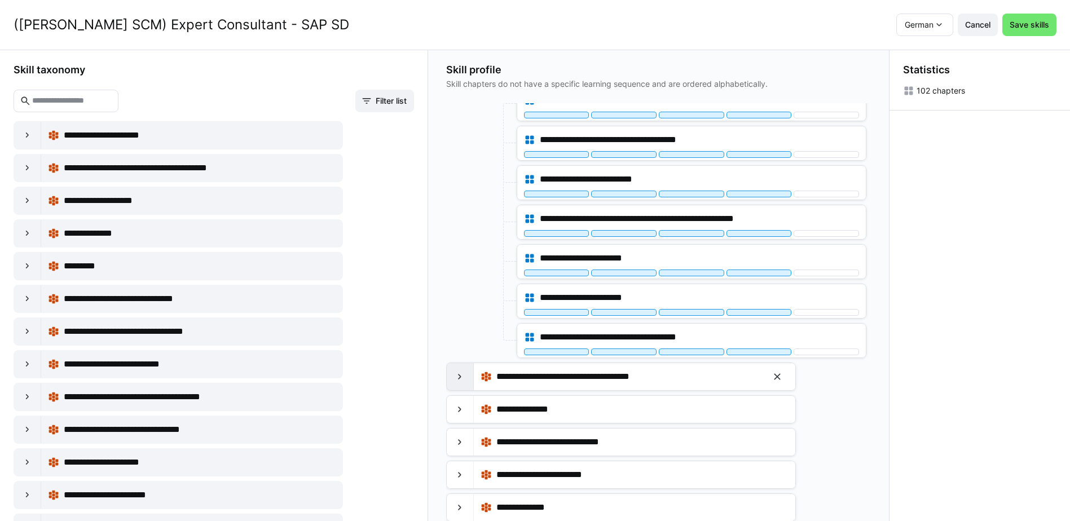
click at [465, 381] on eds-icon at bounding box center [459, 376] width 11 height 11
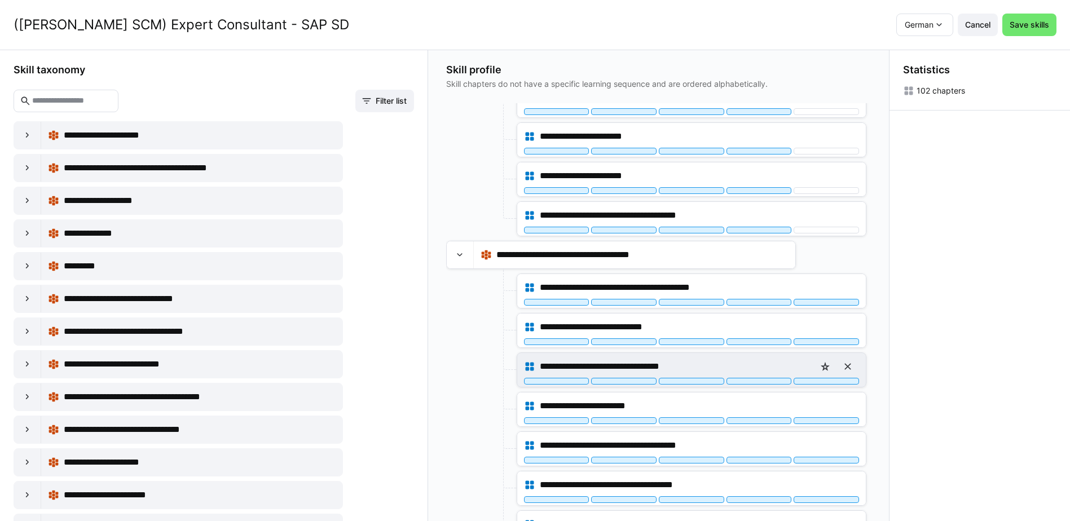
scroll to position [2606, 0]
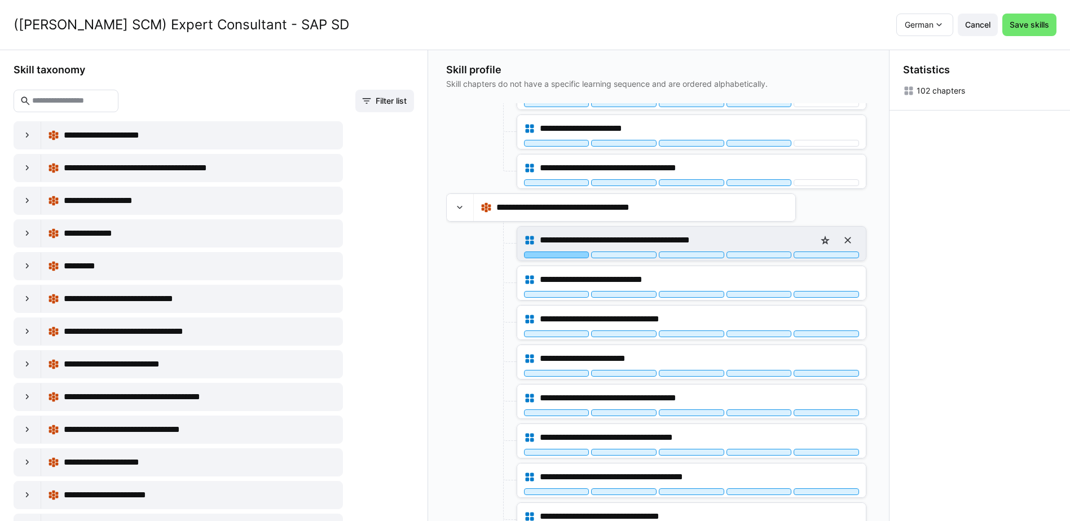
click at [572, 255] on div at bounding box center [556, 255] width 65 height 7
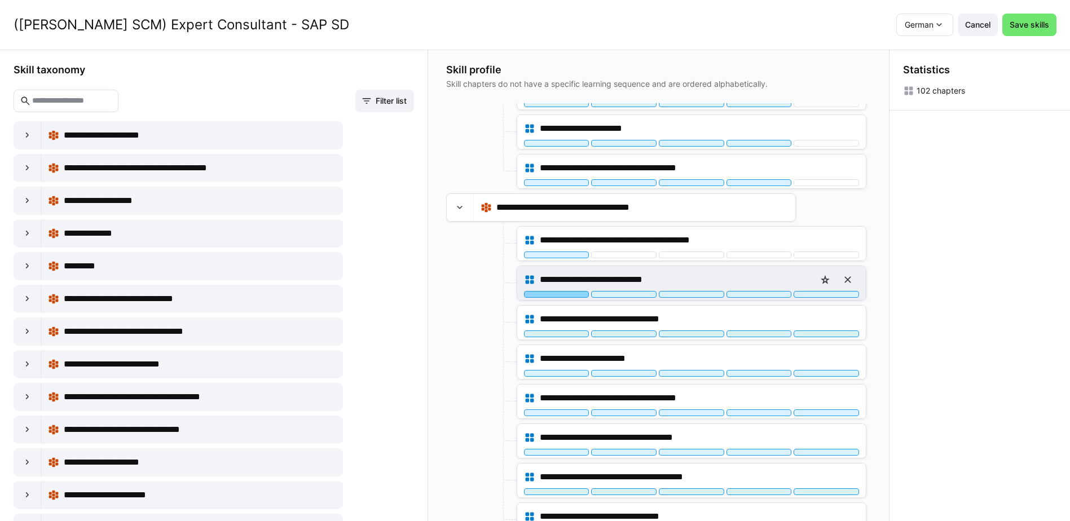
click at [570, 293] on div at bounding box center [556, 294] width 65 height 7
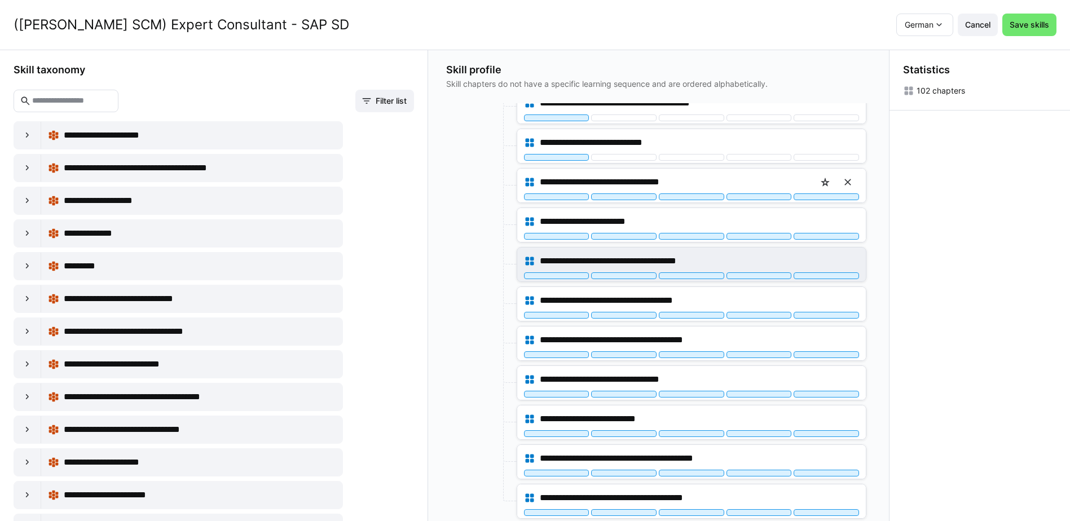
scroll to position [2776, 0]
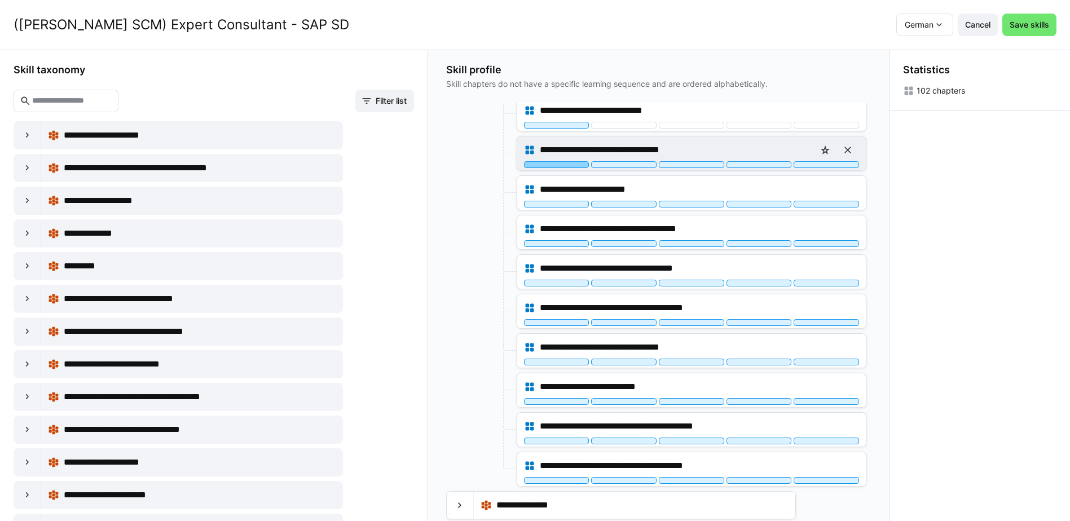
click at [574, 164] on div at bounding box center [556, 164] width 65 height 7
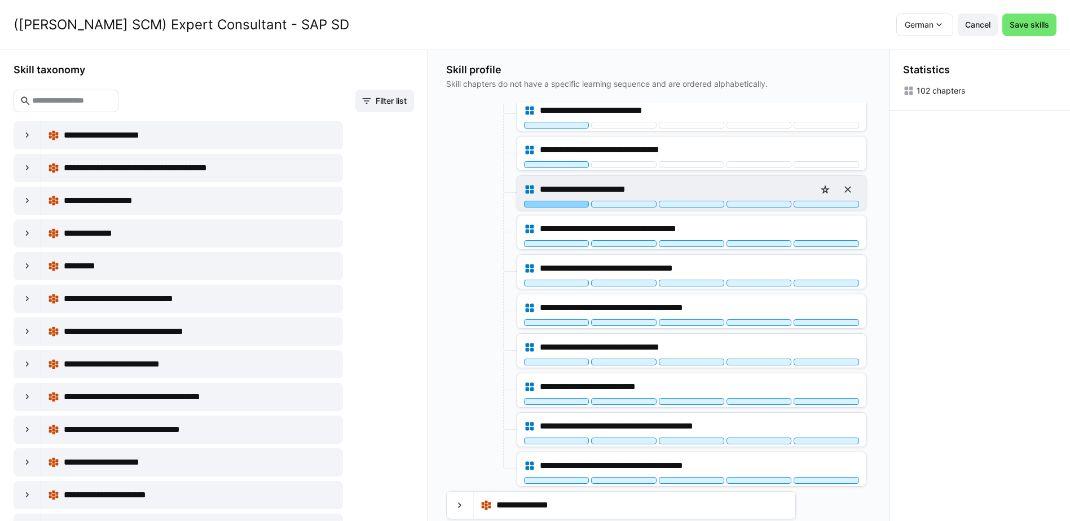
click at [572, 205] on div at bounding box center [556, 204] width 65 height 7
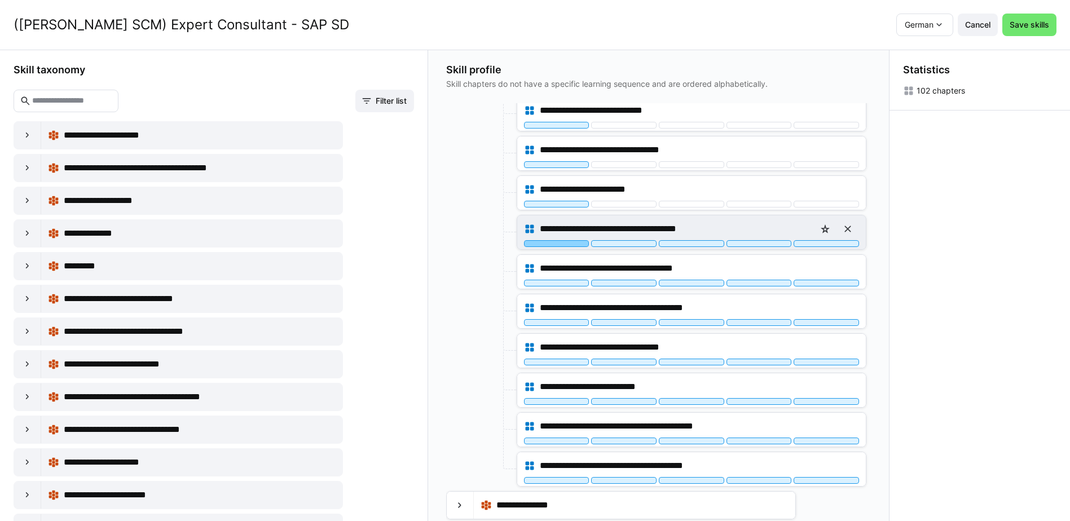
click at [574, 243] on div at bounding box center [556, 243] width 65 height 7
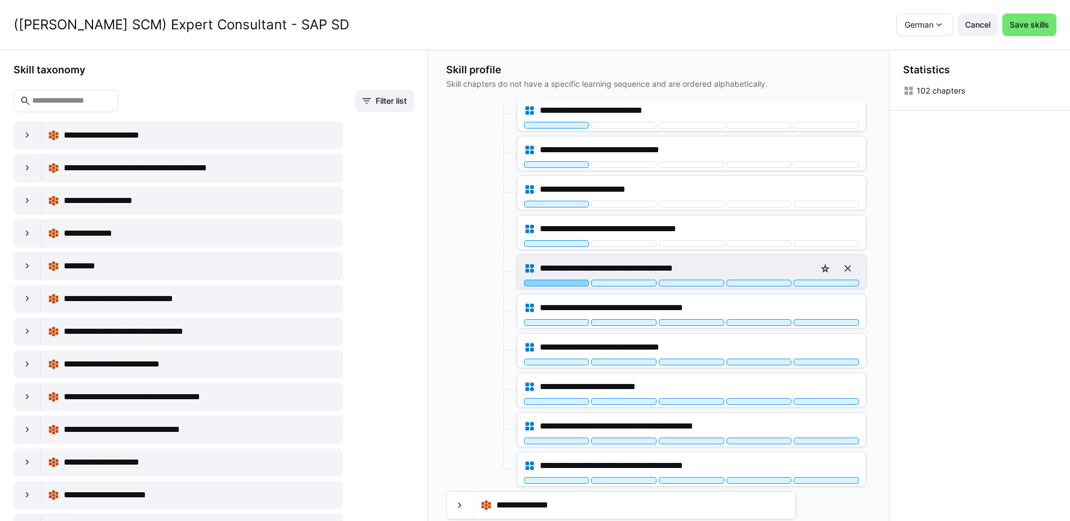
click at [568, 283] on div at bounding box center [556, 283] width 65 height 7
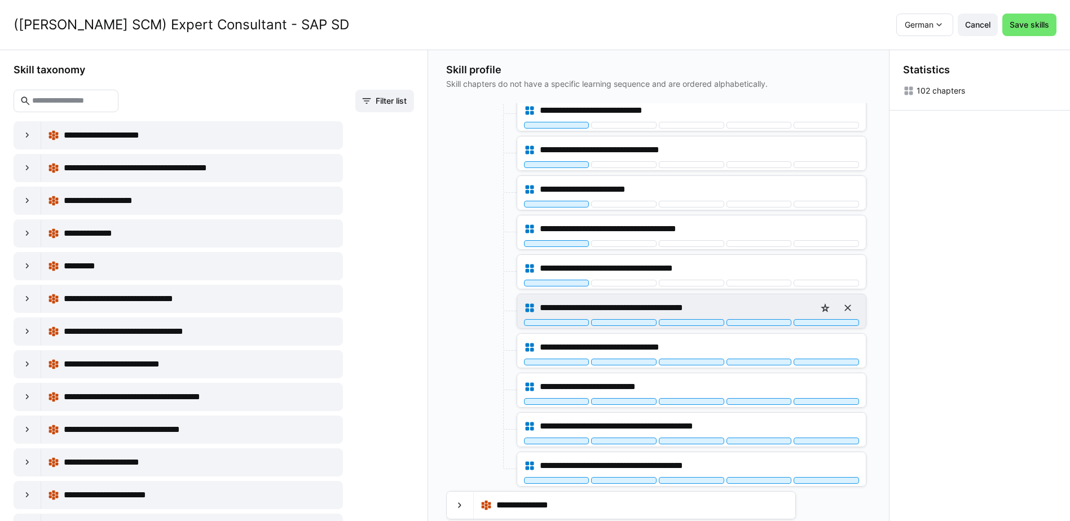
click at [567, 326] on div "**********" at bounding box center [691, 311] width 349 height 34
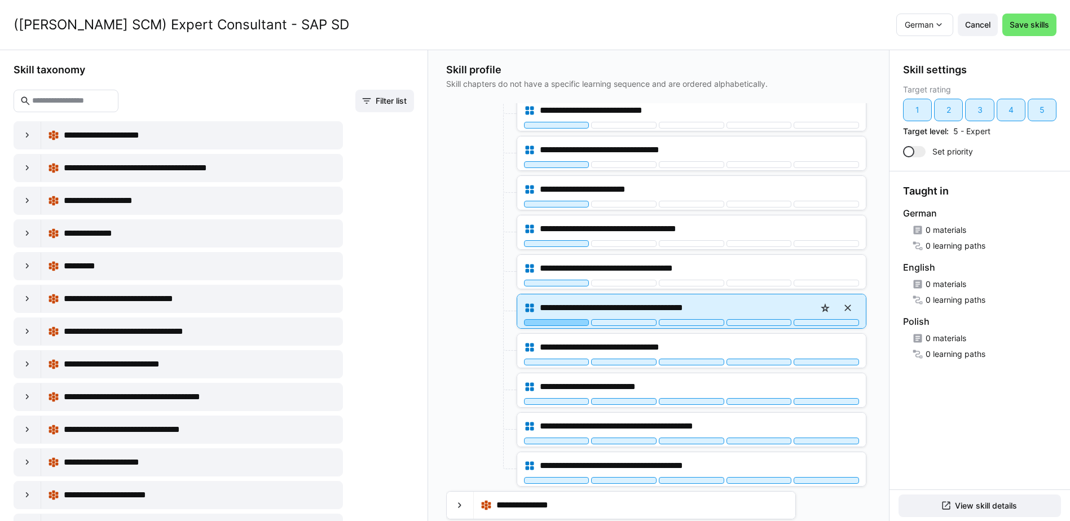
click at [567, 323] on div at bounding box center [556, 322] width 65 height 7
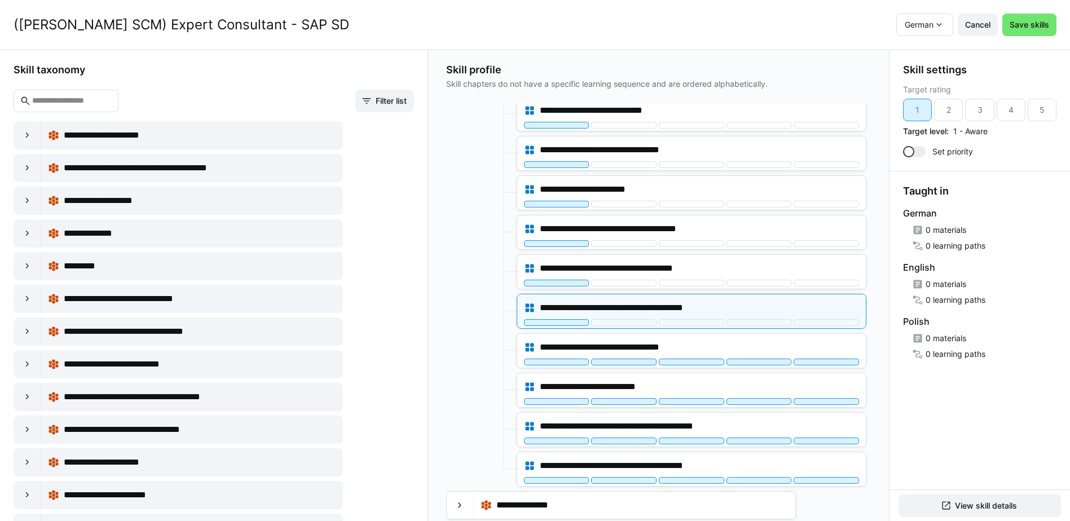
click at [482, 316] on div at bounding box center [480, 311] width 68 height 35
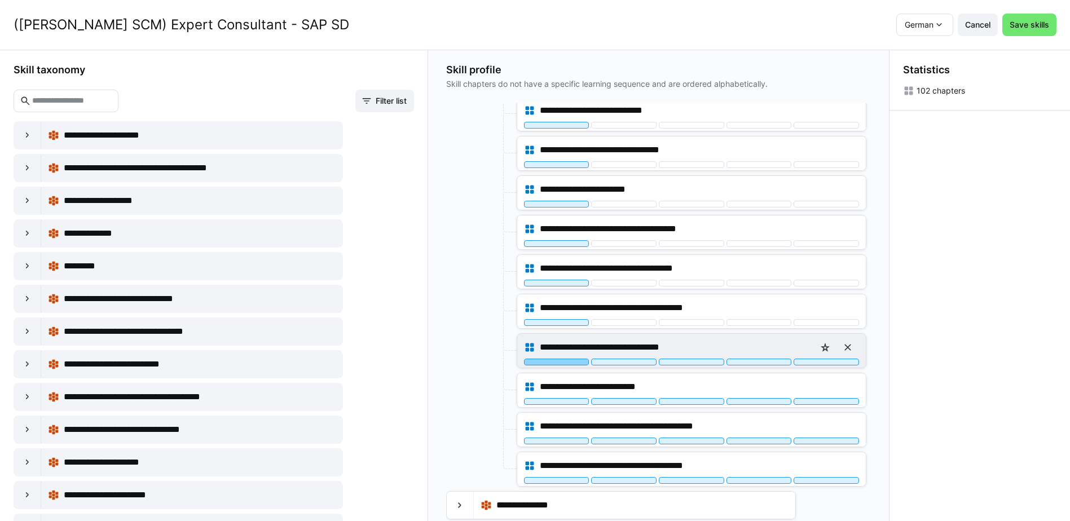
click at [575, 363] on div at bounding box center [556, 362] width 65 height 7
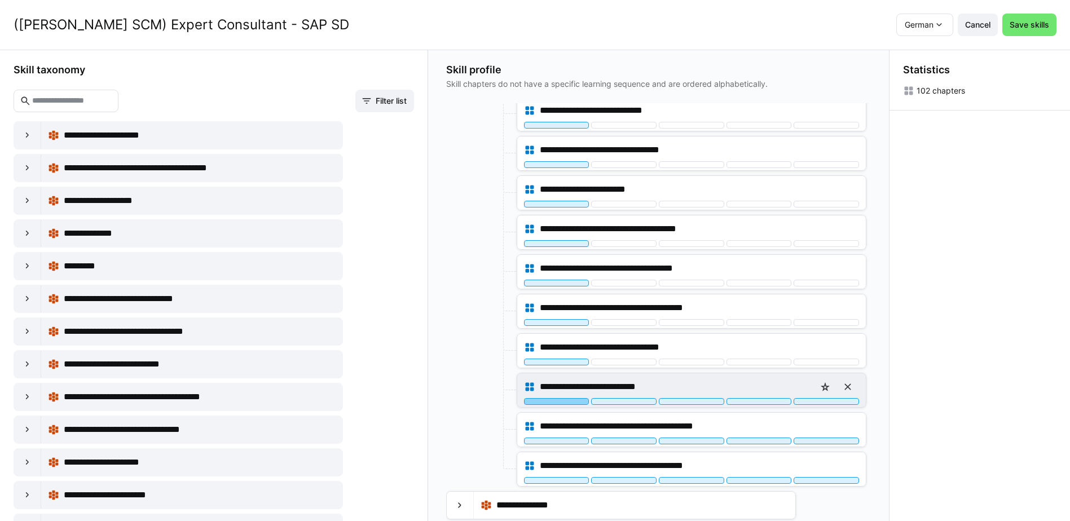
click at [578, 401] on div at bounding box center [556, 401] width 65 height 7
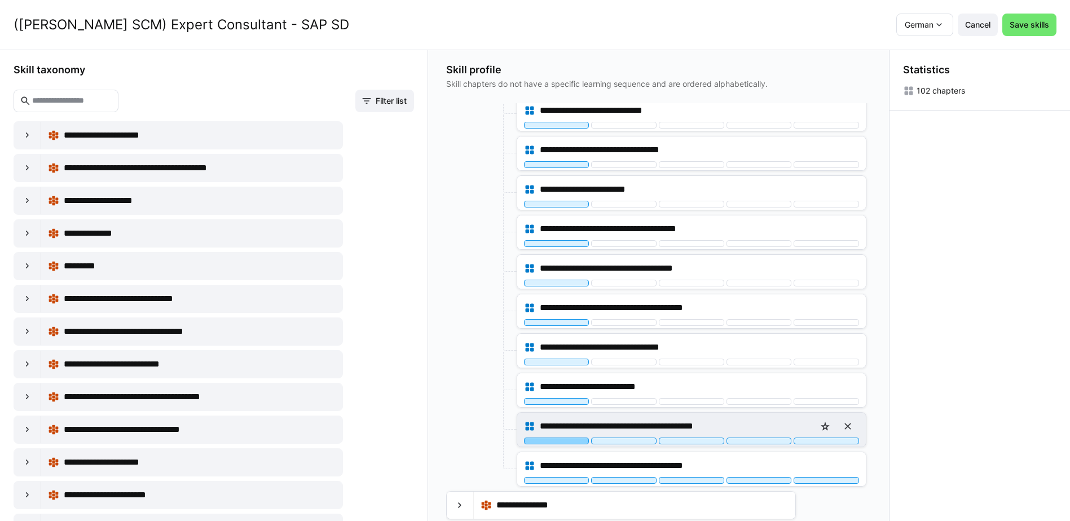
click at [574, 440] on div at bounding box center [556, 441] width 65 height 7
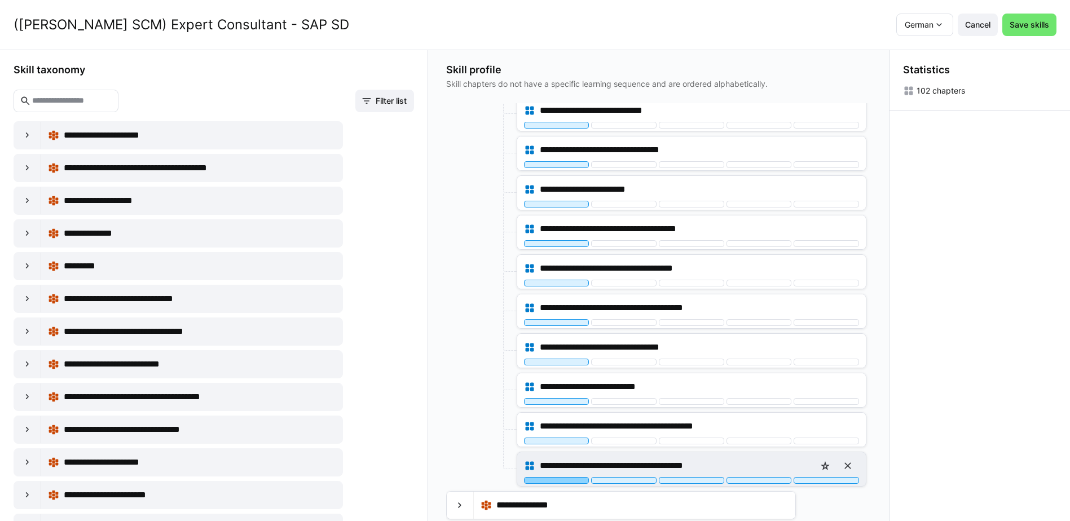
drag, startPoint x: 571, startPoint y: 480, endPoint x: 495, endPoint y: 393, distance: 115.5
click at [570, 480] on div at bounding box center [556, 480] width 65 height 7
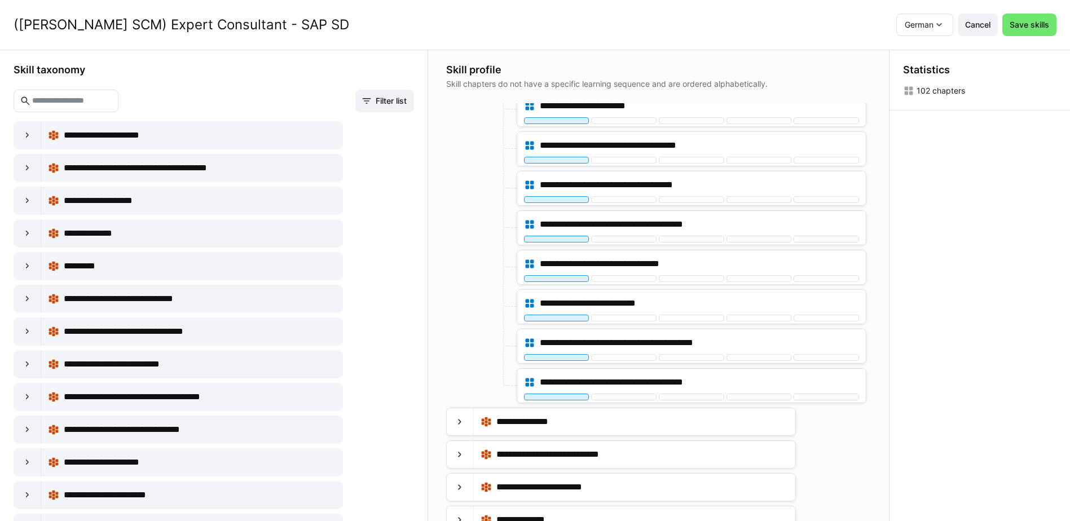
scroll to position [2872, 0]
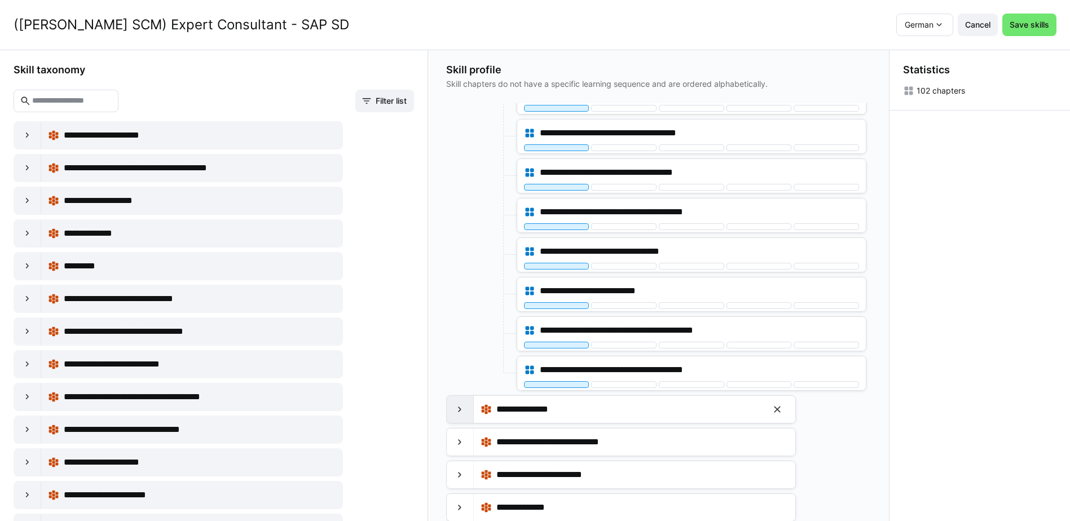
click at [464, 414] on eds-icon at bounding box center [459, 409] width 11 height 11
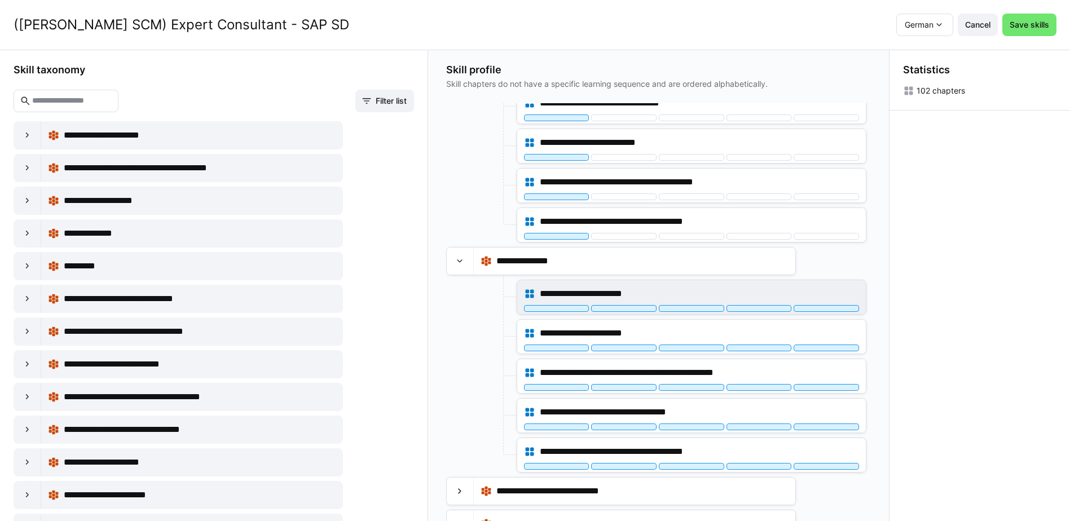
scroll to position [3041, 0]
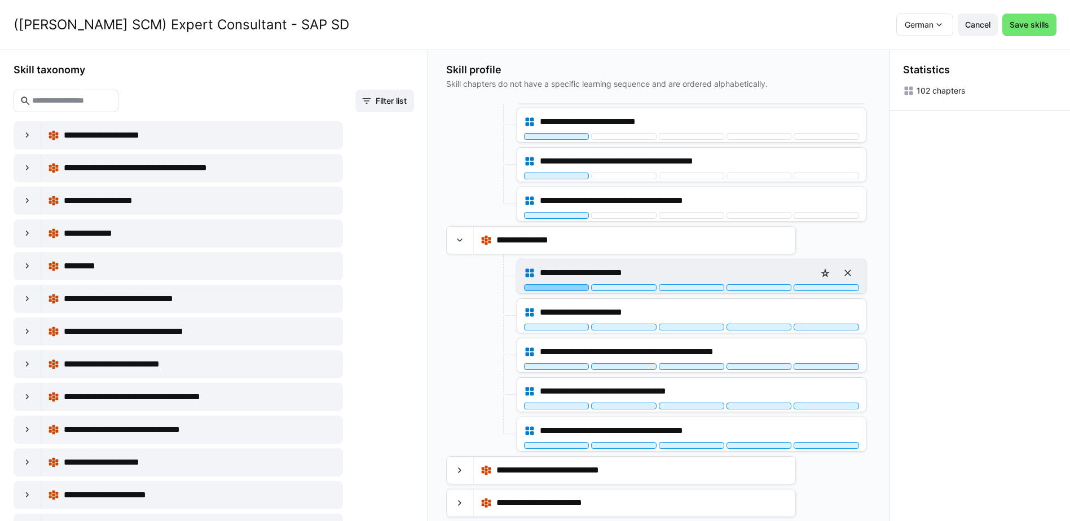
click at [574, 287] on div at bounding box center [556, 287] width 65 height 7
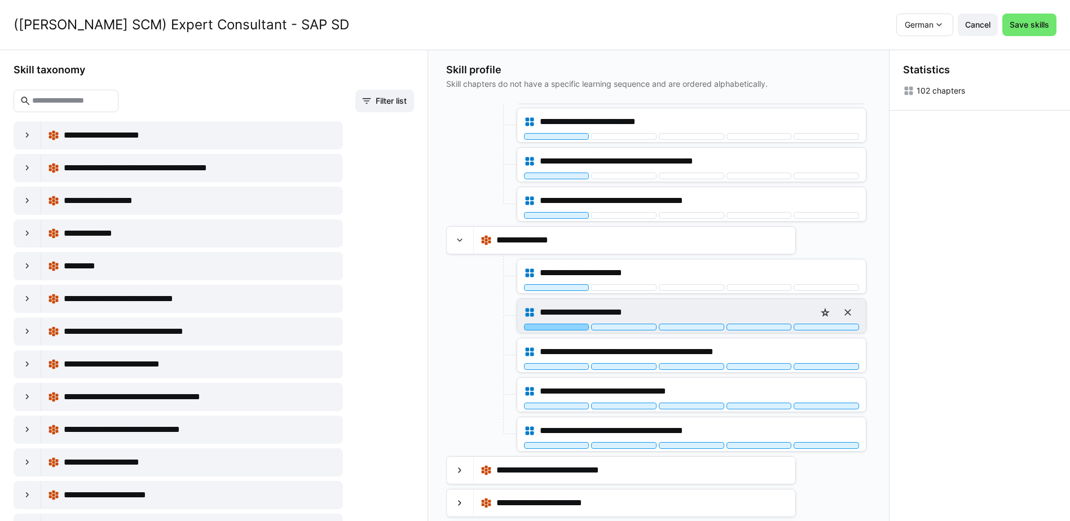
click at [572, 327] on div at bounding box center [556, 327] width 65 height 7
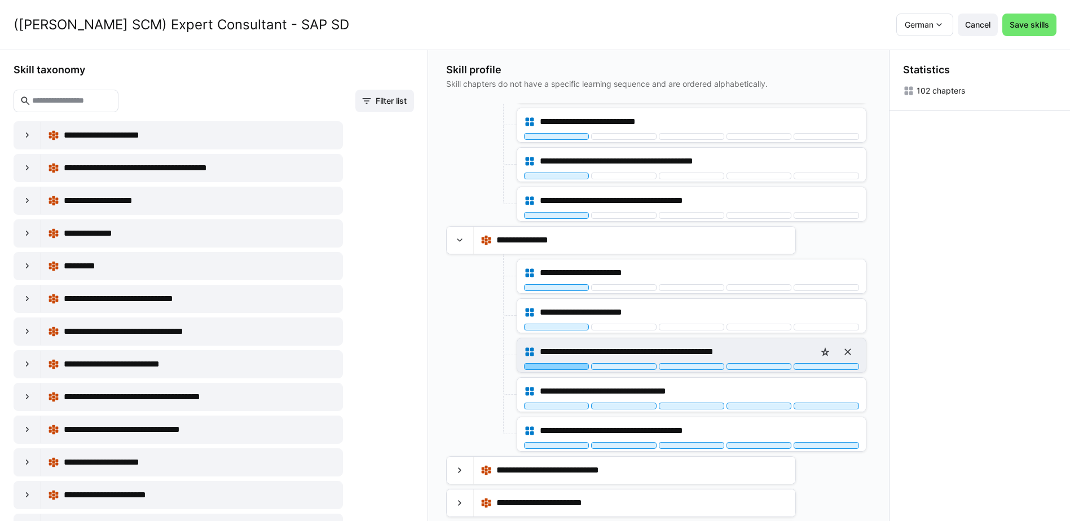
click at [568, 364] on div at bounding box center [556, 366] width 65 height 7
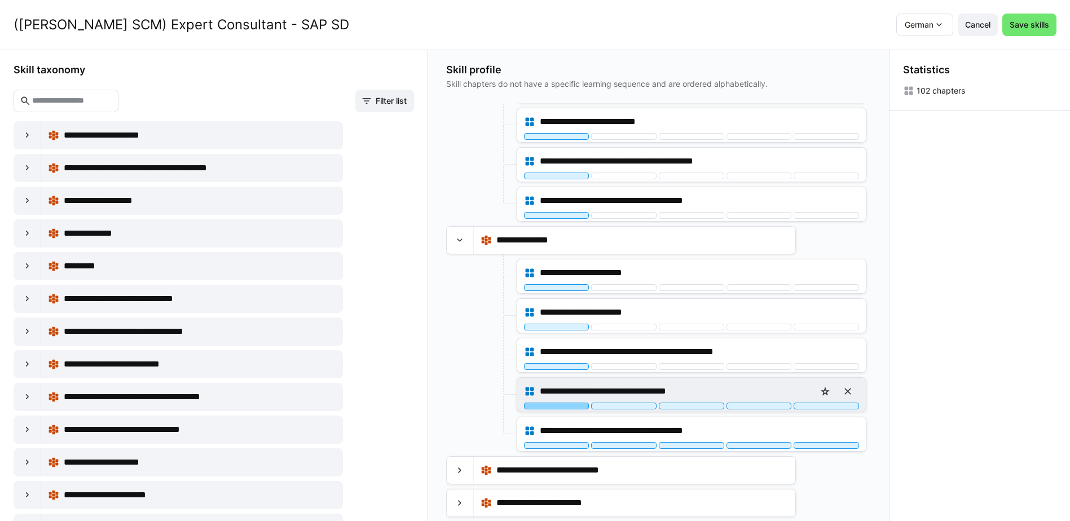
click at [569, 406] on div at bounding box center [556, 406] width 65 height 7
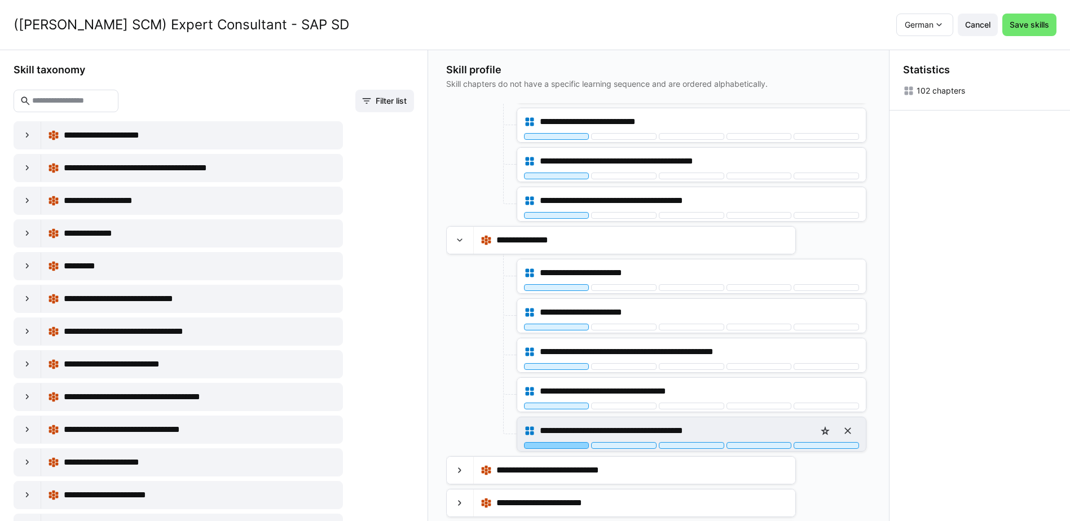
click at [573, 448] on div at bounding box center [556, 445] width 65 height 7
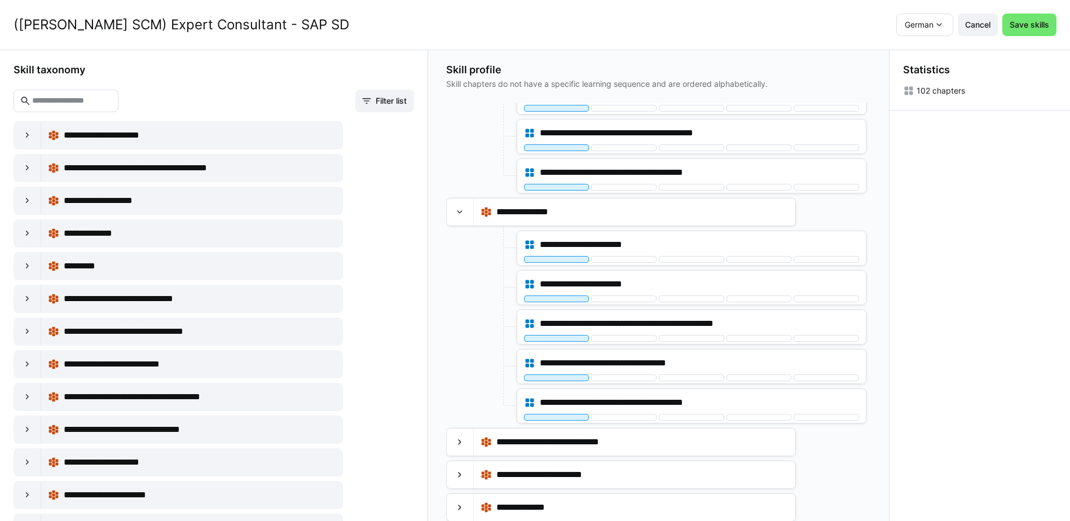
scroll to position [1, 0]
click at [461, 442] on eds-icon at bounding box center [459, 441] width 11 height 11
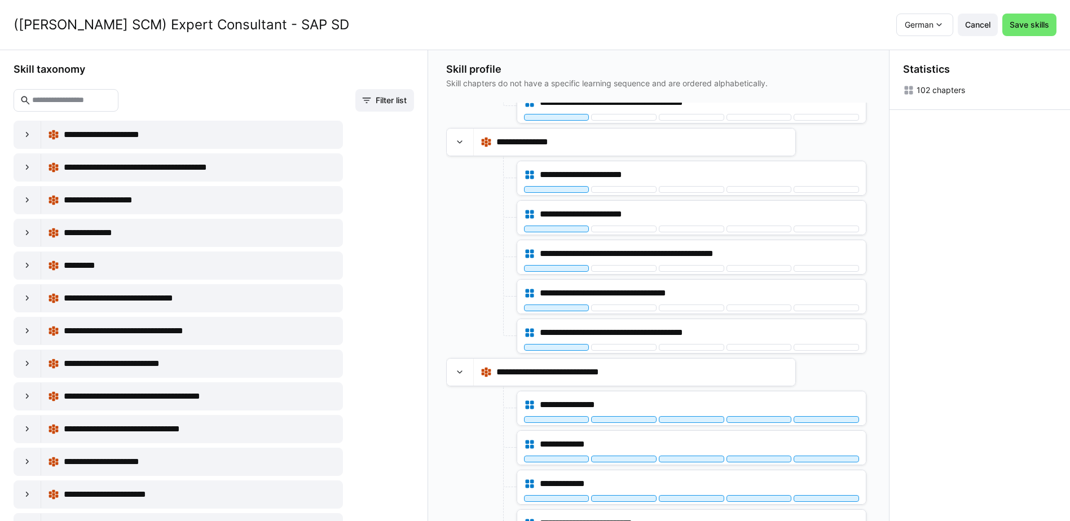
scroll to position [3182, 0]
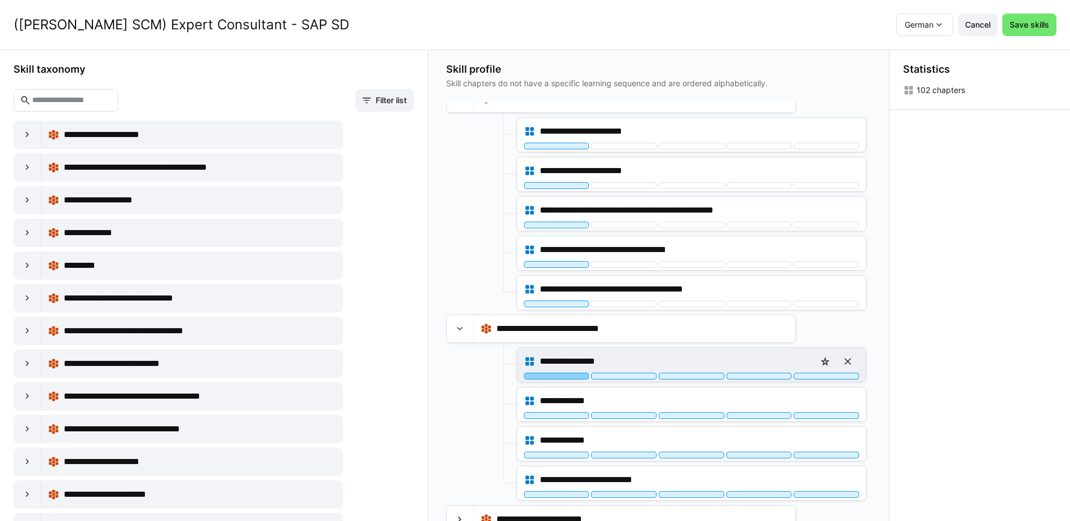
click at [564, 375] on div at bounding box center [556, 376] width 65 height 7
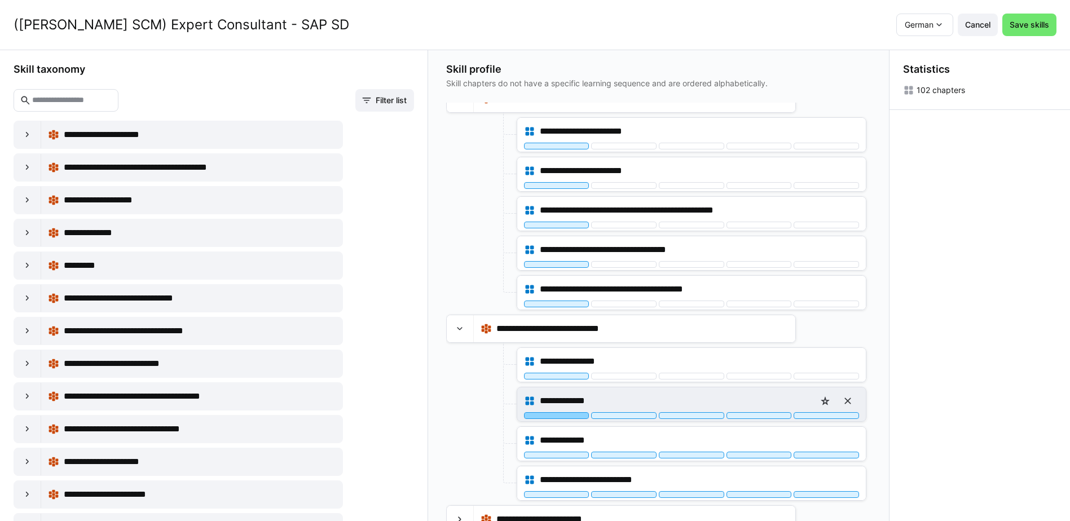
click at [565, 416] on div at bounding box center [556, 415] width 65 height 7
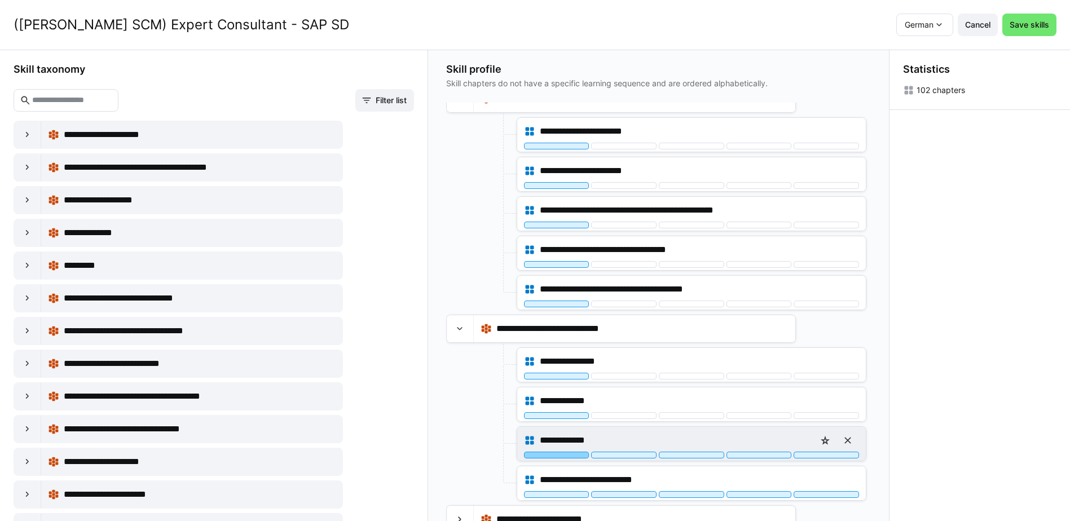
click at [565, 456] on div at bounding box center [556, 455] width 65 height 7
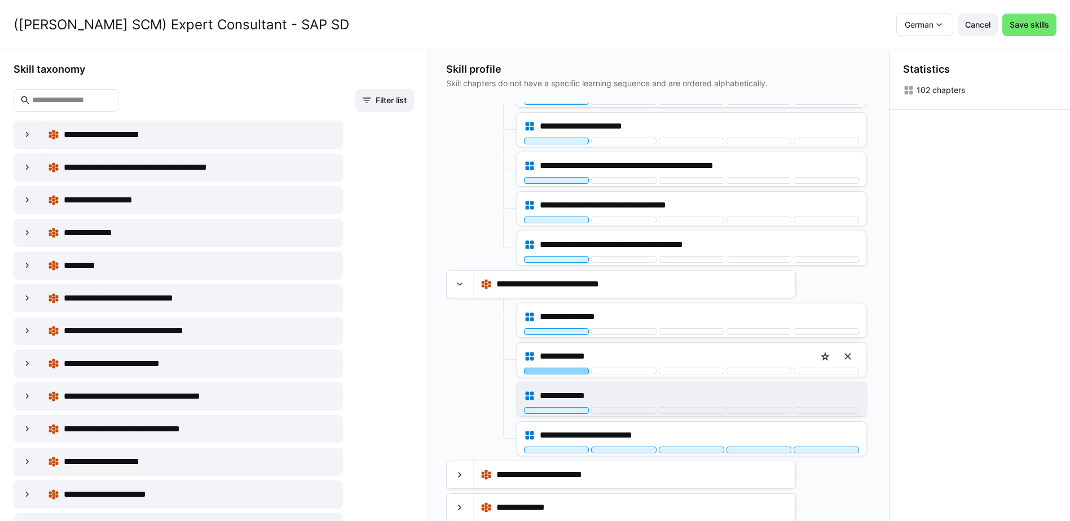
scroll to position [3227, 0]
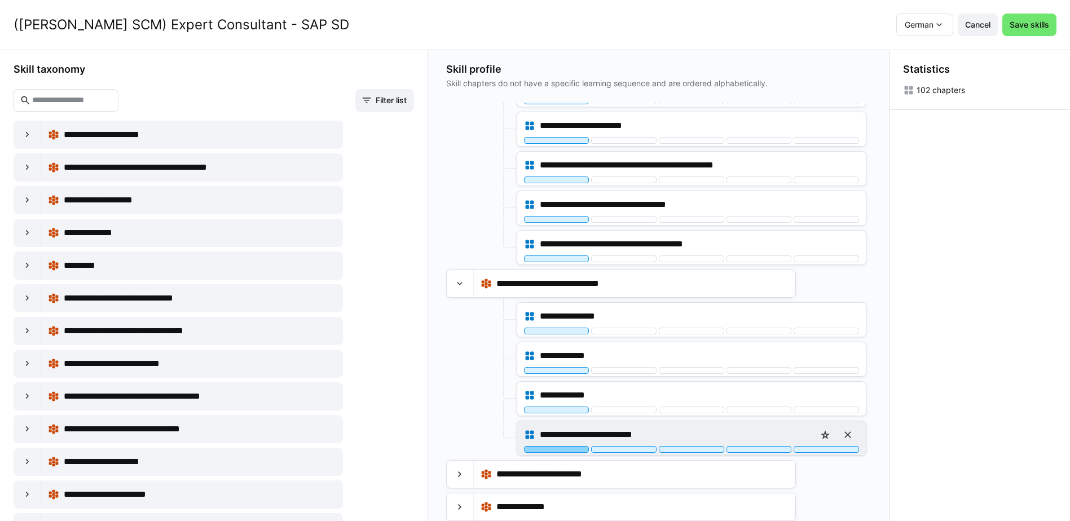
click at [557, 449] on div at bounding box center [556, 449] width 65 height 7
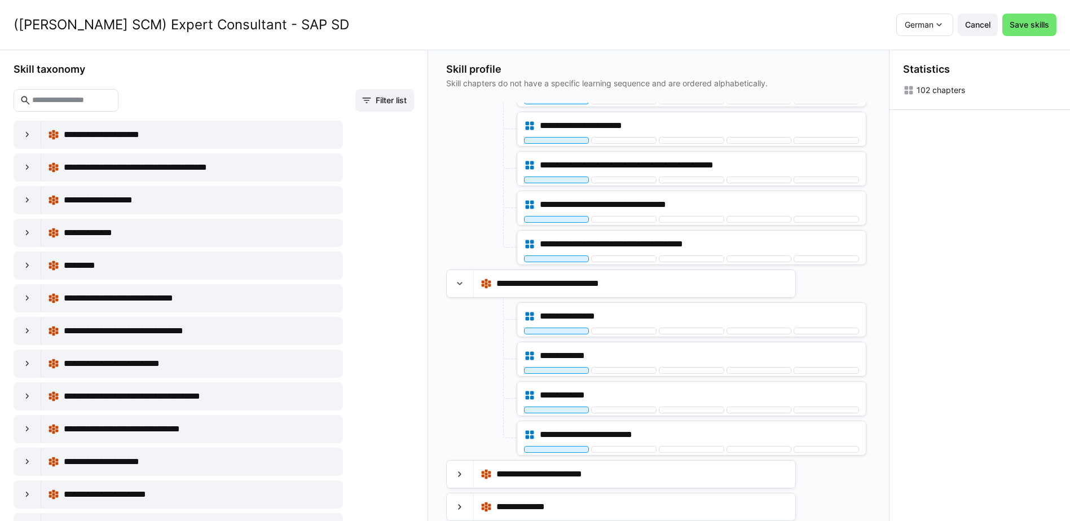
scroll to position [282, 0]
drag, startPoint x: 459, startPoint y: 476, endPoint x: 472, endPoint y: 441, distance: 37.6
click at [460, 476] on eds-icon at bounding box center [459, 474] width 11 height 11
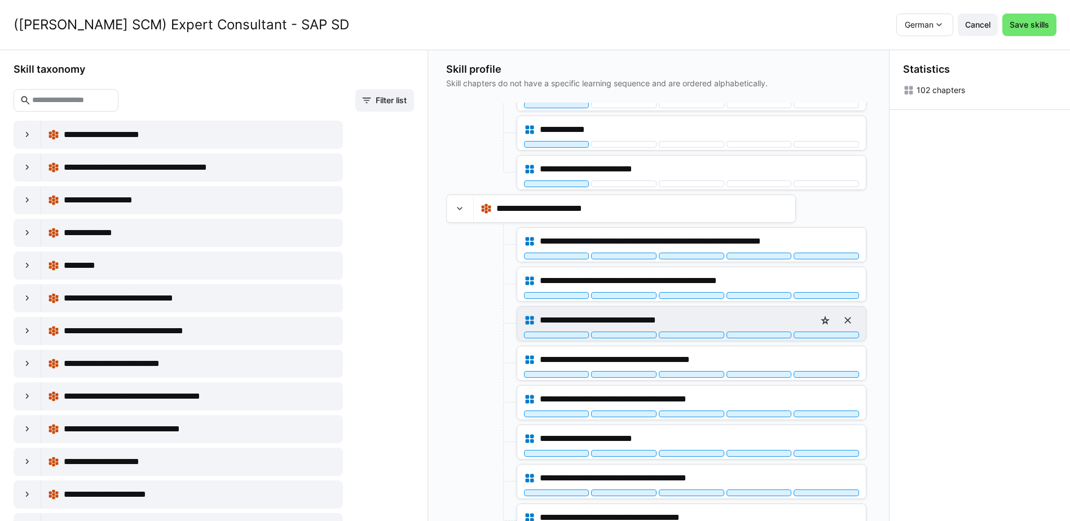
scroll to position [3509, 0]
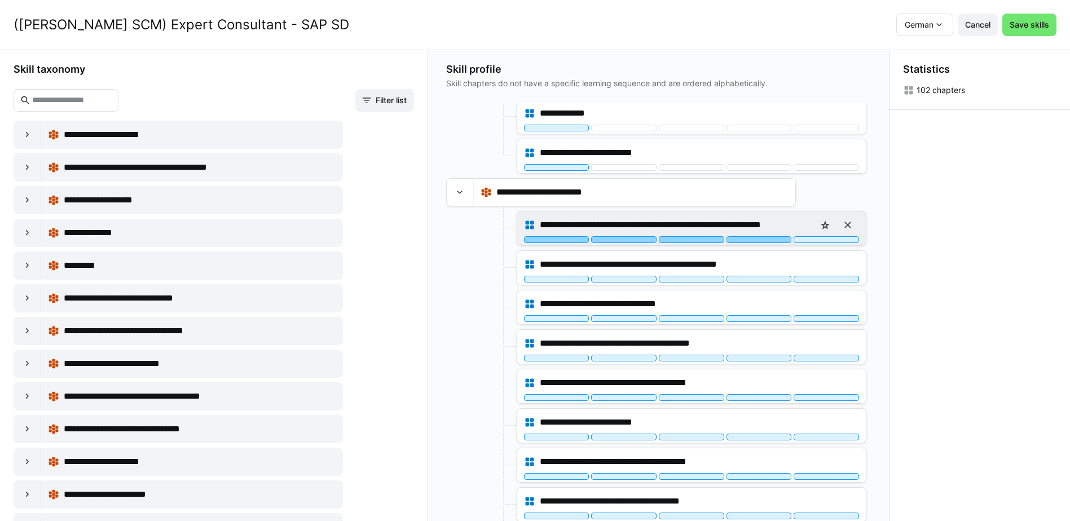
click at [754, 241] on div at bounding box center [759, 239] width 65 height 7
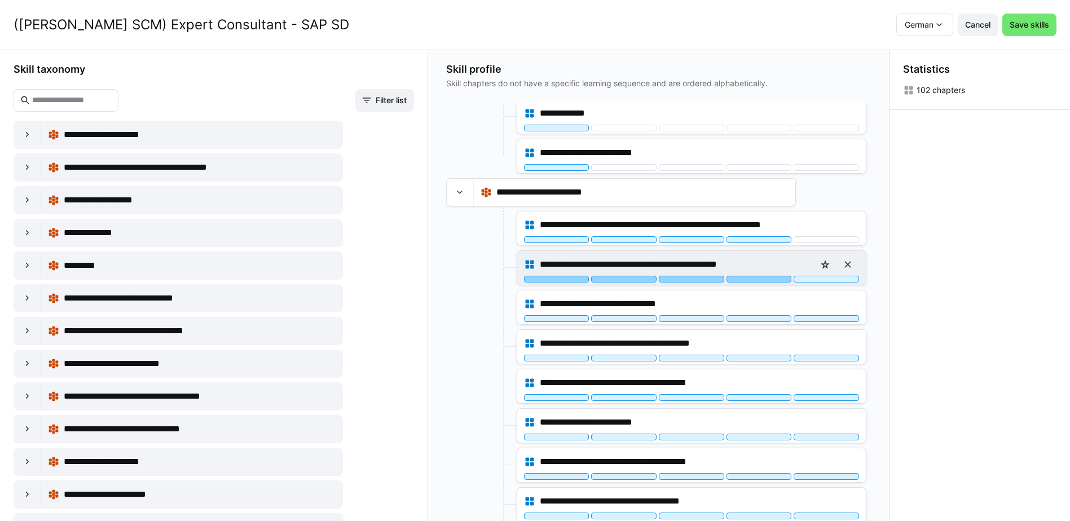
click at [758, 282] on div at bounding box center [759, 279] width 65 height 7
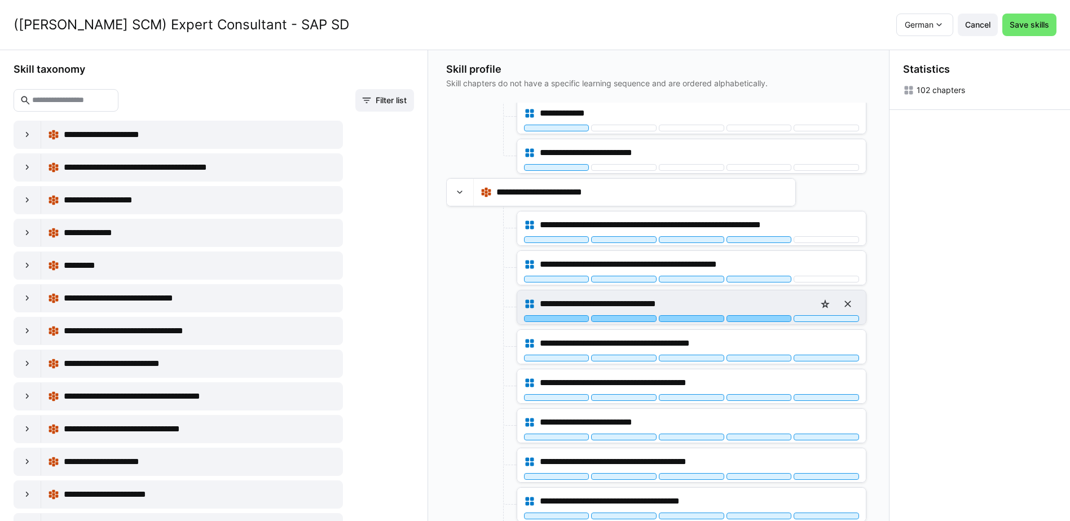
click at [767, 320] on div at bounding box center [759, 318] width 65 height 7
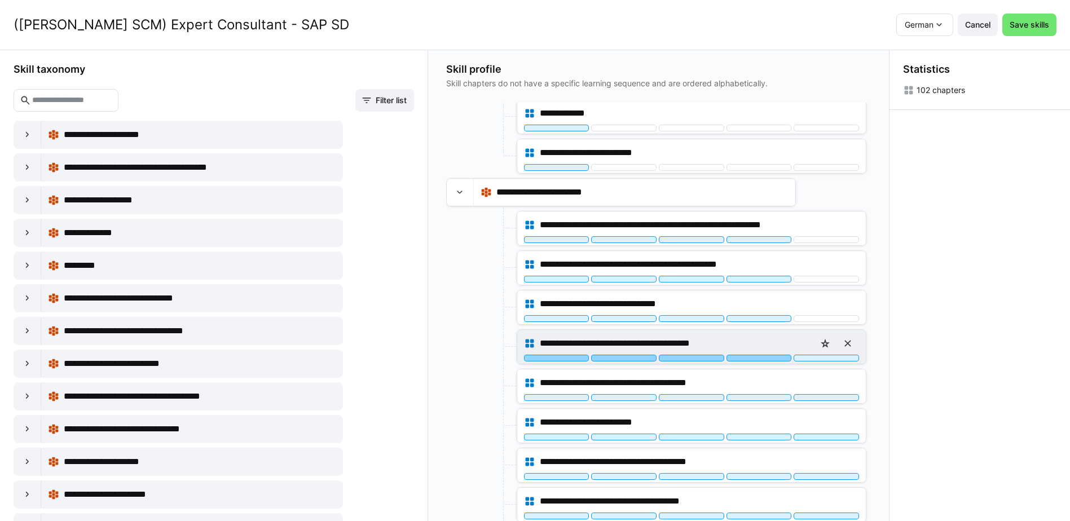
click at [770, 359] on div at bounding box center [759, 358] width 65 height 7
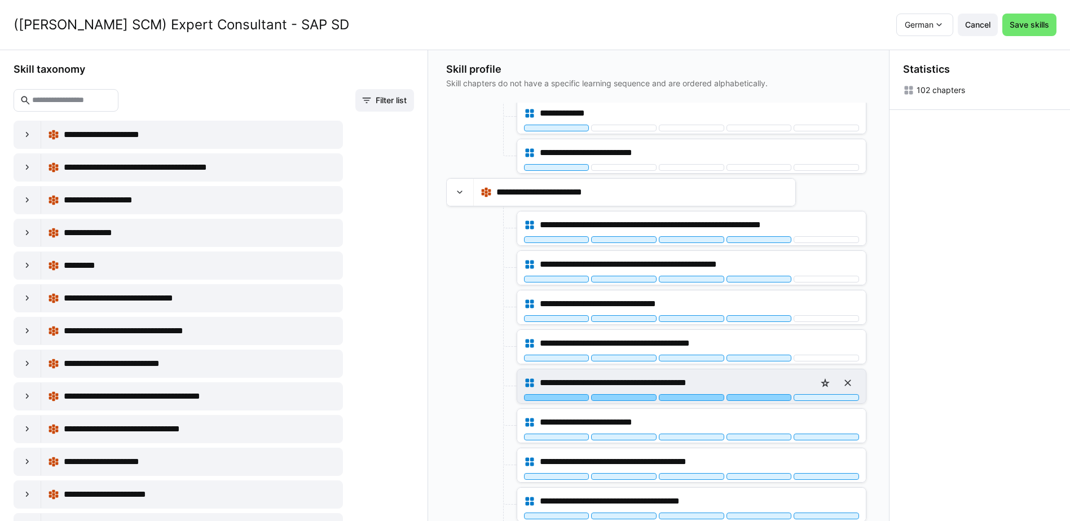
click at [772, 398] on div at bounding box center [759, 397] width 65 height 7
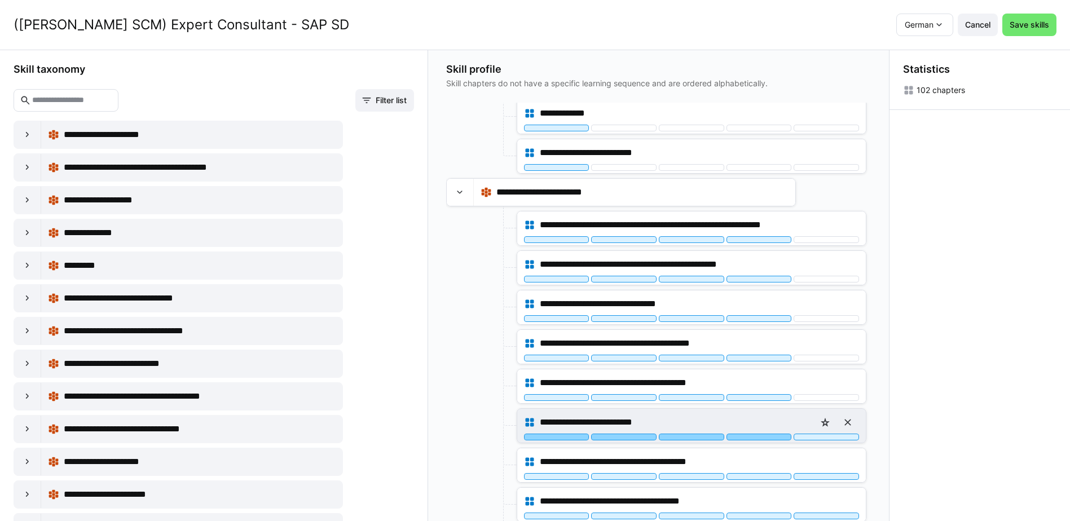
click at [772, 437] on div at bounding box center [759, 437] width 65 height 7
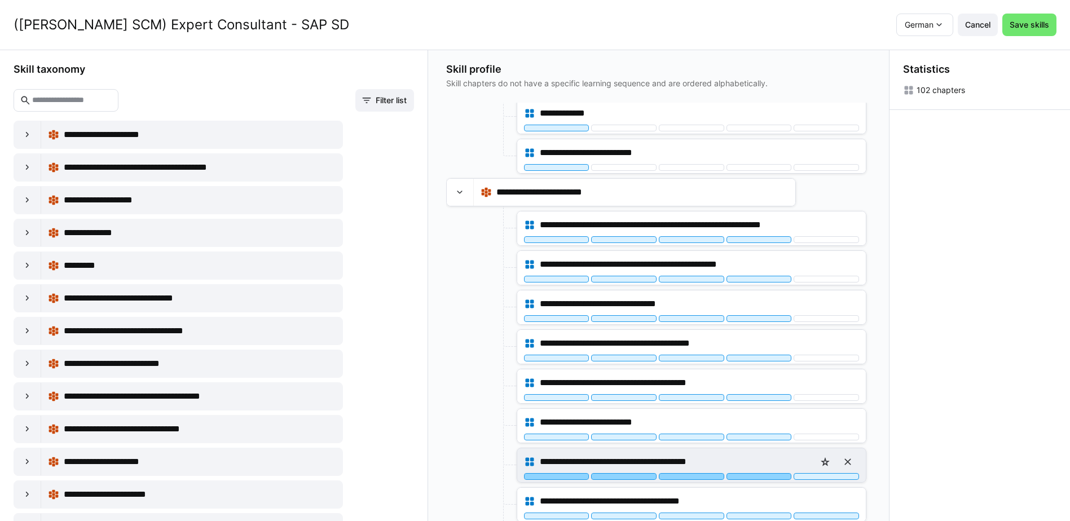
click at [778, 475] on div at bounding box center [759, 476] width 65 height 7
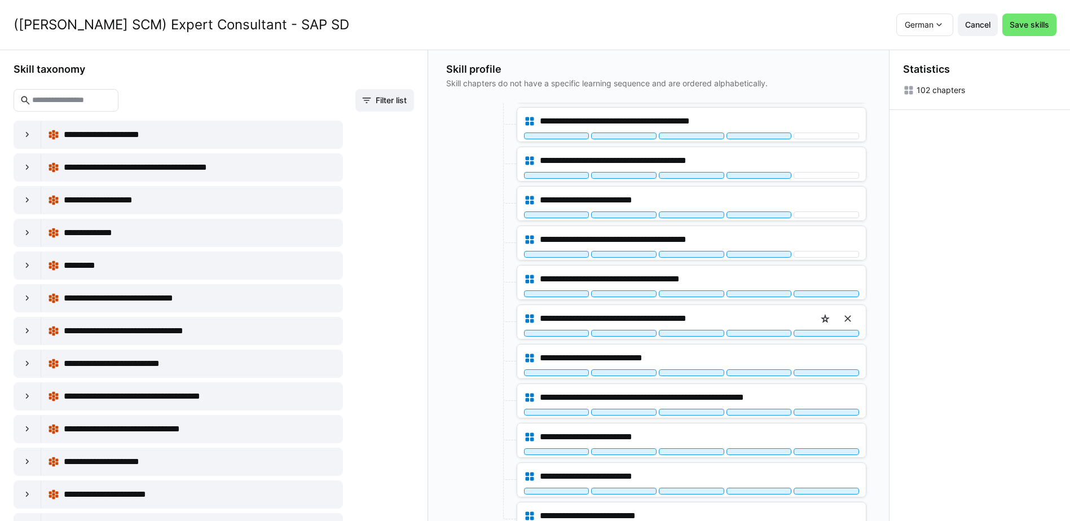
scroll to position [3735, 0]
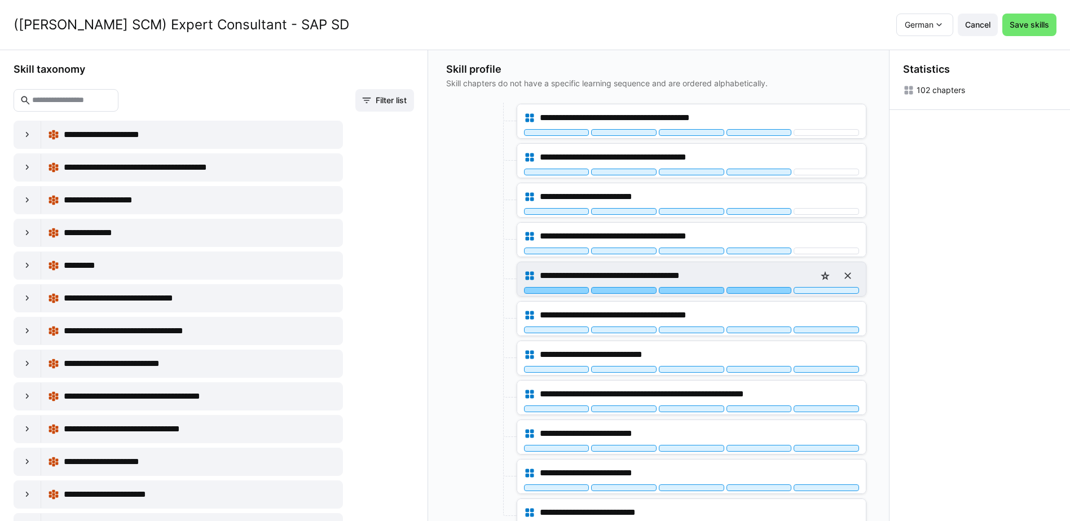
click at [754, 291] on div at bounding box center [759, 290] width 65 height 7
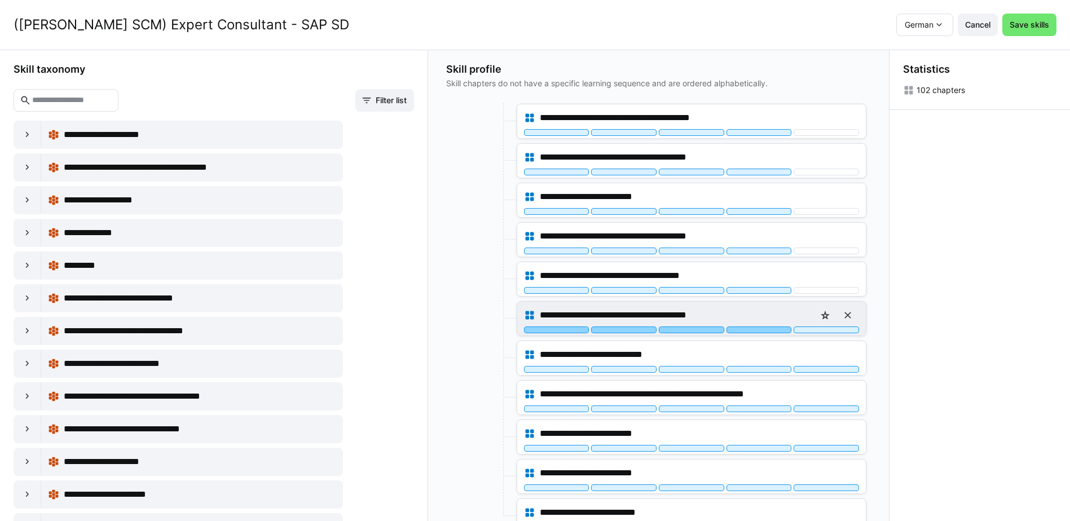
click at [763, 331] on div at bounding box center [759, 330] width 65 height 7
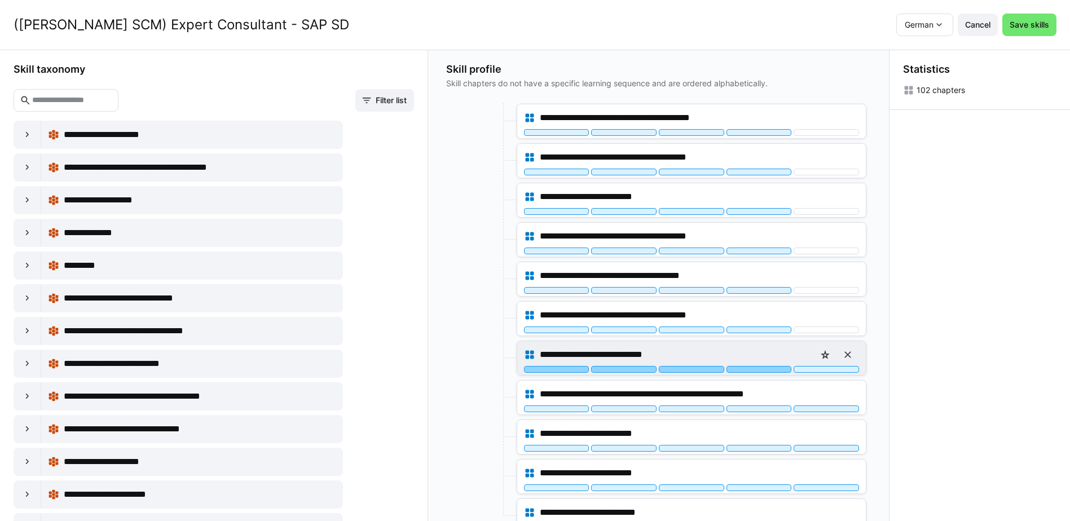
click at [768, 370] on div at bounding box center [759, 369] width 65 height 7
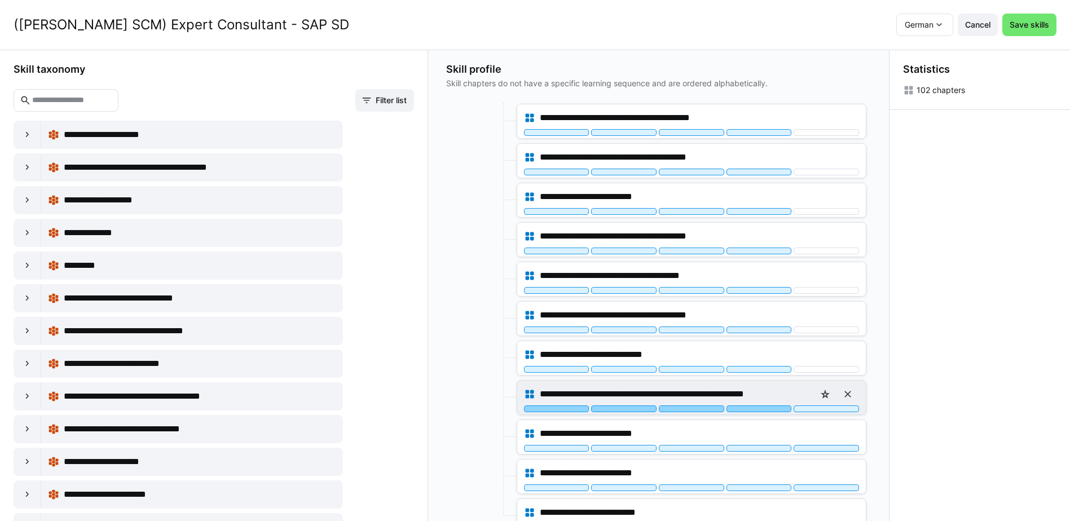
click at [769, 410] on div at bounding box center [759, 409] width 65 height 7
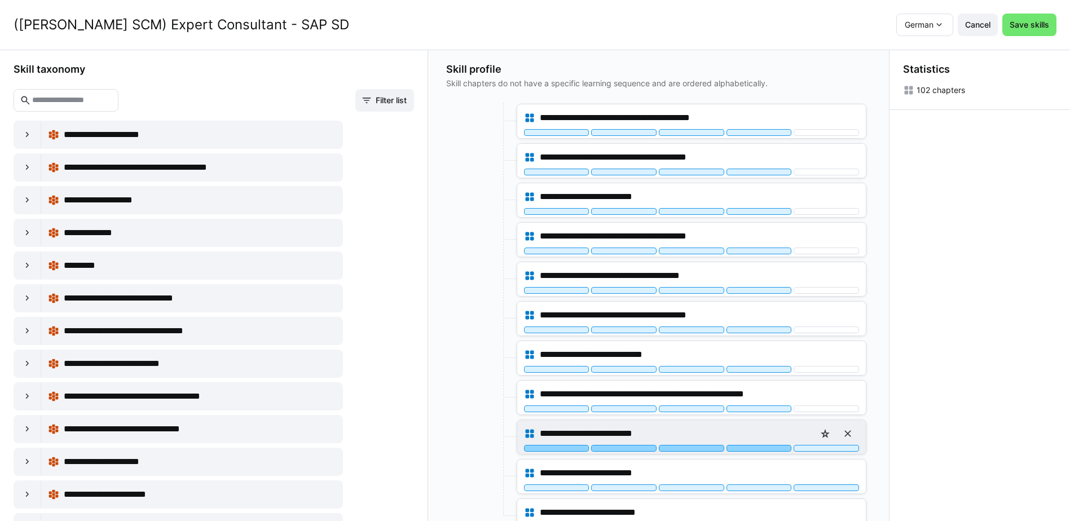
click at [774, 446] on div at bounding box center [759, 448] width 65 height 7
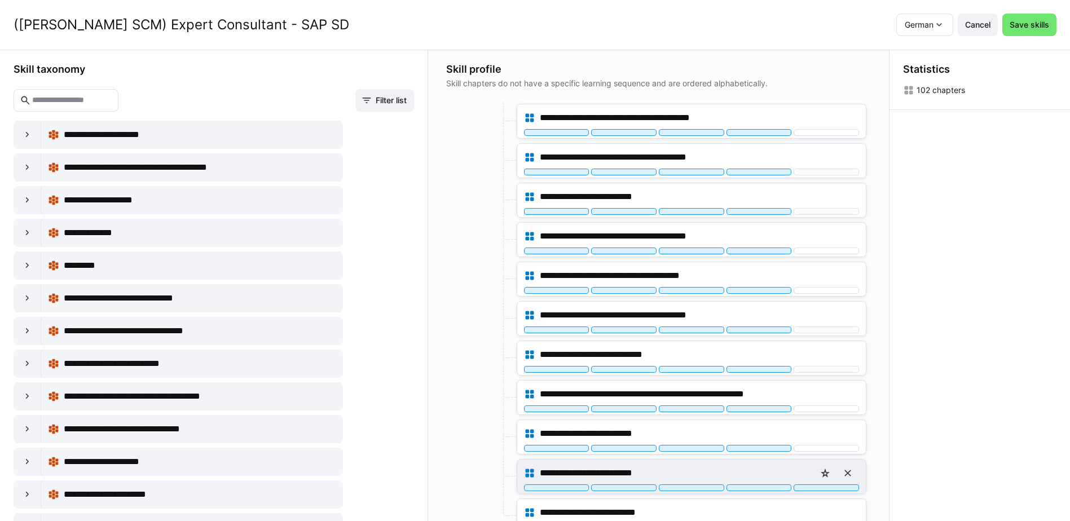
scroll to position [3780, 0]
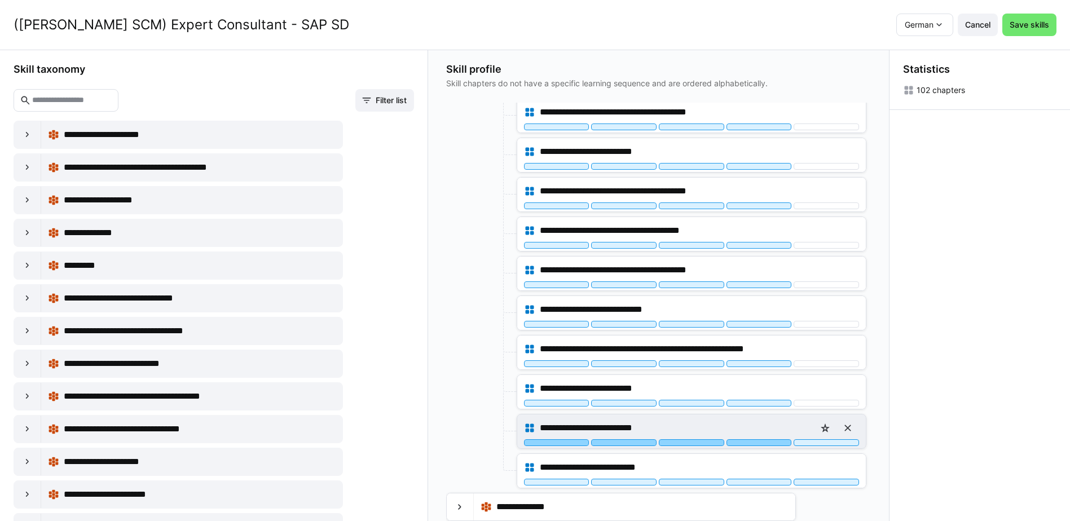
click at [773, 442] on div at bounding box center [759, 442] width 65 height 7
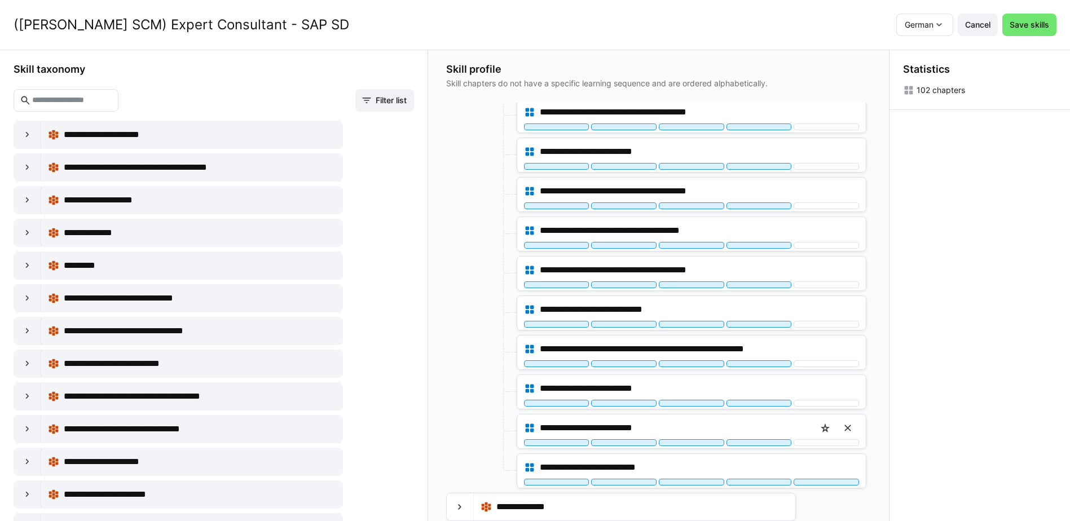
scroll to position [395, 0]
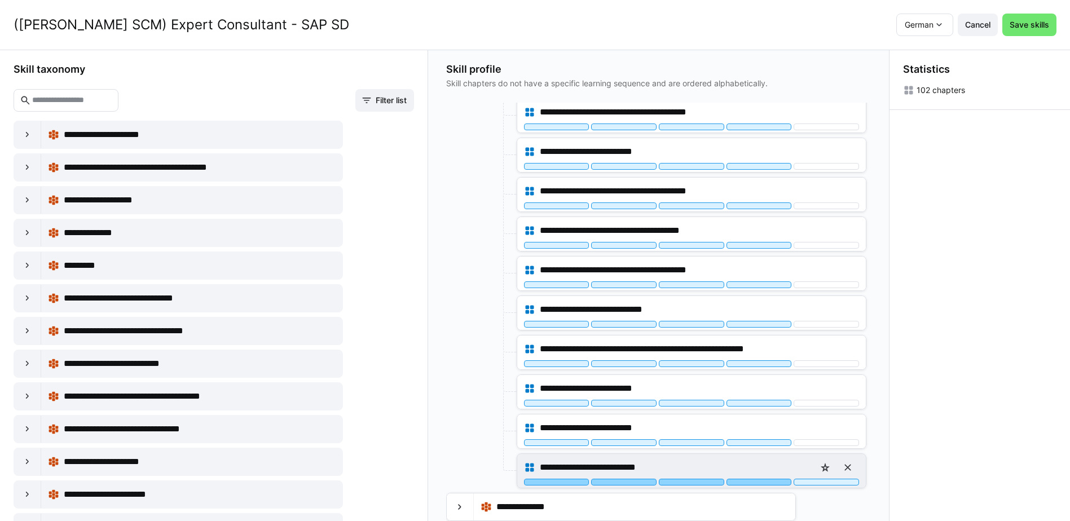
click at [777, 482] on div at bounding box center [759, 482] width 65 height 7
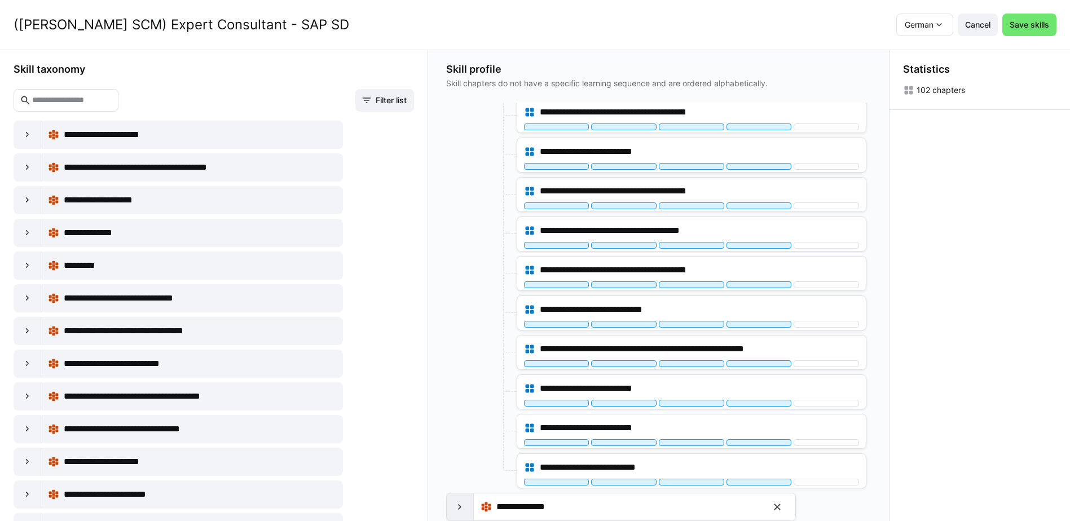
click at [455, 506] on eds-icon at bounding box center [459, 507] width 11 height 11
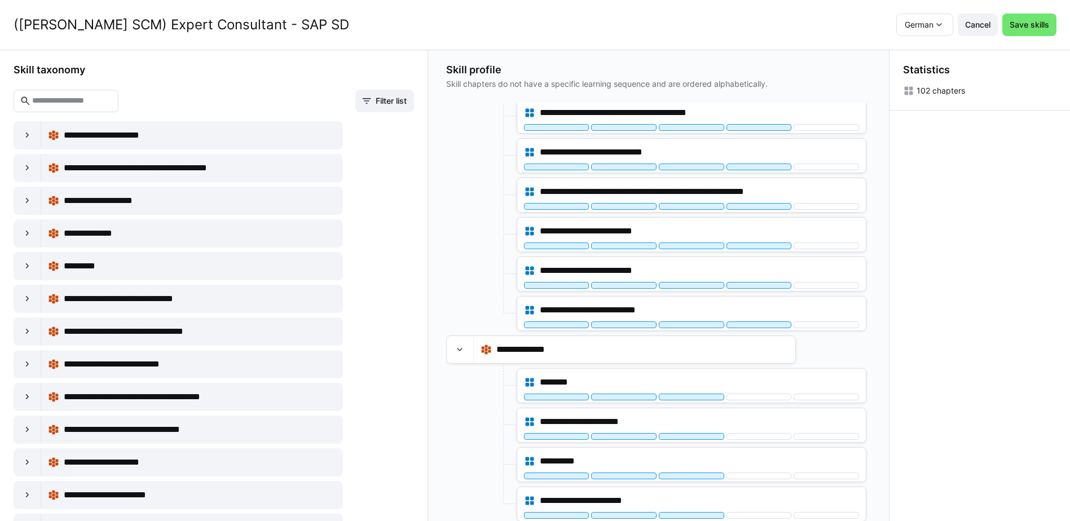
scroll to position [282, 0]
click at [1047, 29] on span "Save skills" at bounding box center [1029, 24] width 43 height 11
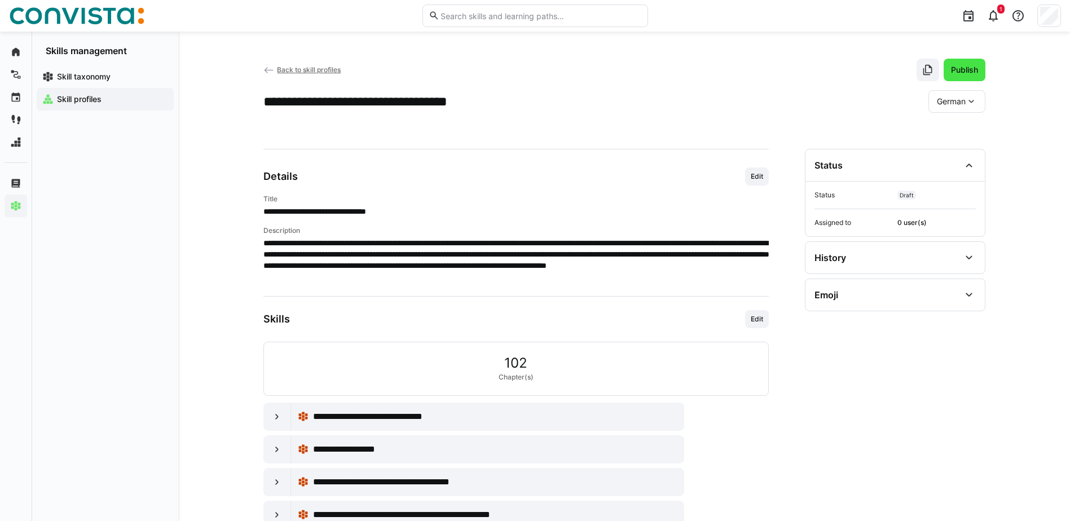
click at [971, 71] on span "Publish" at bounding box center [964, 69] width 30 height 11
click at [320, 68] on span "Back to skill profiles" at bounding box center [309, 69] width 64 height 8
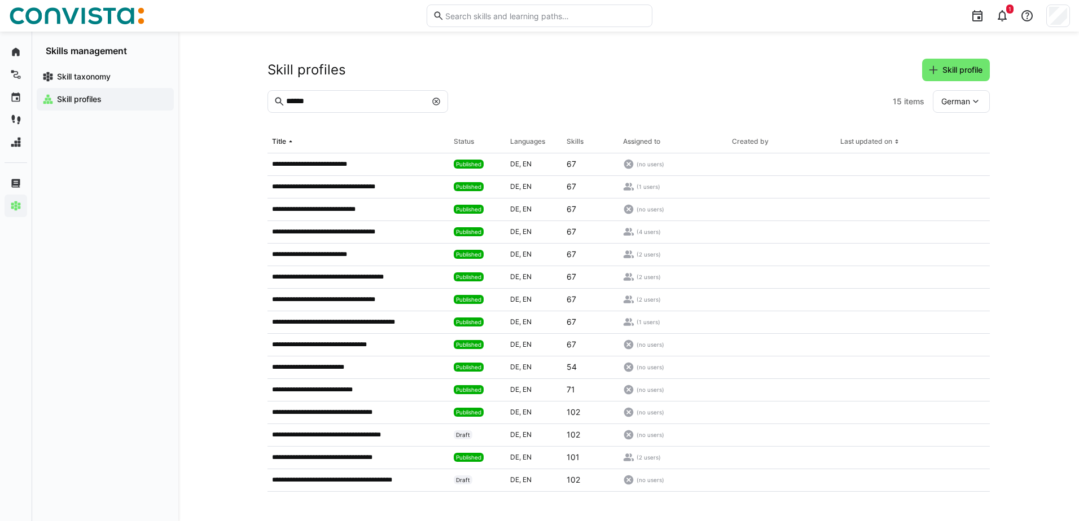
click at [438, 101] on eds-icon at bounding box center [436, 101] width 9 height 9
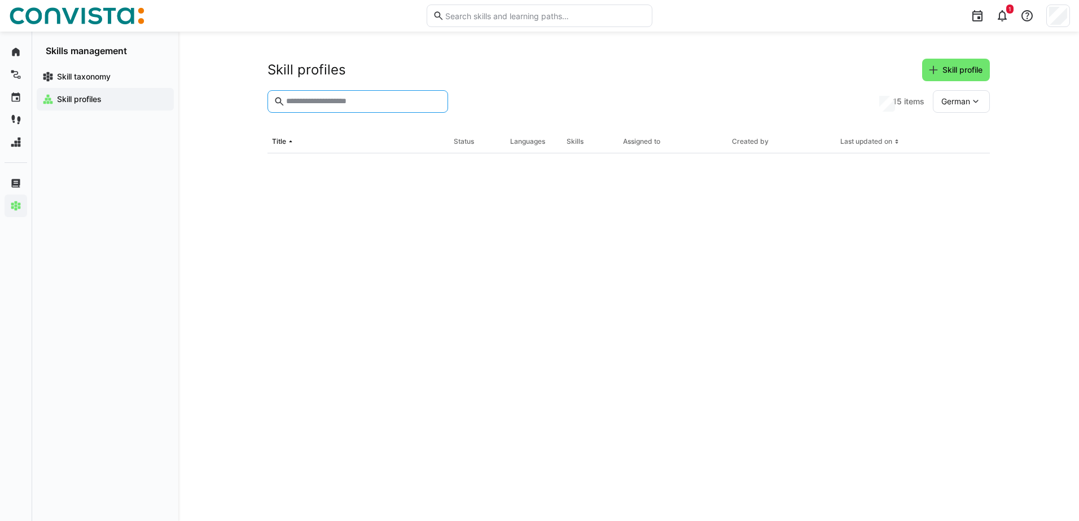
paste input "******"
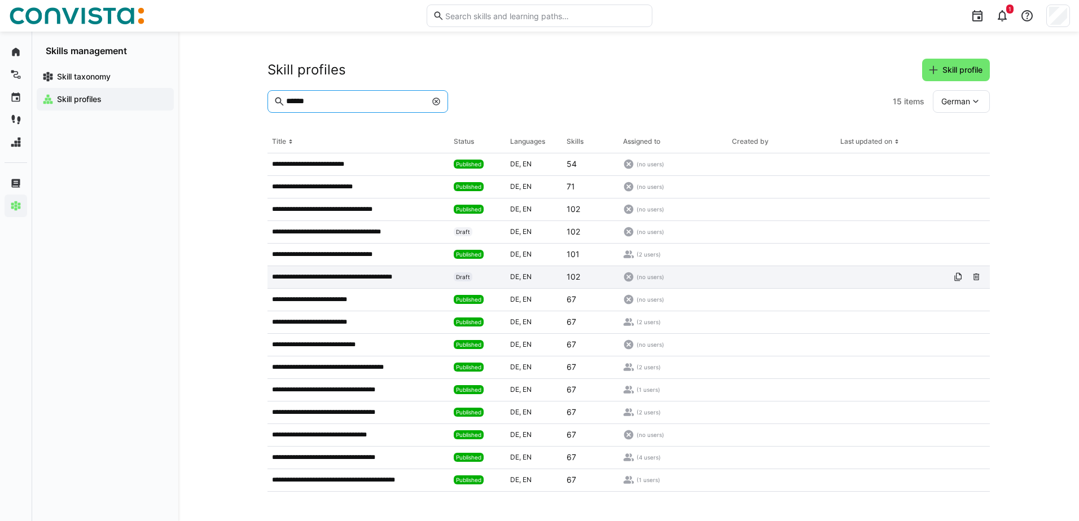
type input "******"
click at [397, 275] on p "**********" at bounding box center [347, 276] width 150 height 9
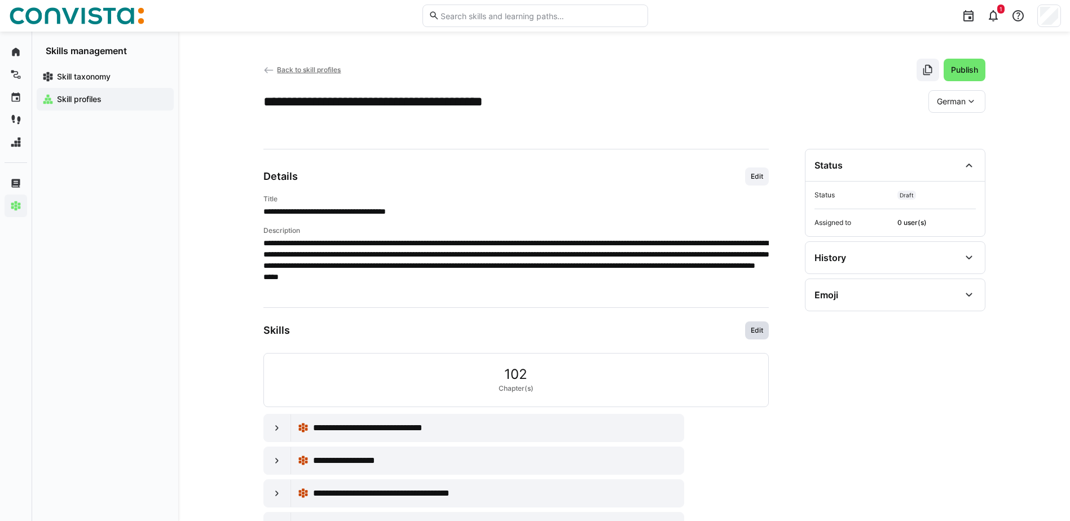
click at [762, 334] on span "Edit" at bounding box center [757, 330] width 15 height 9
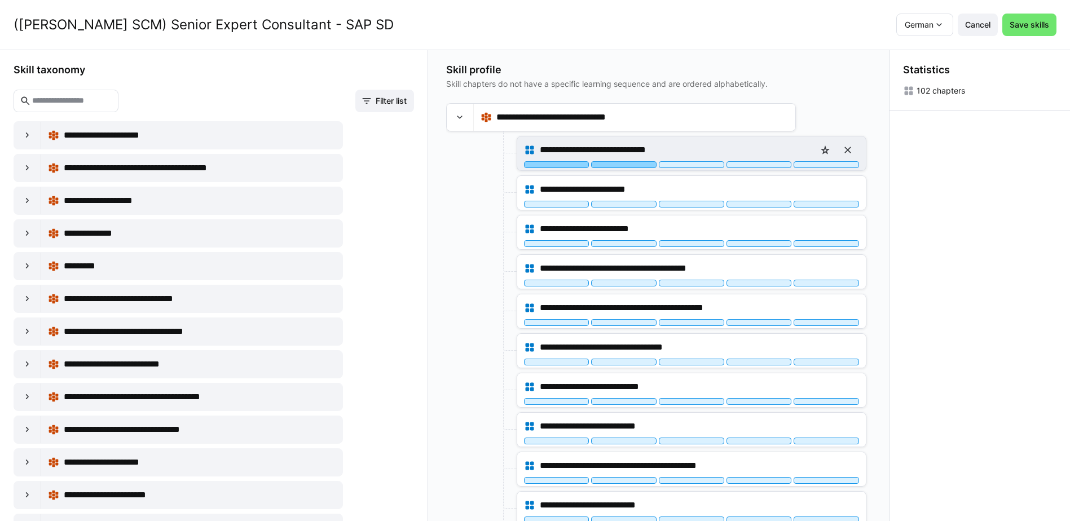
click at [615, 165] on div at bounding box center [623, 164] width 65 height 7
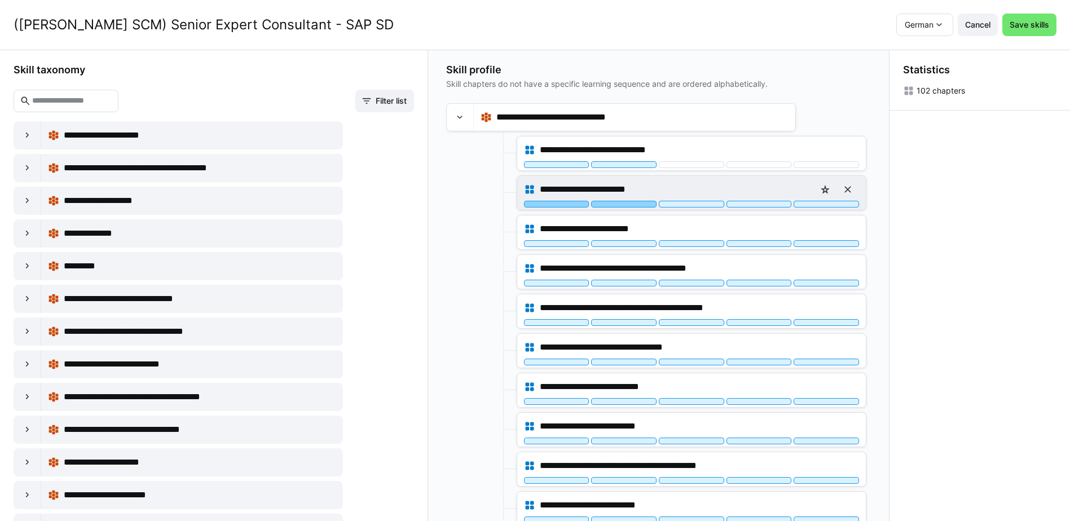
click at [623, 206] on div at bounding box center [623, 204] width 65 height 7
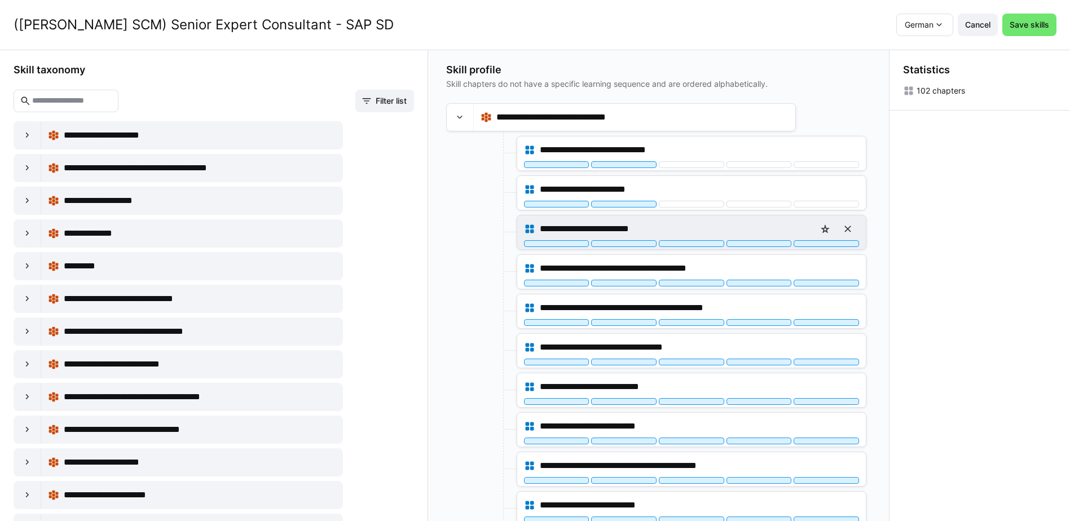
click at [626, 248] on div "**********" at bounding box center [691, 233] width 349 height 34
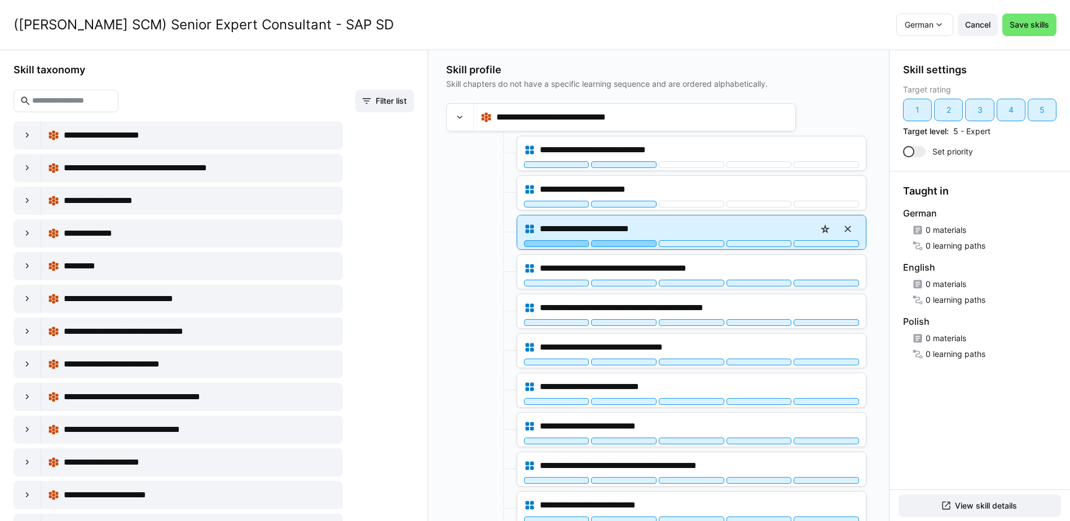
click at [626, 245] on div at bounding box center [623, 243] width 65 height 7
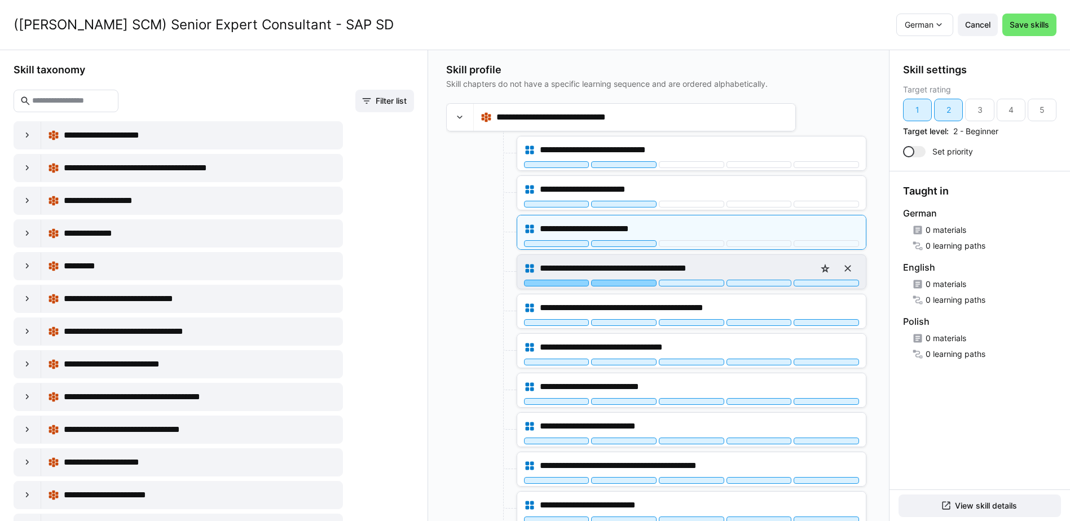
click at [636, 284] on div at bounding box center [623, 283] width 65 height 7
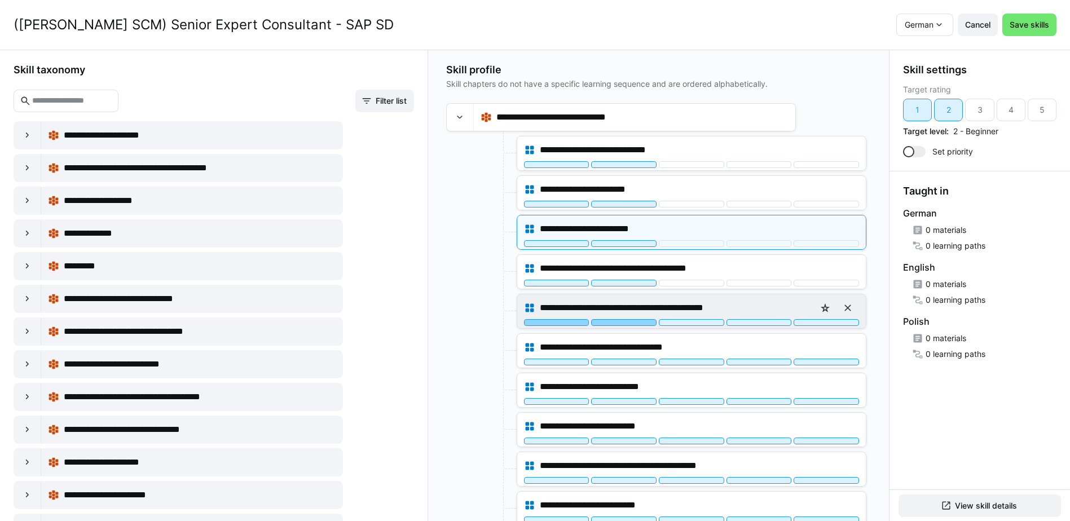
click at [632, 322] on div at bounding box center [623, 322] width 65 height 7
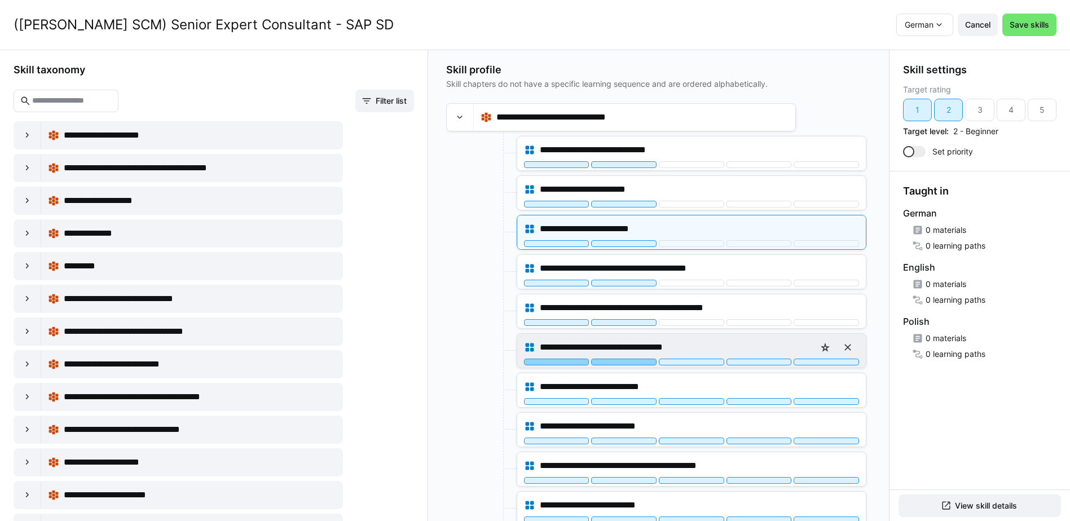
click at [634, 363] on div at bounding box center [623, 362] width 65 height 7
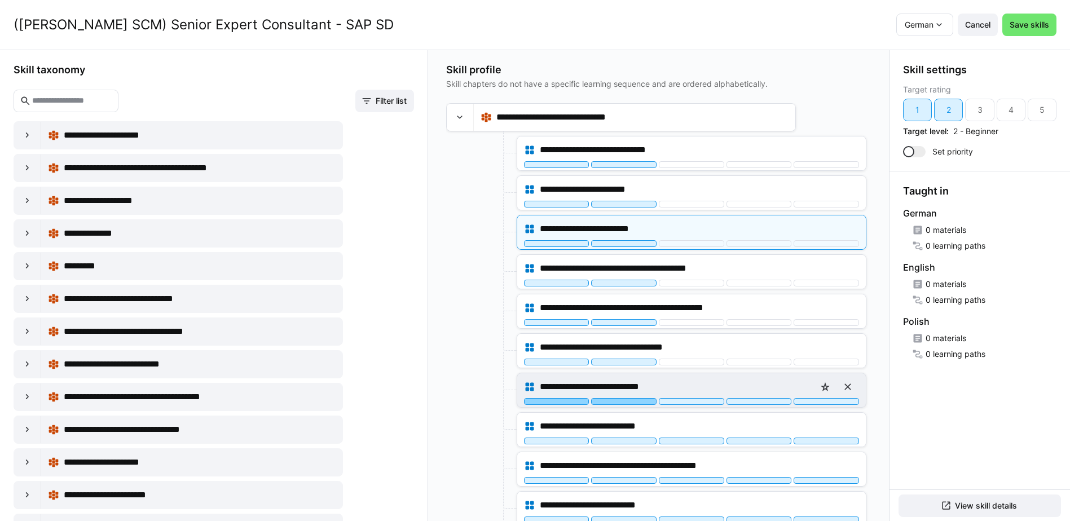
click at [637, 401] on div at bounding box center [623, 401] width 65 height 7
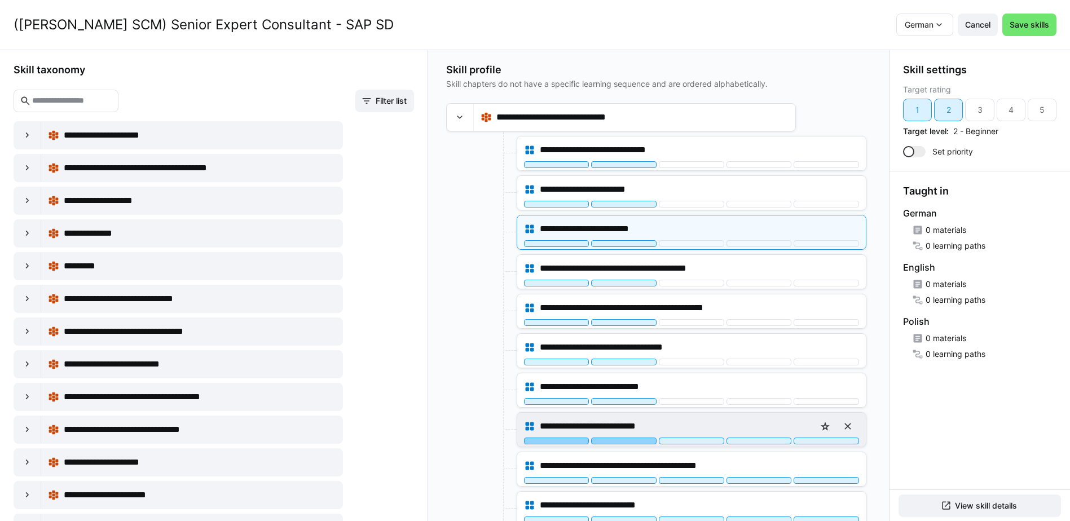
click at [634, 443] on div at bounding box center [623, 441] width 65 height 7
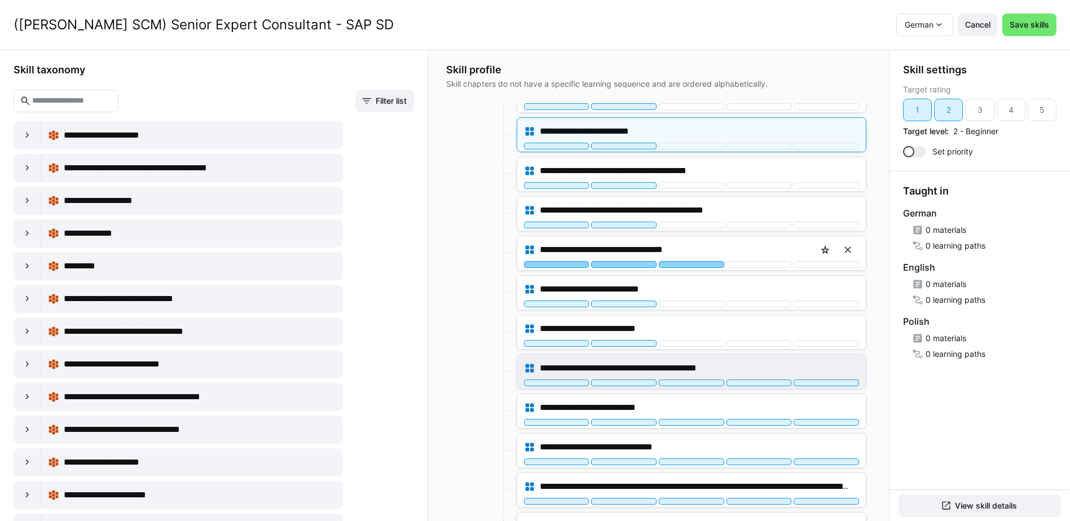
scroll to position [113, 0]
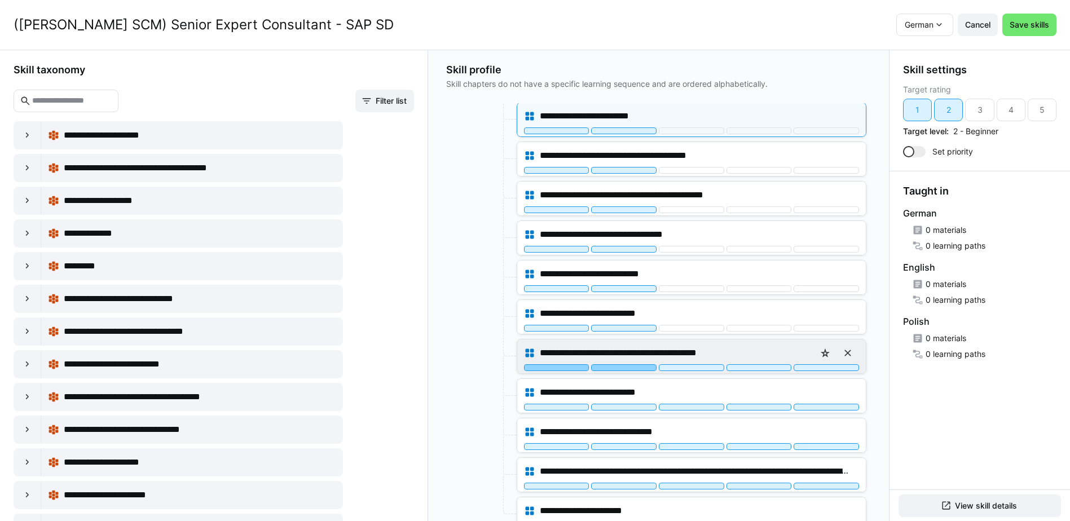
click at [640, 368] on div at bounding box center [623, 367] width 65 height 7
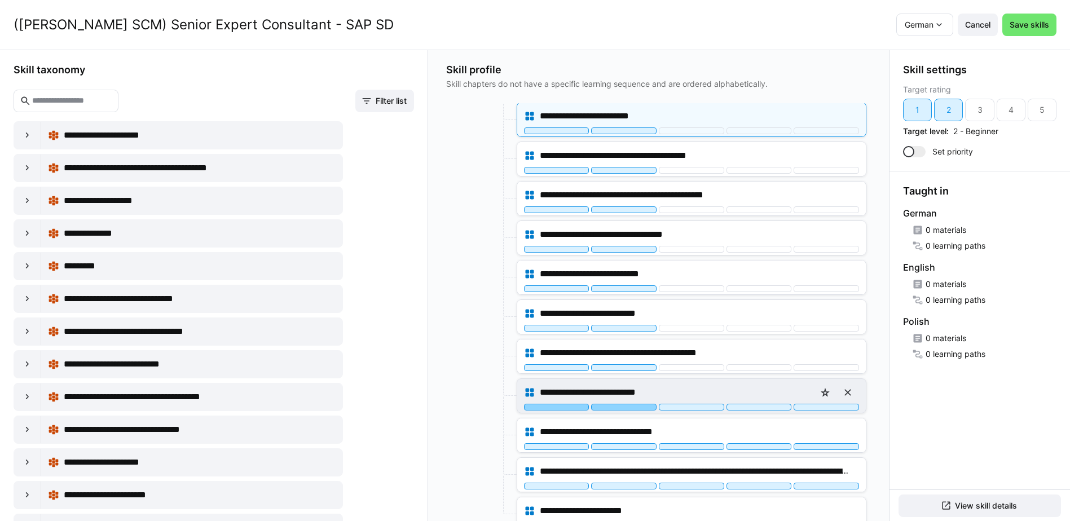
click at [637, 410] on div at bounding box center [623, 407] width 65 height 7
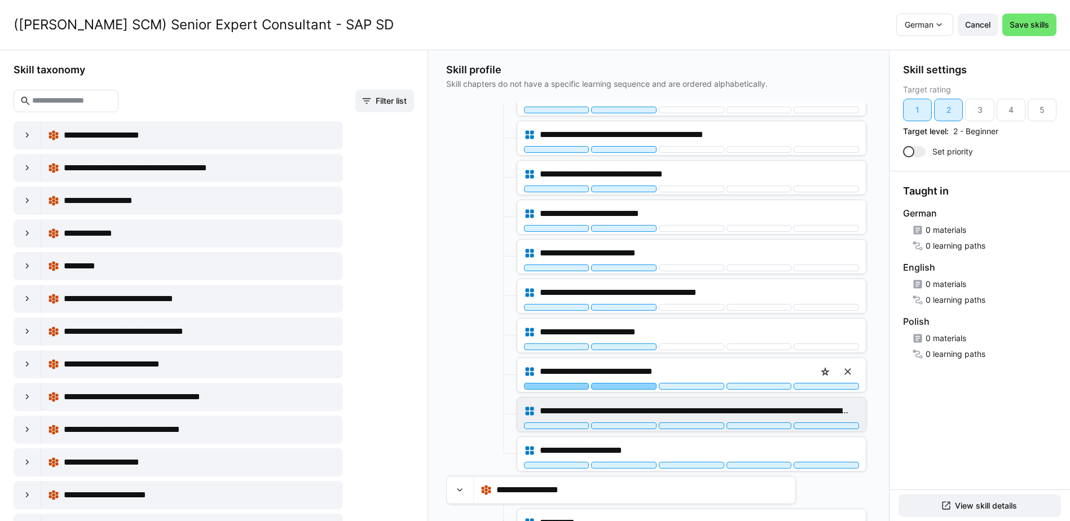
scroll to position [226, 0]
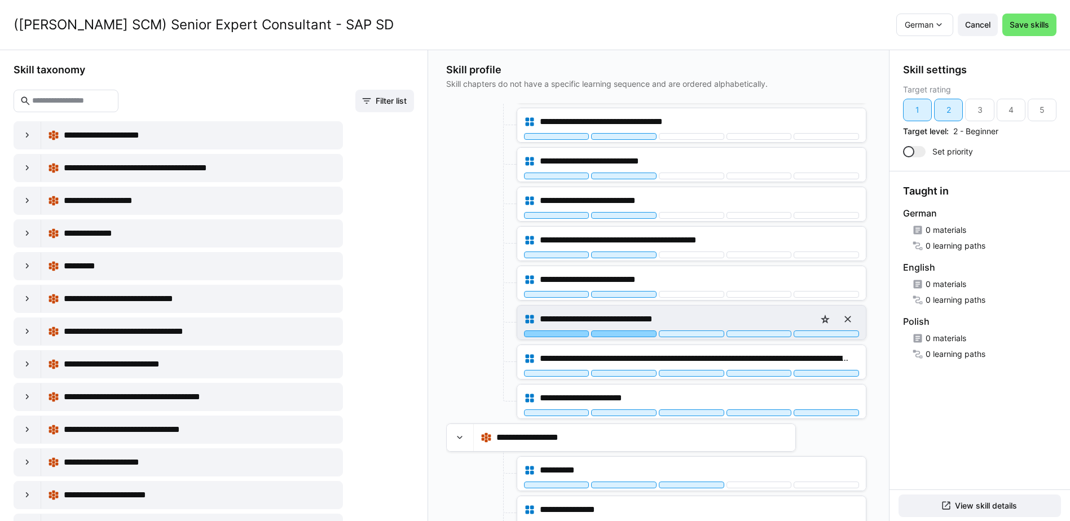
click at [635, 335] on div at bounding box center [623, 334] width 65 height 7
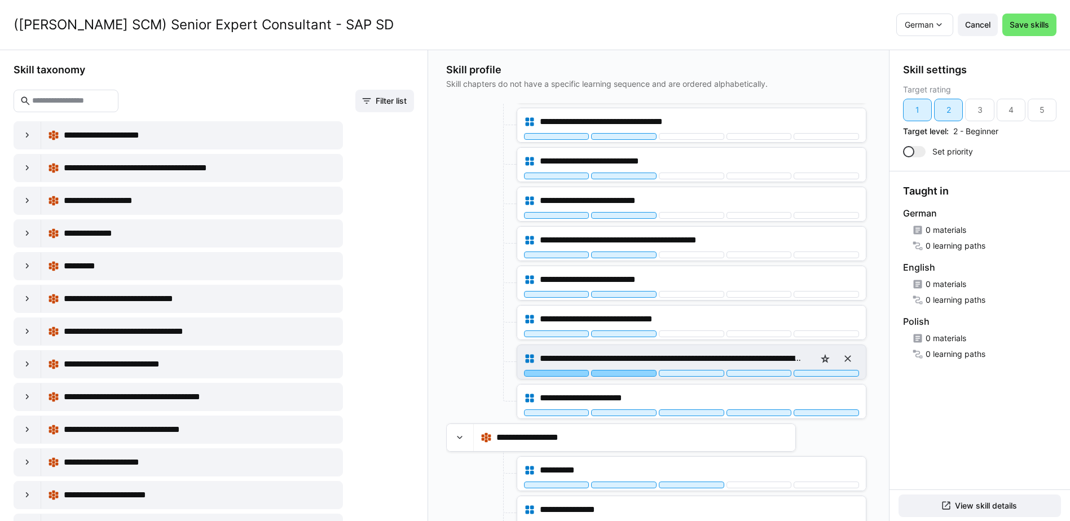
click at [634, 372] on div at bounding box center [623, 373] width 65 height 7
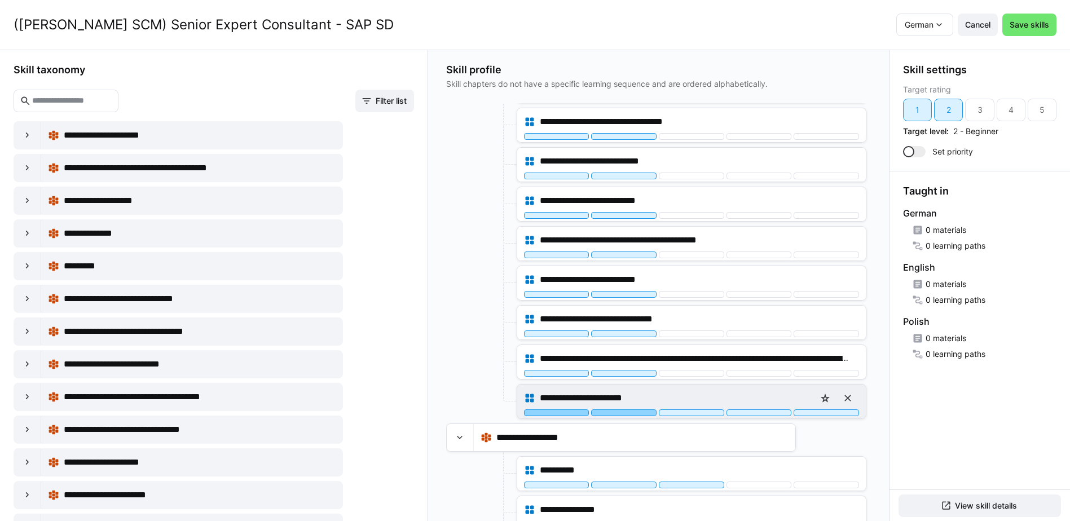
click at [636, 410] on div at bounding box center [623, 413] width 65 height 7
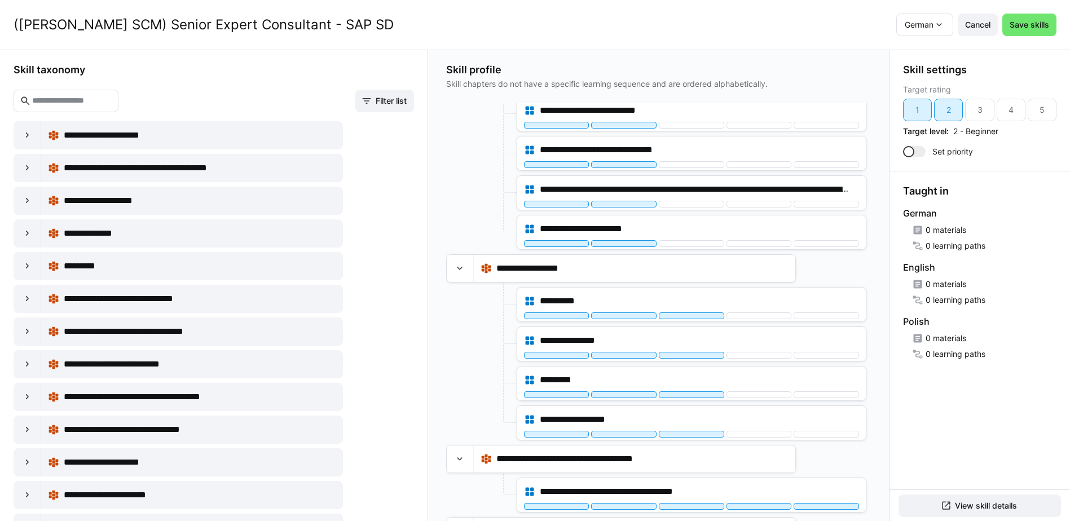
scroll to position [0, 0]
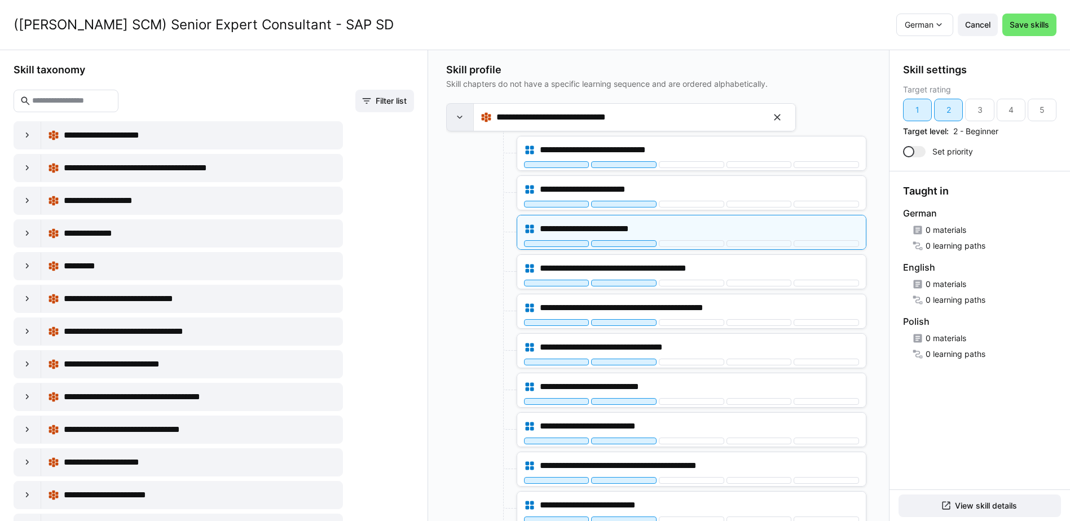
click at [460, 122] on eds-icon at bounding box center [459, 117] width 11 height 11
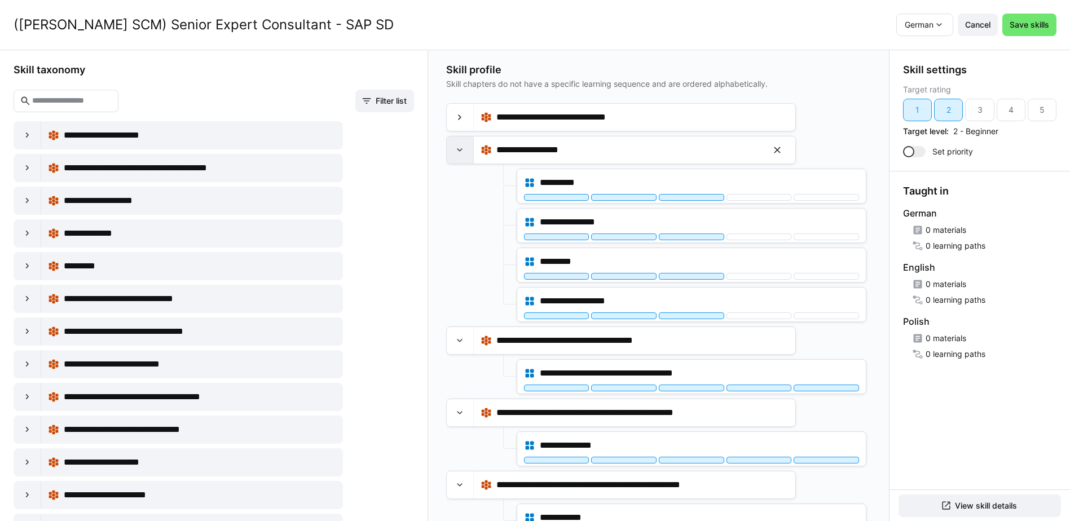
click at [459, 151] on eds-icon at bounding box center [459, 149] width 11 height 11
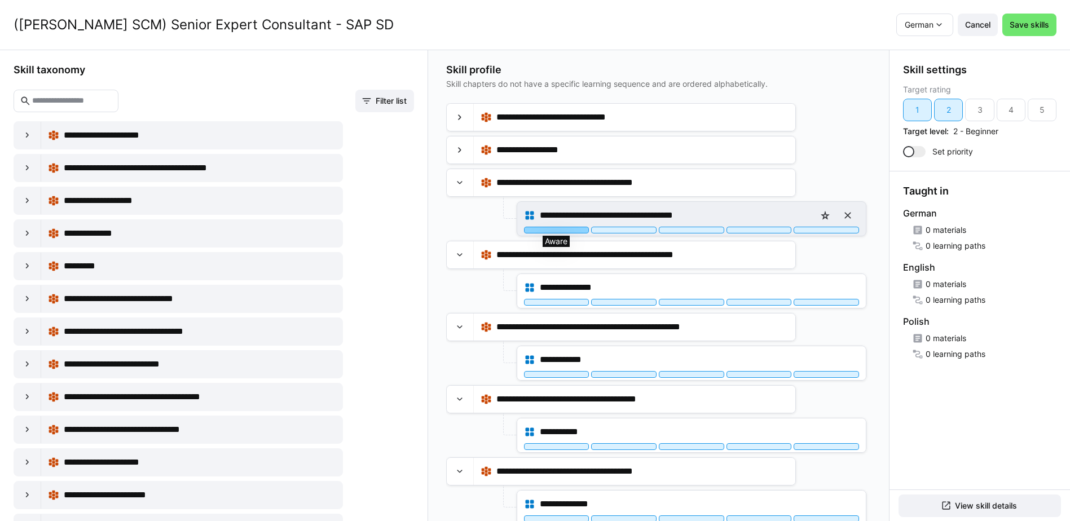
click at [561, 229] on div at bounding box center [556, 230] width 65 height 7
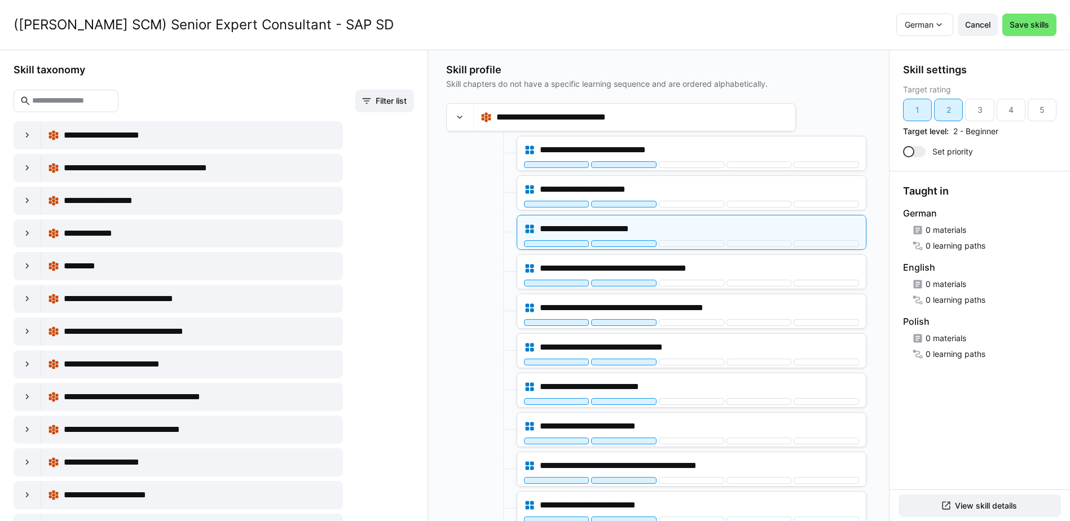
click at [462, 232] on div at bounding box center [480, 232] width 68 height 35
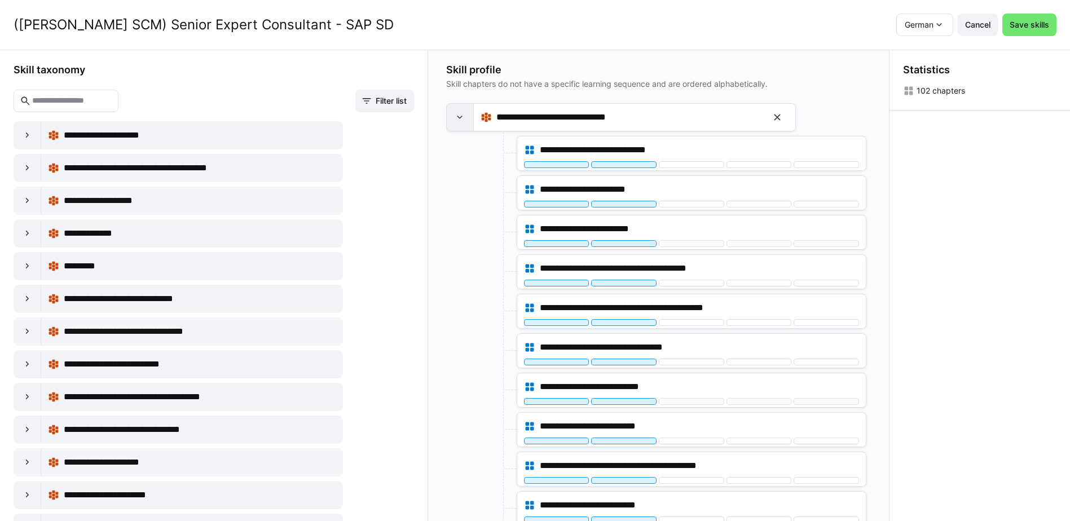
click at [456, 117] on eds-icon at bounding box center [459, 117] width 11 height 11
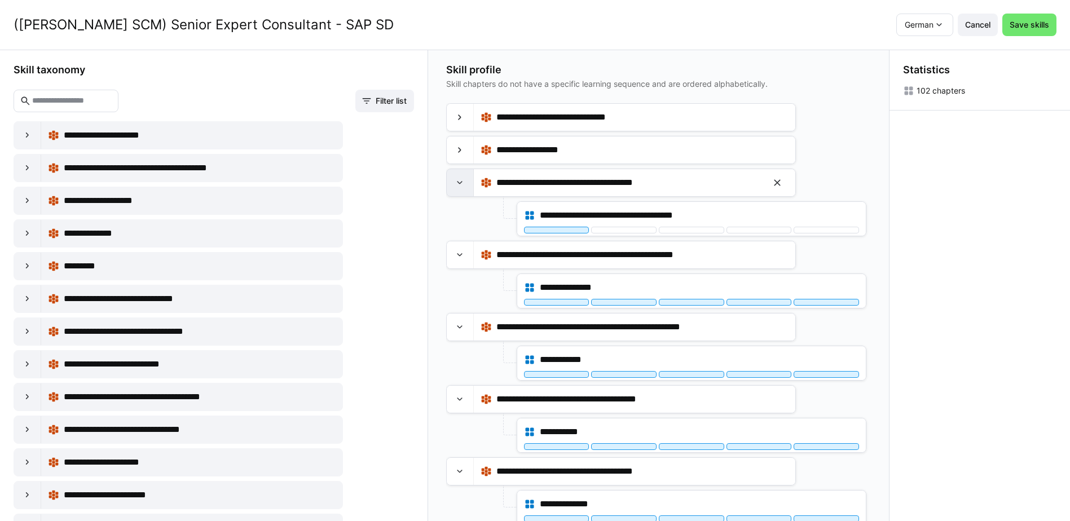
click at [463, 183] on eds-icon at bounding box center [459, 182] width 11 height 11
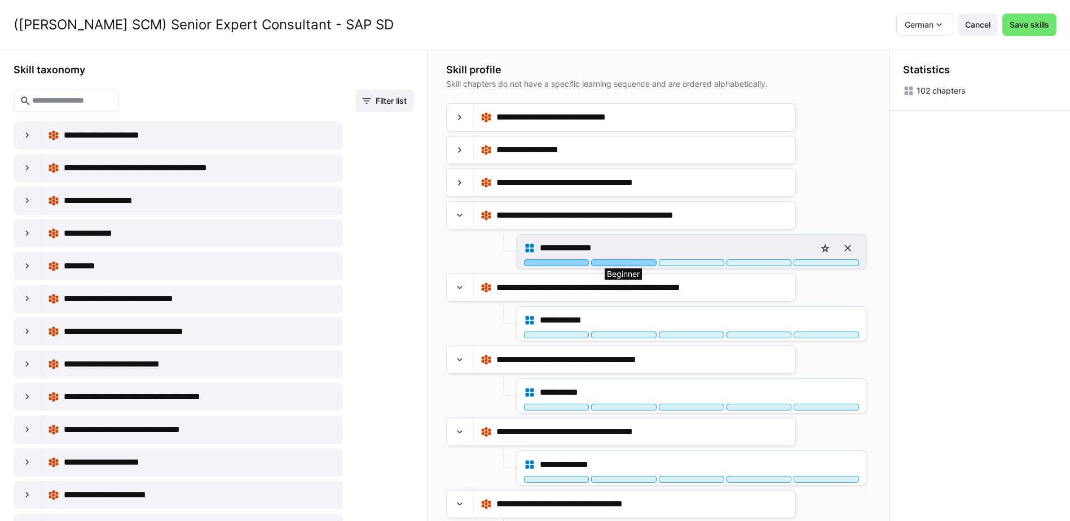
click at [632, 265] on div at bounding box center [623, 263] width 65 height 7
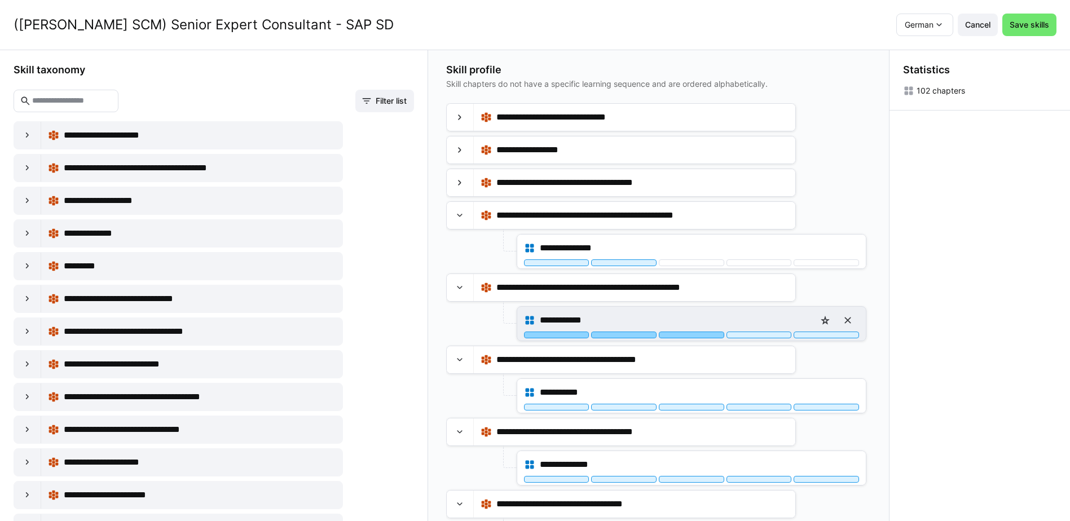
click at [705, 335] on div at bounding box center [691, 335] width 65 height 7
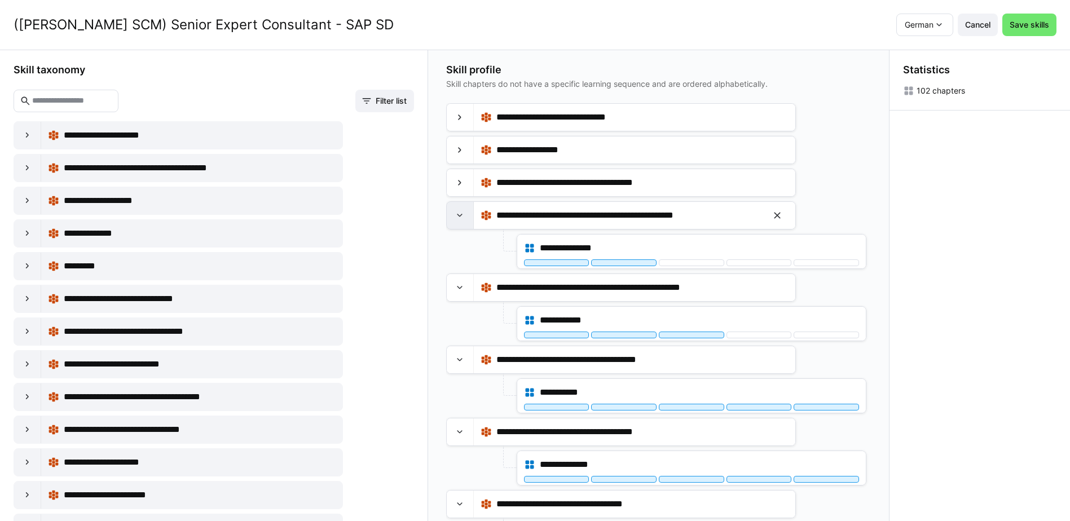
click at [470, 218] on div at bounding box center [460, 215] width 27 height 27
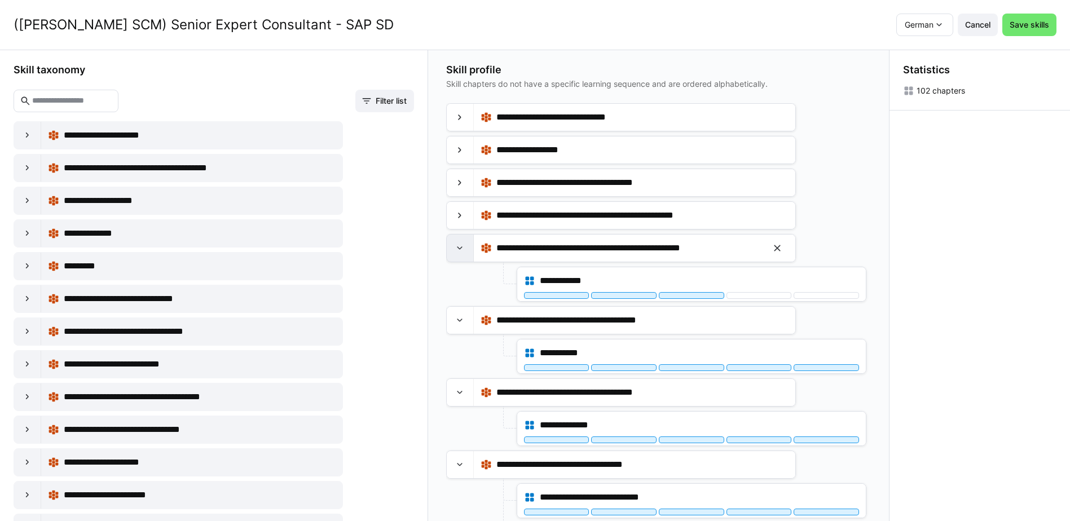
click at [463, 249] on eds-icon at bounding box center [459, 248] width 11 height 11
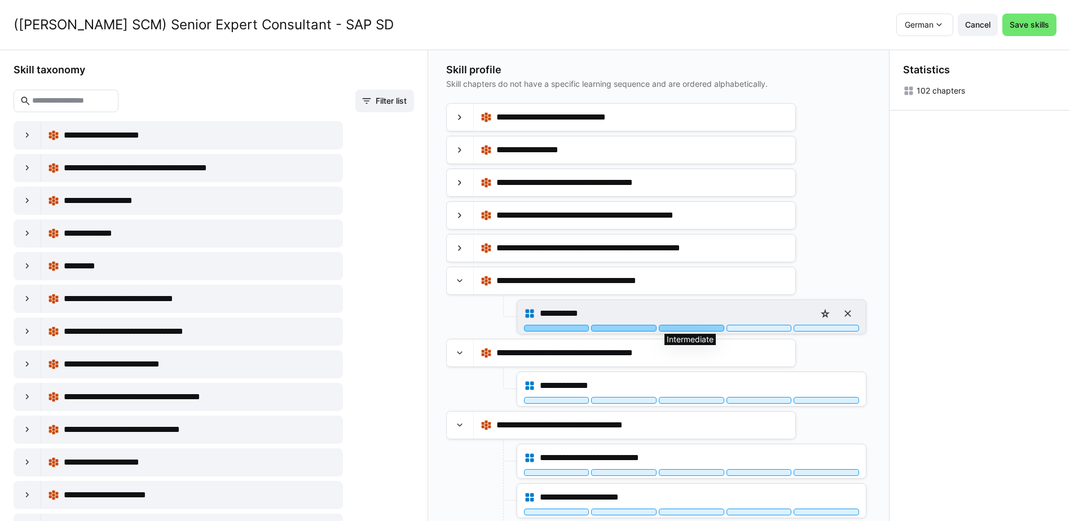
click at [686, 329] on div at bounding box center [691, 328] width 65 height 7
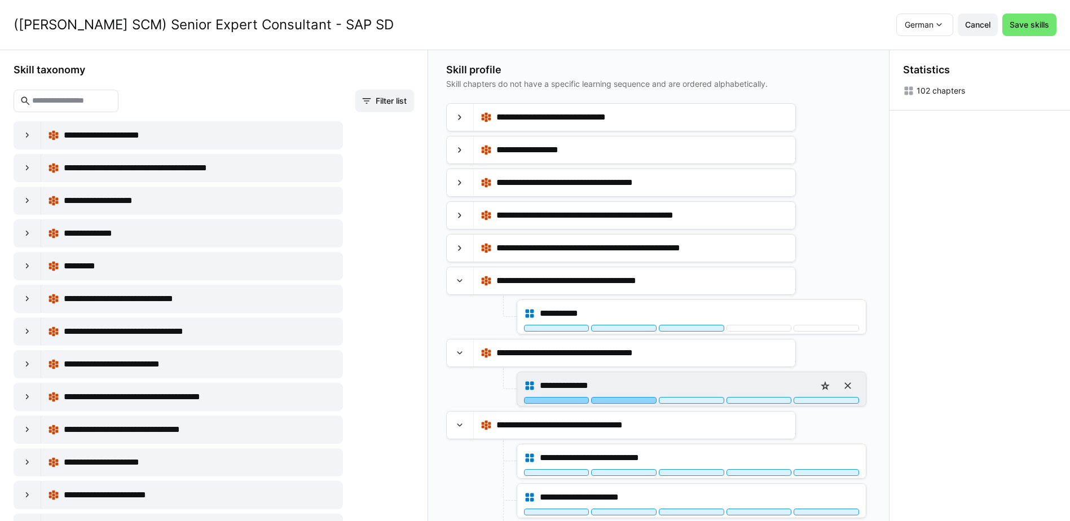
click at [614, 401] on div at bounding box center [623, 400] width 65 height 7
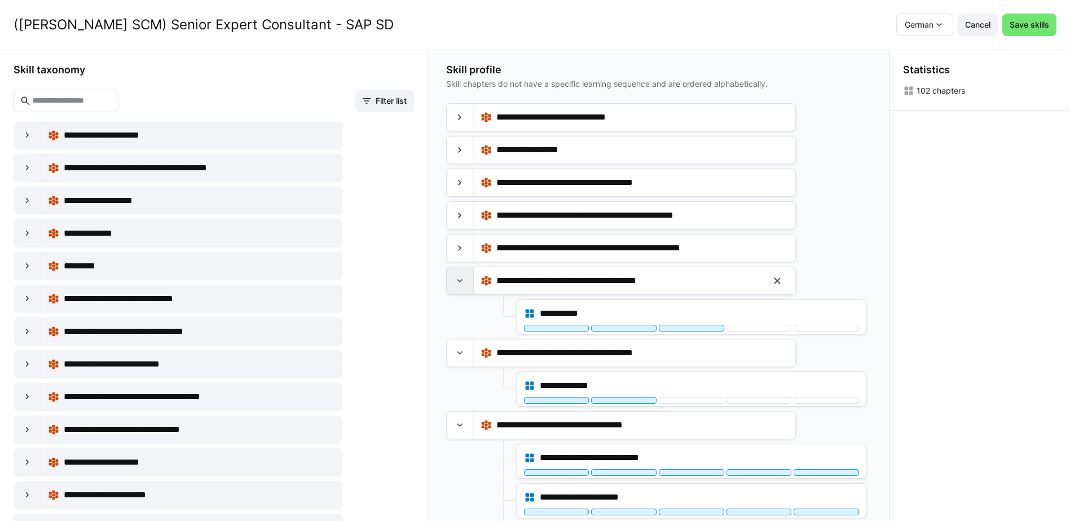
click at [465, 282] on eds-icon at bounding box center [459, 280] width 11 height 11
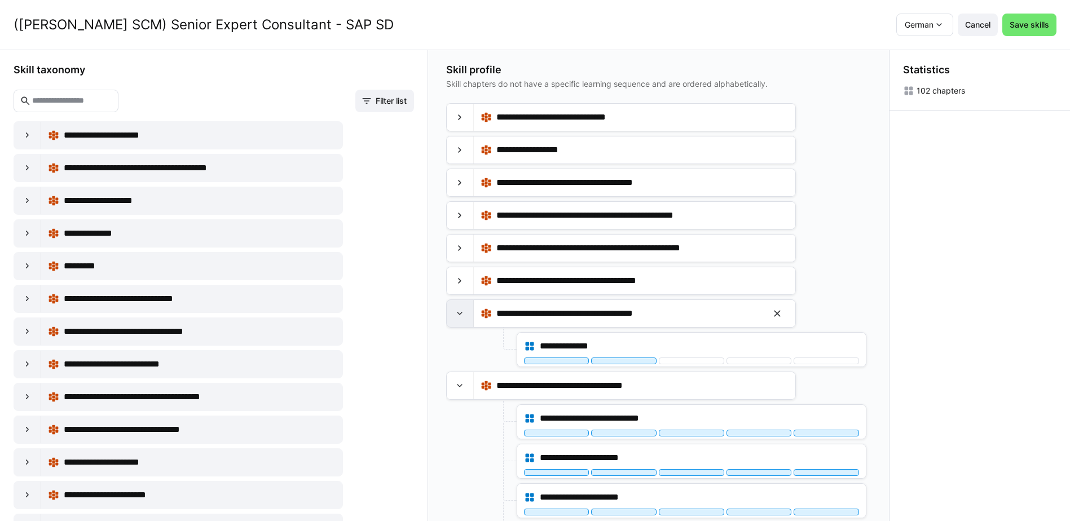
click at [463, 310] on eds-icon at bounding box center [459, 313] width 11 height 11
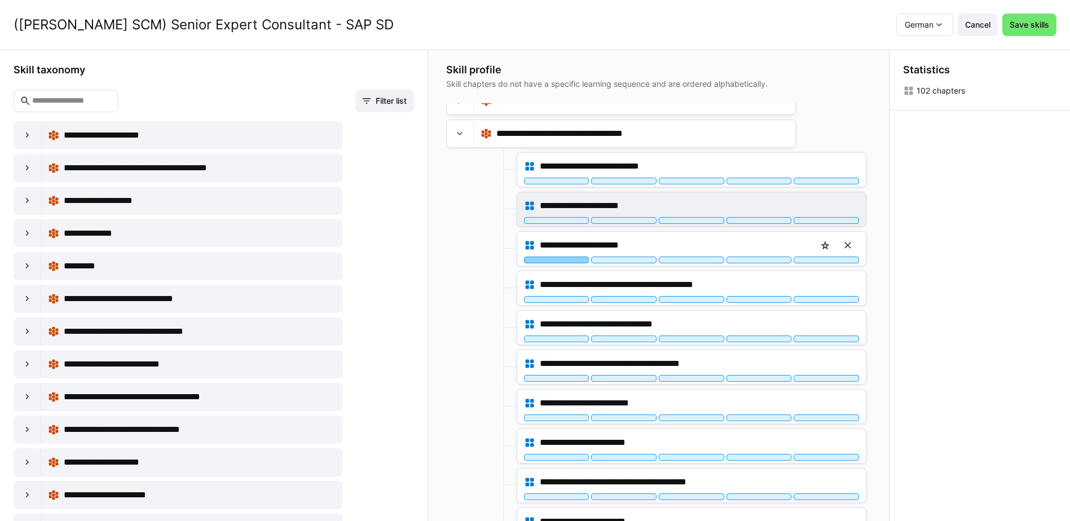
scroll to position [226, 0]
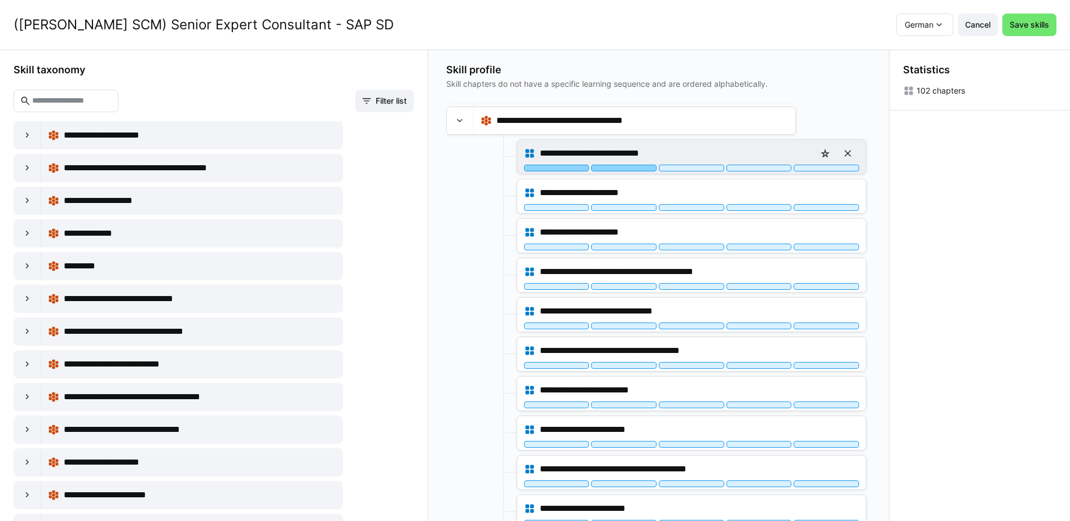
click at [633, 168] on div at bounding box center [623, 168] width 65 height 7
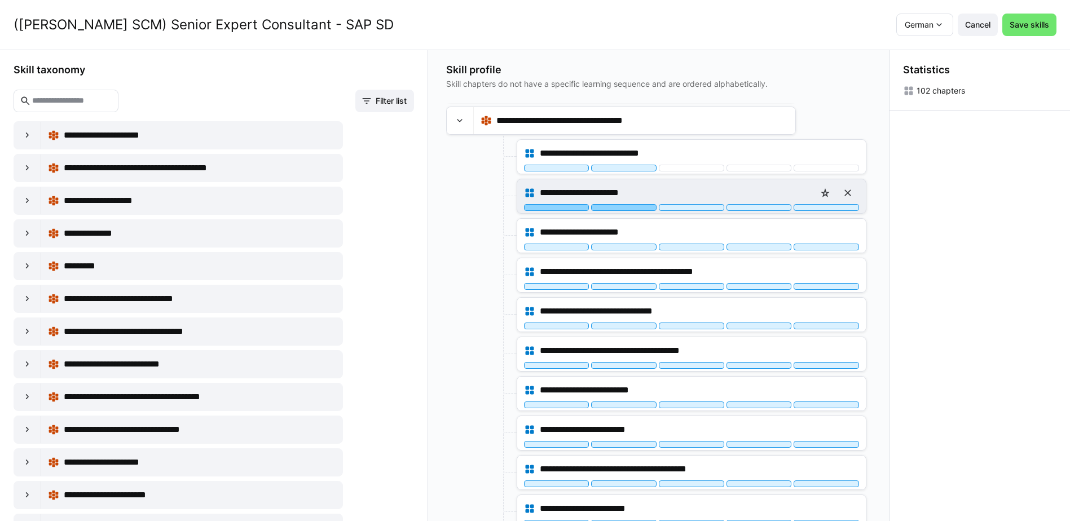
click at [637, 206] on div at bounding box center [623, 207] width 65 height 7
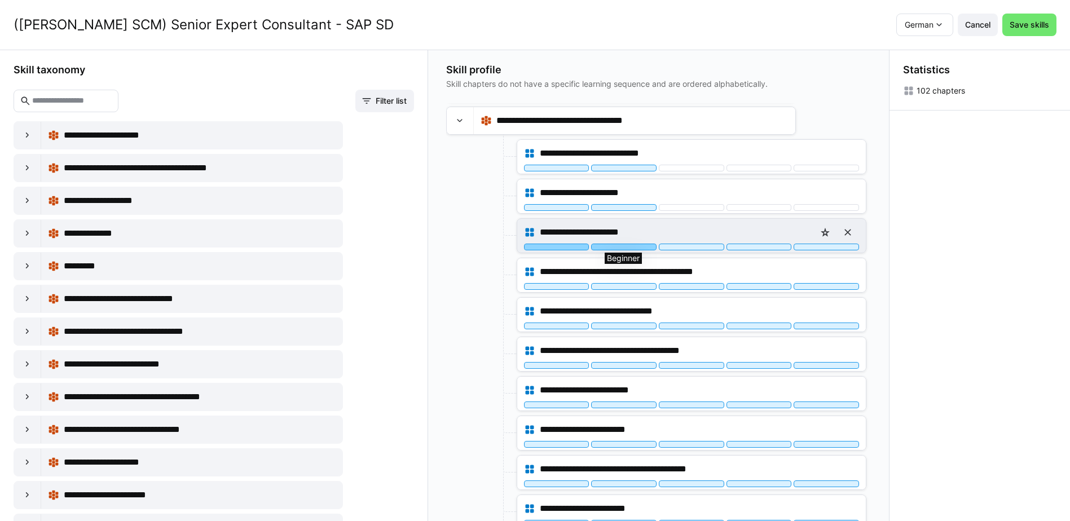
click at [637, 248] on div at bounding box center [623, 247] width 65 height 7
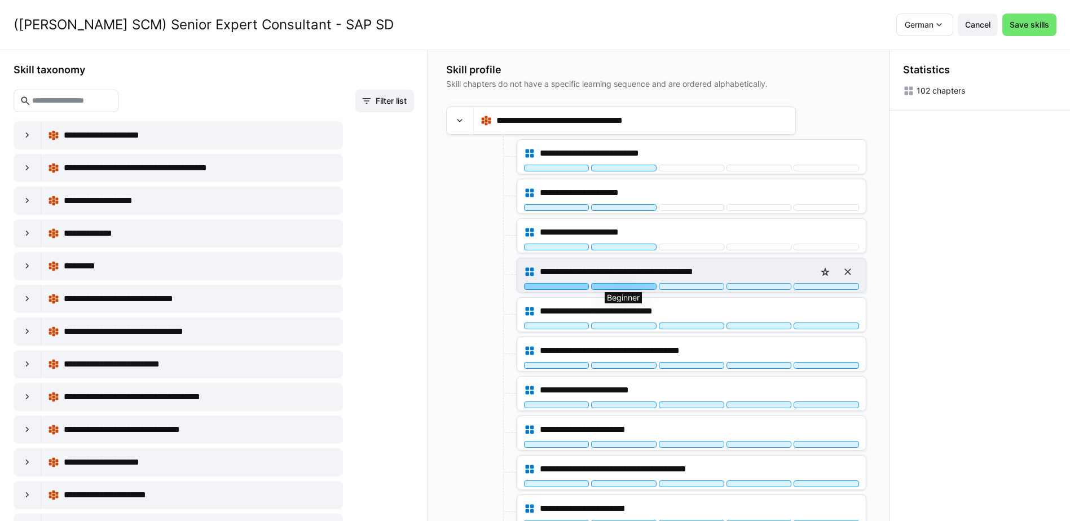
click at [635, 285] on div at bounding box center [623, 286] width 65 height 7
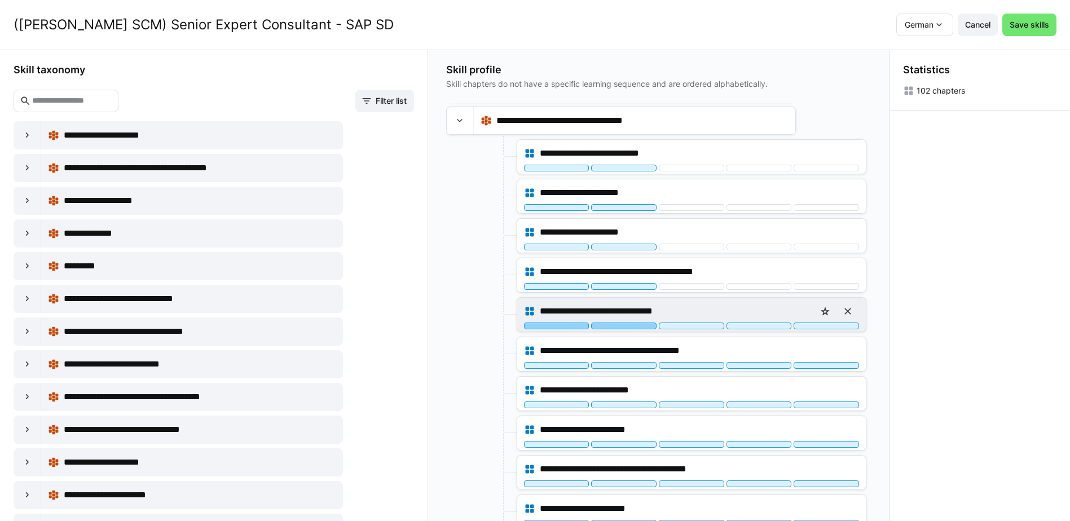
click at [641, 326] on div at bounding box center [623, 326] width 65 height 7
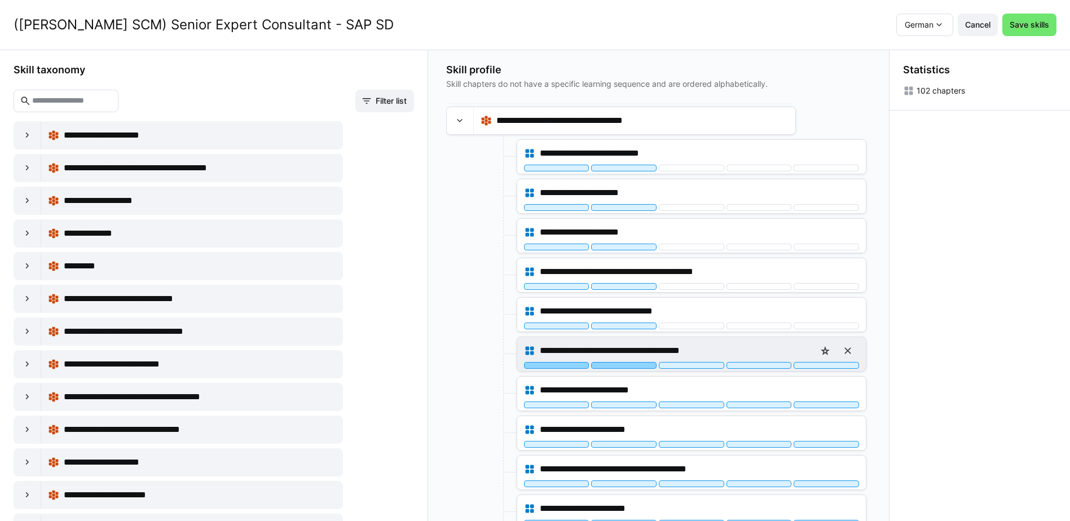
click at [642, 366] on div at bounding box center [623, 365] width 65 height 7
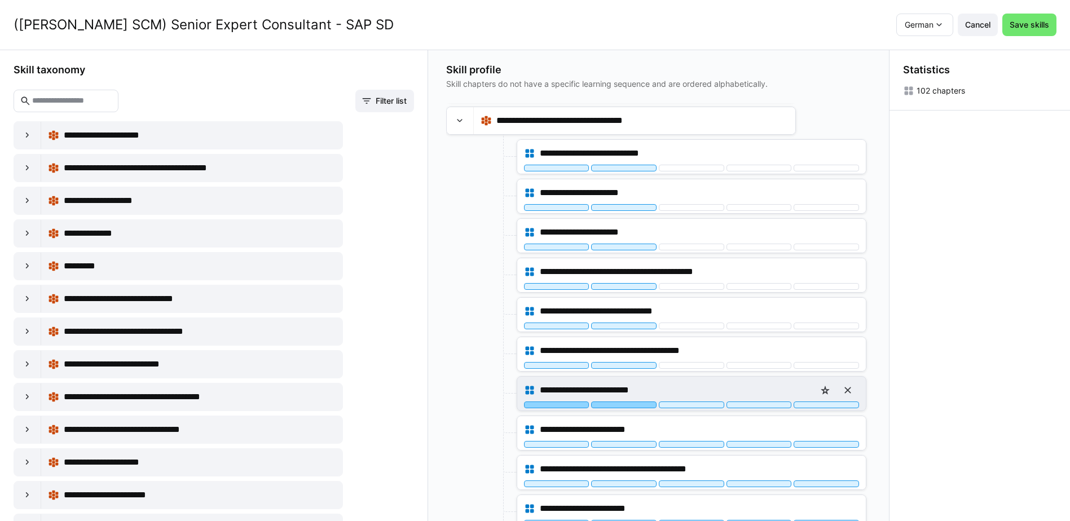
click at [642, 405] on div at bounding box center [623, 405] width 65 height 7
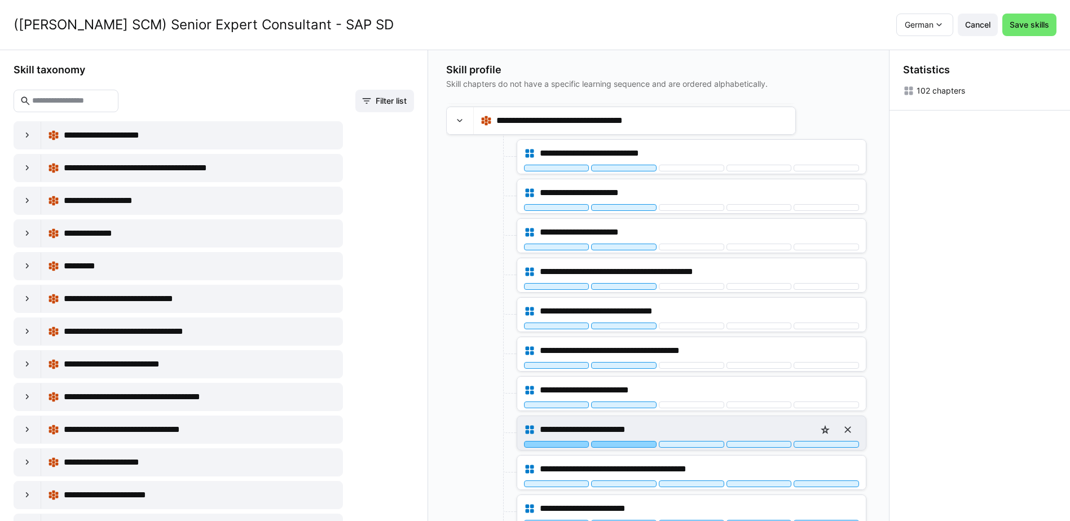
click at [644, 444] on div at bounding box center [623, 444] width 65 height 7
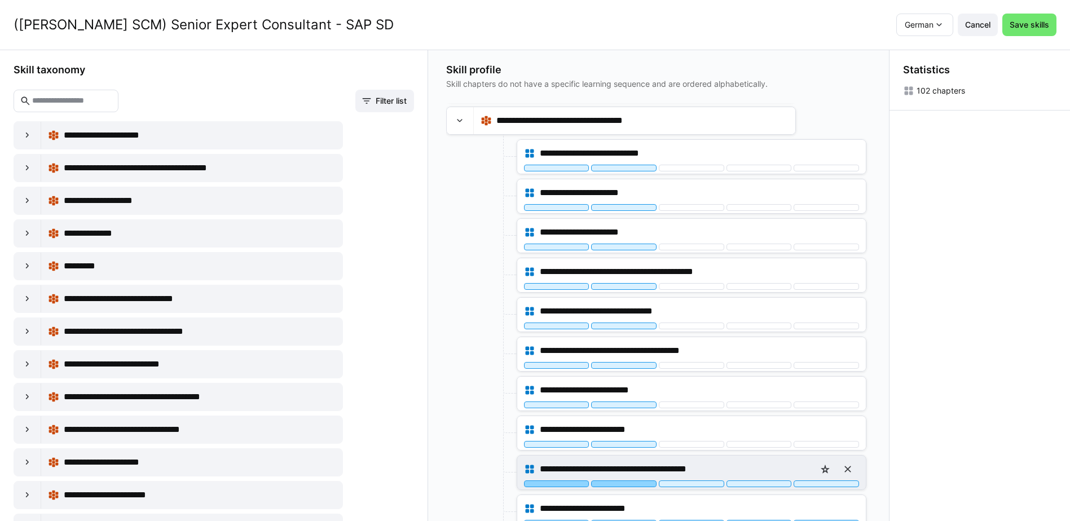
click at [639, 487] on div at bounding box center [623, 484] width 65 height 7
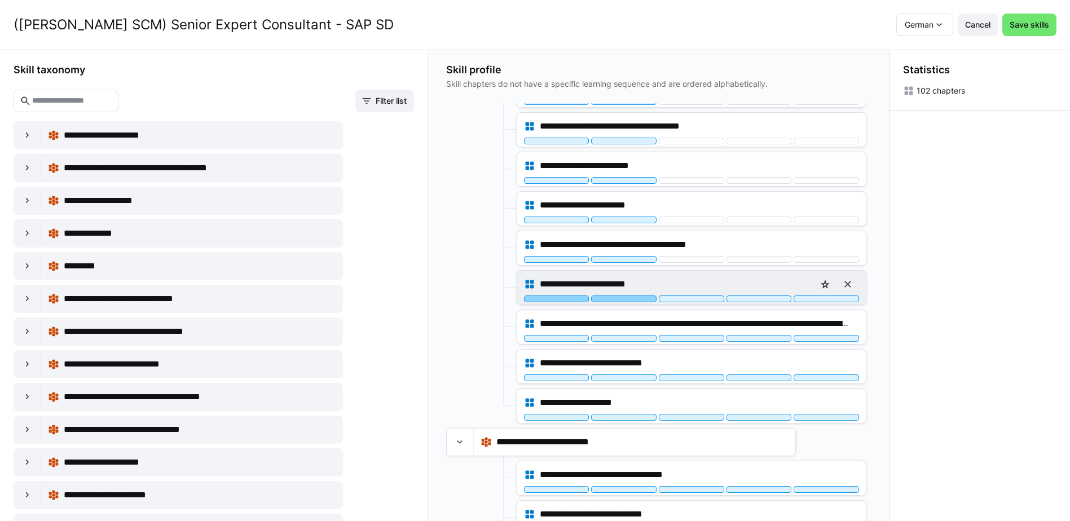
scroll to position [451, 0]
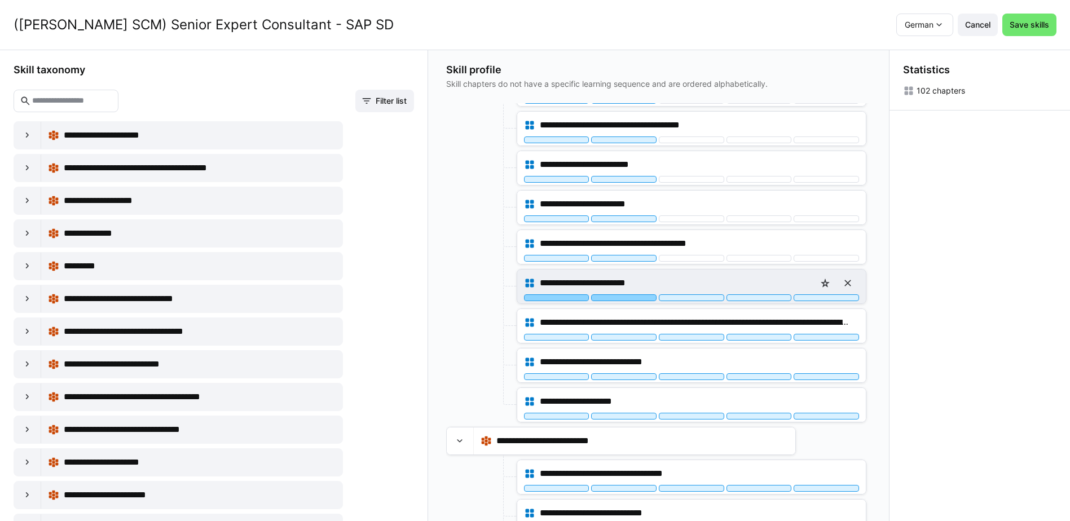
click at [632, 297] on div at bounding box center [623, 297] width 65 height 7
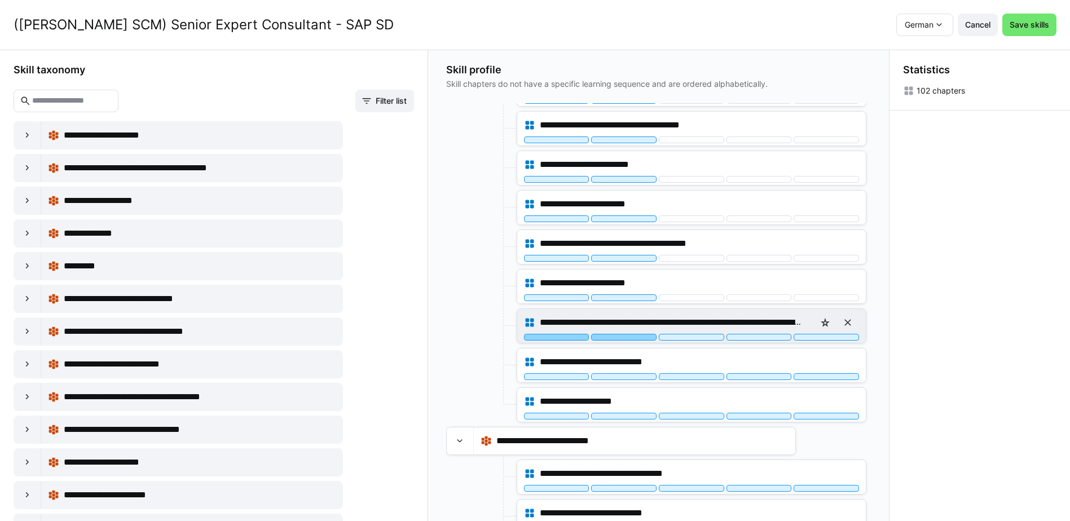
click at [633, 338] on div at bounding box center [623, 337] width 65 height 7
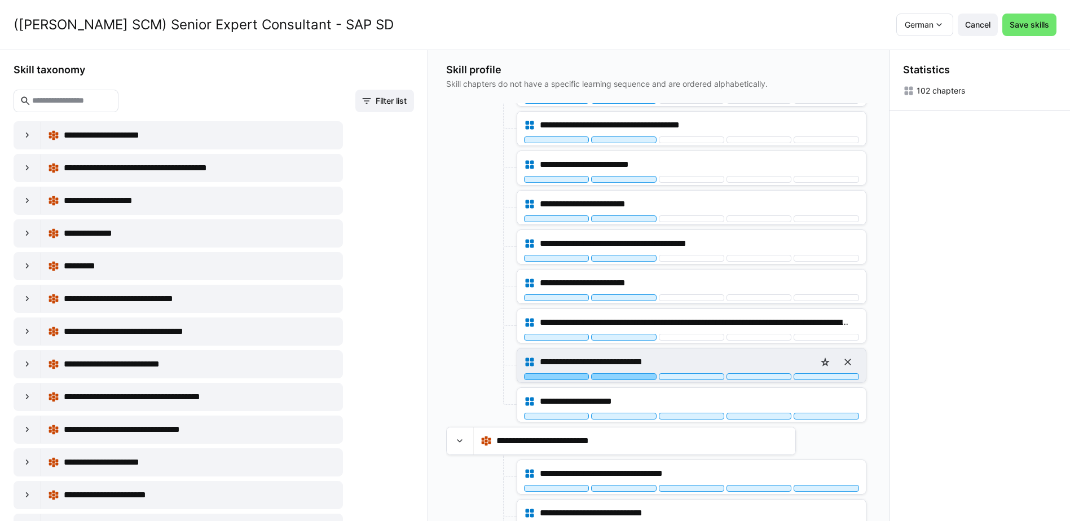
click at [640, 377] on div at bounding box center [623, 376] width 65 height 7
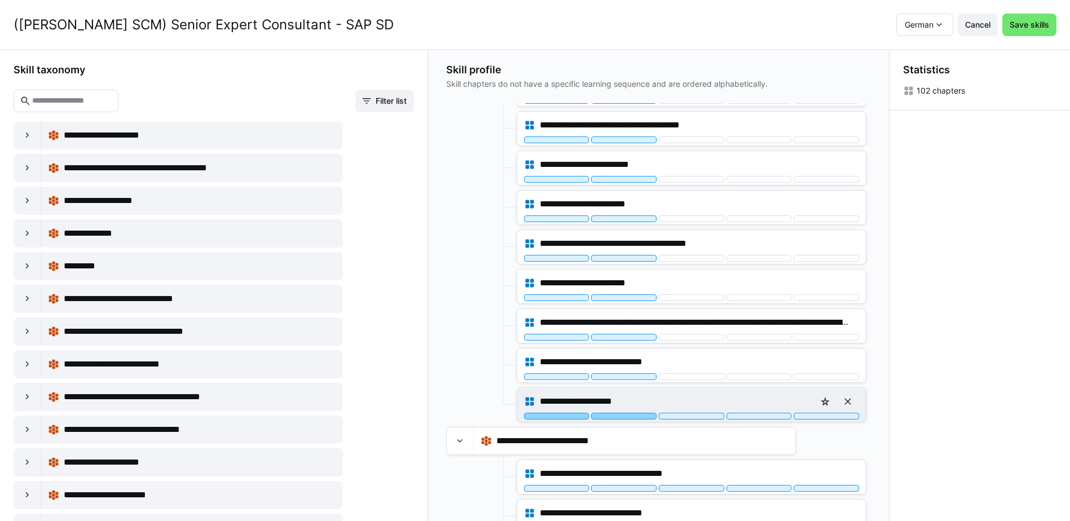
click at [639, 416] on div at bounding box center [623, 416] width 65 height 7
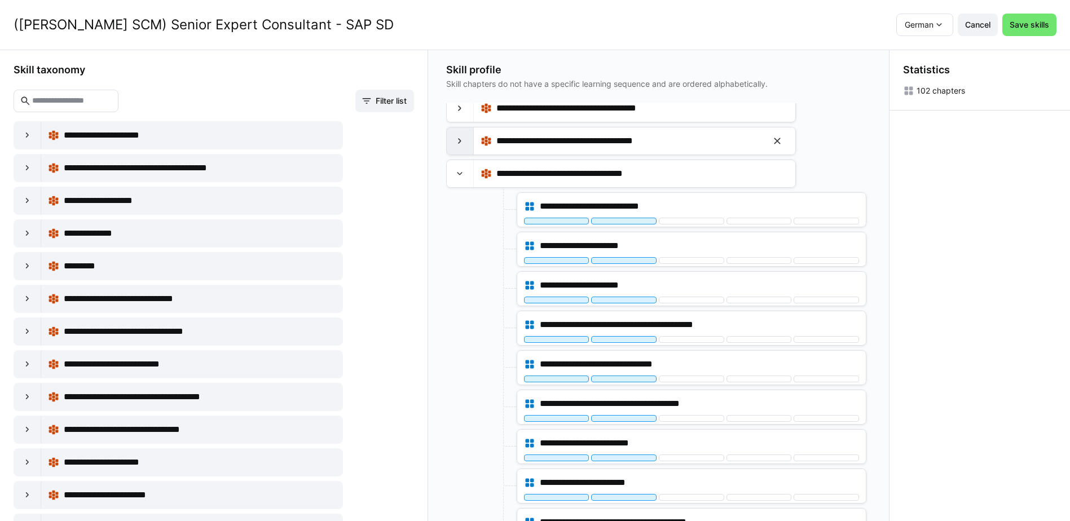
scroll to position [113, 0]
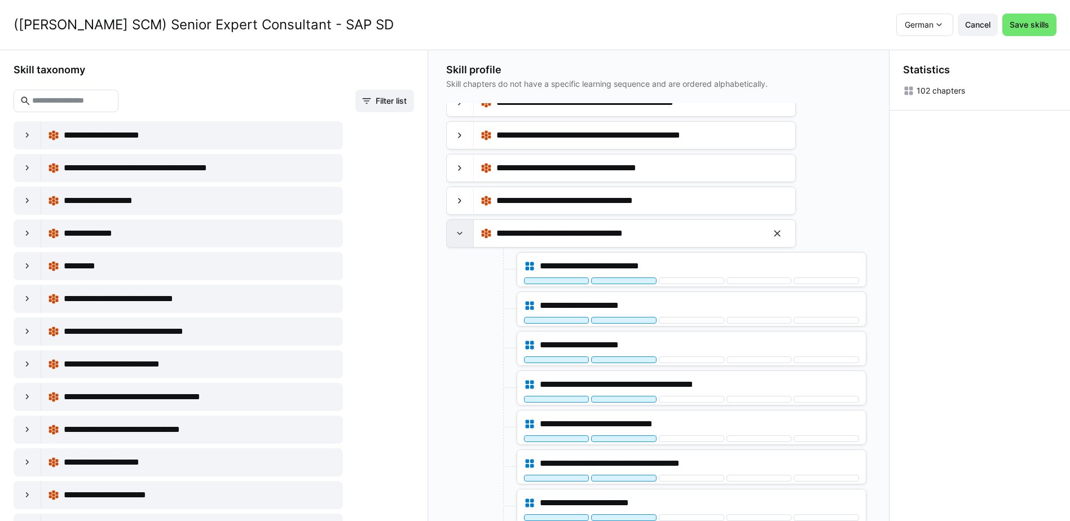
click at [471, 234] on div at bounding box center [460, 233] width 27 height 27
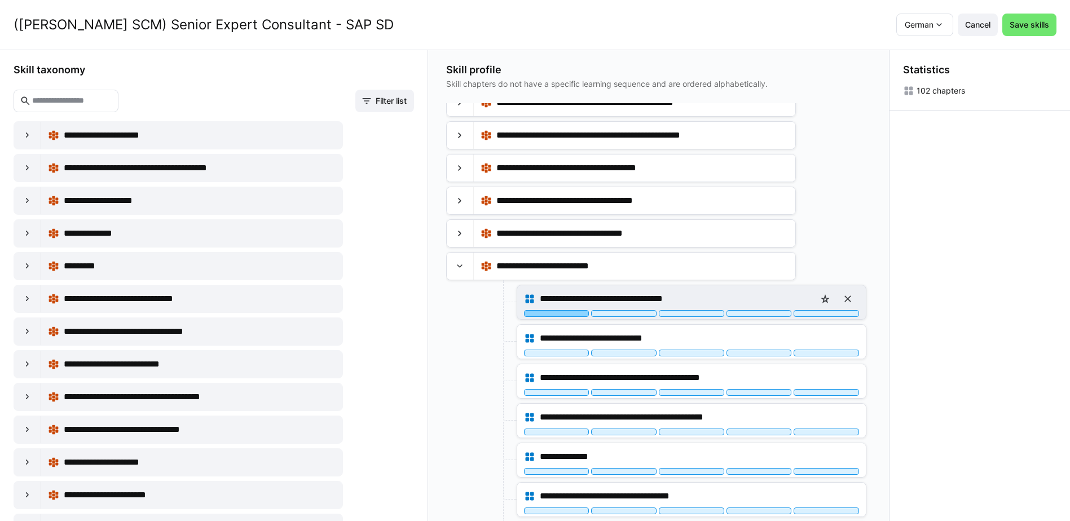
click at [563, 314] on div at bounding box center [556, 313] width 65 height 7
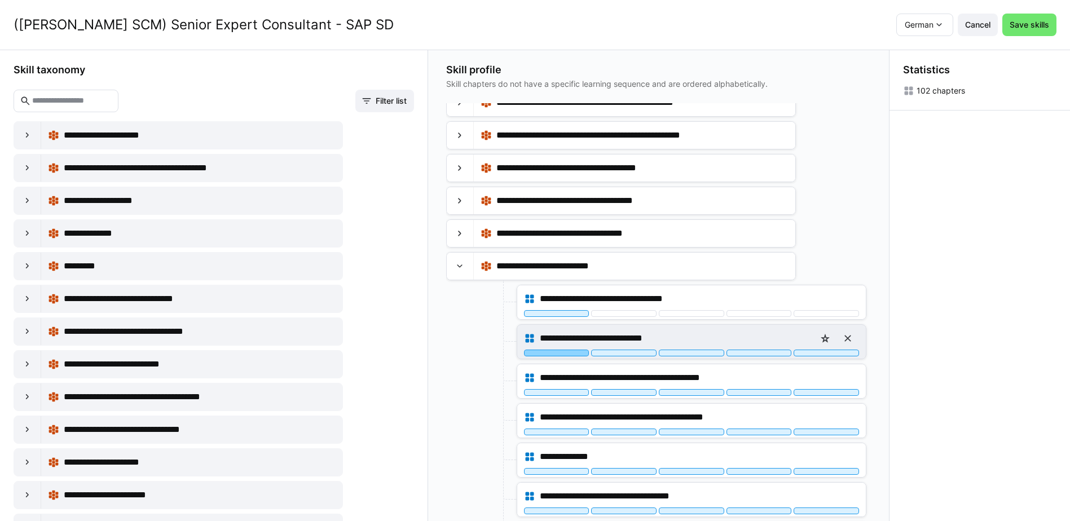
click at [564, 354] on div at bounding box center [556, 353] width 65 height 7
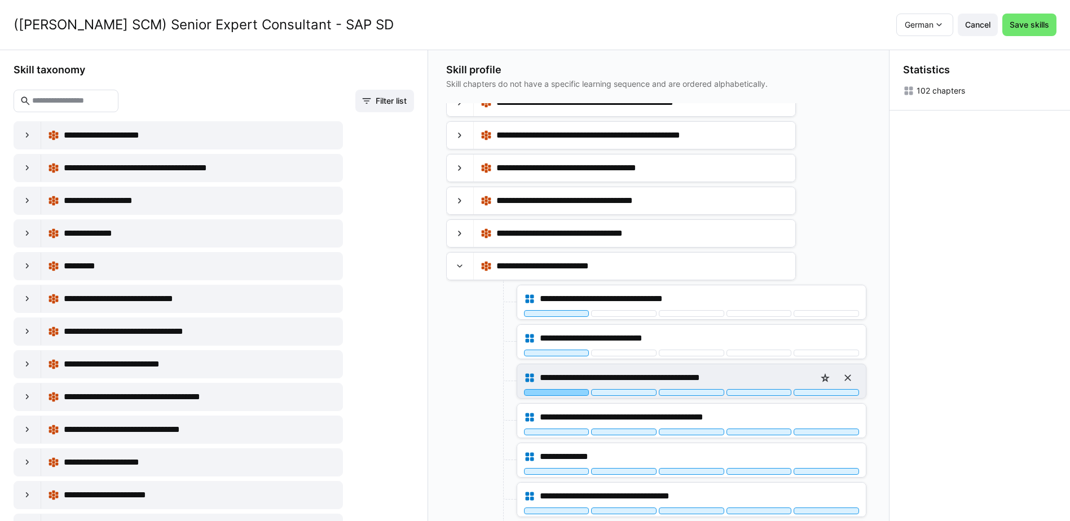
click at [564, 394] on div at bounding box center [556, 392] width 65 height 7
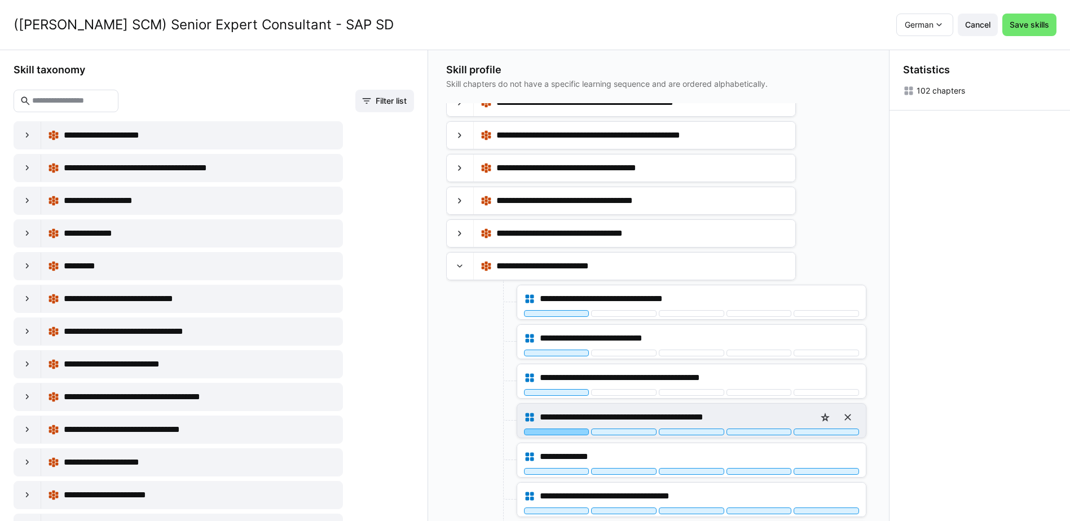
click at [570, 432] on div at bounding box center [556, 432] width 65 height 7
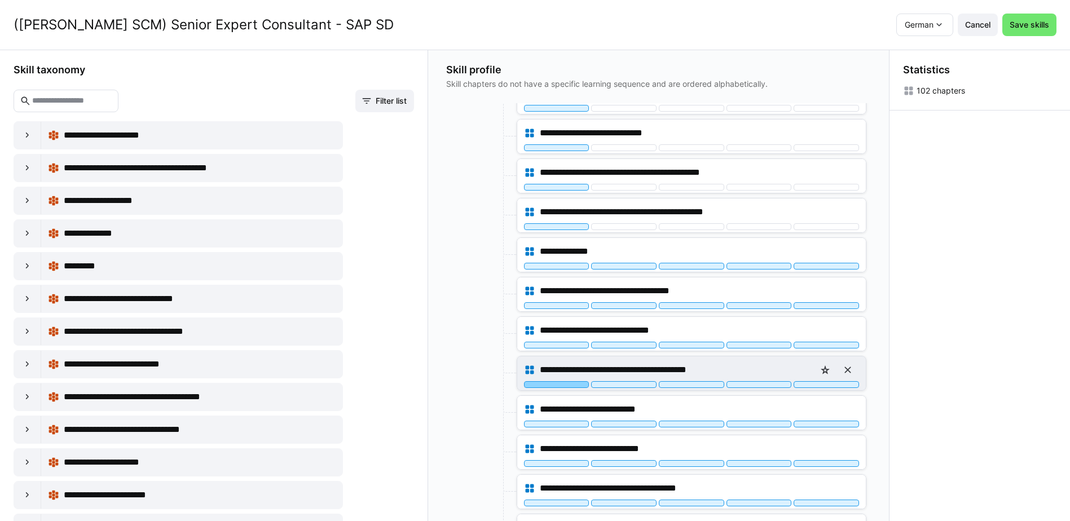
scroll to position [338, 0]
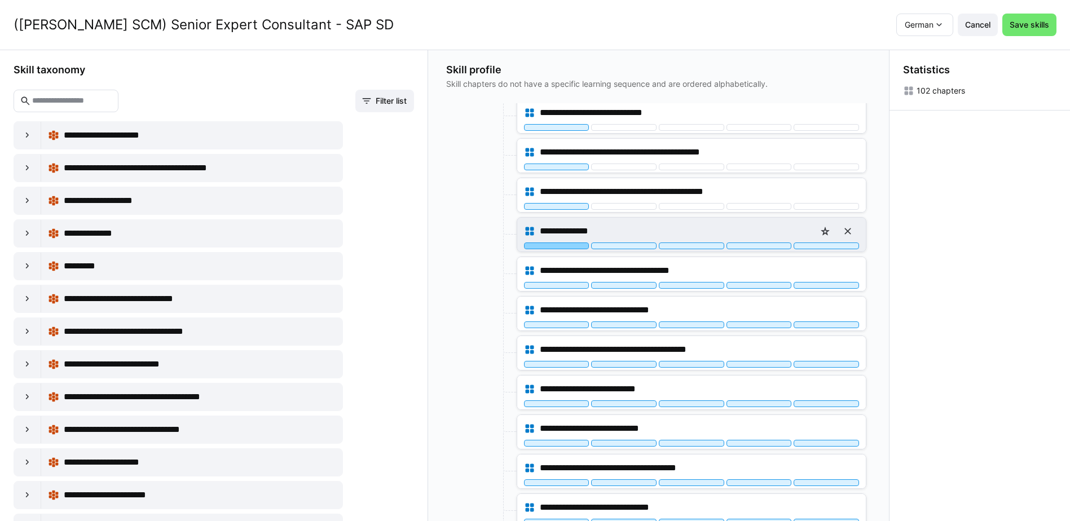
click at [577, 247] on div at bounding box center [556, 246] width 65 height 7
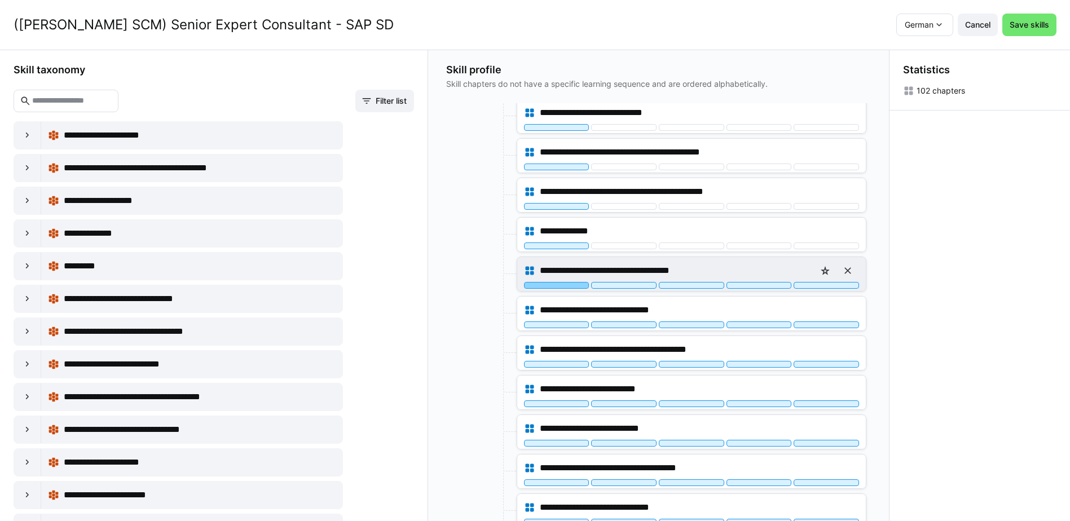
click at [573, 284] on div at bounding box center [556, 285] width 65 height 7
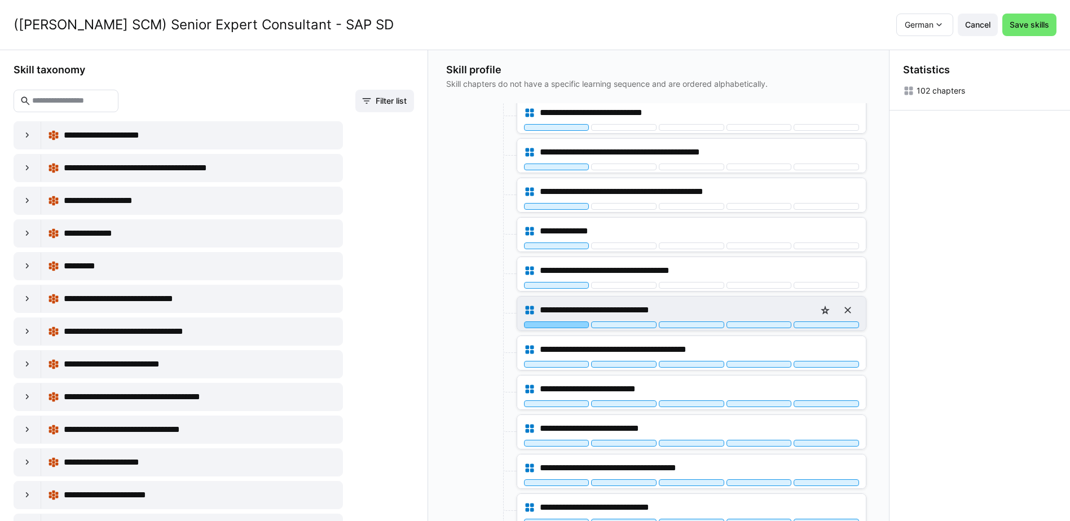
click at [574, 324] on div at bounding box center [556, 325] width 65 height 7
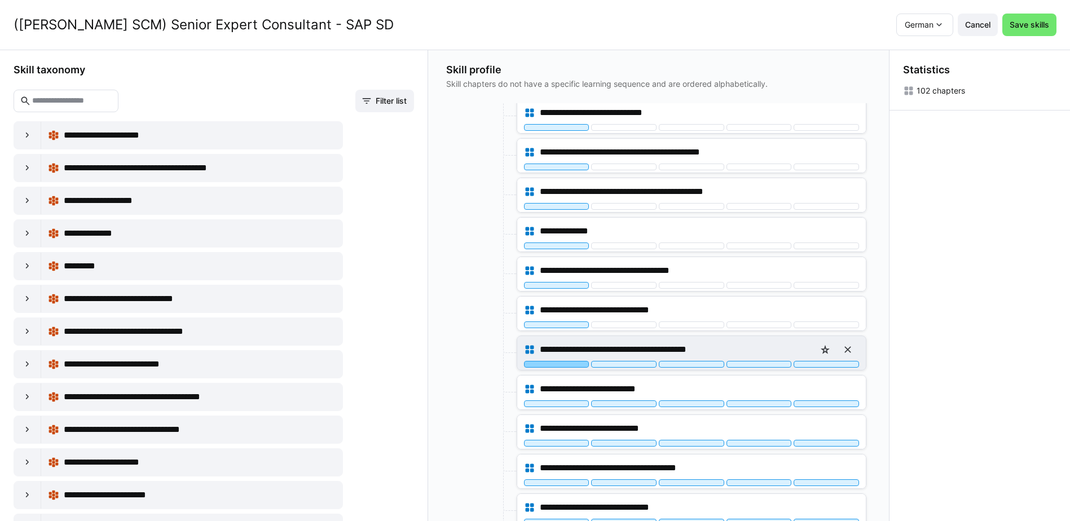
click at [570, 365] on div at bounding box center [556, 364] width 65 height 7
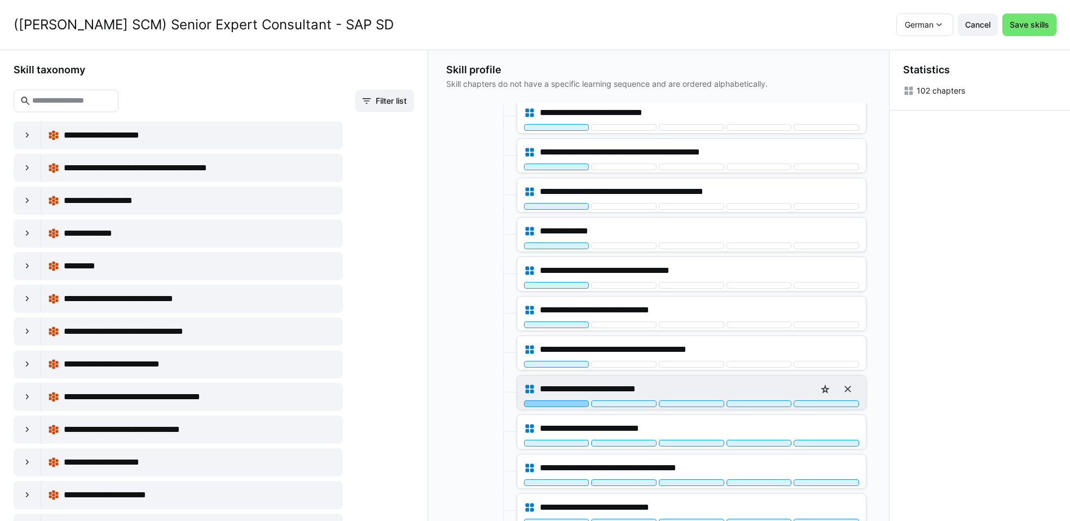
click at [564, 405] on div at bounding box center [556, 404] width 65 height 7
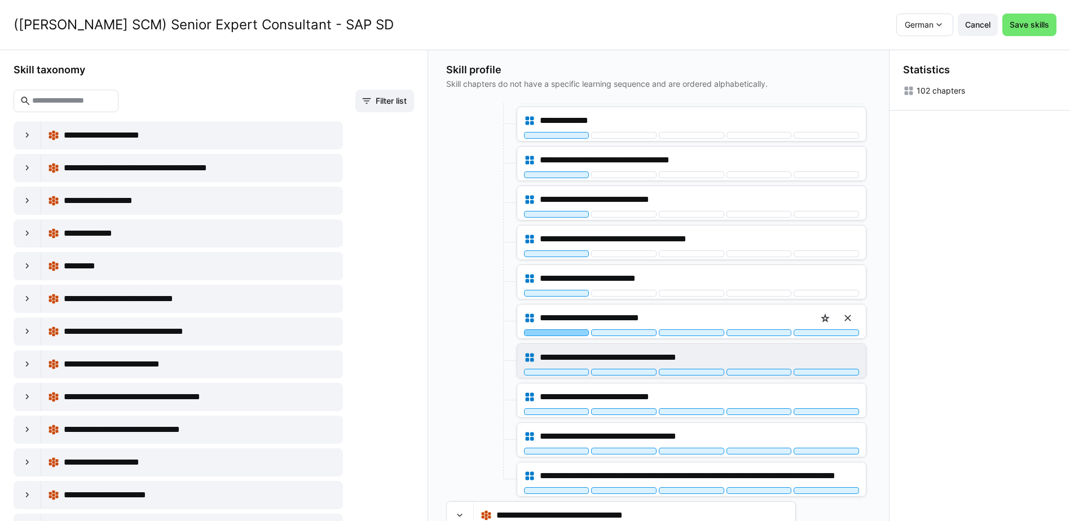
scroll to position [508, 0]
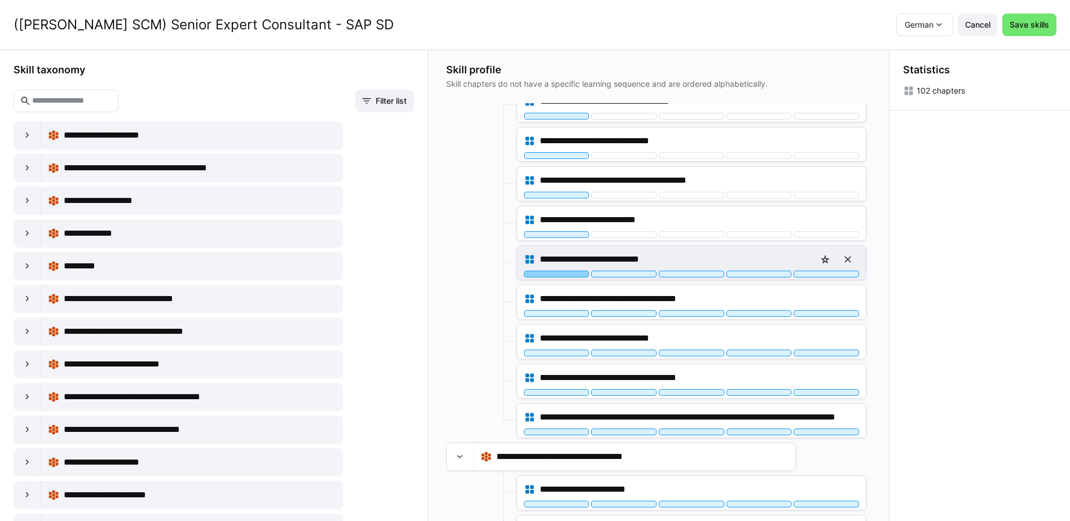
click at [571, 273] on div at bounding box center [556, 274] width 65 height 7
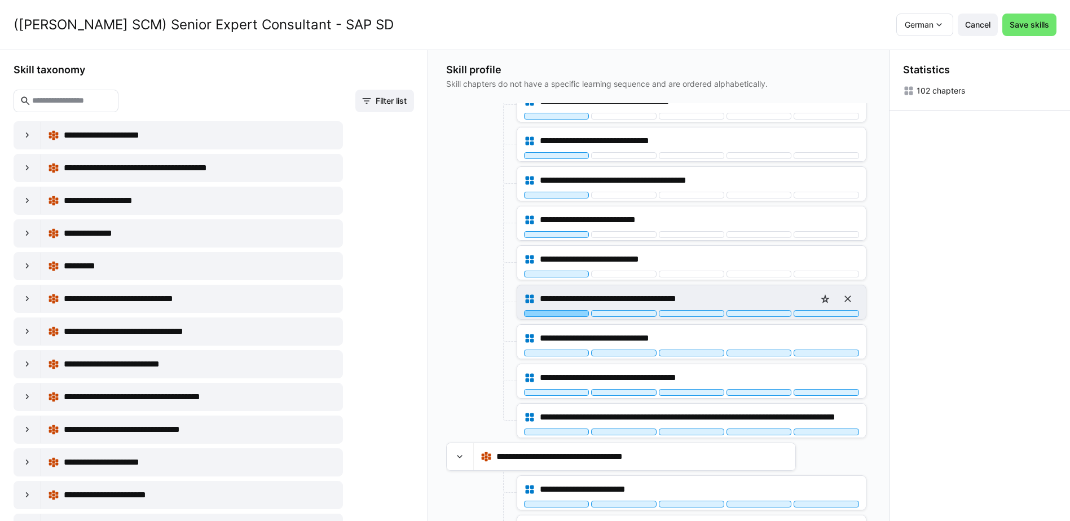
click at [569, 314] on div at bounding box center [556, 313] width 65 height 7
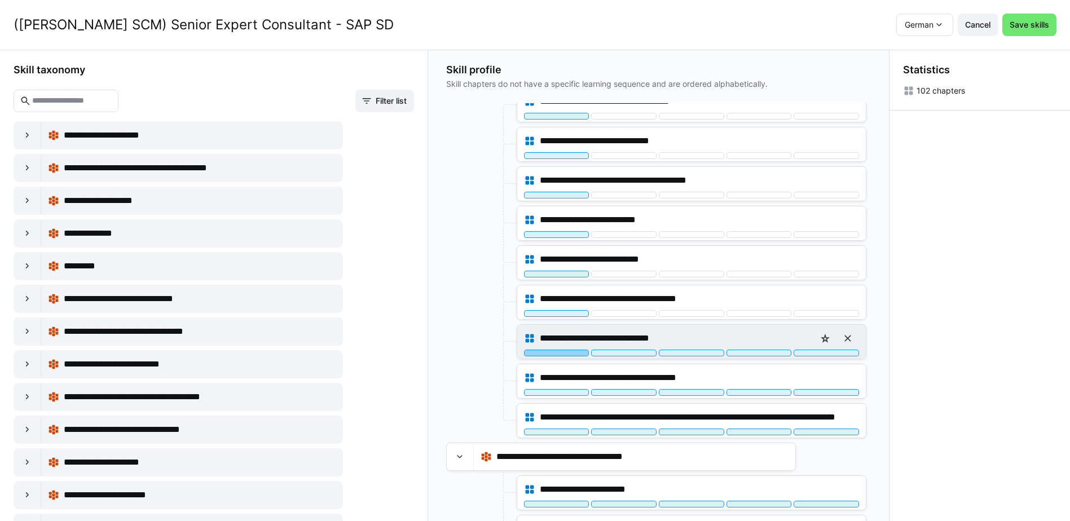
click at [569, 353] on div at bounding box center [556, 353] width 65 height 7
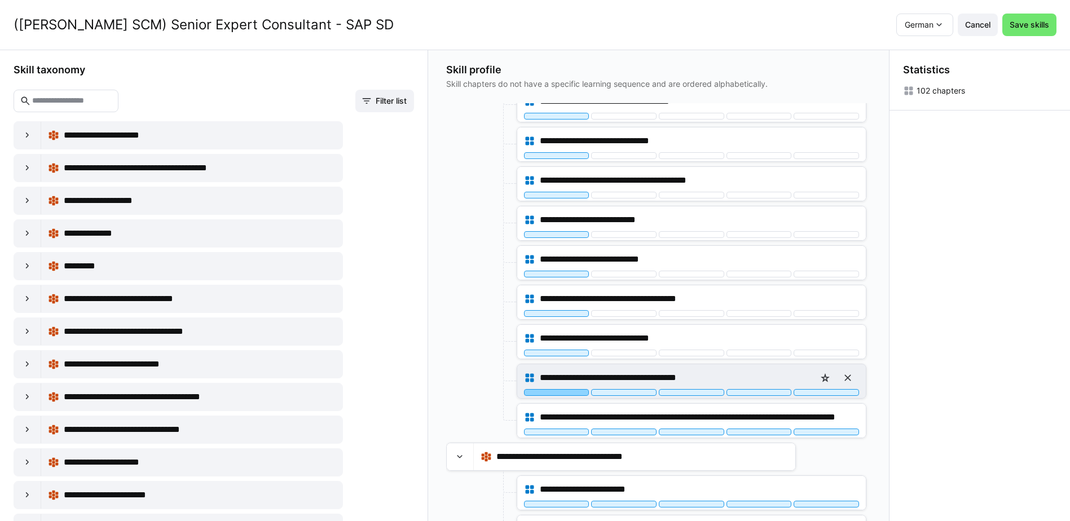
click at [572, 392] on div at bounding box center [556, 392] width 65 height 7
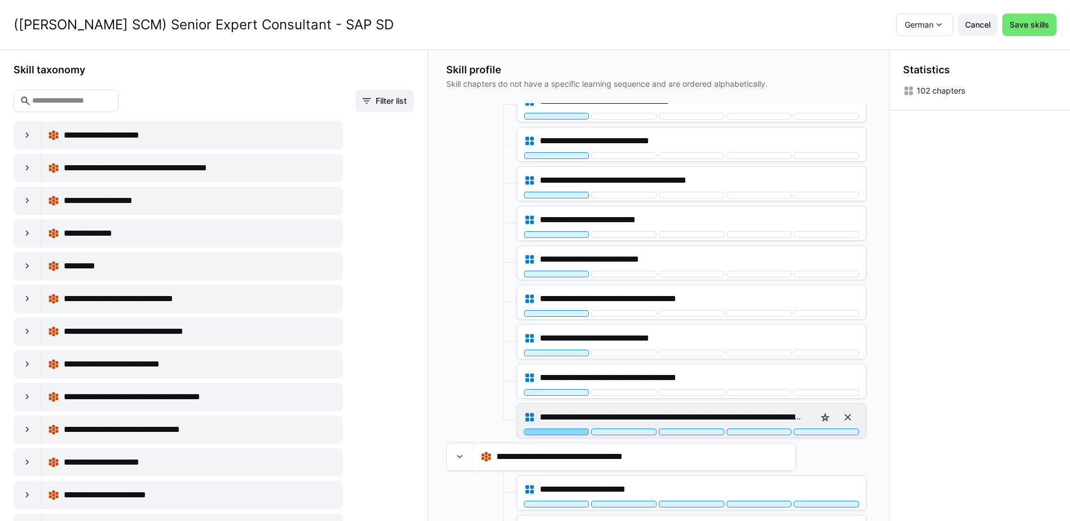
click at [570, 432] on div at bounding box center [556, 432] width 65 height 7
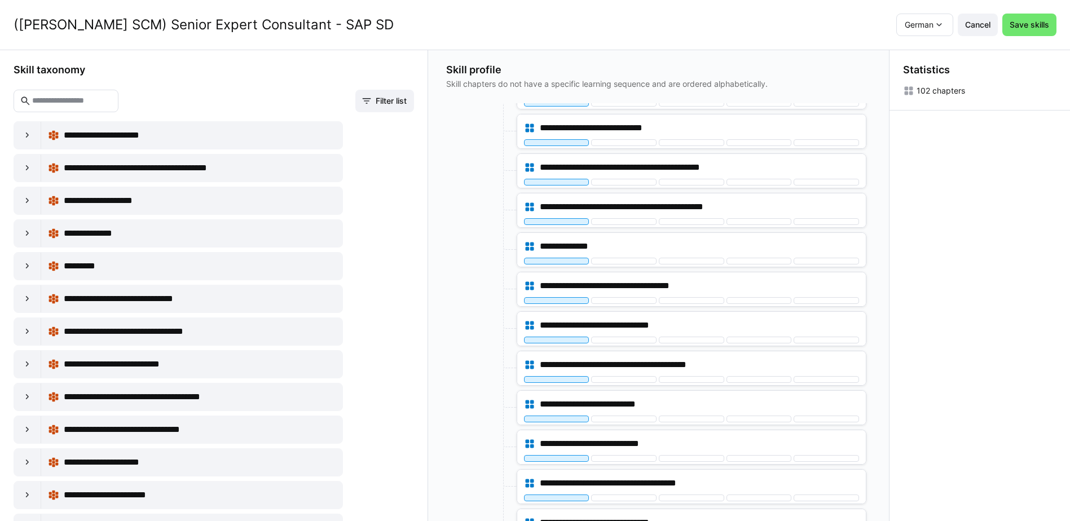
scroll to position [226, 0]
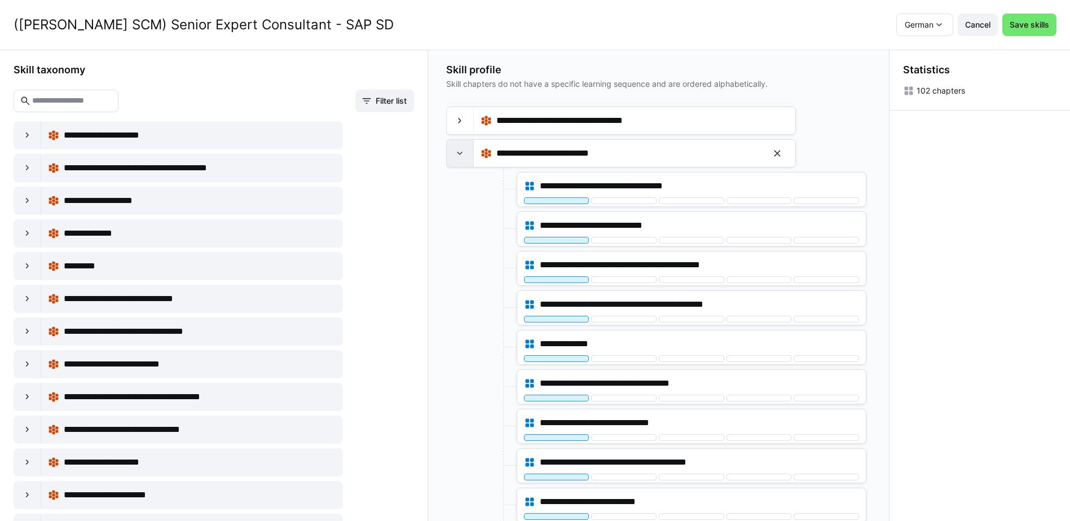
click at [466, 160] on div at bounding box center [460, 153] width 27 height 27
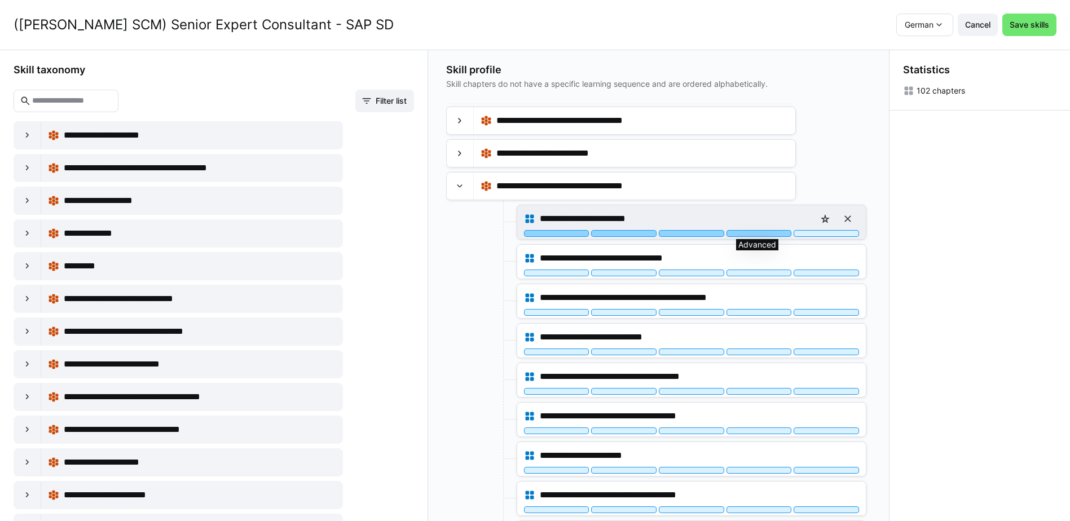
click at [762, 236] on div at bounding box center [759, 233] width 65 height 7
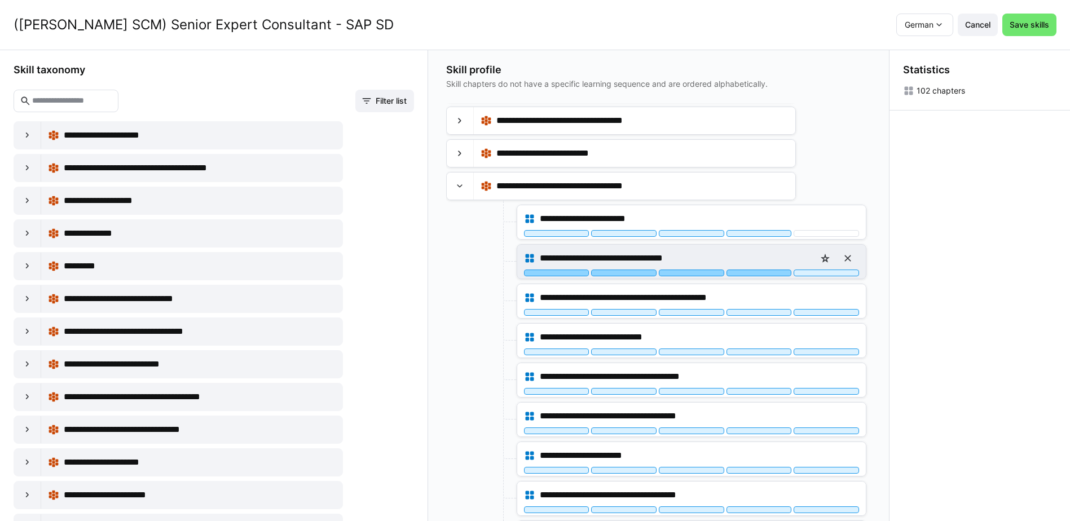
click at [763, 273] on div at bounding box center [759, 273] width 65 height 7
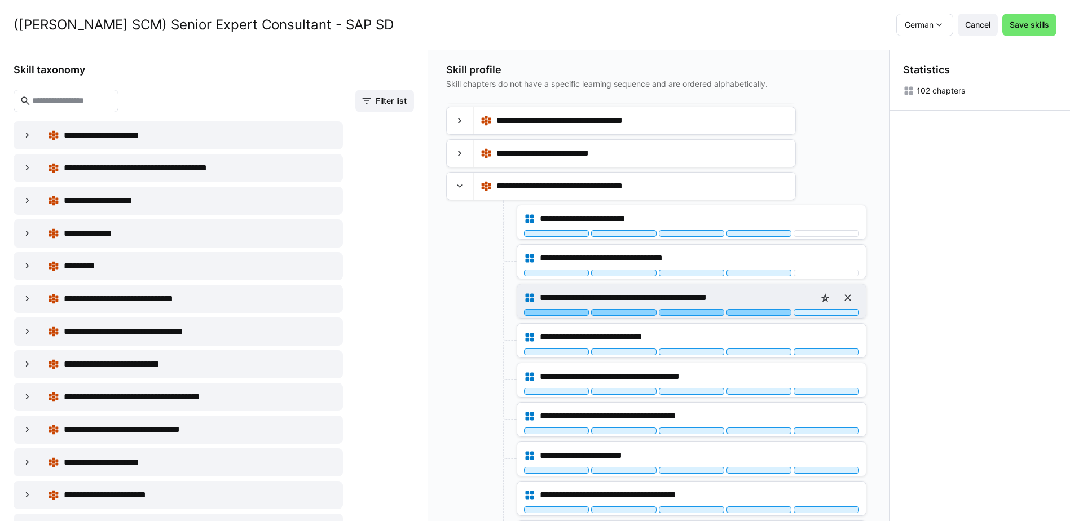
click at [769, 313] on div at bounding box center [759, 312] width 65 height 7
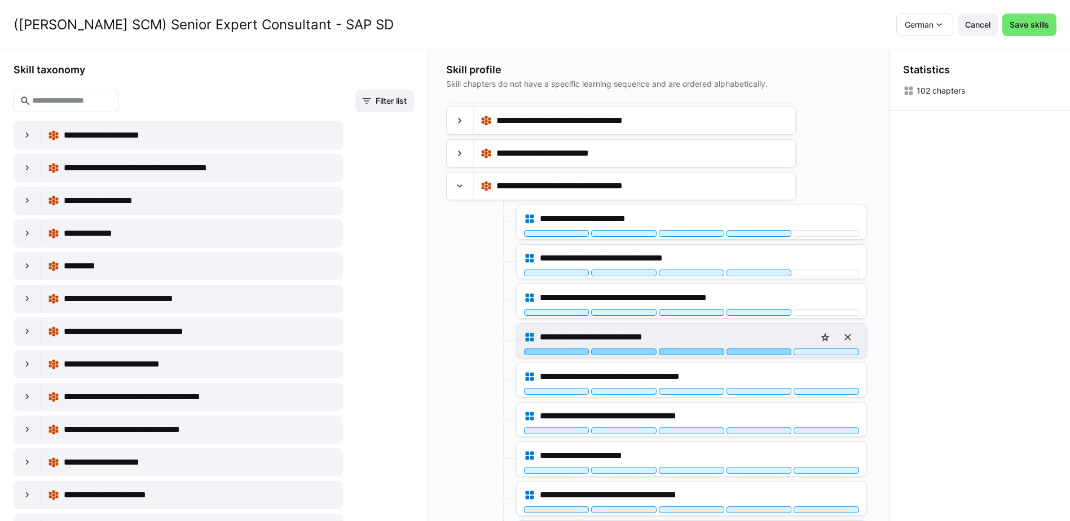
click at [763, 354] on div at bounding box center [759, 352] width 65 height 7
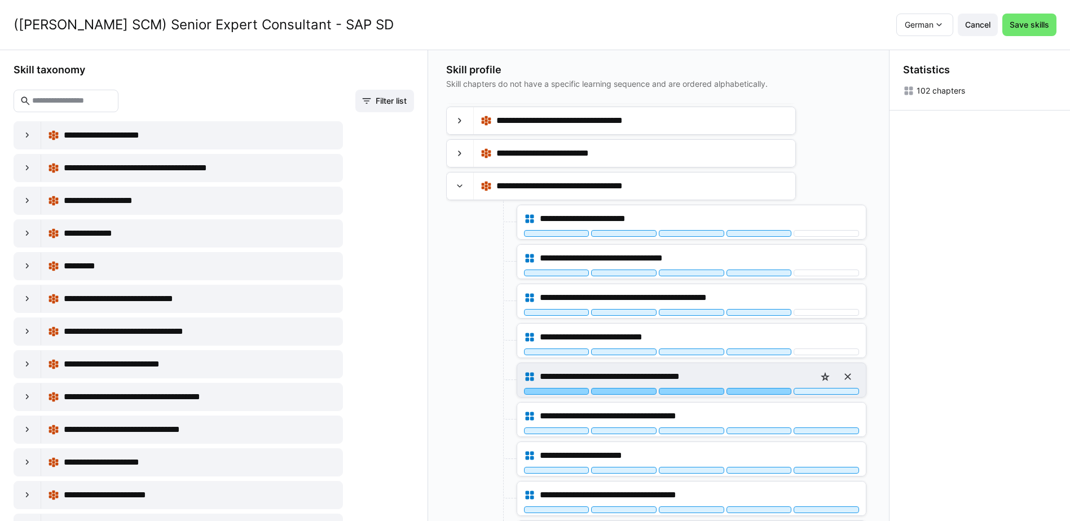
click at [768, 393] on div at bounding box center [759, 391] width 65 height 7
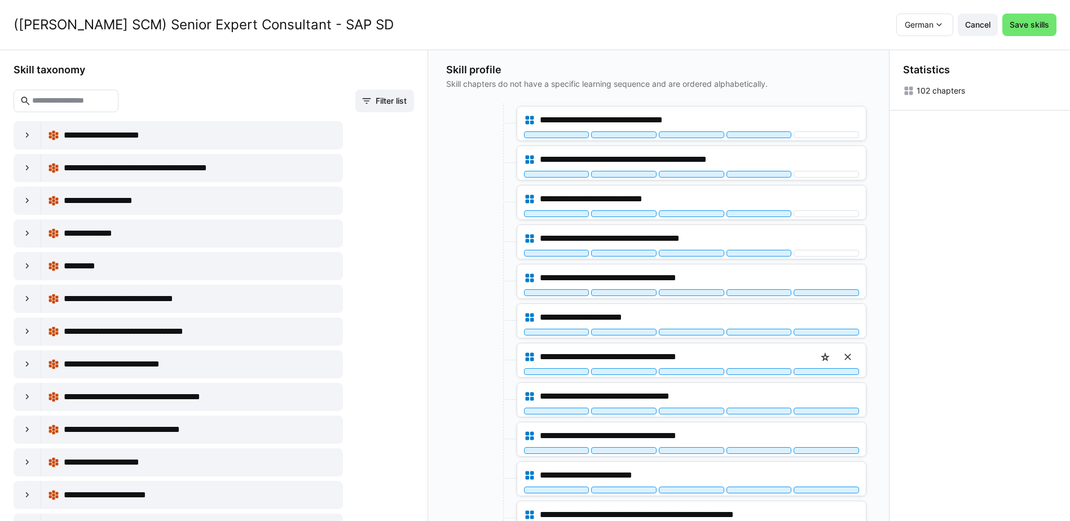
scroll to position [395, 0]
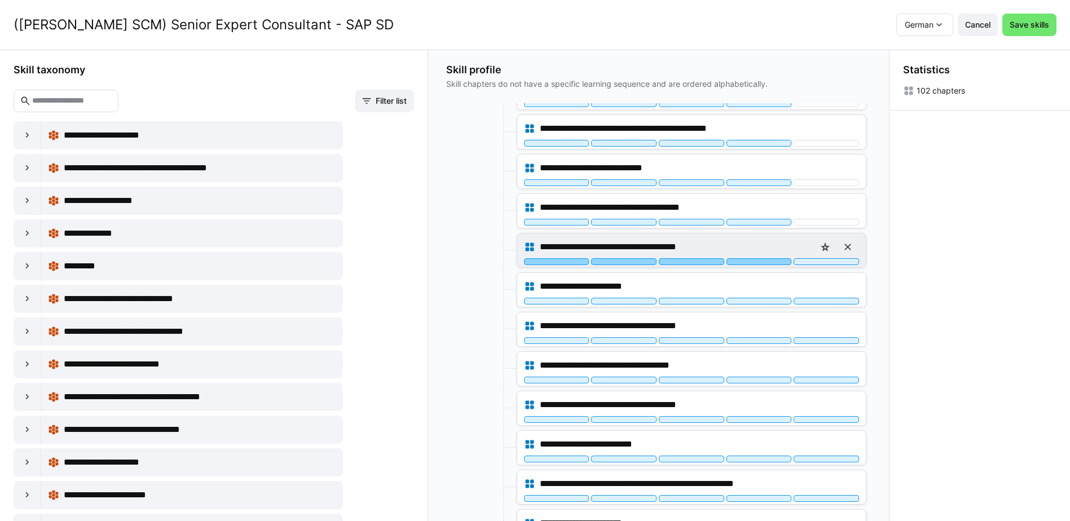
click at [768, 262] on div at bounding box center [759, 261] width 65 height 7
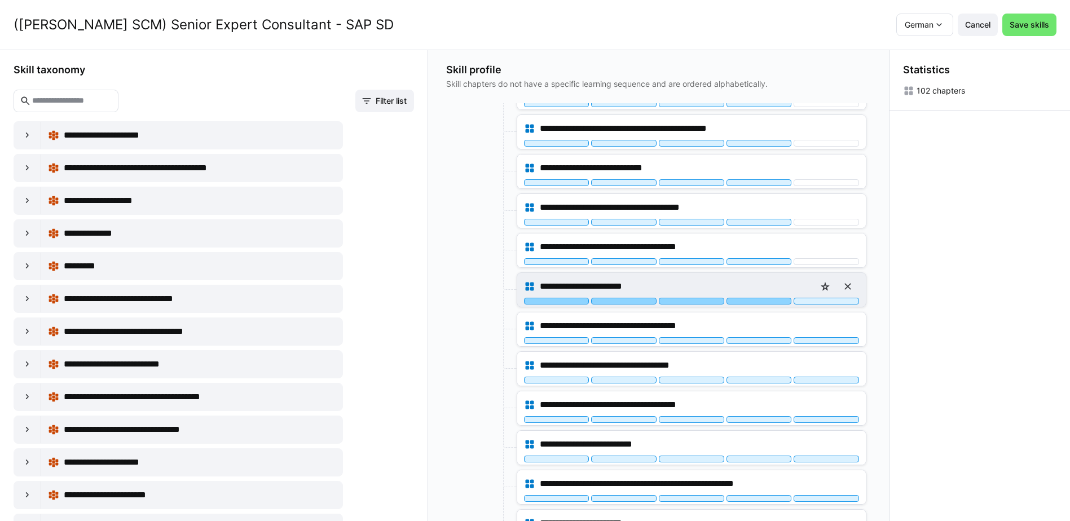
click at [771, 301] on div at bounding box center [759, 301] width 65 height 7
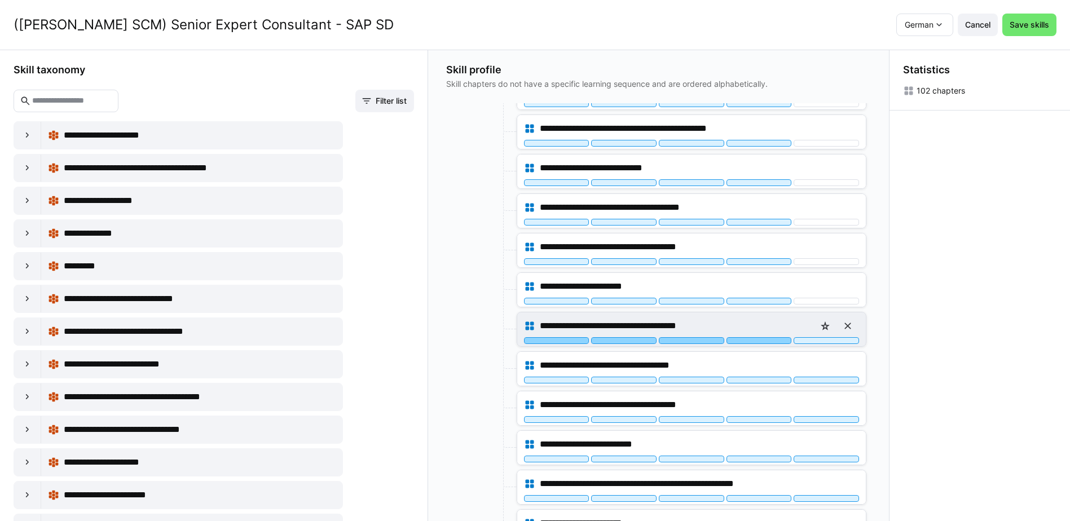
click at [771, 341] on div at bounding box center [759, 340] width 65 height 7
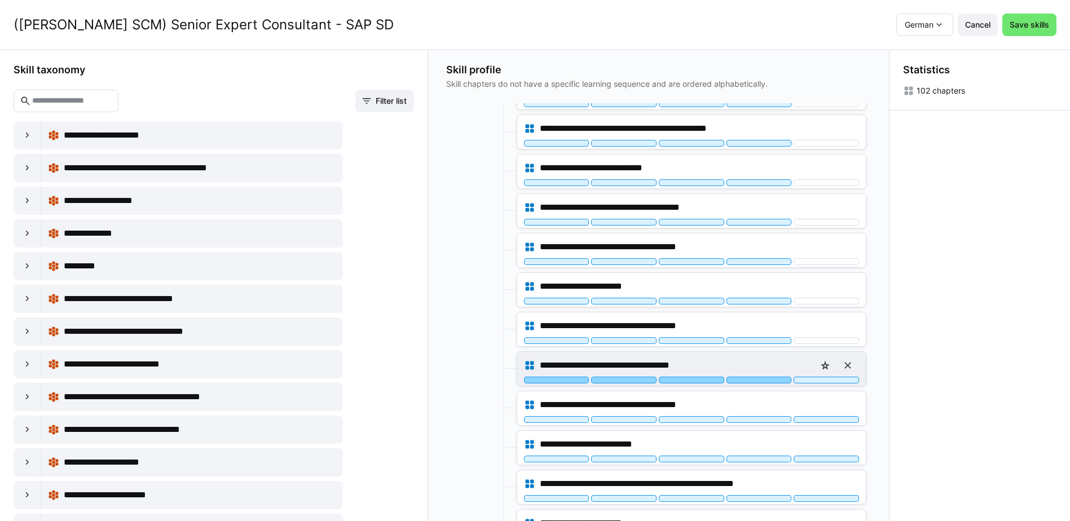
click at [767, 381] on div at bounding box center [759, 380] width 65 height 7
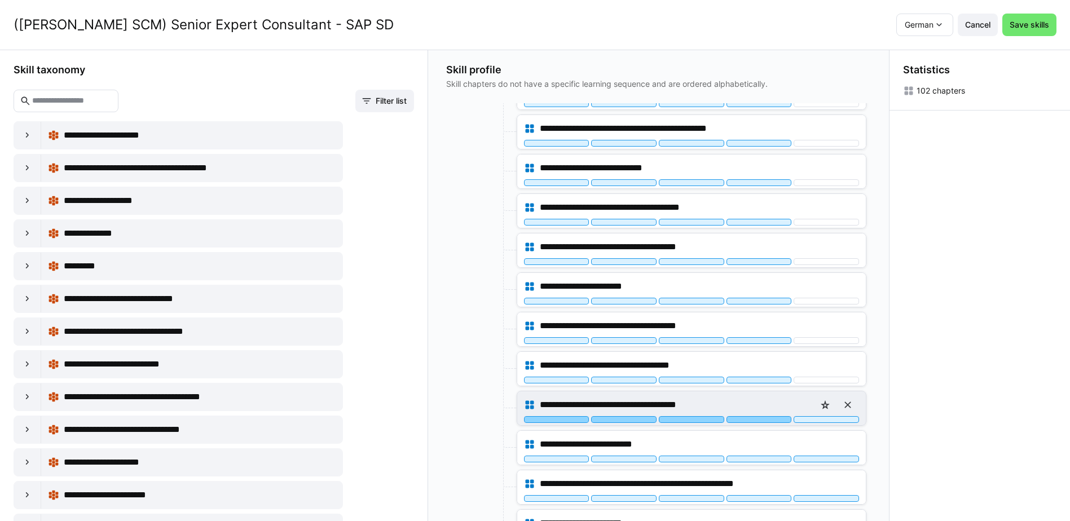
click at [766, 421] on div at bounding box center [759, 419] width 65 height 7
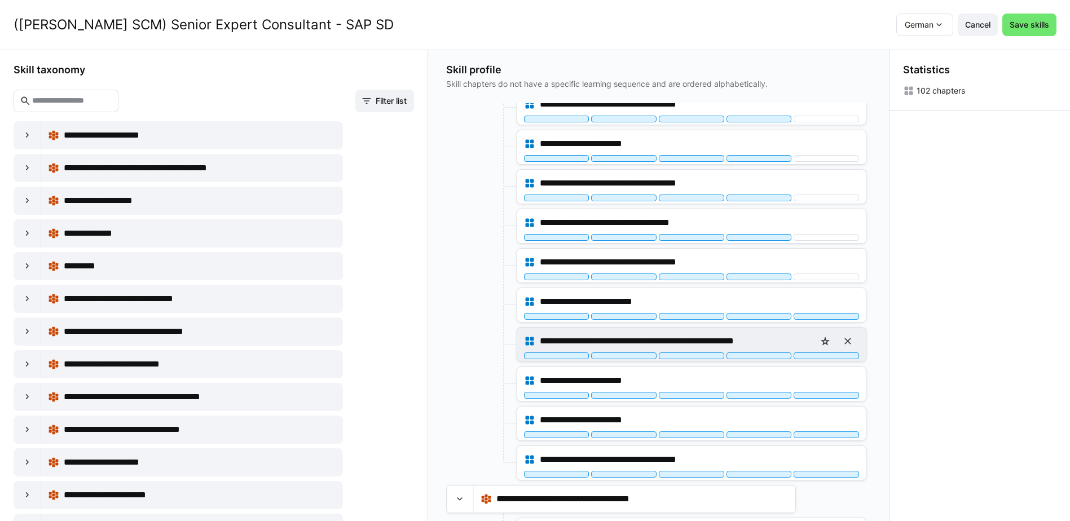
scroll to position [564, 0]
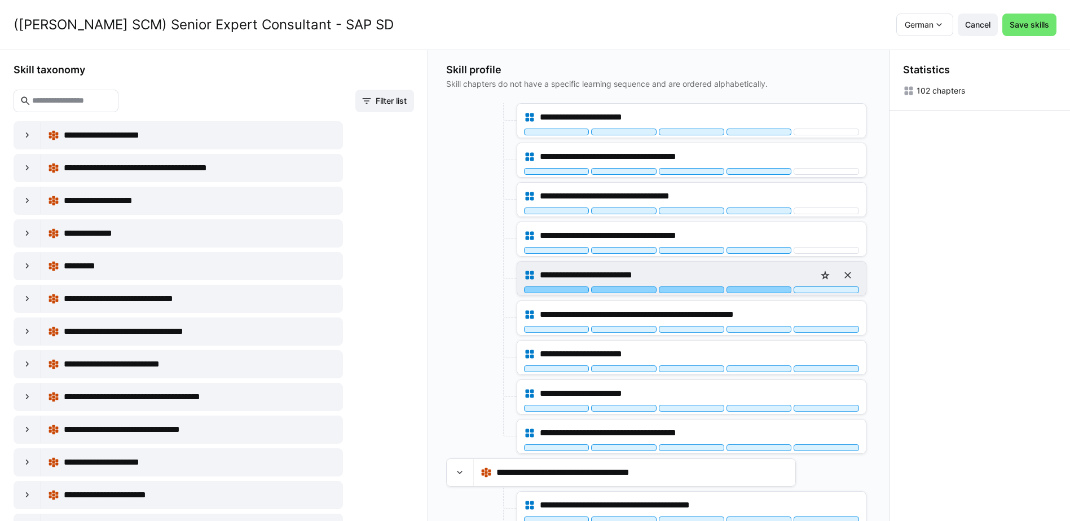
click at [768, 293] on div at bounding box center [759, 290] width 65 height 7
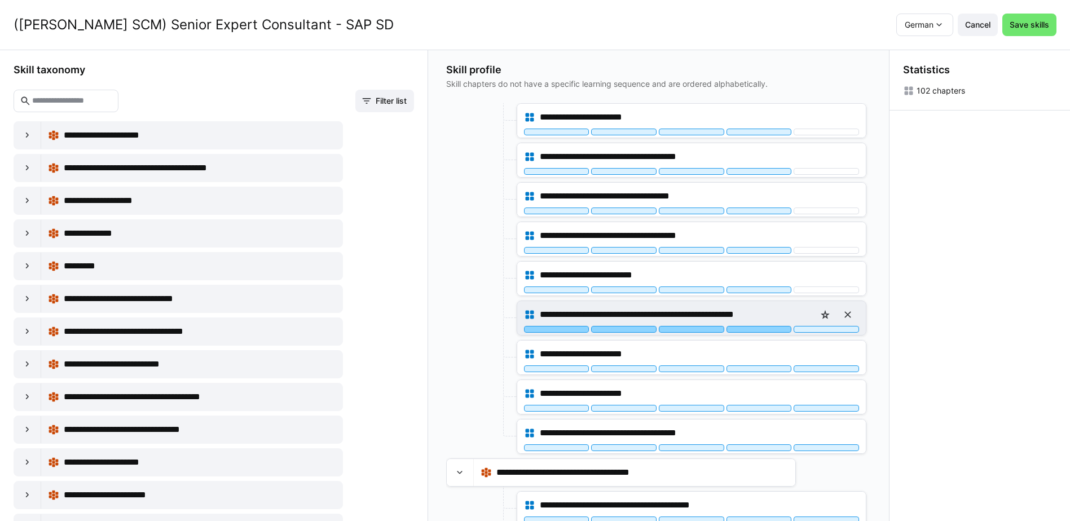
click at [768, 328] on div at bounding box center [759, 329] width 65 height 7
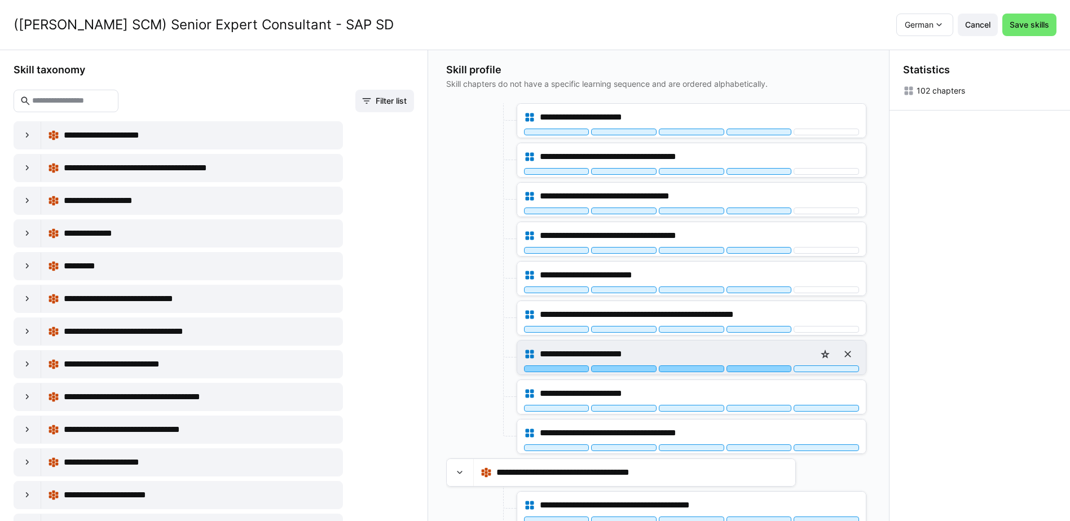
click at [767, 370] on div at bounding box center [759, 369] width 65 height 7
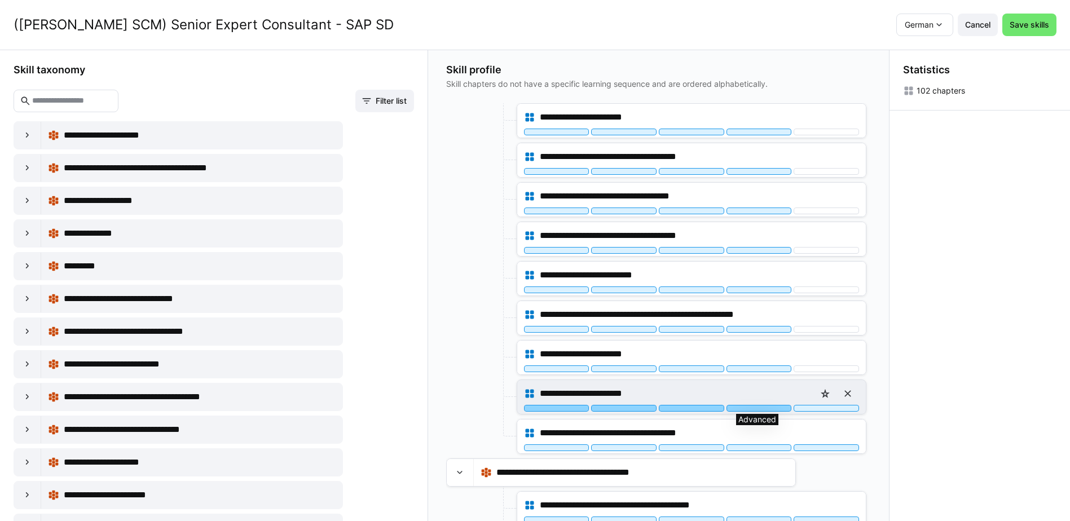
click at [769, 407] on div at bounding box center [759, 408] width 65 height 7
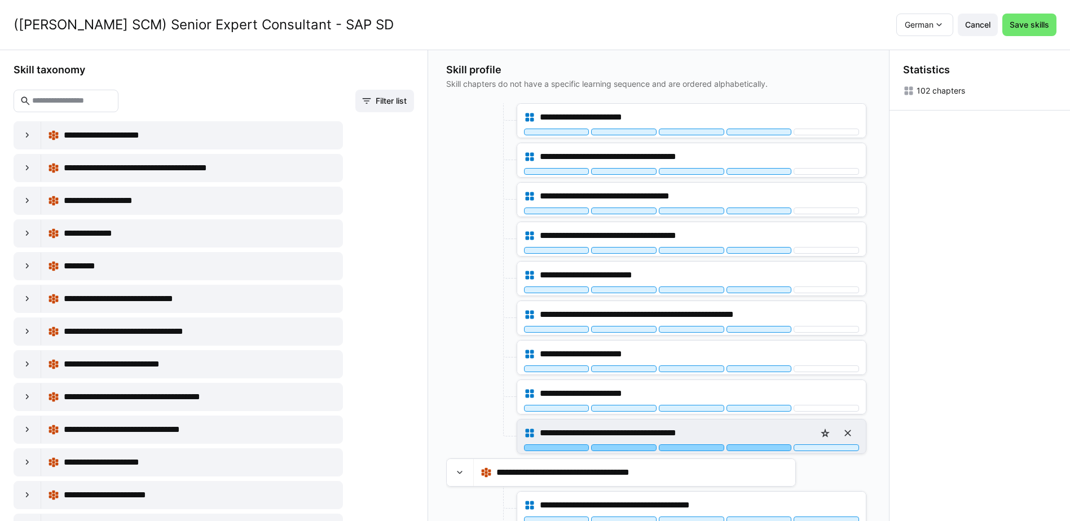
click at [775, 450] on div at bounding box center [759, 448] width 65 height 7
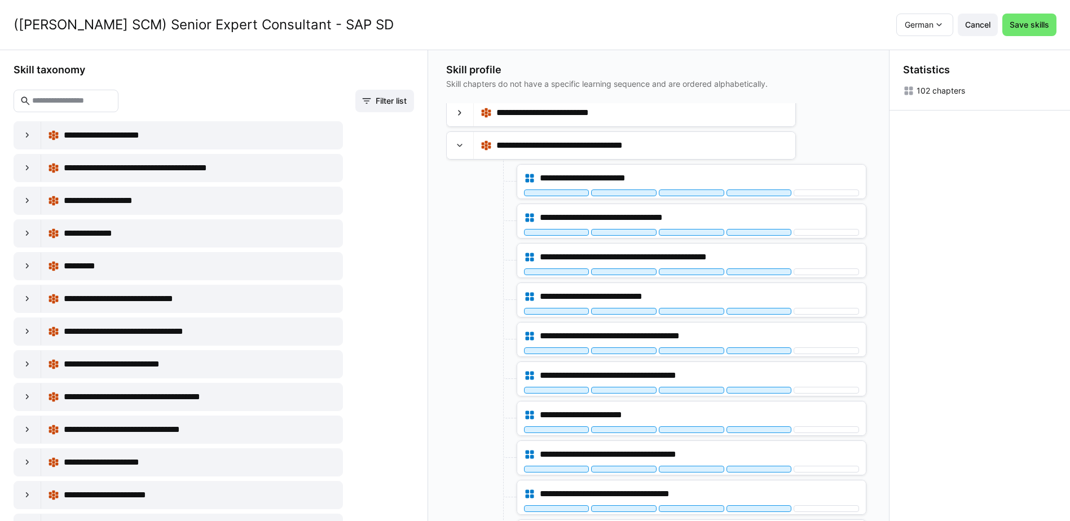
scroll to position [226, 0]
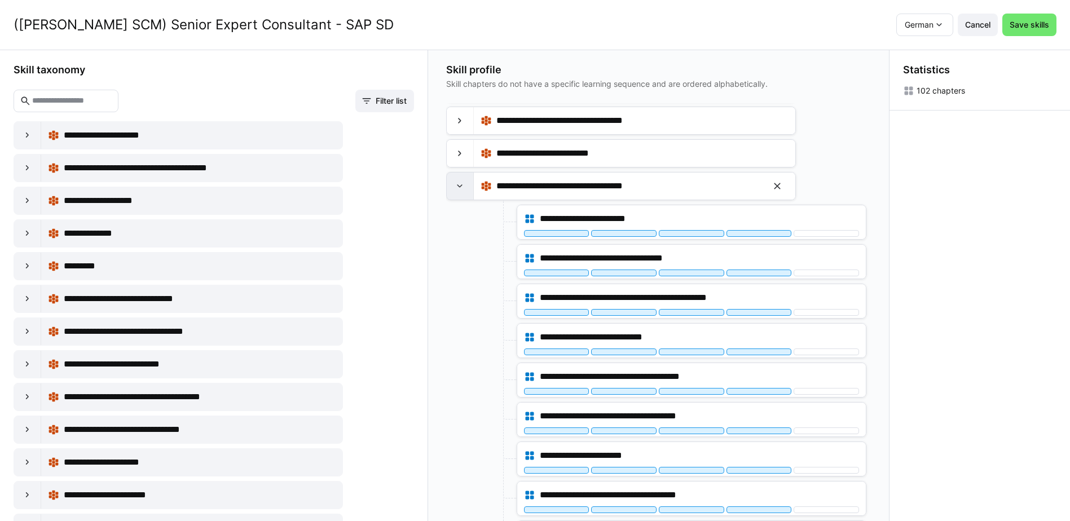
click at [459, 186] on eds-icon at bounding box center [459, 186] width 11 height 11
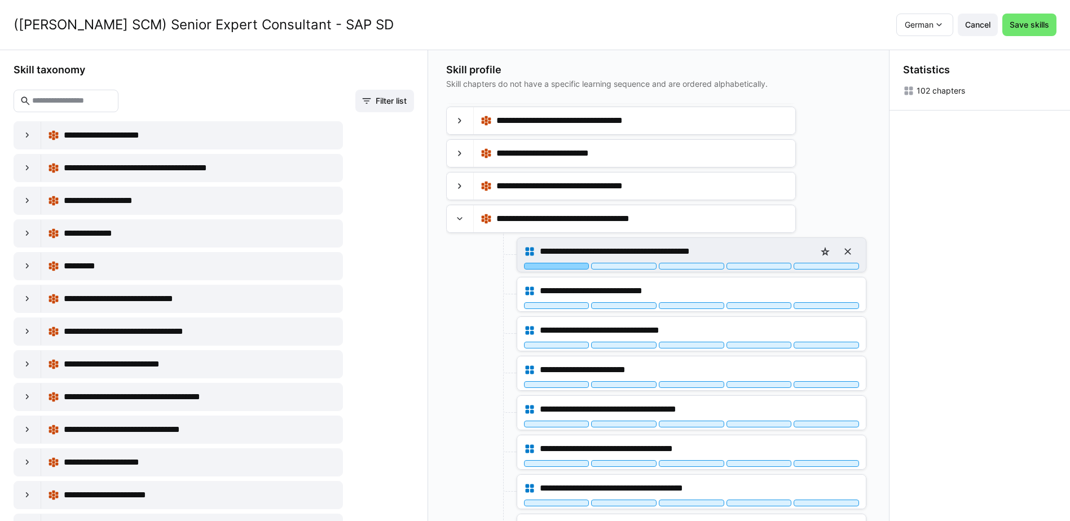
click at [565, 266] on div at bounding box center [556, 266] width 65 height 7
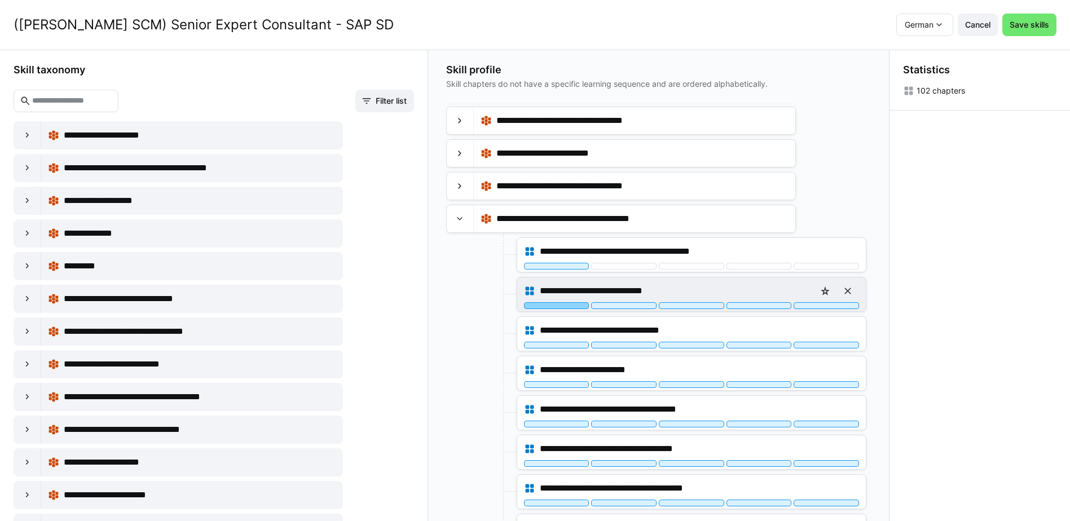
click at [571, 305] on div at bounding box center [556, 305] width 65 height 7
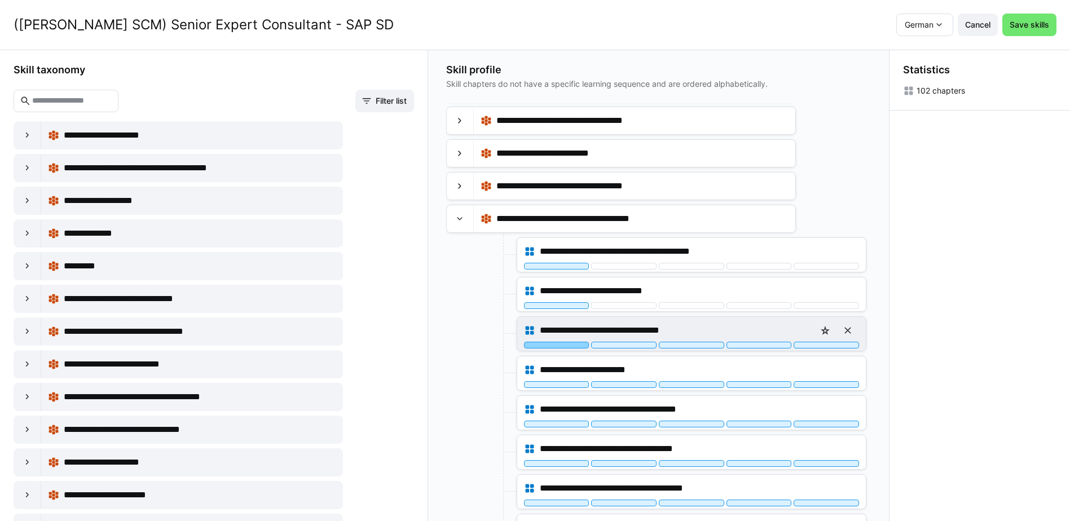
click at [568, 345] on div at bounding box center [556, 345] width 65 height 7
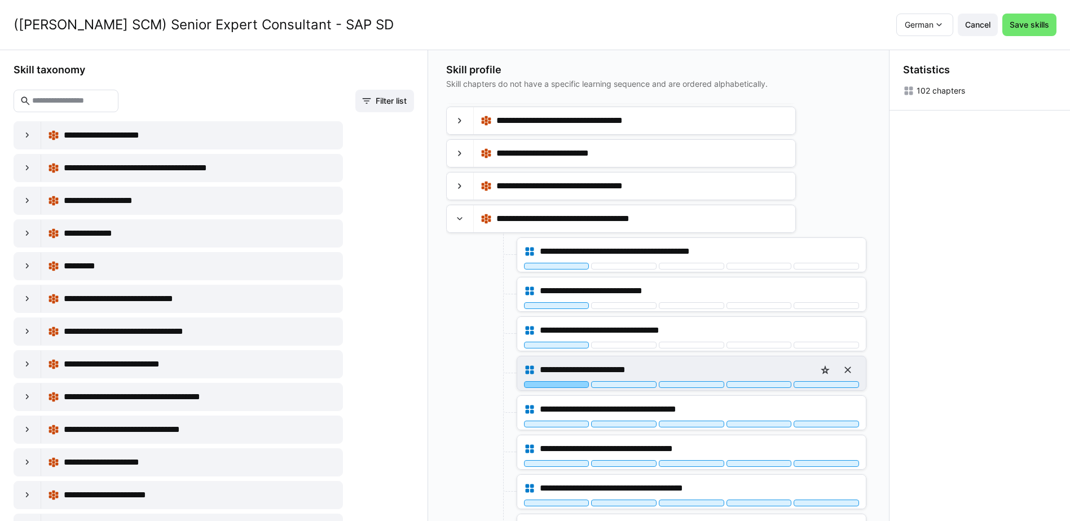
click at [570, 385] on div at bounding box center [556, 384] width 65 height 7
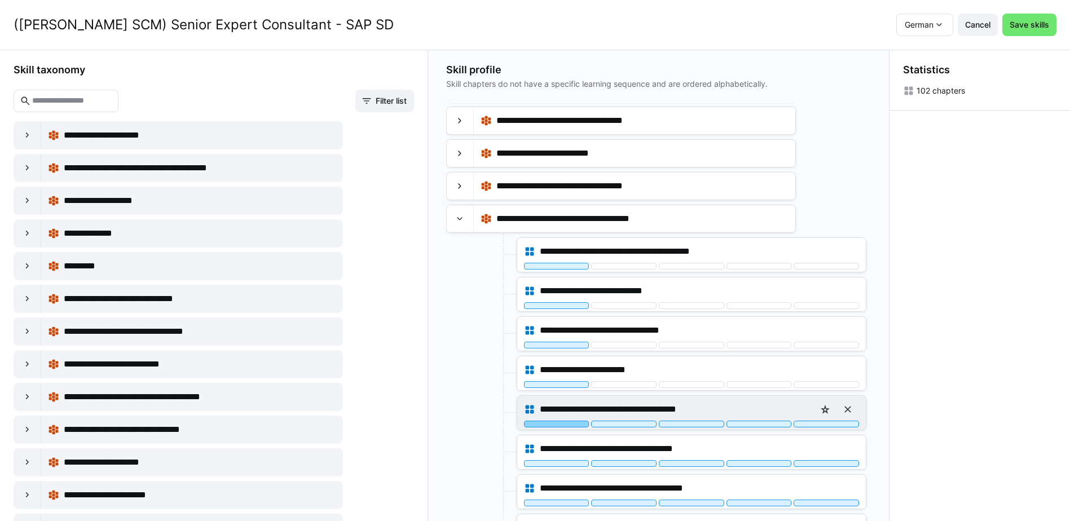
drag, startPoint x: 568, startPoint y: 425, endPoint x: 566, endPoint y: 398, distance: 26.6
click at [569, 425] on div at bounding box center [556, 424] width 65 height 7
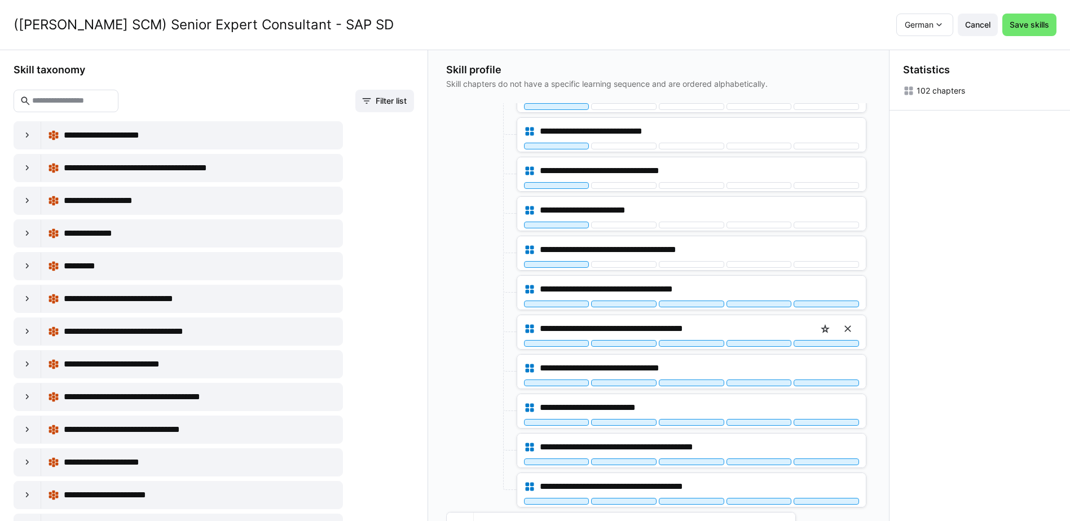
scroll to position [395, 0]
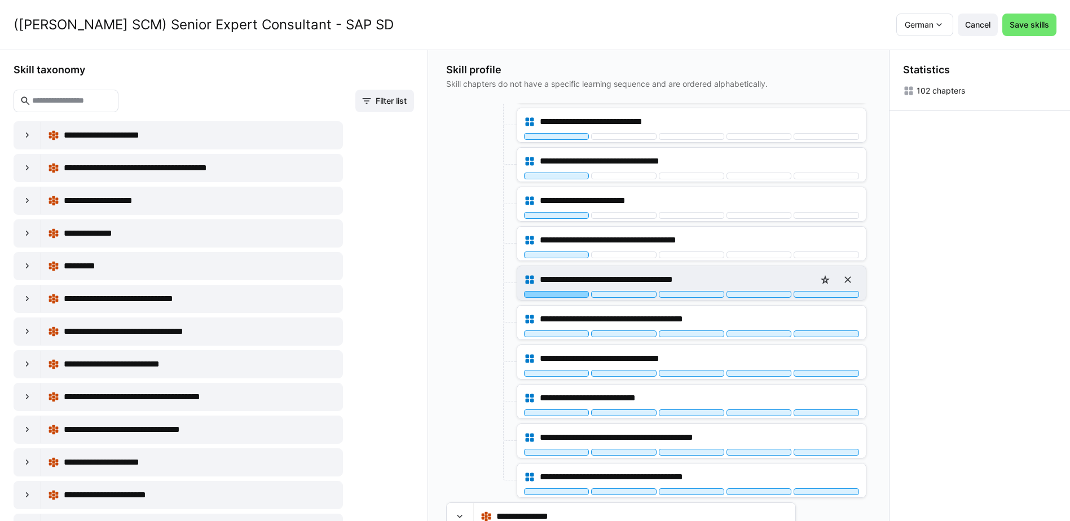
click at [571, 296] on div at bounding box center [556, 294] width 65 height 7
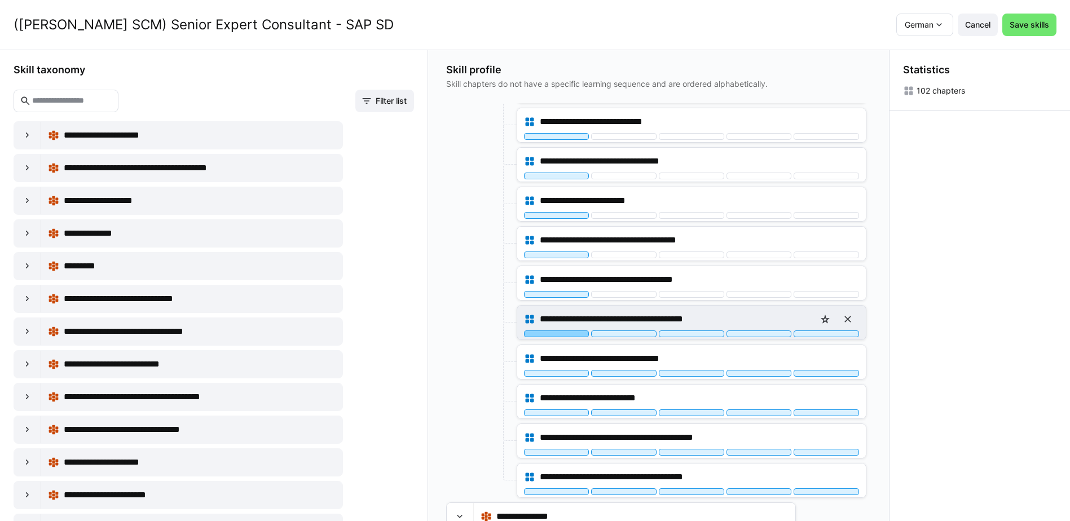
click at [564, 332] on div at bounding box center [556, 334] width 65 height 7
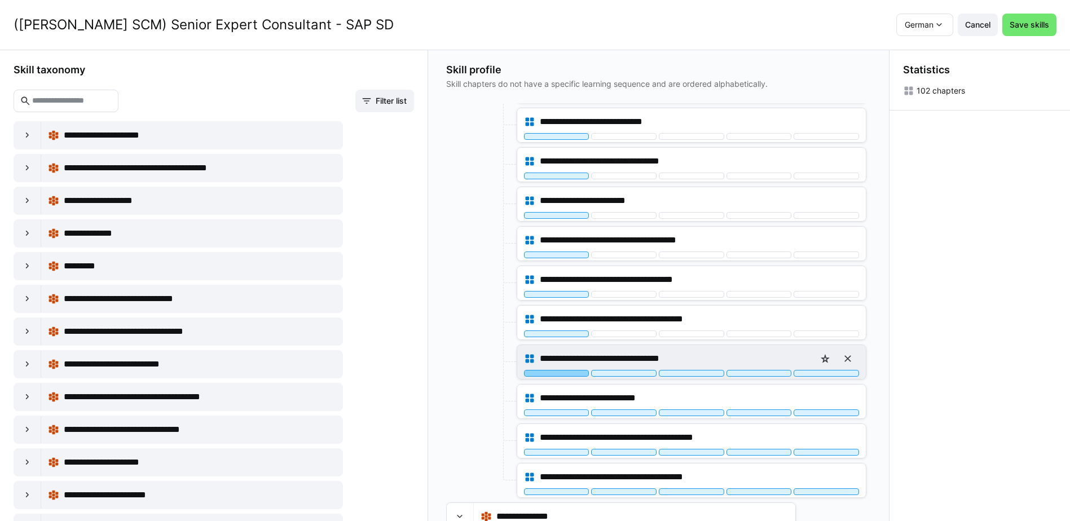
click at [568, 375] on div at bounding box center [556, 373] width 65 height 7
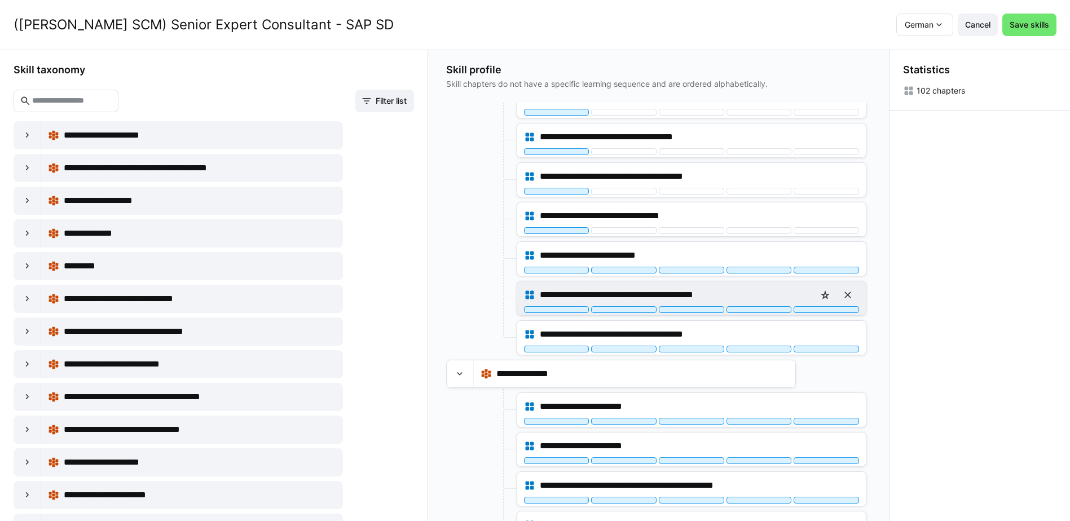
scroll to position [564, 0]
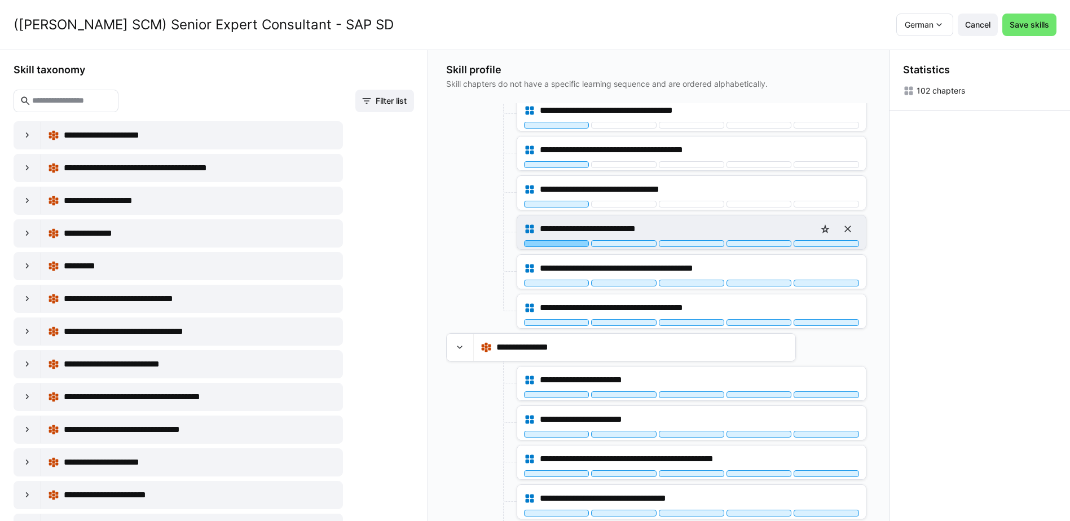
click at [571, 245] on div at bounding box center [556, 243] width 65 height 7
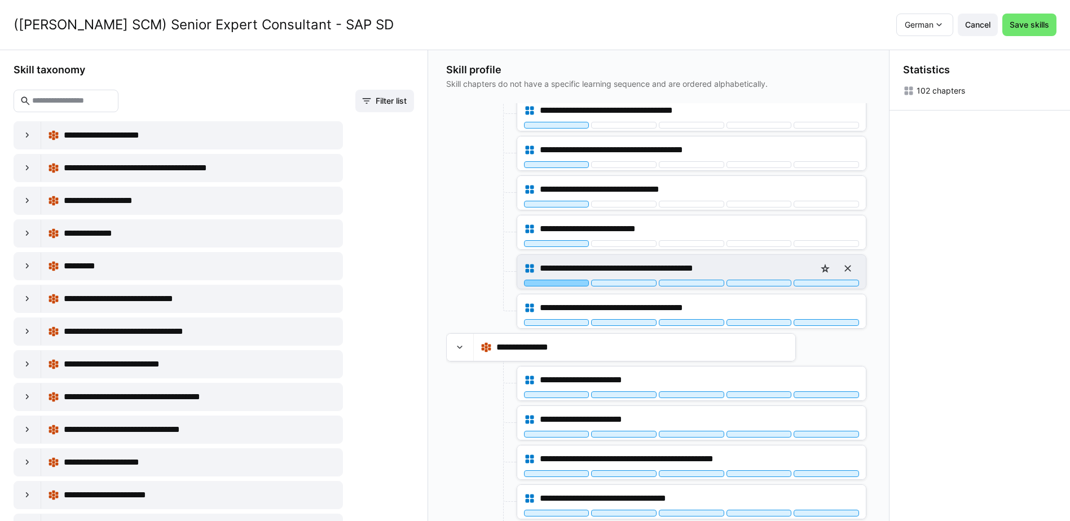
click at [570, 283] on div at bounding box center [556, 283] width 65 height 7
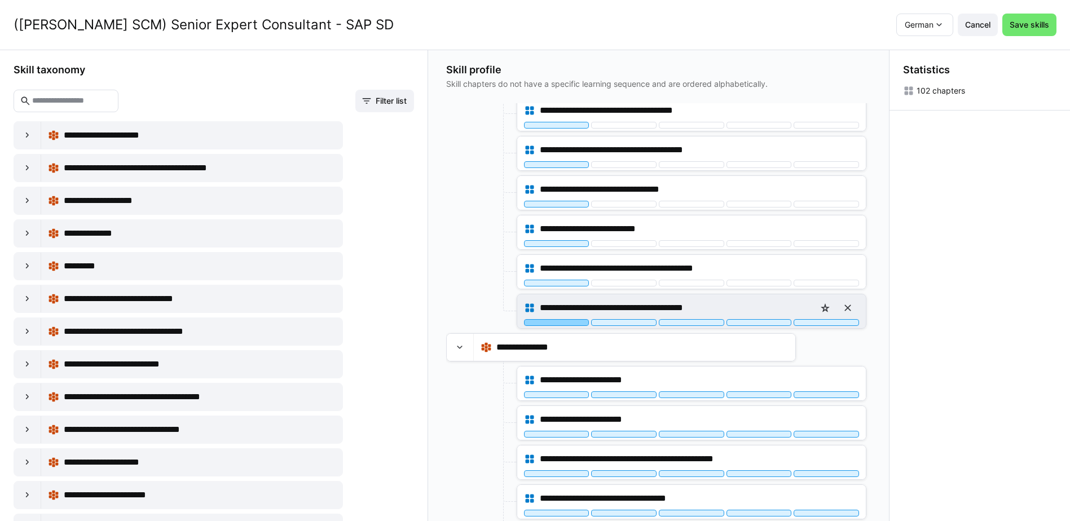
click at [576, 323] on div at bounding box center [556, 322] width 65 height 7
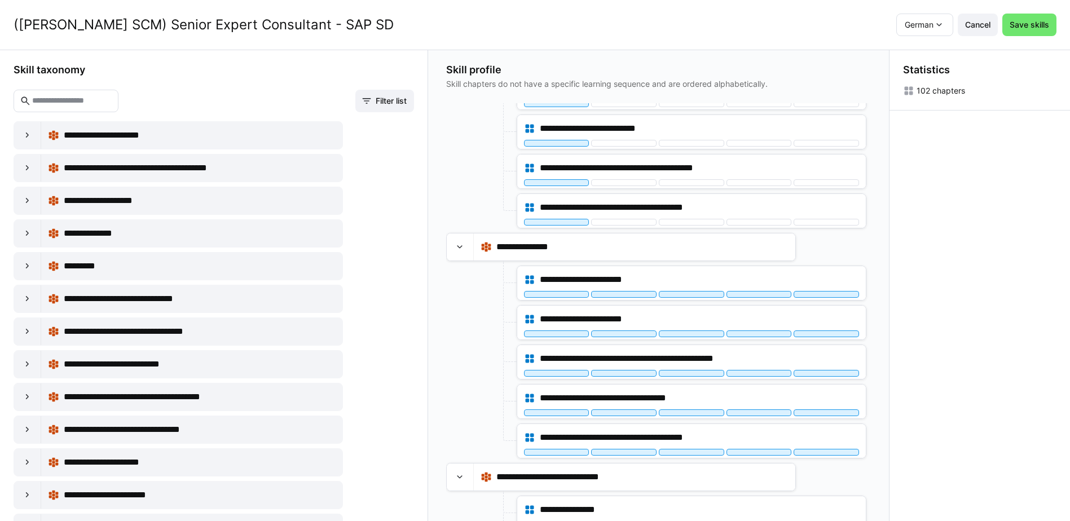
scroll to position [677, 0]
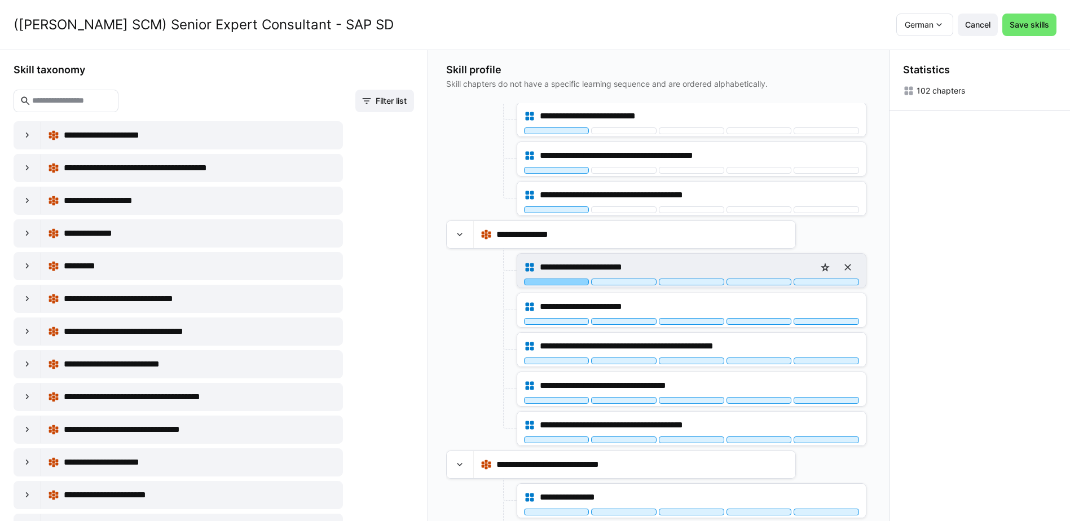
click at [571, 284] on div at bounding box center [556, 282] width 65 height 7
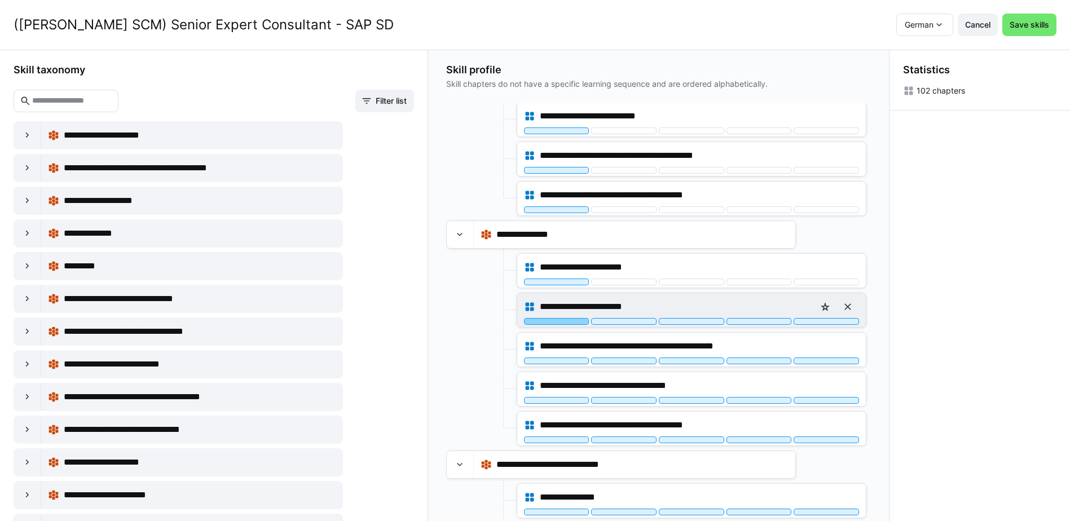
click at [568, 321] on div at bounding box center [556, 321] width 65 height 7
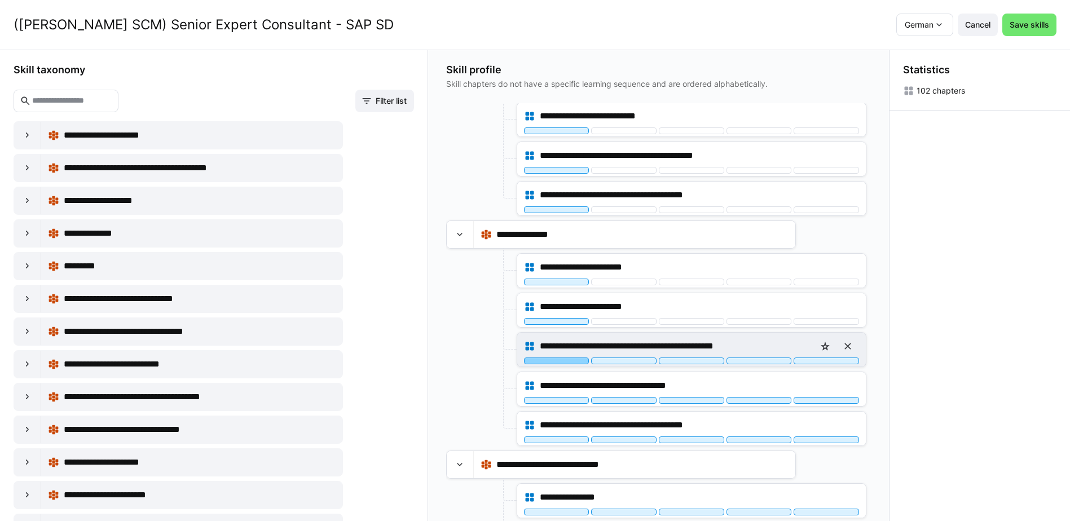
click at [578, 362] on div at bounding box center [556, 361] width 65 height 7
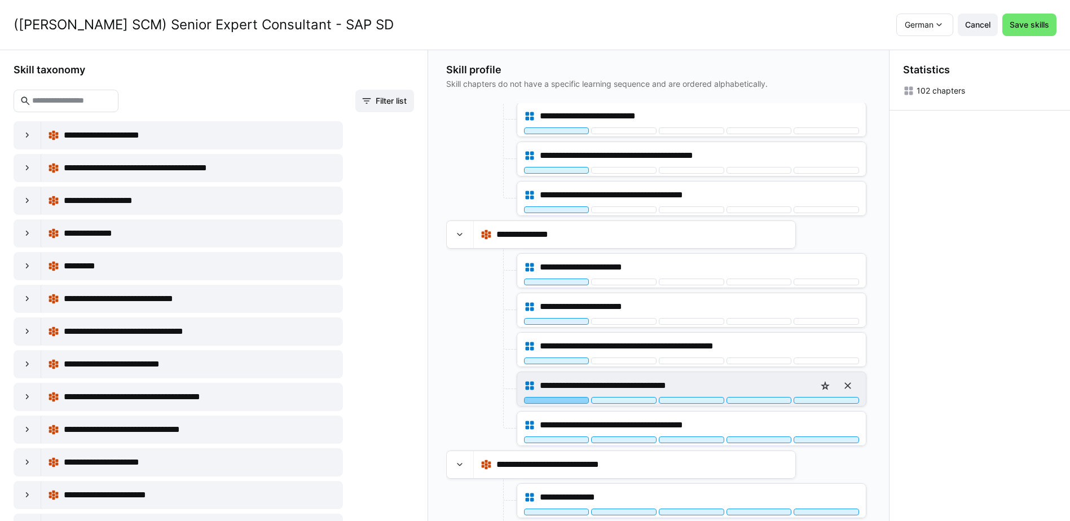
click at [574, 401] on div at bounding box center [556, 400] width 65 height 7
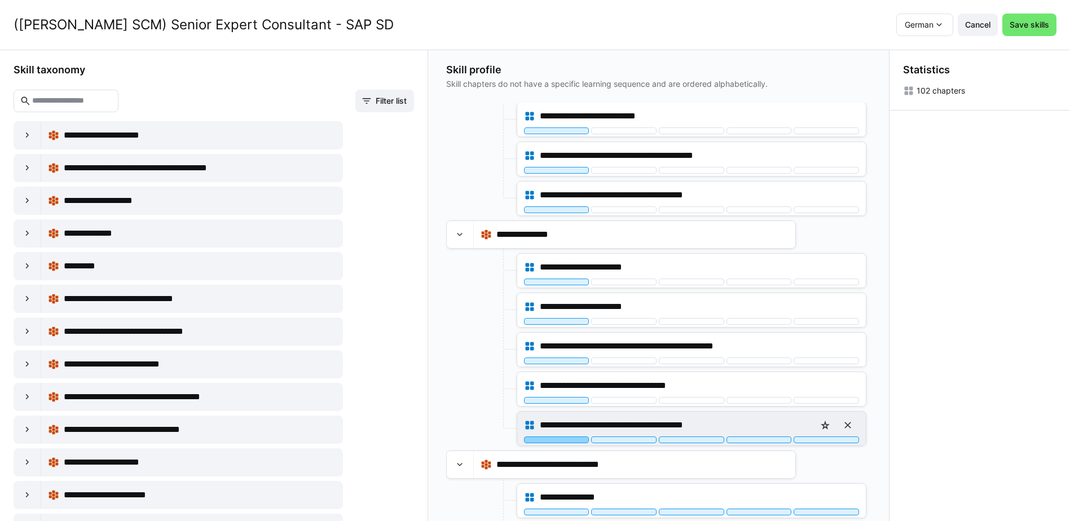
click at [575, 439] on div at bounding box center [556, 440] width 65 height 7
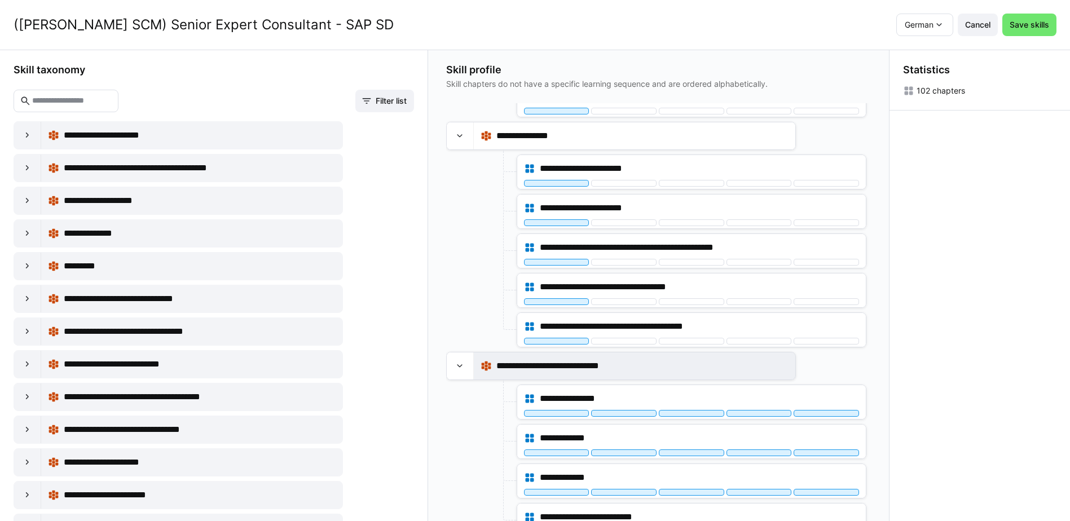
scroll to position [846, 0]
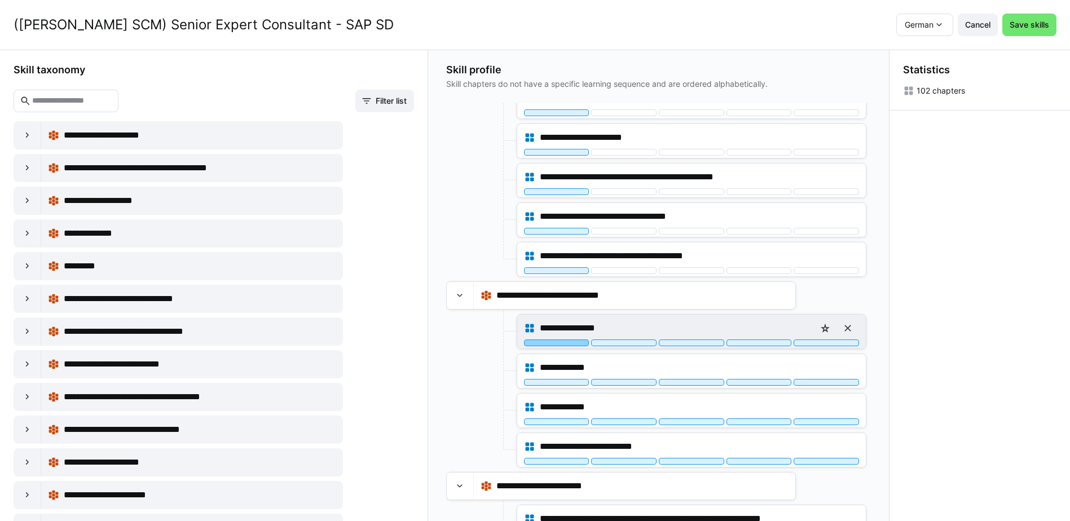
click at [558, 345] on div at bounding box center [556, 343] width 65 height 7
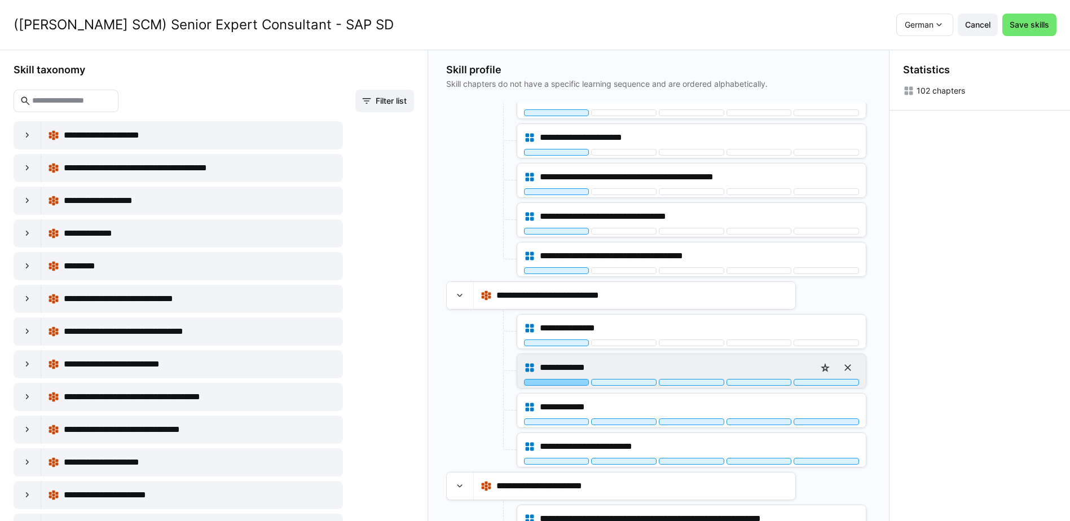
click at [556, 385] on div at bounding box center [556, 382] width 65 height 7
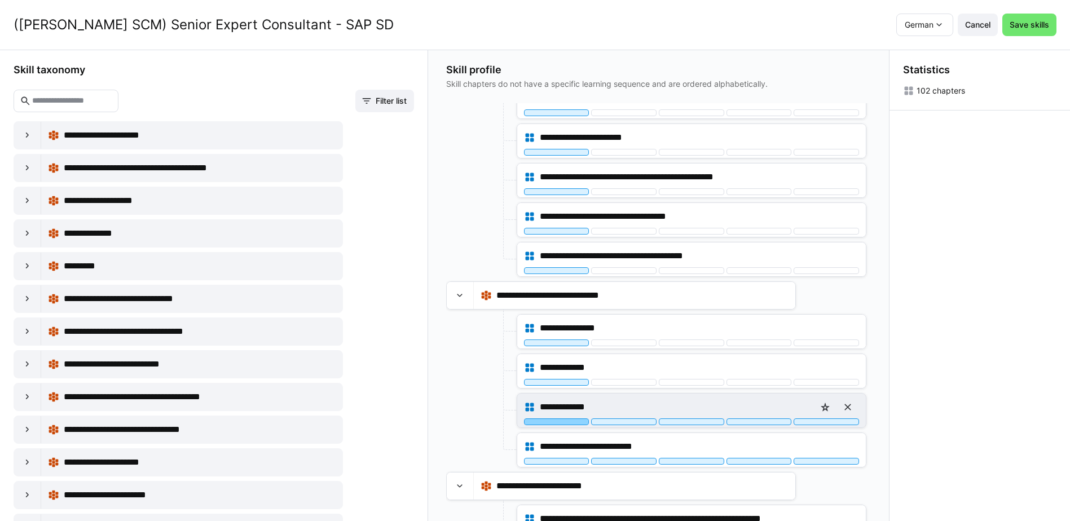
click at [561, 424] on div at bounding box center [556, 422] width 65 height 7
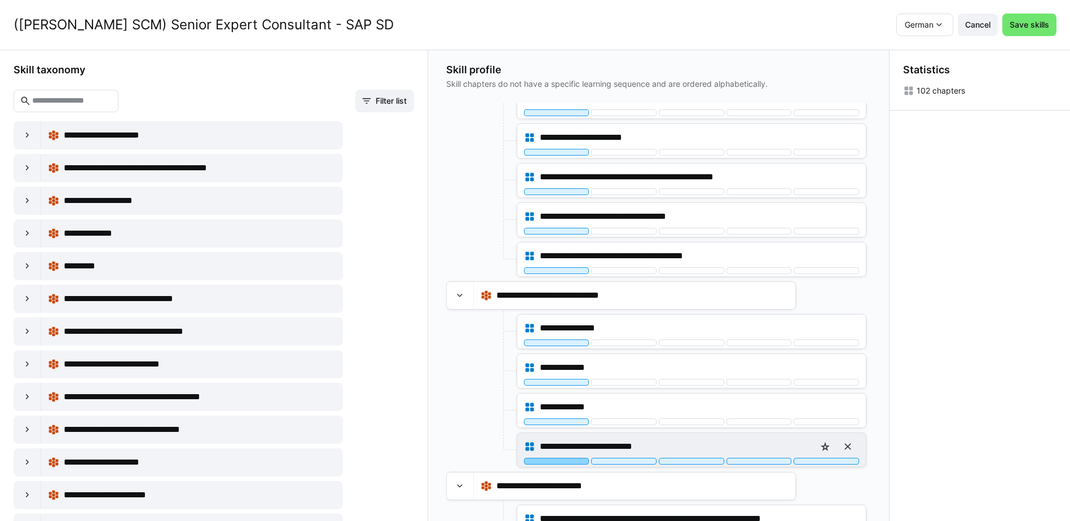
click at [569, 460] on div at bounding box center [556, 461] width 65 height 7
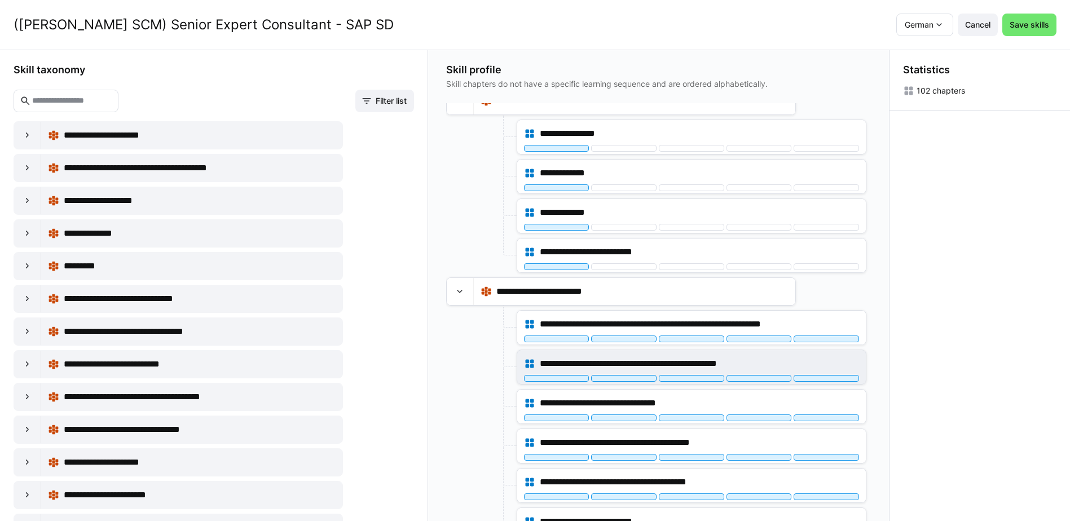
scroll to position [1072, 0]
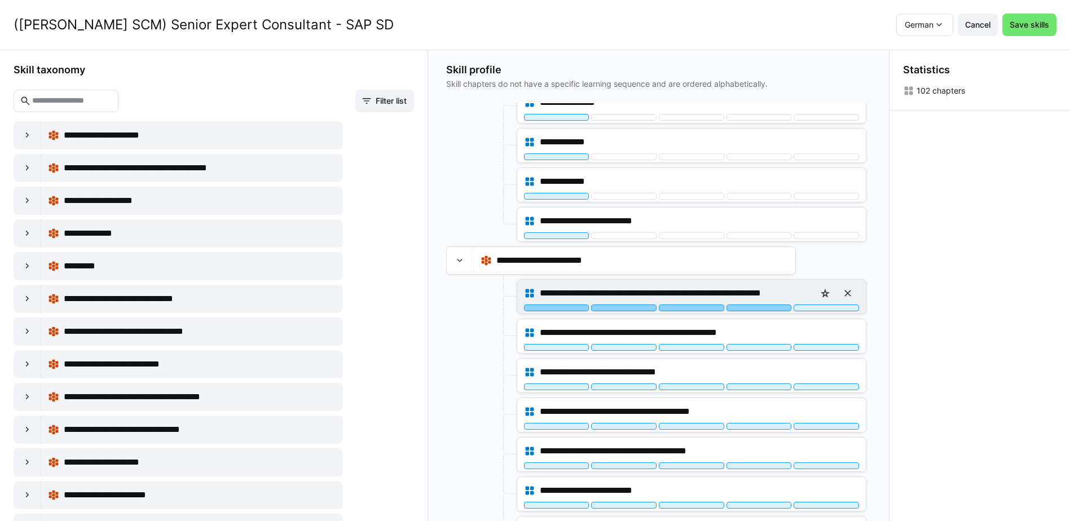
click at [774, 307] on div at bounding box center [759, 308] width 65 height 7
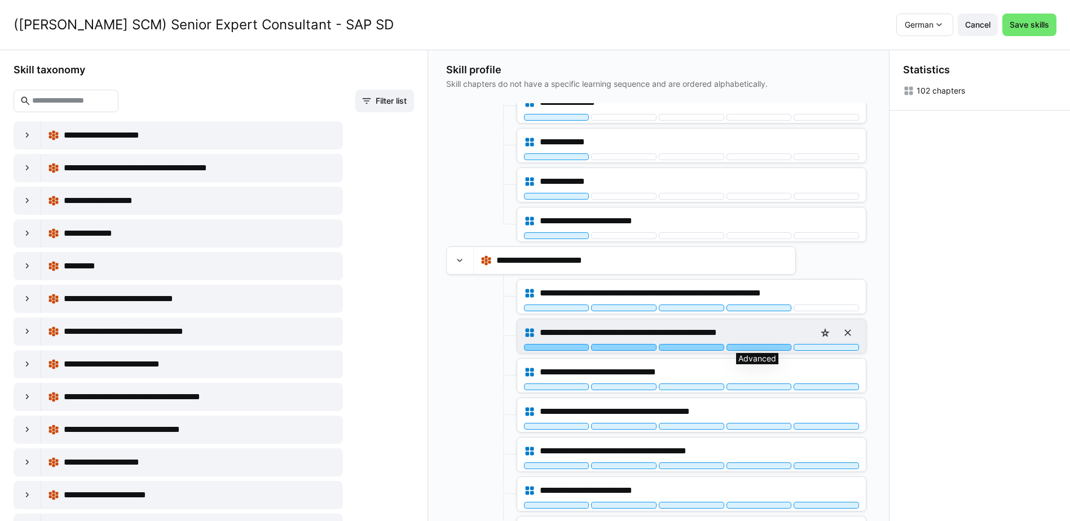
click at [769, 347] on div at bounding box center [759, 347] width 65 height 7
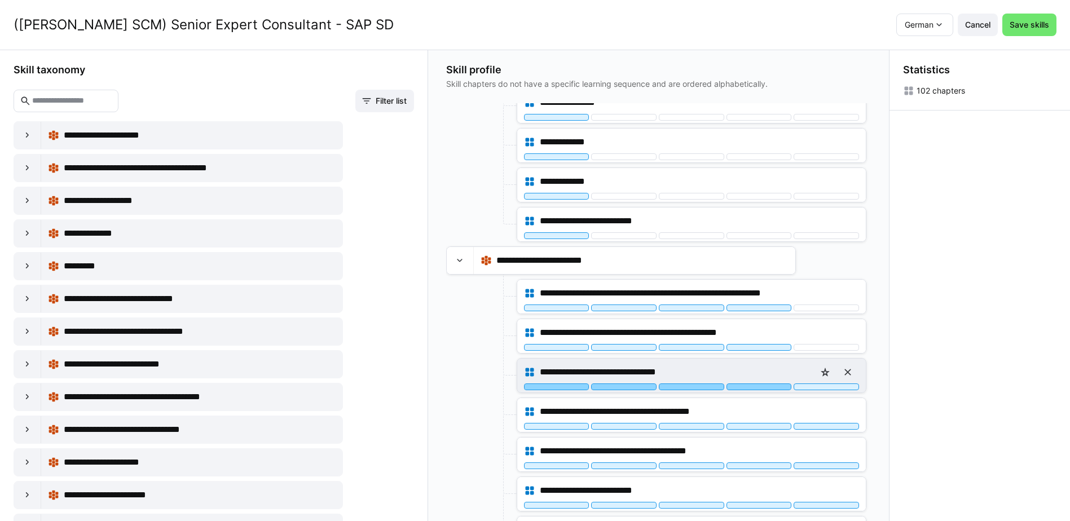
click at [764, 386] on div at bounding box center [759, 387] width 65 height 7
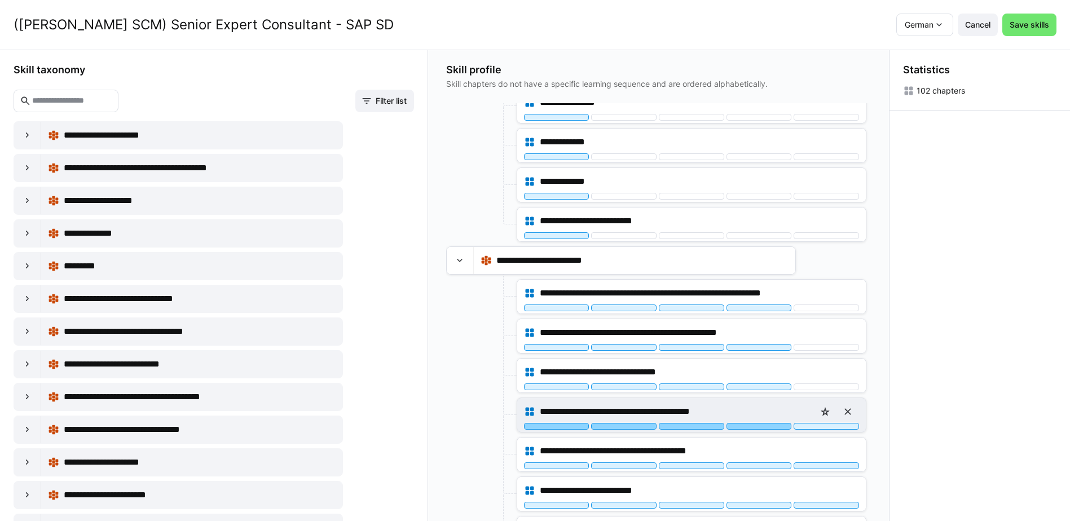
click at [772, 428] on div at bounding box center [759, 426] width 65 height 7
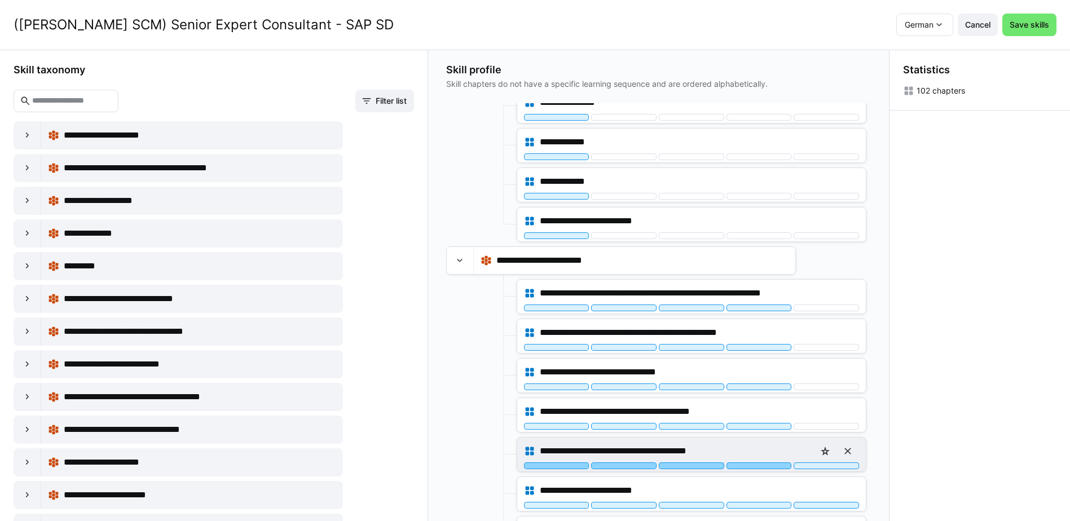
click at [772, 467] on div at bounding box center [759, 466] width 65 height 7
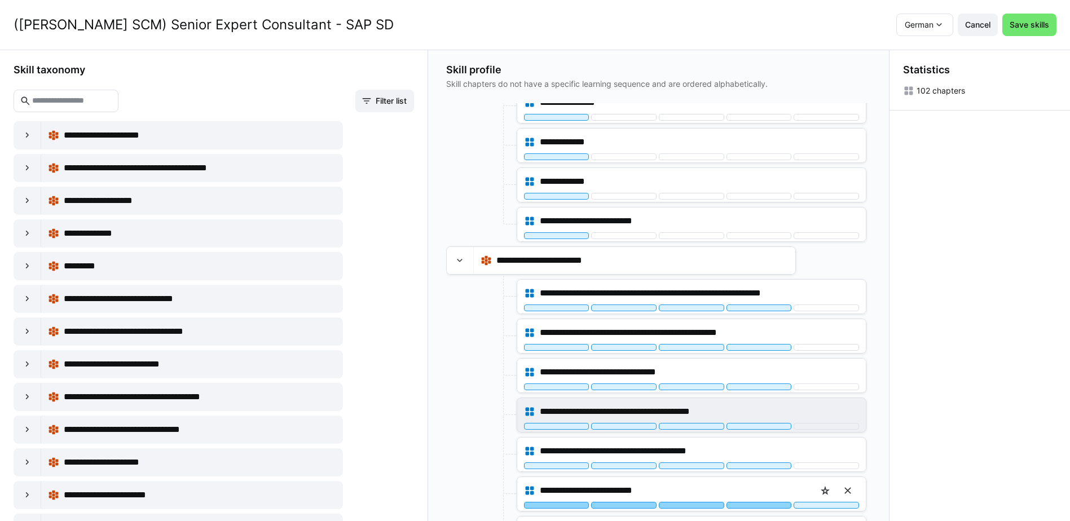
drag, startPoint x: 775, startPoint y: 505, endPoint x: 764, endPoint y: 407, distance: 98.2
click at [774, 505] on div at bounding box center [759, 505] width 65 height 7
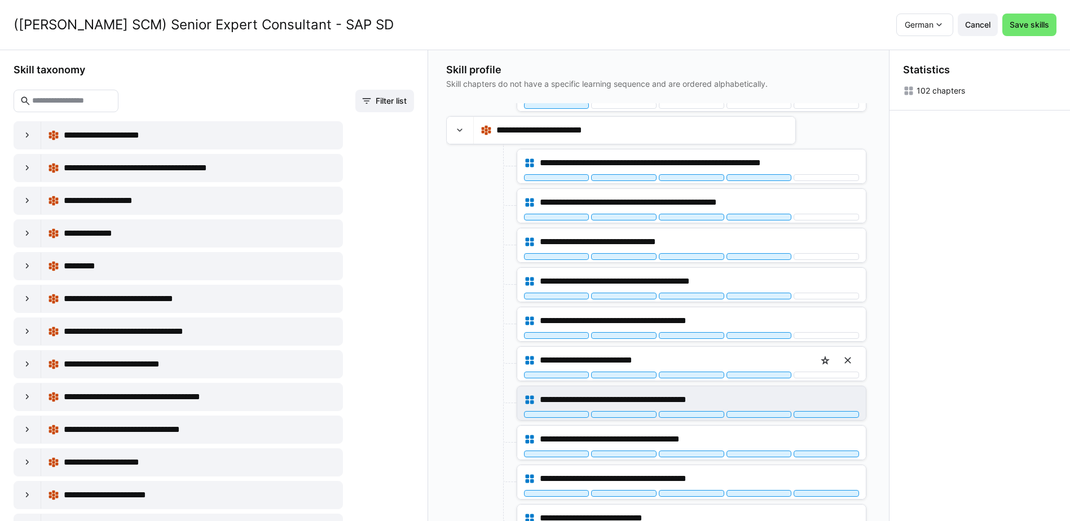
scroll to position [1241, 0]
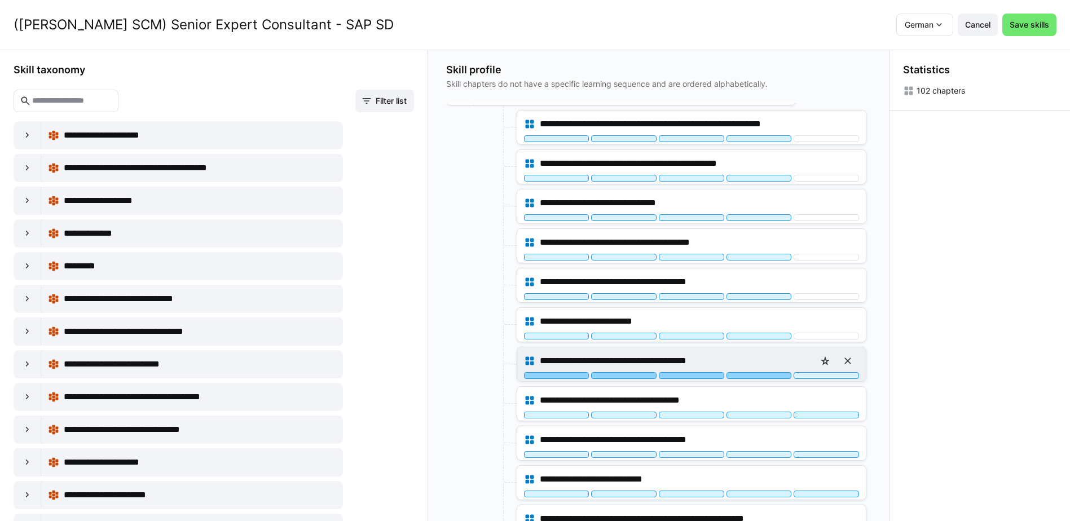
click at [774, 377] on div at bounding box center [759, 375] width 65 height 7
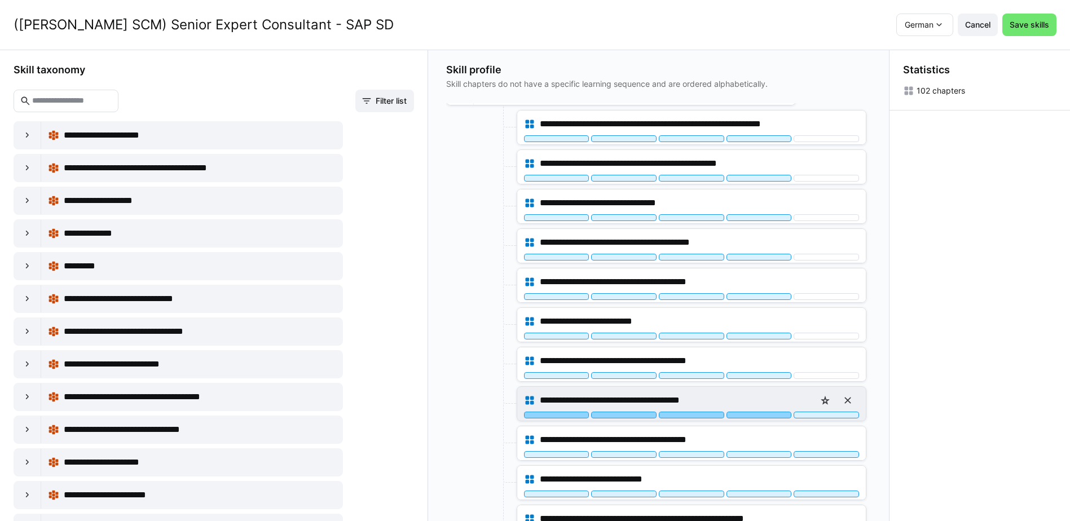
click at [769, 416] on div at bounding box center [759, 415] width 65 height 7
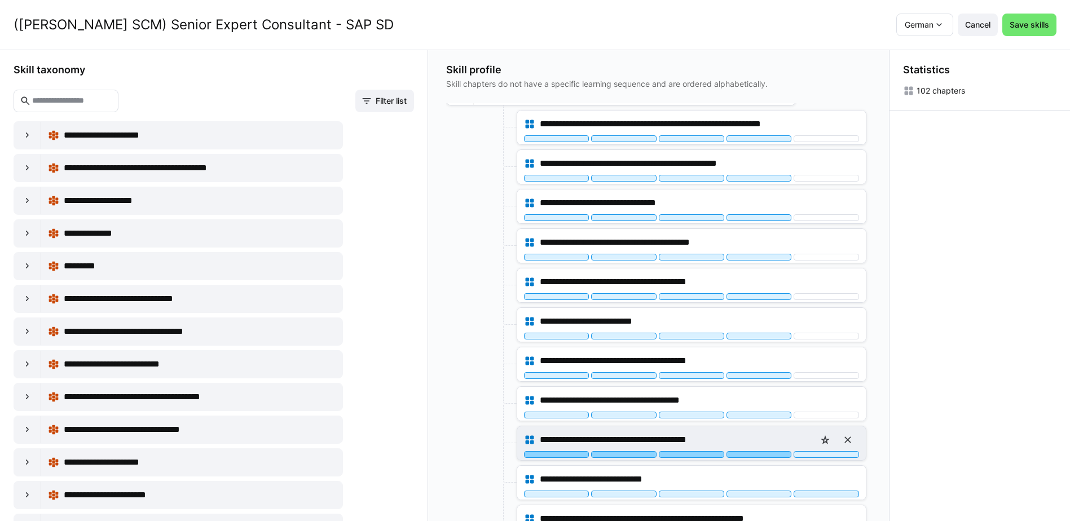
click at [770, 457] on div at bounding box center [759, 454] width 65 height 7
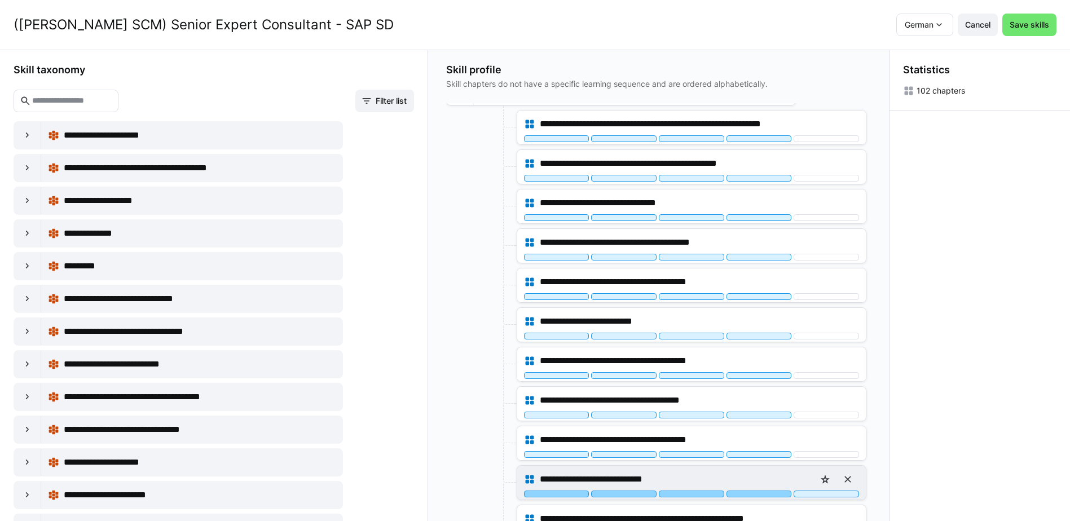
click at [775, 495] on div at bounding box center [759, 494] width 65 height 7
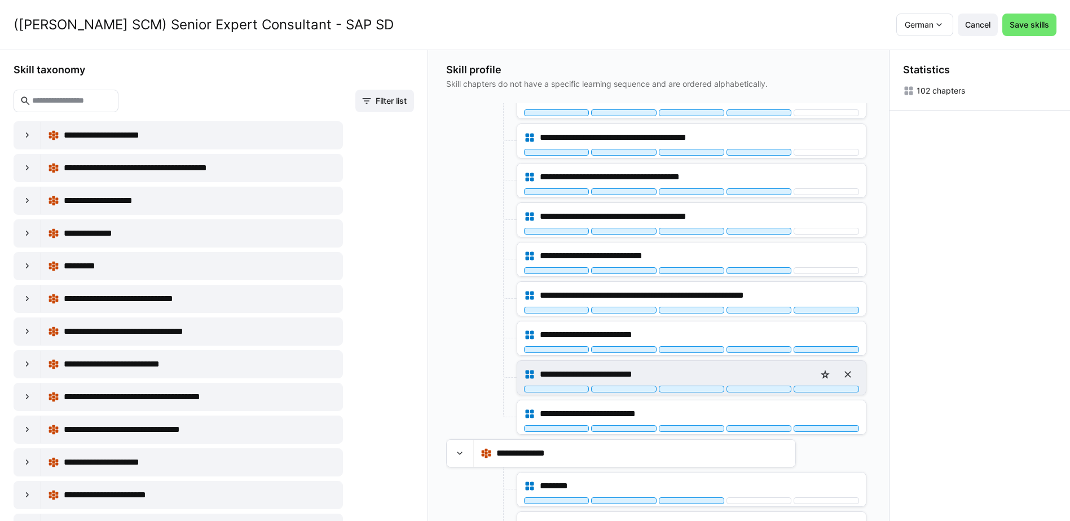
scroll to position [1467, 0]
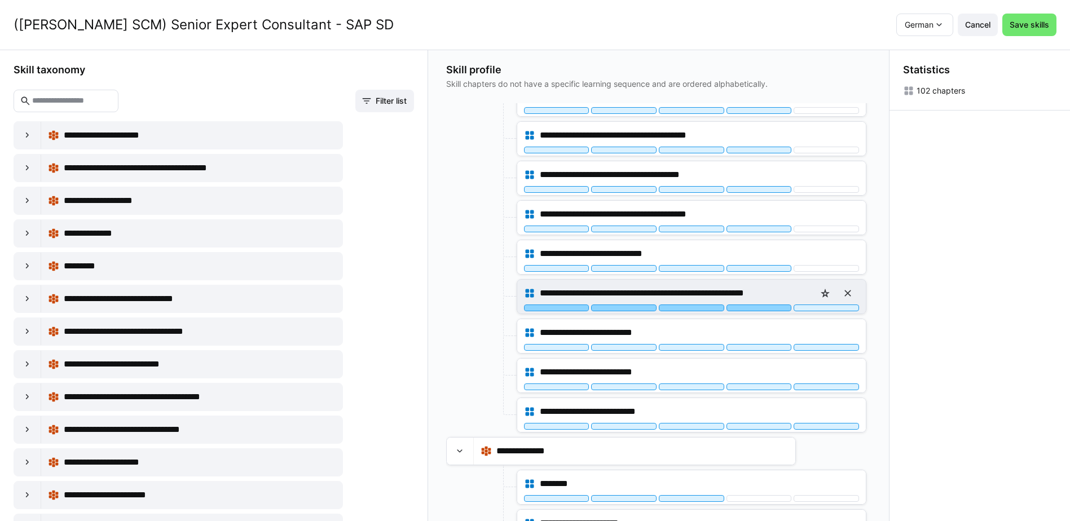
click at [766, 309] on div at bounding box center [759, 308] width 65 height 7
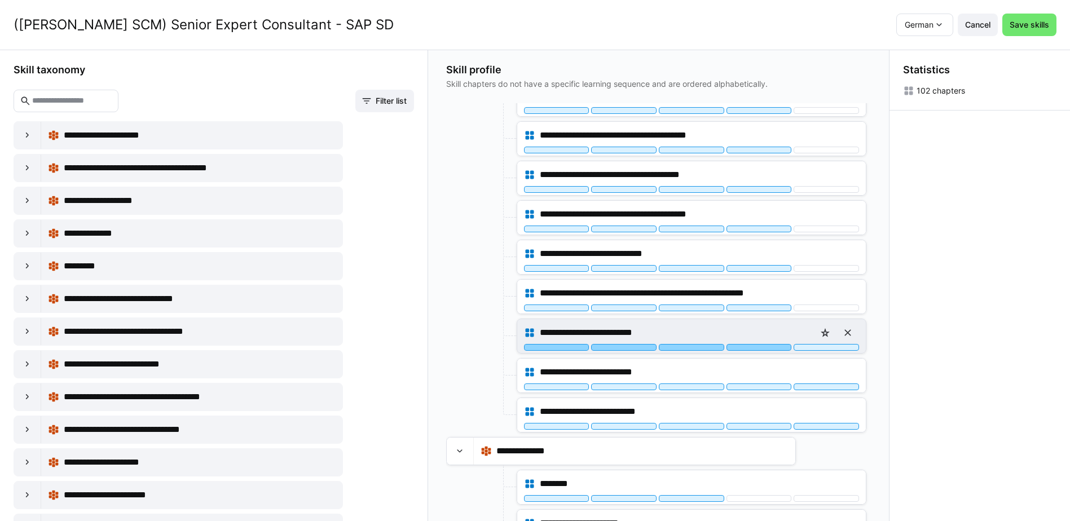
click at [762, 345] on div at bounding box center [759, 347] width 65 height 7
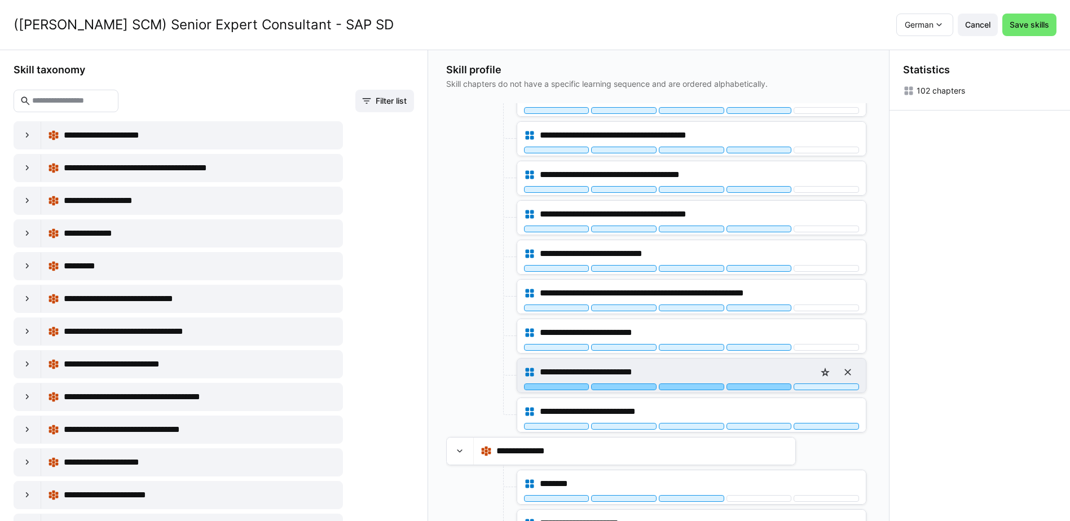
click at [765, 386] on div at bounding box center [759, 387] width 65 height 7
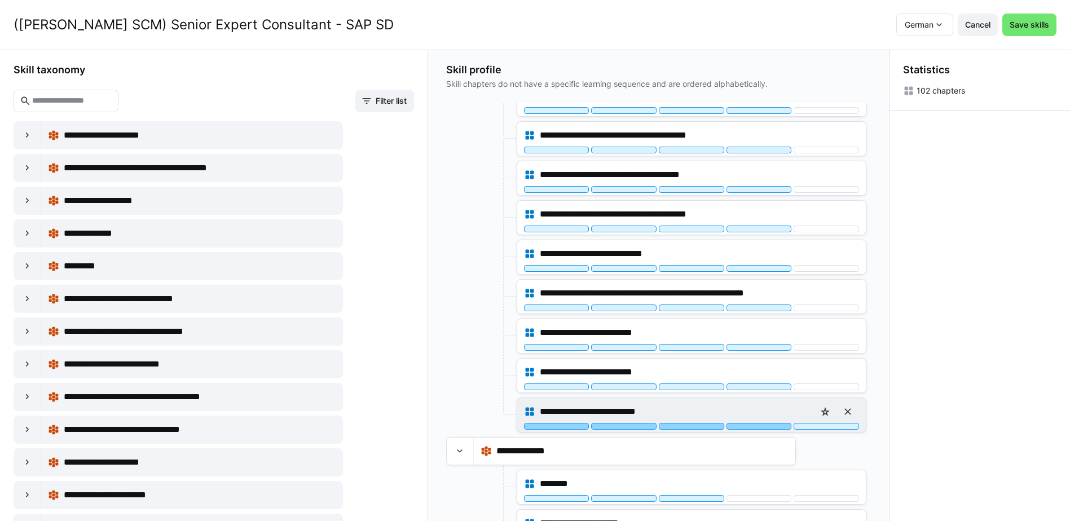
click at [770, 425] on div at bounding box center [759, 426] width 65 height 7
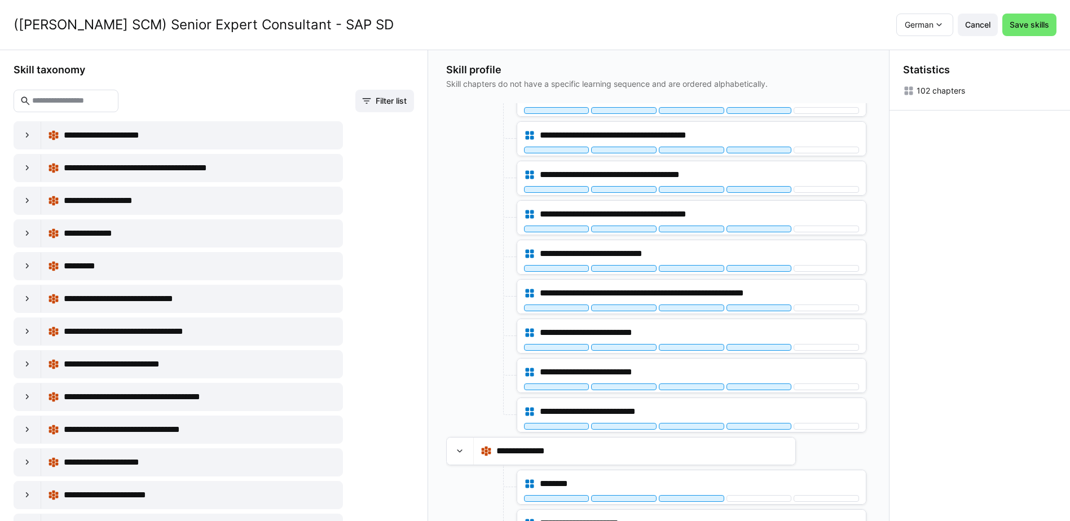
scroll to position [1568, 0]
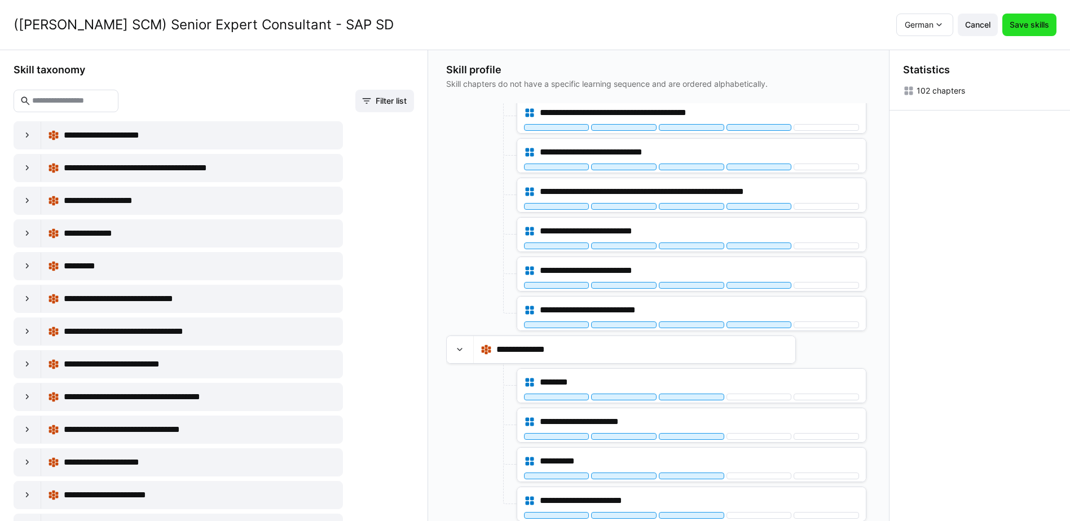
click at [1042, 27] on span "Save skills" at bounding box center [1029, 24] width 43 height 11
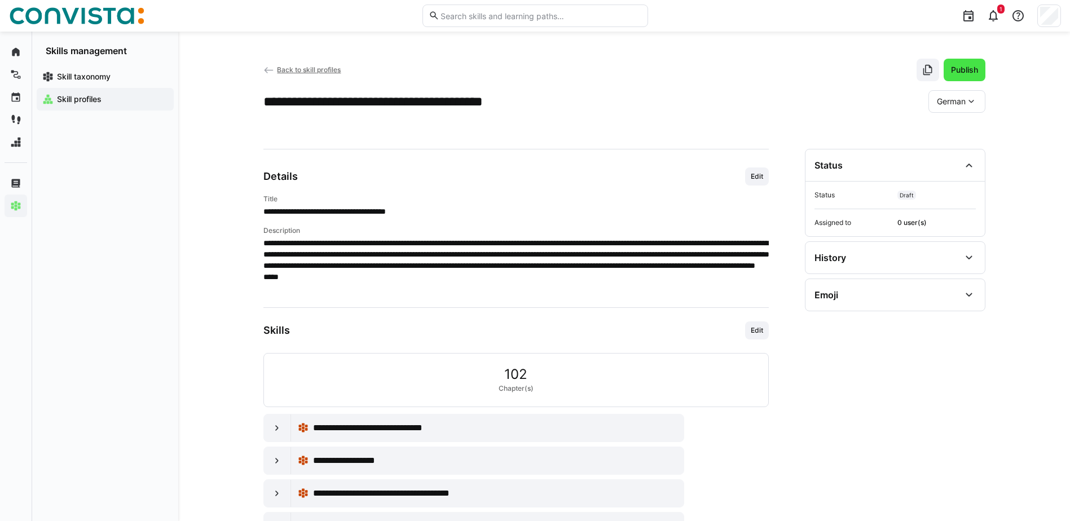
click at [962, 71] on span "Publish" at bounding box center [964, 69] width 30 height 11
click at [304, 68] on span "Back to skill profiles" at bounding box center [309, 69] width 64 height 8
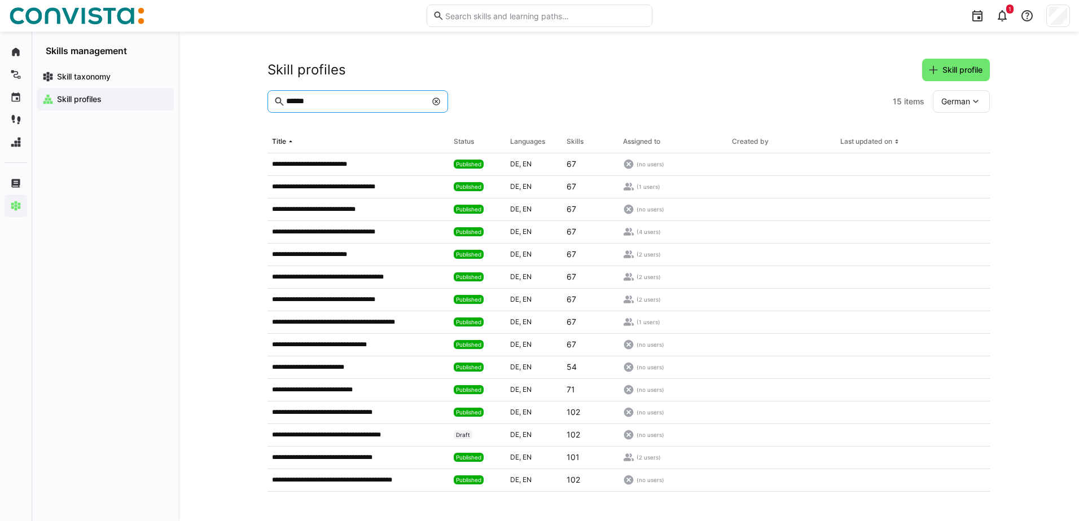
drag, startPoint x: 248, startPoint y: 105, endPoint x: 206, endPoint y: 105, distance: 41.7
click at [206, 105] on div "**********" at bounding box center [628, 277] width 900 height 490
paste input "******"
type input "******"
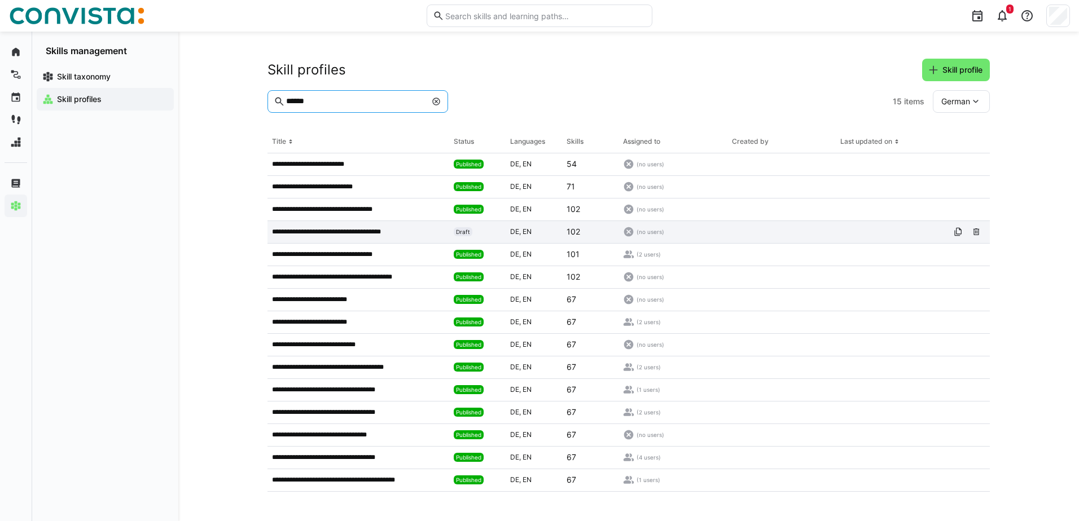
click at [366, 234] on p "**********" at bounding box center [339, 231] width 134 height 9
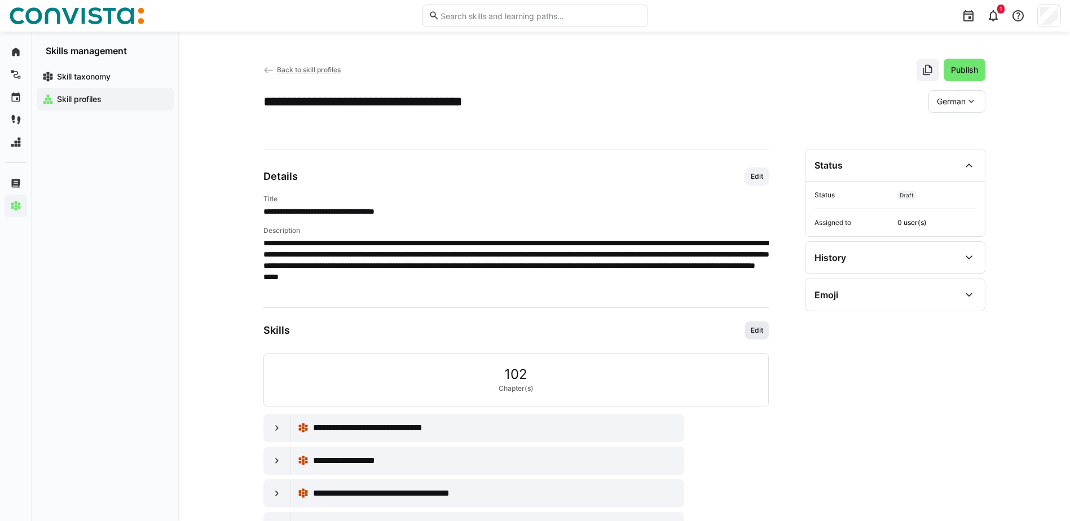
click at [762, 331] on span "Edit" at bounding box center [757, 330] width 15 height 9
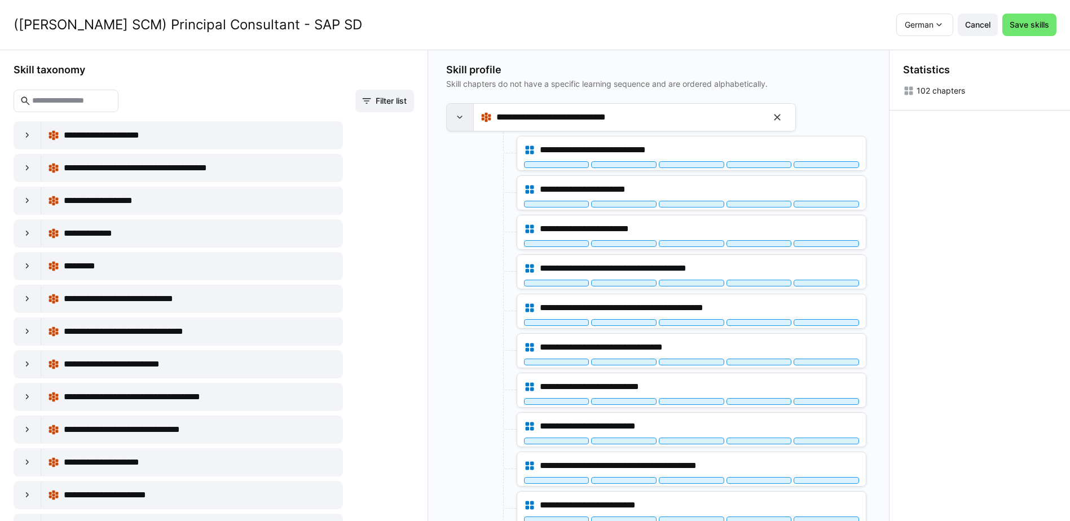
click at [456, 118] on eds-icon at bounding box center [459, 117] width 11 height 11
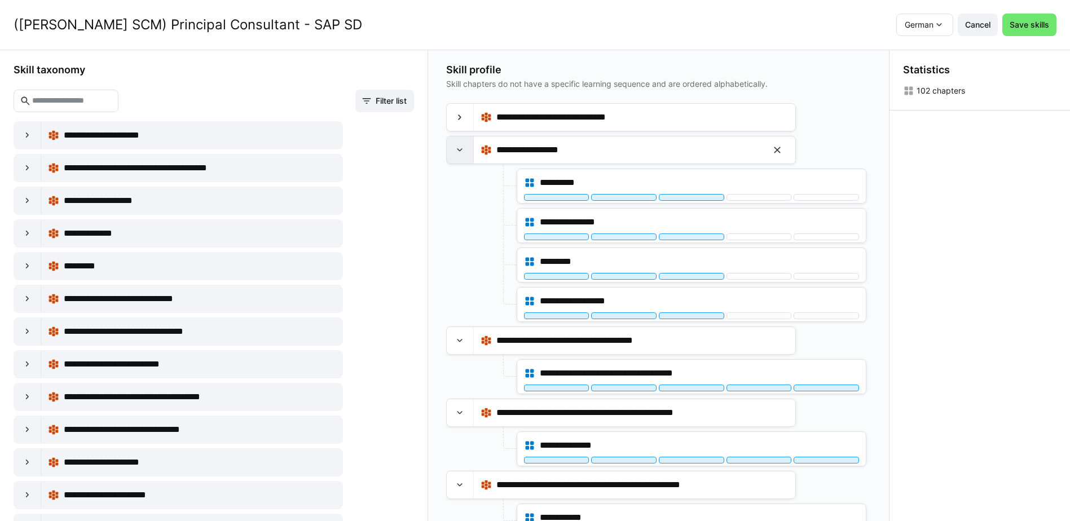
click at [456, 153] on eds-icon at bounding box center [459, 149] width 11 height 11
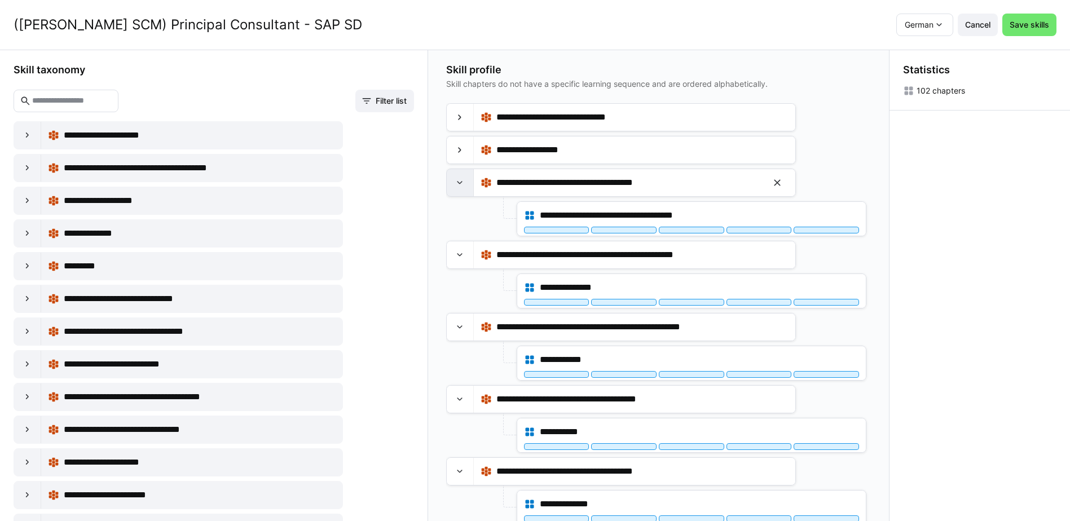
click at [460, 195] on div at bounding box center [460, 182] width 27 height 27
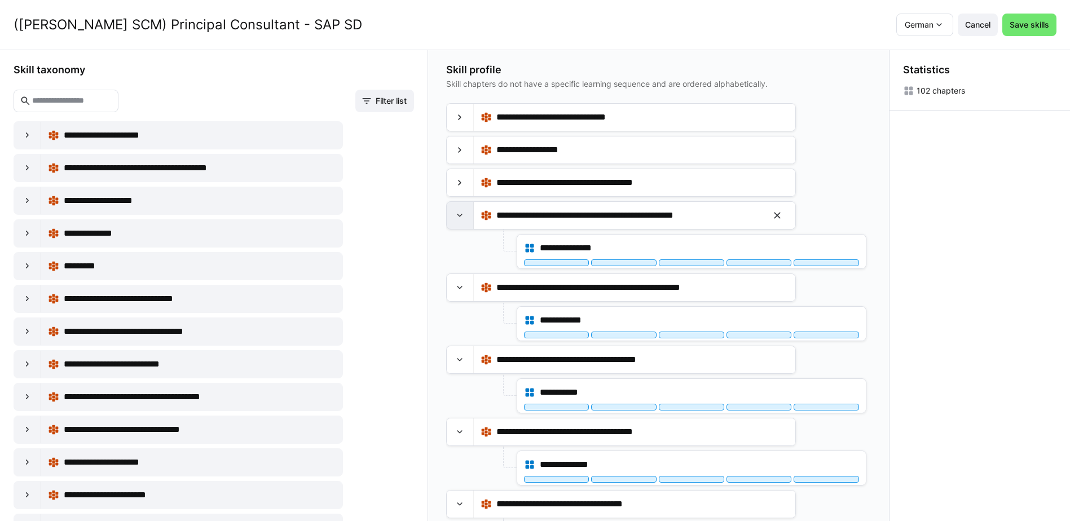
click at [461, 218] on eds-icon at bounding box center [459, 215] width 11 height 11
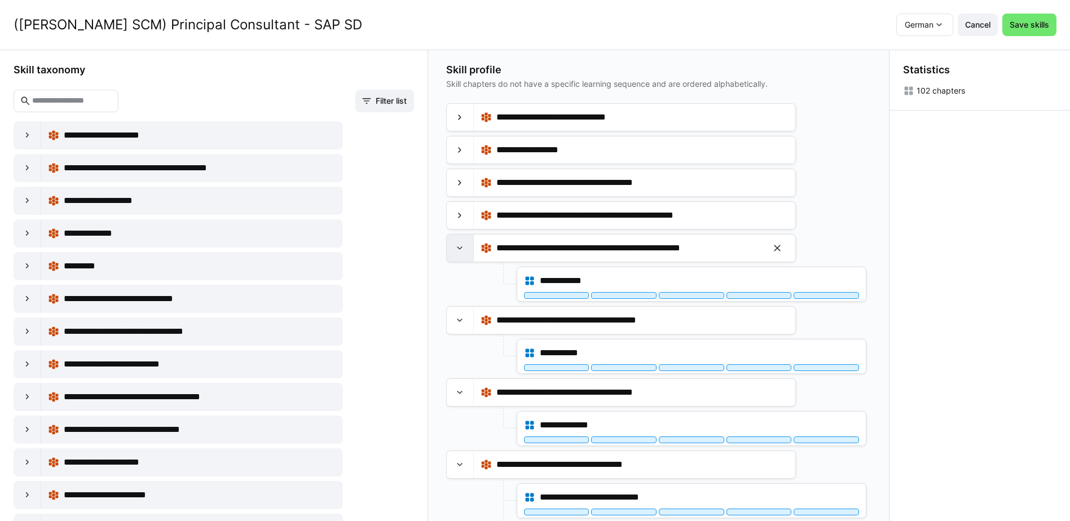
click at [458, 244] on eds-icon at bounding box center [459, 248] width 11 height 11
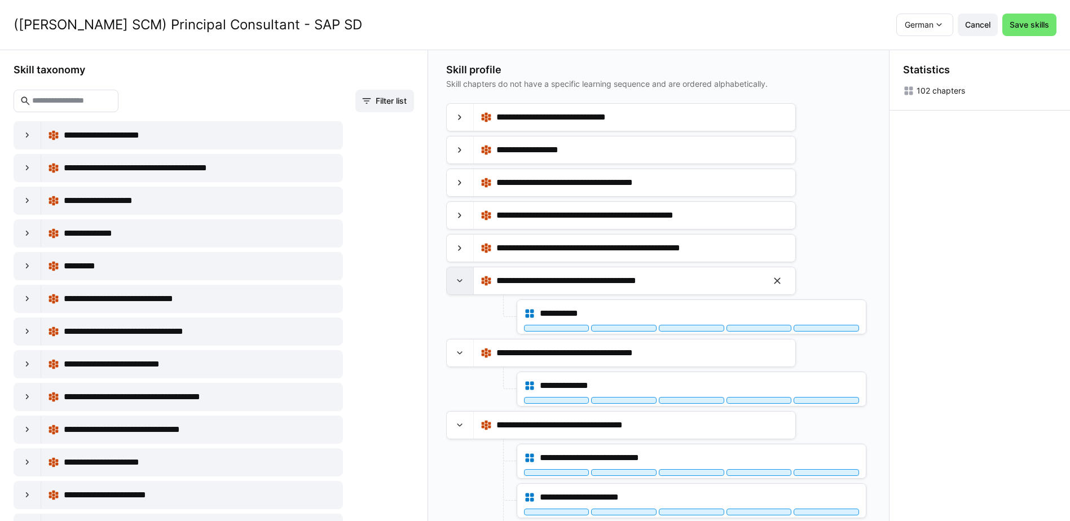
click at [464, 292] on div at bounding box center [460, 280] width 27 height 27
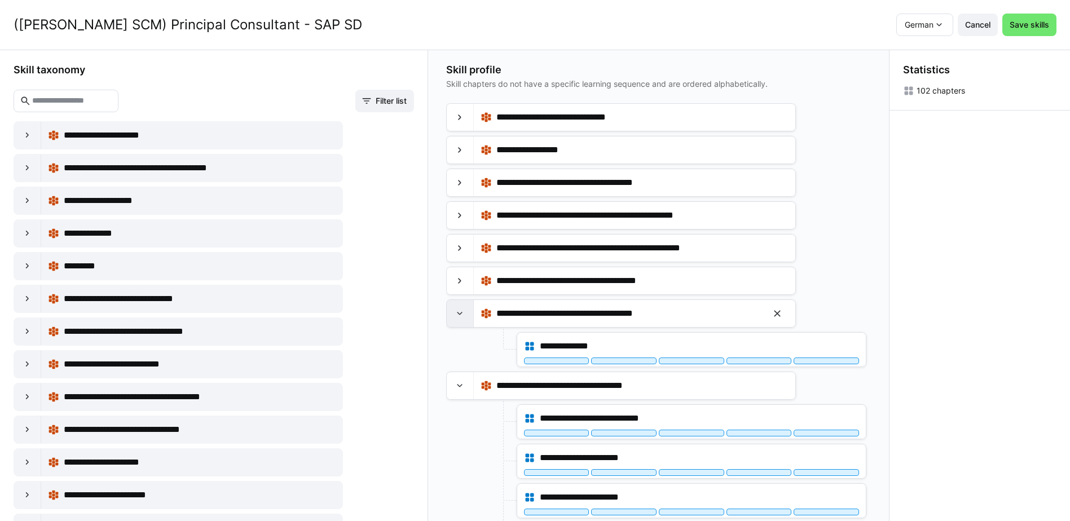
click at [464, 318] on eds-icon at bounding box center [459, 313] width 11 height 11
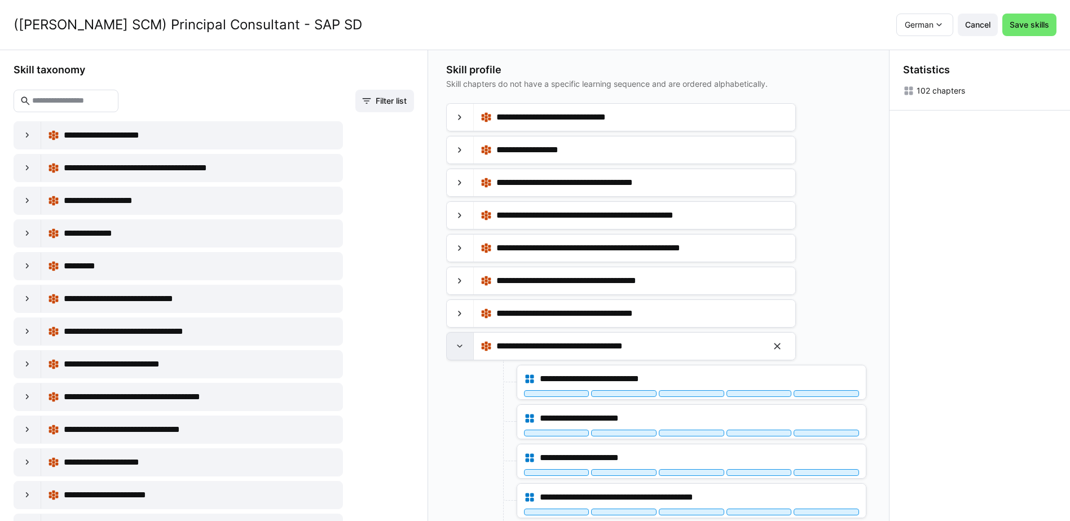
click at [463, 353] on div at bounding box center [460, 346] width 27 height 27
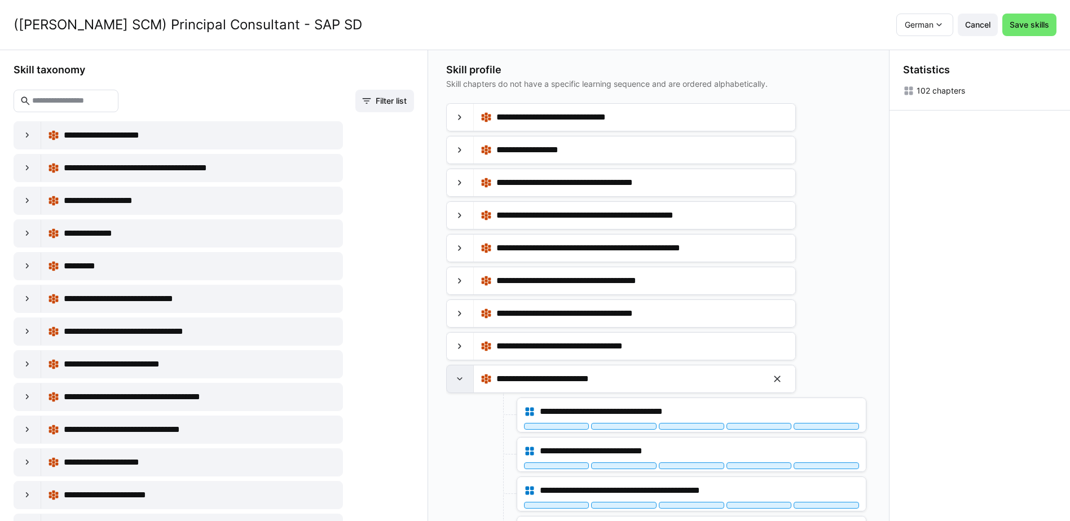
click at [461, 384] on eds-icon at bounding box center [459, 378] width 11 height 11
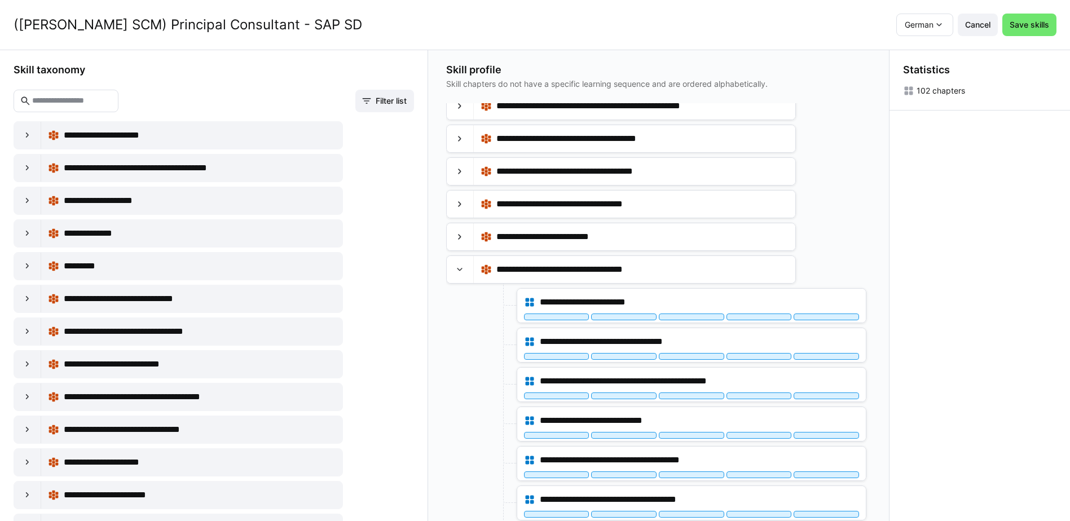
scroll to position [169, 0]
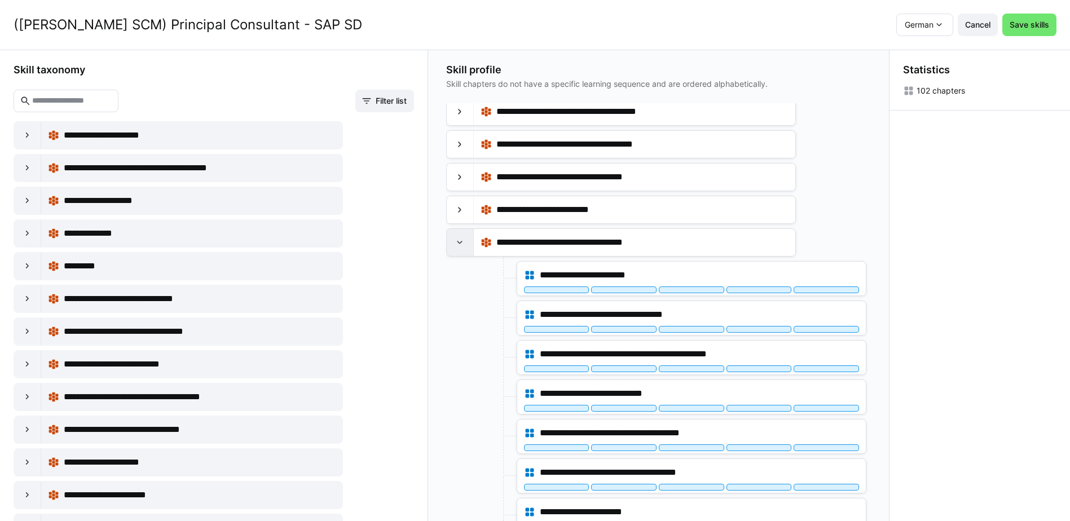
click at [467, 249] on div at bounding box center [460, 242] width 27 height 27
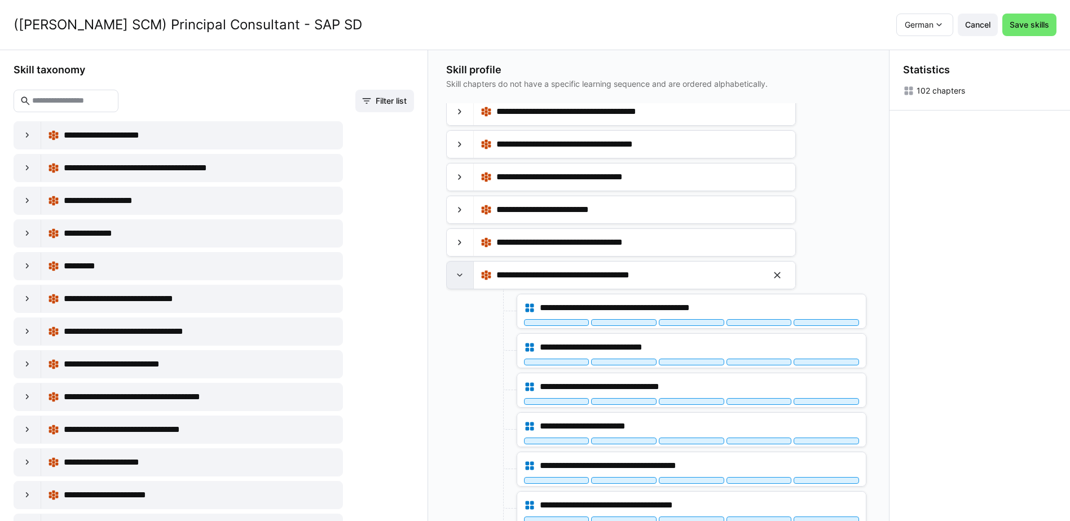
click at [463, 278] on eds-icon at bounding box center [459, 275] width 11 height 11
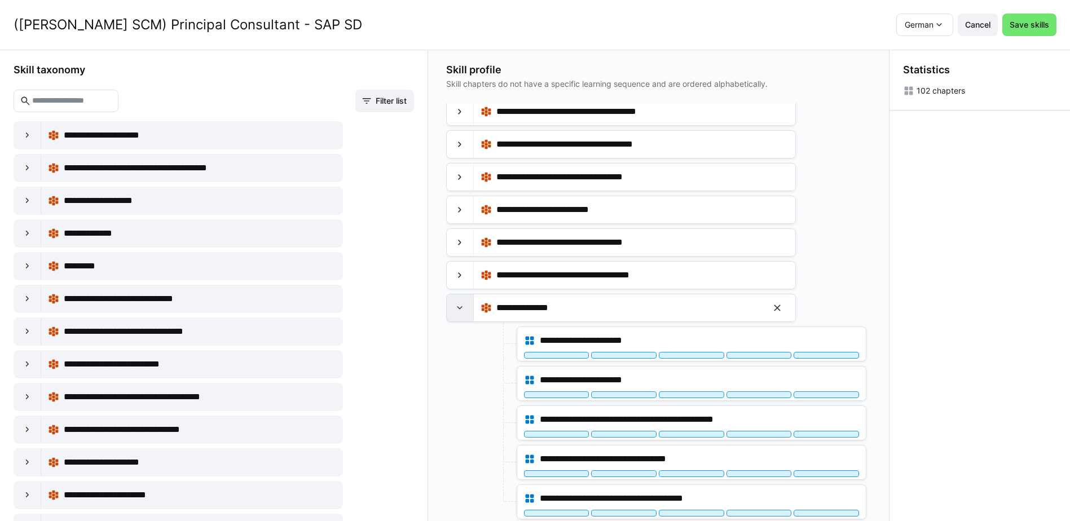
click at [457, 317] on div at bounding box center [460, 307] width 27 height 27
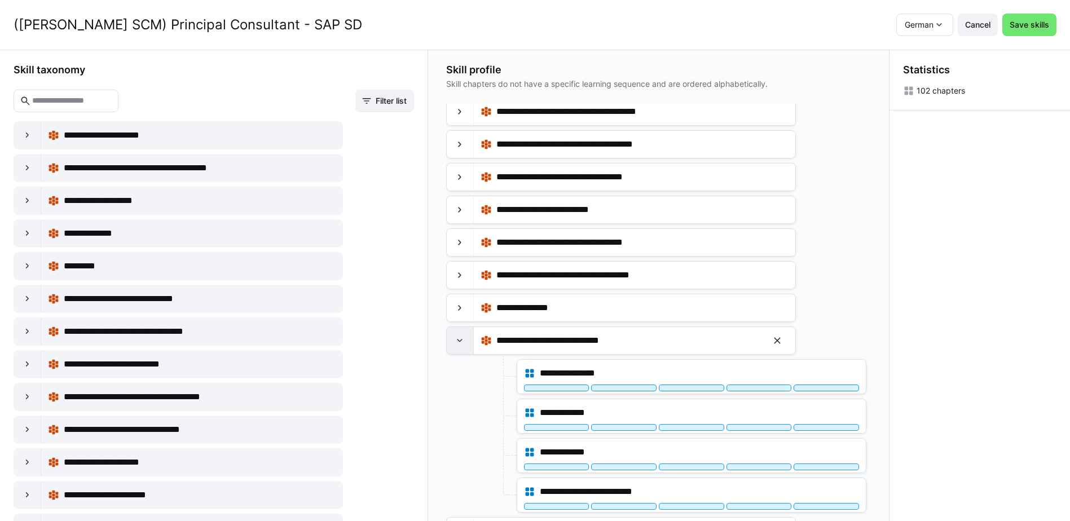
click at [457, 341] on eds-icon at bounding box center [459, 340] width 11 height 11
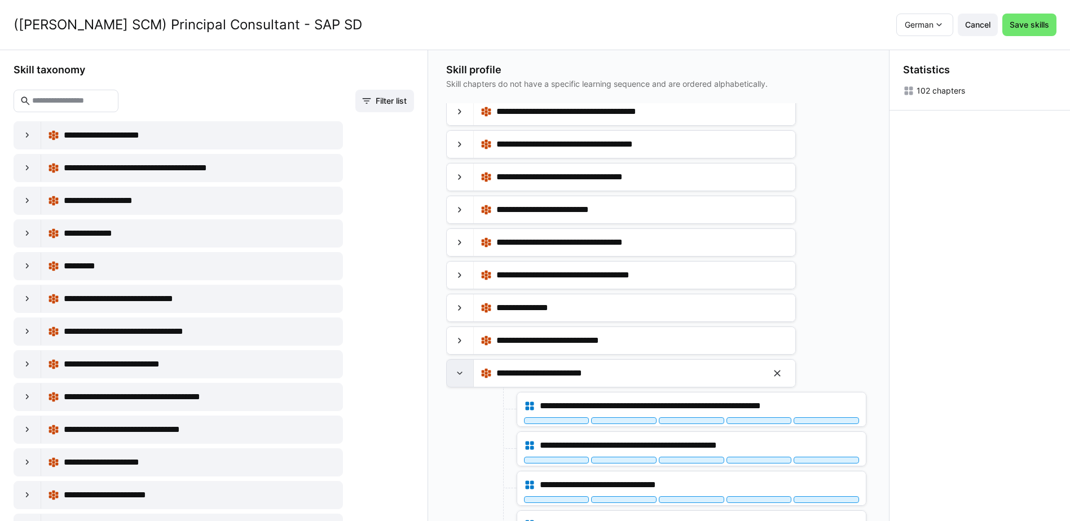
click at [460, 372] on eds-icon at bounding box center [459, 373] width 11 height 11
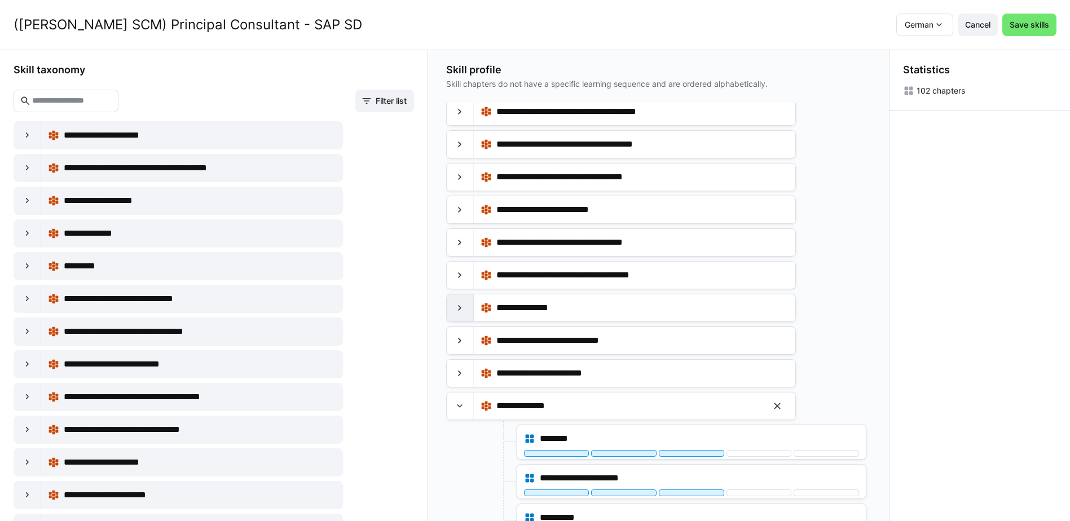
click at [461, 408] on eds-icon at bounding box center [459, 406] width 11 height 11
